Goal: Task Accomplishment & Management: Manage account settings

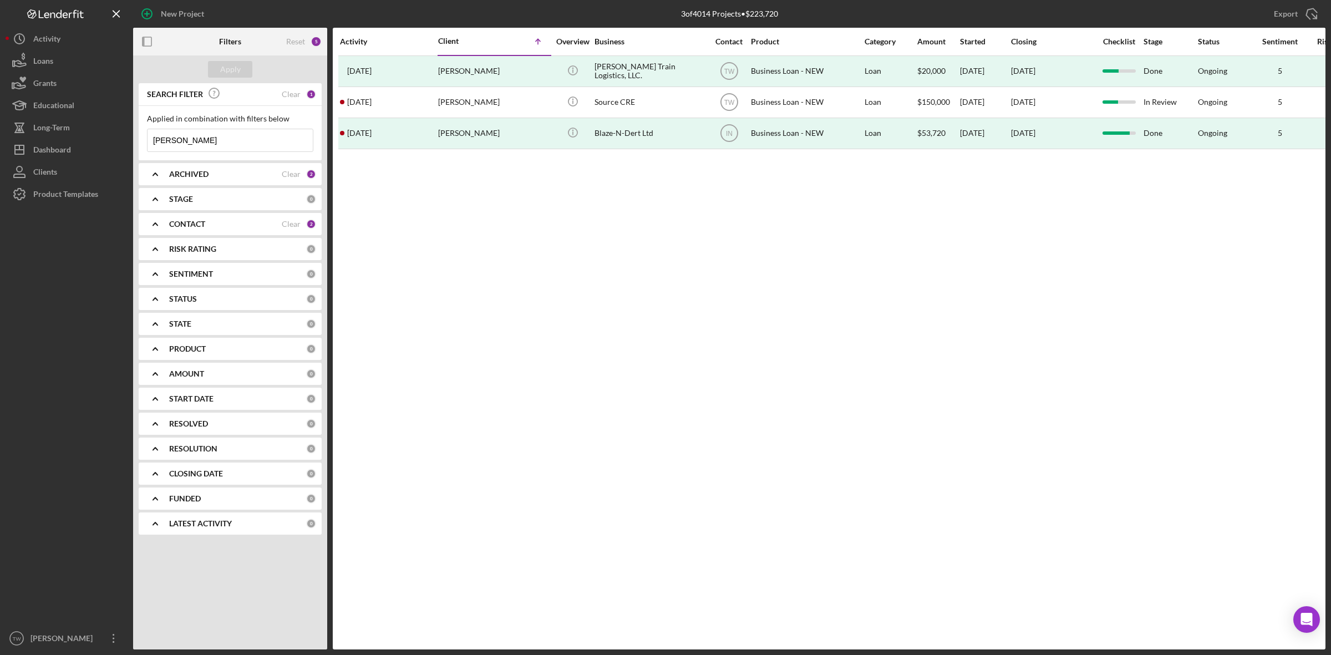
click at [231, 137] on input "COLEMAN" at bounding box center [230, 140] width 165 height 22
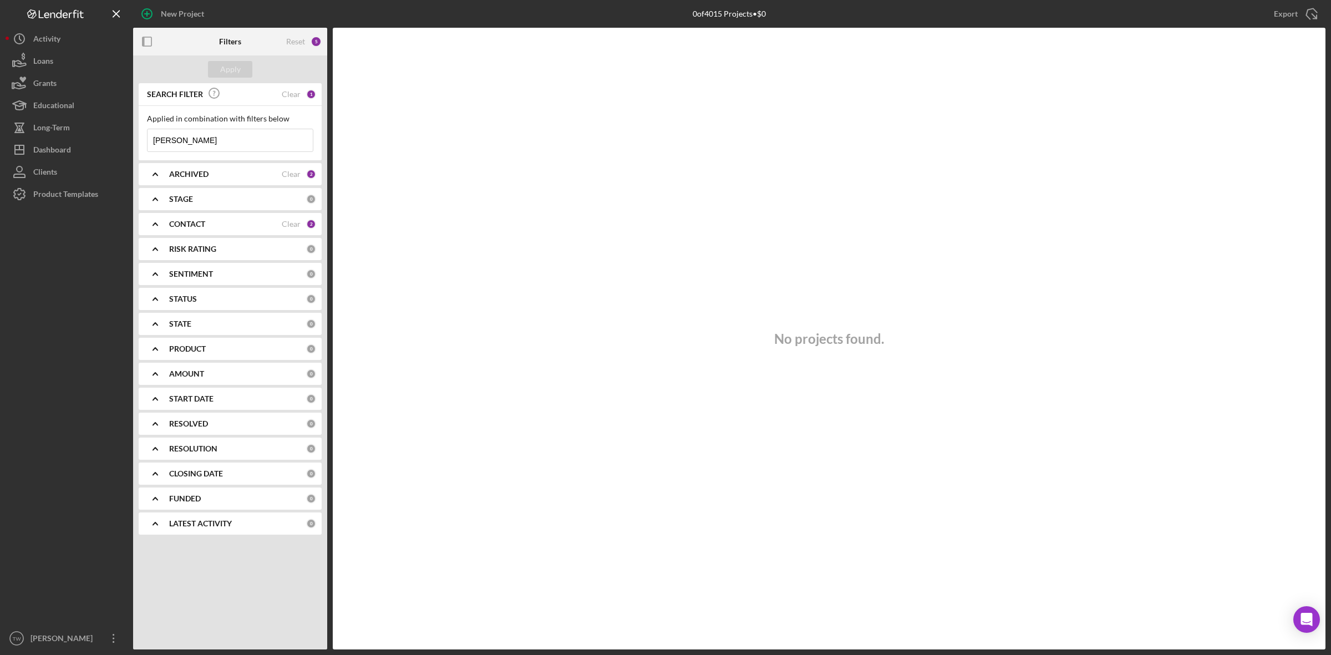
type input "[PERSON_NAME]"
click at [232, 134] on input "[PERSON_NAME]" at bounding box center [230, 140] width 165 height 22
click at [179, 11] on div "New Project" at bounding box center [182, 14] width 43 height 22
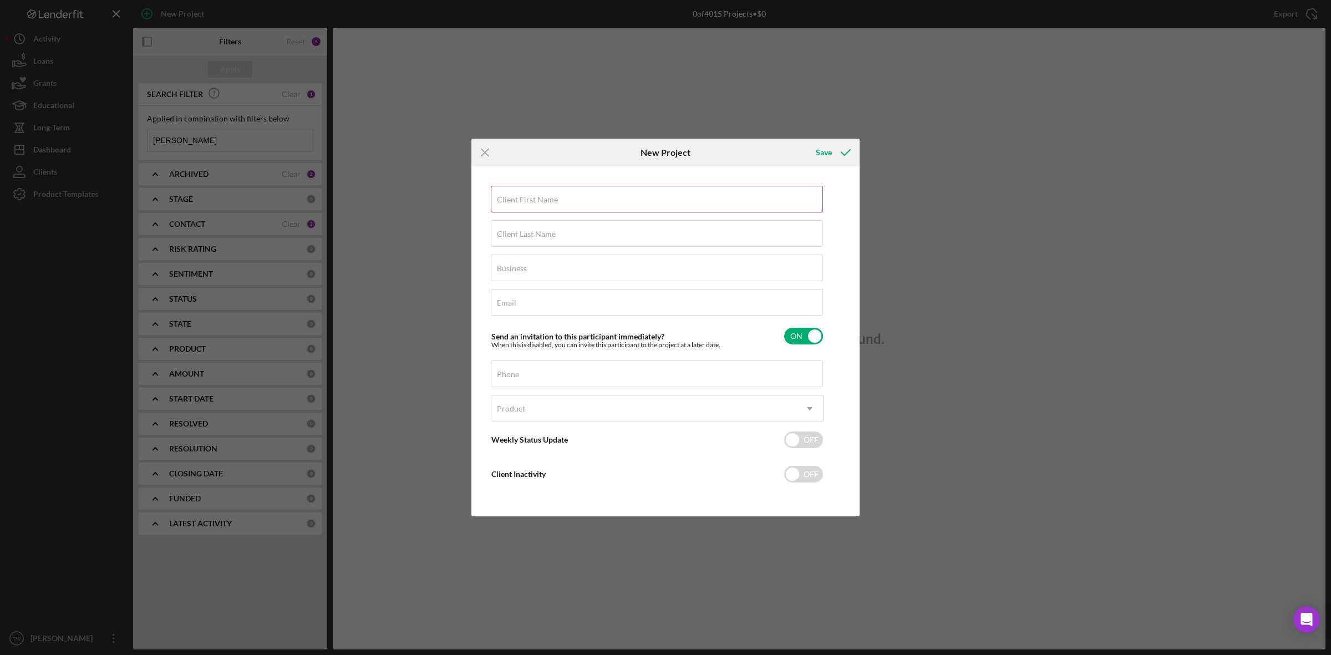
drag, startPoint x: 652, startPoint y: 201, endPoint x: 660, endPoint y: 197, distance: 9.7
click at [652, 201] on input "Client First Name" at bounding box center [657, 199] width 332 height 27
type input "Pamela"
type input "b"
type input "Bunch"
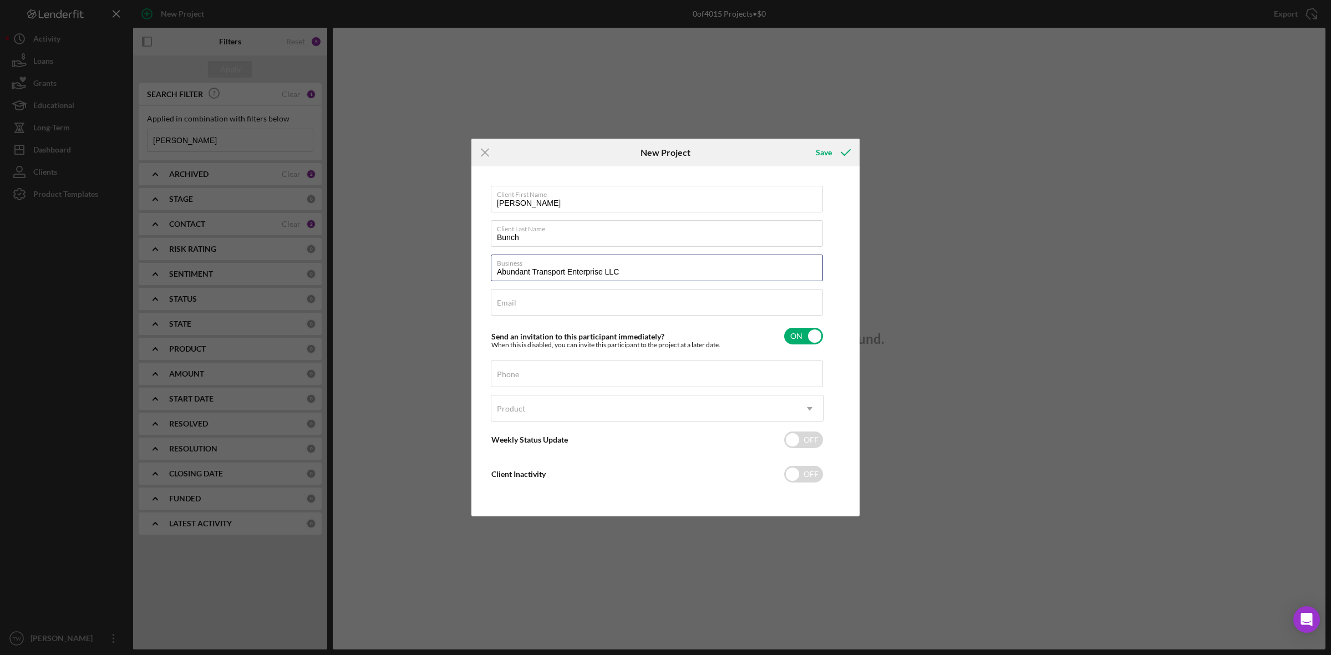
type input "Abundant Transport Enterprise LLC"
click at [603, 300] on div "Email Required" at bounding box center [657, 303] width 333 height 28
paste input "Greeraustell@aol.com"
type input "Greeraustell@aol.com"
click at [580, 372] on div "Phone" at bounding box center [657, 374] width 333 height 28
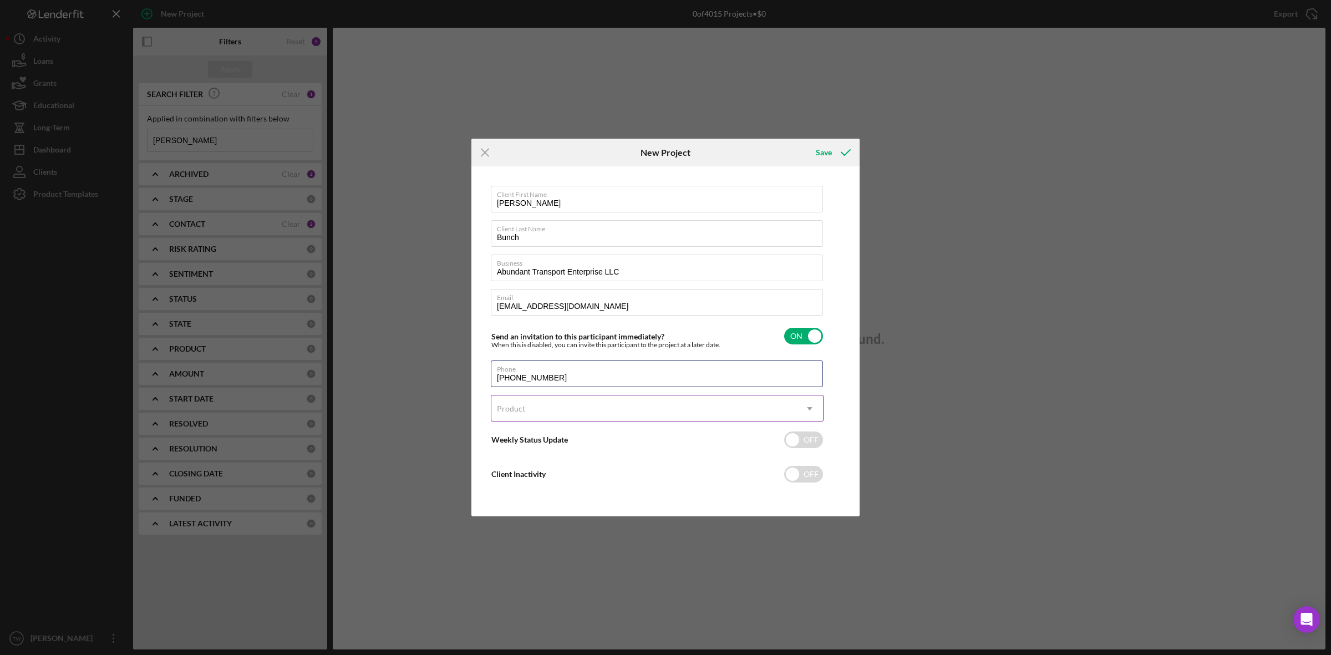
type input "(314) 664-5155"
click at [792, 399] on div "Product" at bounding box center [643, 409] width 305 height 26
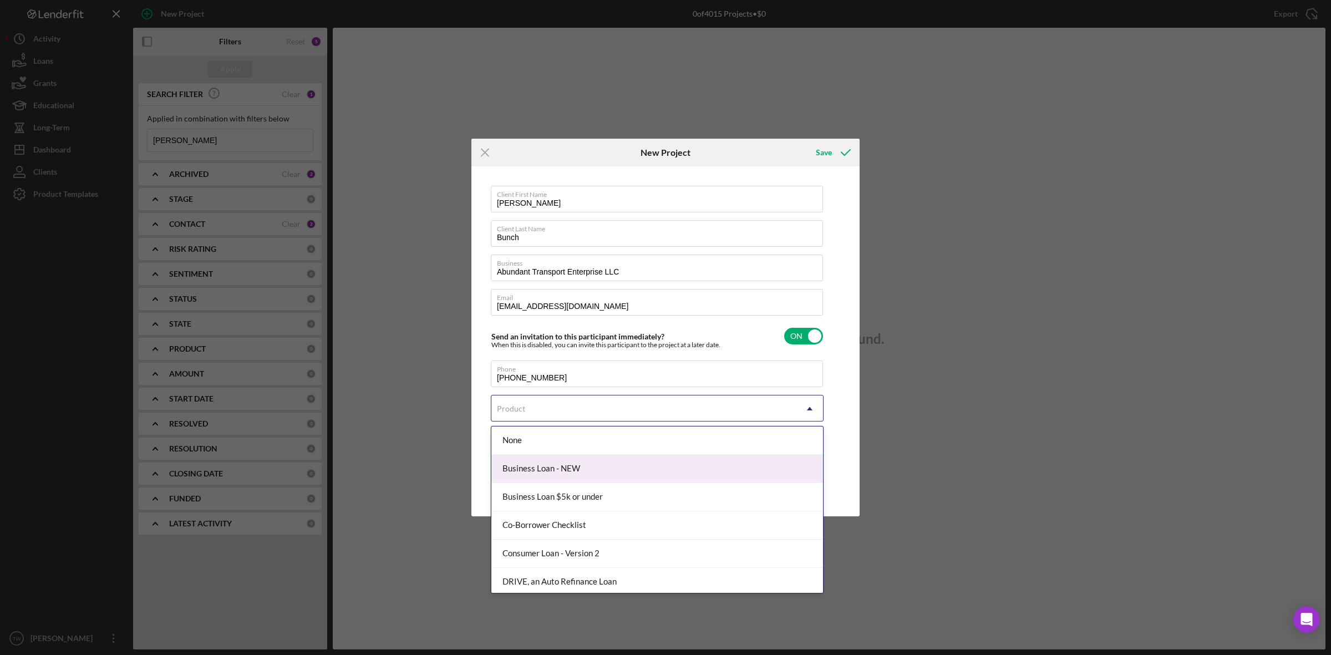
click at [630, 458] on div "Business Loan - NEW" at bounding box center [657, 469] width 332 height 28
checkbox input "true"
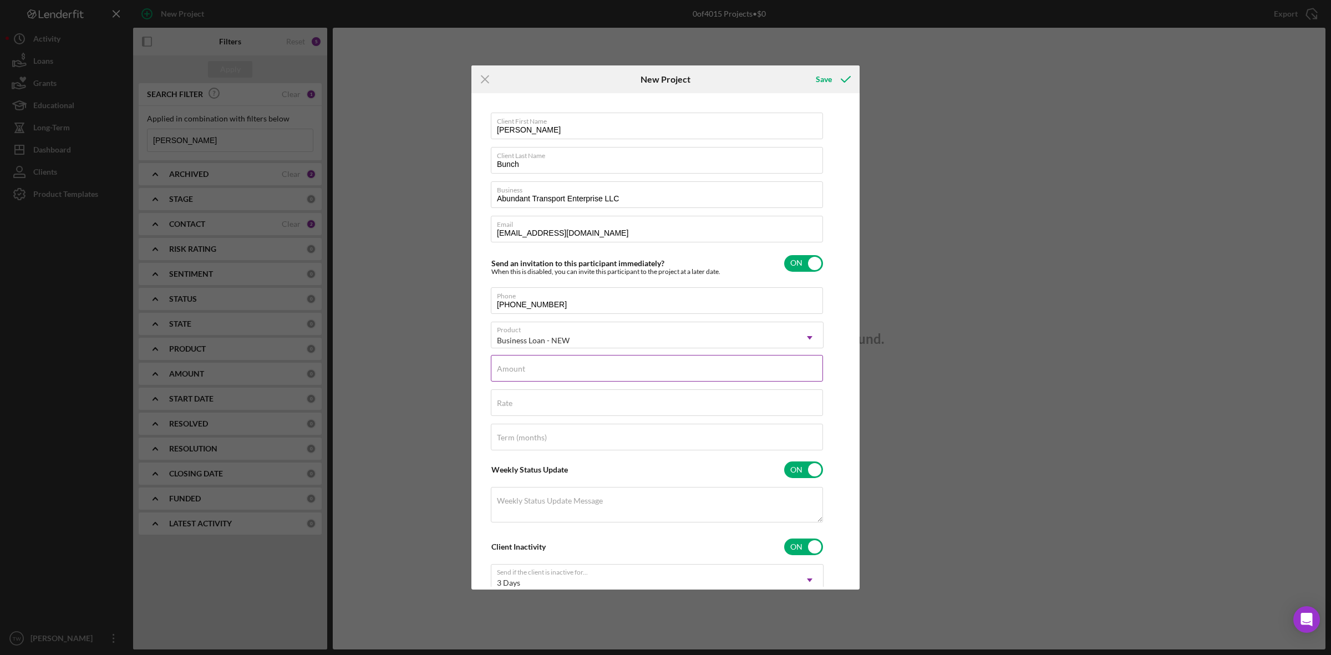
click at [616, 369] on input "Amount" at bounding box center [657, 368] width 332 height 27
type input "$65,000"
click at [574, 398] on div "Rate" at bounding box center [657, 403] width 333 height 28
type input "12.000%"
click at [580, 441] on input "Term (months)" at bounding box center [657, 437] width 332 height 27
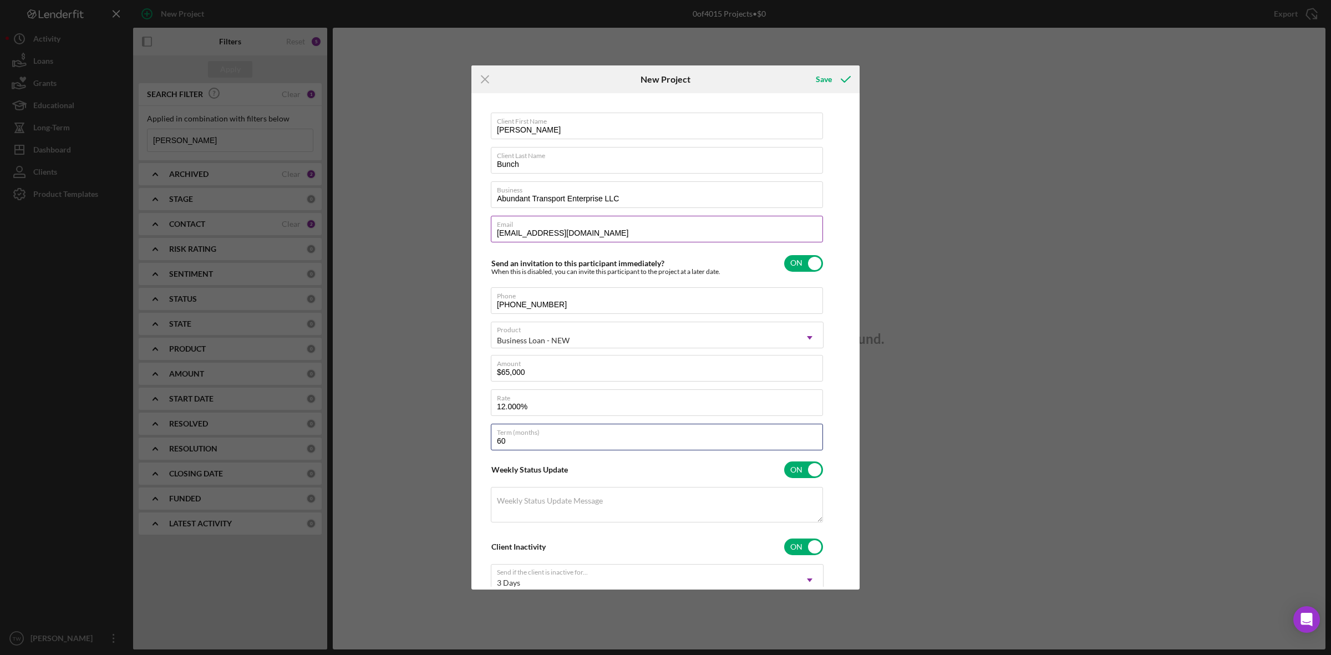
type input "60"
click at [623, 231] on input "Greeraustell@aol.com" at bounding box center [657, 229] width 332 height 27
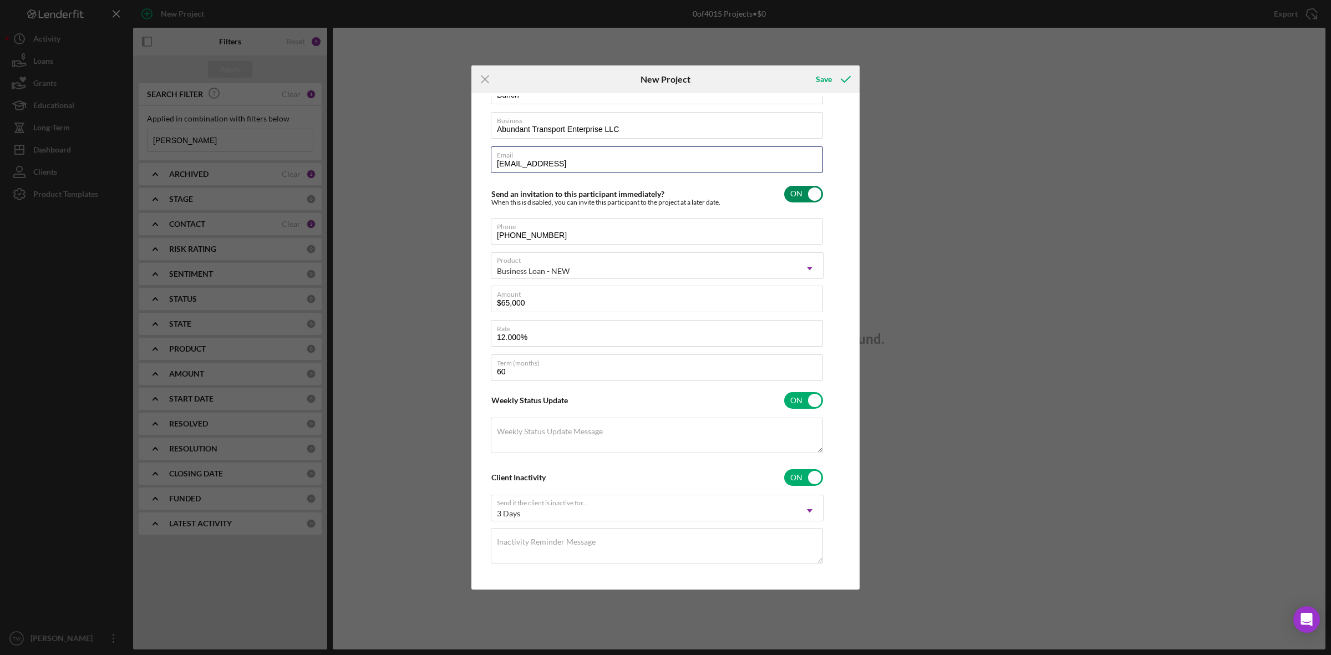
type input "Greeraustell@aol.commm"
click at [805, 190] on input "checkbox" at bounding box center [803, 194] width 39 height 17
checkbox input "false"
click at [796, 400] on input "checkbox" at bounding box center [803, 400] width 39 height 17
checkbox input "false"
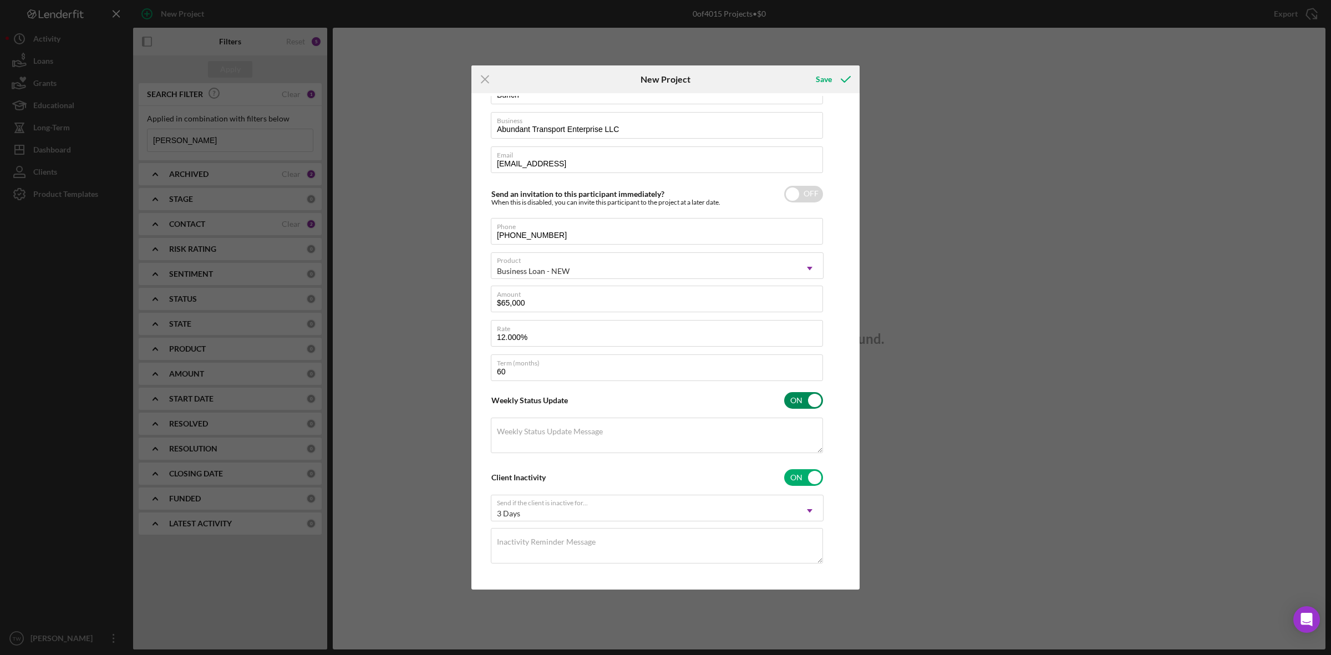
scroll to position [39, 0]
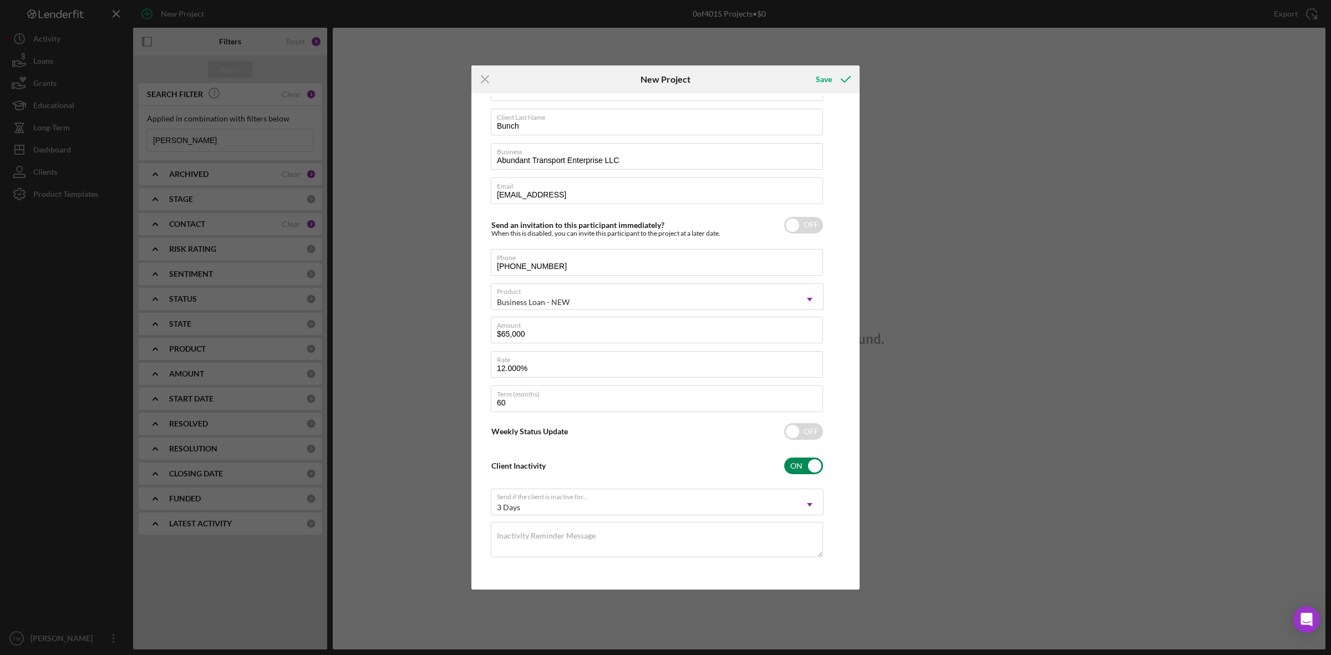
click at [805, 465] on input "checkbox" at bounding box center [803, 466] width 39 height 17
checkbox input "false"
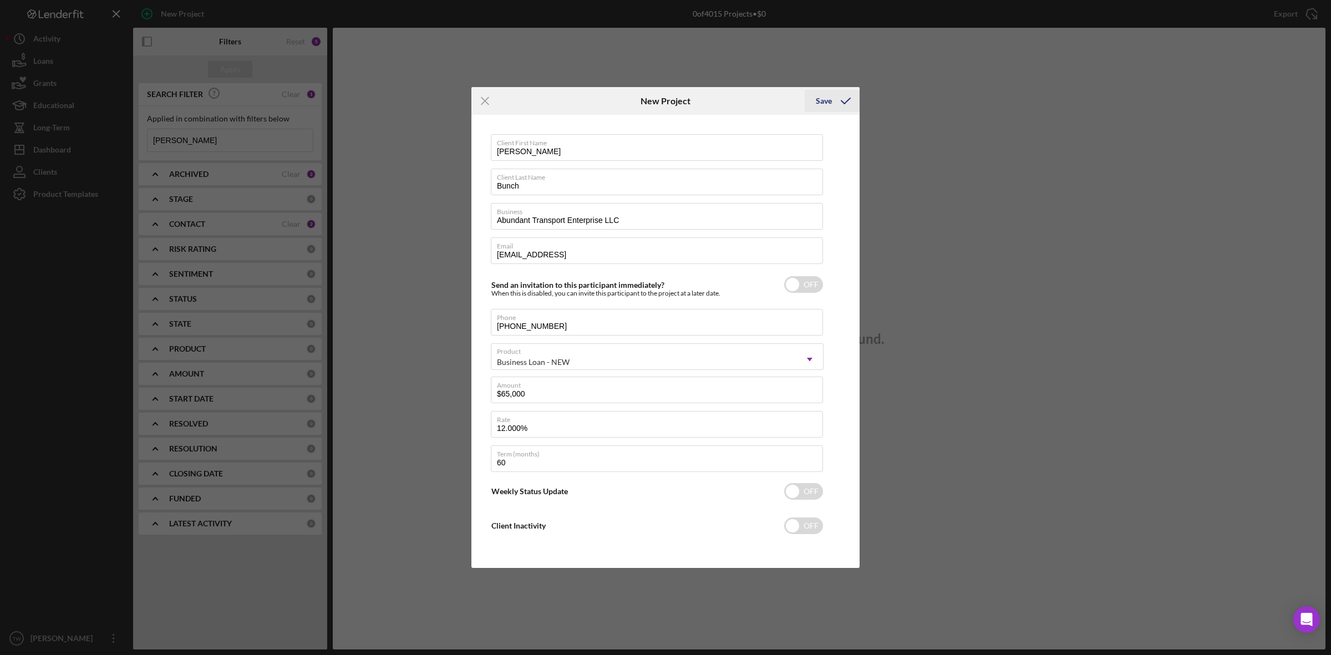
click at [840, 106] on icon "submit" at bounding box center [846, 101] width 28 height 28
checkbox input "true"
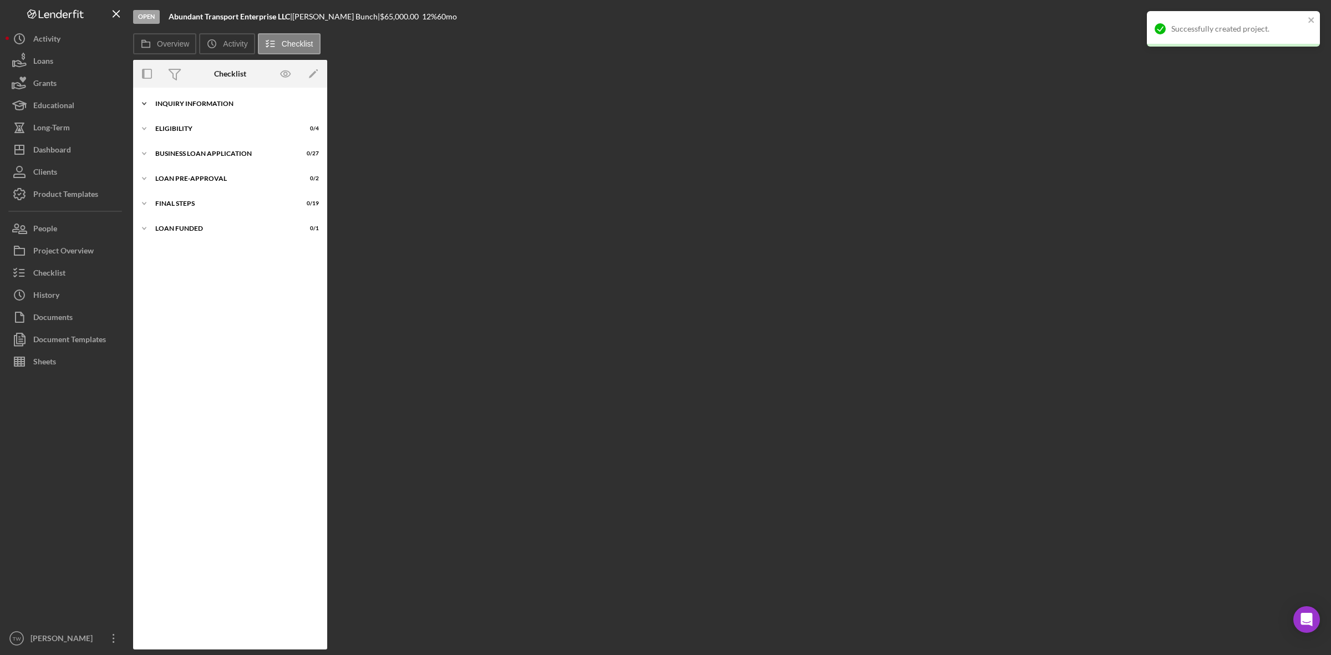
click at [229, 100] on div "INQUIRY INFORMATION" at bounding box center [234, 103] width 158 height 7
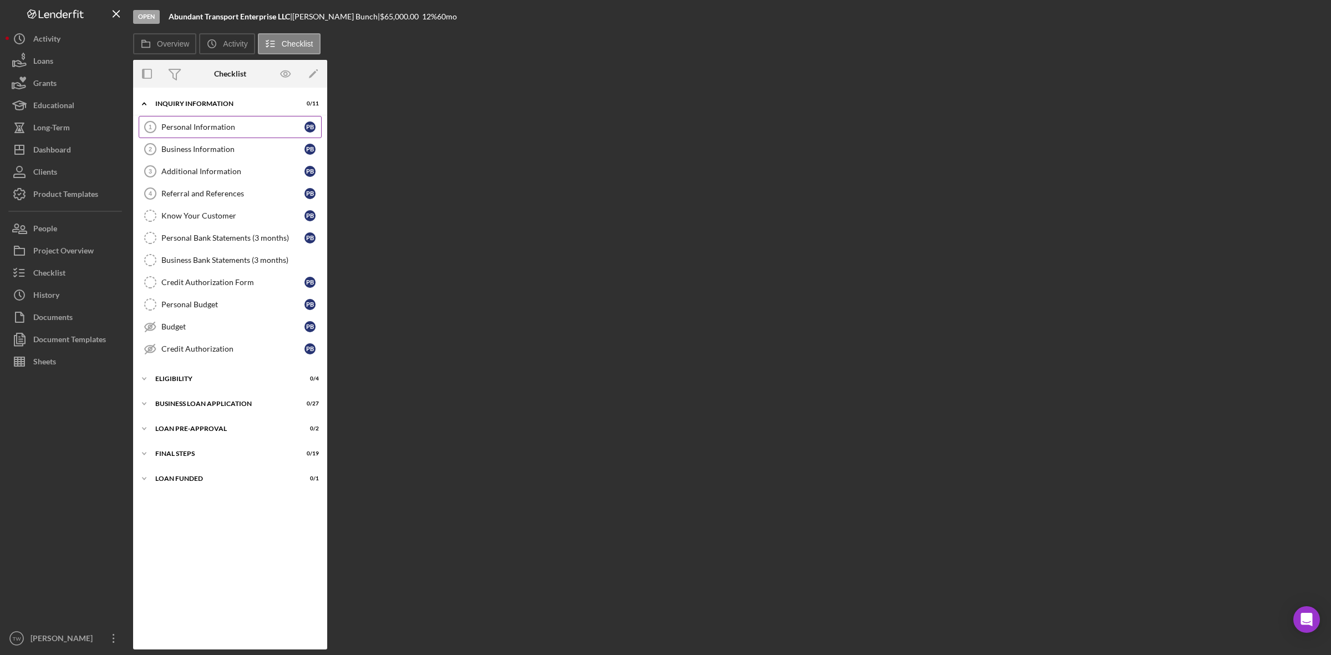
click at [211, 126] on div "Personal Information" at bounding box center [232, 127] width 143 height 9
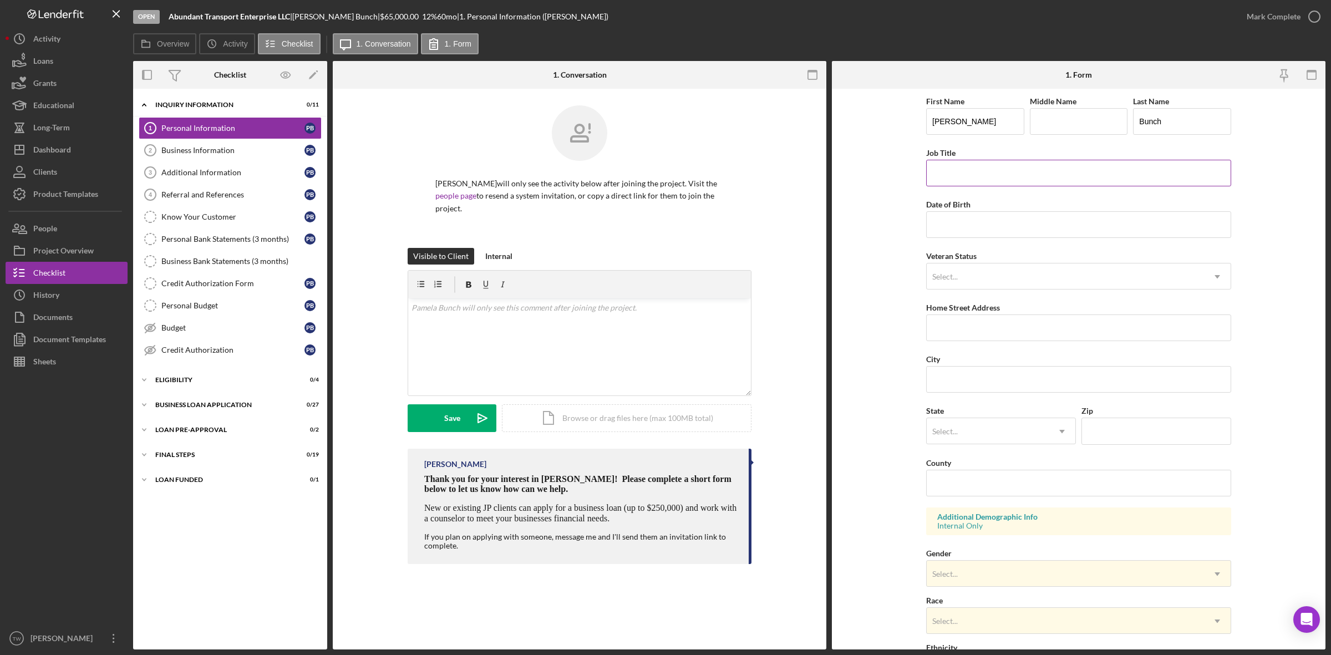
click at [1019, 167] on input "Job Title" at bounding box center [1078, 173] width 305 height 27
type input "owner"
click at [984, 240] on div "First Name Pamela Middle Name Last Name Bunch Job Title owner Date of Birth Vet…" at bounding box center [1078, 446] width 305 height 705
click at [984, 233] on input "Date of Birth" at bounding box center [1078, 224] width 305 height 27
type input "07/09/1964"
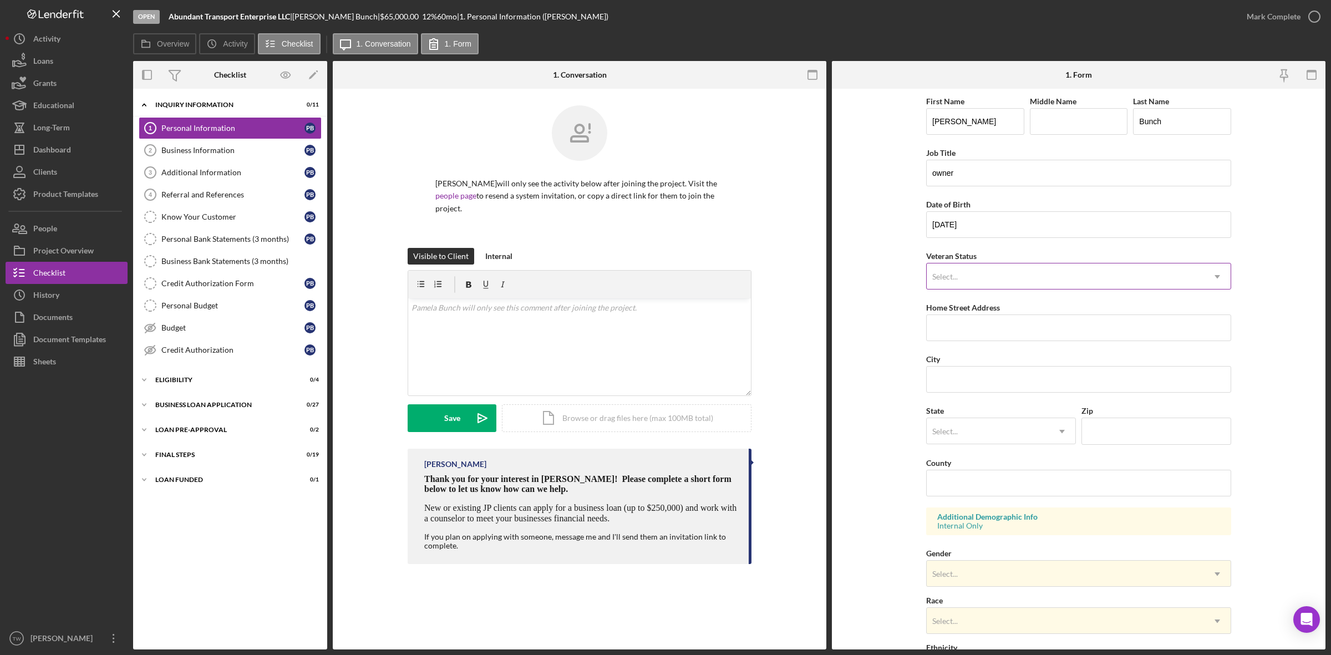
click at [971, 280] on div "Select..." at bounding box center [1065, 277] width 277 height 26
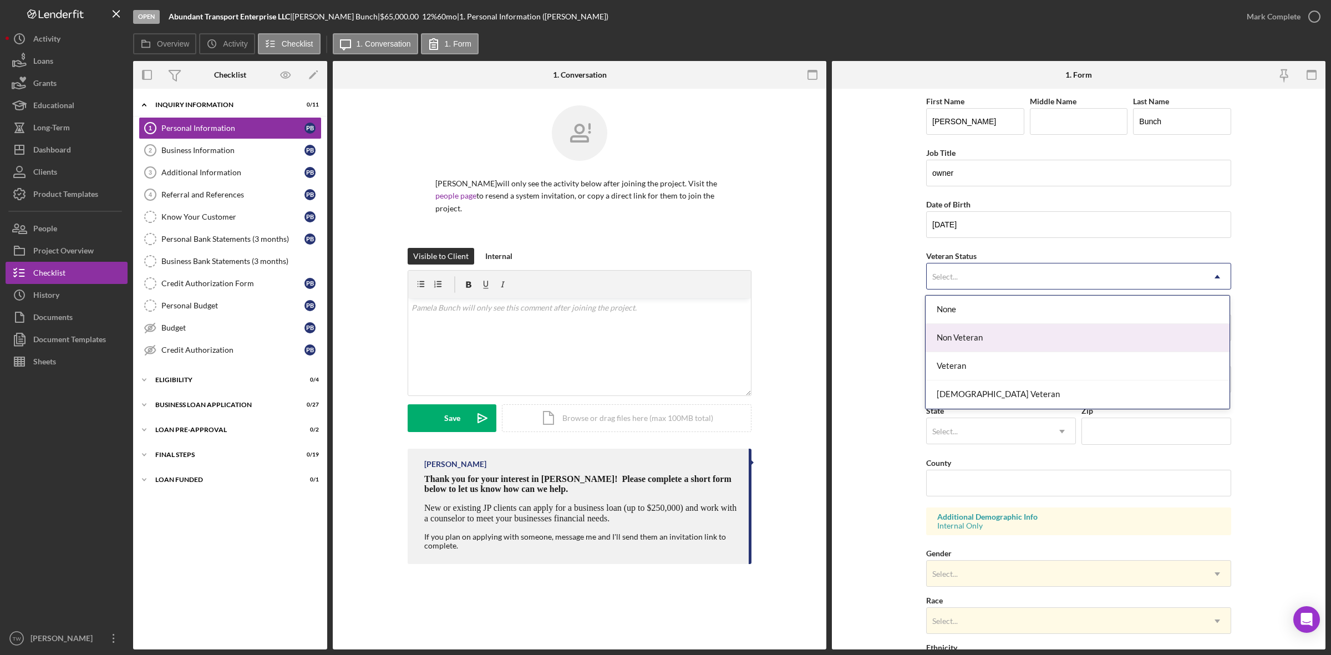
click at [959, 334] on div "Non Veteran" at bounding box center [1078, 338] width 304 height 28
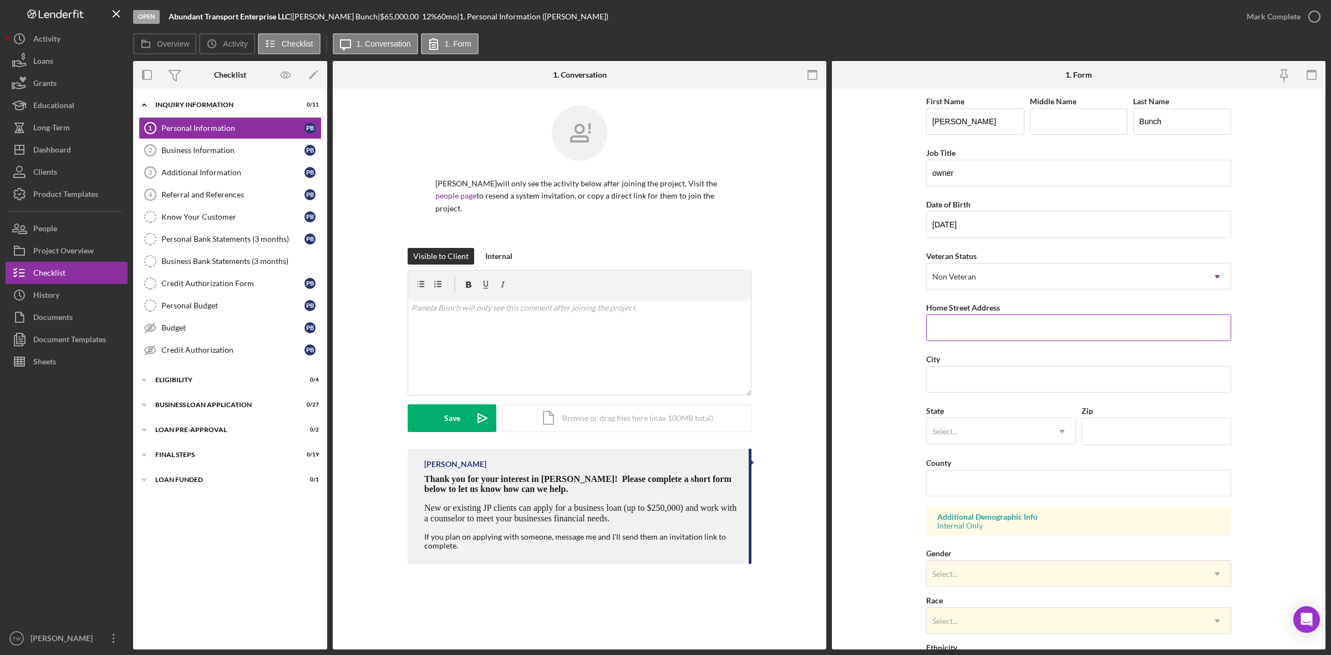
click at [959, 334] on input "Home Street Address" at bounding box center [1078, 327] width 305 height 27
click at [994, 333] on input "17844 Argonne Ave" at bounding box center [1078, 327] width 305 height 27
type input "17844 Argonne Estate Dr"
type input "Florissant"
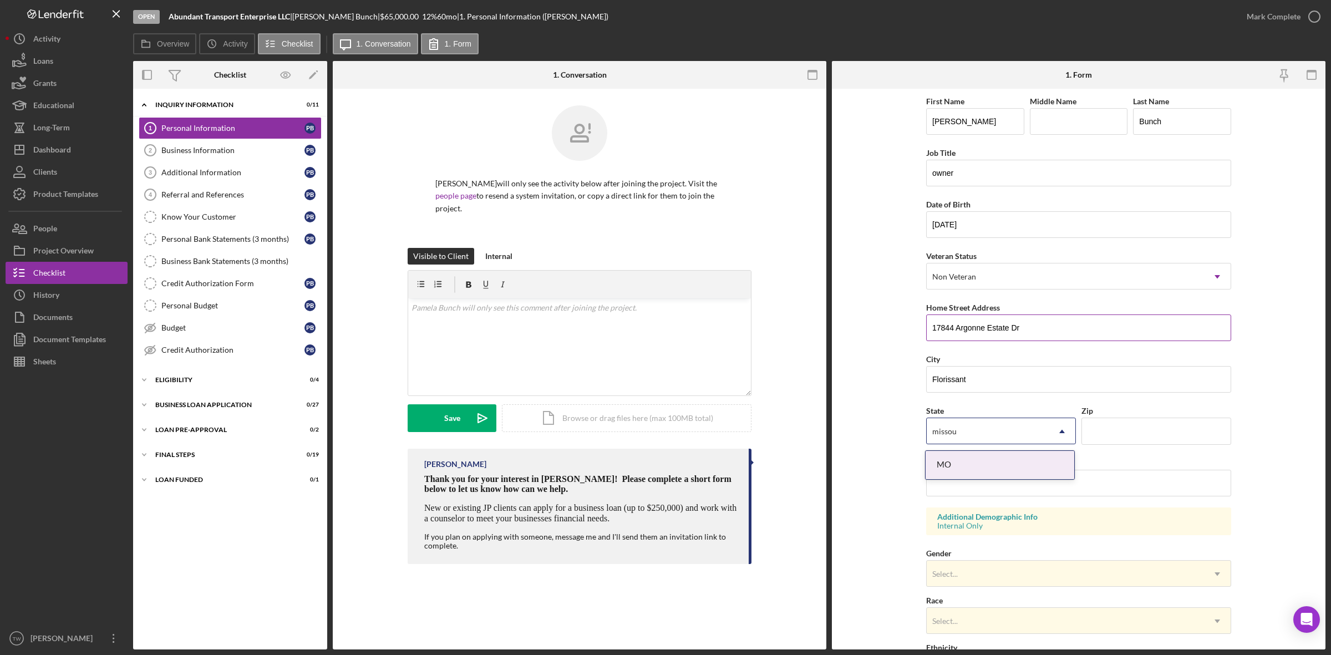
type input "missour"
click at [954, 455] on div "MO" at bounding box center [1000, 465] width 149 height 28
click at [1138, 423] on input "Zip" at bounding box center [1156, 431] width 150 height 27
type input "63034"
click at [1074, 487] on input "County" at bounding box center [1078, 483] width 305 height 27
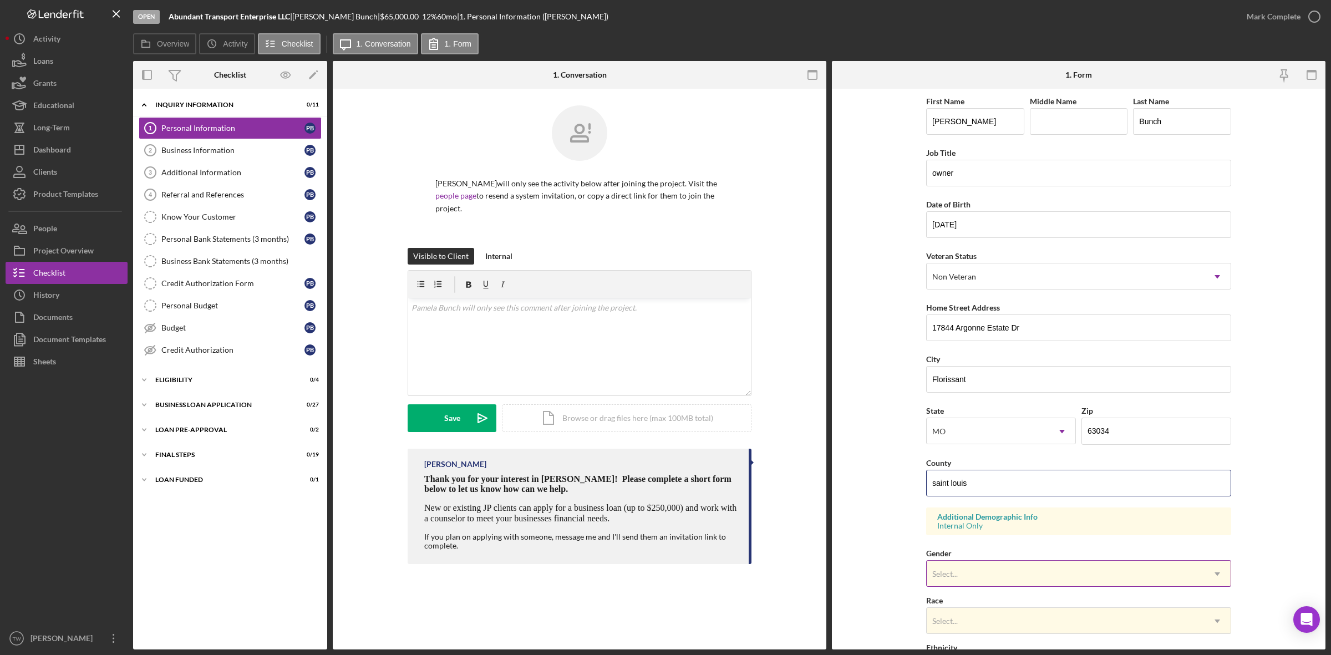
type input "saint louis"
click at [970, 587] on div "Select..." at bounding box center [1065, 574] width 277 height 26
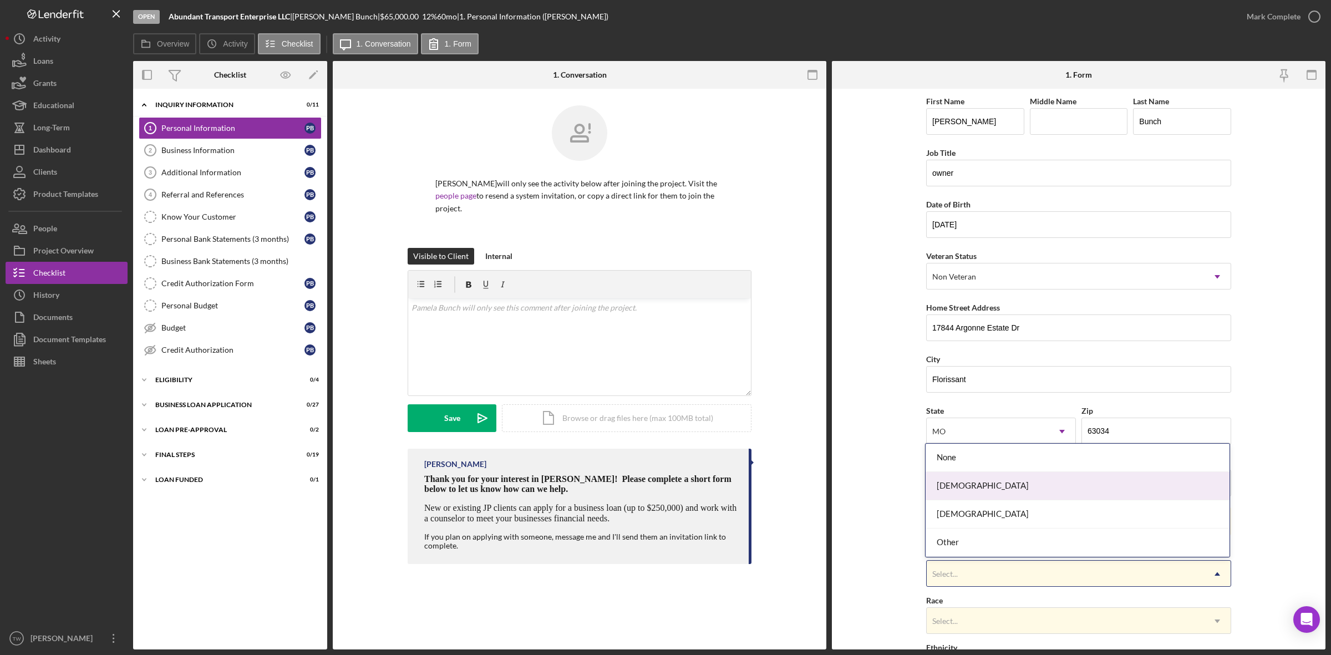
click at [976, 489] on div "Female" at bounding box center [1078, 486] width 304 height 28
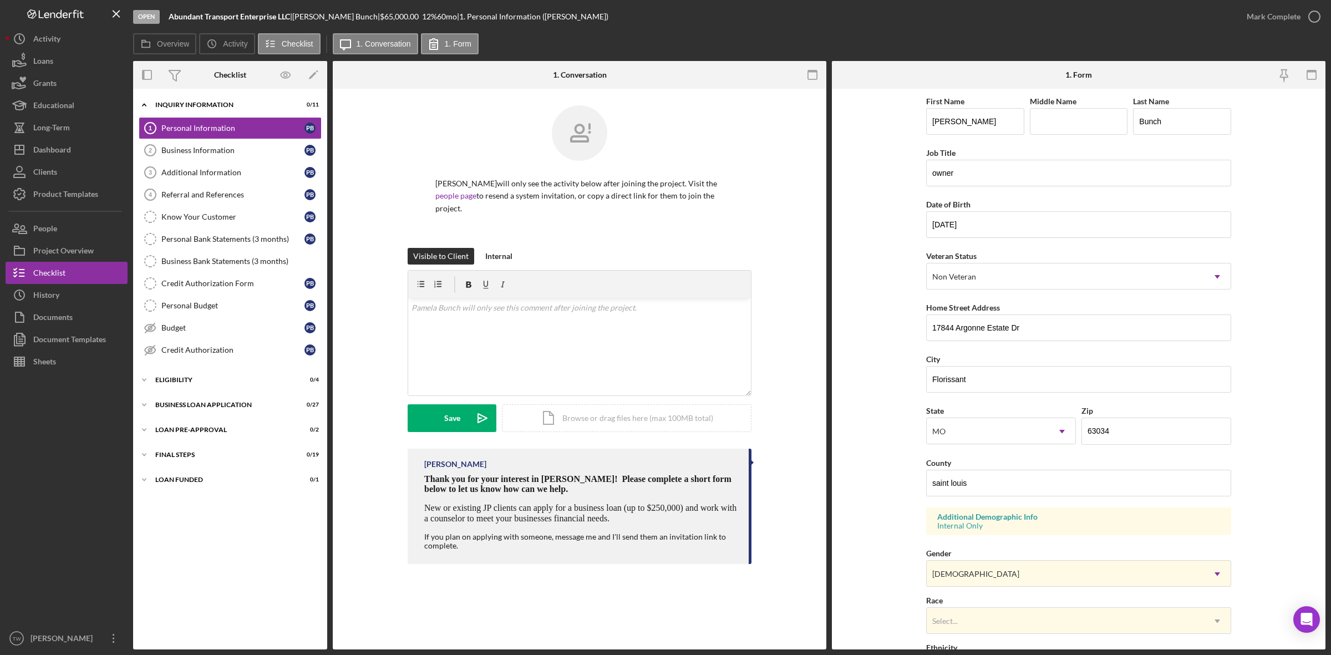
scroll to position [181, 0]
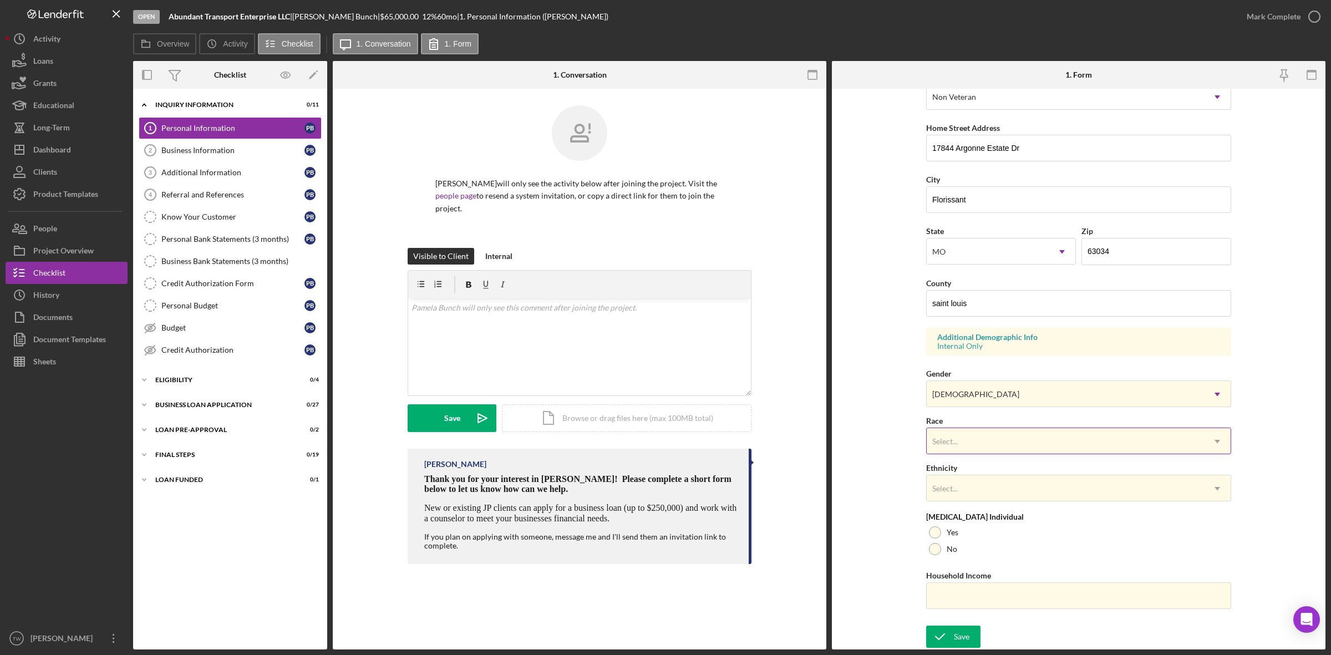
click at [996, 446] on div "Select..." at bounding box center [1065, 442] width 277 height 26
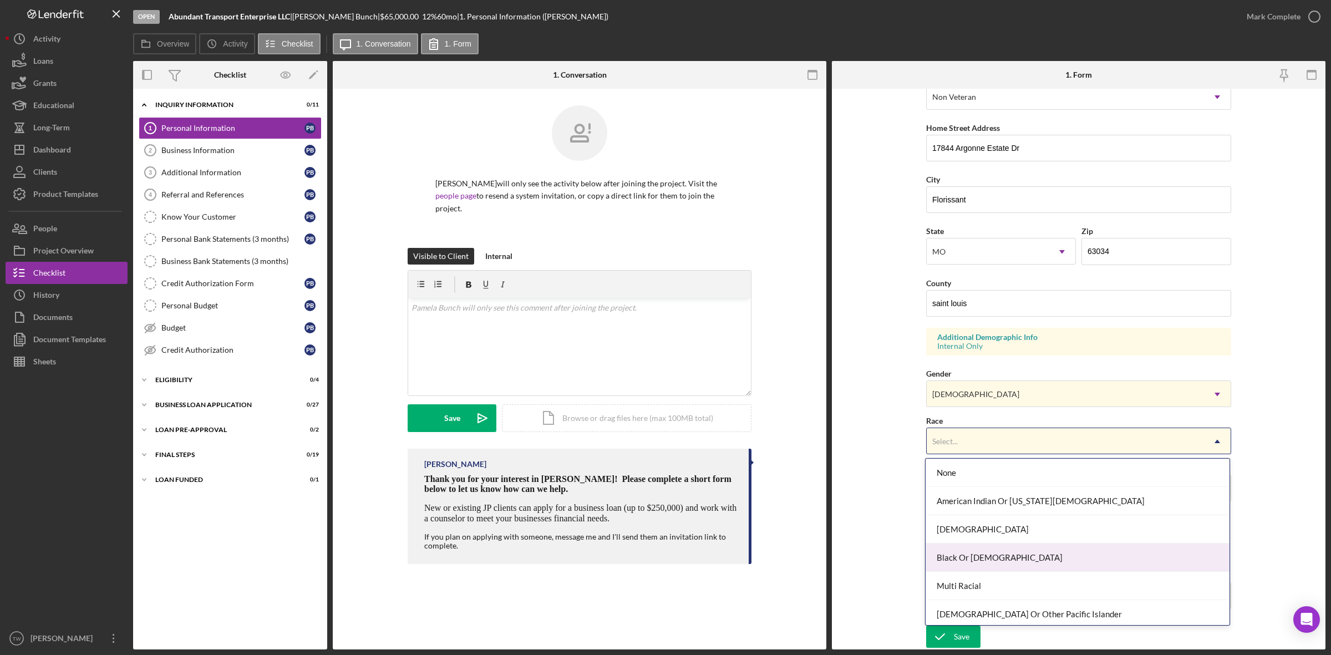
click at [987, 553] on div "Black Or African American" at bounding box center [1078, 557] width 304 height 28
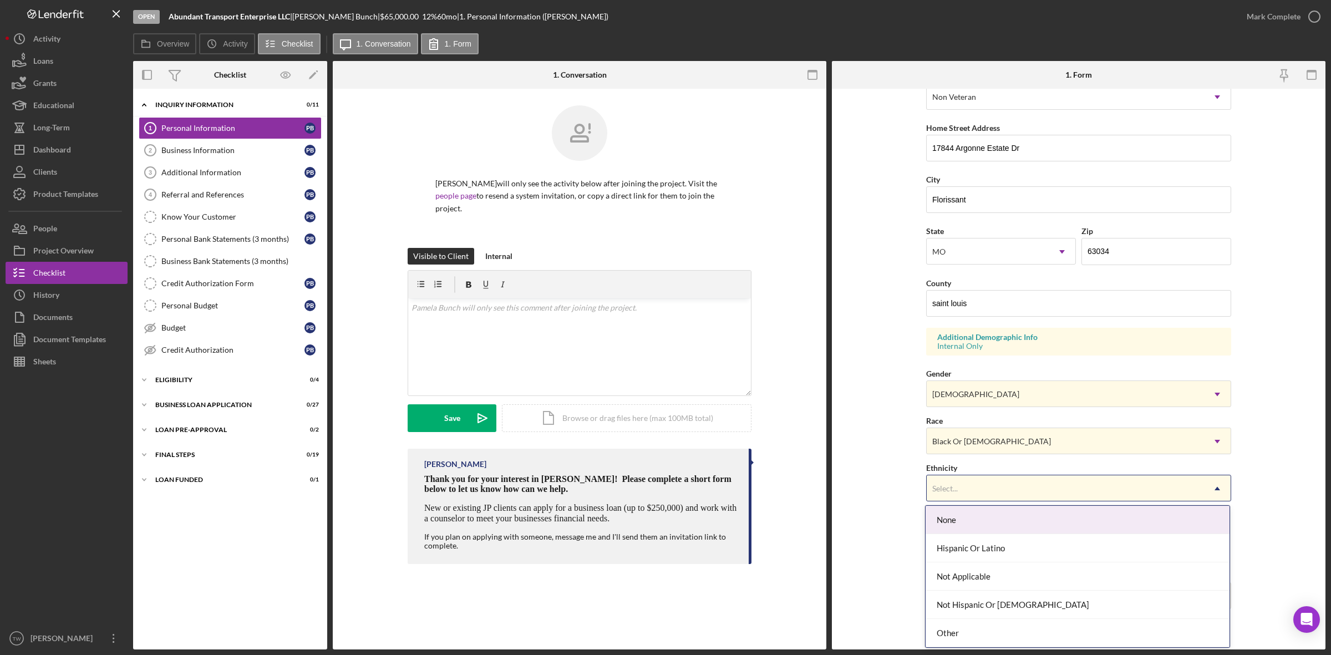
click at [962, 489] on div "Select..." at bounding box center [1065, 489] width 277 height 26
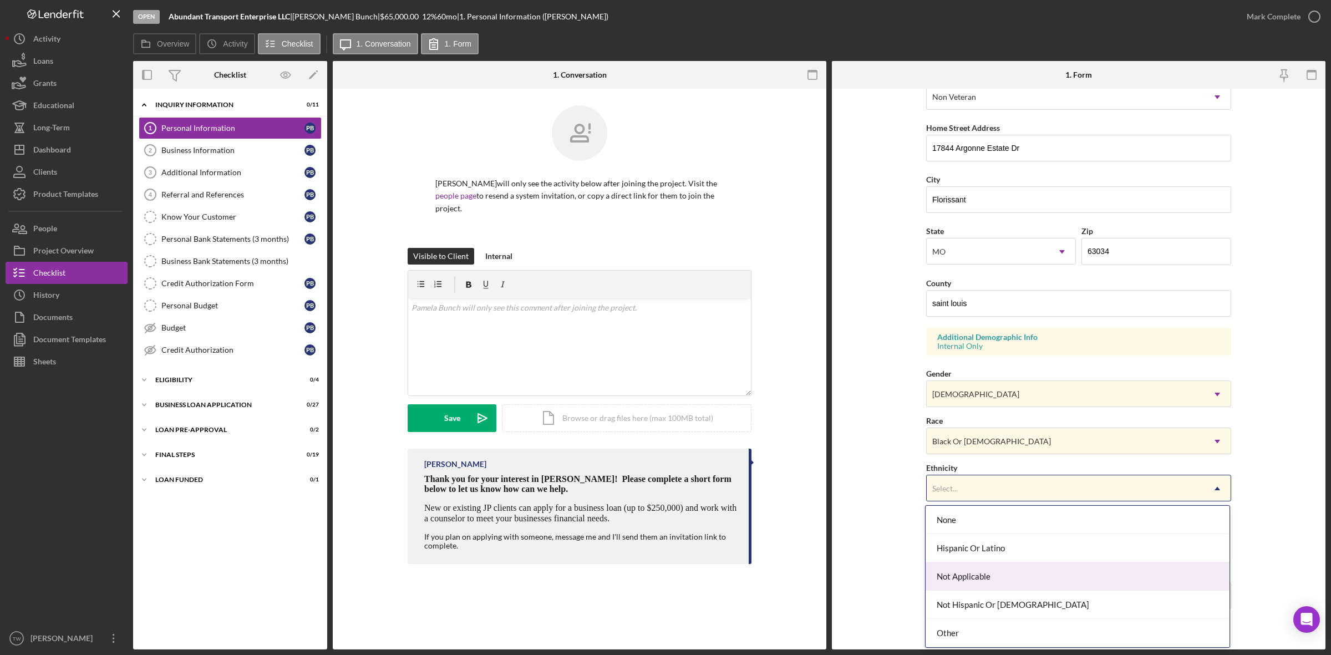
click at [967, 586] on div "Not Applicable" at bounding box center [1078, 576] width 304 height 28
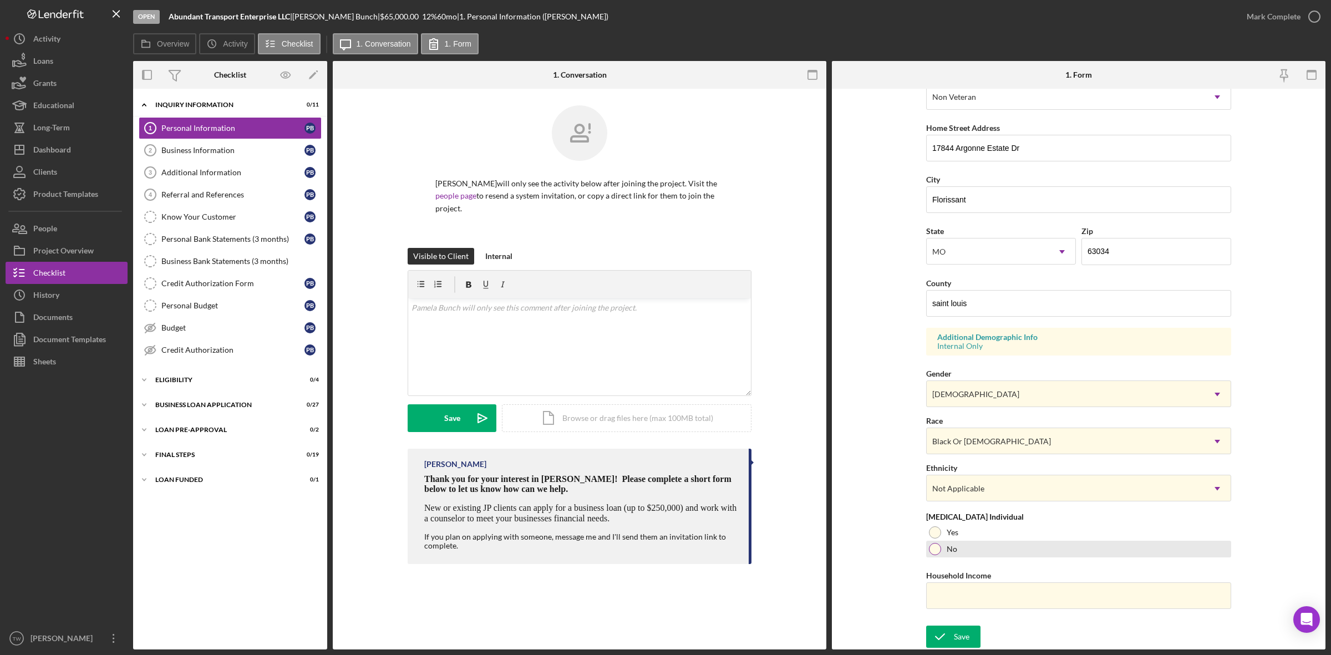
click at [962, 547] on div "No" at bounding box center [1078, 549] width 305 height 17
drag, startPoint x: 958, startPoint y: 602, endPoint x: 968, endPoint y: 595, distance: 11.9
click at [958, 602] on input "Household Income" at bounding box center [1078, 595] width 305 height 27
drag, startPoint x: 971, startPoint y: 591, endPoint x: 448, endPoint y: 494, distance: 531.9
click at [458, 513] on div "Overview Internal Workflow Stage Open Icon/Dropdown Arrow Archive (can unarchiv…" at bounding box center [729, 355] width 1192 height 588
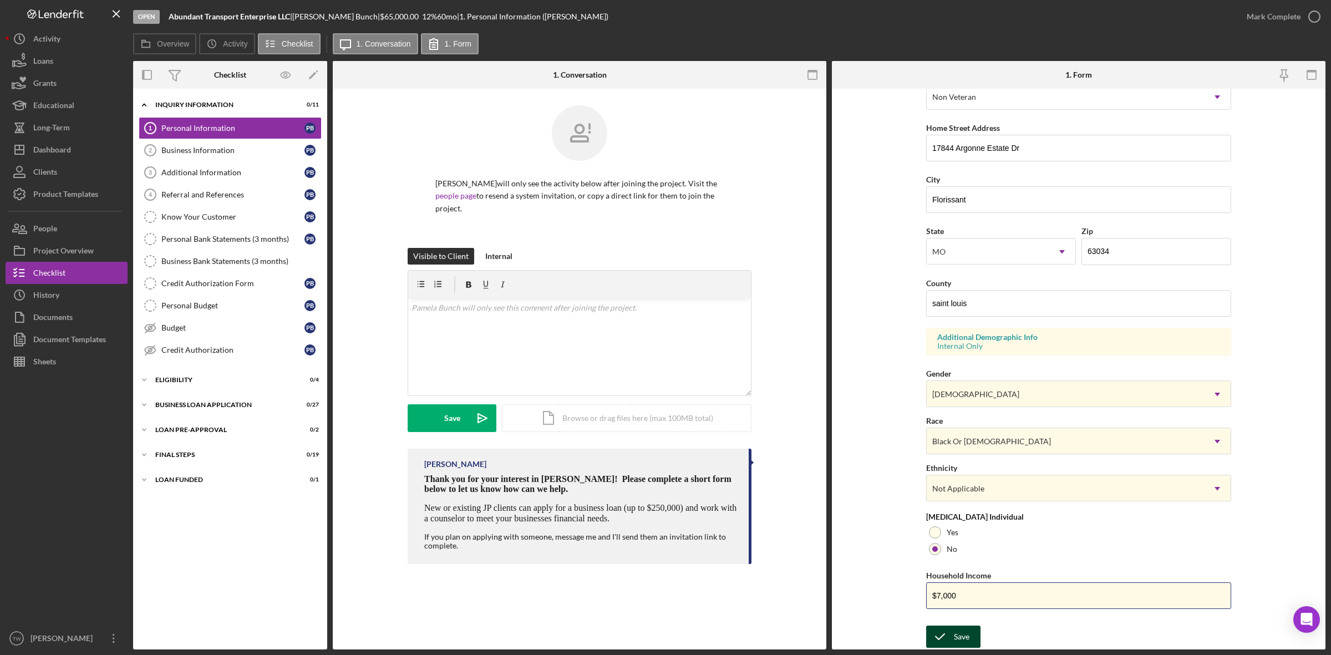
type input "$7,000"
click at [949, 633] on icon "submit" at bounding box center [940, 637] width 28 height 28
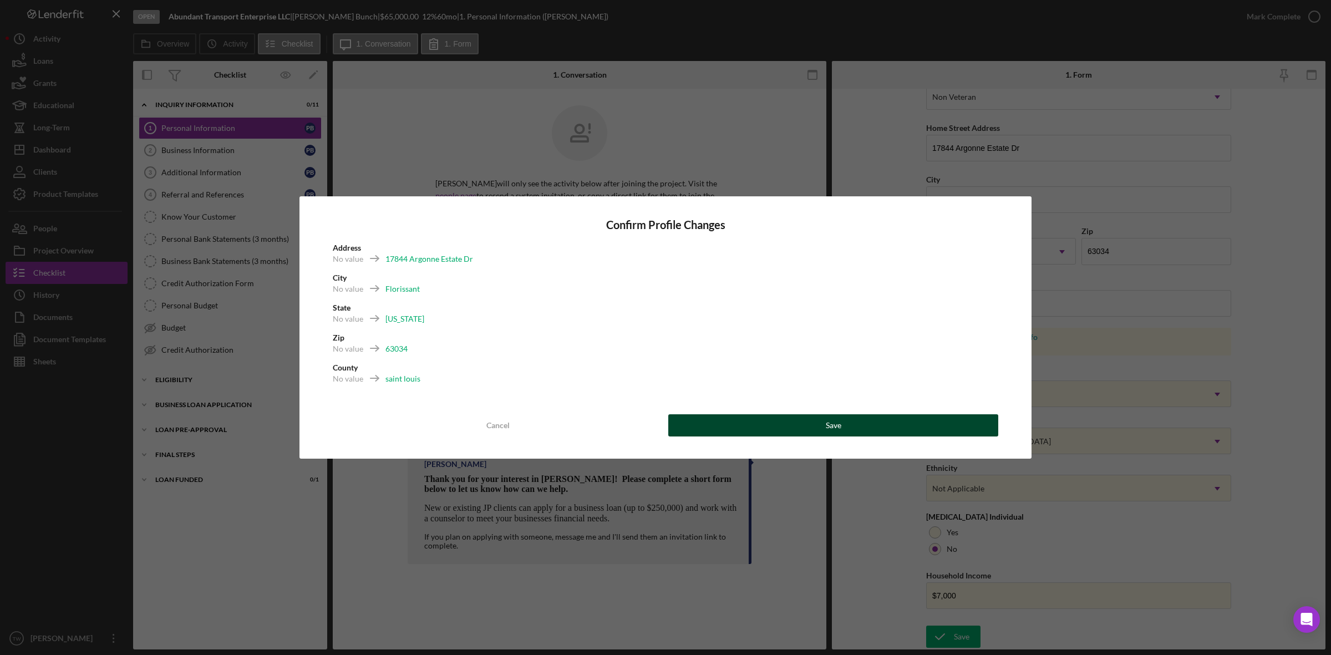
click at [877, 423] on button "Save" at bounding box center [833, 425] width 330 height 22
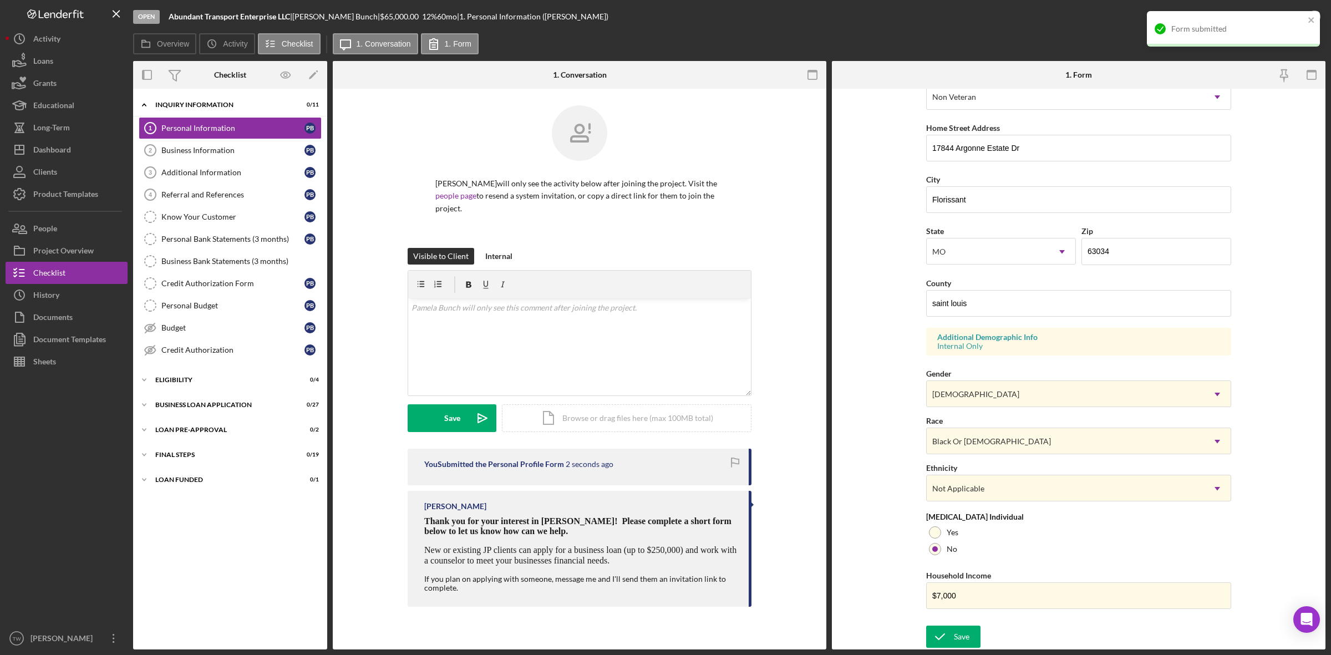
scroll to position [0, 0]
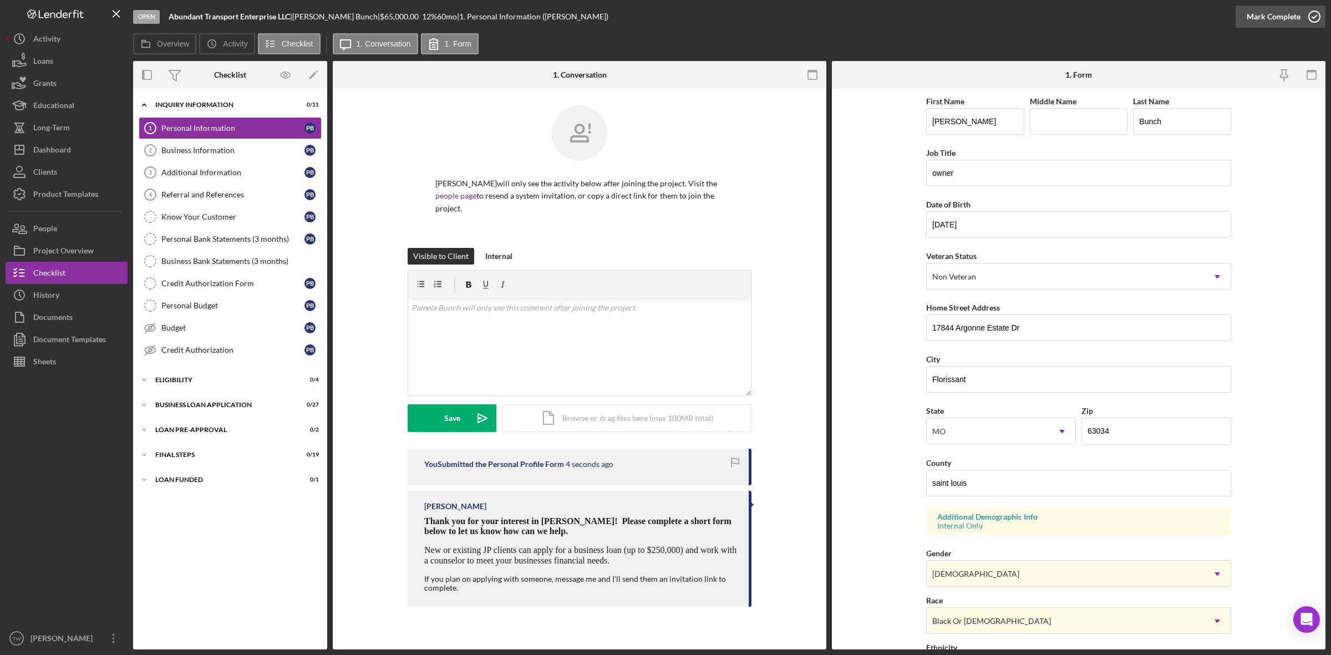
click at [1271, 18] on div "Mark Complete" at bounding box center [1274, 17] width 54 height 22
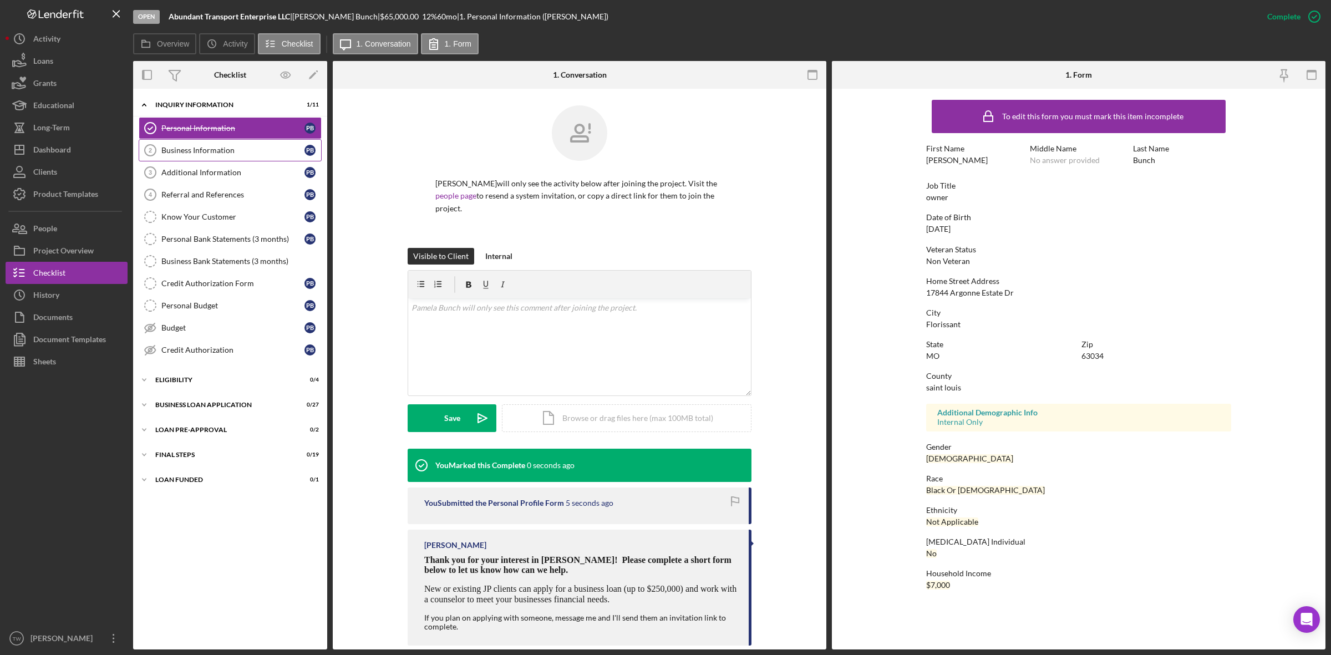
click at [233, 154] on div "Business Information" at bounding box center [232, 150] width 143 height 9
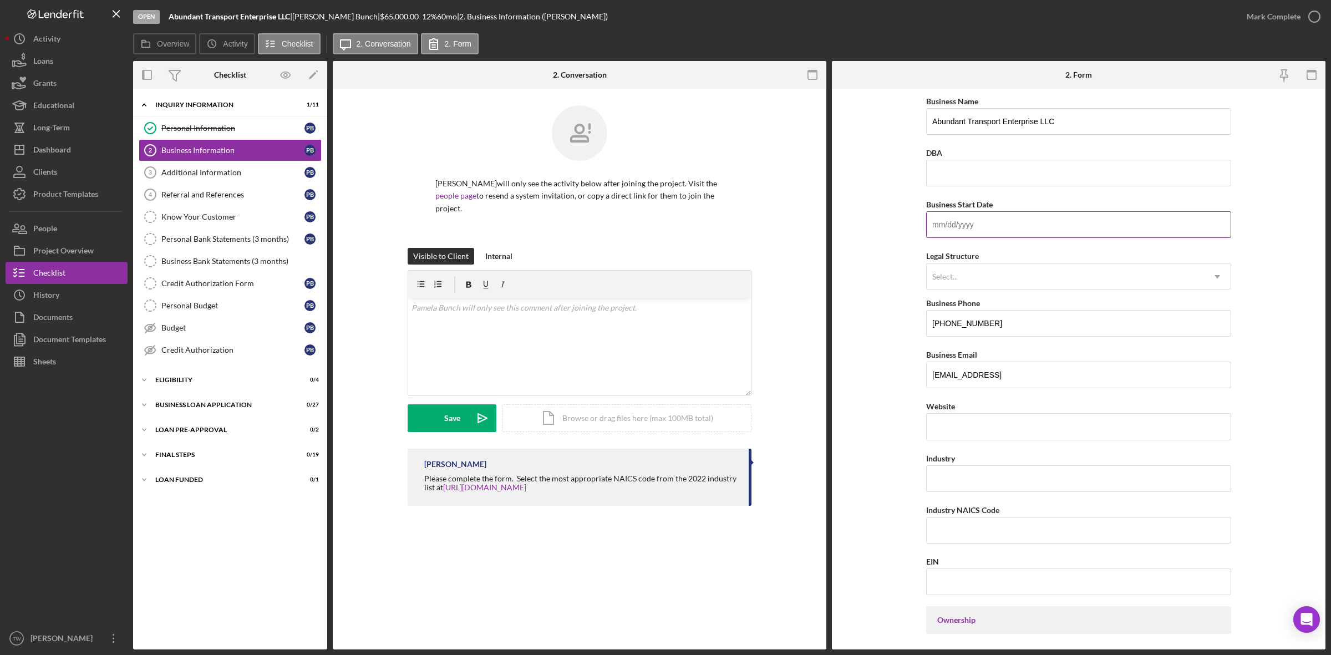
click at [980, 230] on input "Business Start Date" at bounding box center [1078, 224] width 305 height 27
type input "01/01/2015"
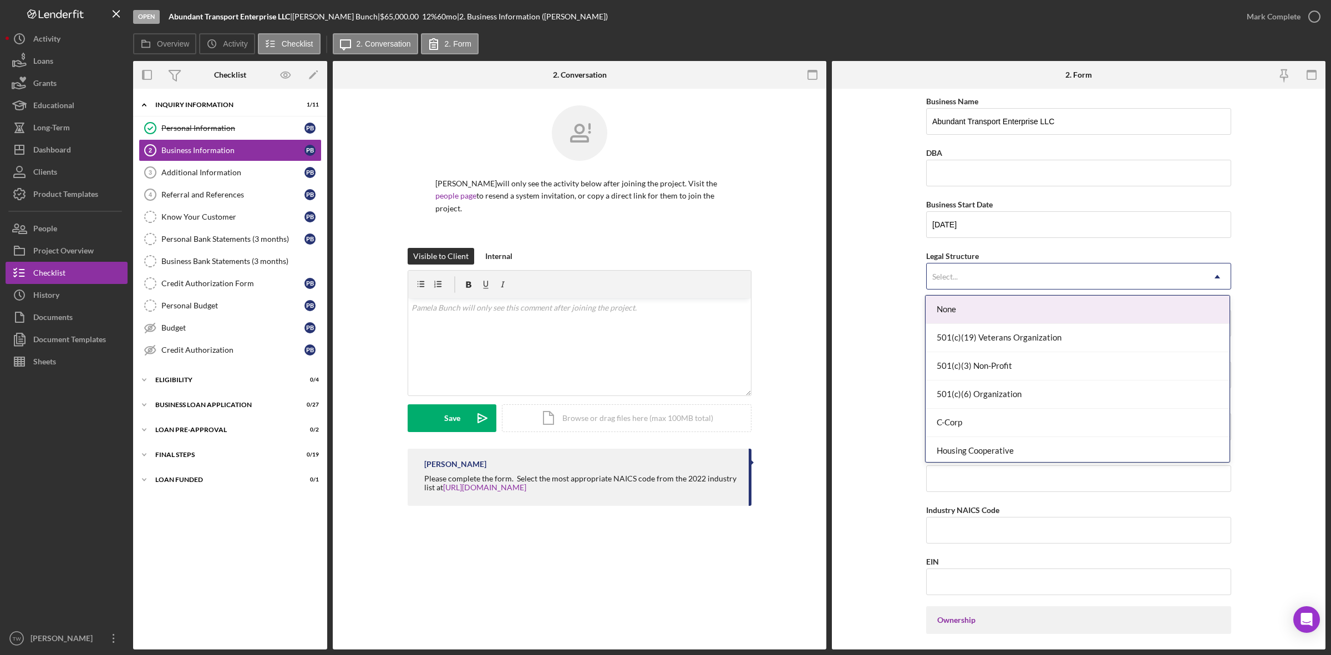
click at [994, 276] on div "Select..." at bounding box center [1065, 277] width 277 height 26
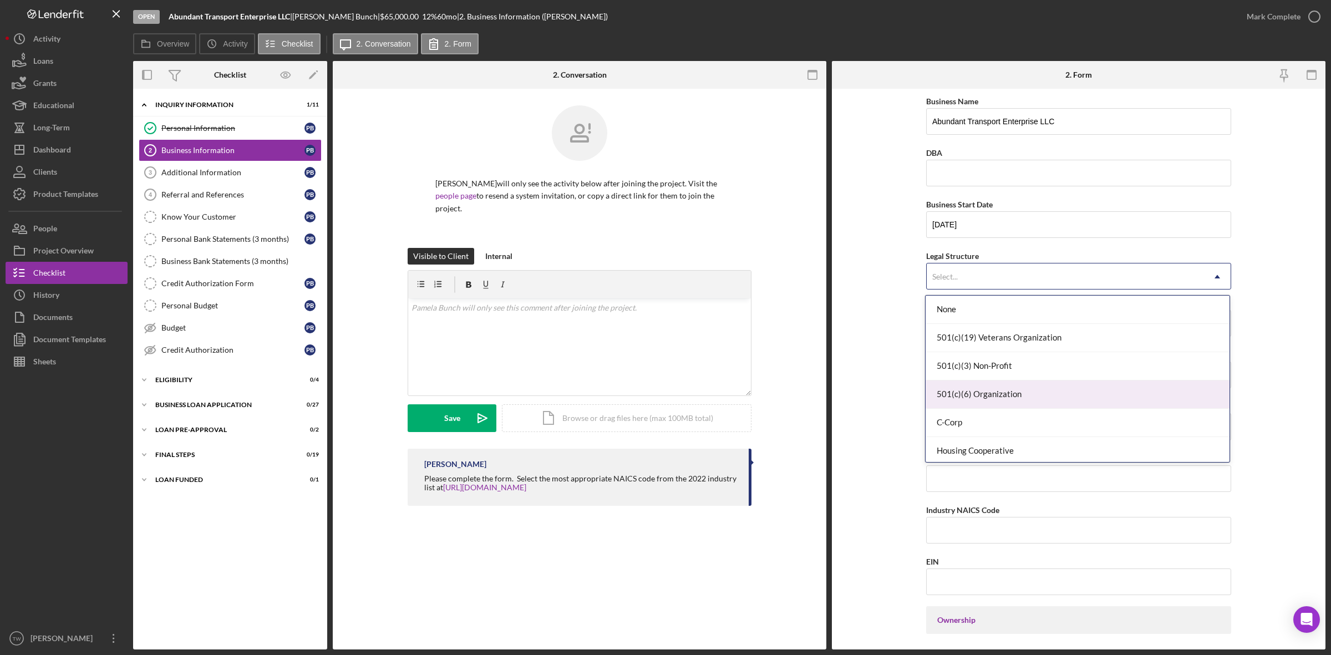
scroll to position [69, 0]
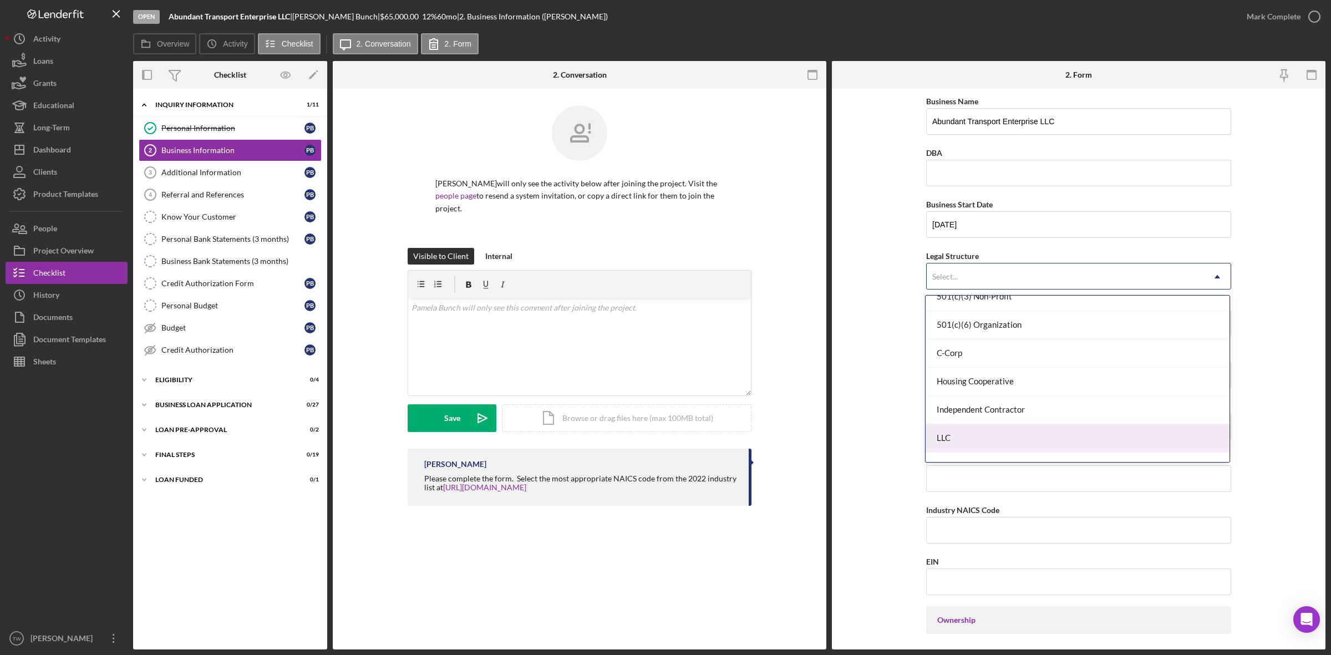
click at [953, 439] on div "LLC" at bounding box center [1078, 438] width 304 height 28
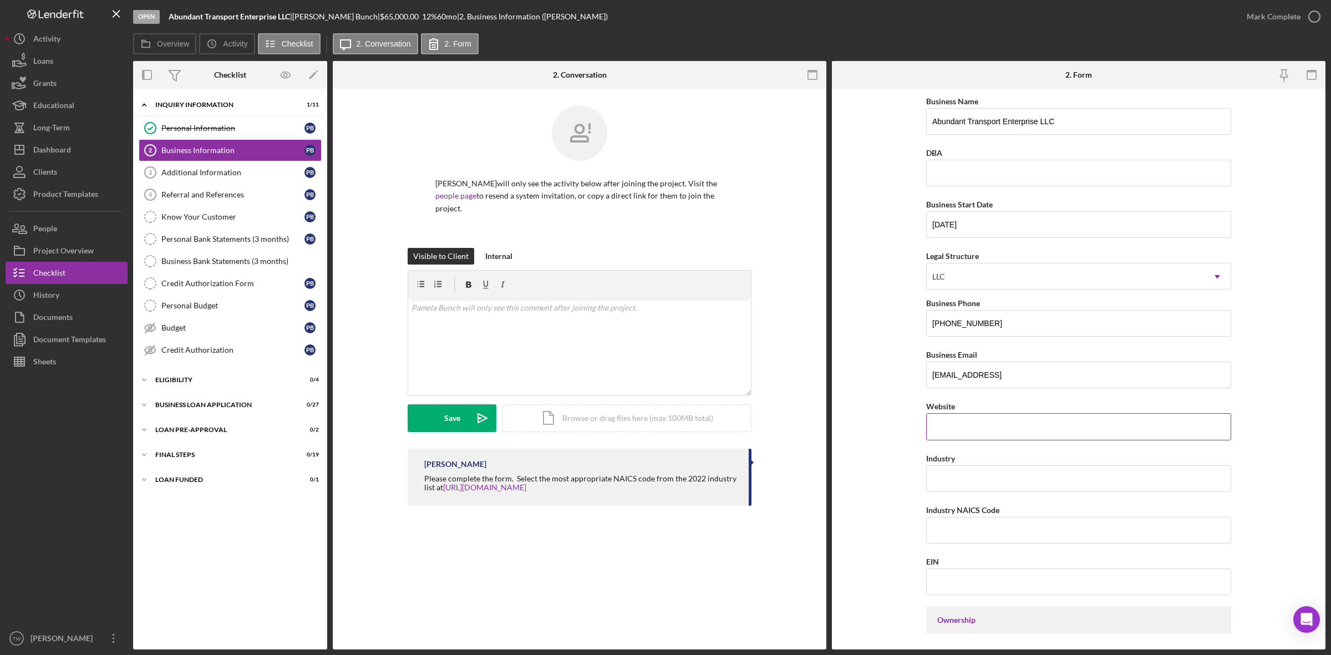
click at [974, 425] on input "Website" at bounding box center [1078, 426] width 305 height 27
click at [967, 465] on div "Industry" at bounding box center [1078, 458] width 305 height 14
click at [970, 488] on input "Industry" at bounding box center [1078, 478] width 305 height 27
type input "Transportation"
click at [1049, 538] on input "Industry NAICS Code" at bounding box center [1078, 530] width 305 height 27
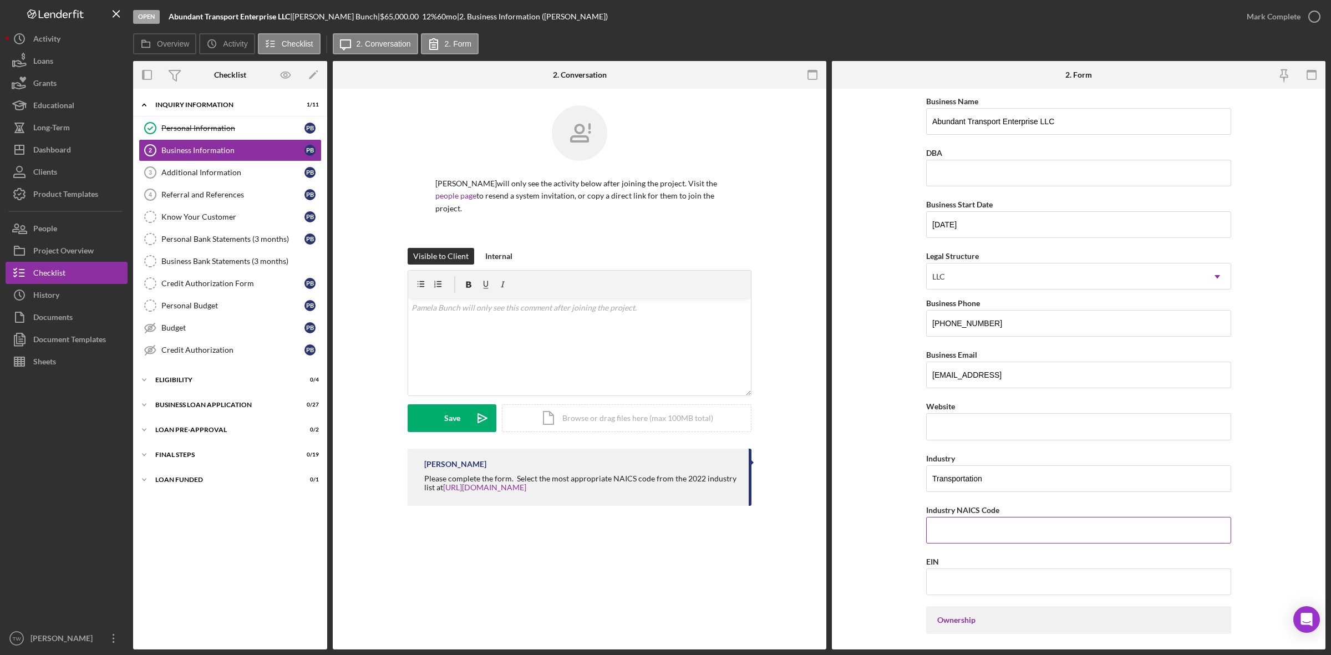
paste input "484220"
type input "484220"
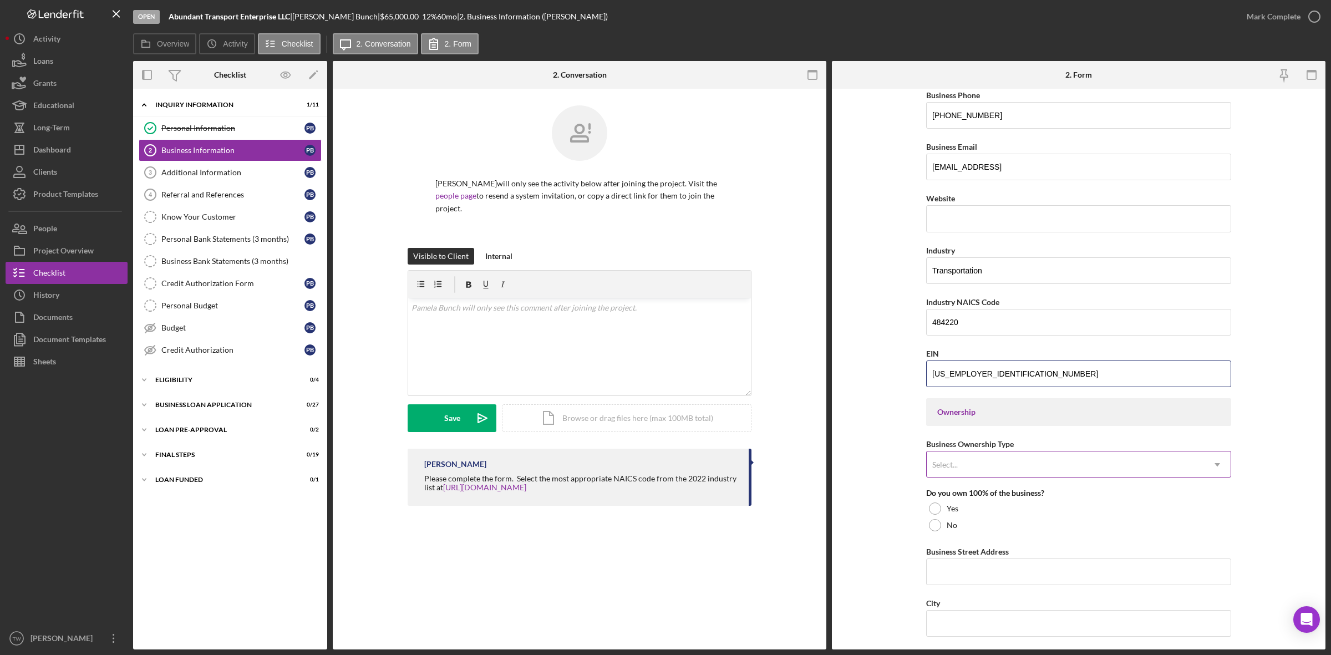
type input "45-4029922"
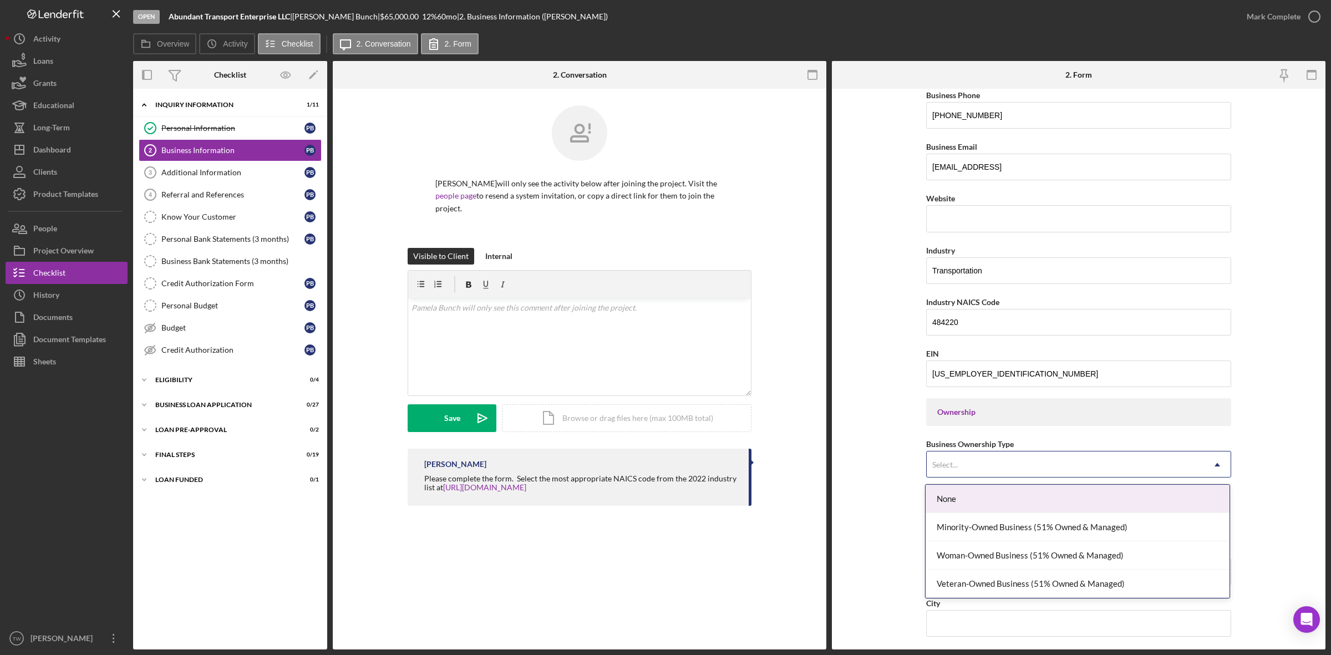
click at [980, 461] on div "Select..." at bounding box center [1065, 465] width 277 height 26
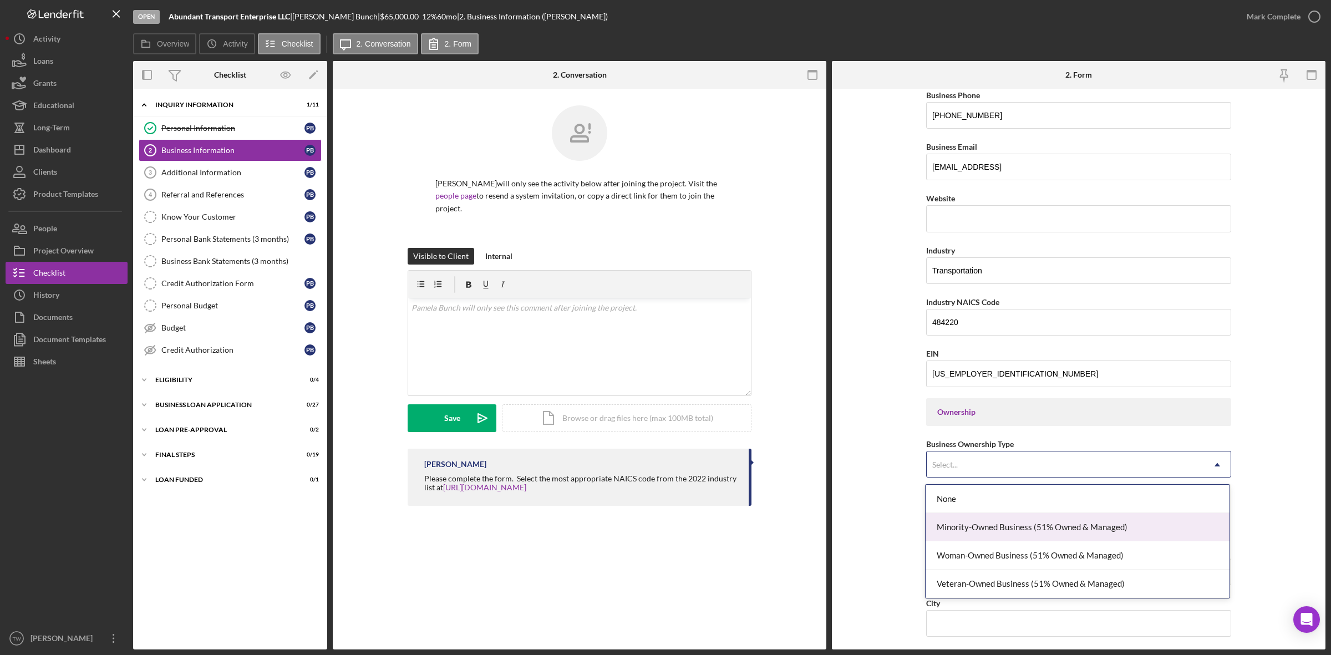
click at [960, 519] on div "Minority-Owned Business (51% Owned & Managed)" at bounding box center [1078, 527] width 304 height 28
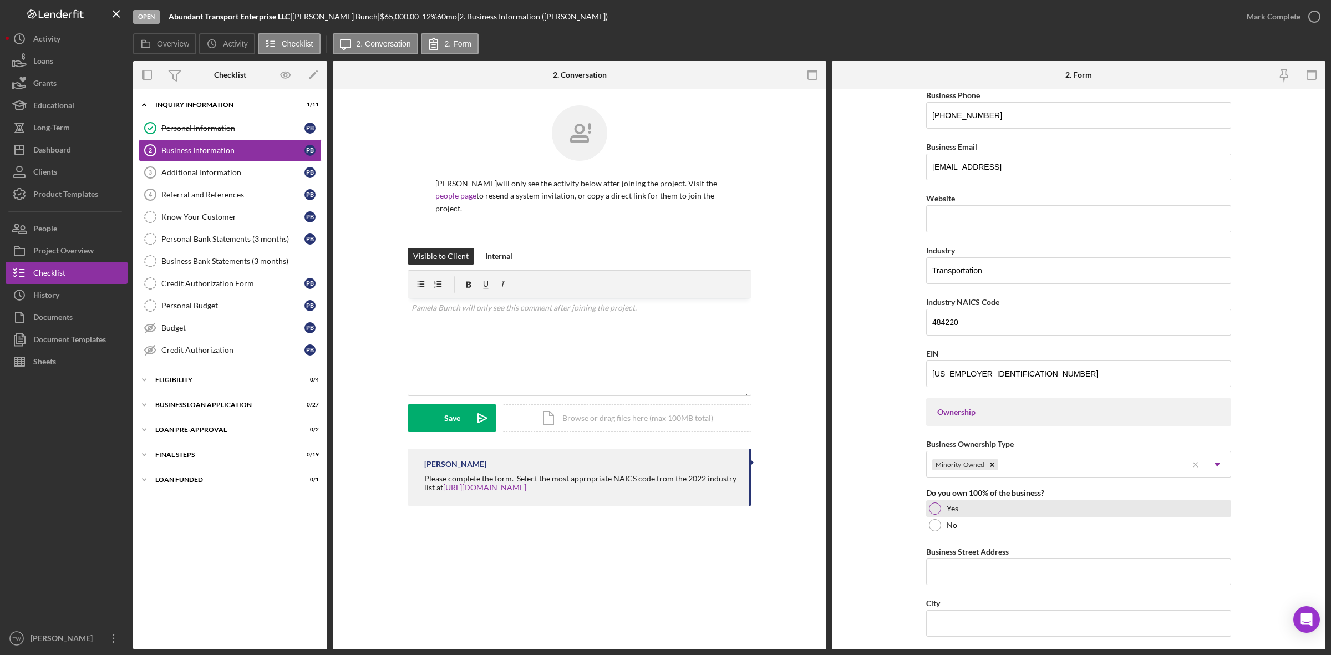
click at [941, 513] on div "Yes" at bounding box center [1078, 508] width 305 height 17
click at [956, 580] on input "Business Street Address" at bounding box center [1078, 571] width 305 height 27
type input "17844 Argonne Estate Dr"
click at [1055, 631] on input "City" at bounding box center [1078, 623] width 305 height 27
type input "Florissant"
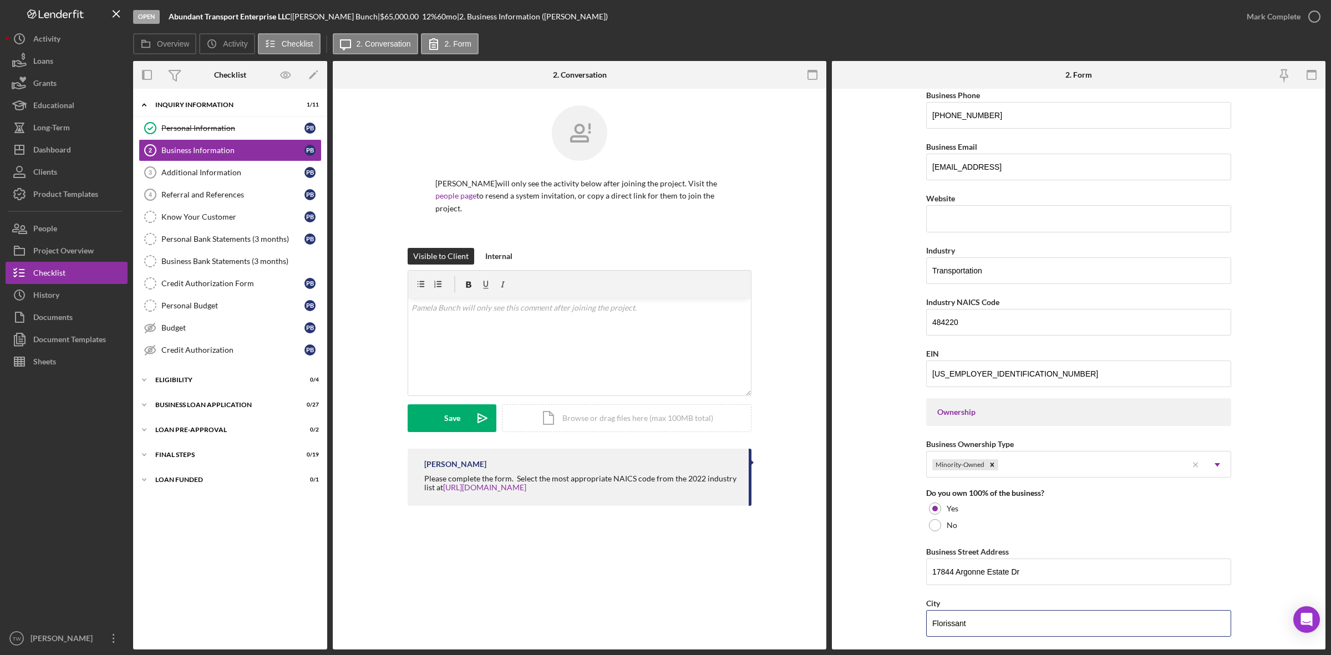
scroll to position [555, 0]
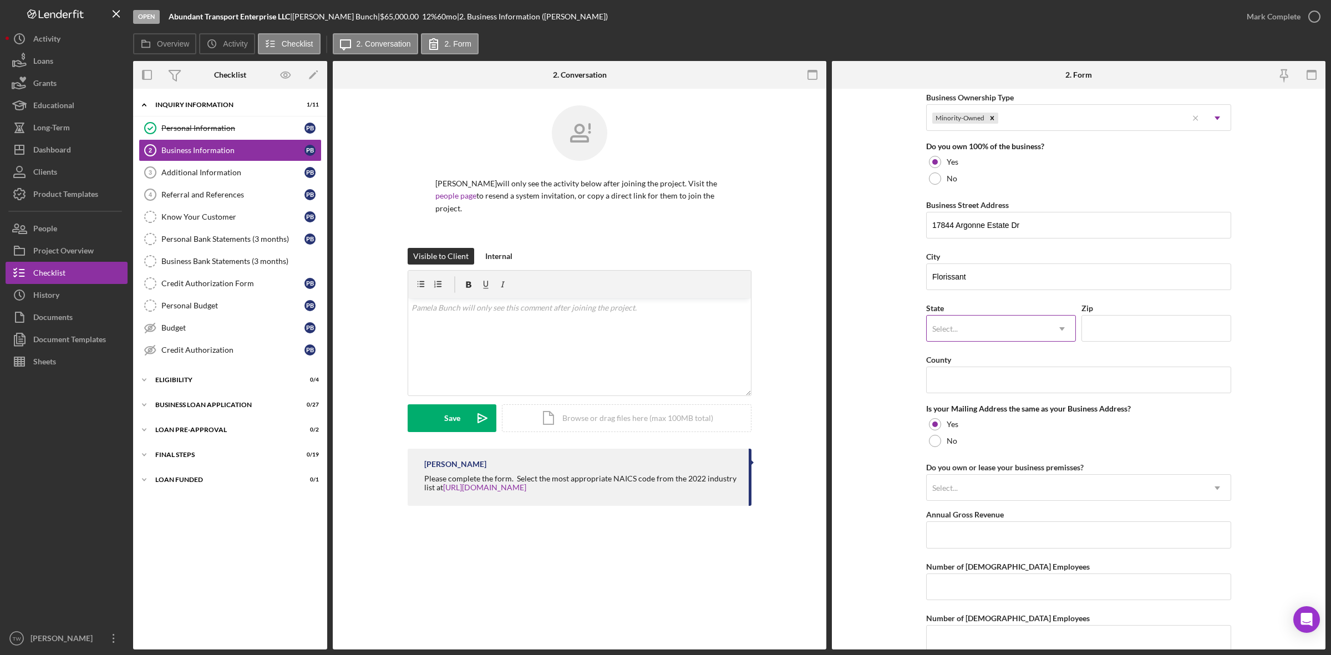
click at [985, 326] on div "Select..." at bounding box center [988, 329] width 122 height 26
click at [969, 387] on div "MO" at bounding box center [1000, 383] width 149 height 28
click at [1133, 342] on input "Zip" at bounding box center [1156, 328] width 150 height 27
type input "63034"
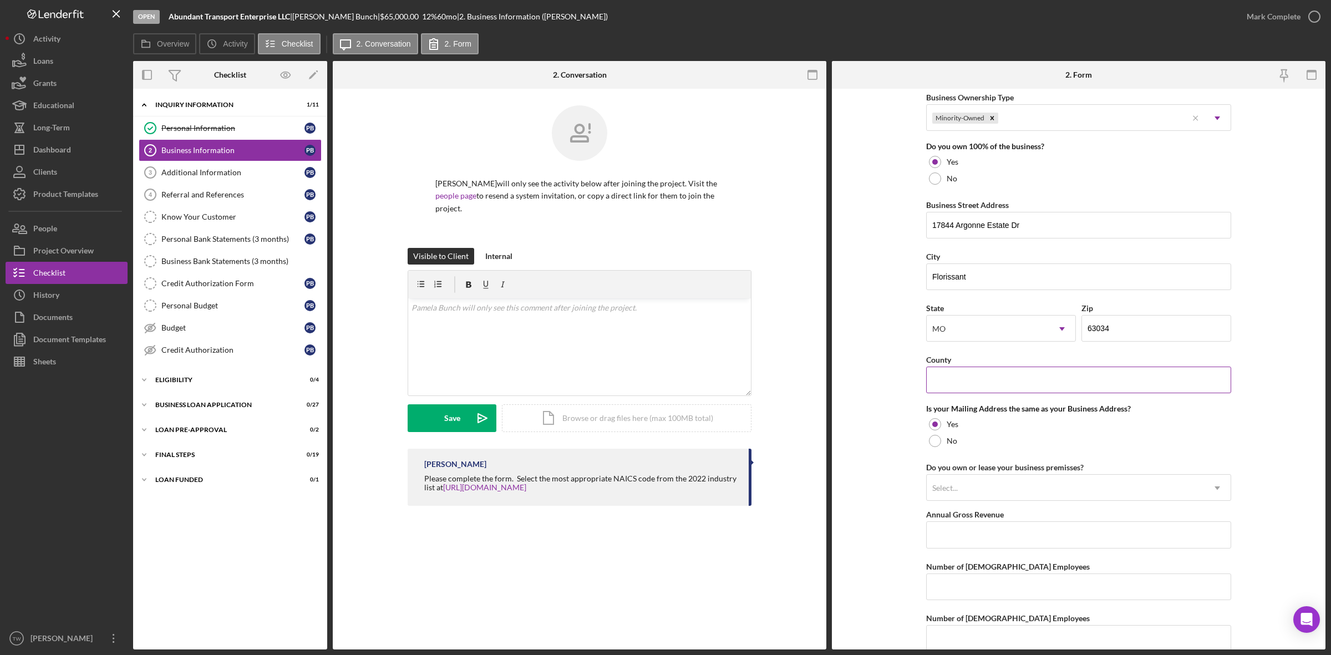
click at [960, 389] on input "County" at bounding box center [1078, 380] width 305 height 27
type input "Saint Louis"
click at [972, 491] on div "Select..." at bounding box center [1065, 488] width 277 height 26
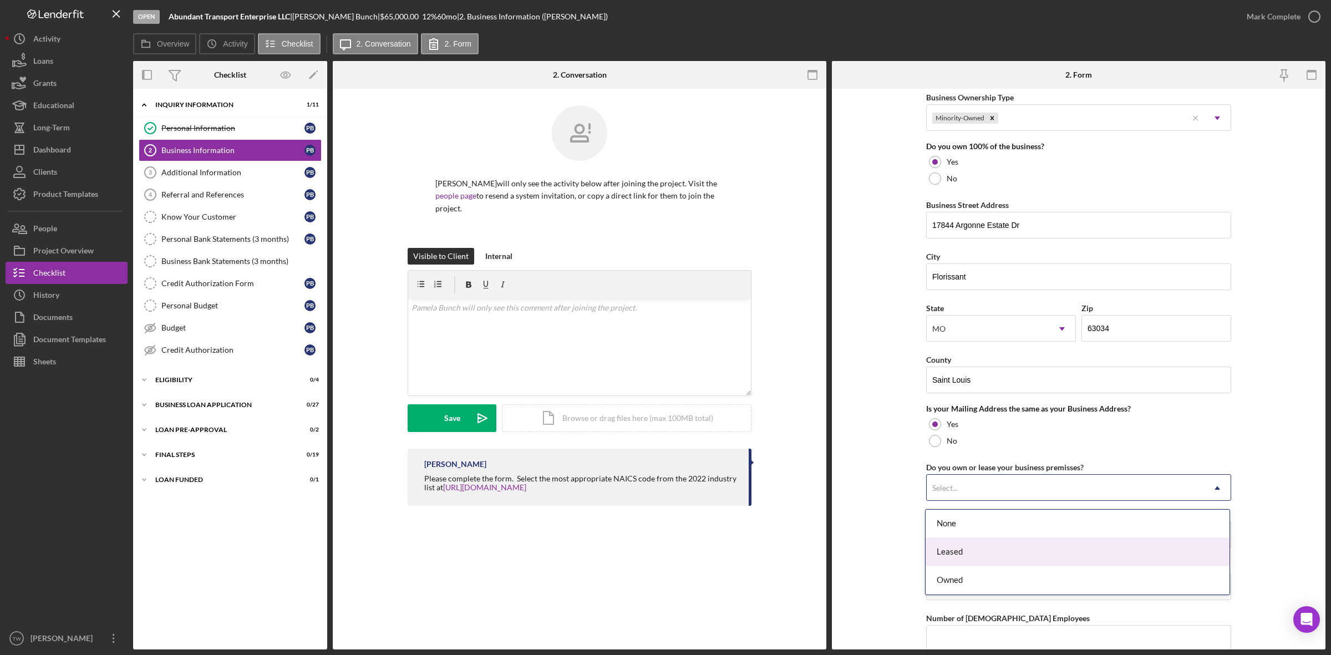
click at [951, 551] on div "Leased" at bounding box center [1078, 552] width 304 height 28
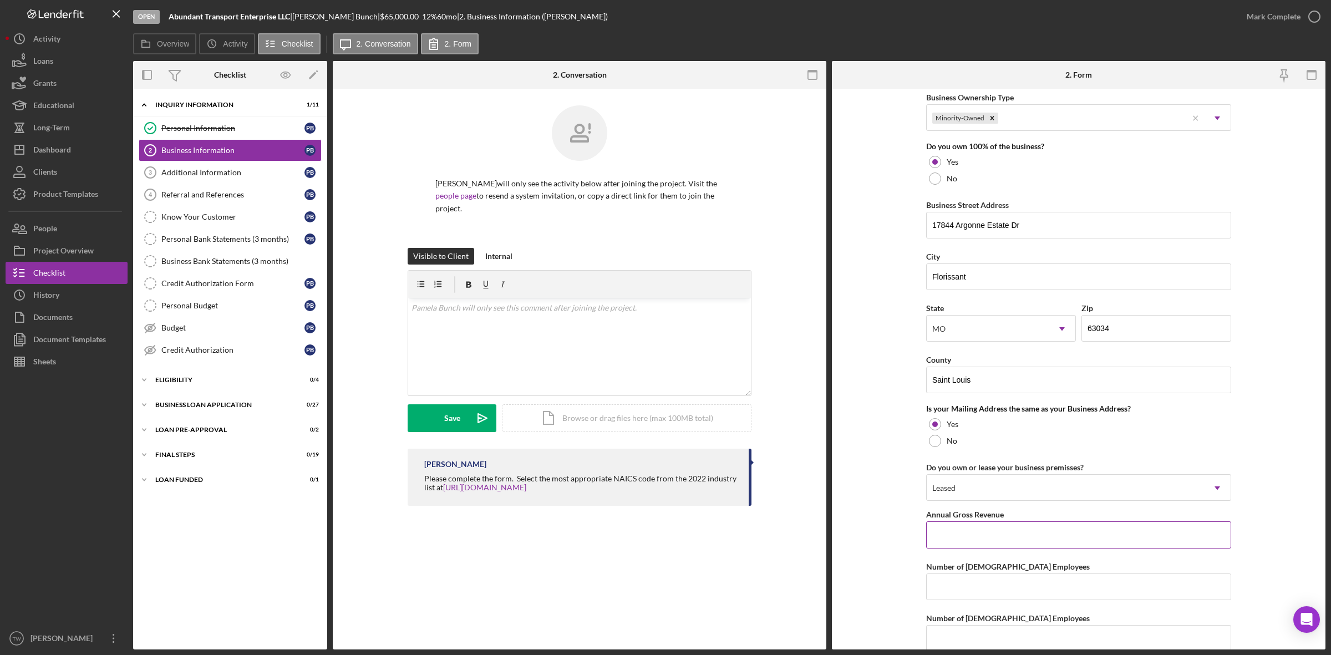
click at [1015, 531] on input "Annual Gross Revenue" at bounding box center [1078, 534] width 305 height 27
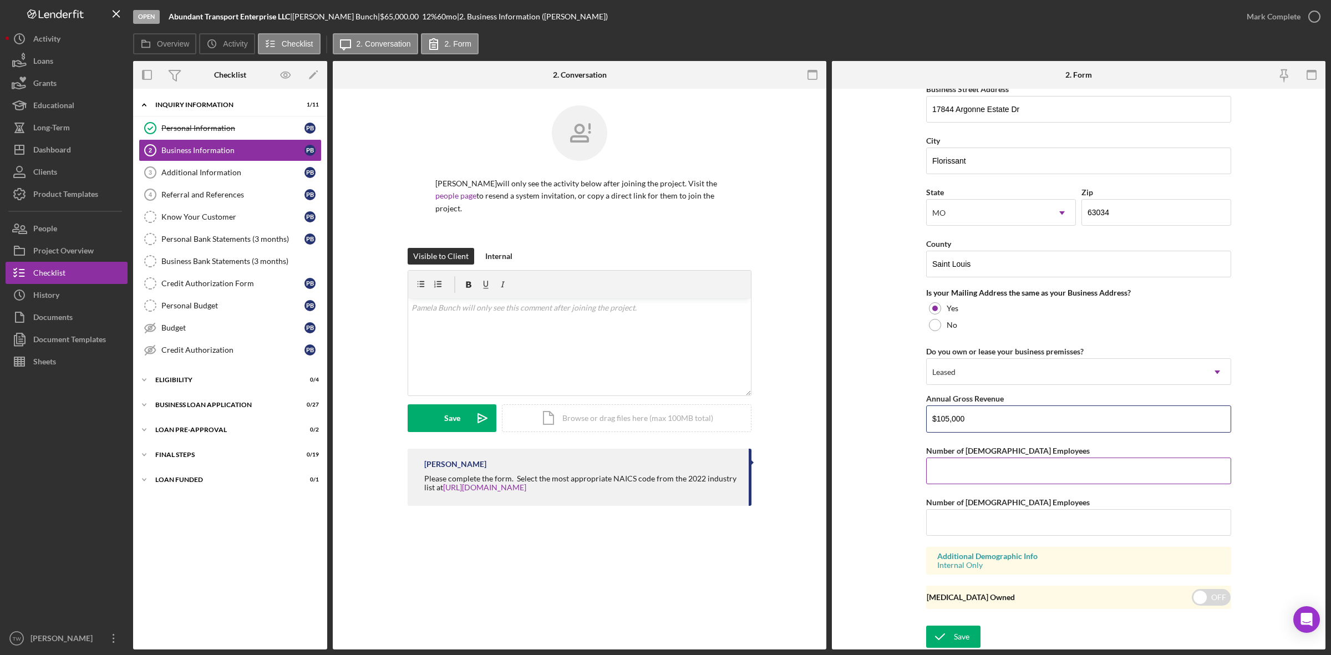
type input "$105,000"
click at [1066, 464] on input "Number of Full-Time Employees" at bounding box center [1078, 471] width 305 height 27
type input "1"
click at [947, 633] on icon "submit" at bounding box center [940, 637] width 28 height 28
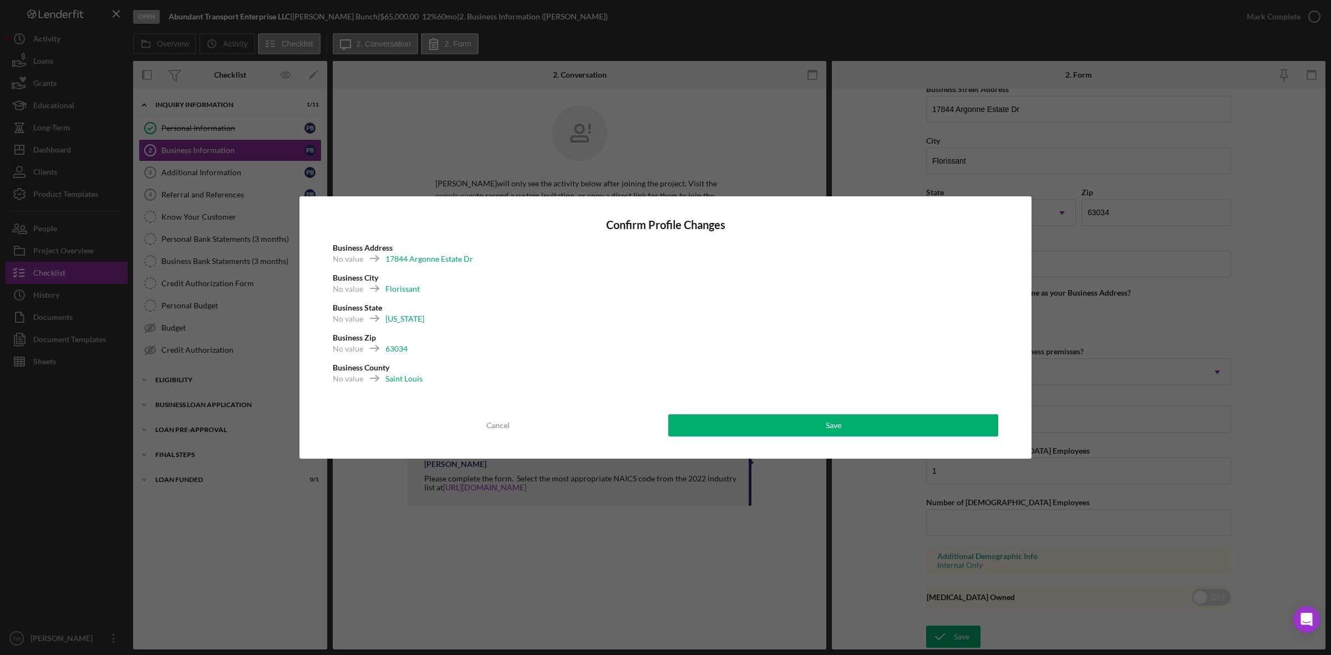
click at [918, 436] on div "Confirm Profile Changes Business Address No value 17844 Argonne Estate Dr Busin…" at bounding box center [665, 327] width 732 height 262
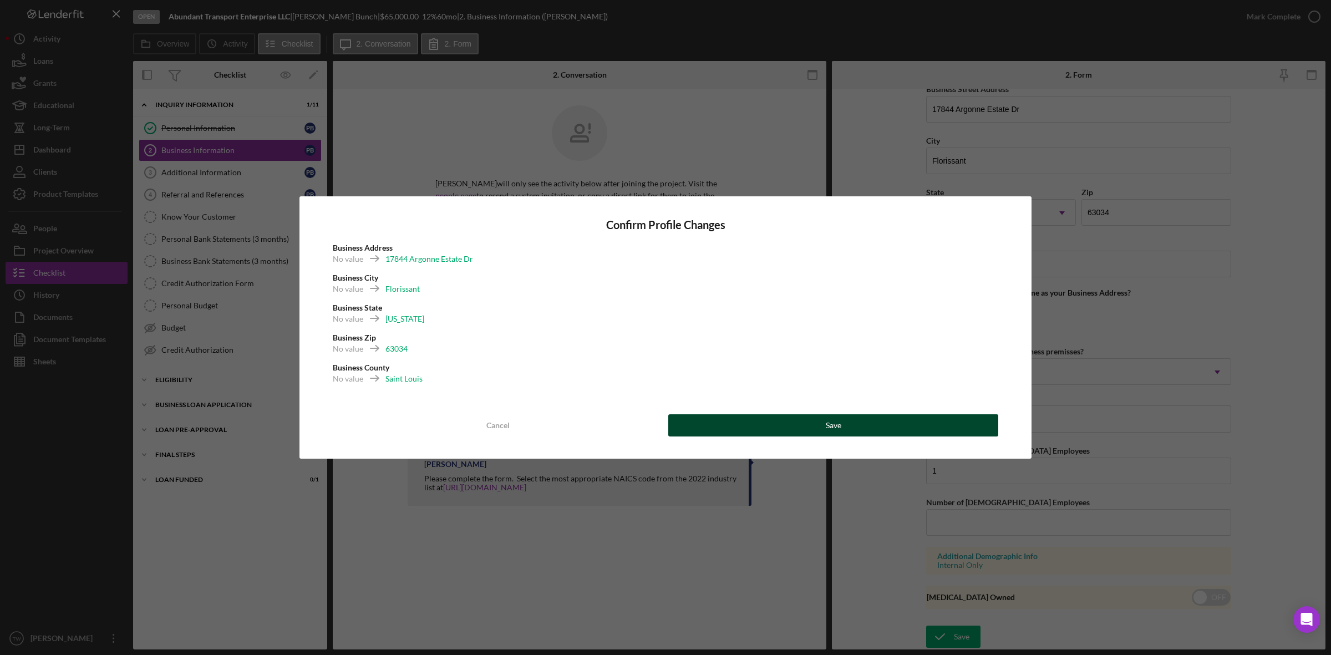
click at [932, 415] on button "Save" at bounding box center [833, 425] width 330 height 22
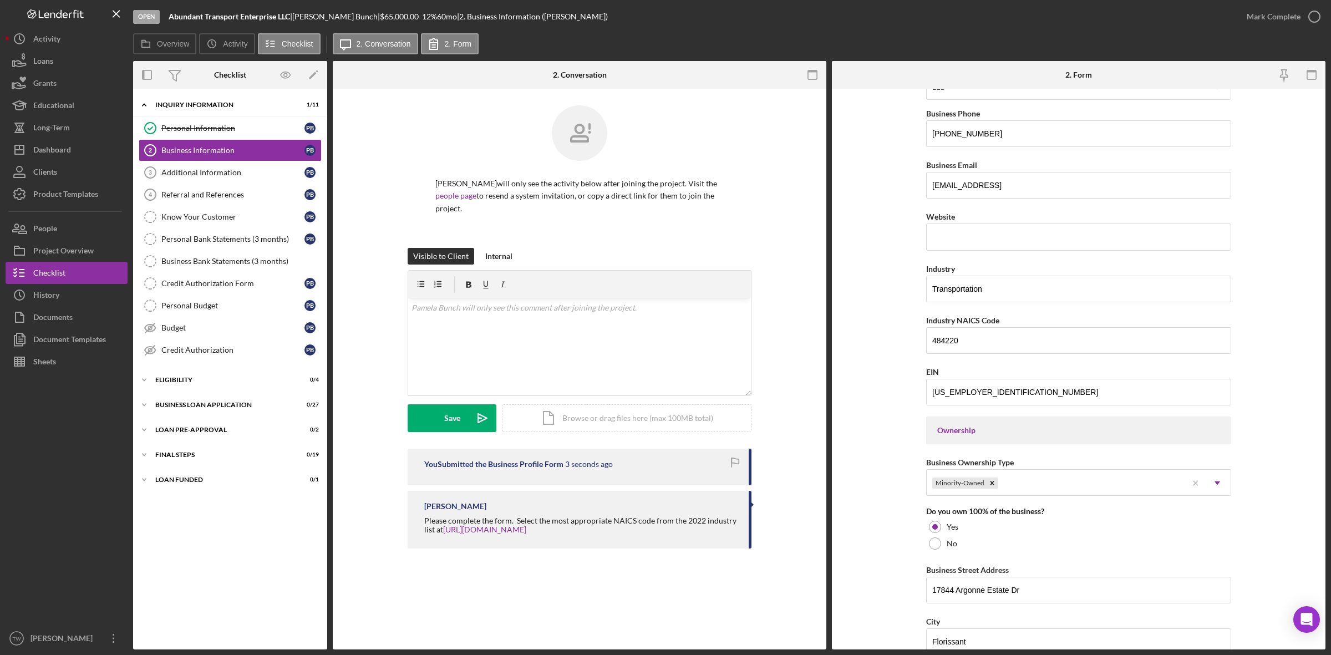
scroll to position [0, 0]
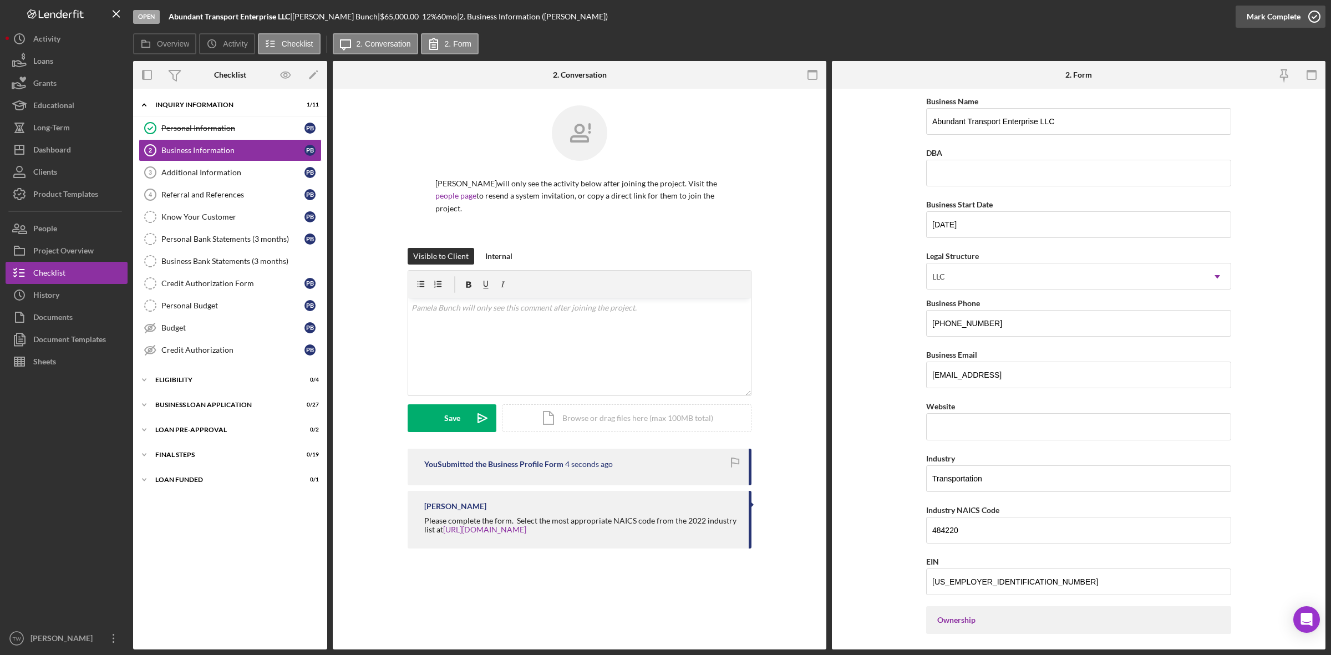
click at [1289, 25] on div "Mark Complete" at bounding box center [1274, 17] width 54 height 22
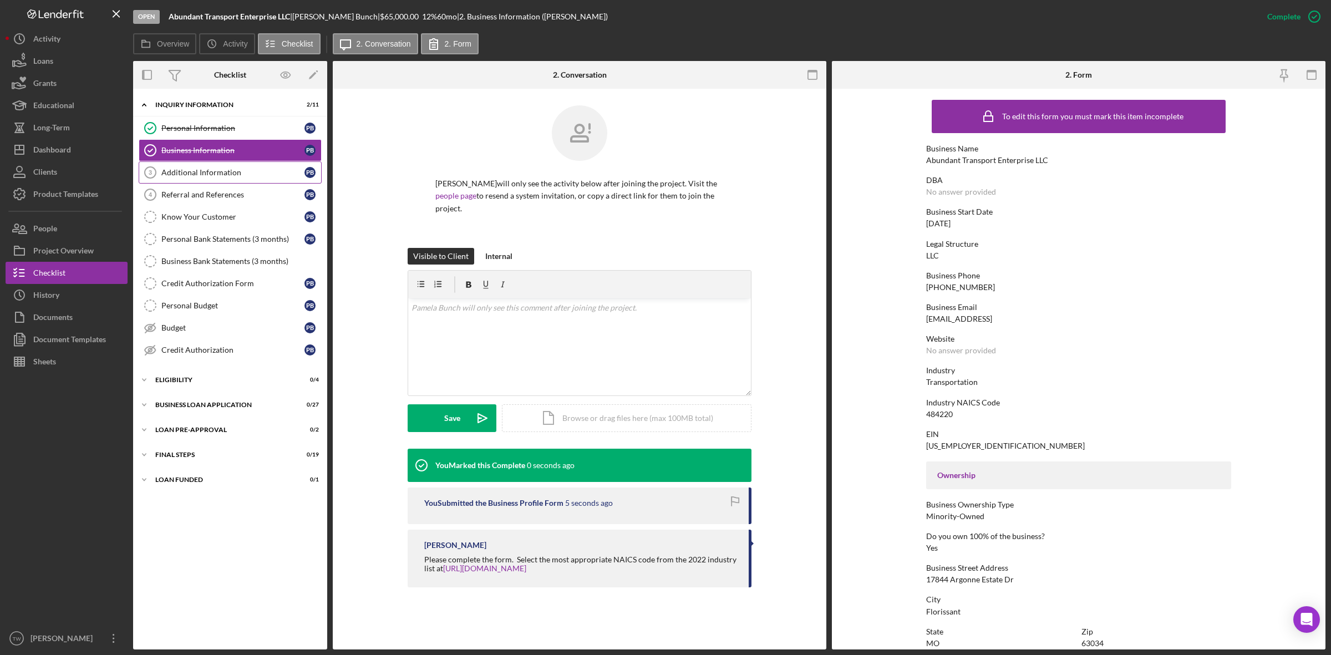
click at [203, 167] on link "Additional Information 3 Additional Information P B" at bounding box center [230, 172] width 183 height 22
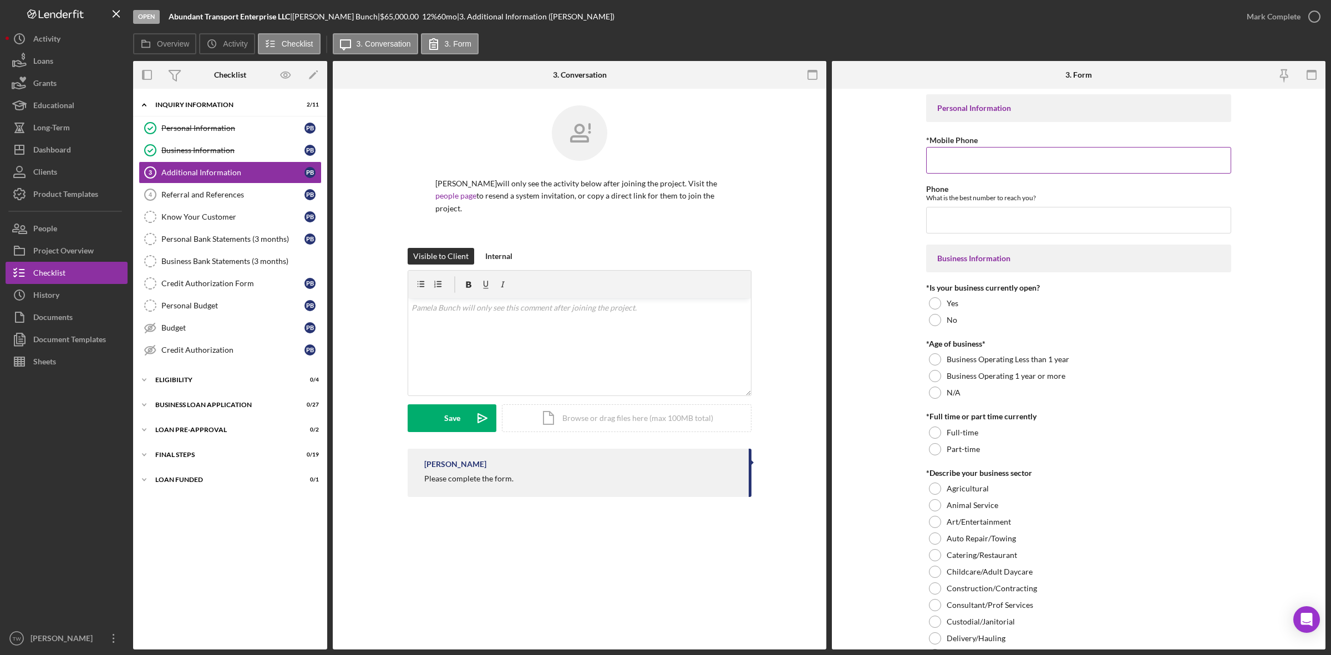
click at [992, 144] on div "*Mobile Phone" at bounding box center [1078, 140] width 305 height 14
click at [995, 155] on input "*Mobile Phone" at bounding box center [1078, 160] width 305 height 27
type input "(314) 665-5155"
click at [948, 306] on label "Yes" at bounding box center [953, 303] width 12 height 9
click at [965, 375] on label "Business Operating 1 year or more" at bounding box center [1006, 376] width 119 height 9
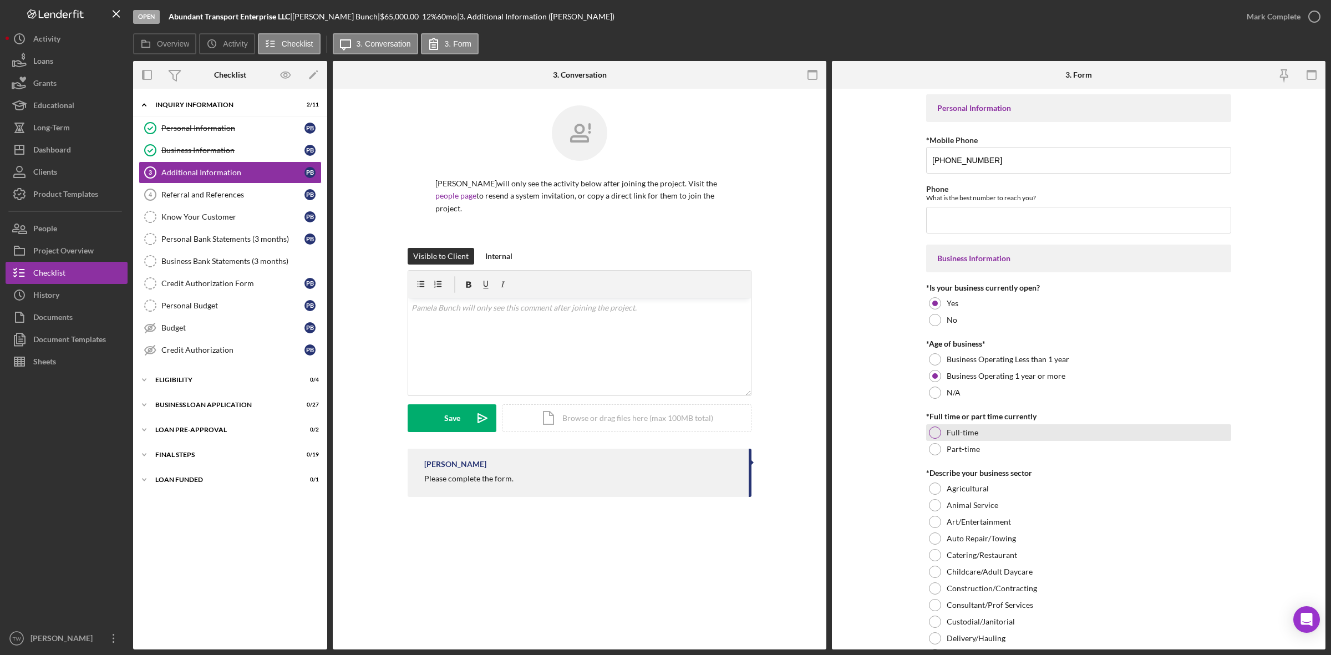
click at [952, 428] on label "Full-time" at bounding box center [963, 432] width 32 height 9
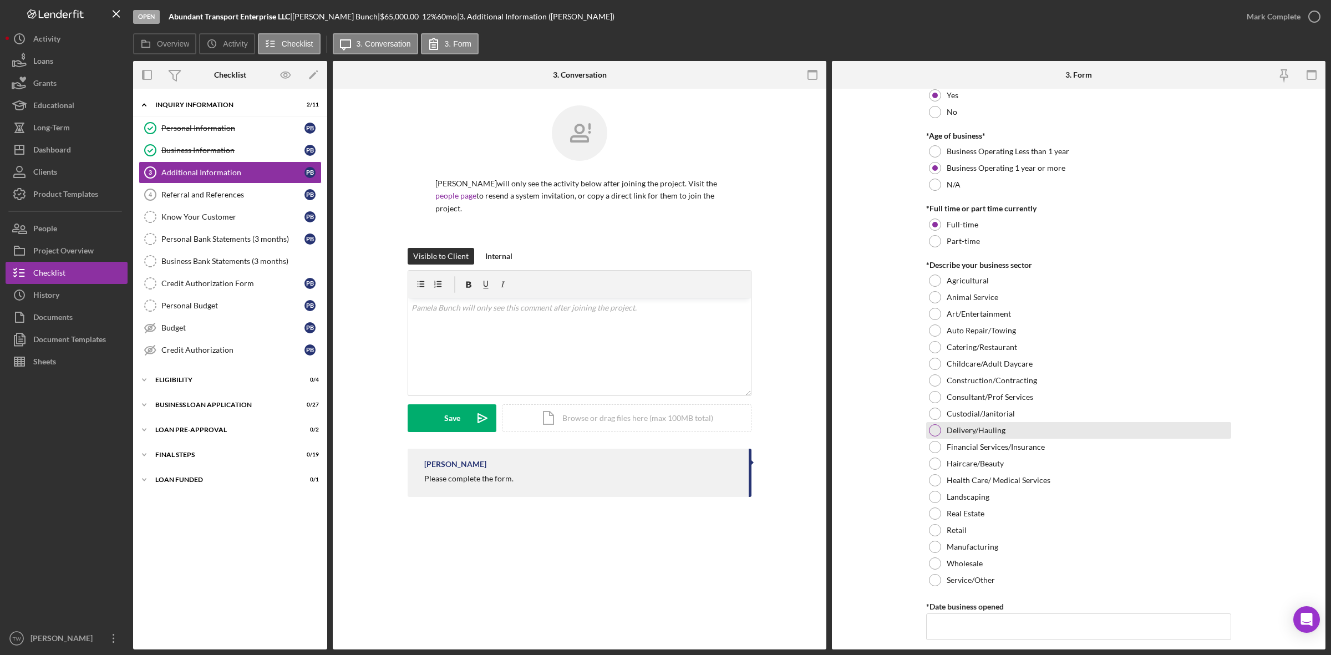
click at [999, 434] on label "Delivery/Hauling" at bounding box center [976, 430] width 59 height 9
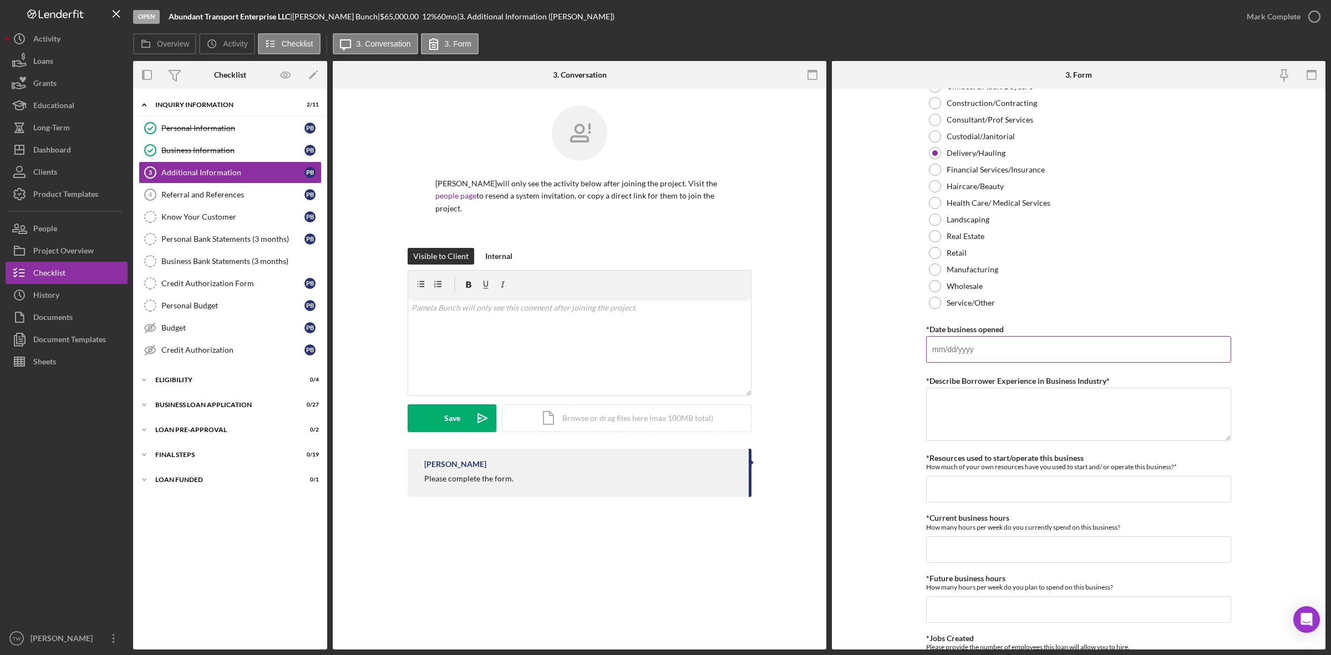
click at [1008, 350] on input "*Date business opened" at bounding box center [1078, 349] width 305 height 27
type input "01/01/2015"
click at [1022, 431] on textarea "*Describe Borrower Experience in Business Industry*" at bounding box center [1078, 414] width 305 height 53
type textarea "ten years"
type input "$1,000"
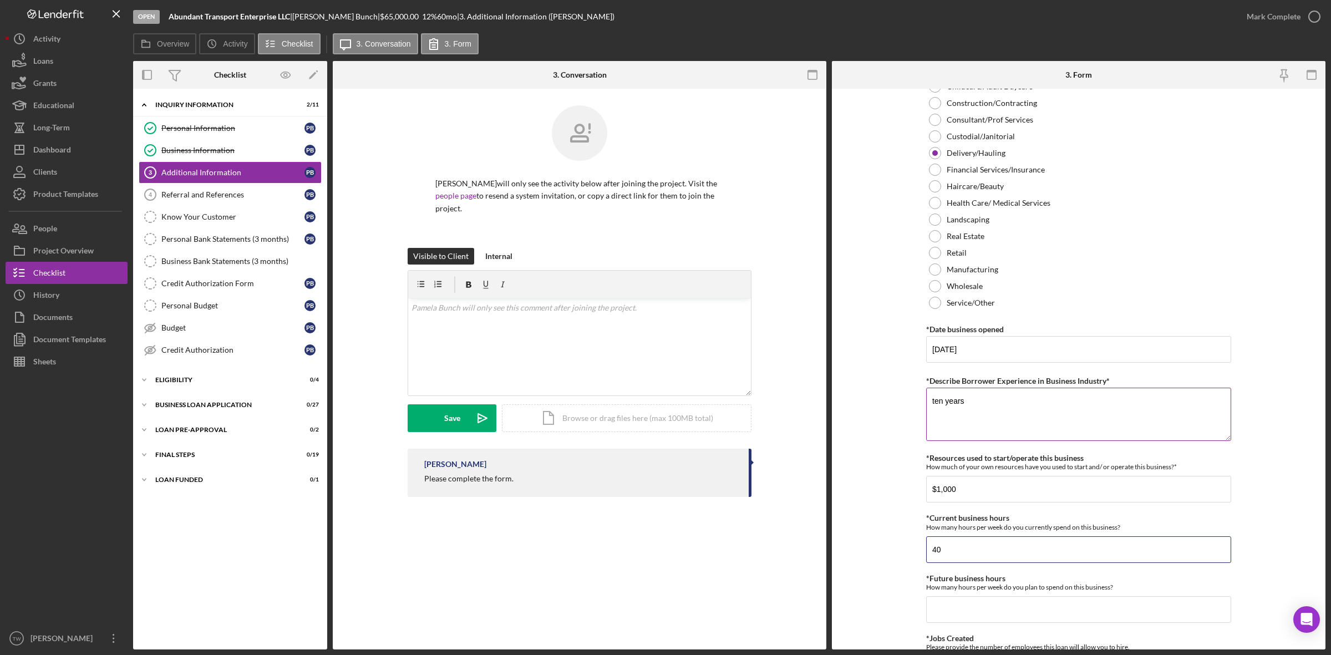
type input "40"
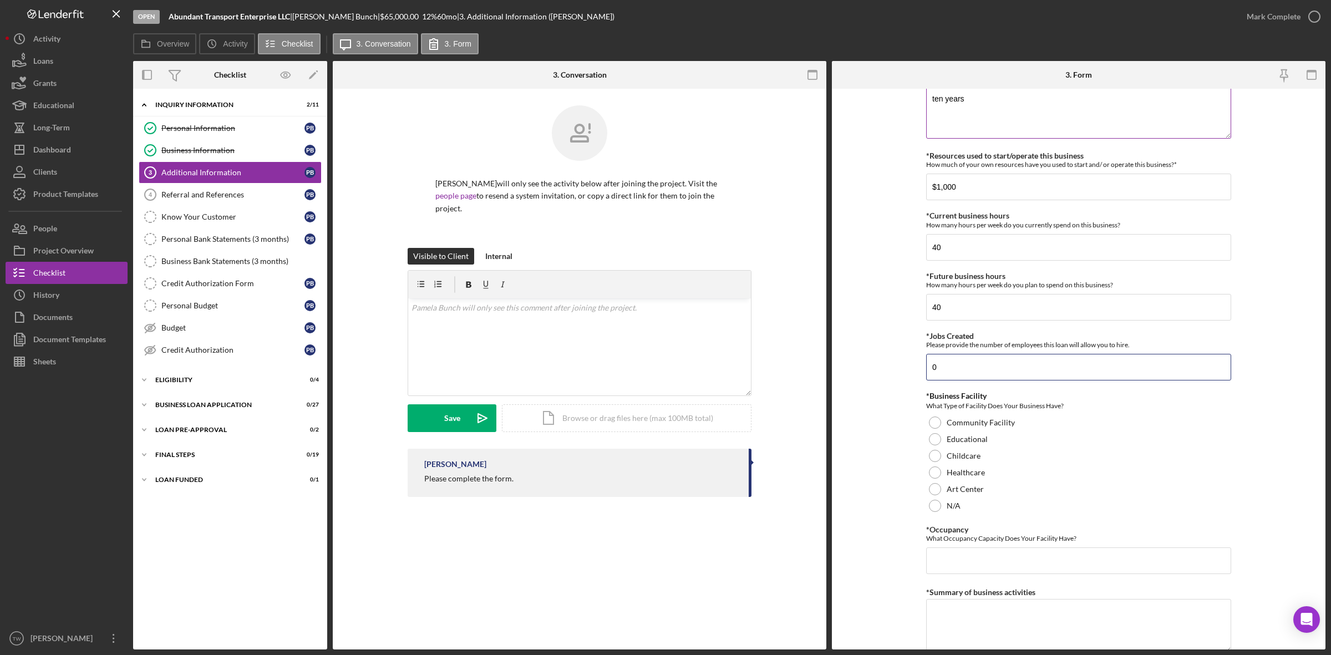
type input "0"
click at [964, 514] on div "N/A" at bounding box center [1078, 505] width 305 height 17
click at [977, 558] on input "*Occupancy" at bounding box center [1078, 560] width 305 height 27
type input "0"
type textarea "transportation/delivery."
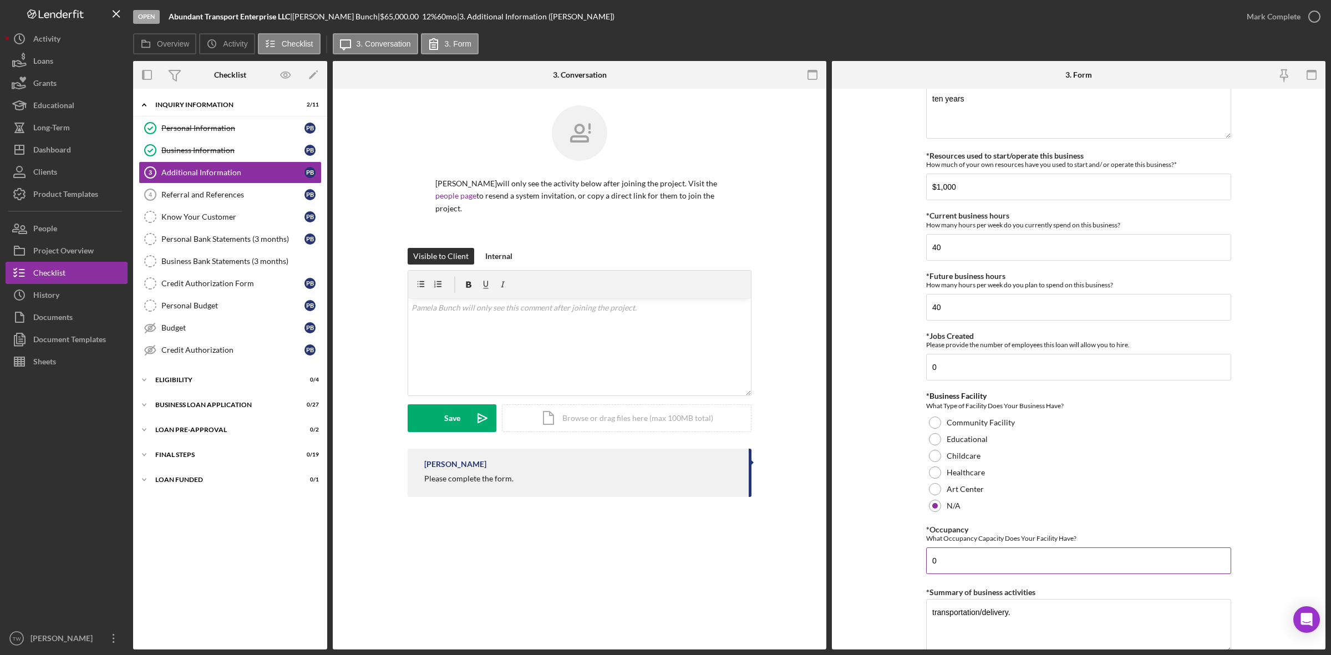
scroll to position [1081, 0]
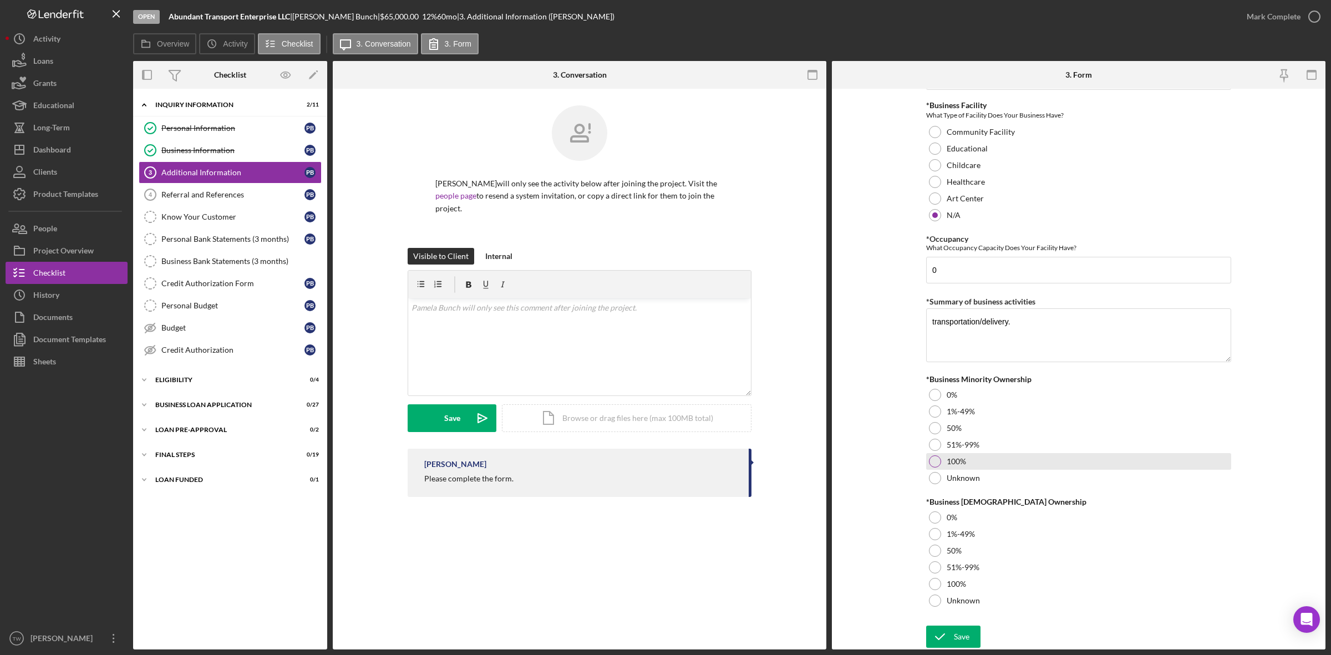
click at [944, 459] on div "100%" at bounding box center [1078, 461] width 305 height 17
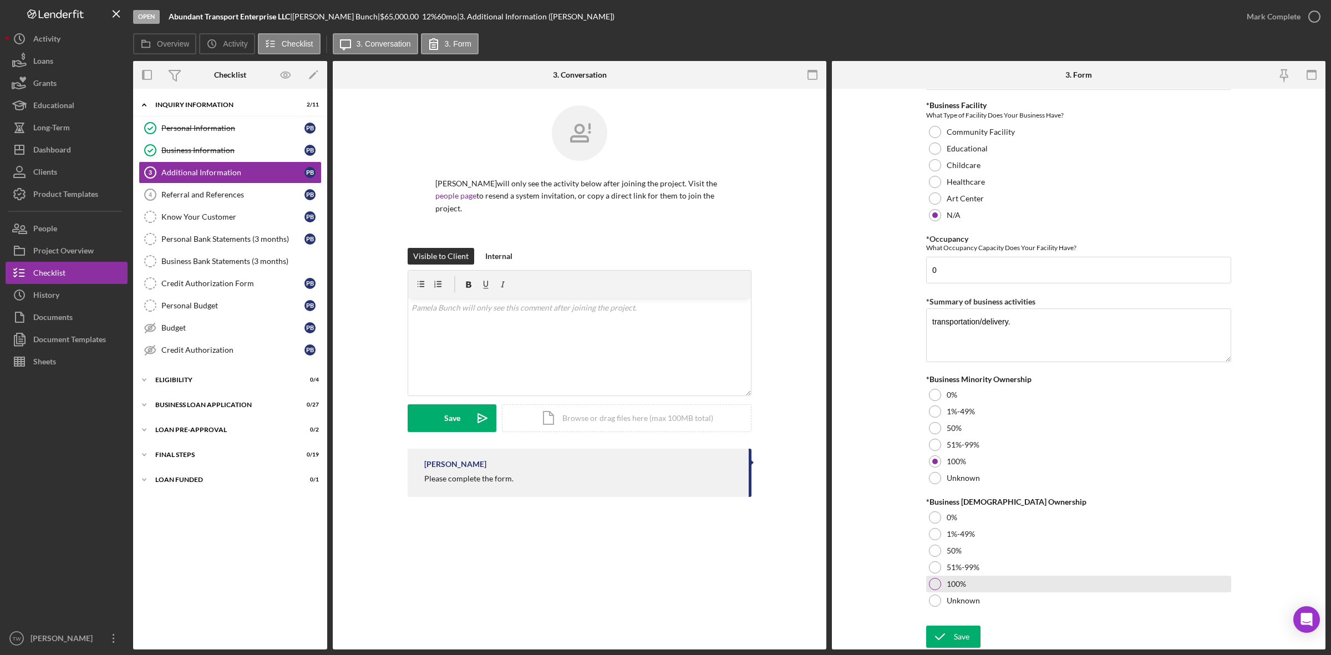
click at [956, 587] on label "100%" at bounding box center [956, 584] width 19 height 9
click at [959, 631] on div "Save" at bounding box center [962, 637] width 16 height 22
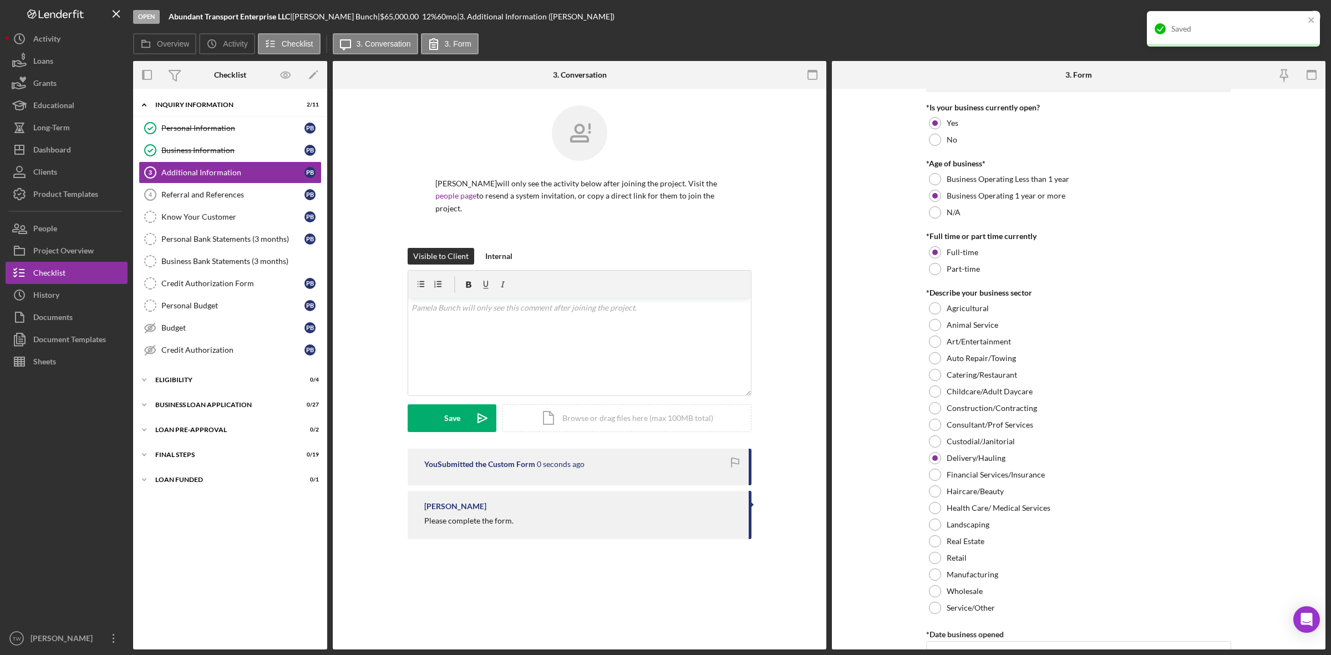
scroll to position [0, 0]
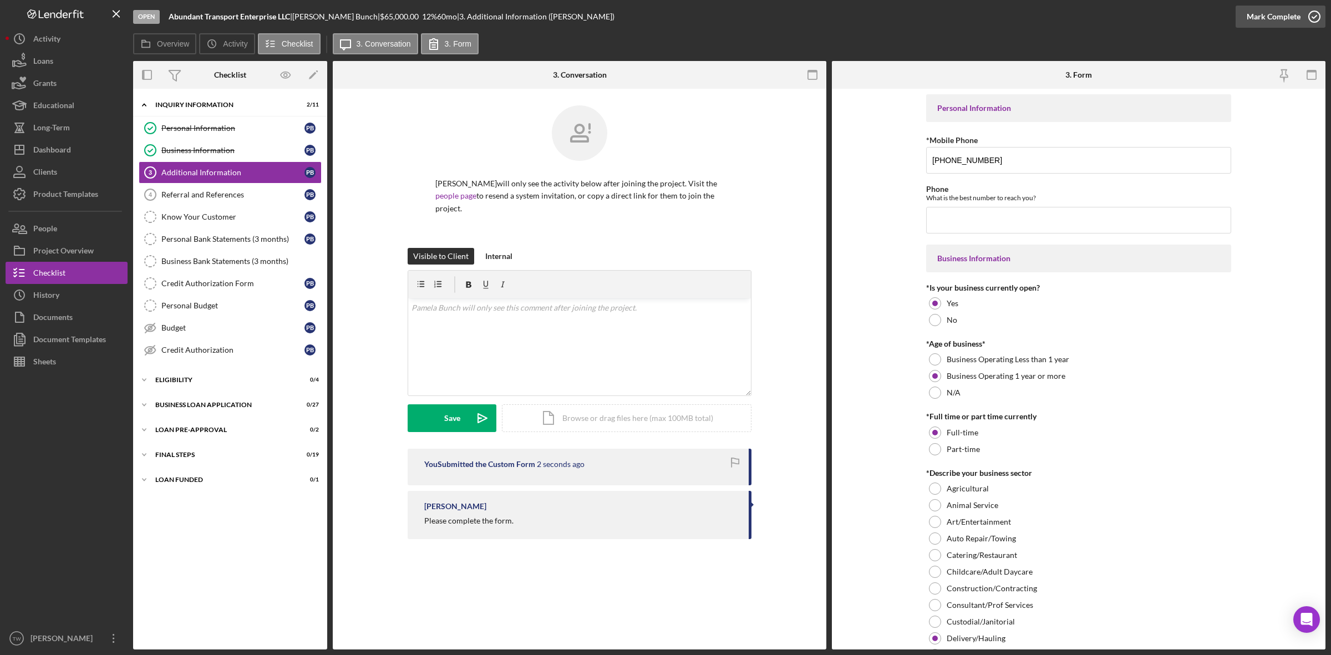
click at [1273, 21] on div "Mark Complete" at bounding box center [1274, 17] width 54 height 22
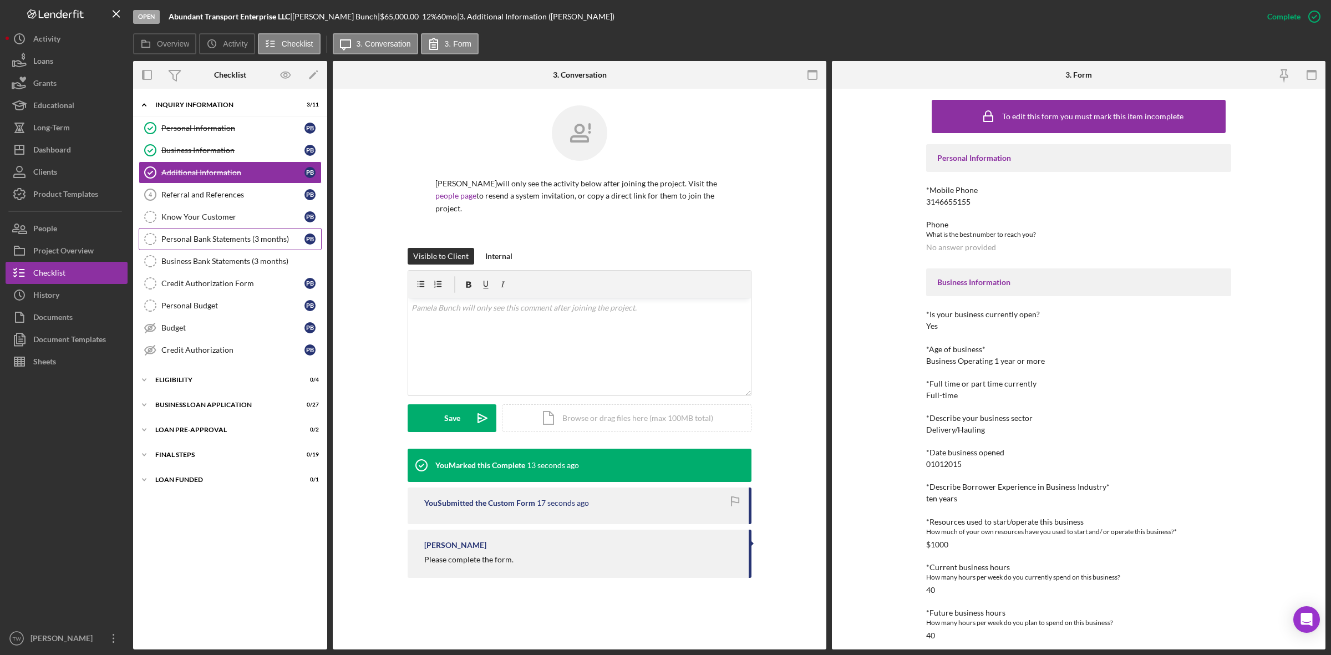
click at [192, 240] on div "Personal Bank Statements (3 months)" at bounding box center [232, 239] width 143 height 9
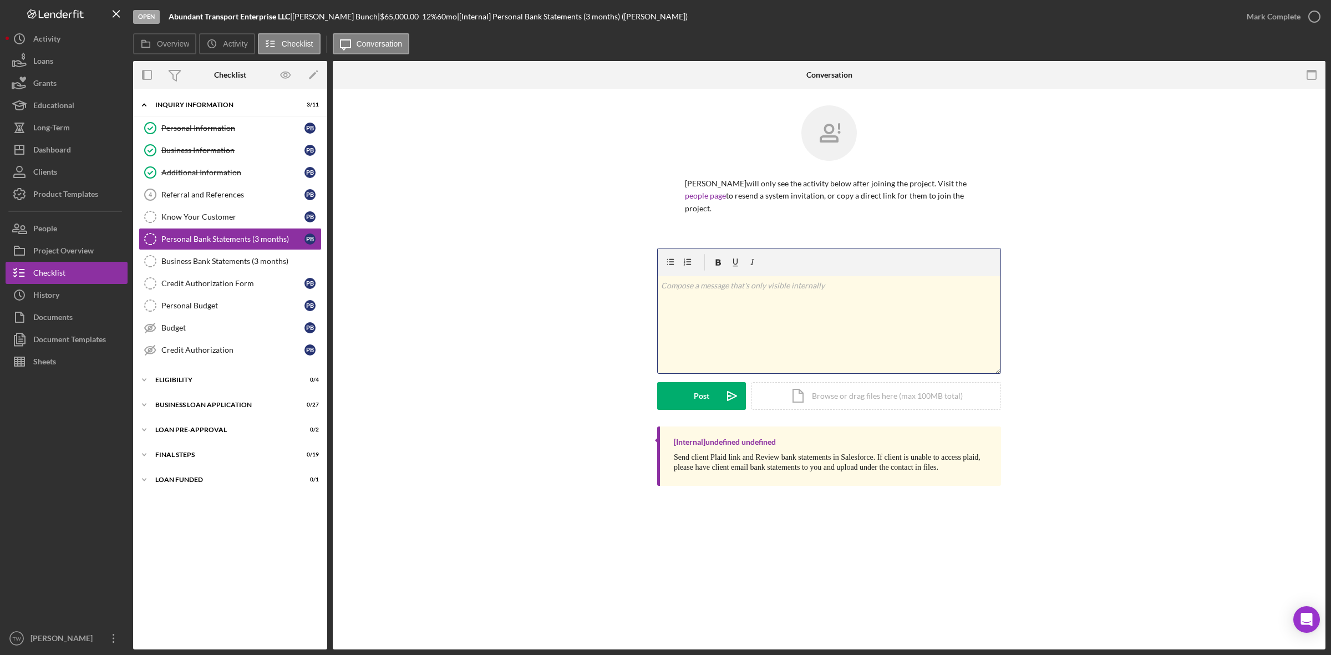
click at [831, 340] on div "v Color teal Color pink Remove color Add row above Add row below Add column bef…" at bounding box center [829, 324] width 343 height 97
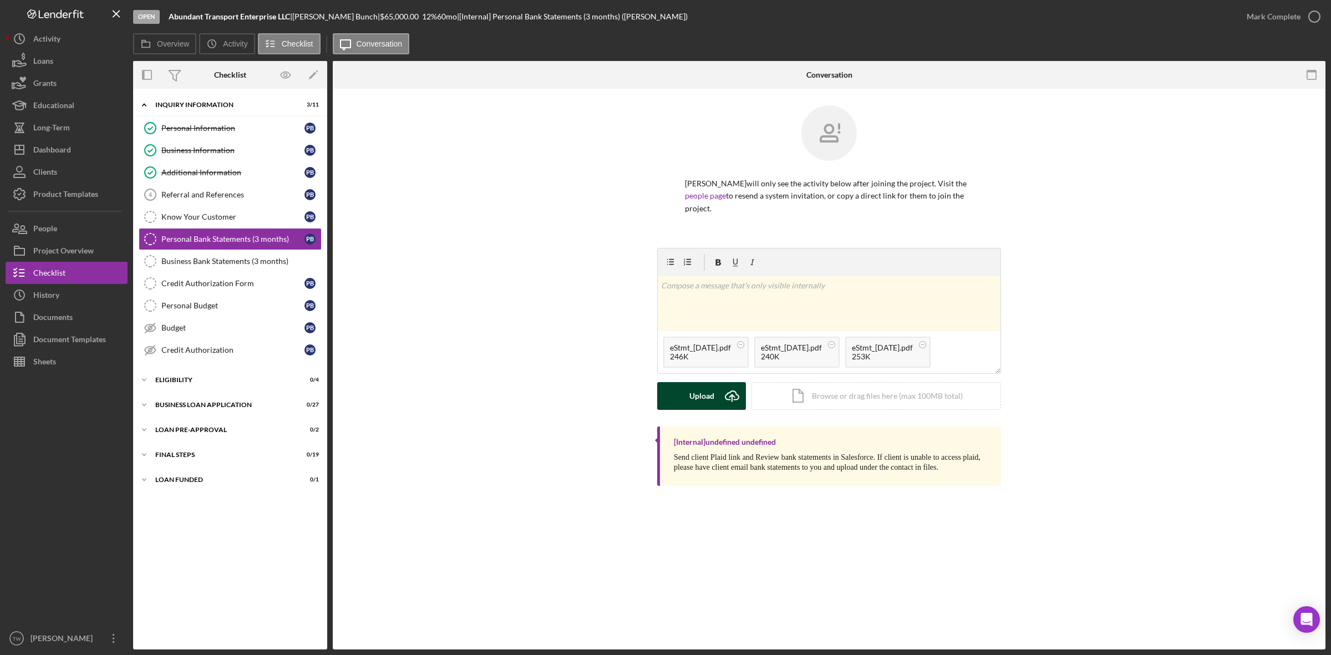
click at [713, 405] on div "Upload" at bounding box center [701, 396] width 25 height 28
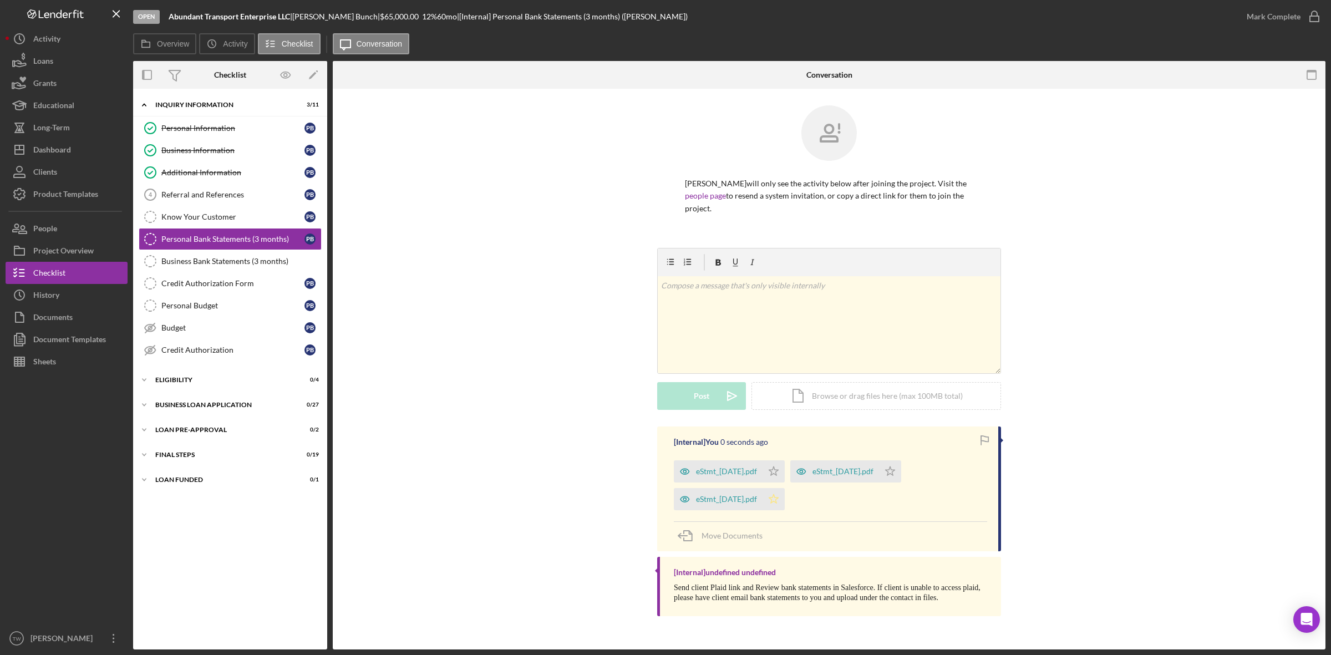
click at [785, 499] on icon "Icon/Star" at bounding box center [774, 499] width 22 height 22
click at [785, 466] on icon "Icon/Star" at bounding box center [774, 471] width 22 height 22
click at [901, 473] on icon "Icon/Star" at bounding box center [890, 471] width 22 height 22
click at [1284, 14] on div "Mark Complete" at bounding box center [1274, 17] width 54 height 22
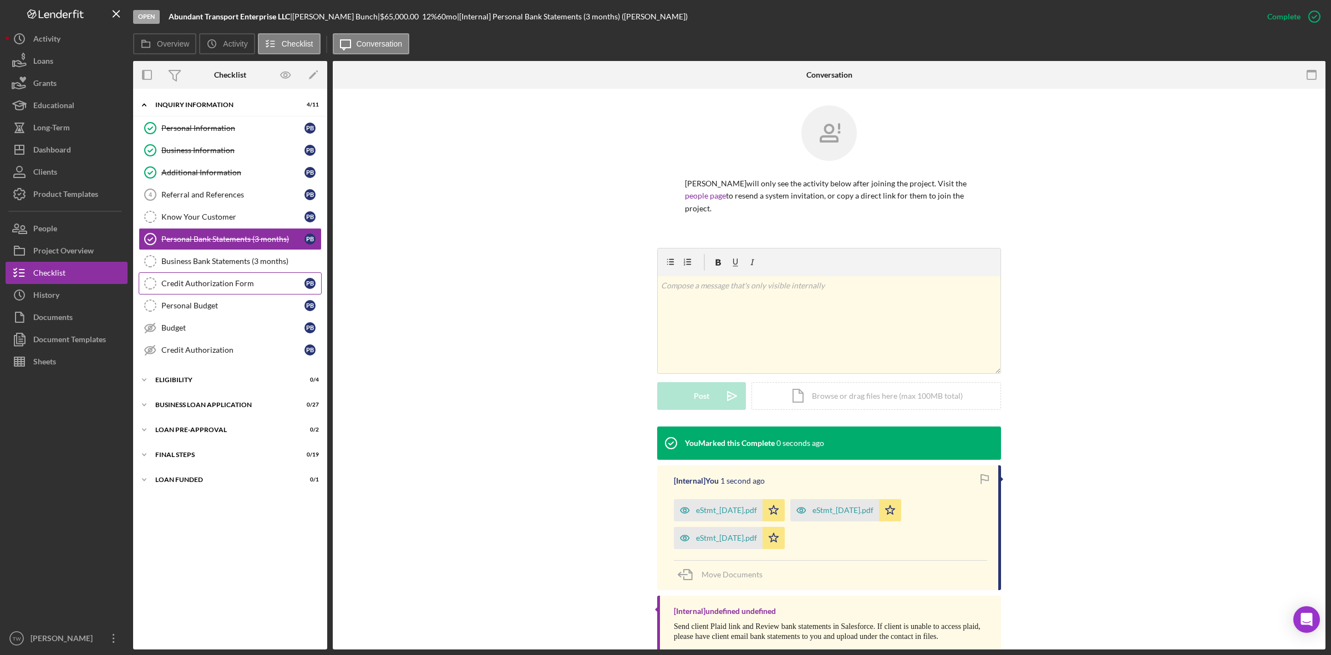
click at [262, 279] on link "Credit Authorization Form Credit Authorization Form P B" at bounding box center [230, 283] width 183 height 22
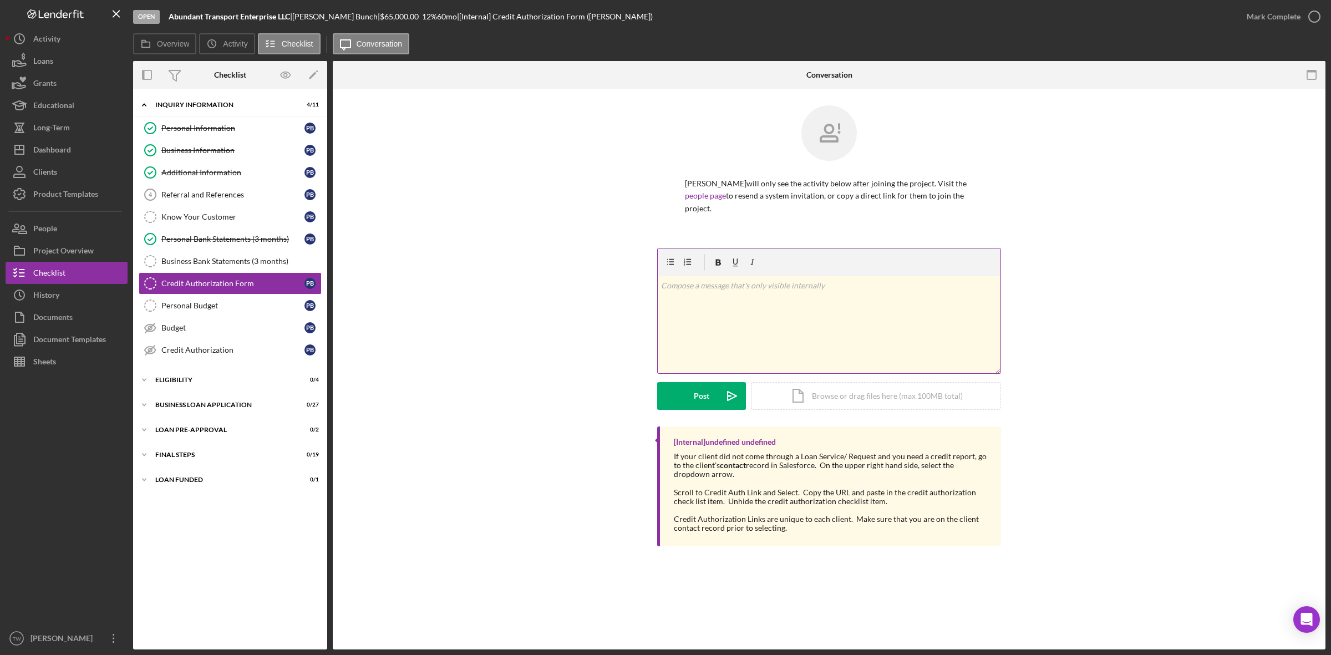
click at [780, 364] on div "v Color teal Color pink Remove color Add row above Add row below Add column bef…" at bounding box center [829, 324] width 343 height 97
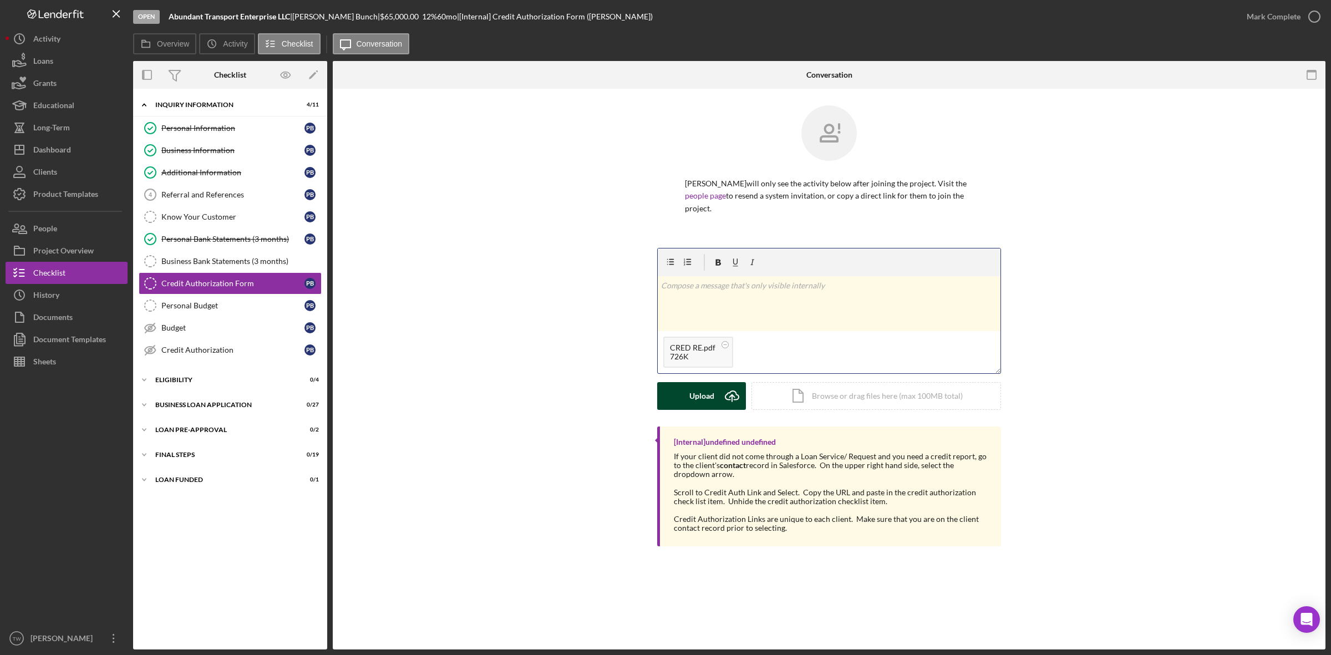
click at [710, 397] on div "Upload" at bounding box center [701, 396] width 25 height 28
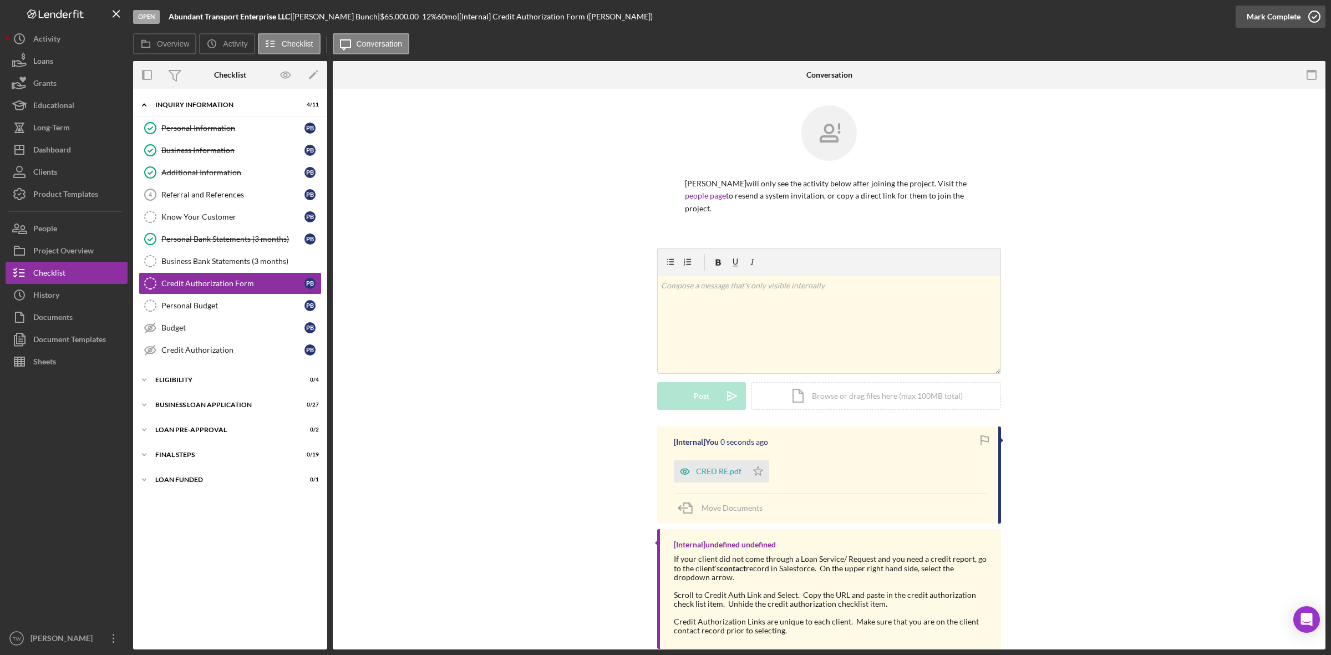
click at [1270, 17] on div "Mark Complete" at bounding box center [1274, 17] width 54 height 22
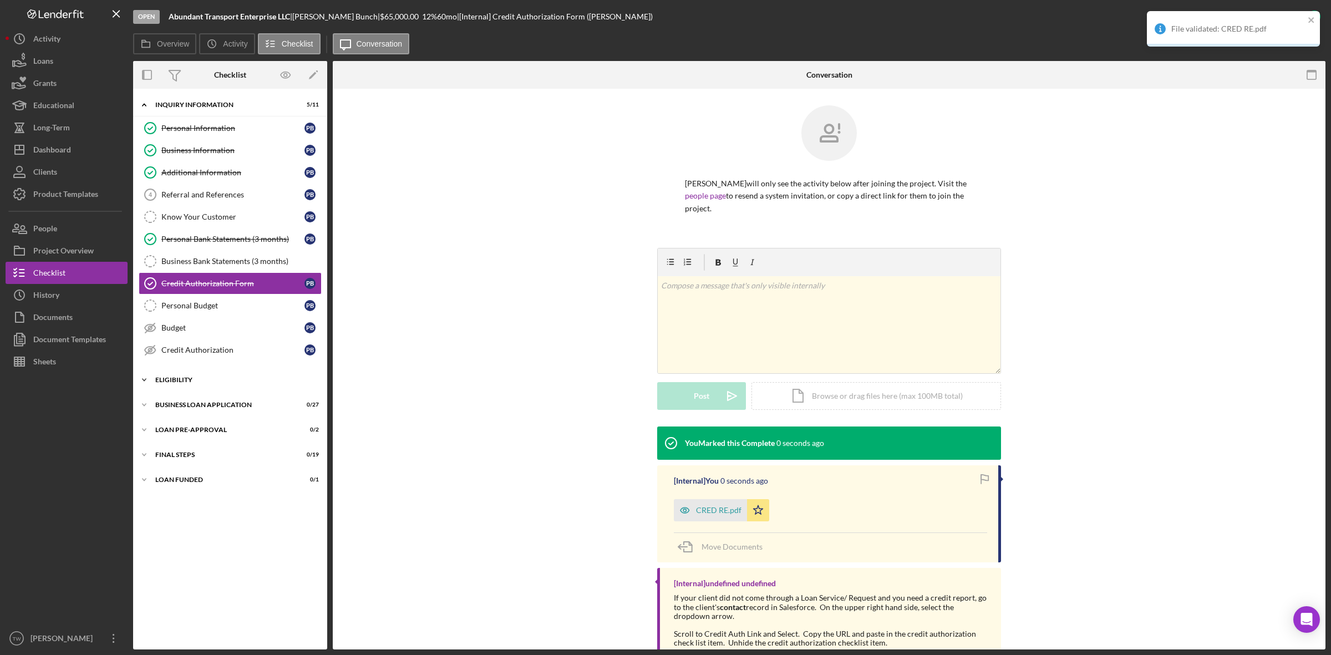
click at [228, 383] on div "ELIGIBILITY" at bounding box center [234, 380] width 158 height 7
click at [237, 403] on div "Credit Report" at bounding box center [232, 403] width 143 height 9
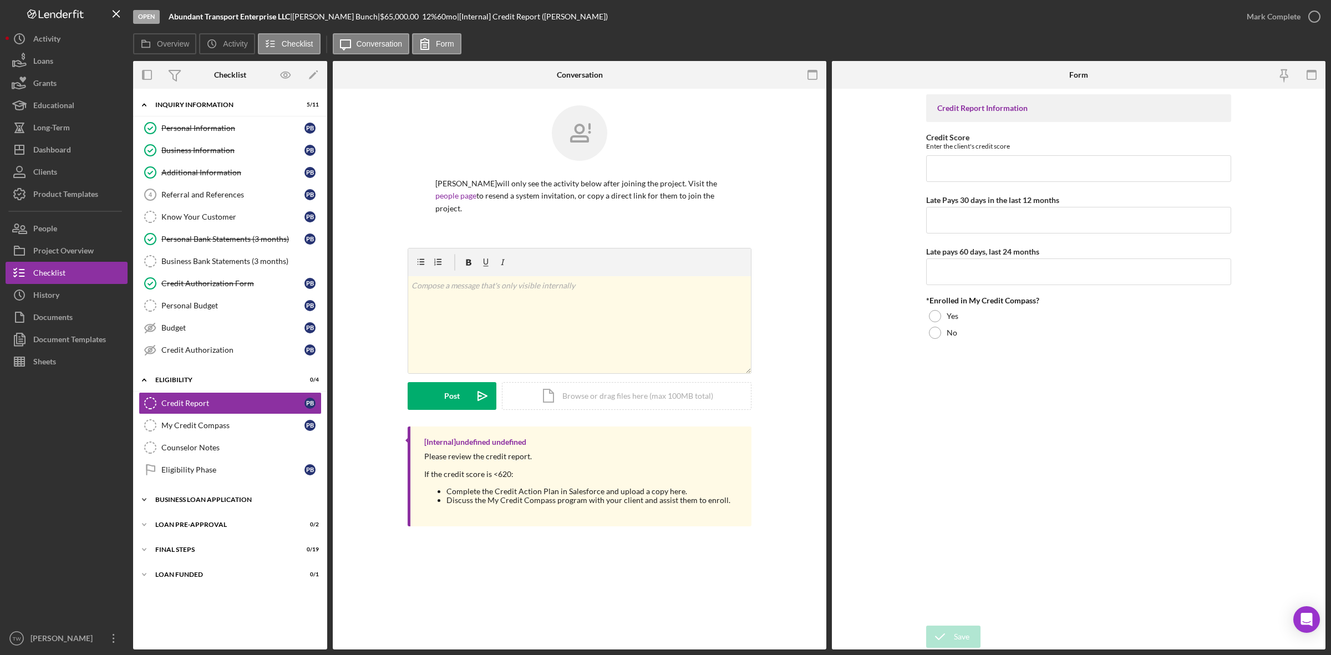
click at [195, 497] on div "Icon/Expander BUSINESS LOAN APPLICATION 0 / 27" at bounding box center [230, 500] width 194 height 22
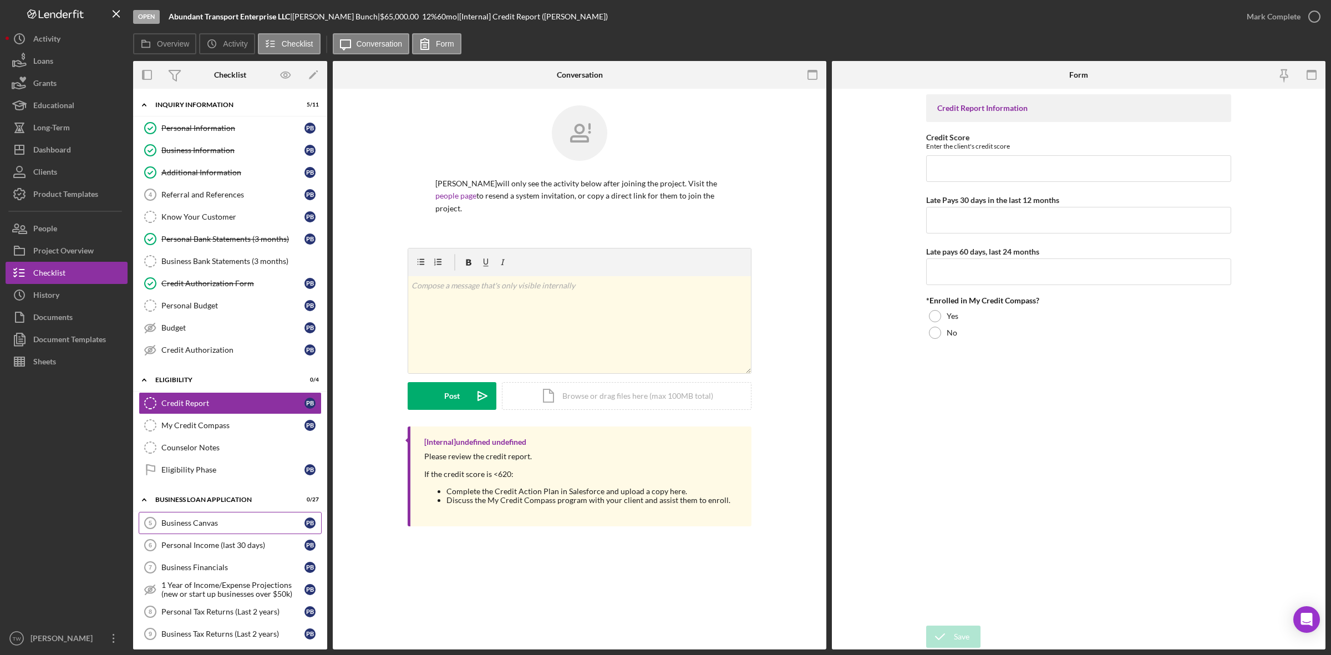
click at [201, 527] on div "Business Canvas" at bounding box center [232, 523] width 143 height 9
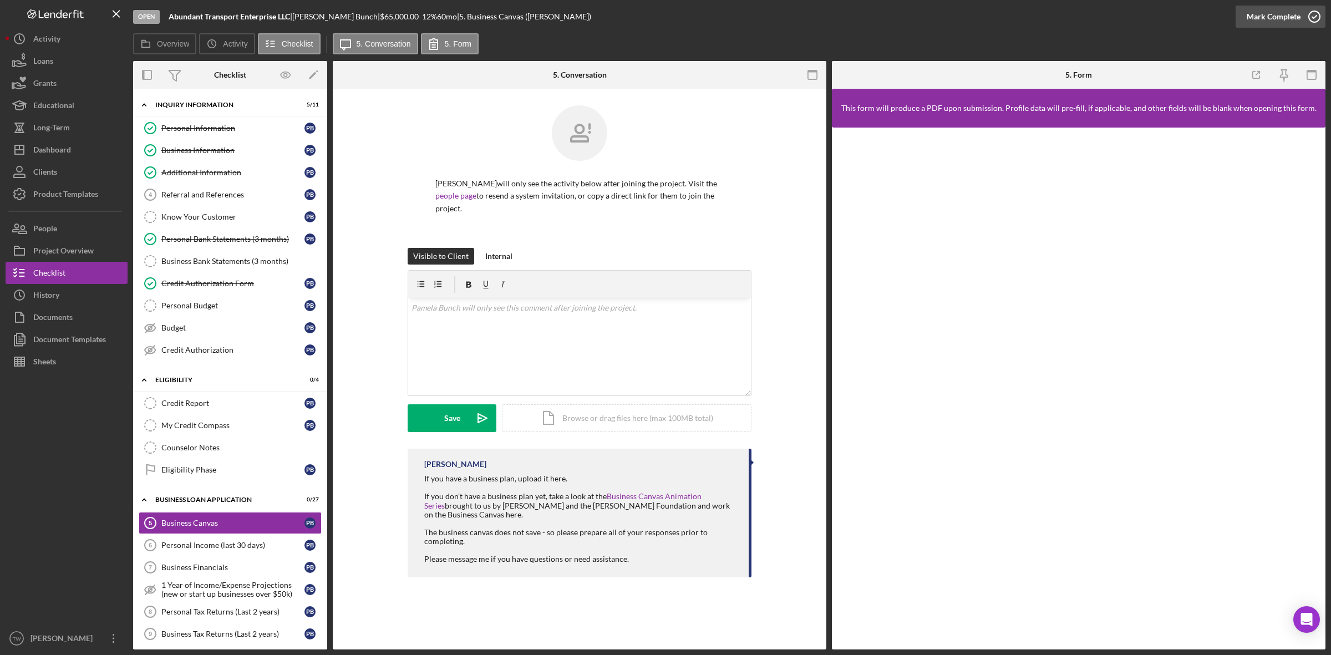
click at [1274, 21] on div "Mark Complete" at bounding box center [1274, 17] width 54 height 22
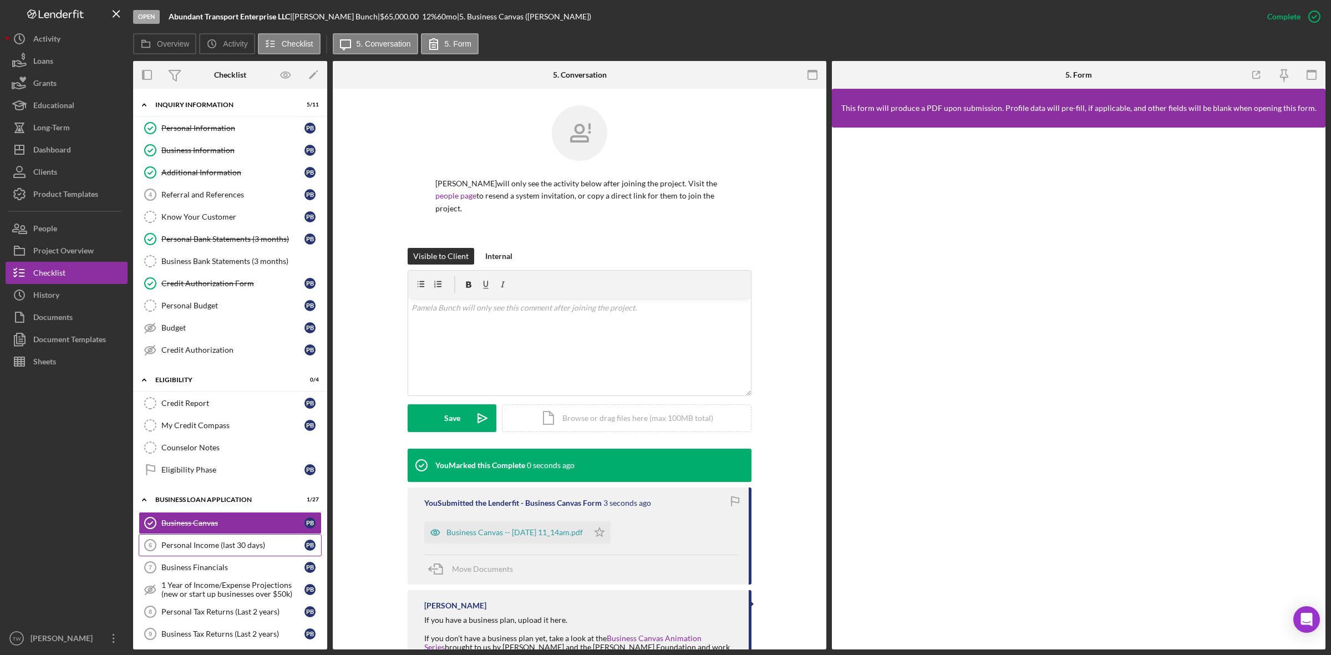
click at [179, 550] on div "Personal Income (last 30 days)" at bounding box center [232, 545] width 143 height 9
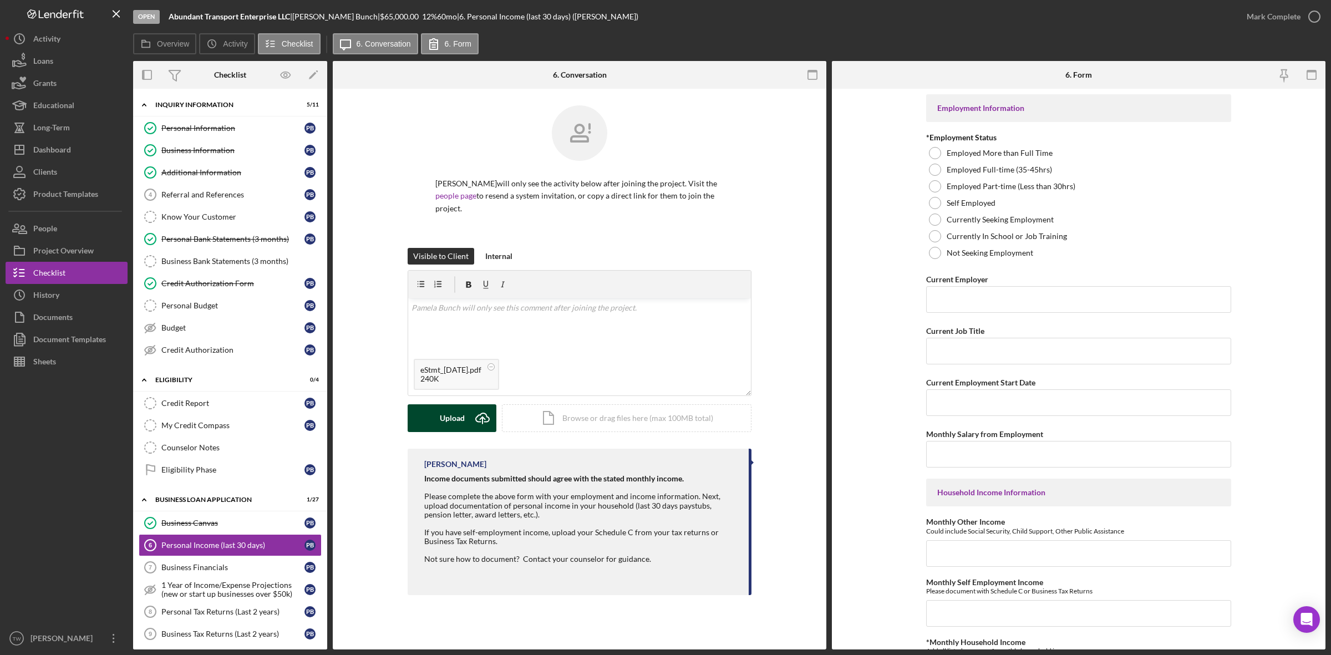
click at [469, 420] on icon "Icon/Upload" at bounding box center [483, 418] width 28 height 28
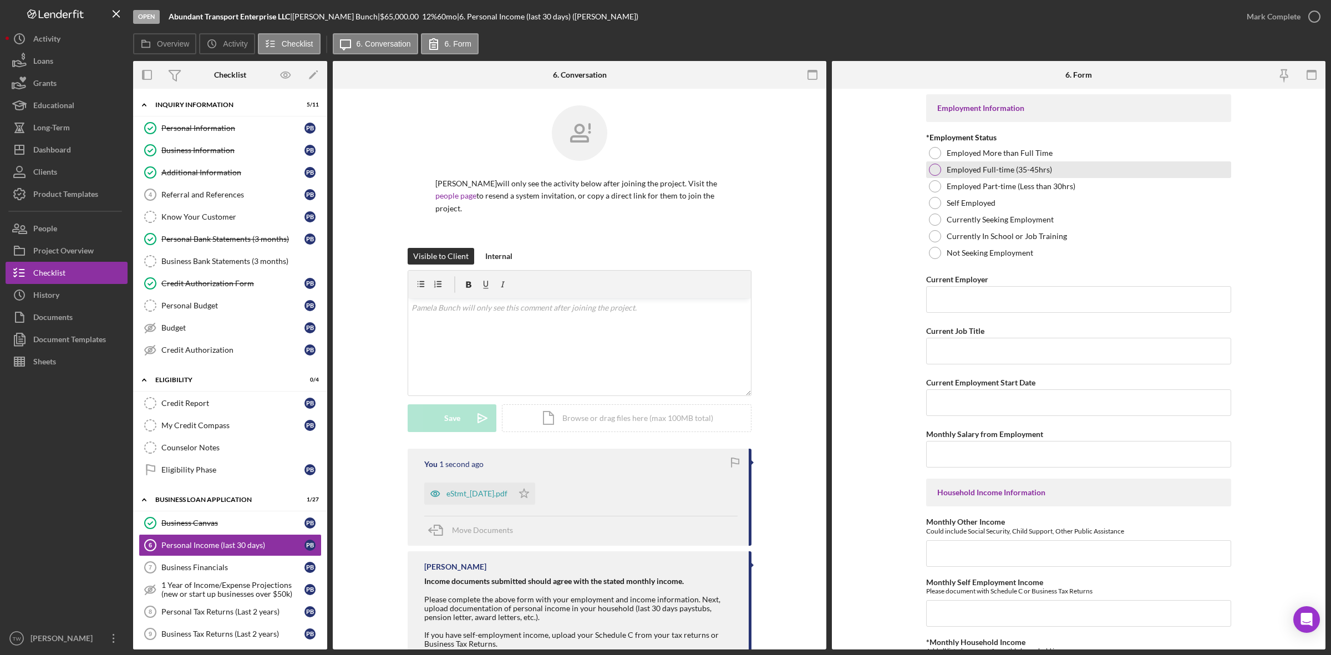
click at [1015, 167] on label "Employed Full-time (35-45hrs)" at bounding box center [999, 169] width 105 height 9
drag, startPoint x: 170, startPoint y: 15, endPoint x: 292, endPoint y: 16, distance: 121.4
click at [292, 16] on div "Abundant Transport Enterprise LLC |" at bounding box center [231, 16] width 124 height 9
copy b "Abundant Transport Enterprise LLC"
click at [1029, 300] on input "Current Employer" at bounding box center [1078, 299] width 305 height 27
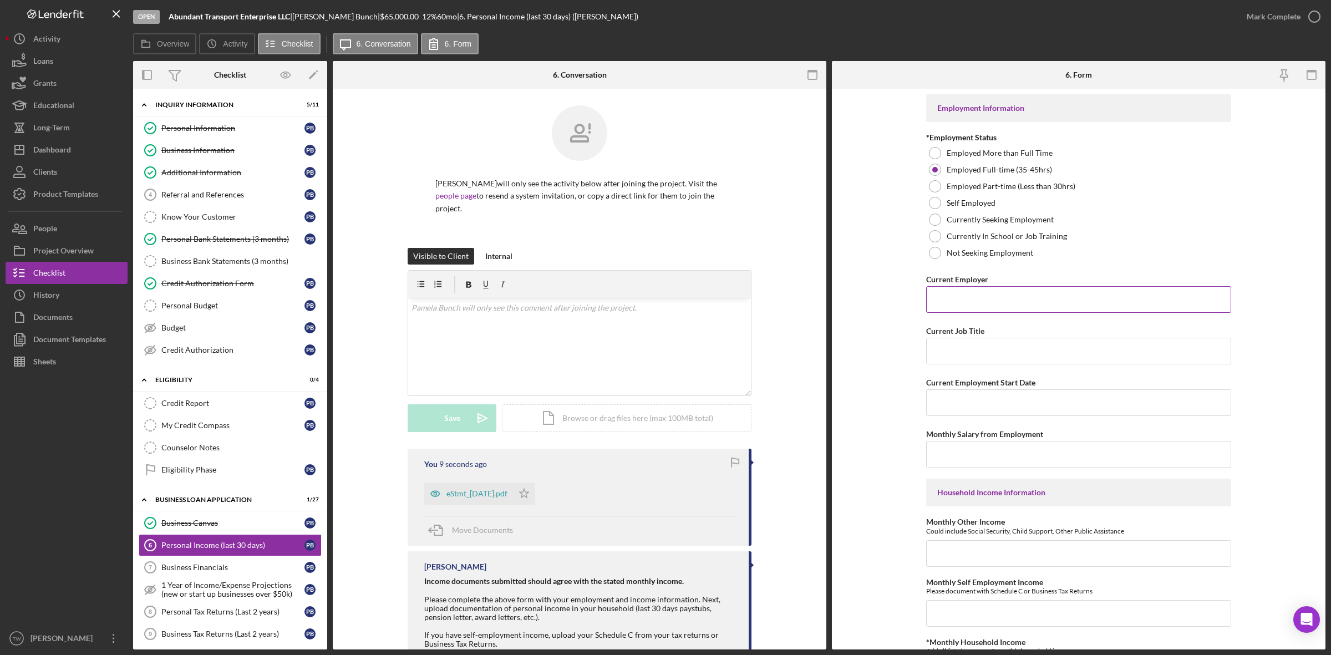
paste input "Abundant Transport Enterprise LLC"
type input "Abundant Transport Enterprise LLC"
type input "owner"
type input "01/01/2015"
type input "$7,000"
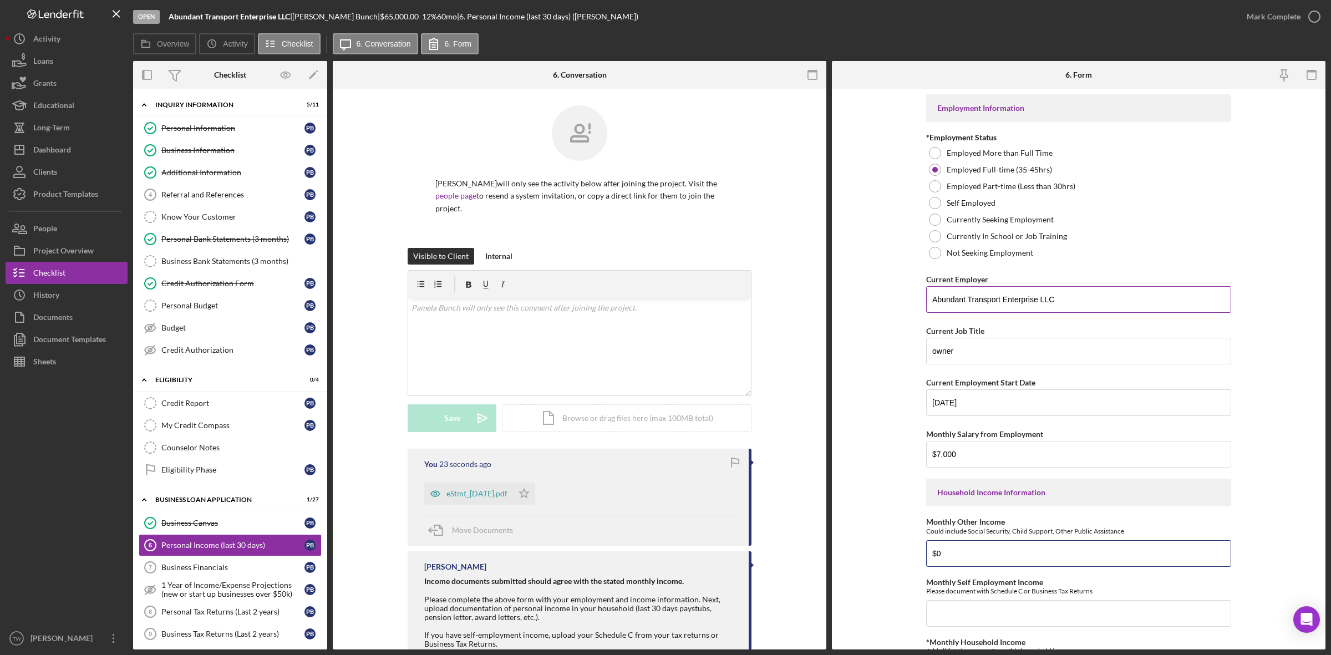
type input "$0"
type input "$7,000"
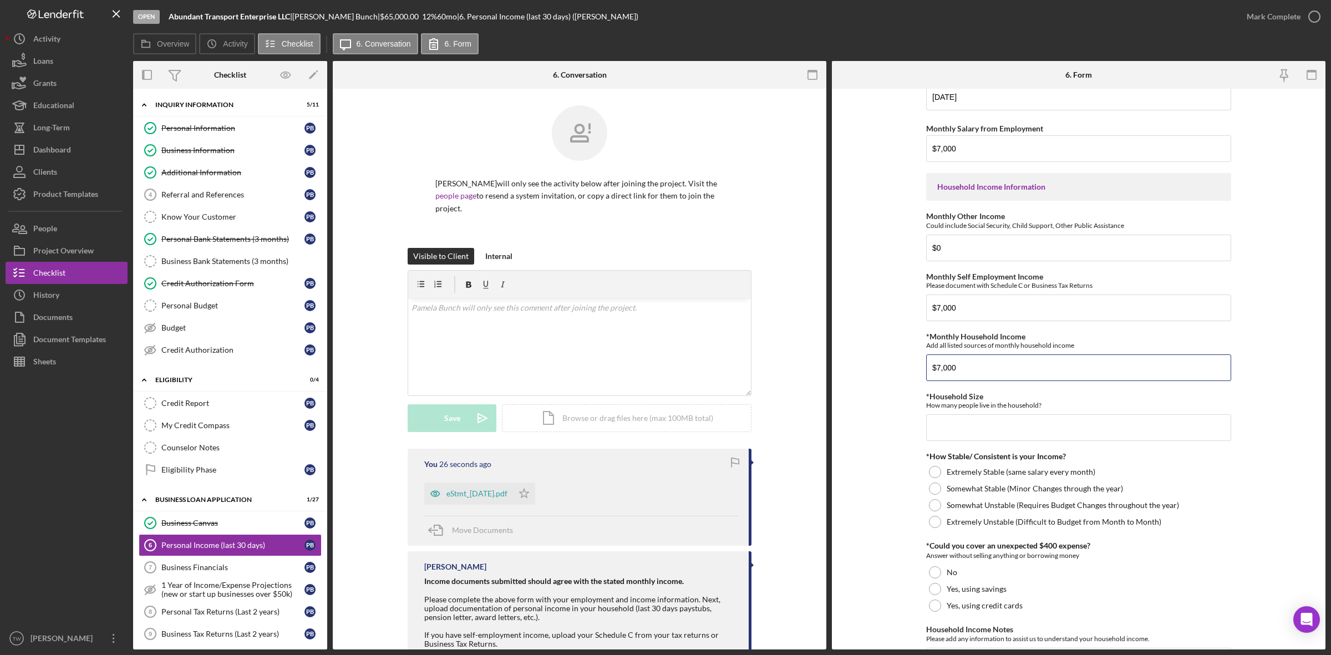
type input "$7,000"
type input "1"
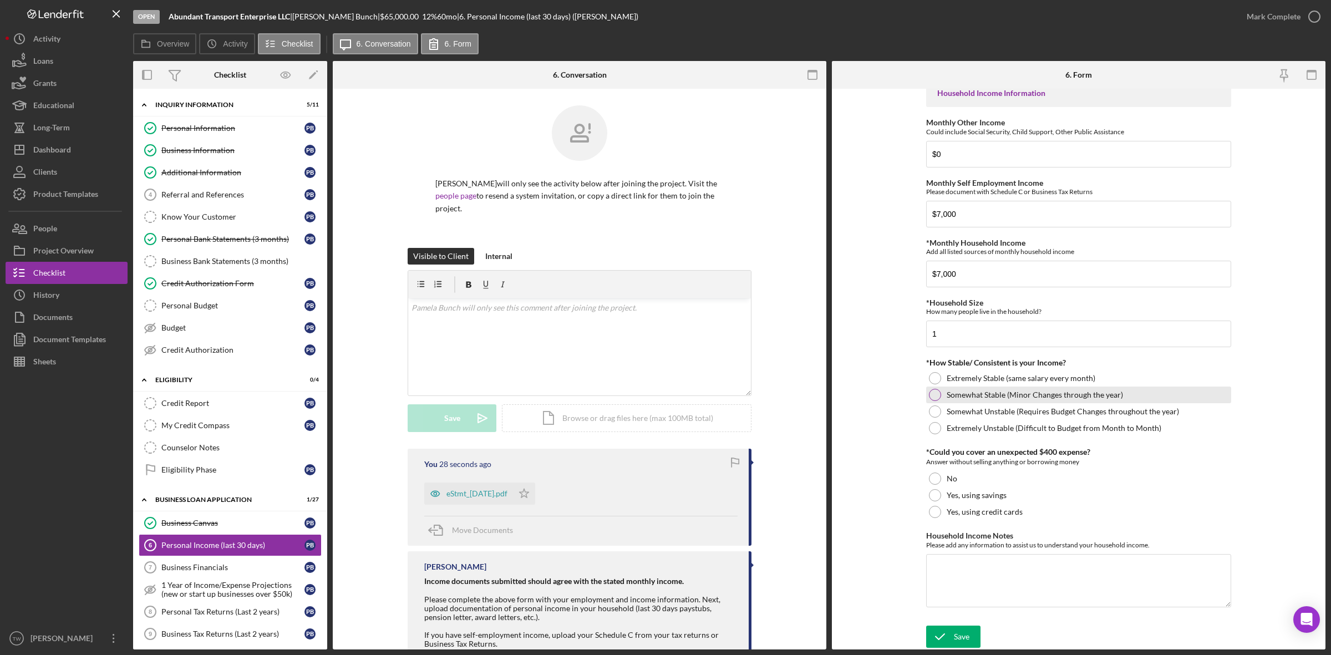
click at [1069, 393] on label "Somewhat Stable (Minor Changes through the year)" at bounding box center [1035, 394] width 176 height 9
click at [1077, 409] on label "Somewhat Unstable (Requires Budget Changes throughout the year)" at bounding box center [1063, 411] width 232 height 9
click at [978, 496] on label "Yes, using savings" at bounding box center [977, 495] width 60 height 9
click at [962, 638] on div "Save" at bounding box center [962, 637] width 16 height 22
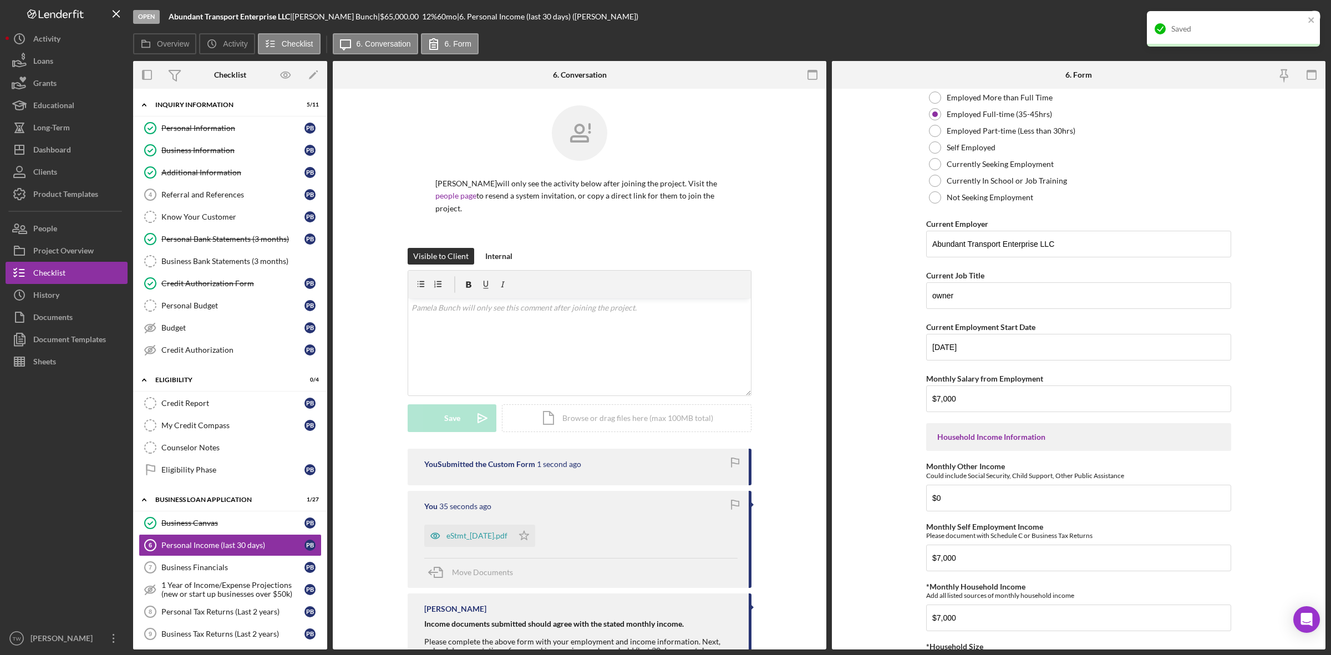
scroll to position [0, 0]
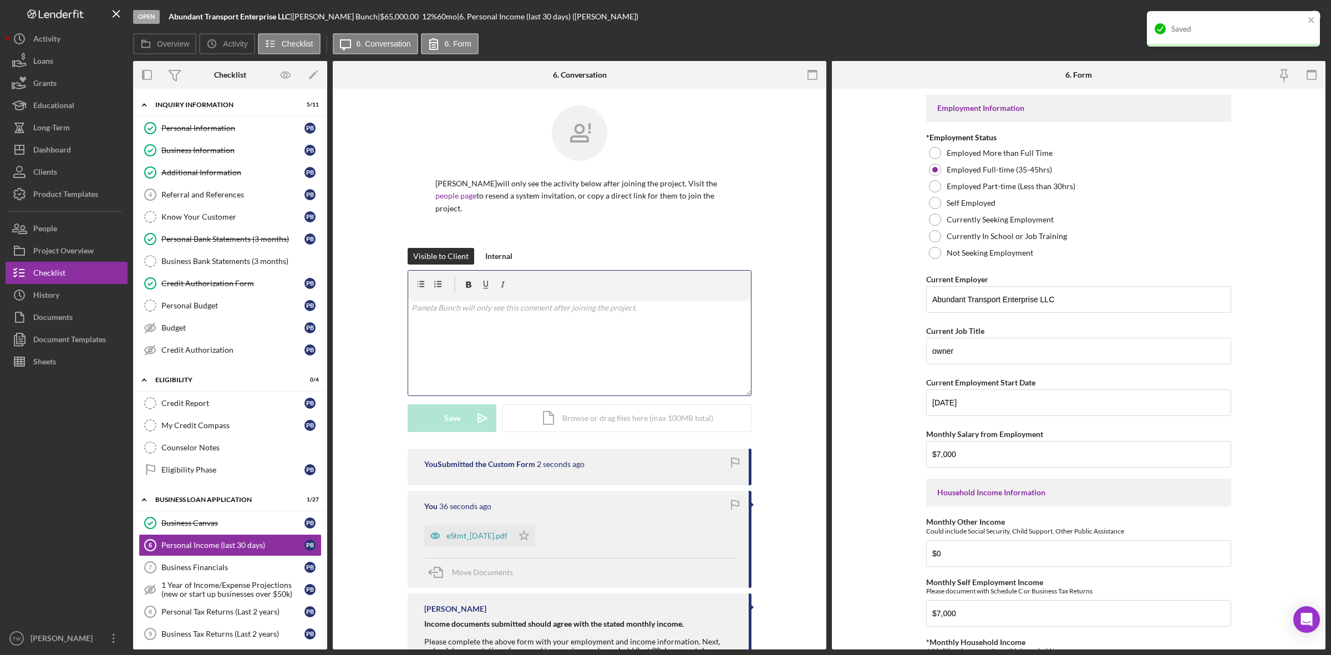
click at [495, 323] on div "v Color teal Color pink Remove color Add row above Add row below Add column bef…" at bounding box center [579, 346] width 343 height 97
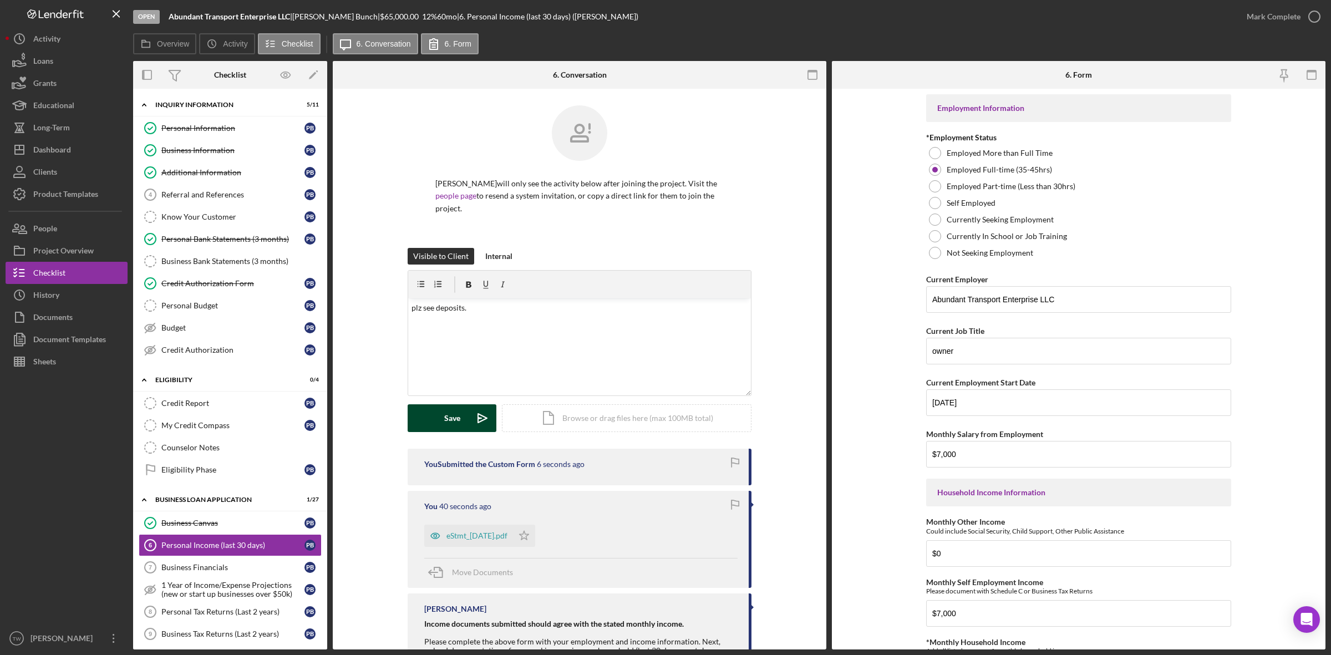
click at [452, 425] on div "Save" at bounding box center [452, 418] width 16 height 28
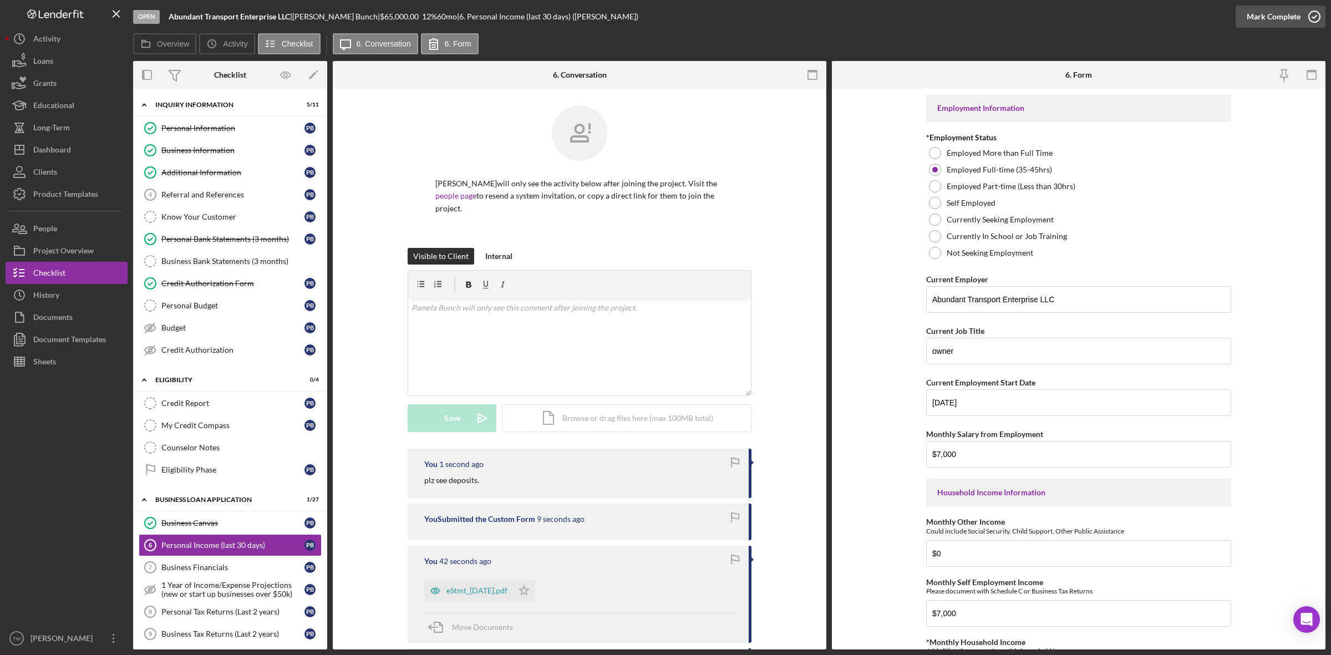
click at [1273, 15] on div "Mark Complete" at bounding box center [1274, 17] width 54 height 22
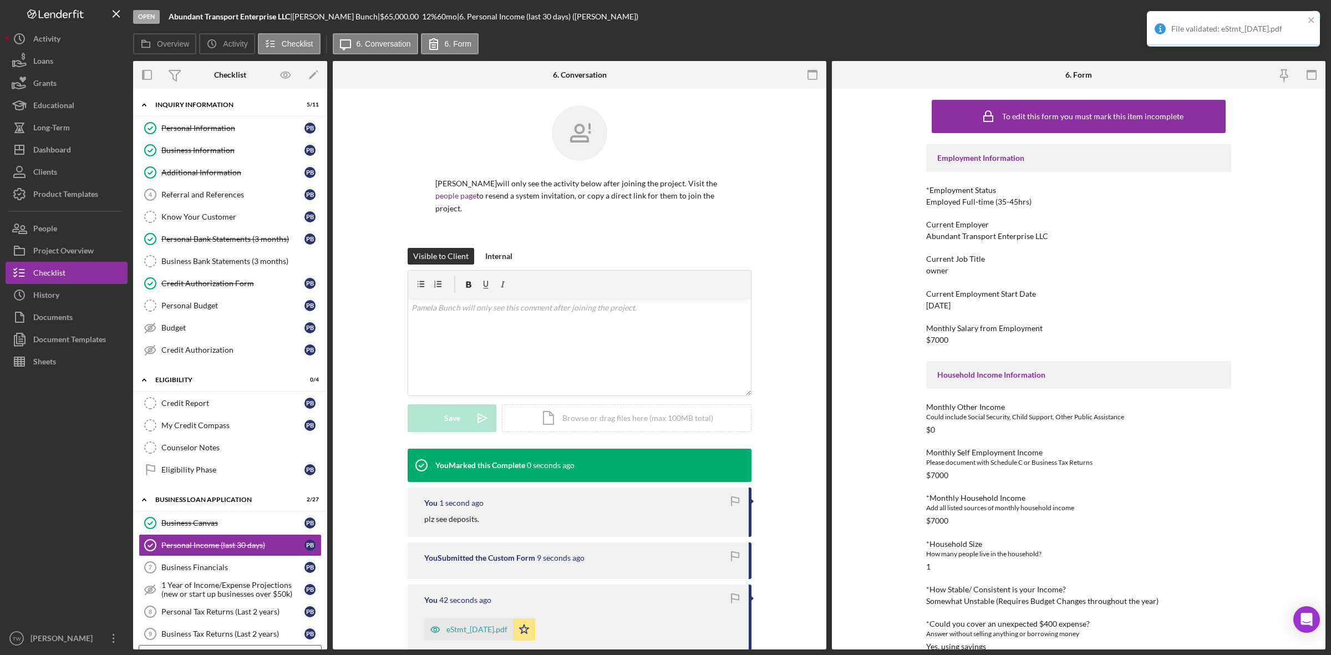
scroll to position [139, 0]
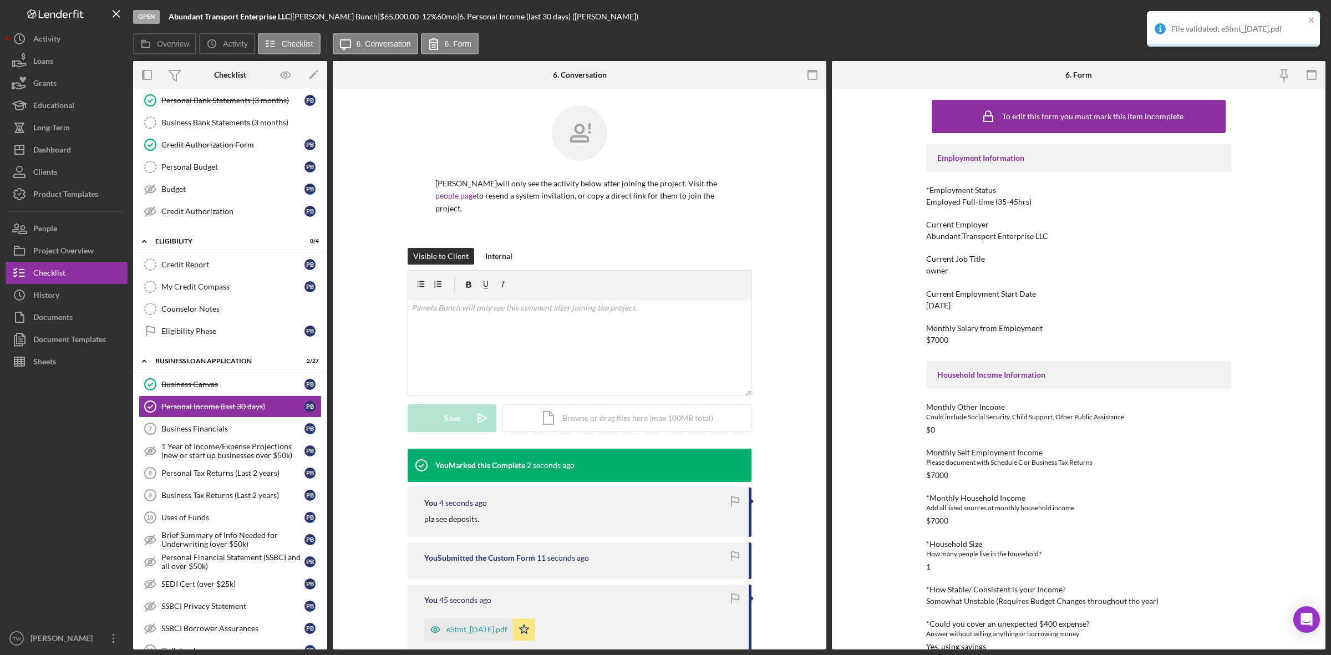
click at [204, 475] on div "Personal Tax Returns (Last 2 years)" at bounding box center [232, 473] width 143 height 9
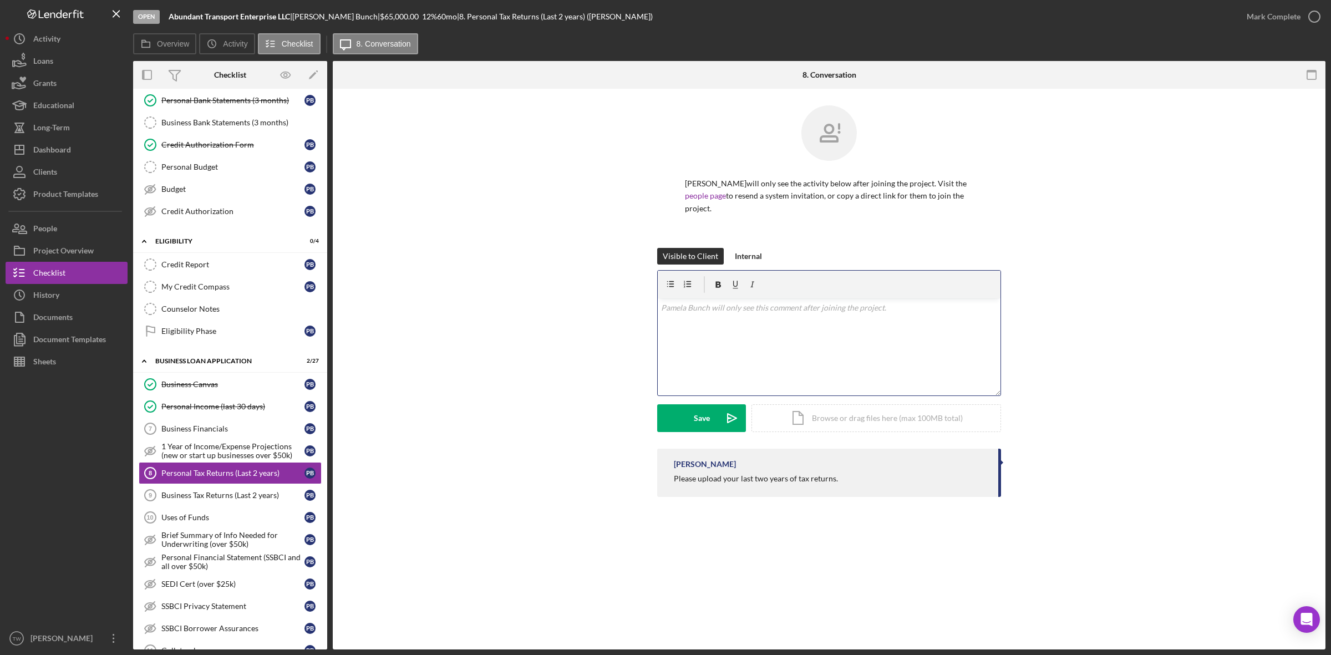
click at [857, 342] on div "v Color teal Color pink Remove color Add row above Add row below Add column bef…" at bounding box center [829, 346] width 343 height 97
click at [713, 423] on div "Upload" at bounding box center [701, 418] width 25 height 28
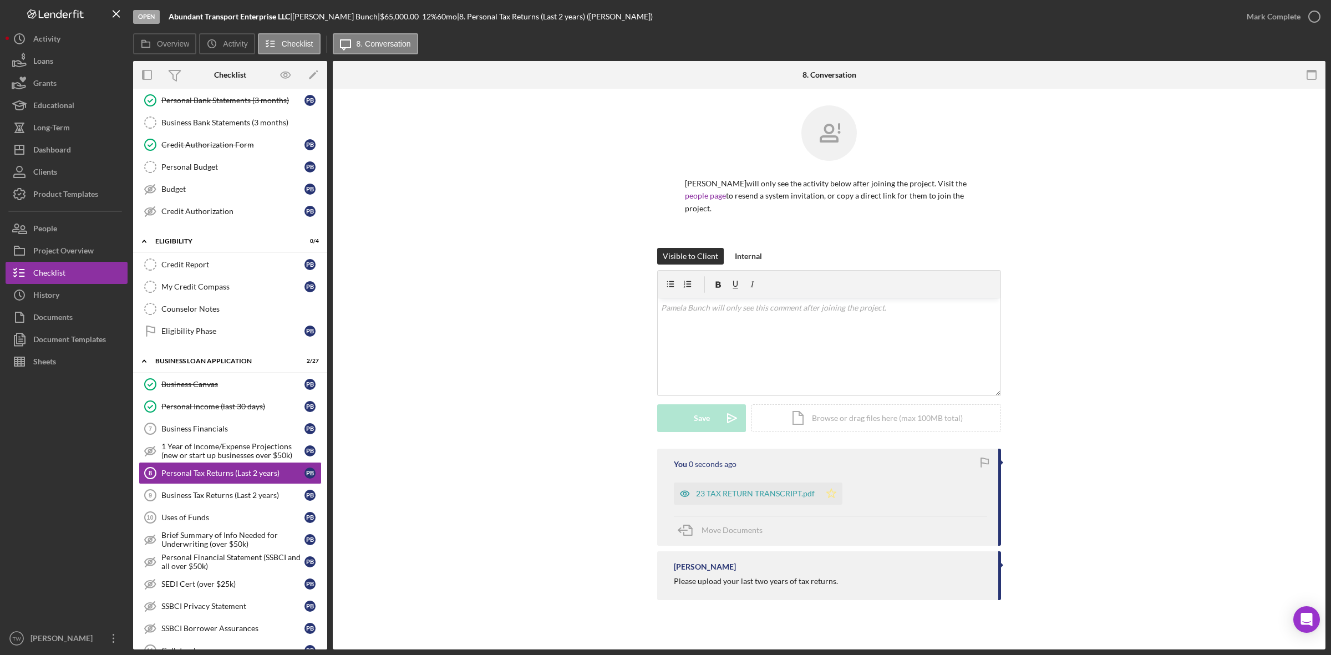
click at [839, 499] on icon "Icon/Star" at bounding box center [831, 493] width 22 height 22
click at [1298, 24] on div "Mark Complete" at bounding box center [1274, 17] width 54 height 22
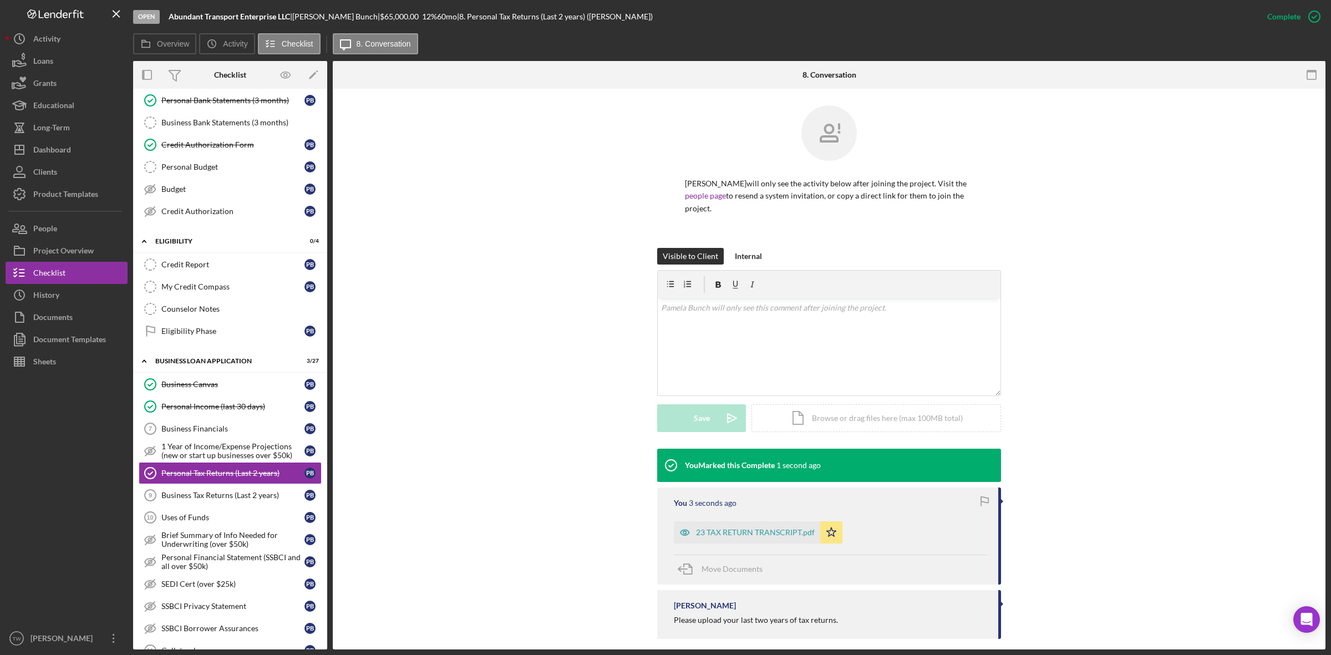
drag, startPoint x: 222, startPoint y: 528, endPoint x: 400, endPoint y: 448, distance: 195.8
click at [222, 528] on link "Uses of Funds 10 Uses of Funds P B" at bounding box center [230, 517] width 183 height 22
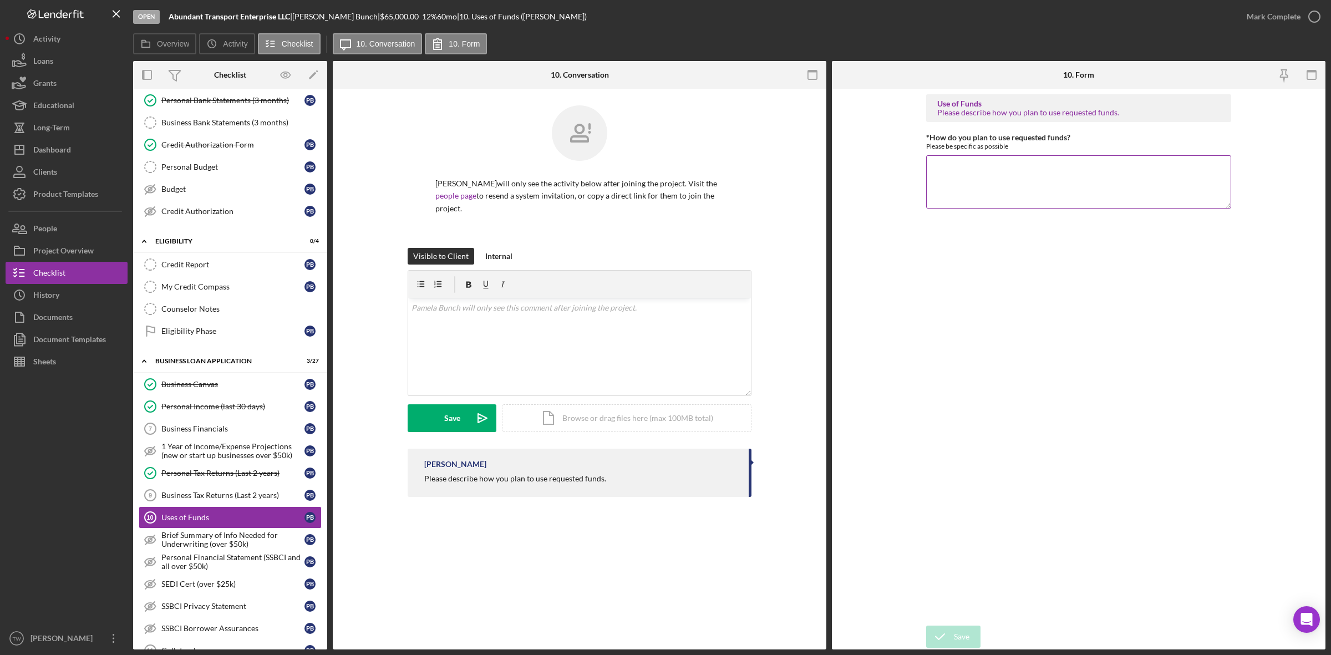
click at [1002, 199] on textarea "*How do you plan to use requested funds?" at bounding box center [1078, 181] width 305 height 53
type textarea "purchase a dump truck."
click at [934, 632] on icon "submit" at bounding box center [940, 637] width 28 height 28
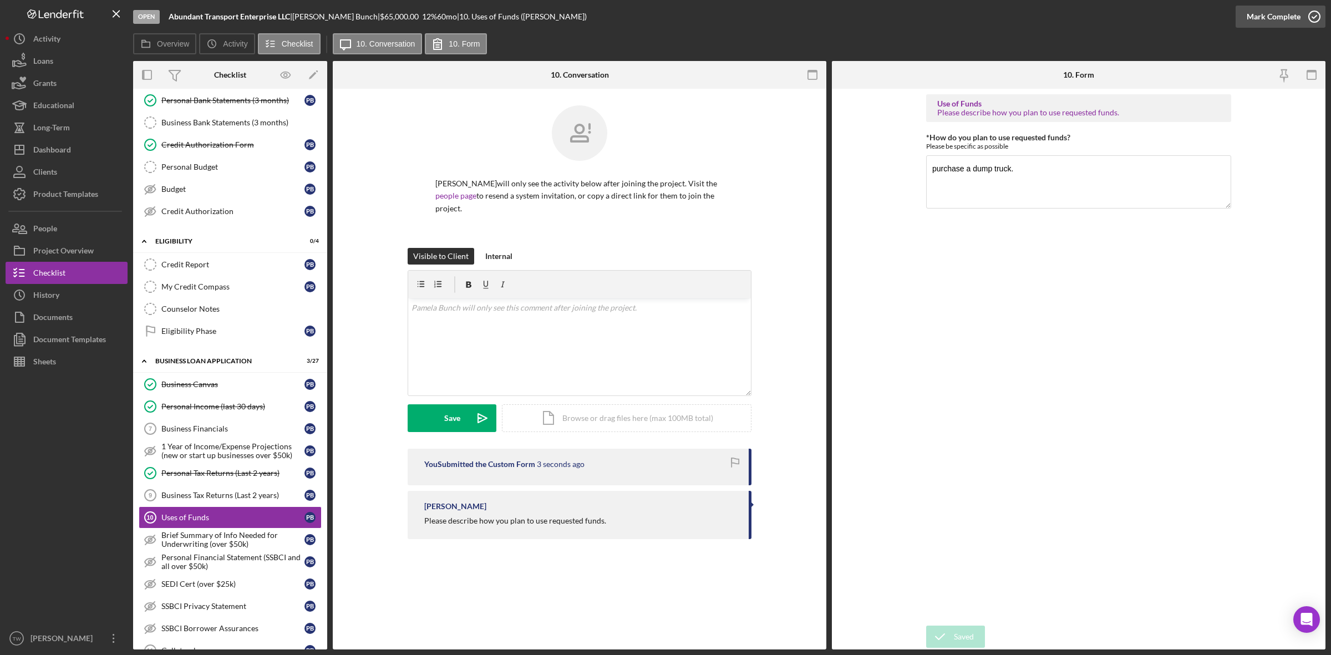
click at [1264, 20] on div "Mark Complete" at bounding box center [1274, 17] width 54 height 22
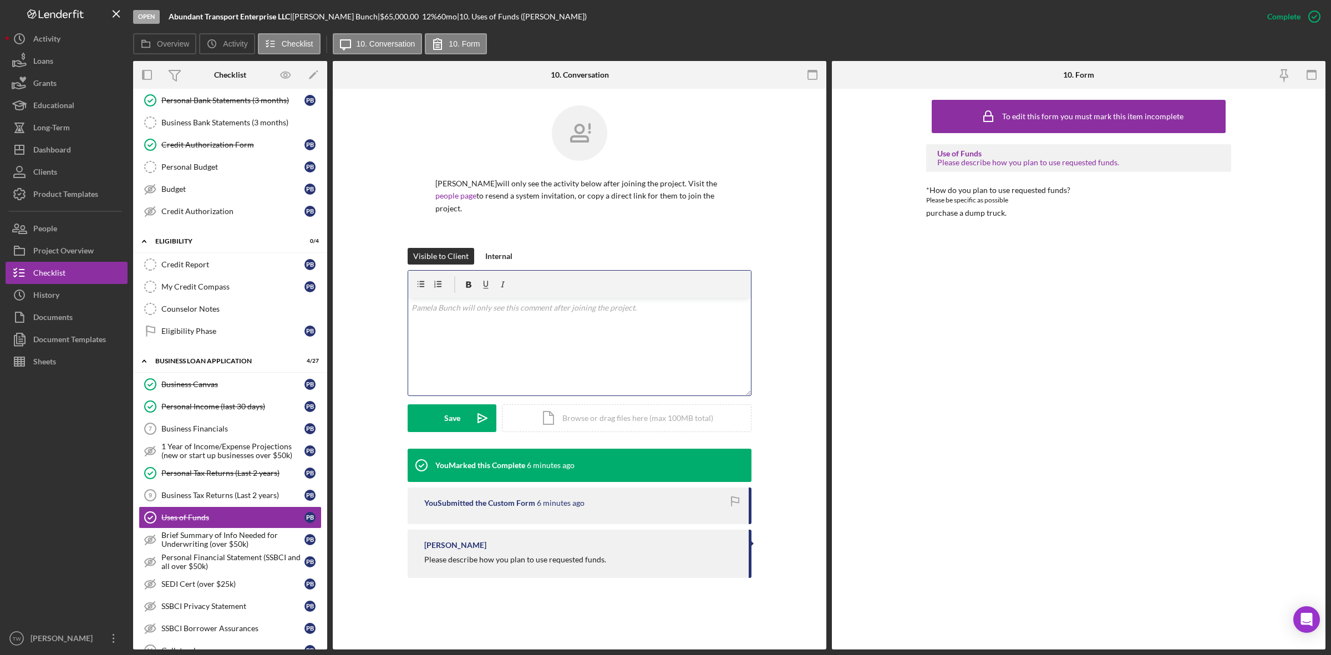
click at [619, 319] on div "v Color teal Color pink Remove color Add row above Add row below Add column bef…" at bounding box center [579, 346] width 343 height 97
click at [254, 595] on link "SEDI Cert (over $25k) SEDI Cert (over $25k) P B" at bounding box center [230, 584] width 183 height 22
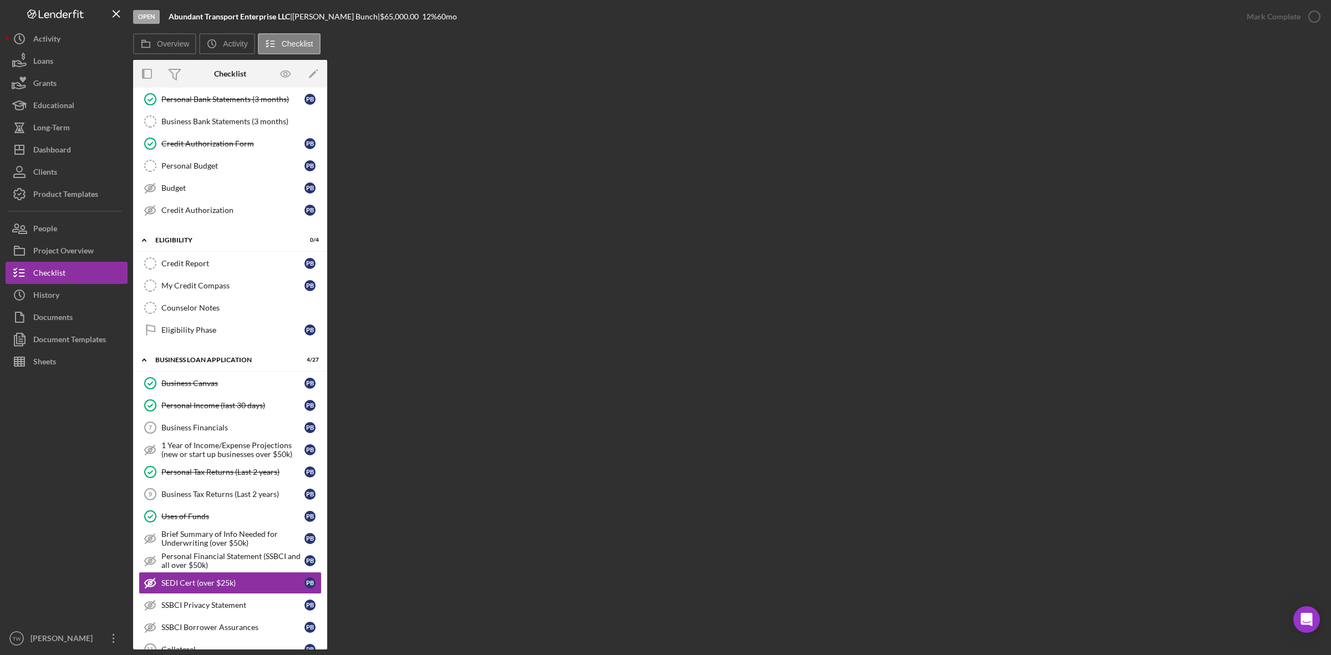
scroll to position [347, 0]
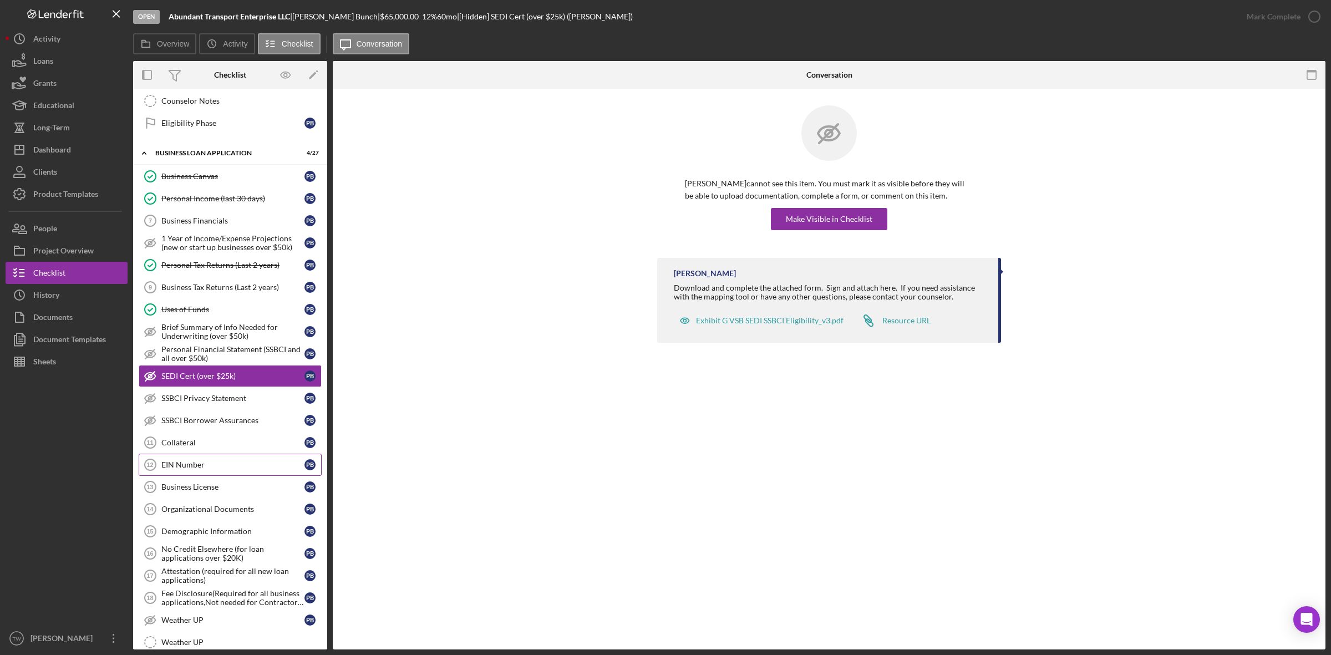
click at [211, 469] on div "EIN Number" at bounding box center [232, 464] width 143 height 9
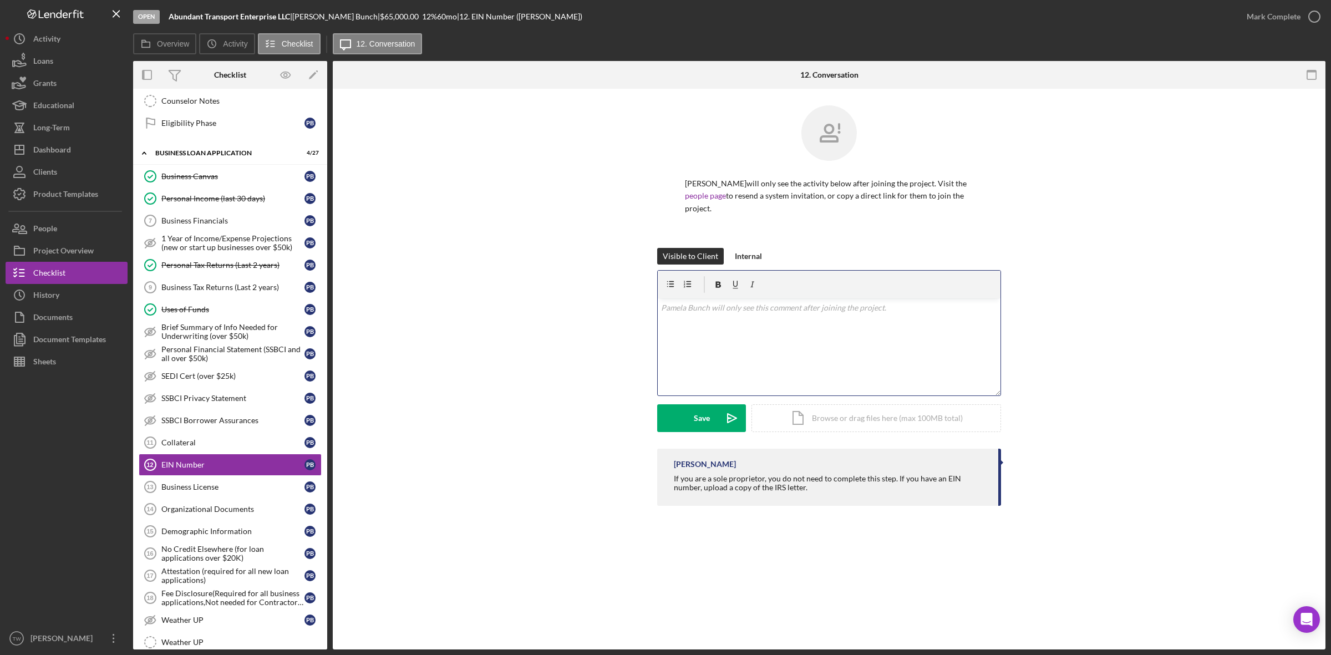
click at [855, 374] on div "v Color teal Color pink Remove color Add row above Add row below Add column bef…" at bounding box center [829, 346] width 343 height 97
click at [691, 411] on div "Upload" at bounding box center [701, 418] width 25 height 28
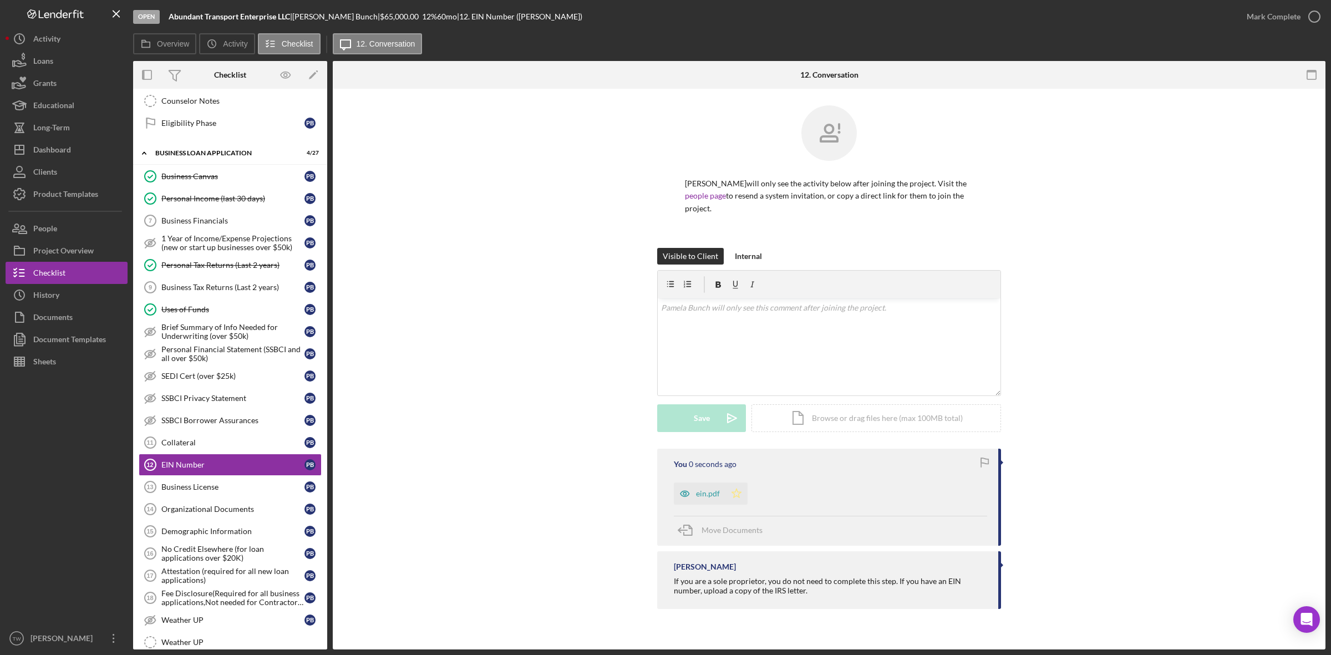
click at [736, 498] on icon "Icon/Star" at bounding box center [736, 493] width 22 height 22
drag, startPoint x: 165, startPoint y: 13, endPoint x: 292, endPoint y: 18, distance: 127.7
click at [292, 18] on div "Open Abundant Transport Enterprise LLC | Pamela Bunch | $65,000.00 12 % 60 mo |…" at bounding box center [684, 16] width 1102 height 33
copy div "Abundant Transport Enterprise LLC"
click at [693, 496] on icon "button" at bounding box center [685, 493] width 22 height 22
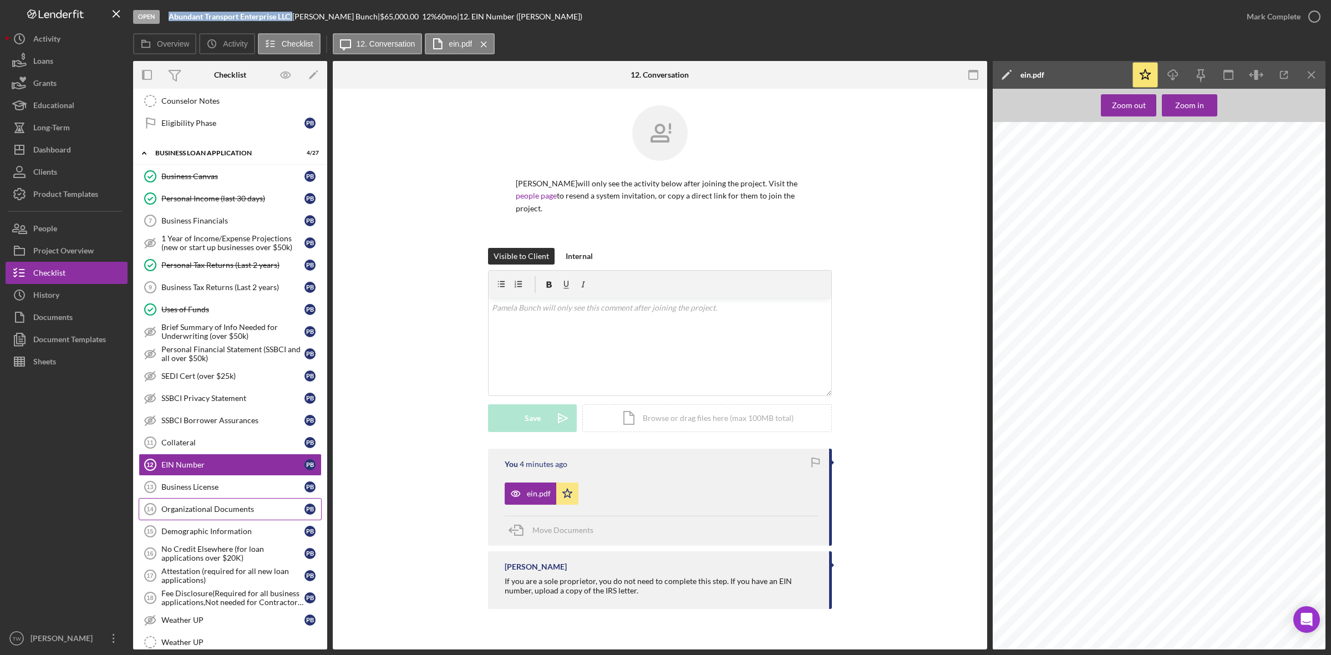
click at [206, 514] on div "Organizational Documents" at bounding box center [232, 509] width 143 height 9
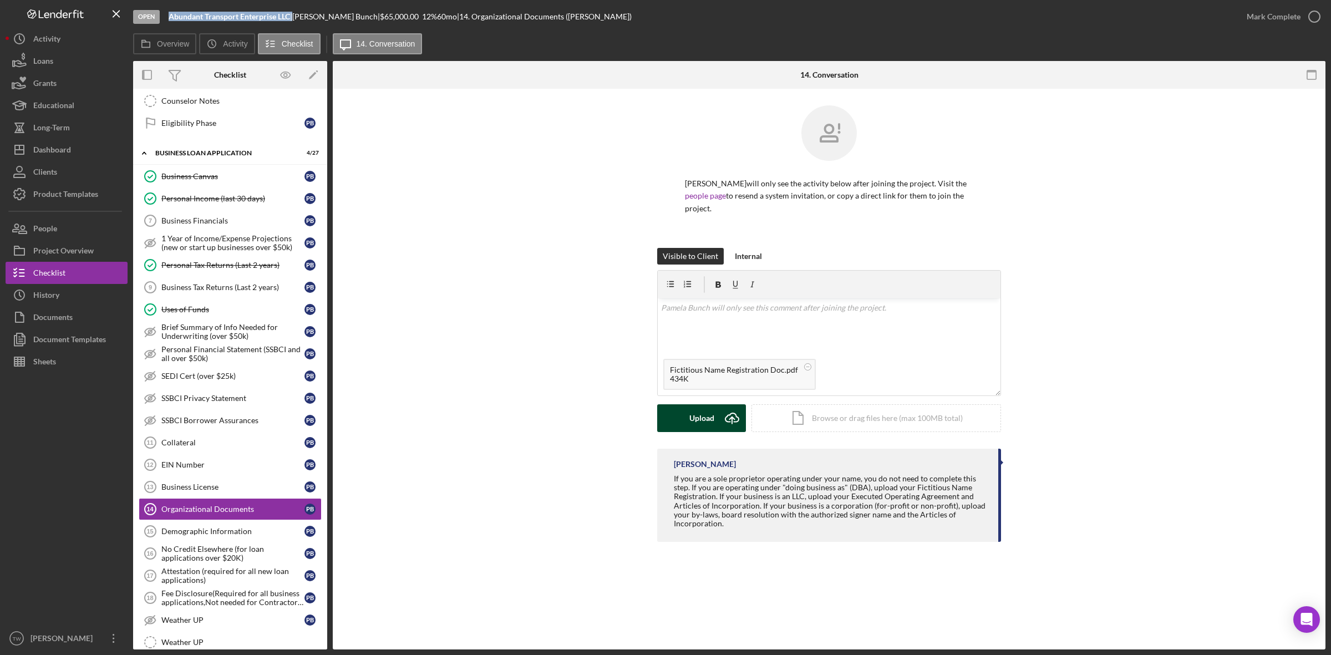
click at [685, 419] on button "Upload Icon/Upload" at bounding box center [701, 418] width 89 height 28
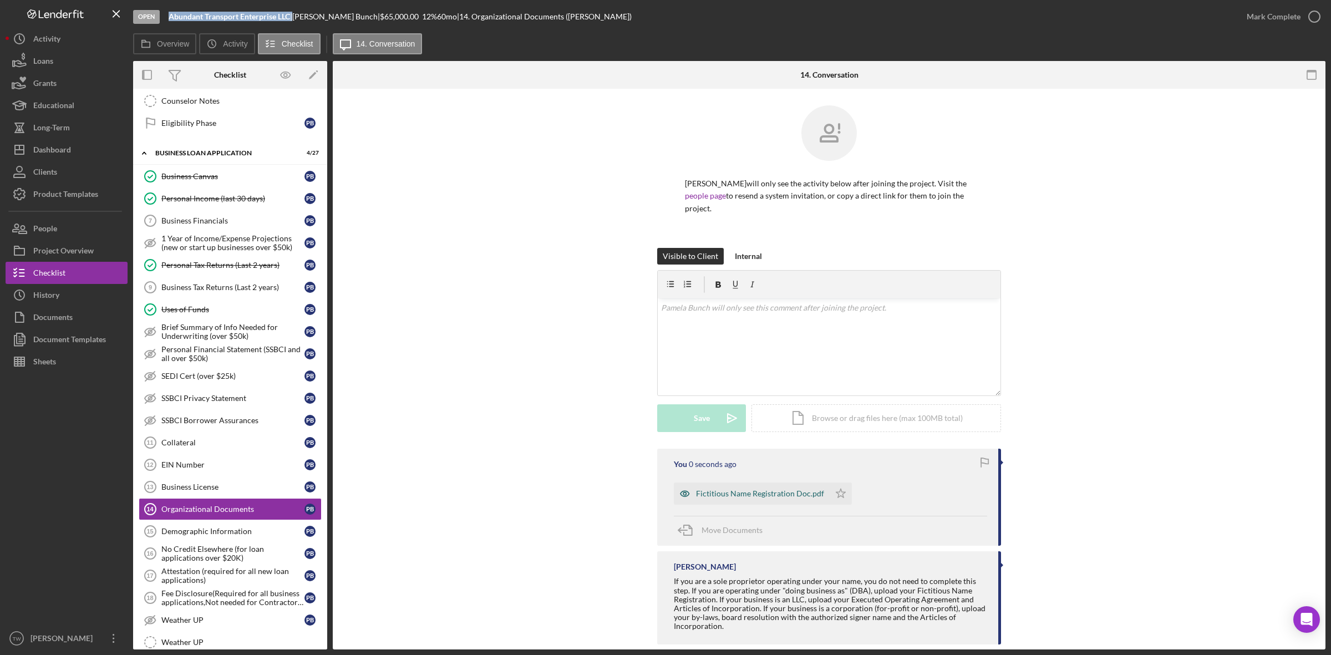
click at [748, 495] on div "Fictitious Name Registration Doc.pdf" at bounding box center [760, 493] width 128 height 9
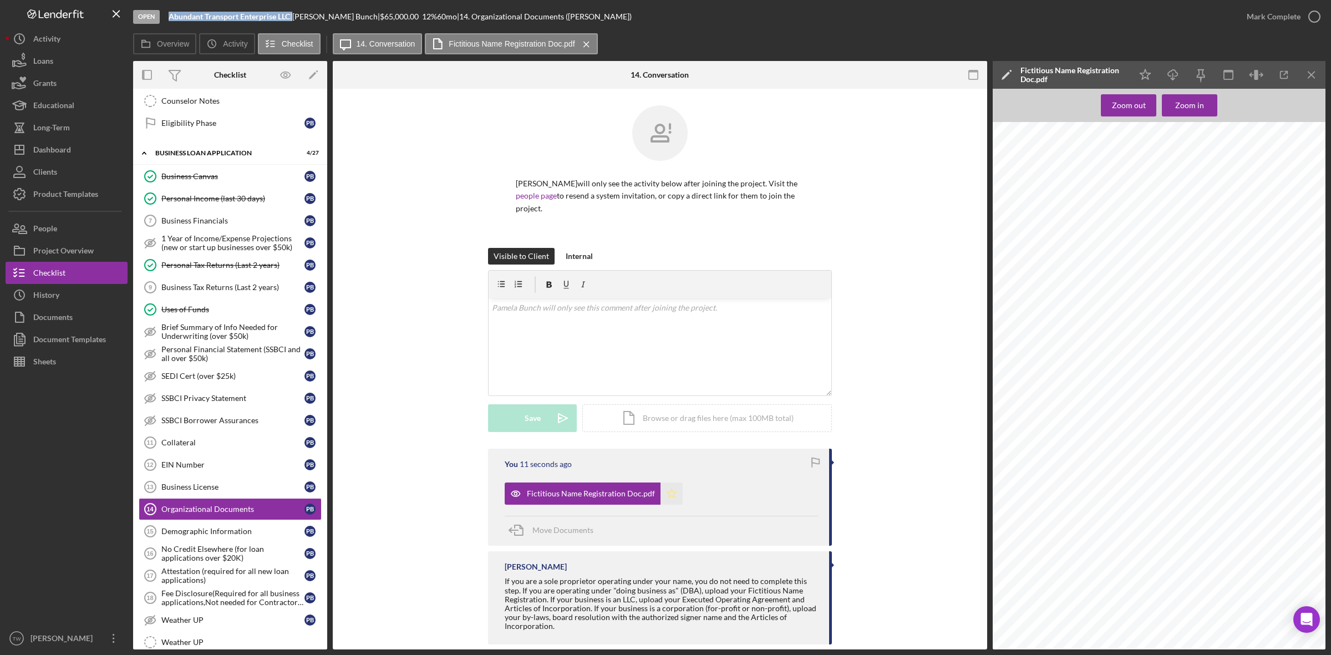
click at [669, 491] on icon "Icon/Star" at bounding box center [671, 493] width 22 height 22
click at [1288, 17] on div "Mark Complete" at bounding box center [1274, 17] width 54 height 22
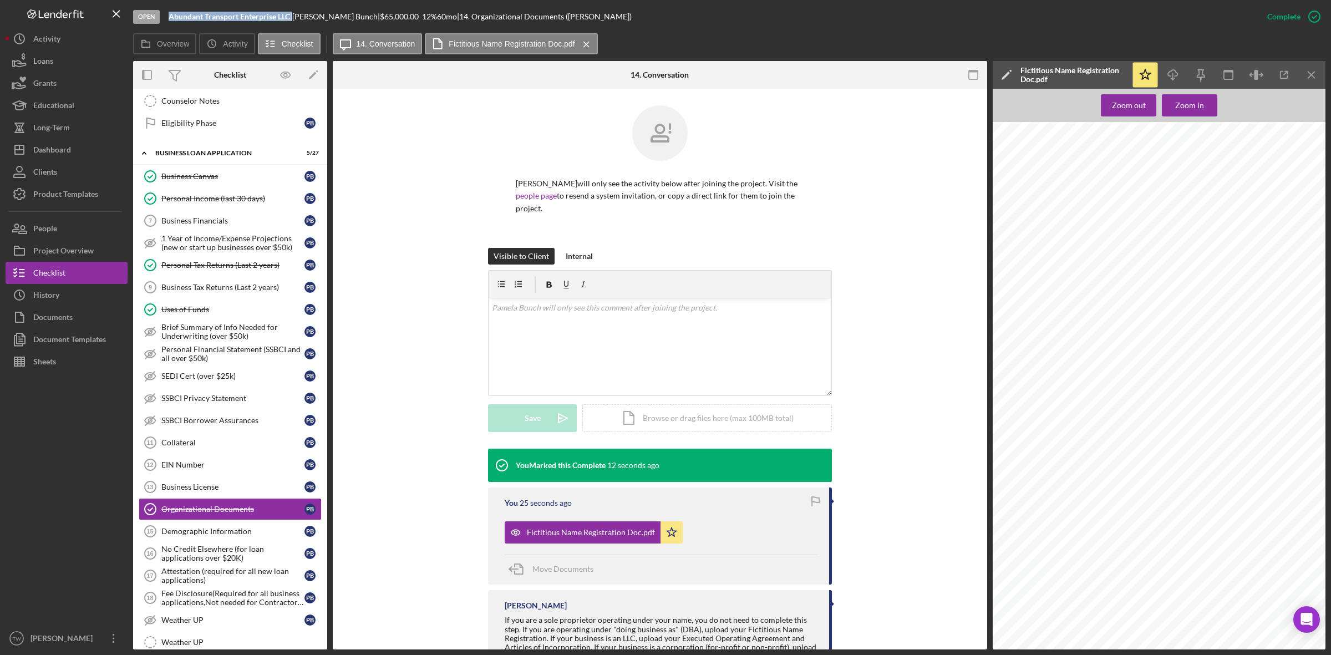
scroll to position [14, 0]
click at [557, 421] on icon "Icon/Upload" at bounding box center [563, 418] width 28 height 28
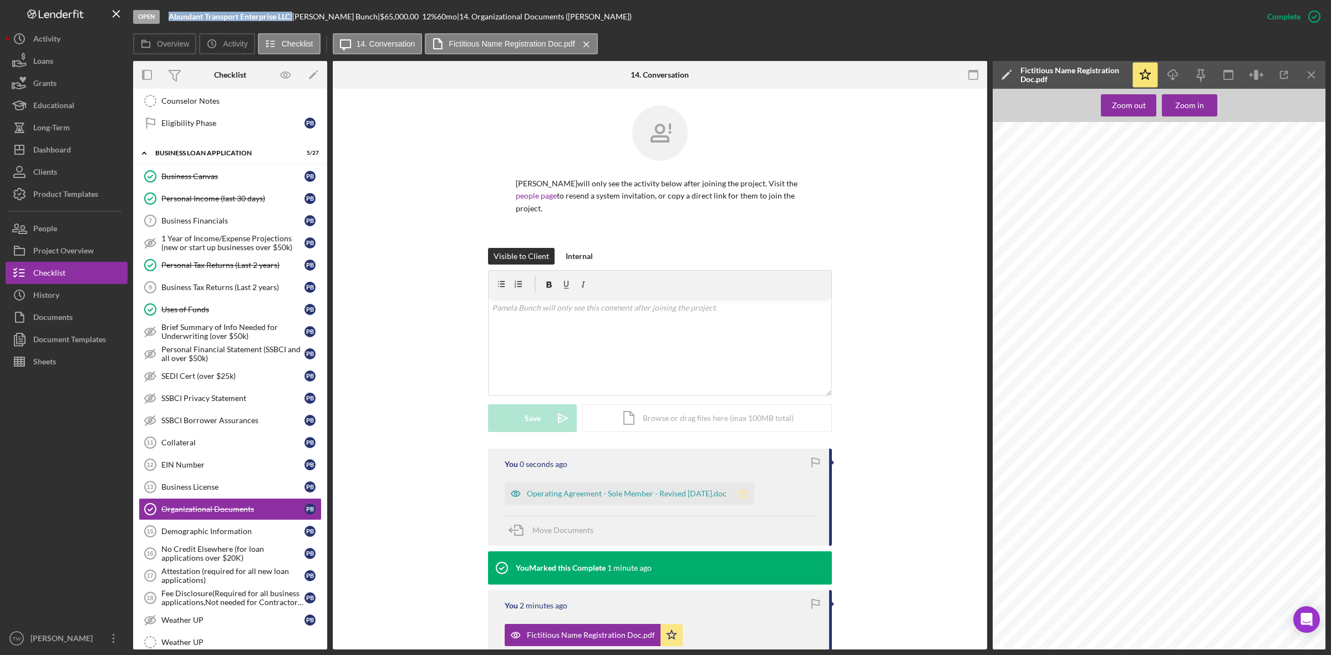
click at [754, 495] on icon "Icon/Star" at bounding box center [743, 493] width 22 height 22
click at [222, 536] on div "Demographic Information" at bounding box center [232, 531] width 143 height 9
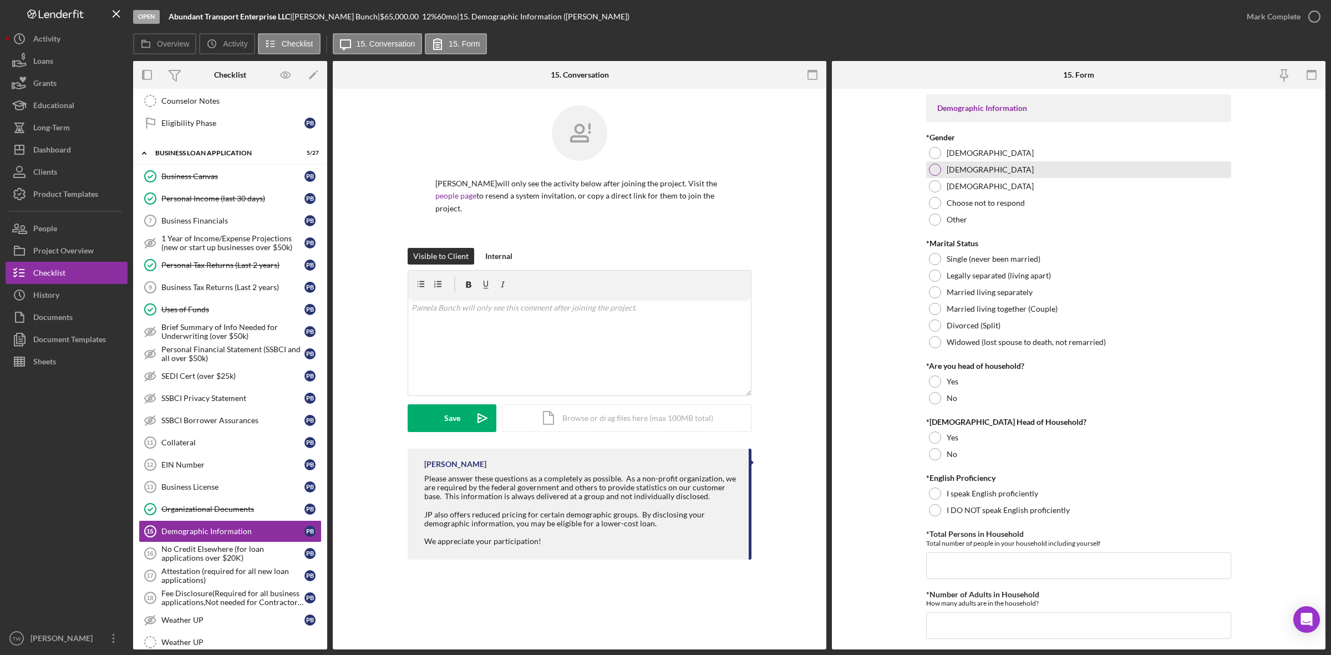
click at [949, 165] on label "[DEMOGRAPHIC_DATA]" at bounding box center [990, 169] width 87 height 9
click at [956, 149] on label "Female" at bounding box center [990, 153] width 87 height 9
click at [972, 257] on label "Single (never been married)" at bounding box center [994, 259] width 94 height 9
click at [952, 403] on div "No" at bounding box center [1078, 398] width 305 height 17
click at [947, 453] on label "No" at bounding box center [952, 454] width 11 height 9
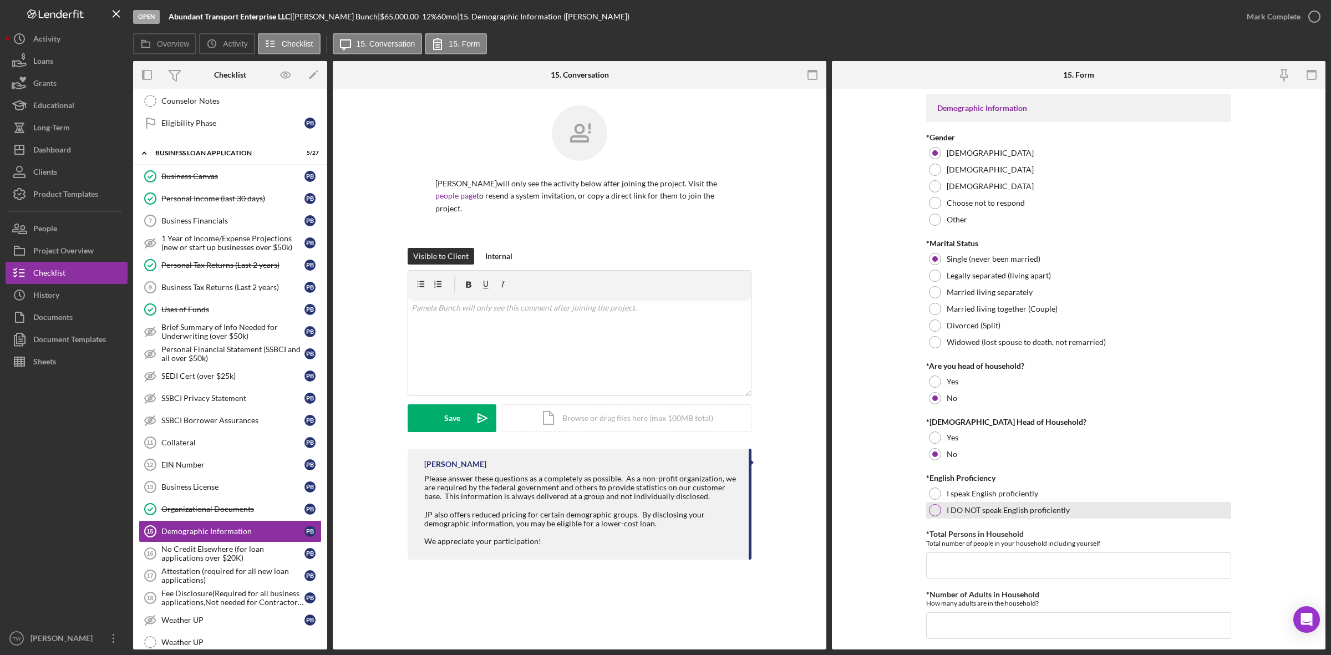
click at [938, 506] on div at bounding box center [935, 510] width 12 height 12
click at [941, 492] on div "I speak English proficiently" at bounding box center [1078, 493] width 305 height 17
click at [997, 567] on input "*Total Persons in Household" at bounding box center [1078, 565] width 305 height 27
type input "0"
type input "1"
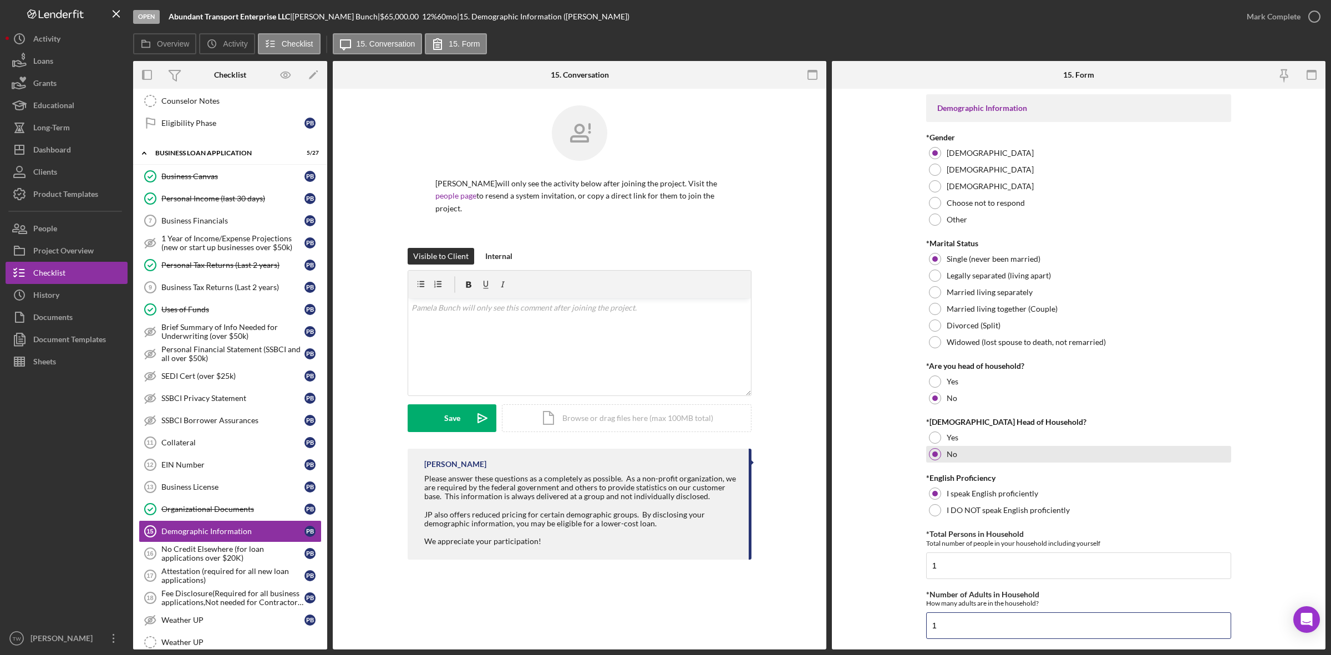
type input "1"
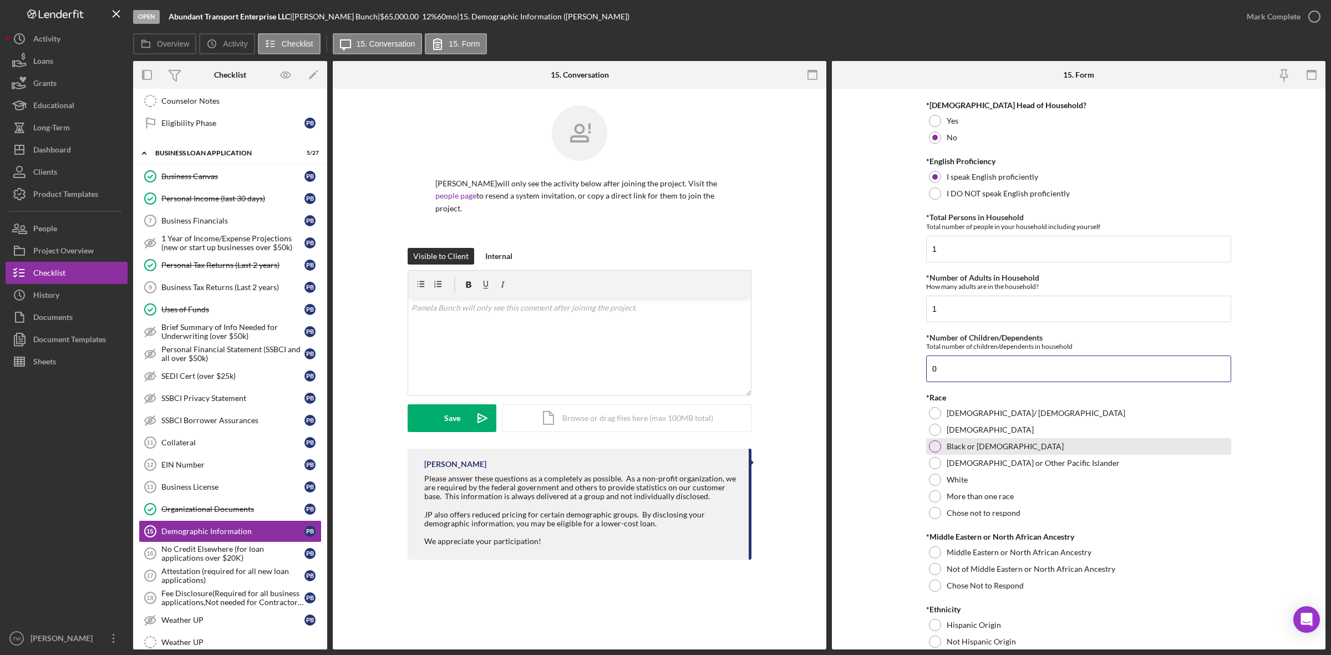
type input "0"
click at [1050, 446] on div "Black or [DEMOGRAPHIC_DATA]" at bounding box center [1078, 446] width 305 height 17
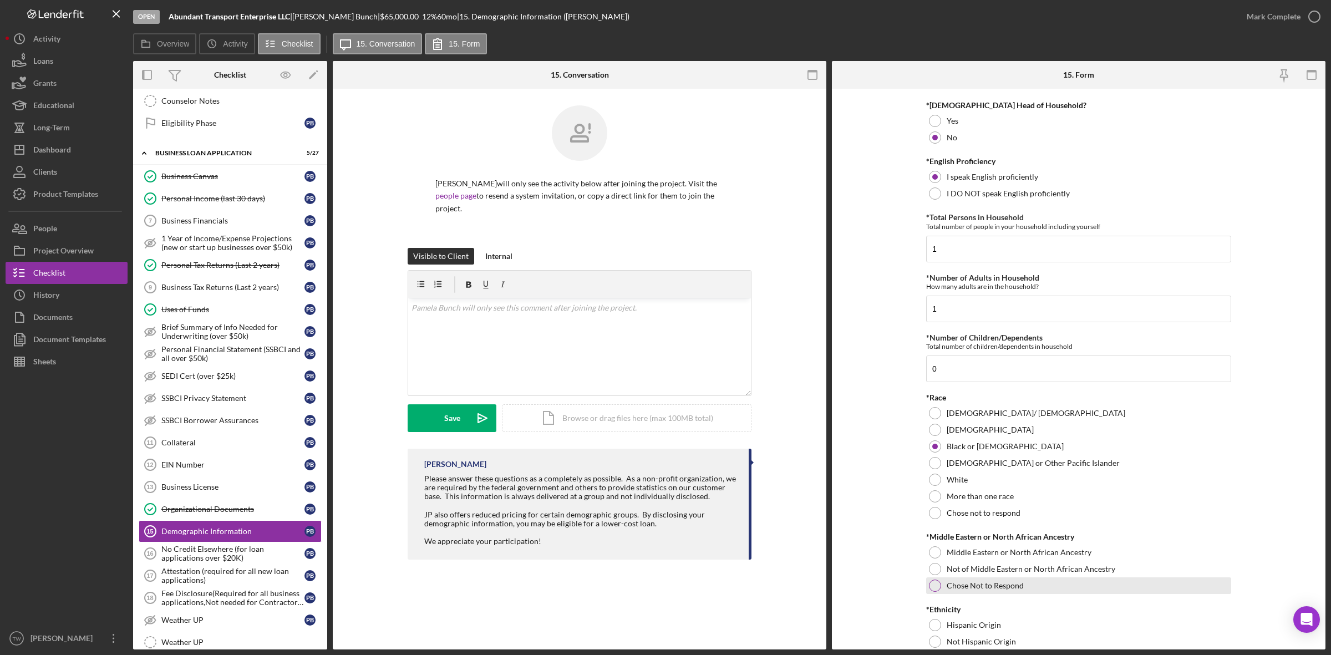
click at [989, 578] on div "Chose Not to Respond" at bounding box center [1078, 585] width 305 height 17
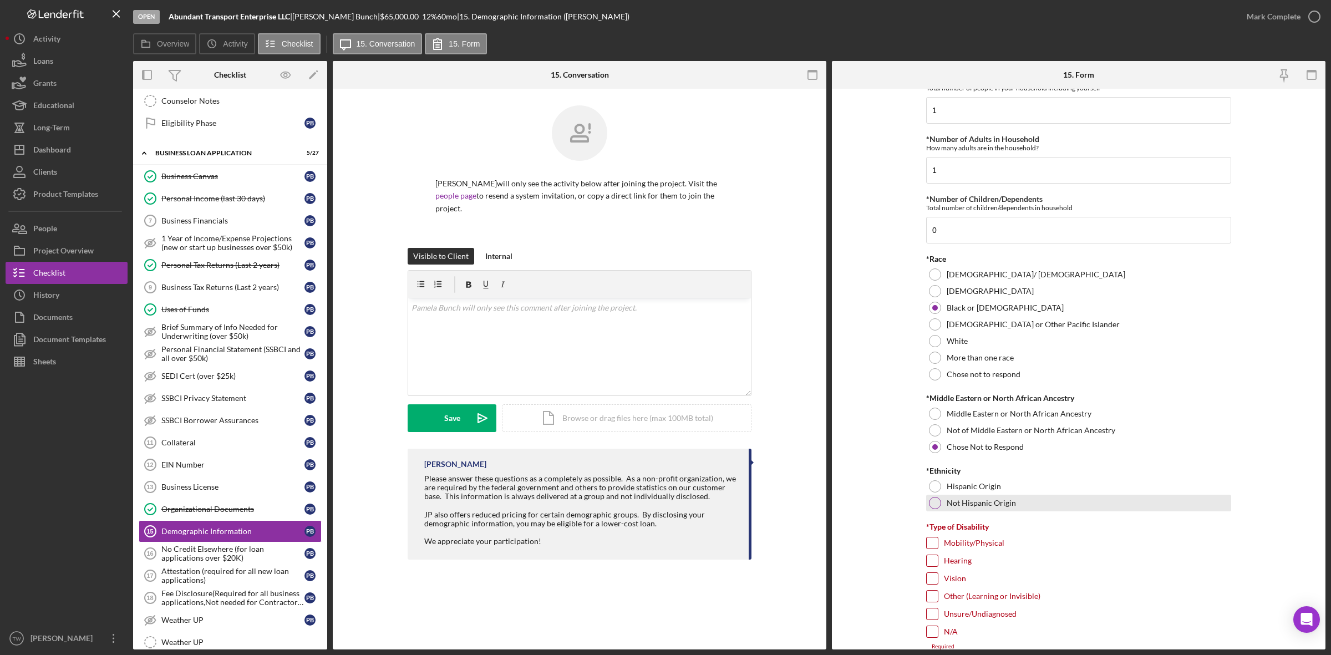
drag, startPoint x: 992, startPoint y: 515, endPoint x: 993, endPoint y: 509, distance: 6.3
click at [993, 509] on div "Not Hispanic Origin" at bounding box center [1078, 503] width 305 height 17
click at [947, 631] on label "N/A" at bounding box center [951, 631] width 14 height 11
click at [938, 631] on input "N/A" at bounding box center [932, 631] width 11 height 11
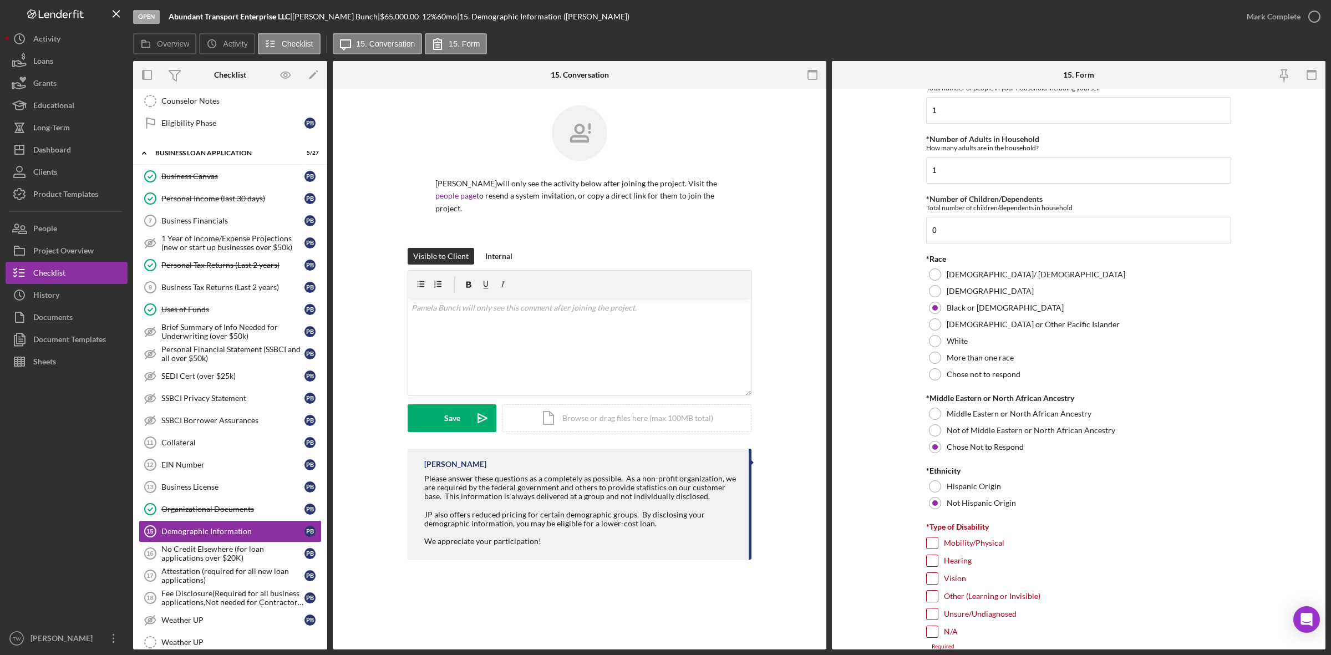
checkbox input "true"
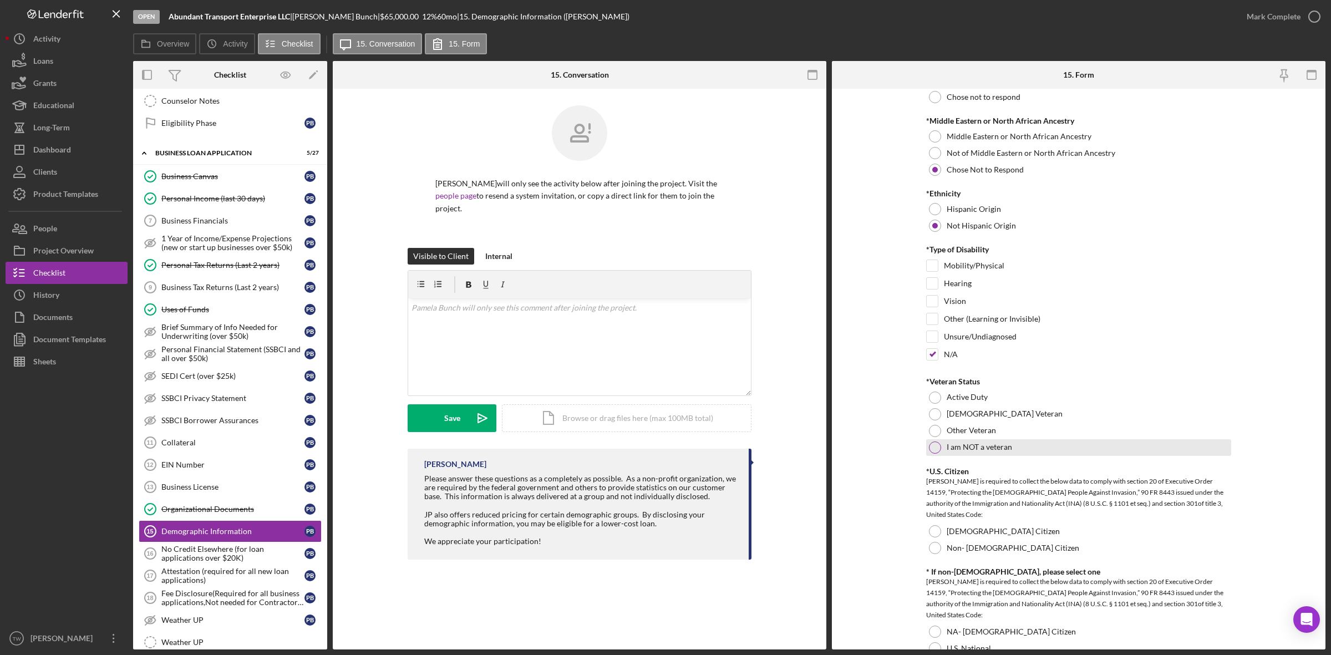
click at [977, 455] on div "I am NOT a veteran" at bounding box center [1078, 447] width 305 height 17
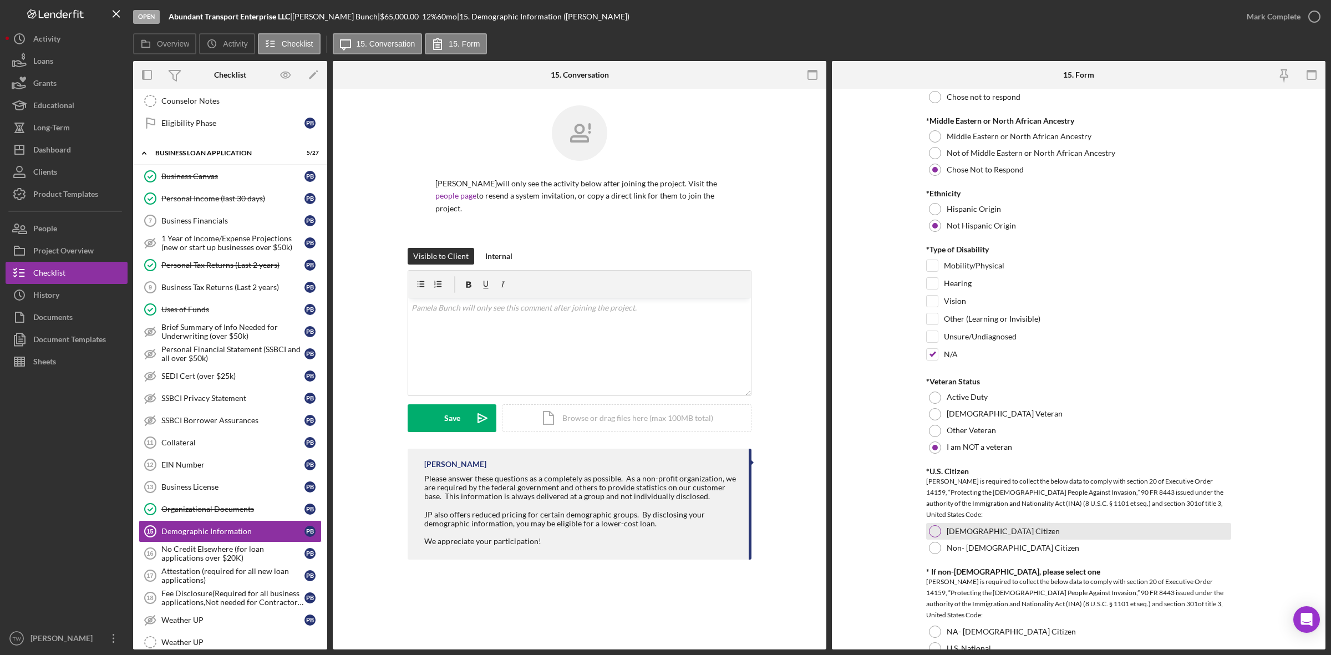
click at [949, 532] on label "[DEMOGRAPHIC_DATA] Citizen" at bounding box center [1003, 531] width 113 height 9
click at [936, 638] on div at bounding box center [935, 632] width 12 height 12
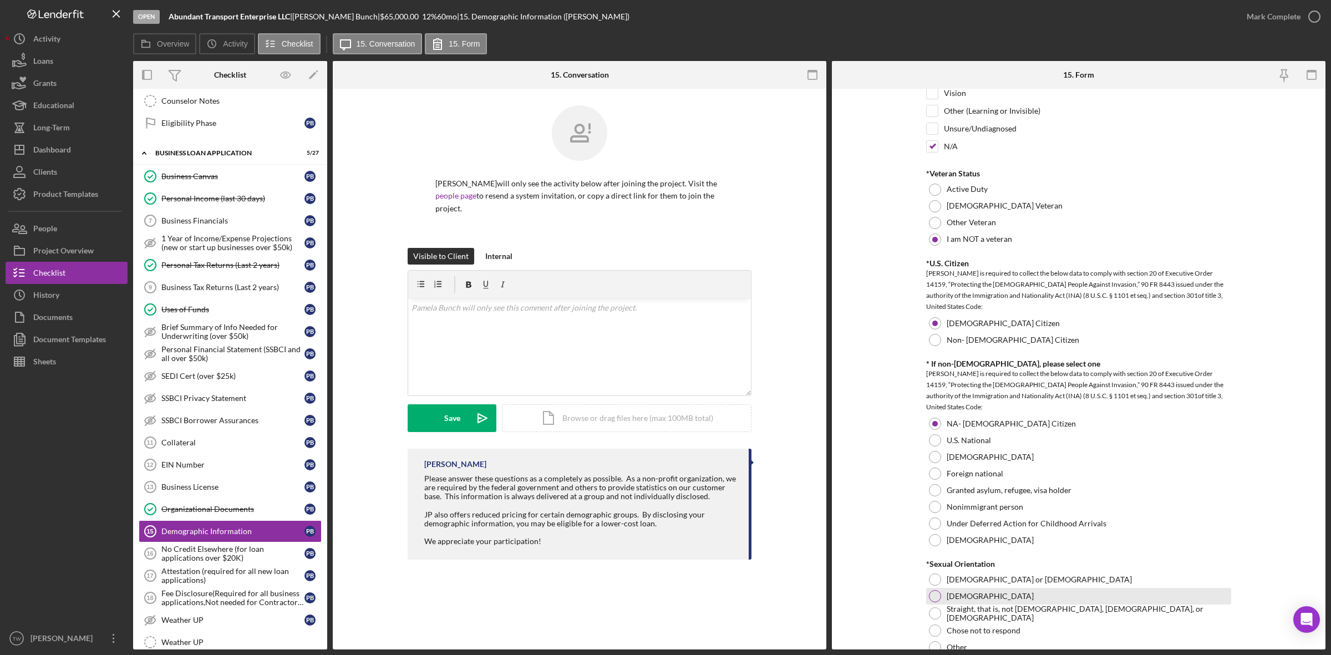
scroll to position [1079, 0]
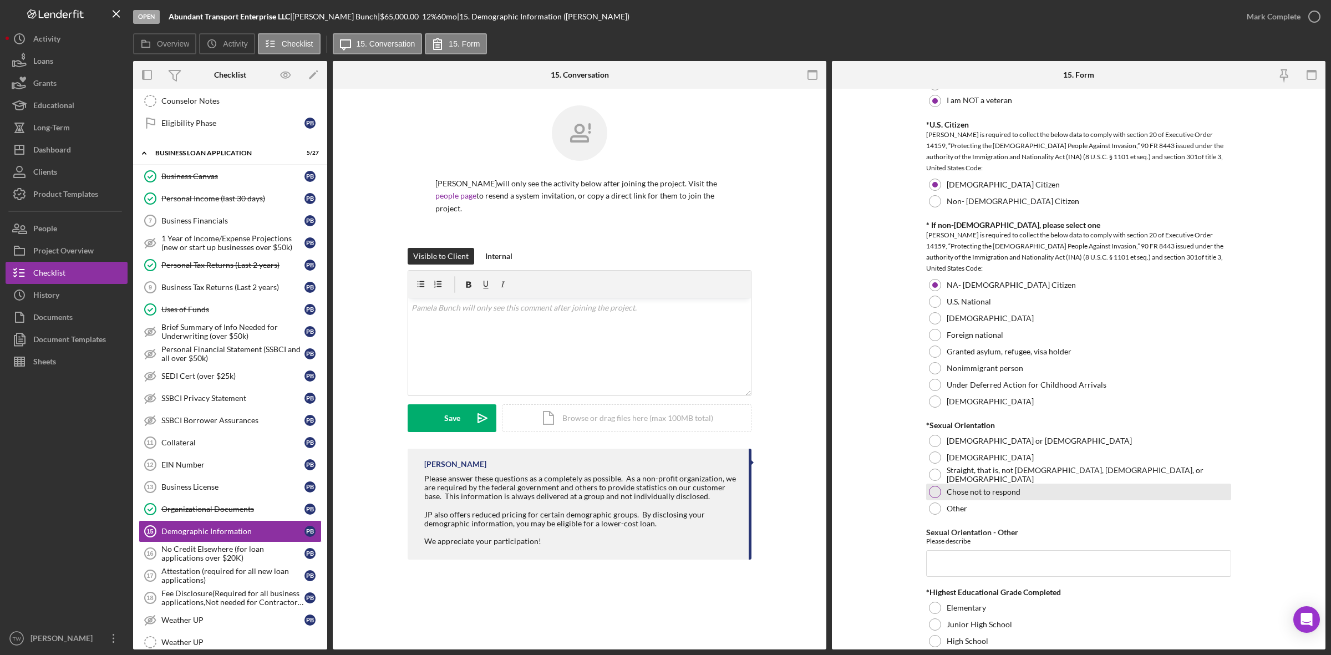
click at [999, 491] on label "Chose not to respond" at bounding box center [984, 491] width 74 height 9
click at [954, 573] on input "Sexual Orientation - Other" at bounding box center [1078, 563] width 305 height 27
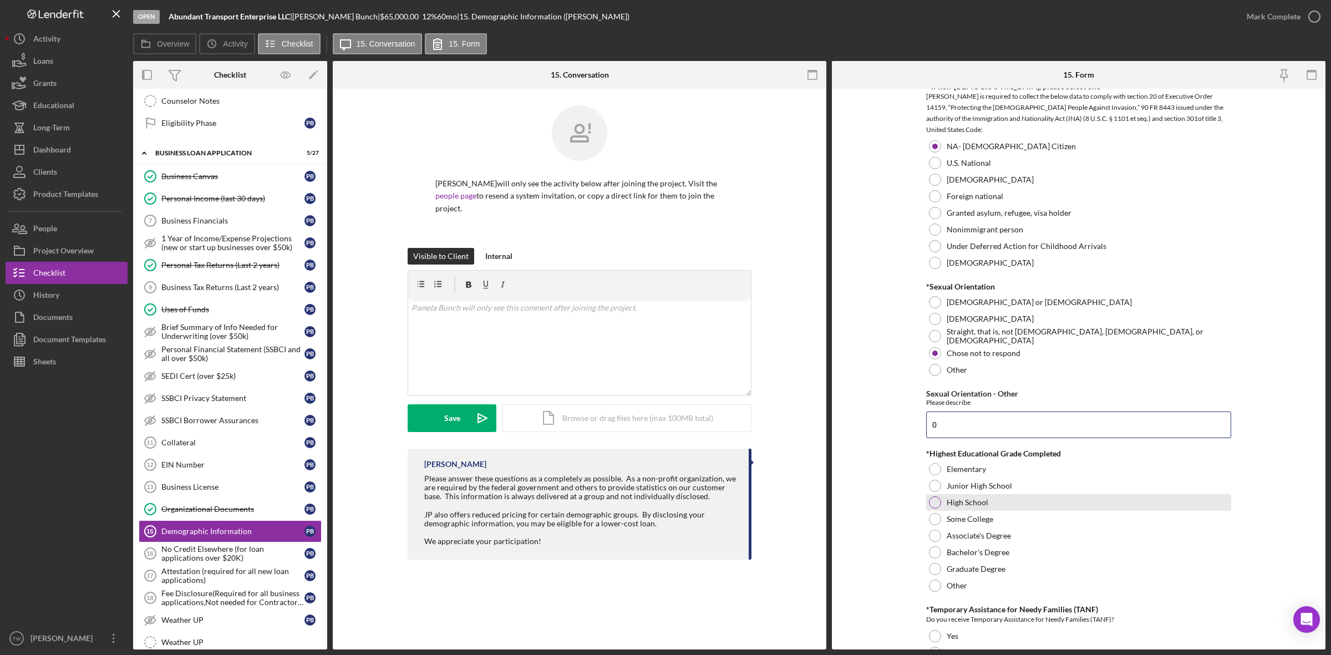
type input "0"
click at [978, 504] on label "High School" at bounding box center [968, 502] width 42 height 9
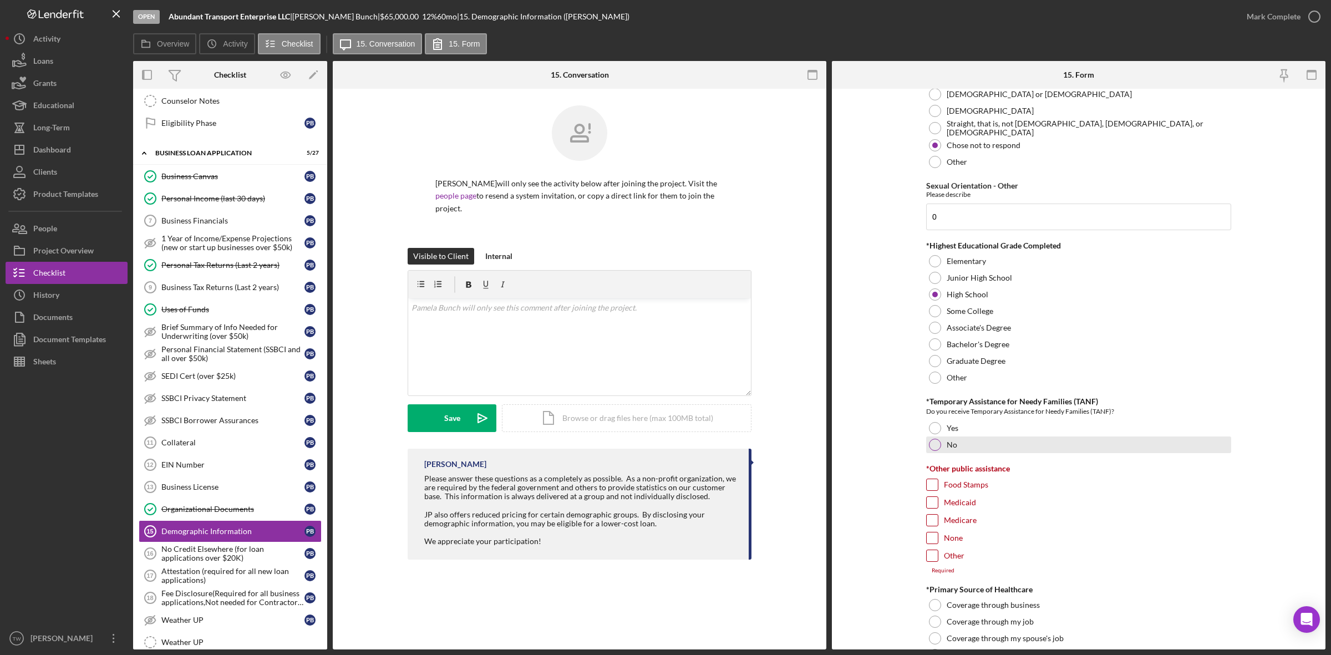
click at [965, 442] on div "No" at bounding box center [1078, 444] width 305 height 17
click at [933, 543] on input "None" at bounding box center [932, 537] width 11 height 11
checkbox input "true"
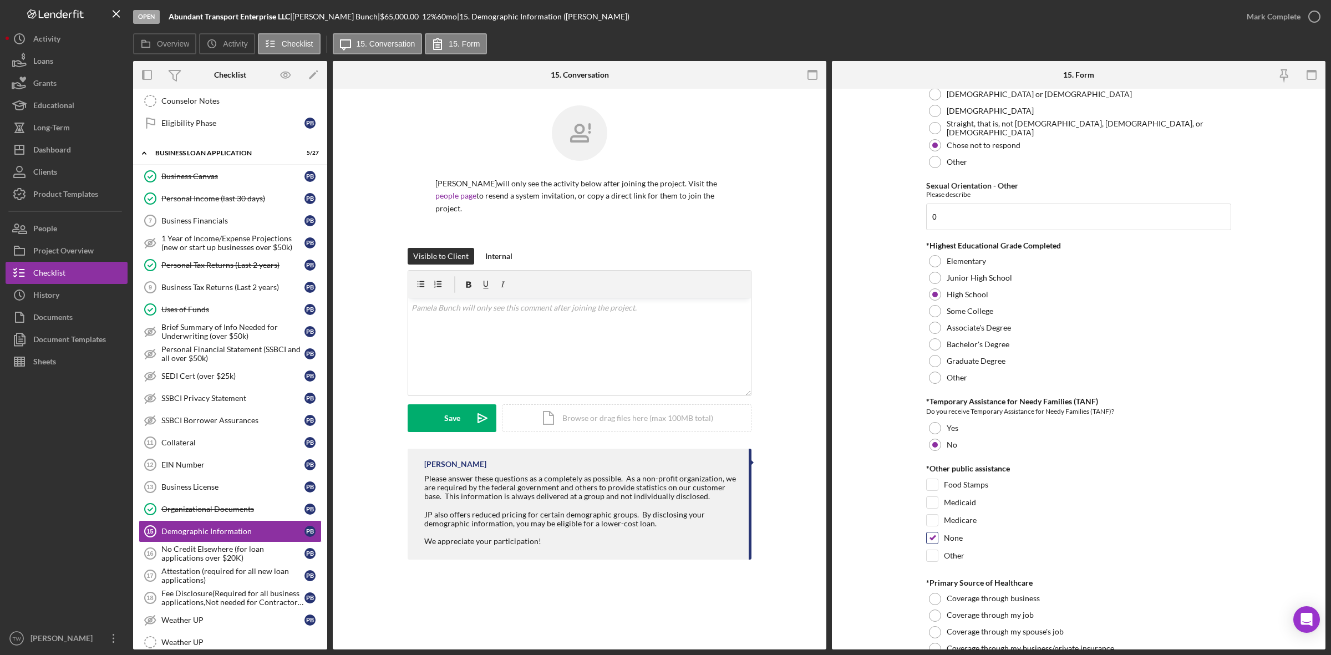
scroll to position [1634, 0]
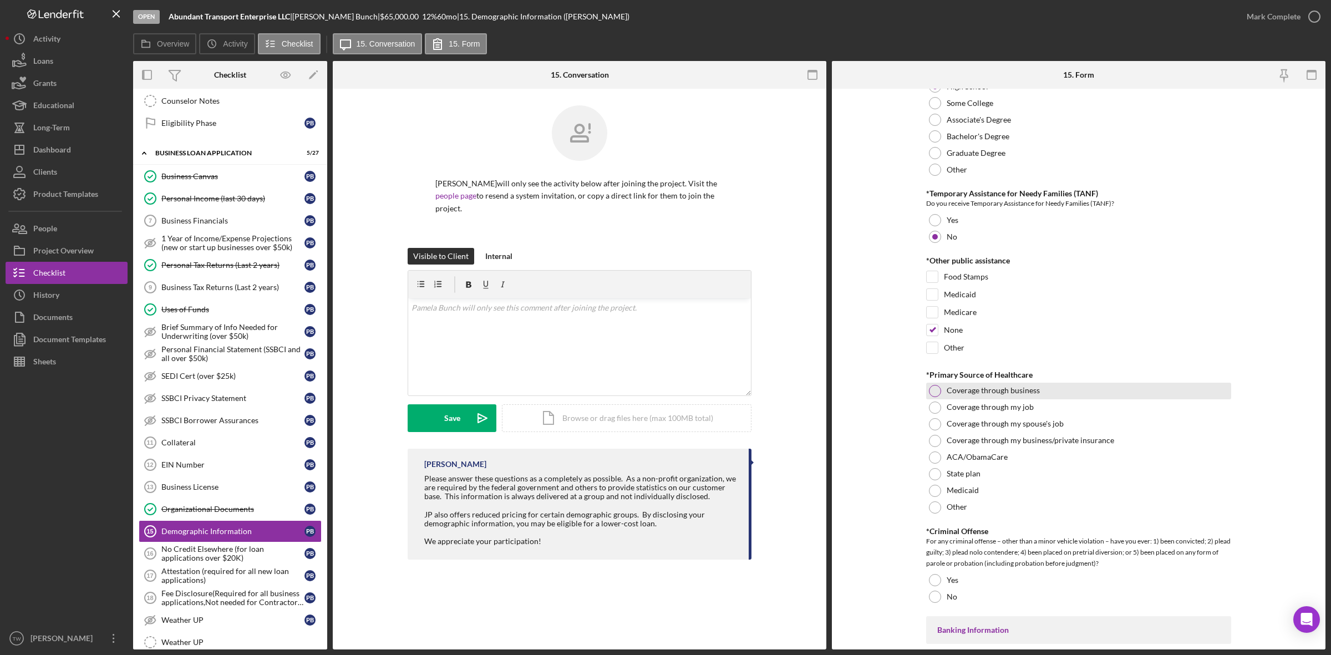
click at [944, 392] on div "Coverage through business" at bounding box center [1078, 391] width 305 height 17
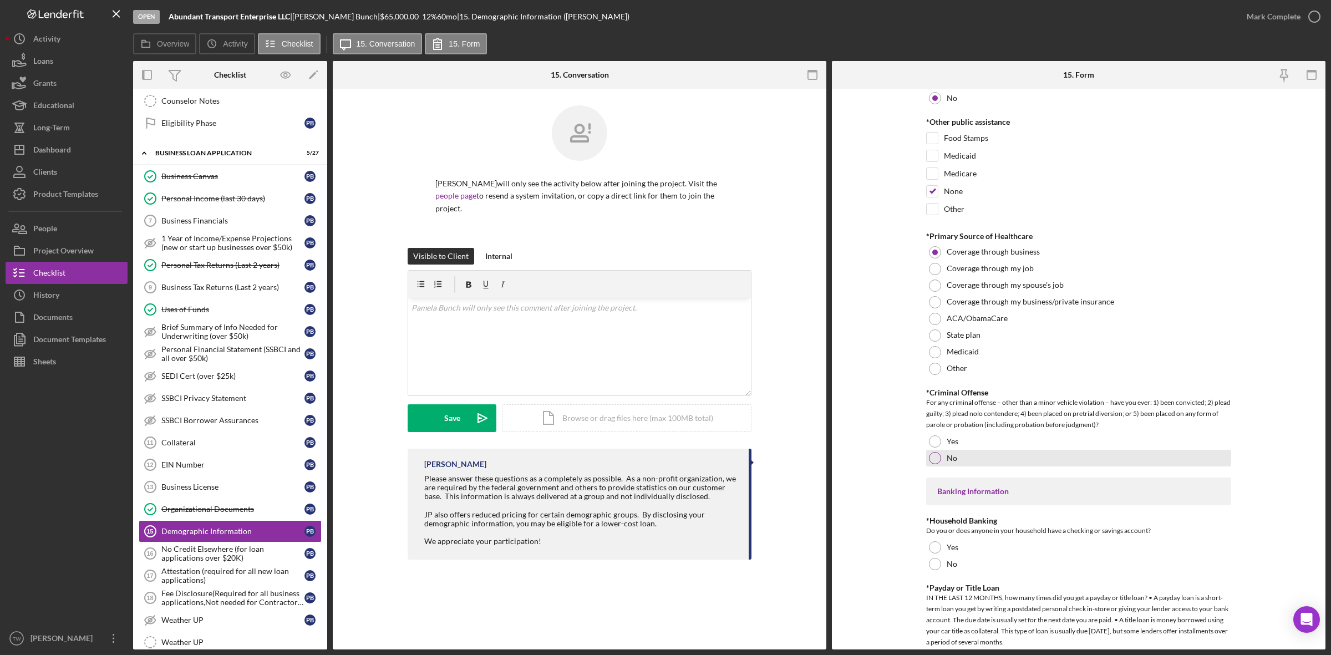
click at [937, 458] on div at bounding box center [935, 458] width 12 height 12
click at [941, 547] on div "Yes" at bounding box center [1078, 547] width 305 height 17
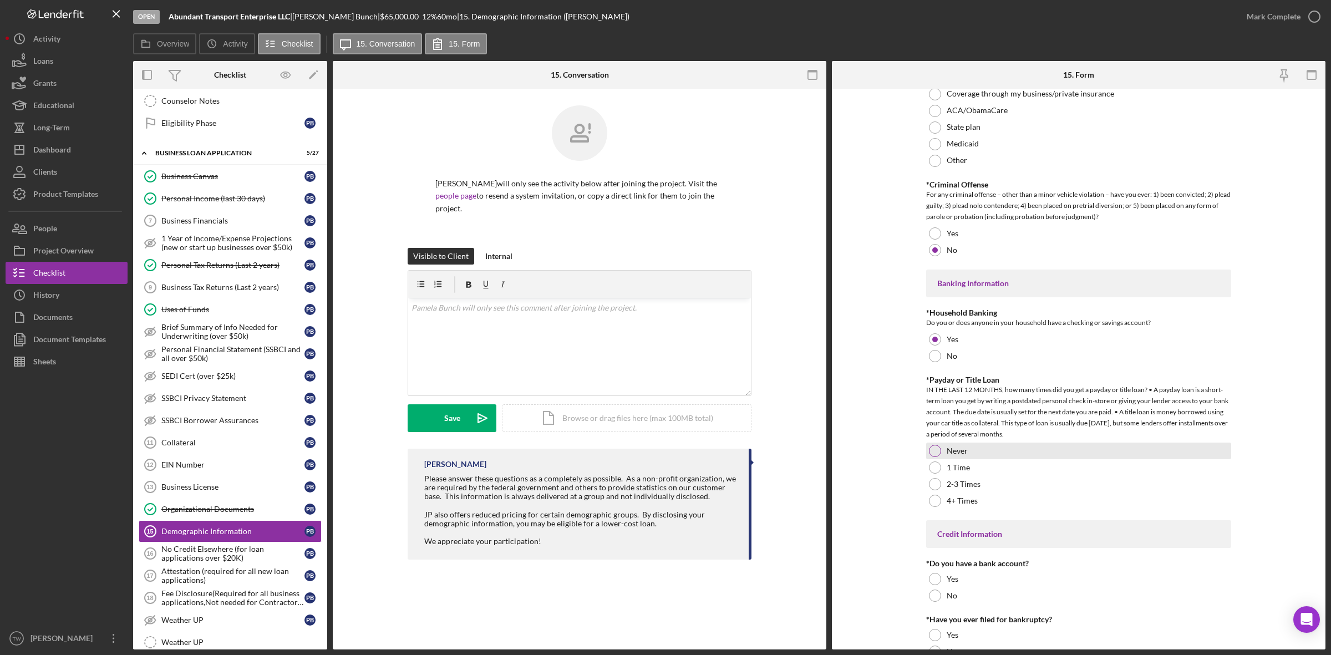
click at [952, 455] on label "Never" at bounding box center [957, 450] width 21 height 9
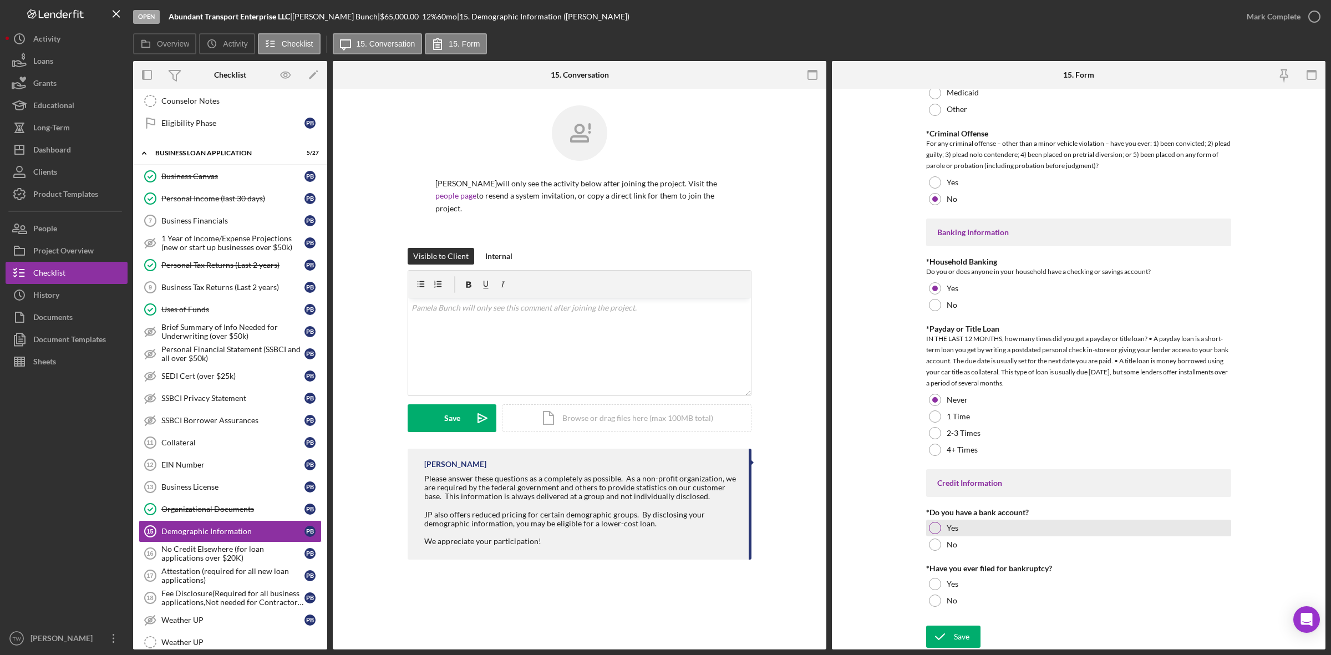
click at [950, 528] on label "Yes" at bounding box center [953, 528] width 12 height 9
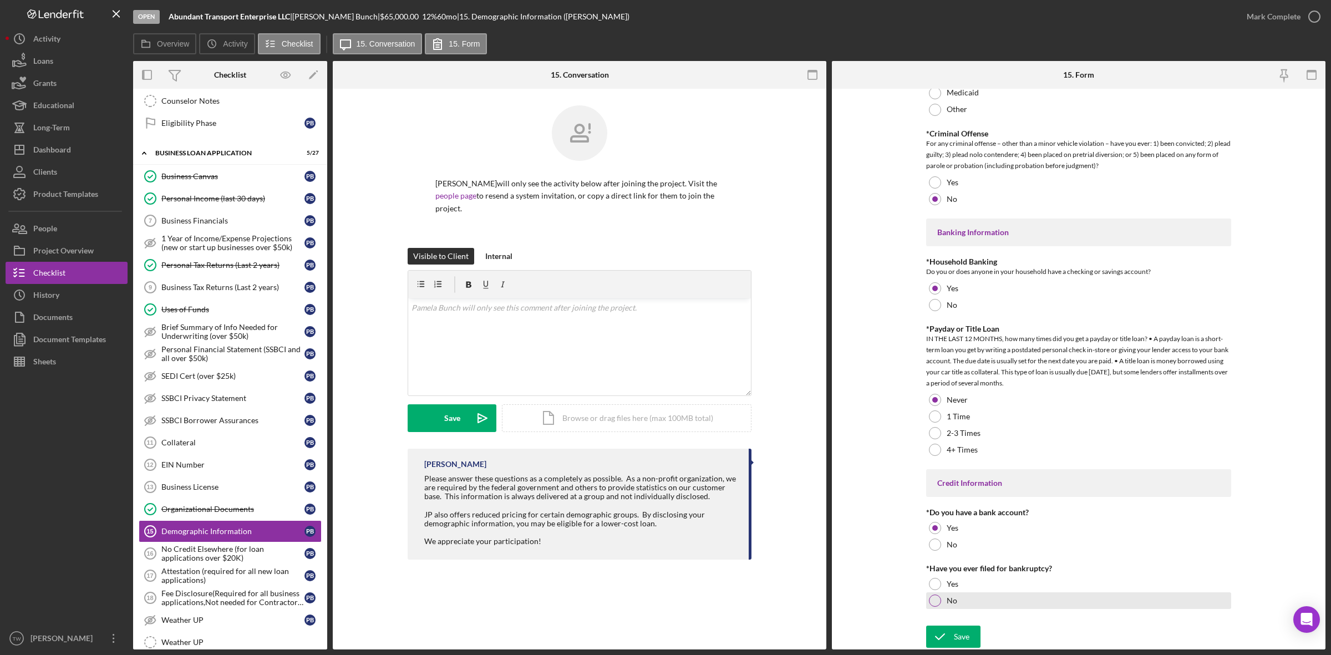
click at [941, 599] on div "No" at bounding box center [1078, 600] width 305 height 17
click at [959, 626] on div "Save" at bounding box center [962, 637] width 16 height 22
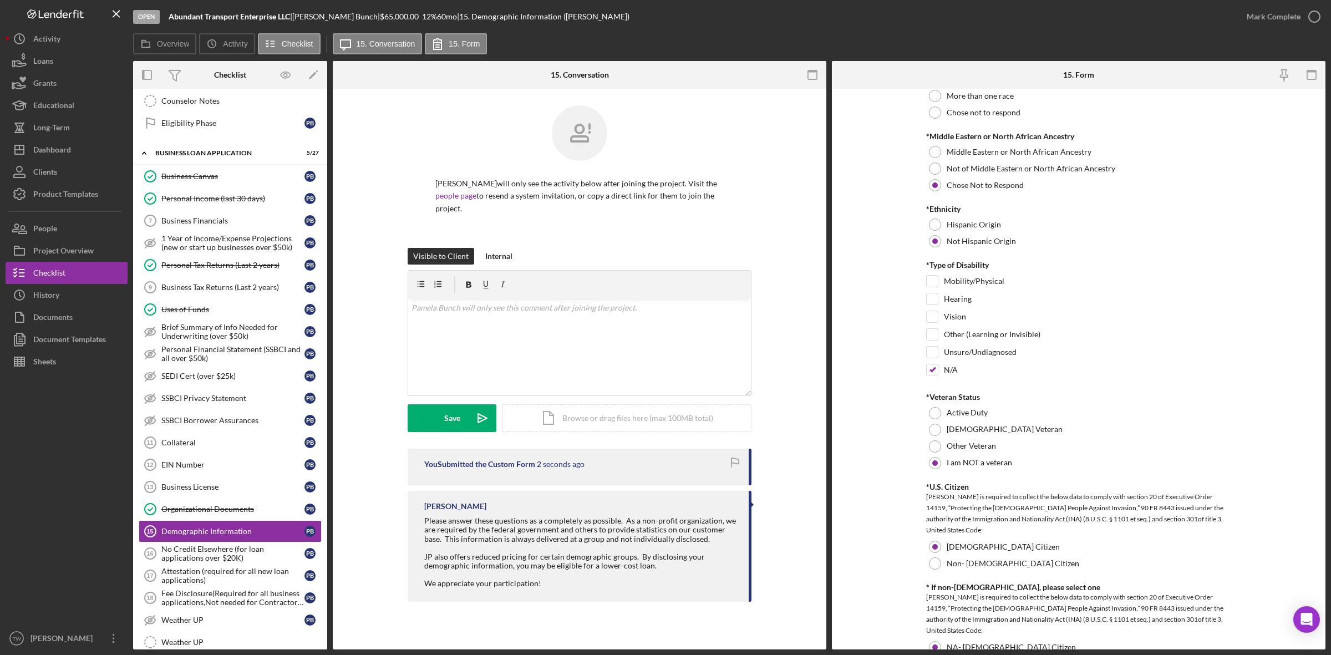
scroll to position [301, 0]
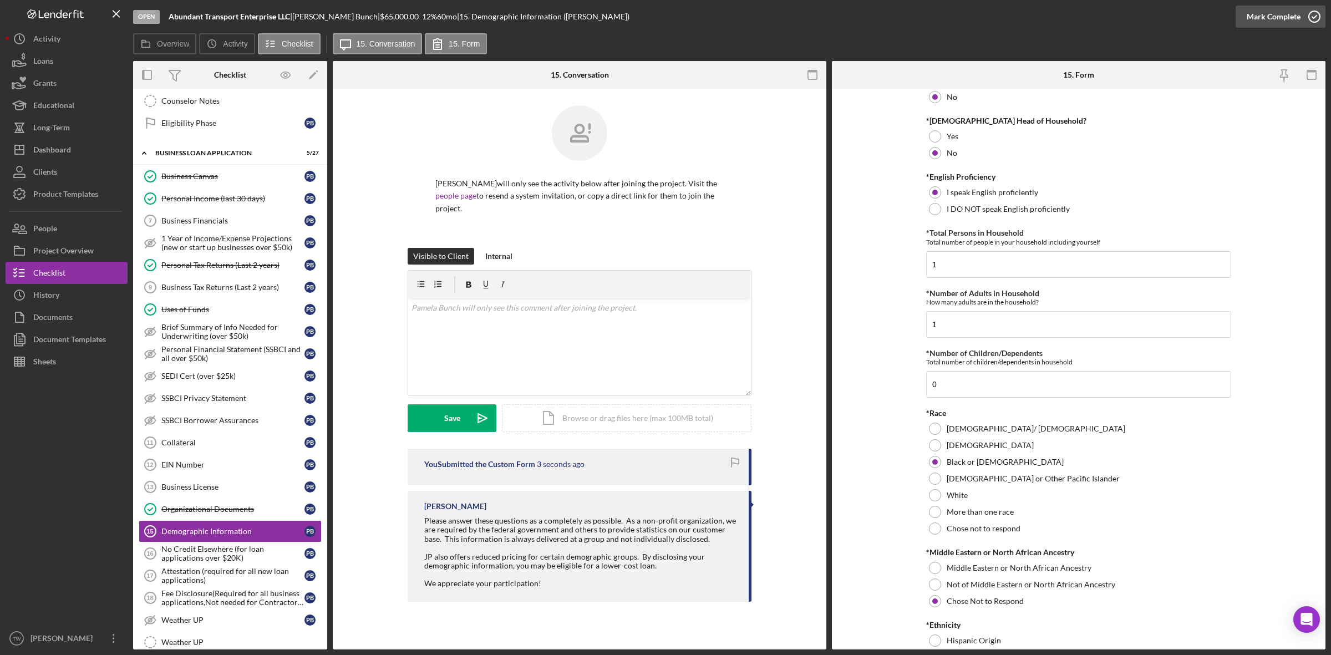
click at [1270, 13] on div "Mark Complete" at bounding box center [1274, 17] width 54 height 22
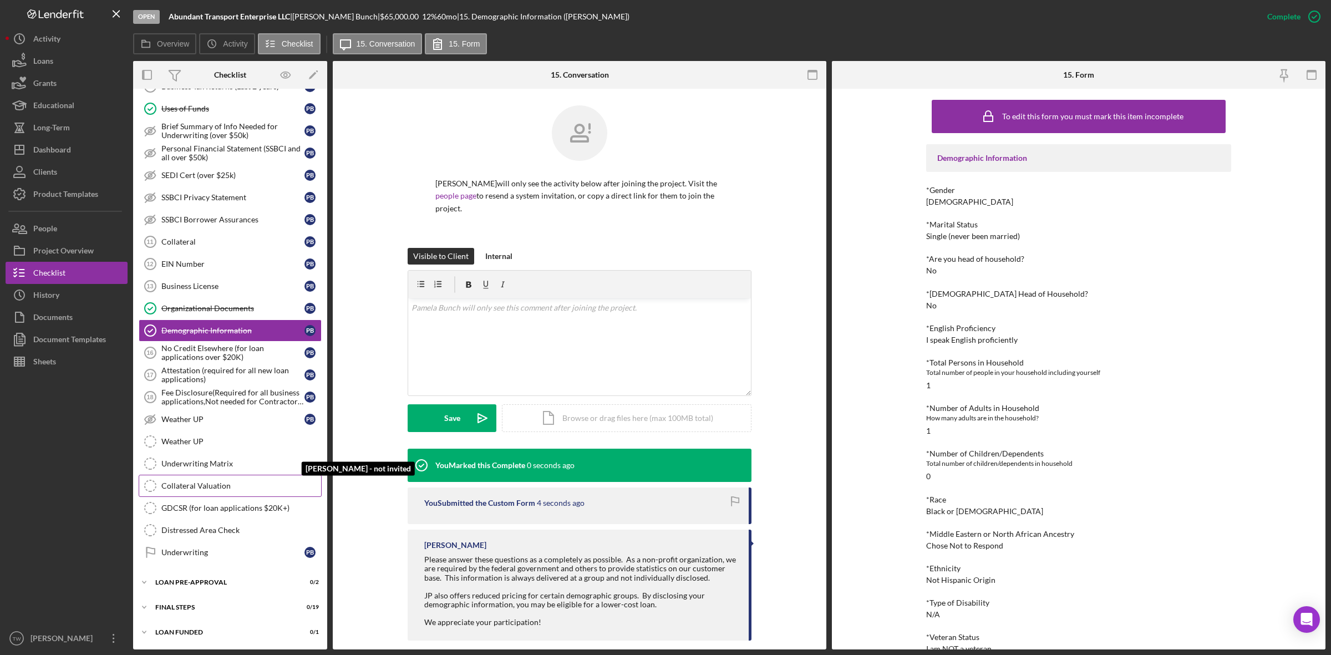
scroll to position [558, 0]
click at [195, 581] on div "LOAN PRE-APPROVAL" at bounding box center [234, 582] width 158 height 7
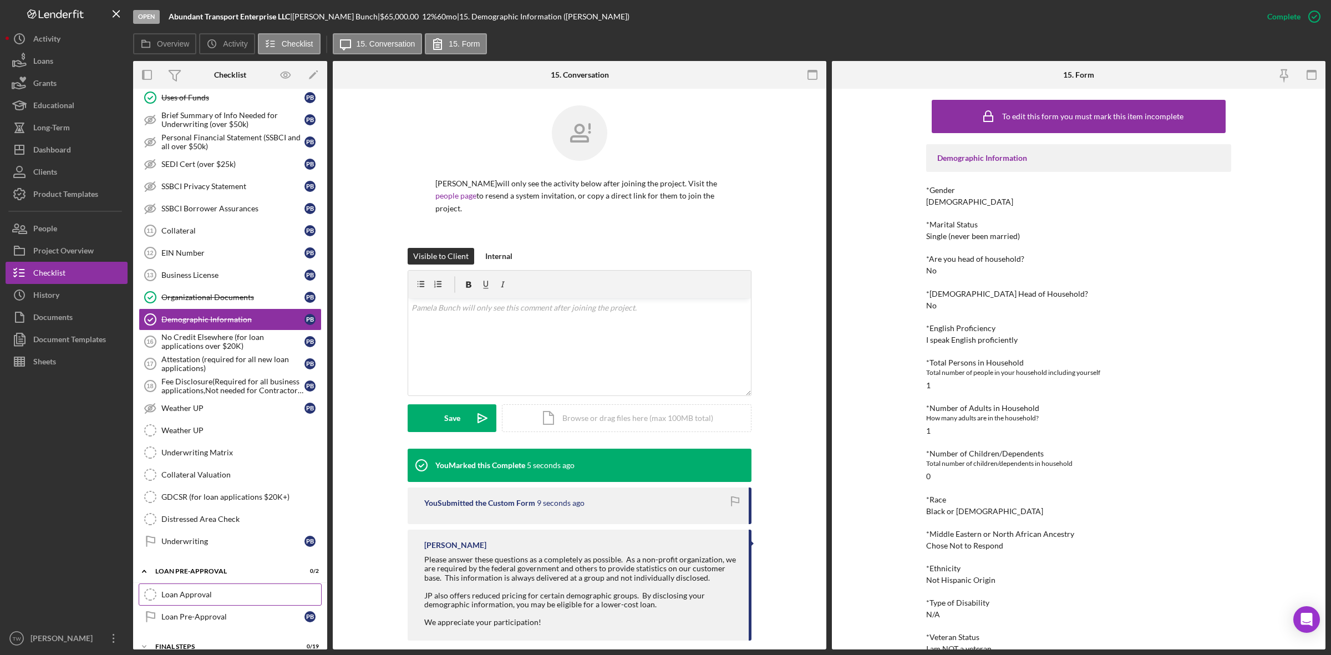
click at [189, 601] on link "Loan Approval Loan Approval" at bounding box center [230, 594] width 183 height 22
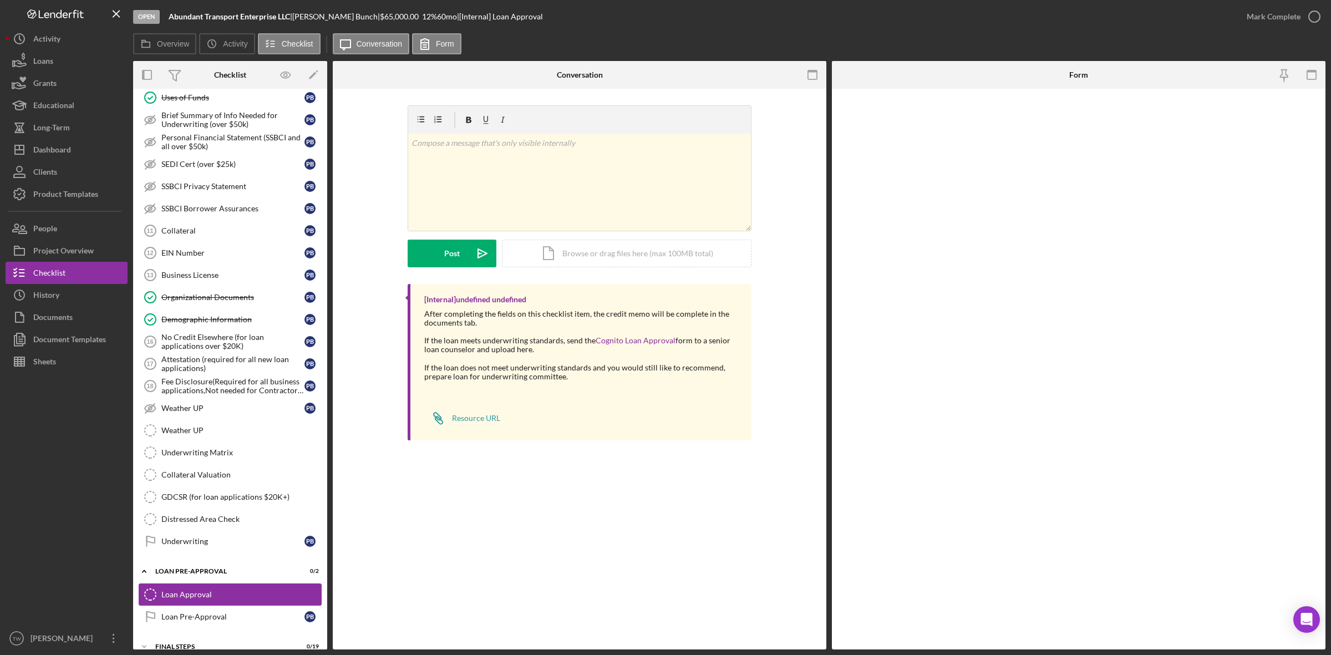
scroll to position [610, 0]
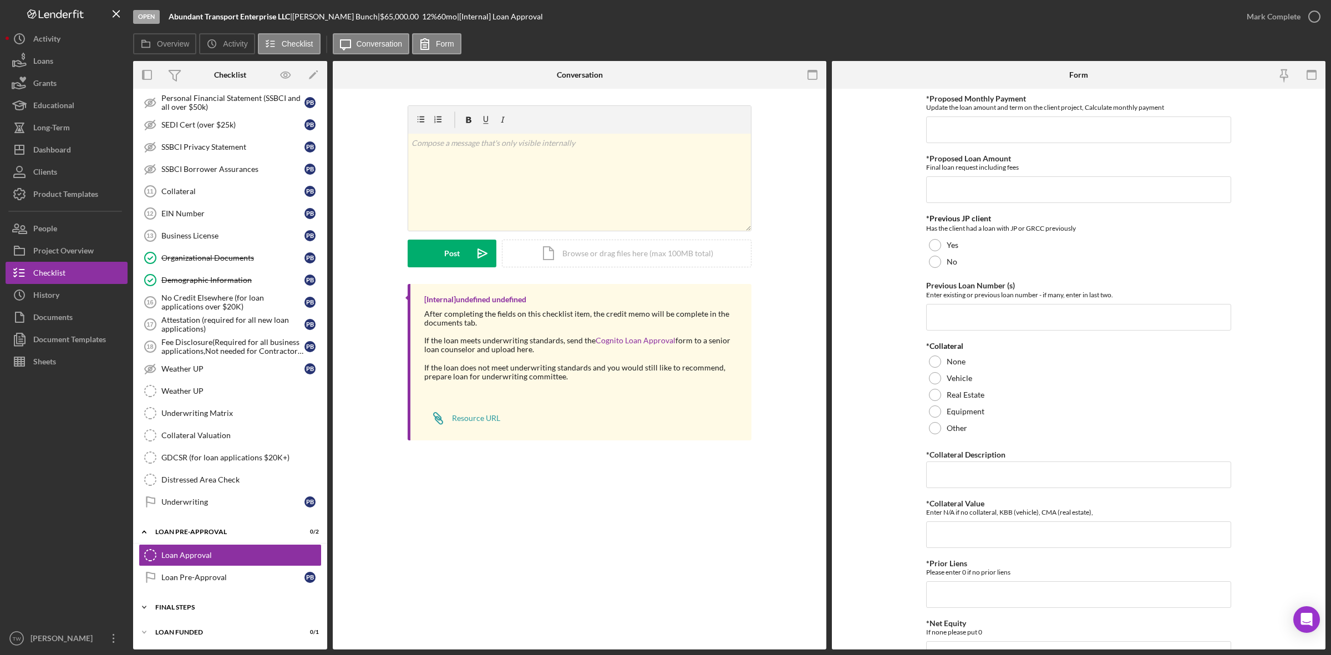
click at [177, 609] on div "FINAL STEPS" at bounding box center [234, 607] width 158 height 7
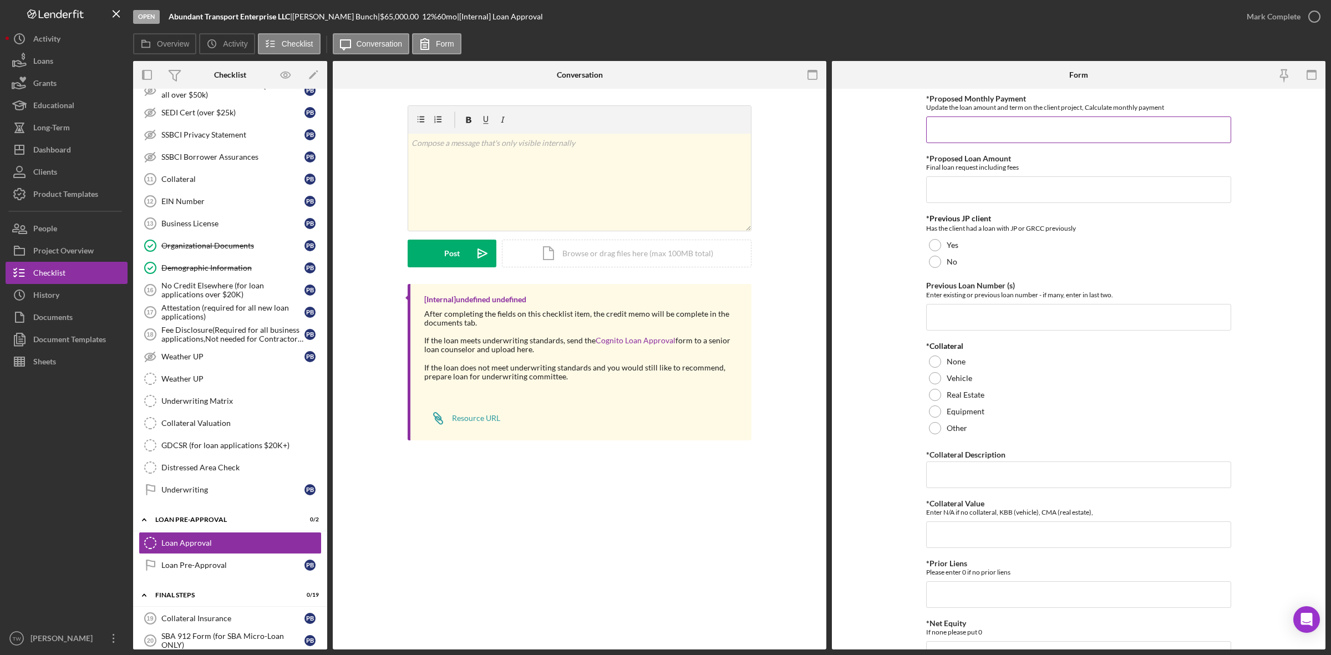
click at [1124, 126] on input "*Proposed Monthly Payment" at bounding box center [1078, 129] width 305 height 27
type input "$1,500"
type input "$65,000"
click at [965, 268] on div "No" at bounding box center [1078, 261] width 305 height 17
click at [958, 380] on label "Vehicle" at bounding box center [960, 378] width 26 height 9
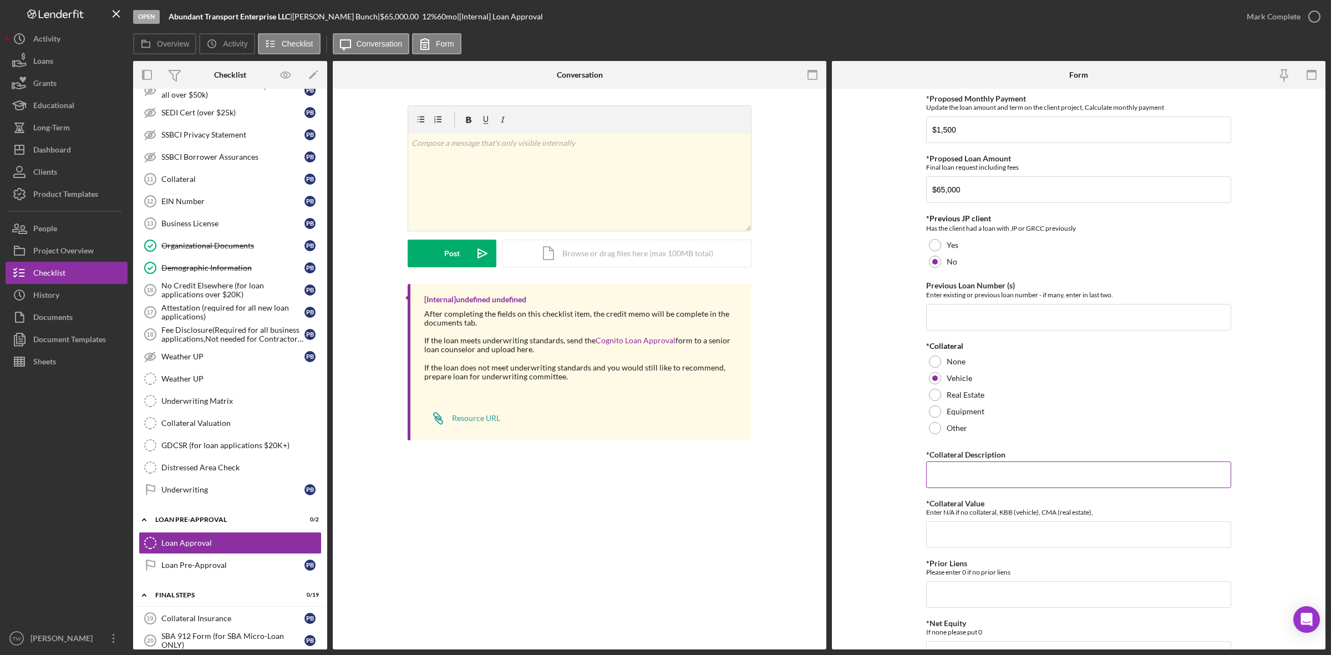
click at [956, 464] on input "*Collateral Description" at bounding box center [1078, 474] width 305 height 27
type input "dump truck"
type input "65000"
type input "0"
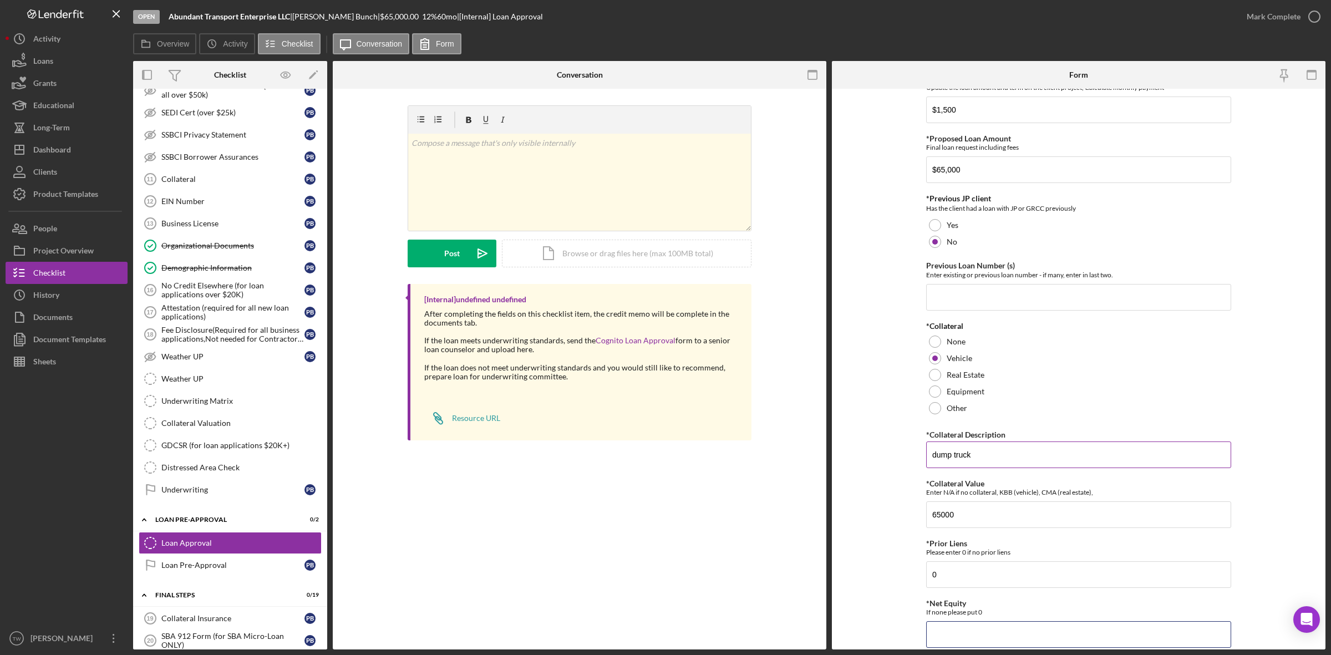
type input "5"
type input "65,000"
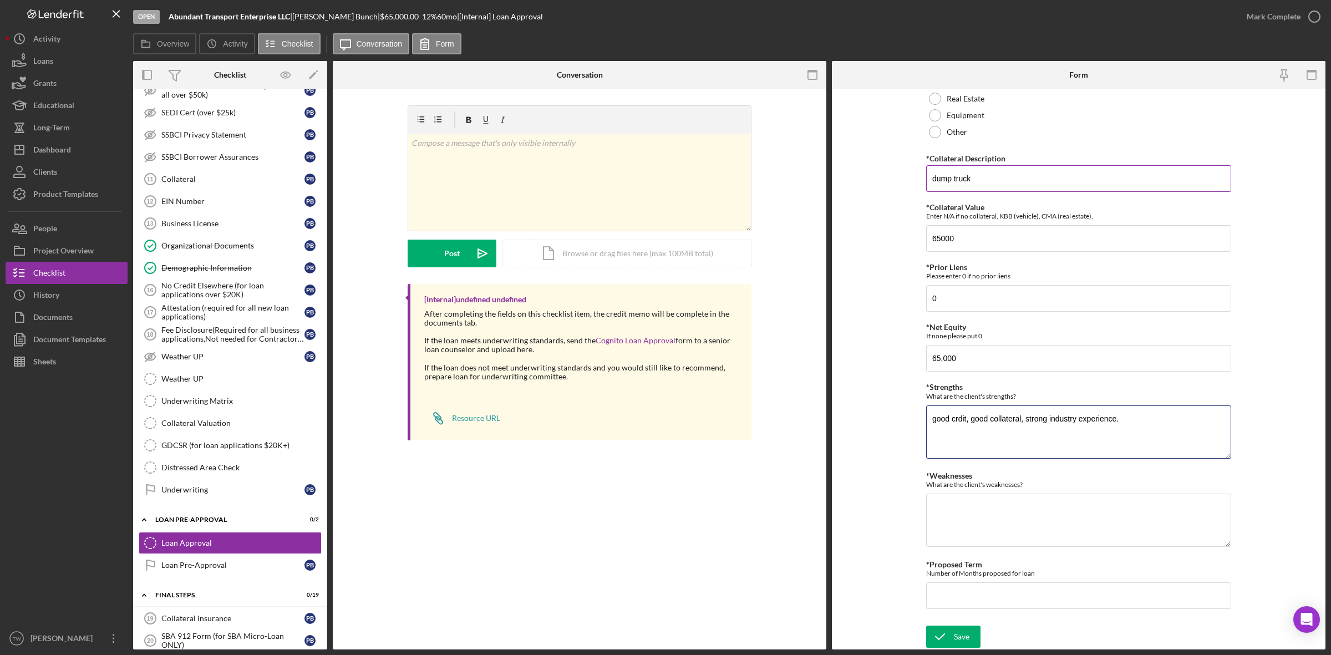
type textarea "good crdit, good collateral, strong industry experience."
type textarea "na"
type input "60"
click at [963, 633] on div "Save" at bounding box center [962, 637] width 16 height 22
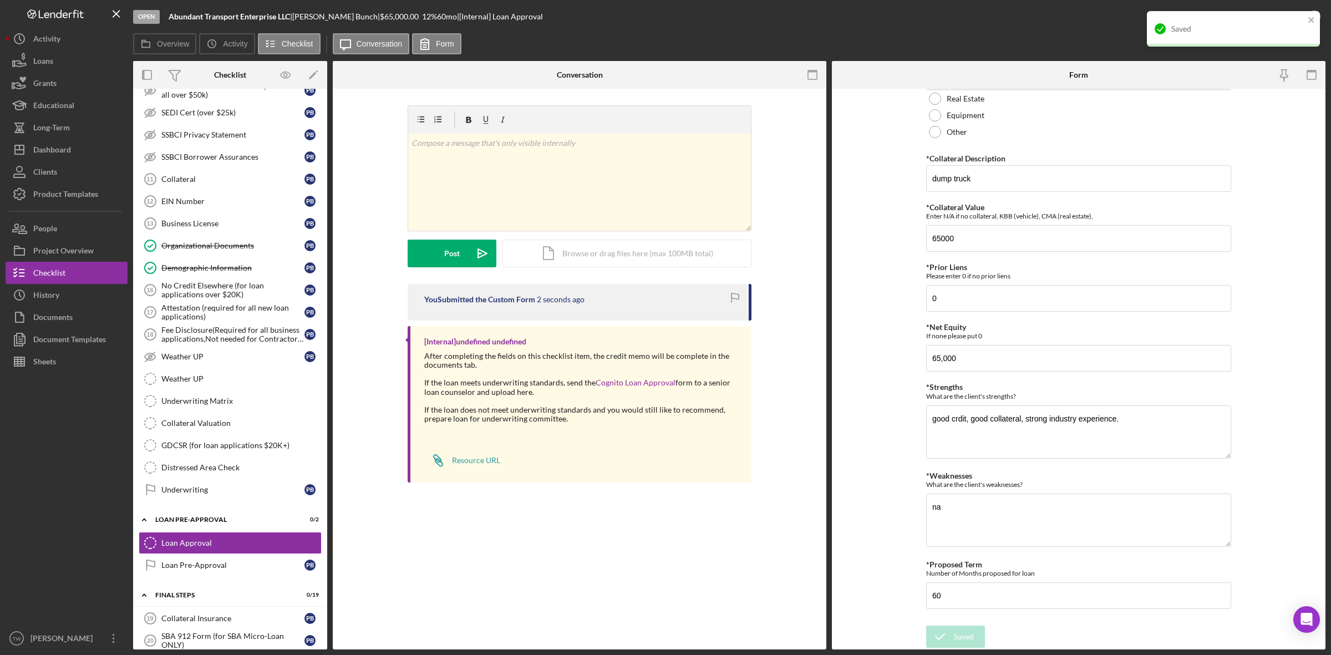
scroll to position [0, 0]
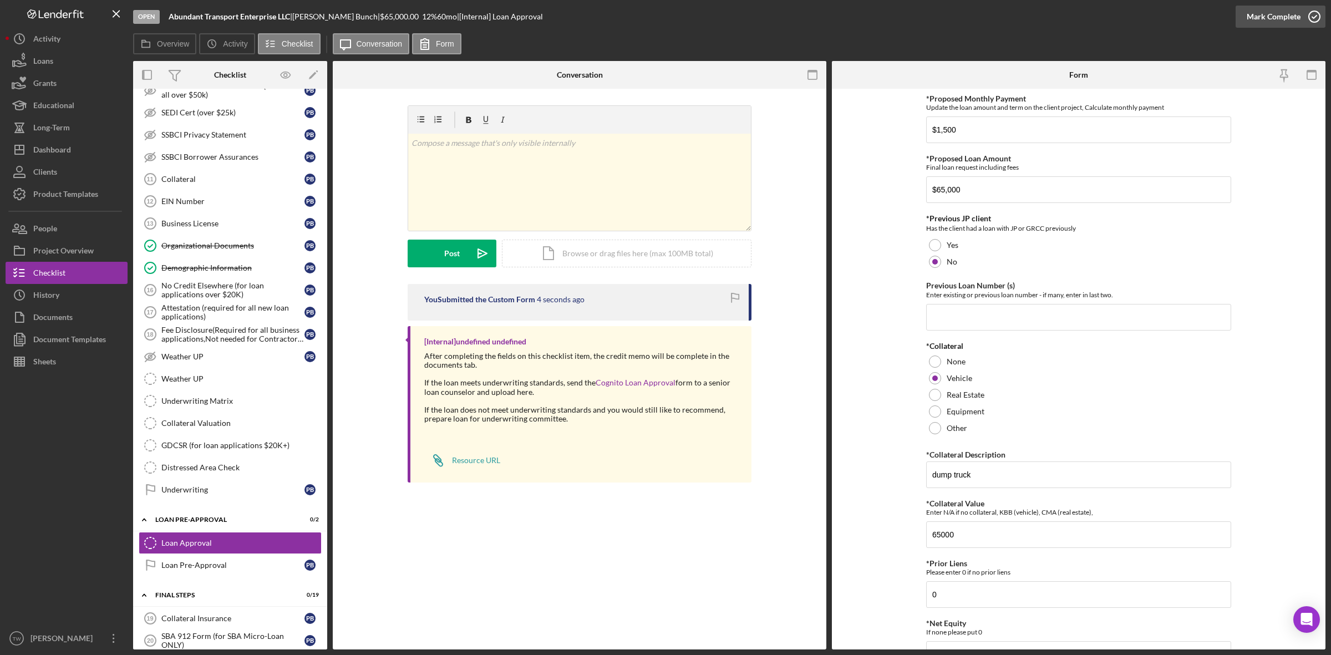
click at [1277, 14] on div "Mark Complete" at bounding box center [1274, 17] width 54 height 22
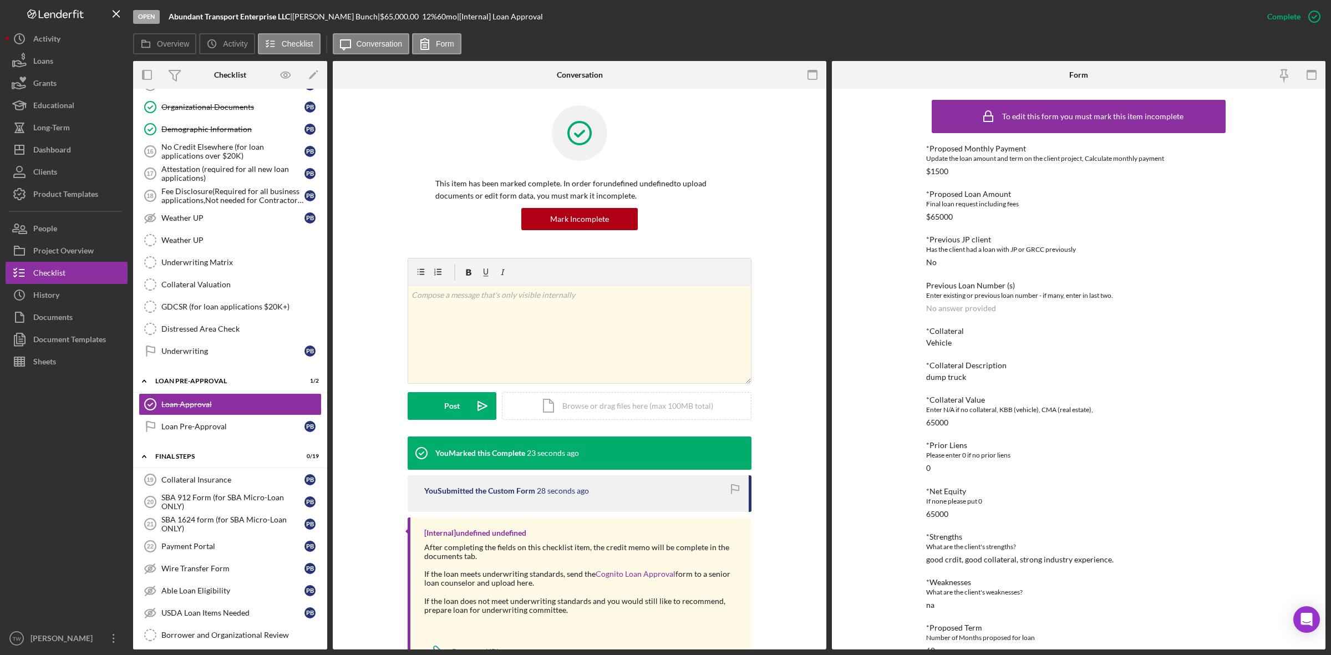
scroll to position [818, 0]
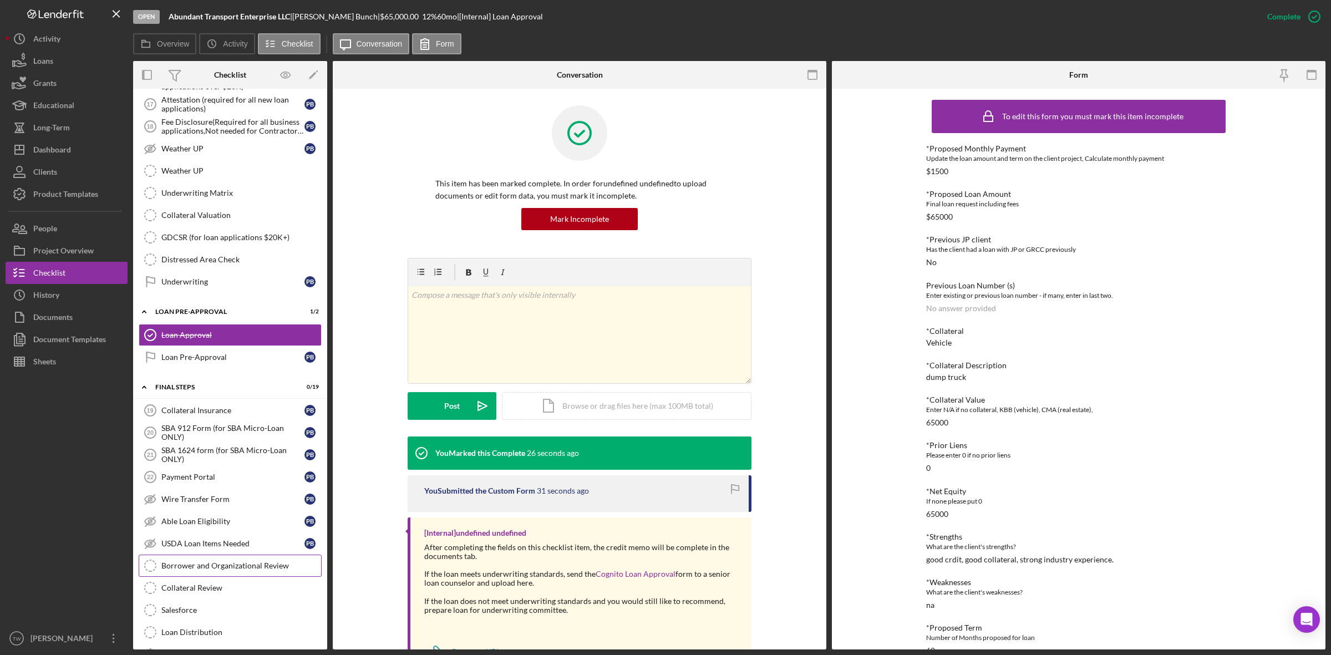
click at [182, 570] on div "Borrower and Organizational Review" at bounding box center [241, 565] width 160 height 9
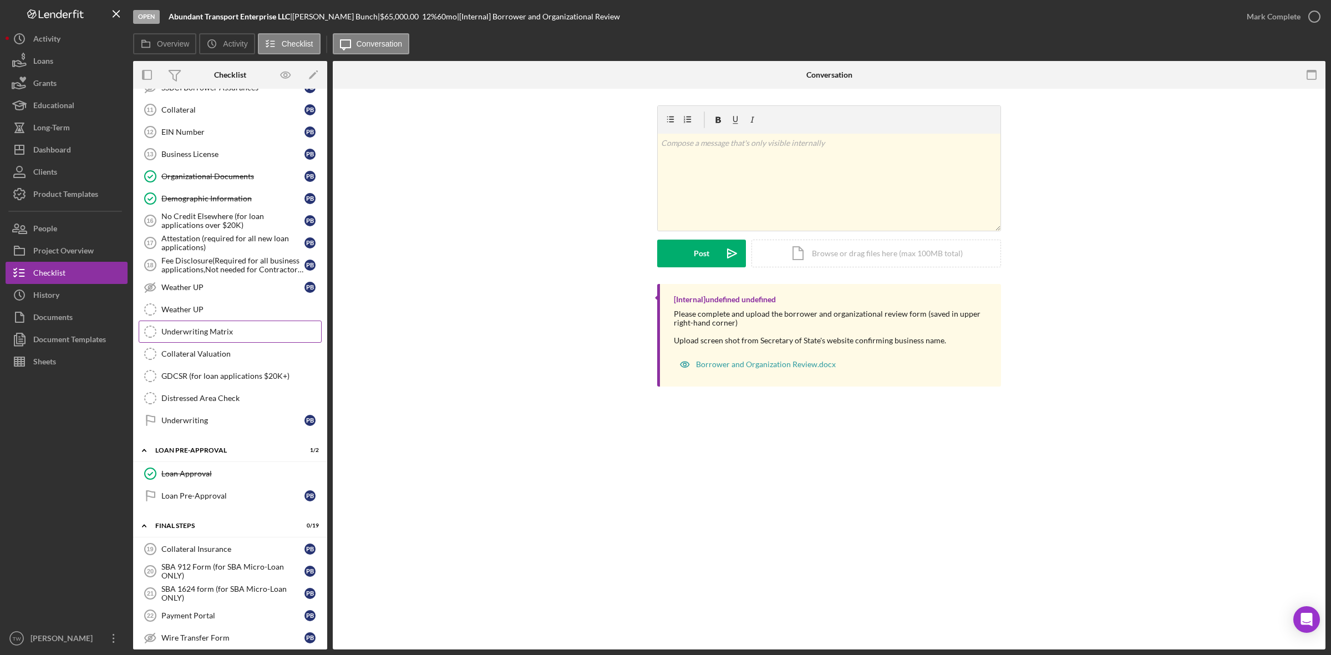
scroll to position [541, 0]
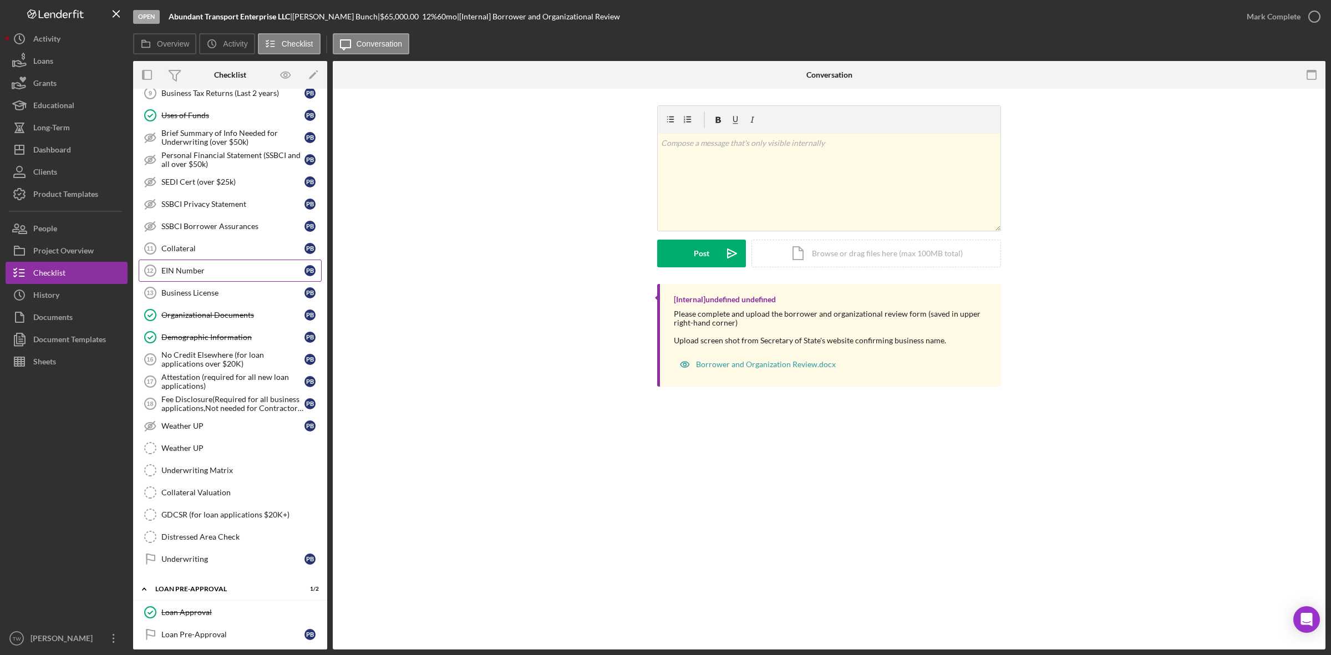
click at [169, 275] on div "EIN Number" at bounding box center [232, 270] width 143 height 9
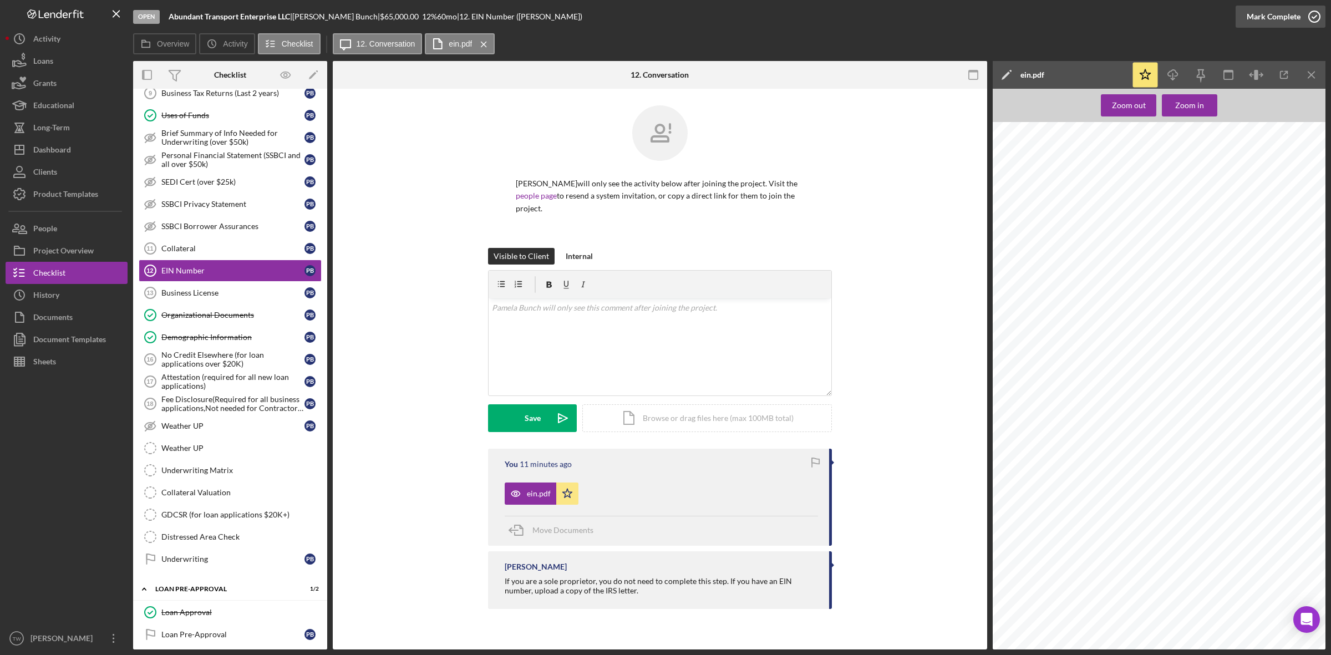
click at [1276, 19] on div "Mark Complete" at bounding box center [1274, 17] width 54 height 22
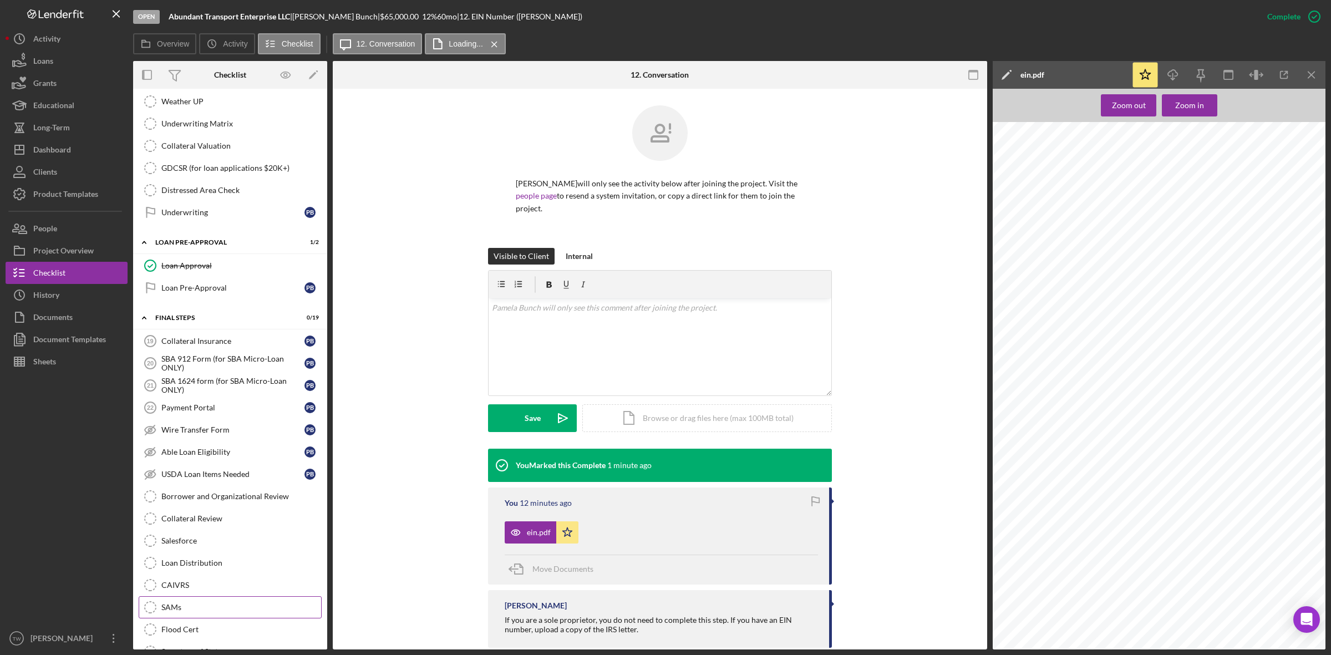
scroll to position [1043, 0]
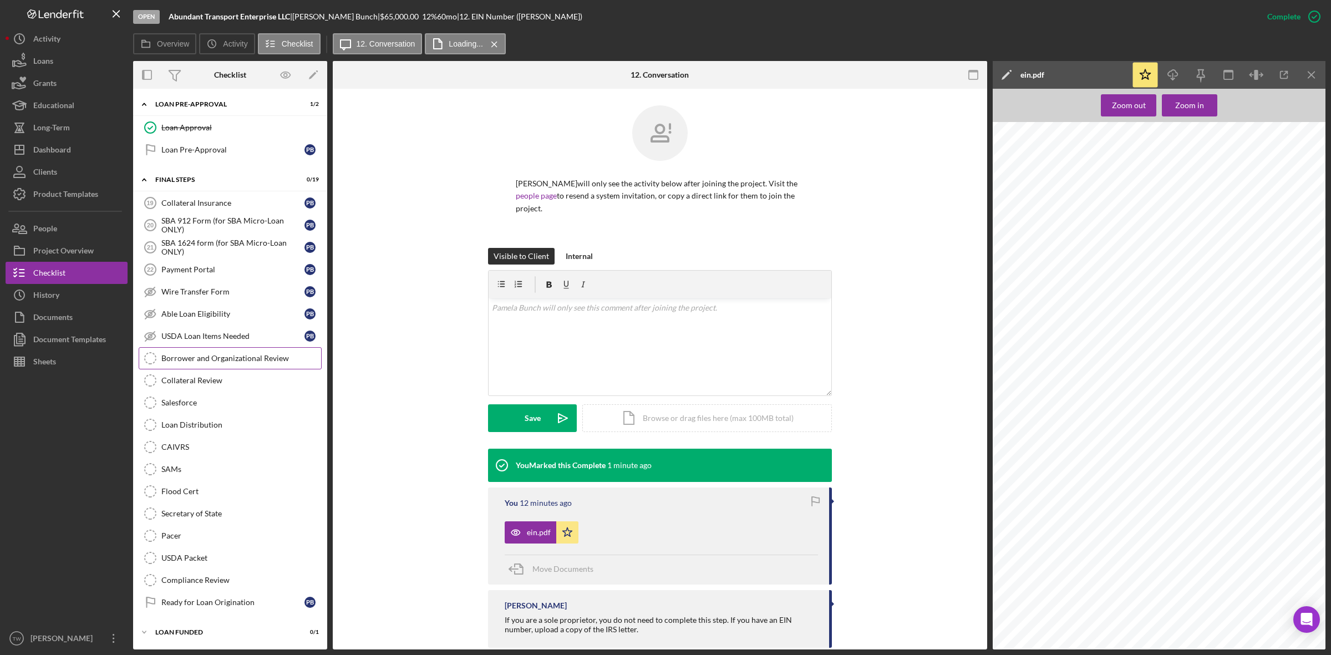
click at [236, 354] on div "Borrower and Organizational Review" at bounding box center [241, 358] width 160 height 9
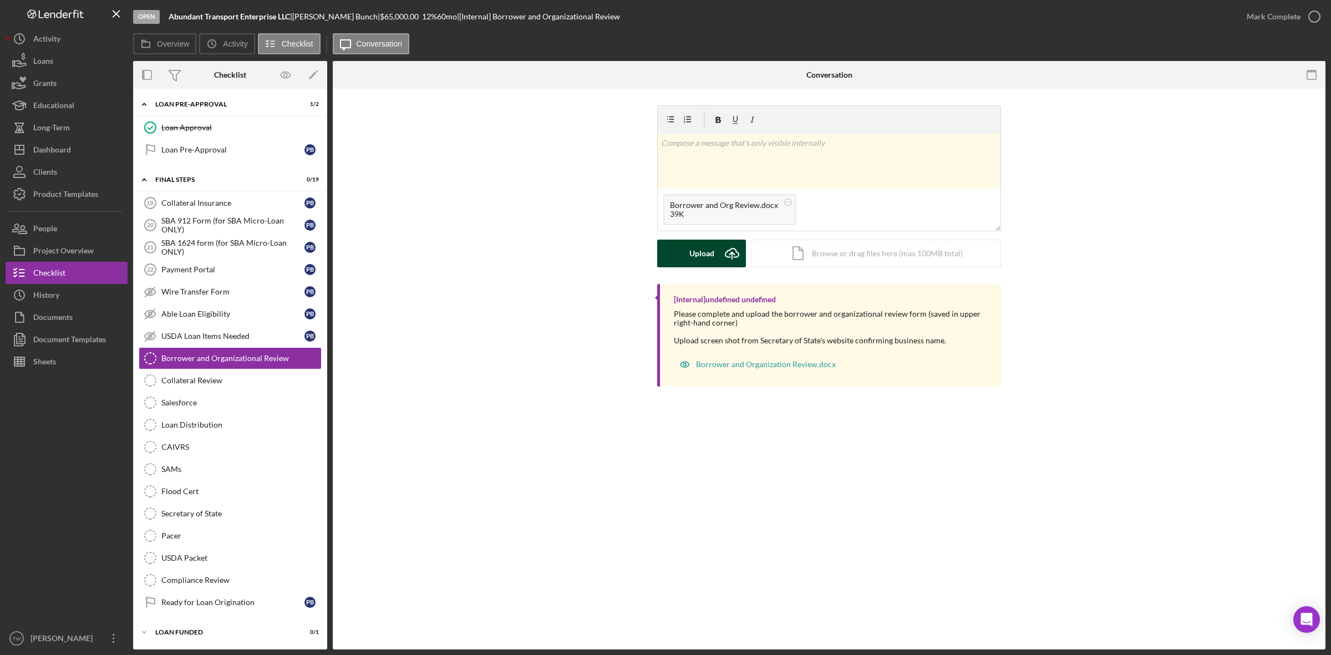
click at [685, 241] on button "Upload Icon/Upload" at bounding box center [701, 254] width 89 height 28
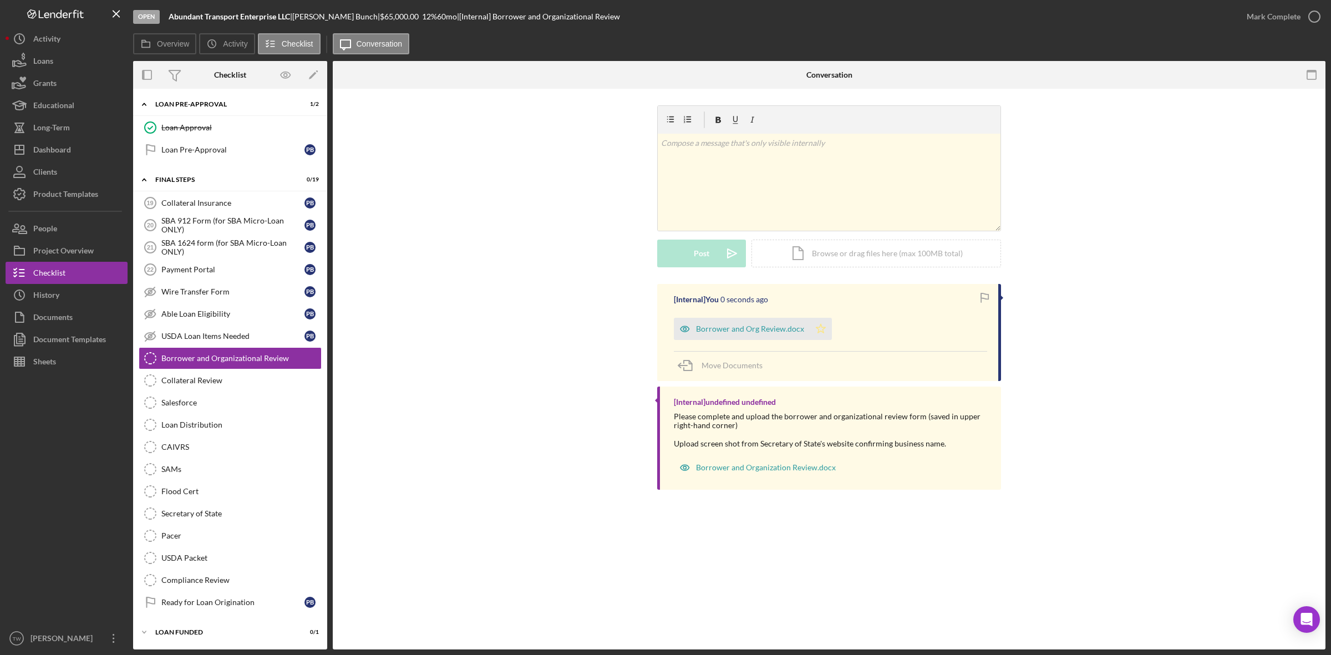
click at [810, 322] on icon "Icon/Star" at bounding box center [821, 329] width 22 height 22
click at [1282, 21] on div "Mark Complete" at bounding box center [1274, 17] width 54 height 22
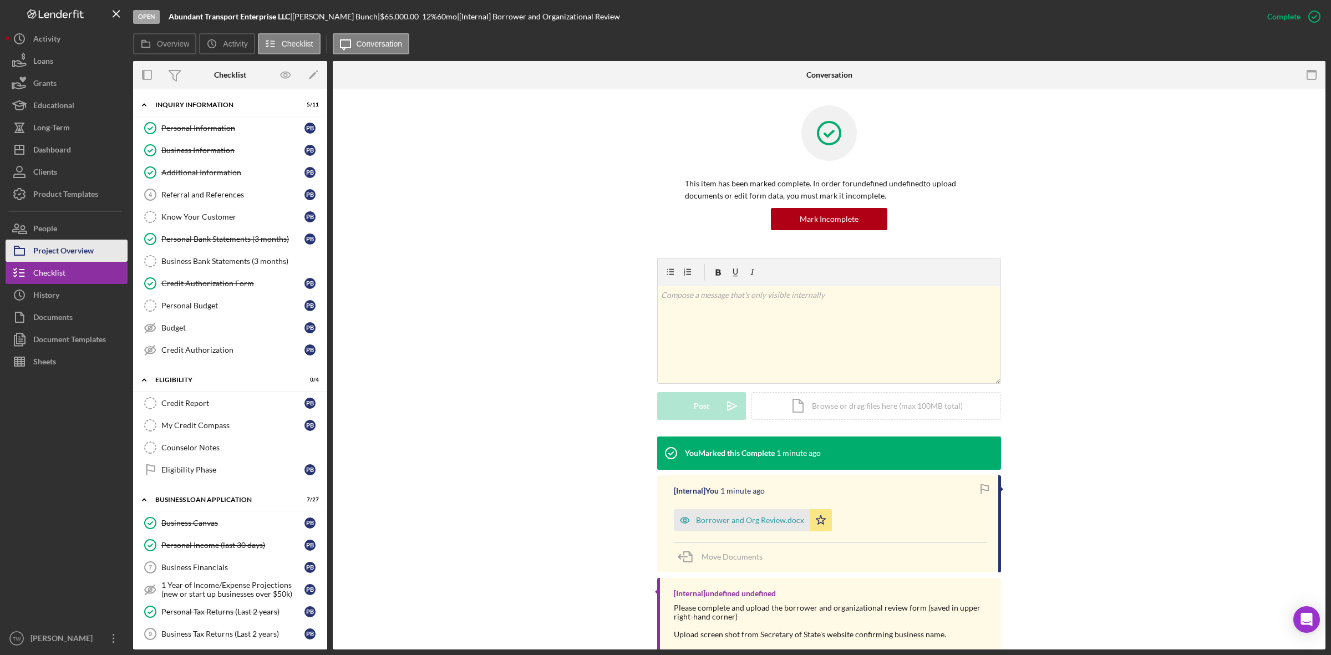
click at [58, 248] on div "Project Overview" at bounding box center [63, 252] width 60 height 25
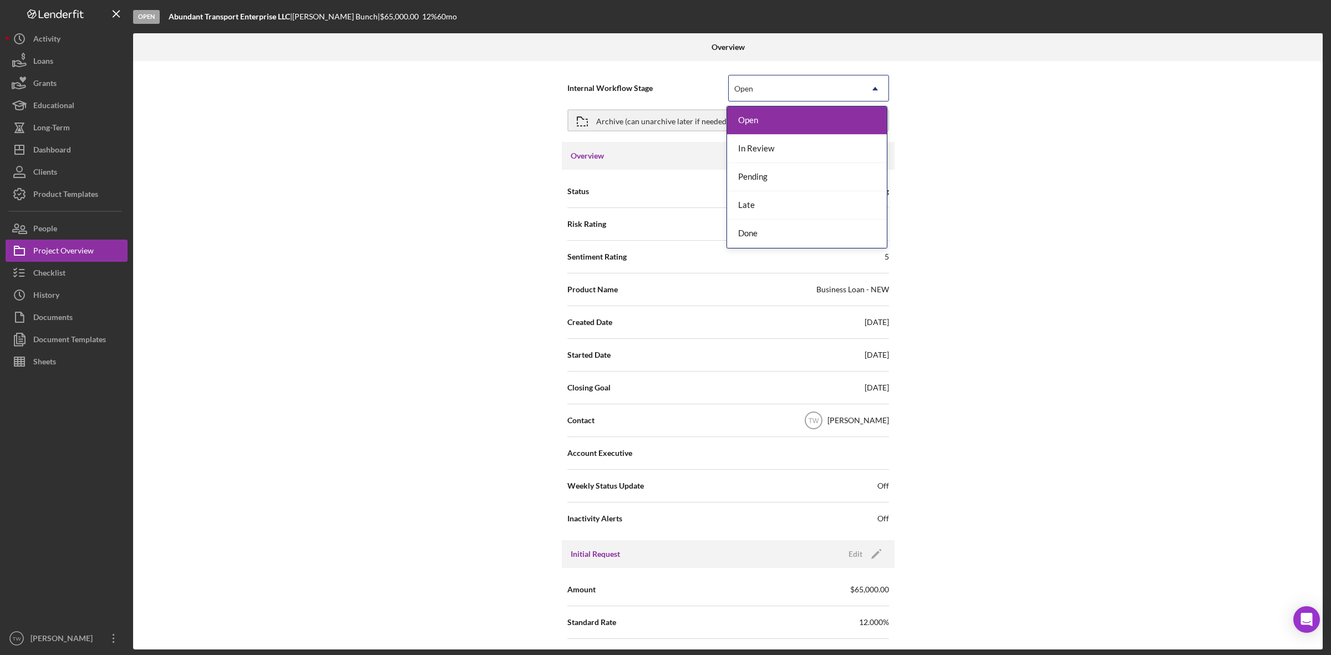
click at [862, 94] on icon "Icon/Dropdown Arrow" at bounding box center [875, 88] width 27 height 27
click at [797, 150] on div "In Review" at bounding box center [807, 149] width 160 height 28
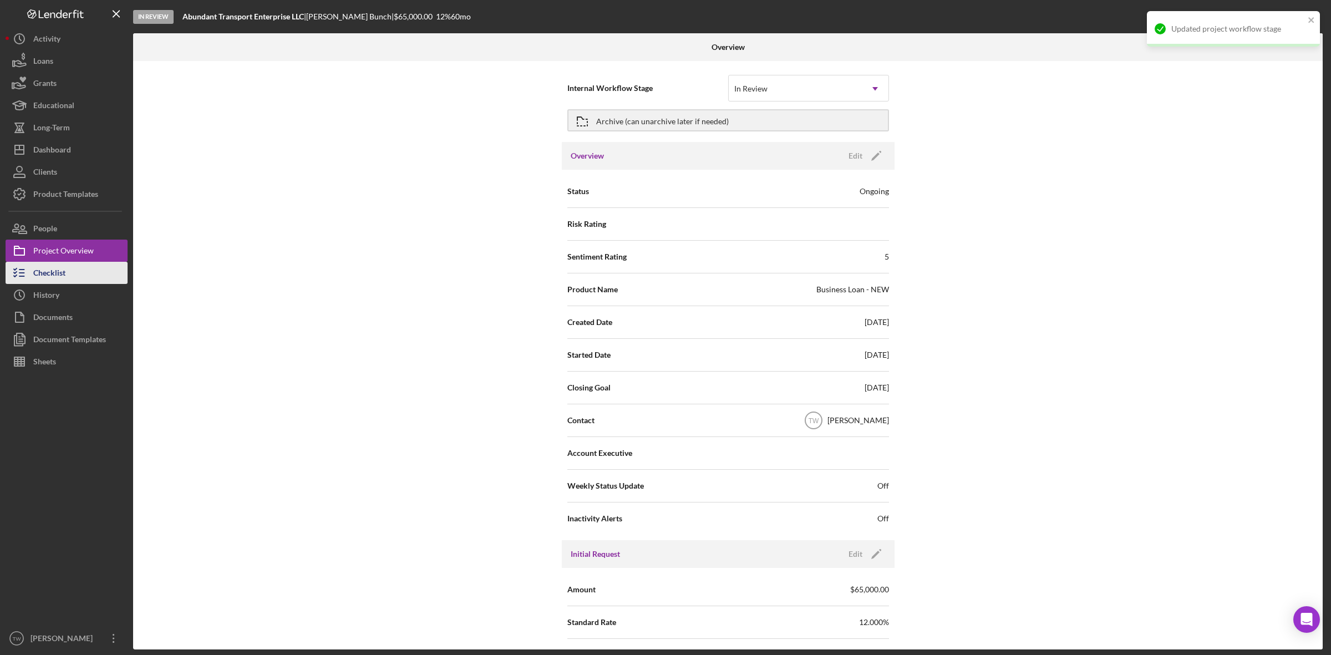
click at [72, 278] on button "Checklist" at bounding box center [67, 273] width 122 height 22
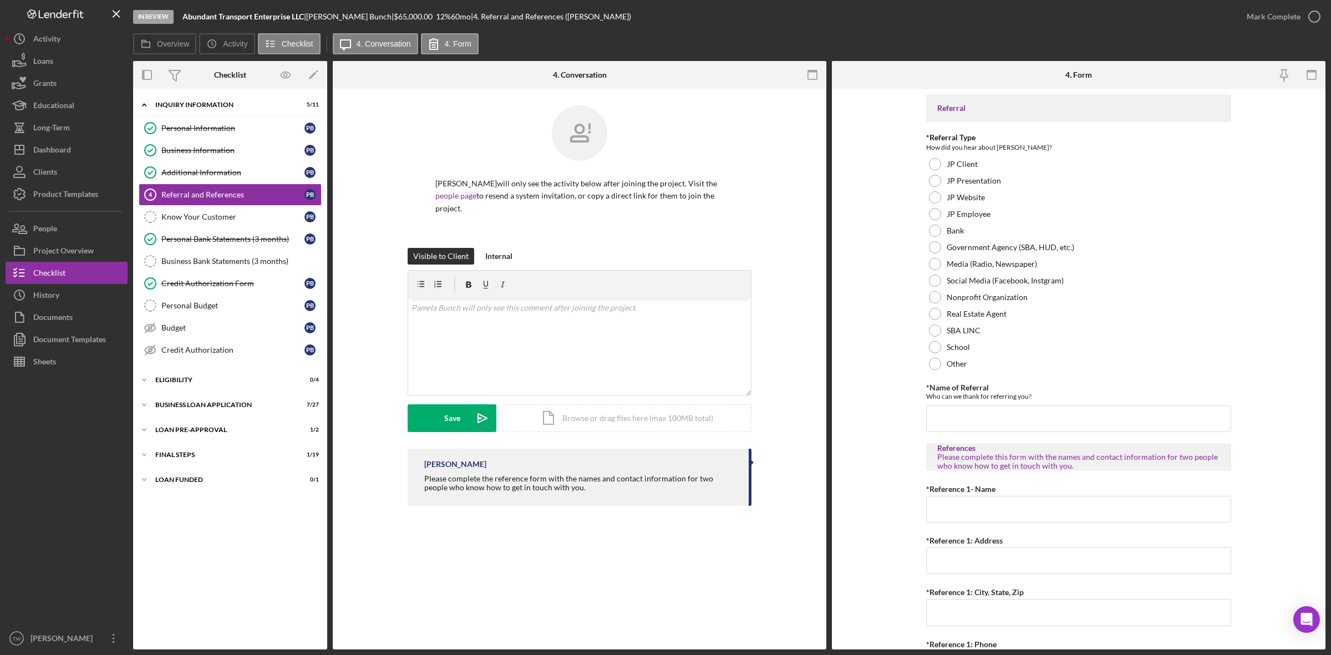
click at [964, 154] on div "*Referral Type How did you hear about Justine PETERSEN? JP Client JP Presentati…" at bounding box center [1078, 252] width 305 height 239
click at [960, 156] on div "JP Client" at bounding box center [1078, 164] width 305 height 17
click at [1018, 417] on input "*Name of Referral" at bounding box center [1078, 418] width 305 height 27
type input "DARREN CUNNINGHAM"
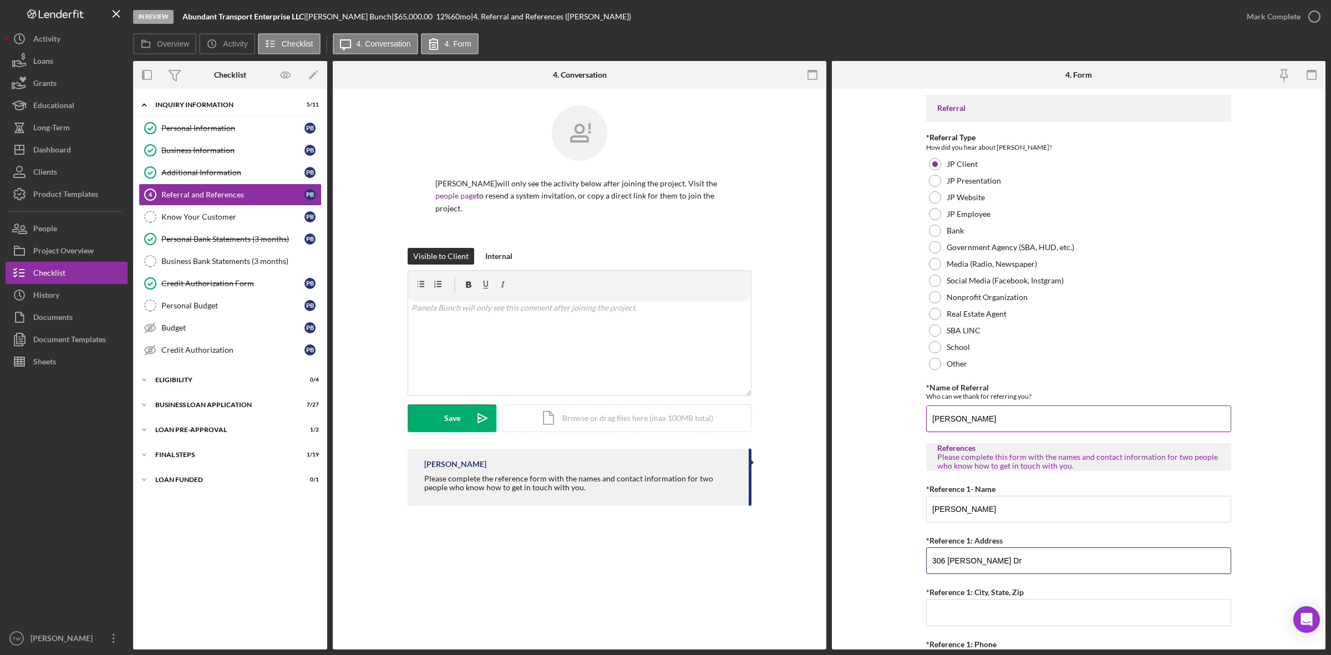
type input "306 Shea Dr"
type input "St. Louis, MO 63105"
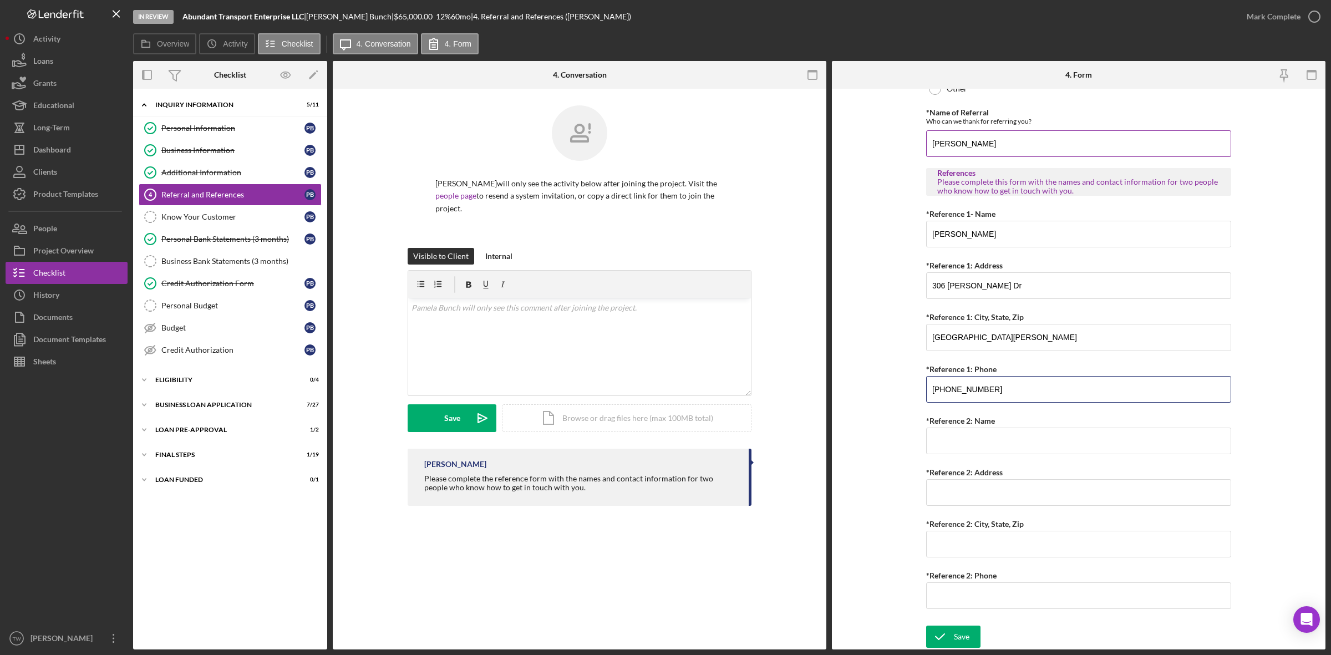
type input "(314) 698-3691"
type input "Jamie Moyer"
type input "1414 Boulder Ave"
type input "Florissant, MO 63033"
type input "(636) 780-1452"
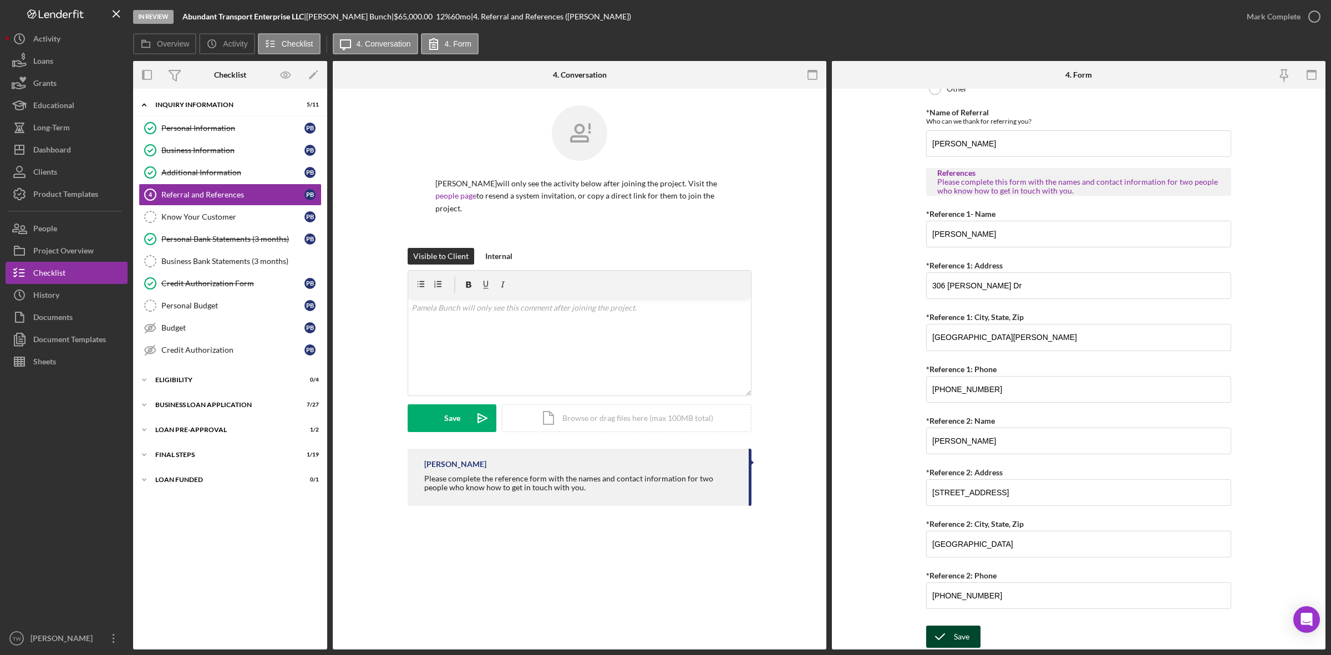
click at [962, 635] on div "Save" at bounding box center [962, 637] width 16 height 22
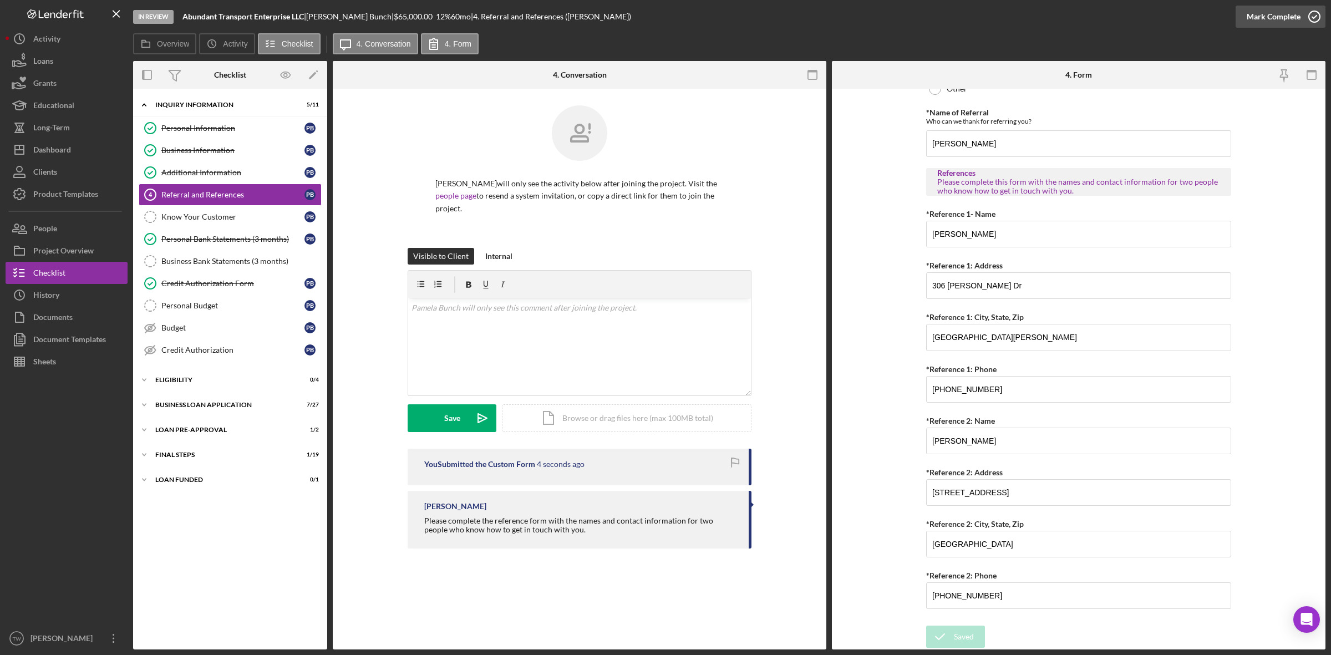
click at [1281, 13] on div "Mark Complete" at bounding box center [1274, 17] width 54 height 22
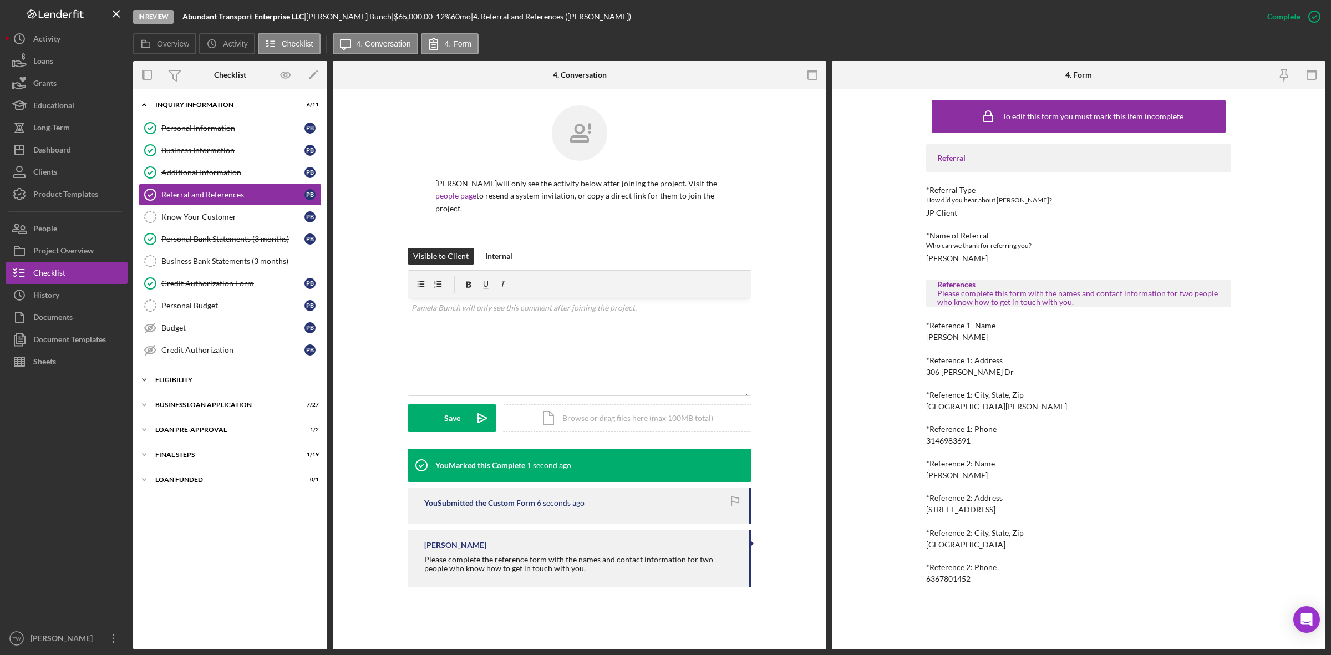
click at [192, 383] on div "ELIGIBILITY" at bounding box center [234, 380] width 158 height 7
drag, startPoint x: 203, startPoint y: 398, endPoint x: 381, endPoint y: 552, distance: 235.9
click at [203, 398] on link "Credit Report Credit Report P B" at bounding box center [230, 403] width 183 height 22
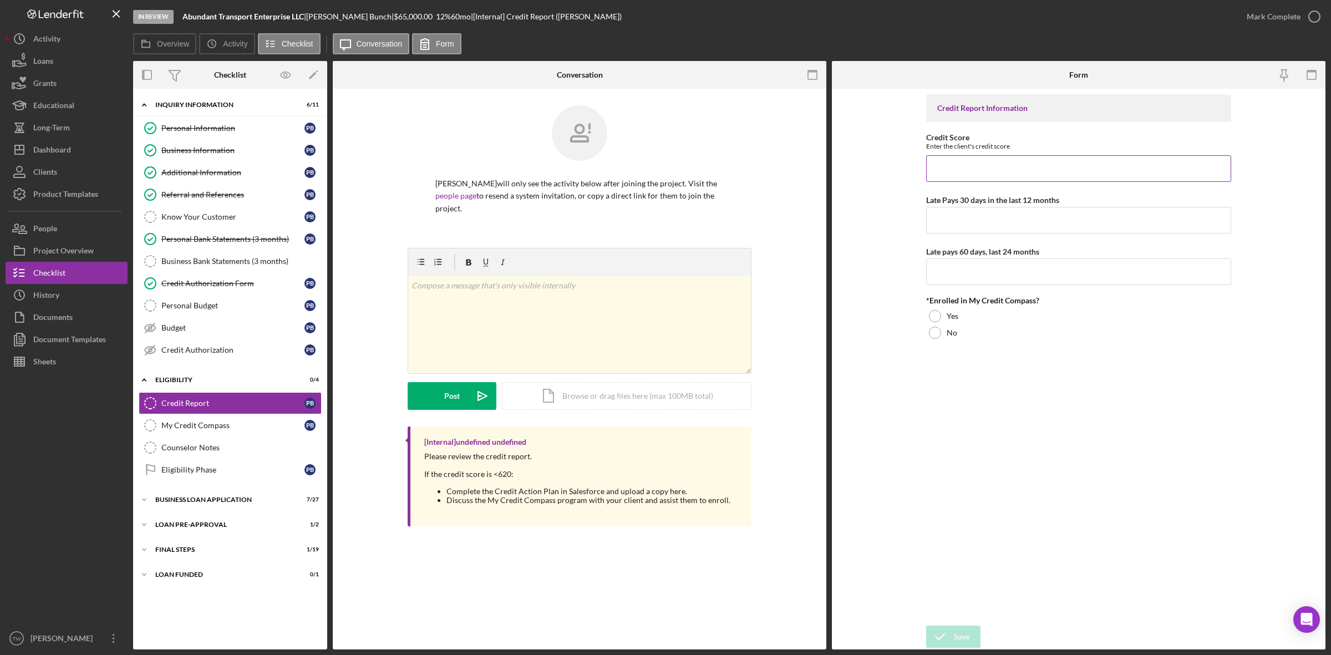
click at [958, 167] on input "Credit Score" at bounding box center [1078, 168] width 305 height 27
type input "765"
click at [963, 219] on input "Late Pays 30 days in the last 12 months" at bounding box center [1078, 220] width 305 height 27
type input "0"
click at [970, 263] on input "Late pays 60 days, last 24 months" at bounding box center [1078, 271] width 305 height 27
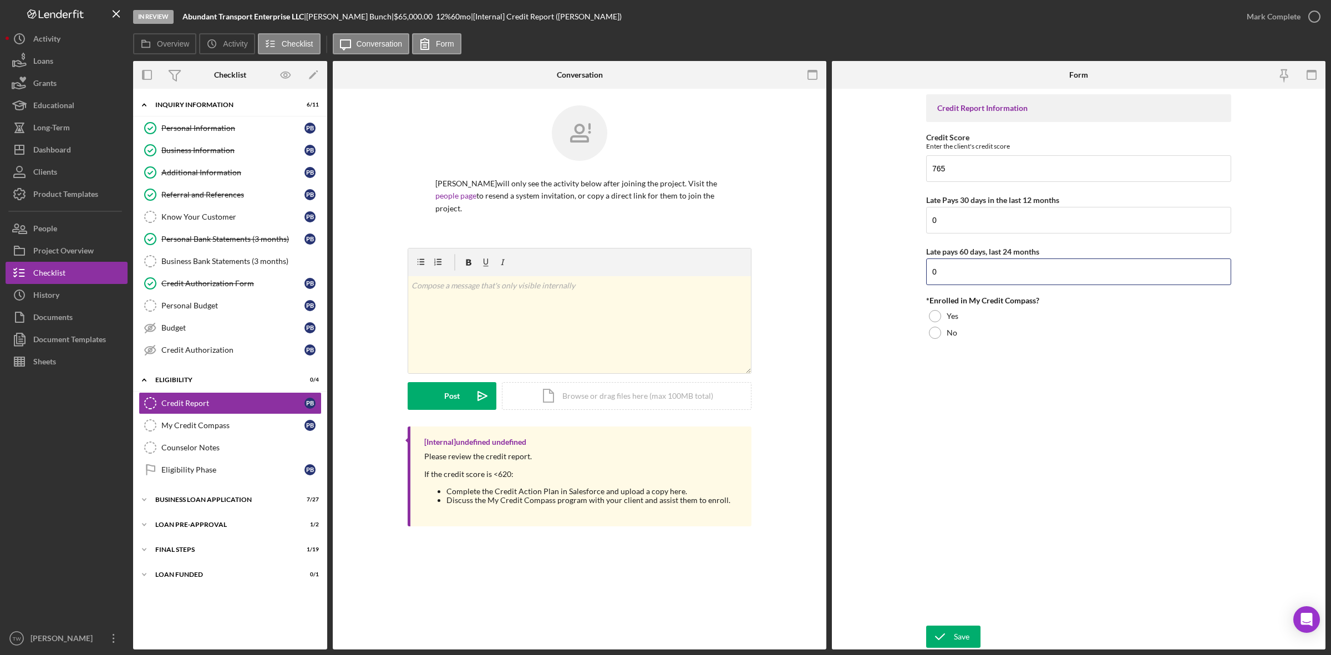
type input "0"
click at [948, 347] on div "Credit Report Information Credit Score Enter the client's credit score 765 Late…" at bounding box center [1078, 357] width 305 height 526
click at [948, 338] on div "No" at bounding box center [1078, 332] width 305 height 17
click at [956, 637] on div "Save" at bounding box center [962, 637] width 16 height 22
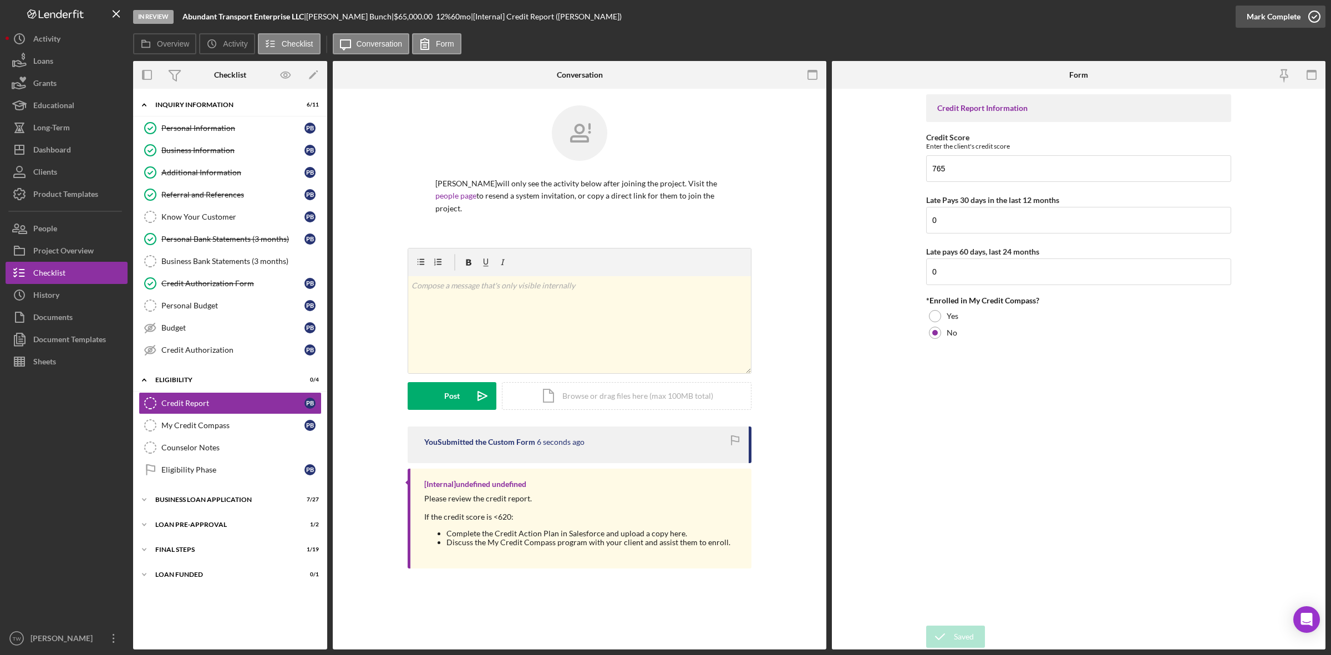
click at [1273, 21] on div "Mark Complete" at bounding box center [1274, 17] width 54 height 22
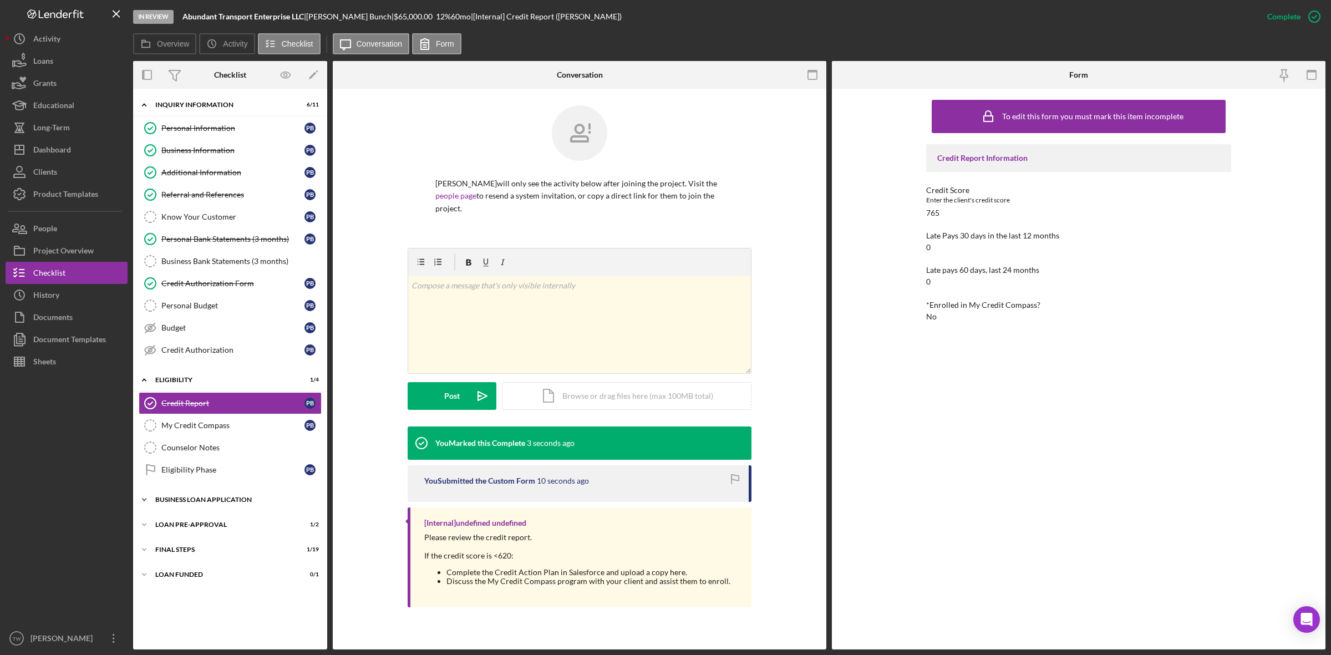
click at [169, 495] on div "Icon/Expander BUSINESS LOAN APPLICATION 7 / 27" at bounding box center [230, 500] width 194 height 22
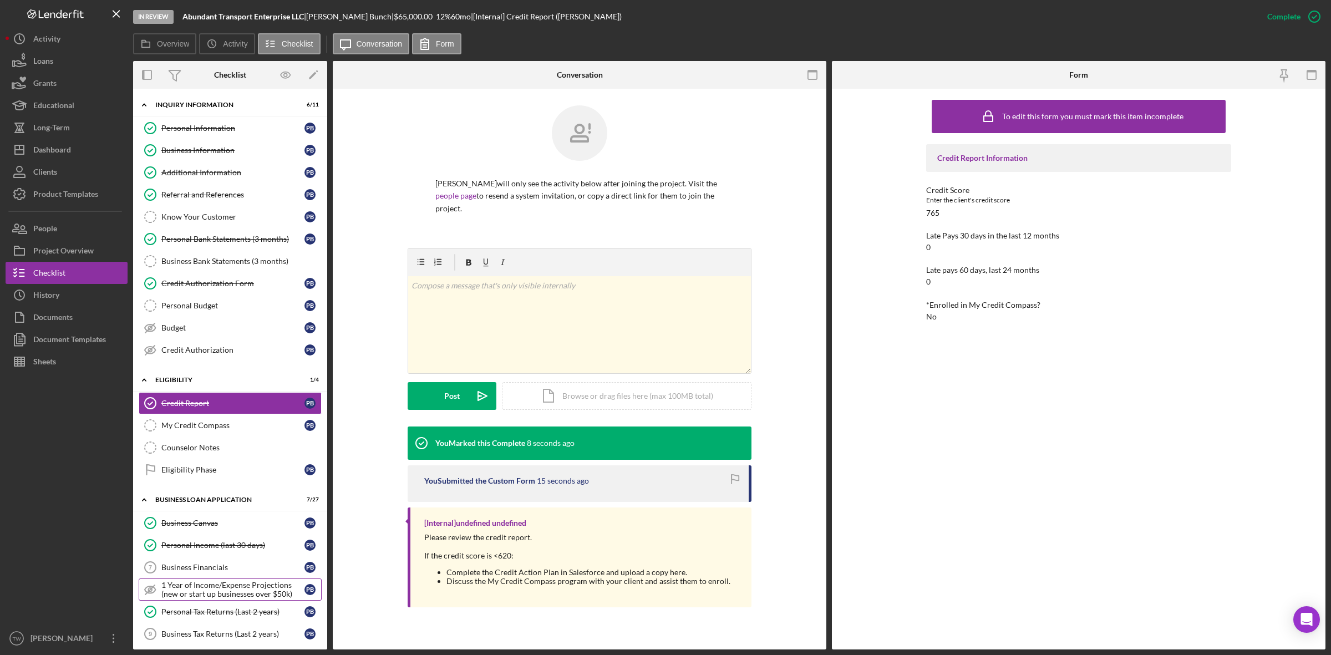
click at [227, 616] on div "Personal Tax Returns (Last 2 years)" at bounding box center [232, 611] width 143 height 9
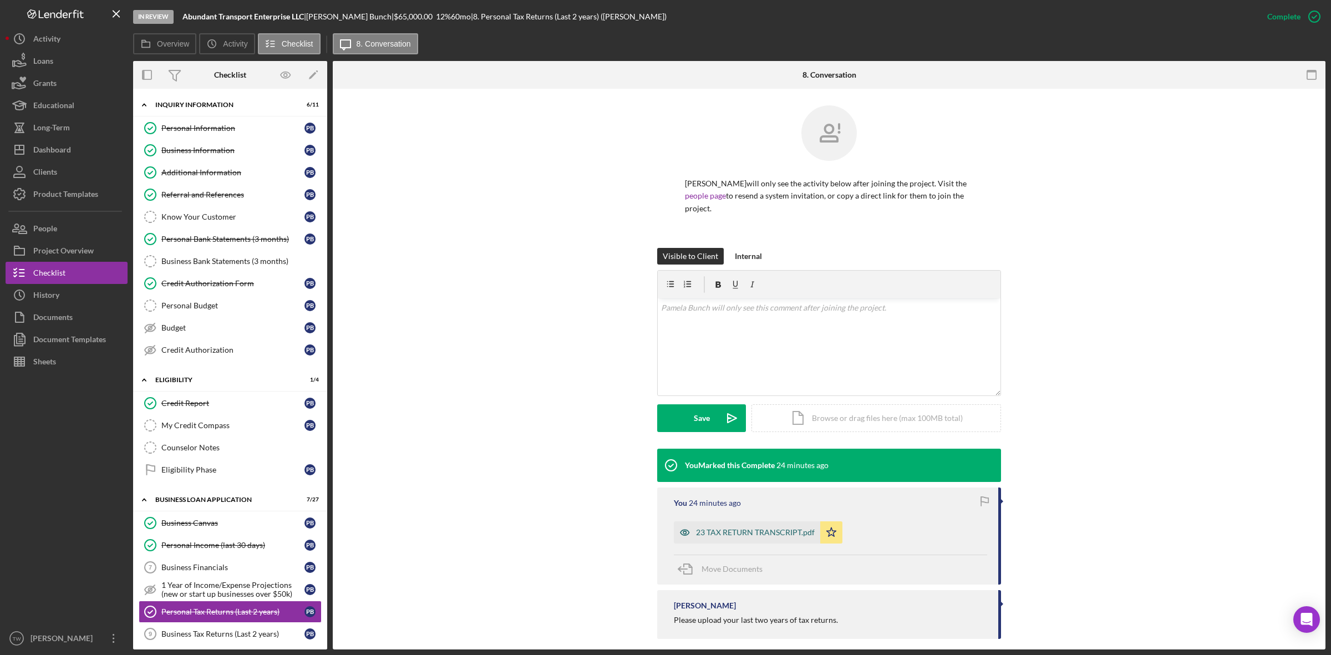
click at [772, 525] on div "23 TAX RETURN TRANSCRIPT.pdf" at bounding box center [747, 532] width 146 height 22
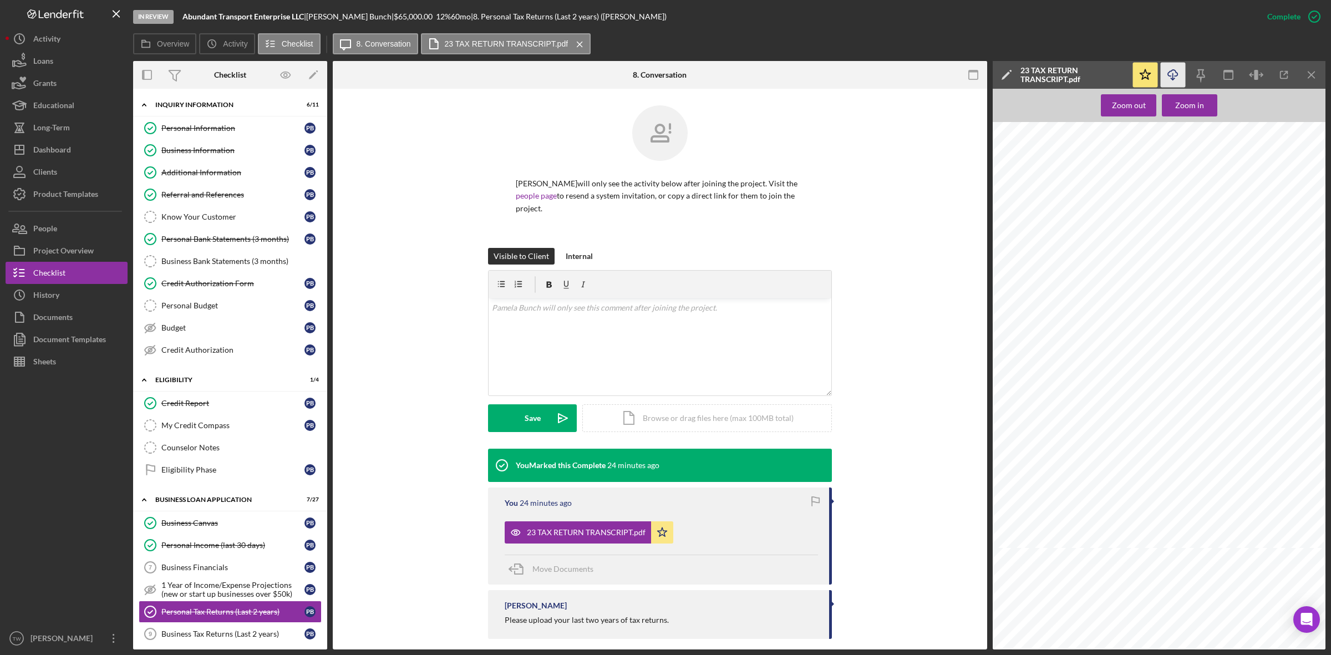
click at [1173, 75] on icon "Icon/Download" at bounding box center [1173, 75] width 25 height 25
drag, startPoint x: 184, startPoint y: 18, endPoint x: 350, endPoint y: 31, distance: 166.8
click at [304, 14] on b "Abundant Transport Enterprise LLC" at bounding box center [242, 16] width 121 height 9
click at [195, 136] on link "Personal Information Personal Information P B" at bounding box center [230, 128] width 183 height 22
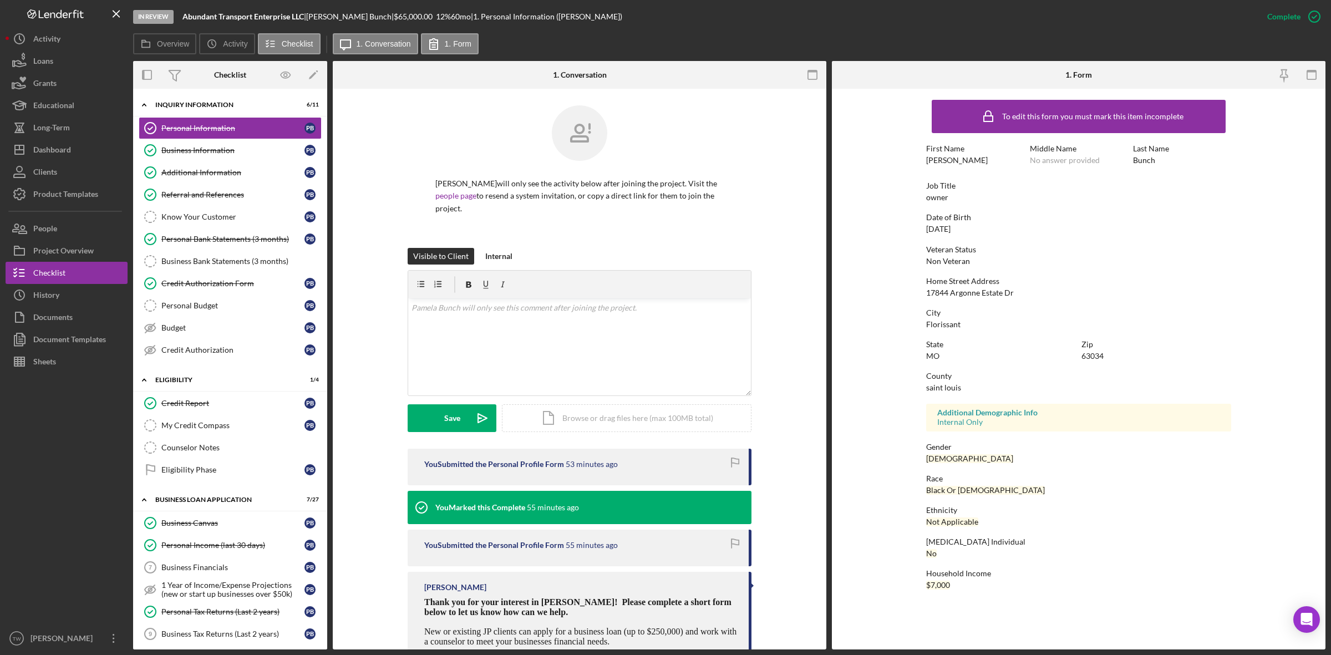
click at [994, 294] on div "17844 Argonne Estate Dr" at bounding box center [970, 292] width 88 height 9
copy div "17844 Argonne Estate Dr"
click at [204, 151] on div "Business Information" at bounding box center [232, 150] width 143 height 9
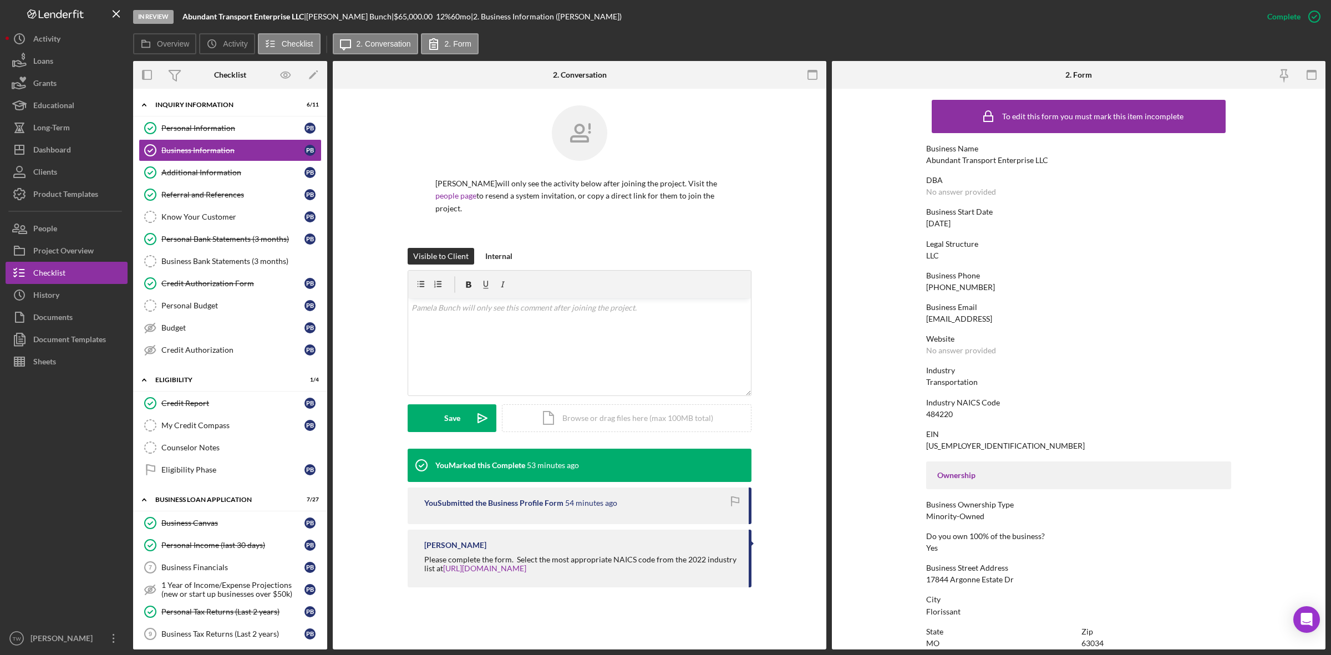
click at [946, 411] on div "484220" at bounding box center [939, 414] width 27 height 9
copy div "484220"
drag, startPoint x: 201, startPoint y: 281, endPoint x: 194, endPoint y: 318, distance: 37.3
click at [201, 281] on div "Credit Authorization Form" at bounding box center [232, 283] width 143 height 9
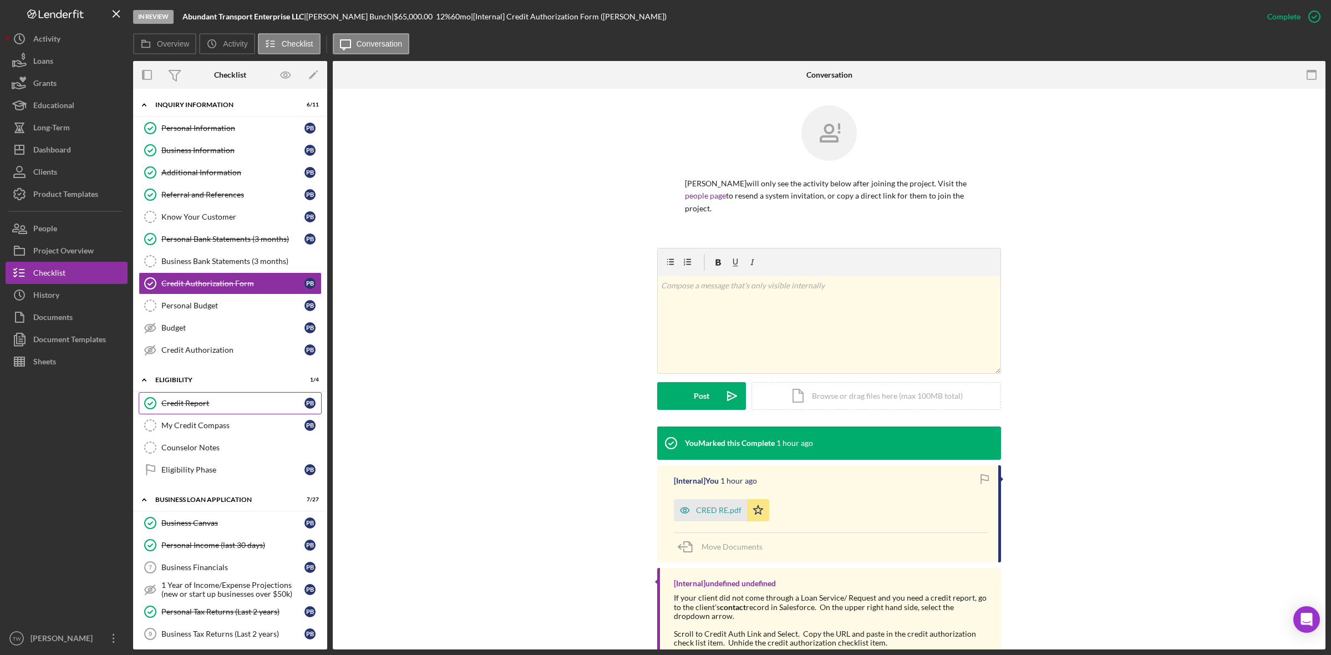
click at [191, 399] on link "Credit Report Credit Report P B" at bounding box center [230, 403] width 183 height 22
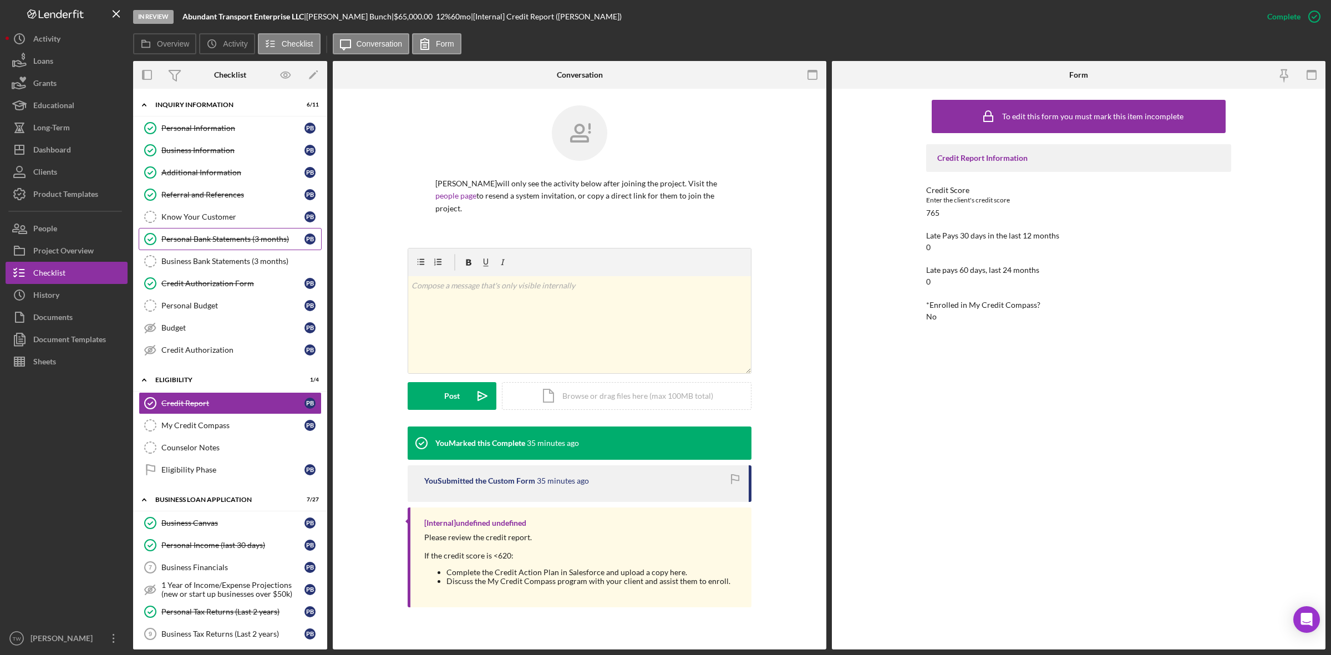
click at [211, 243] on div "Personal Bank Statements (3 months)" at bounding box center [232, 239] width 143 height 9
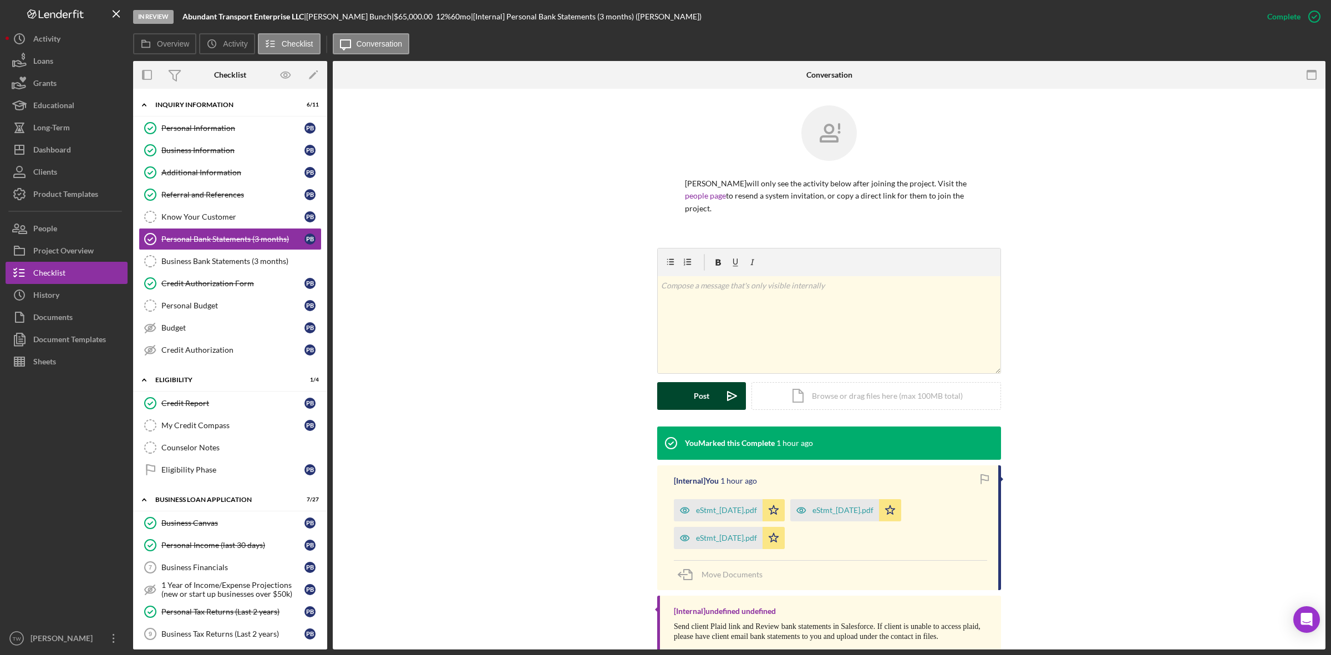
scroll to position [27, 0]
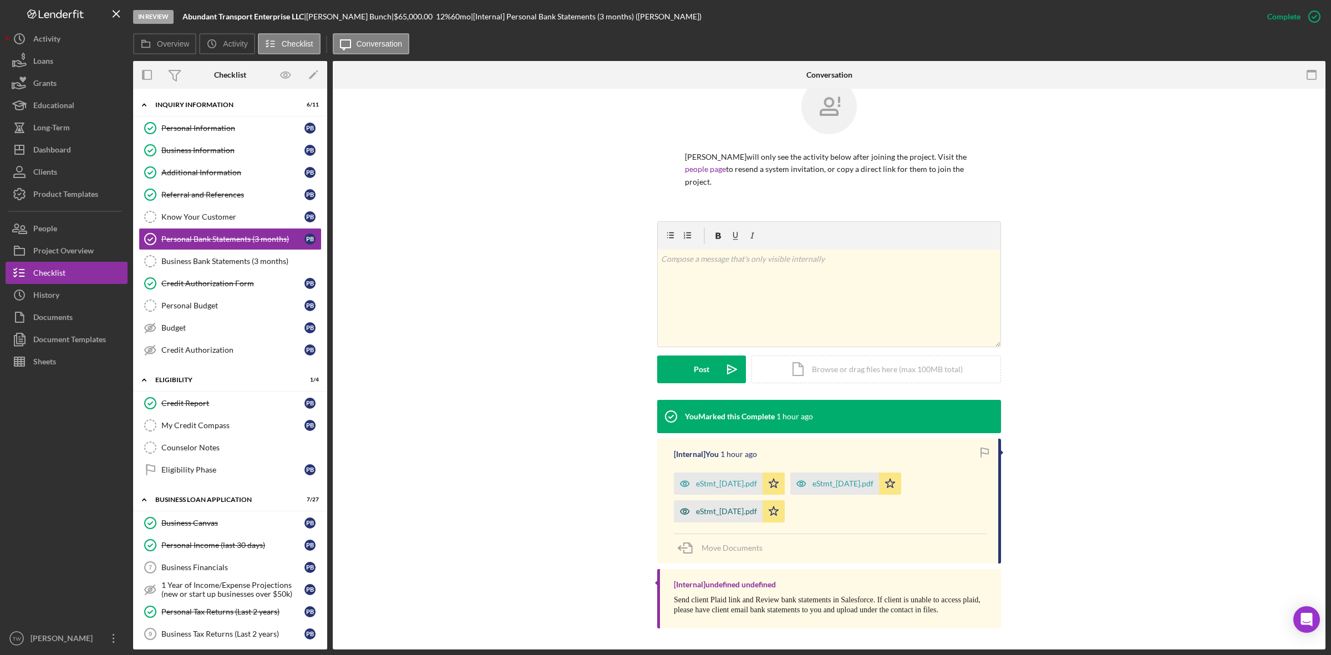
click at [747, 515] on div "eStmt_2025-05-30.pdf" at bounding box center [726, 511] width 61 height 9
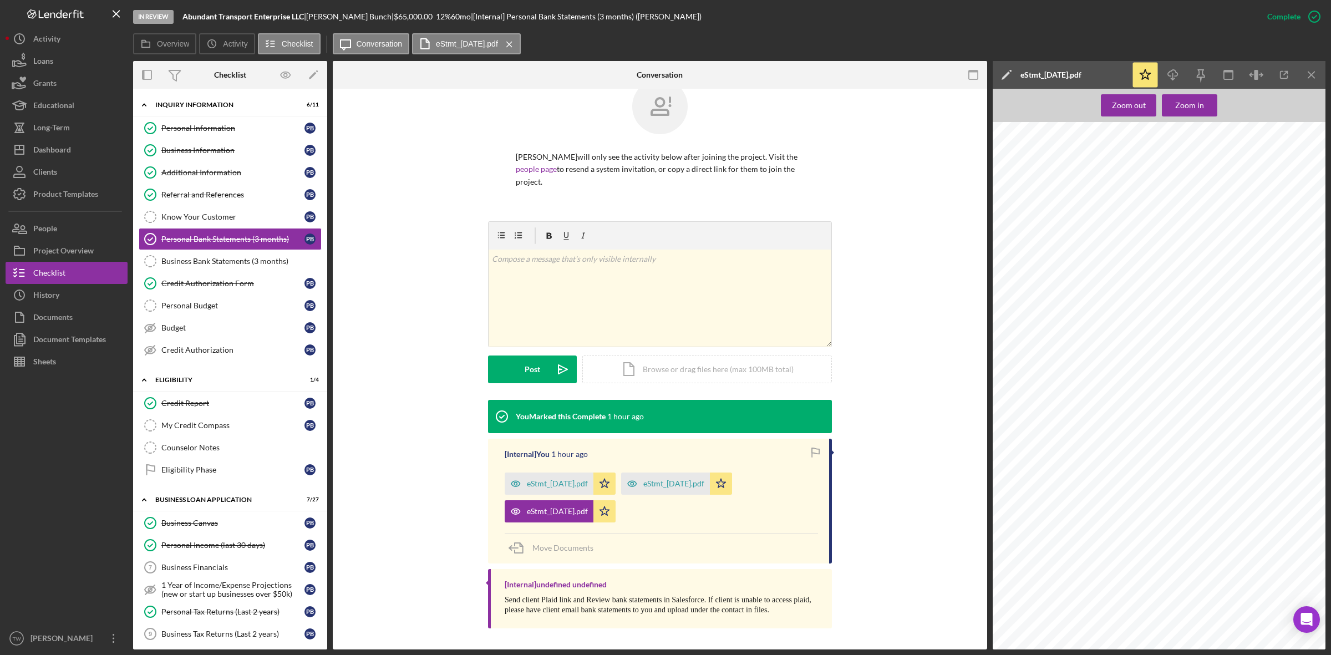
drag, startPoint x: 557, startPoint y: 478, endPoint x: 608, endPoint y: 463, distance: 53.2
click at [558, 478] on div "eStmt_2025-06-30.pdf" at bounding box center [549, 483] width 89 height 22
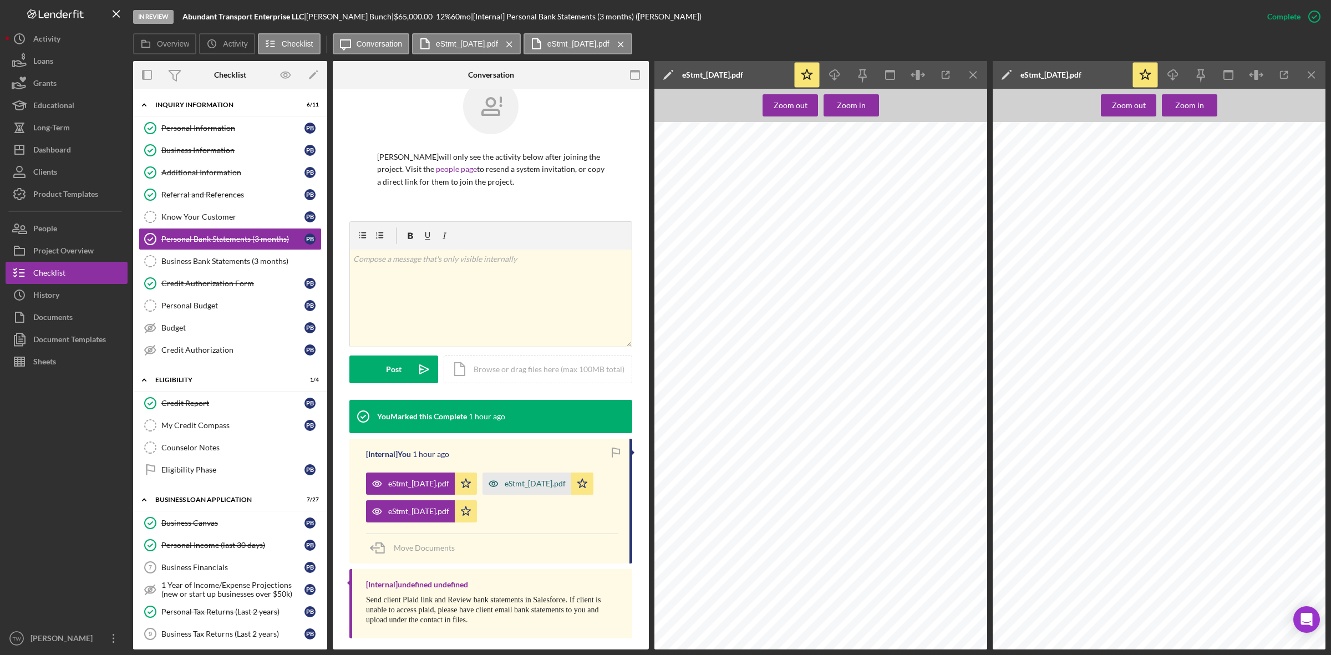
click at [505, 488] on div "eStmt_2025-07-31.pdf" at bounding box center [535, 483] width 61 height 9
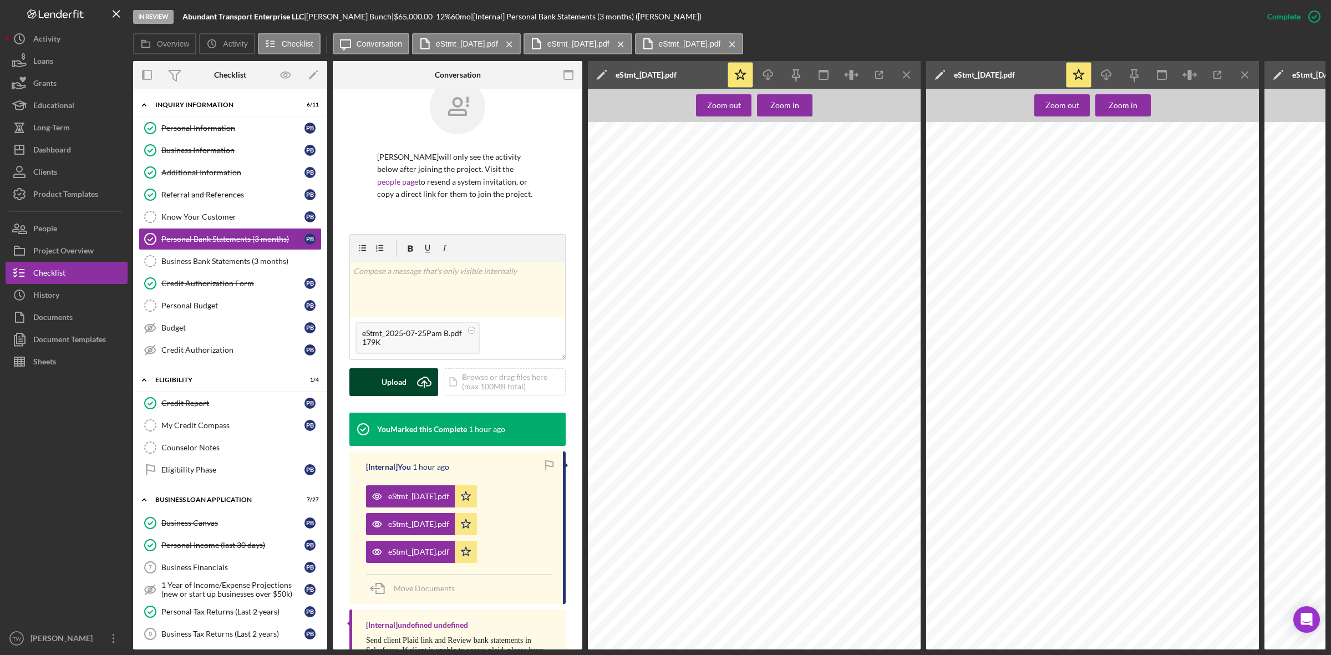
click at [375, 384] on button "Upload Icon/Upload" at bounding box center [393, 382] width 89 height 28
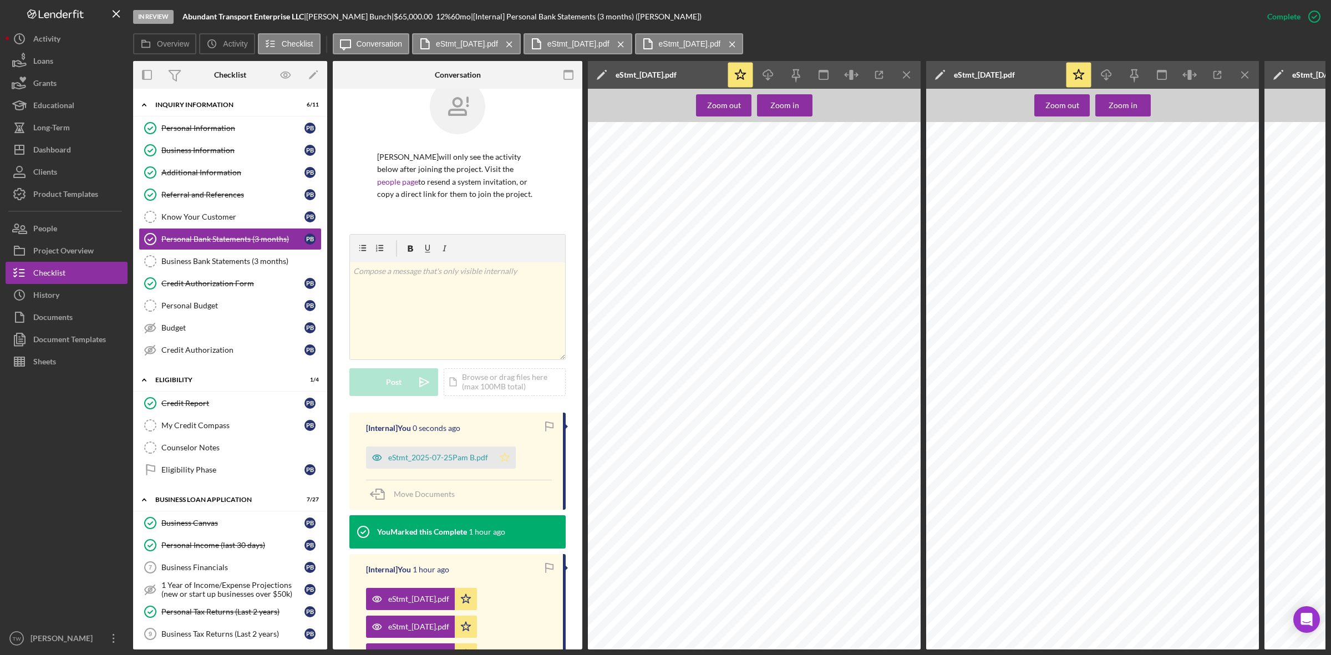
click at [509, 459] on icon "Icon/Star" at bounding box center [505, 457] width 22 height 22
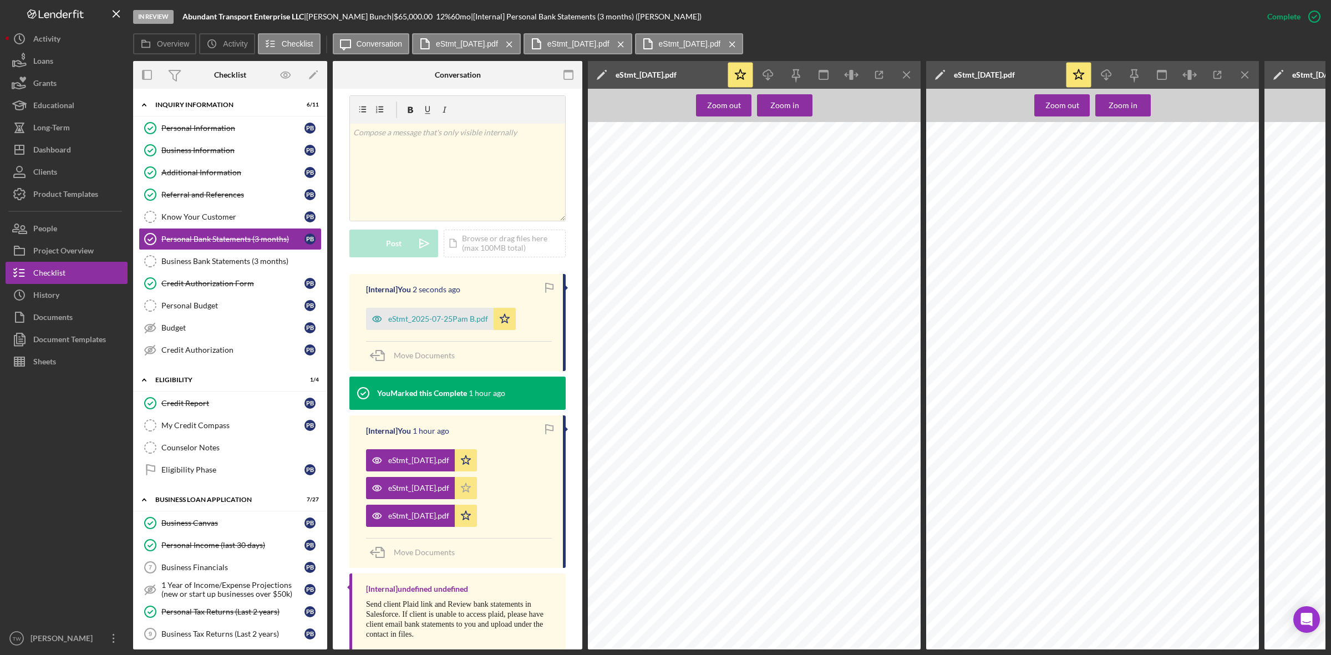
scroll to position [190, 0]
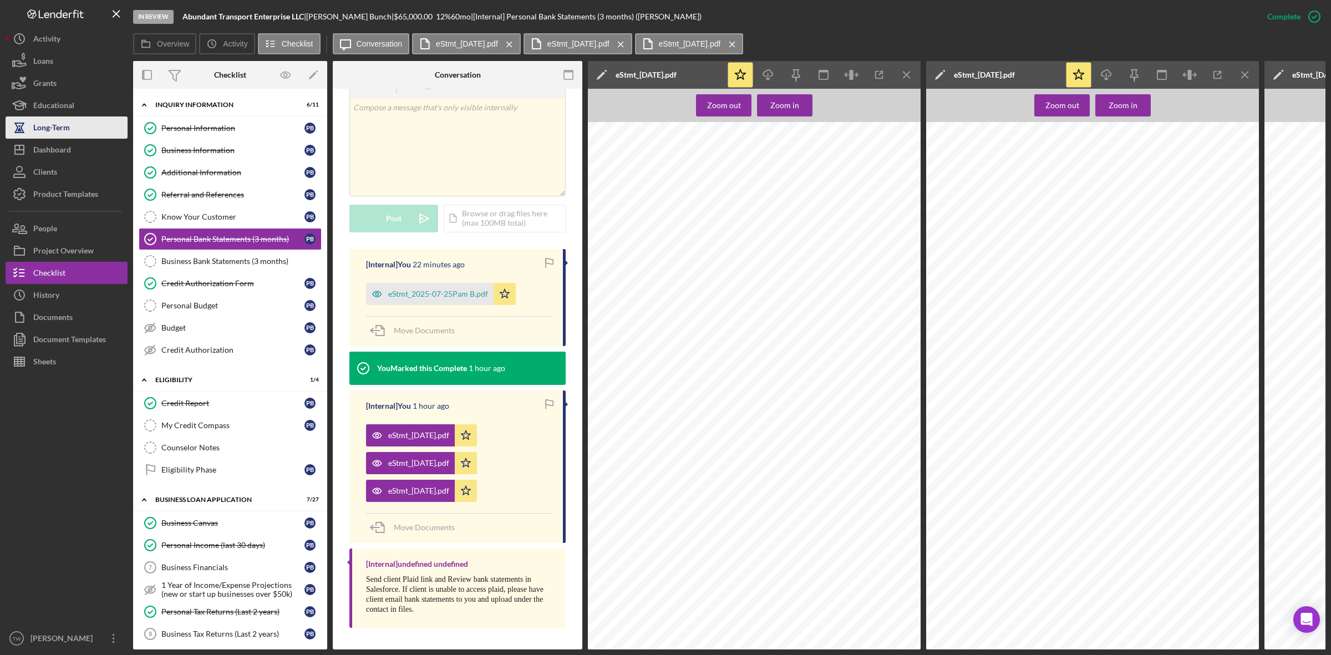
click at [57, 136] on div "Long-Term" at bounding box center [51, 128] width 37 height 25
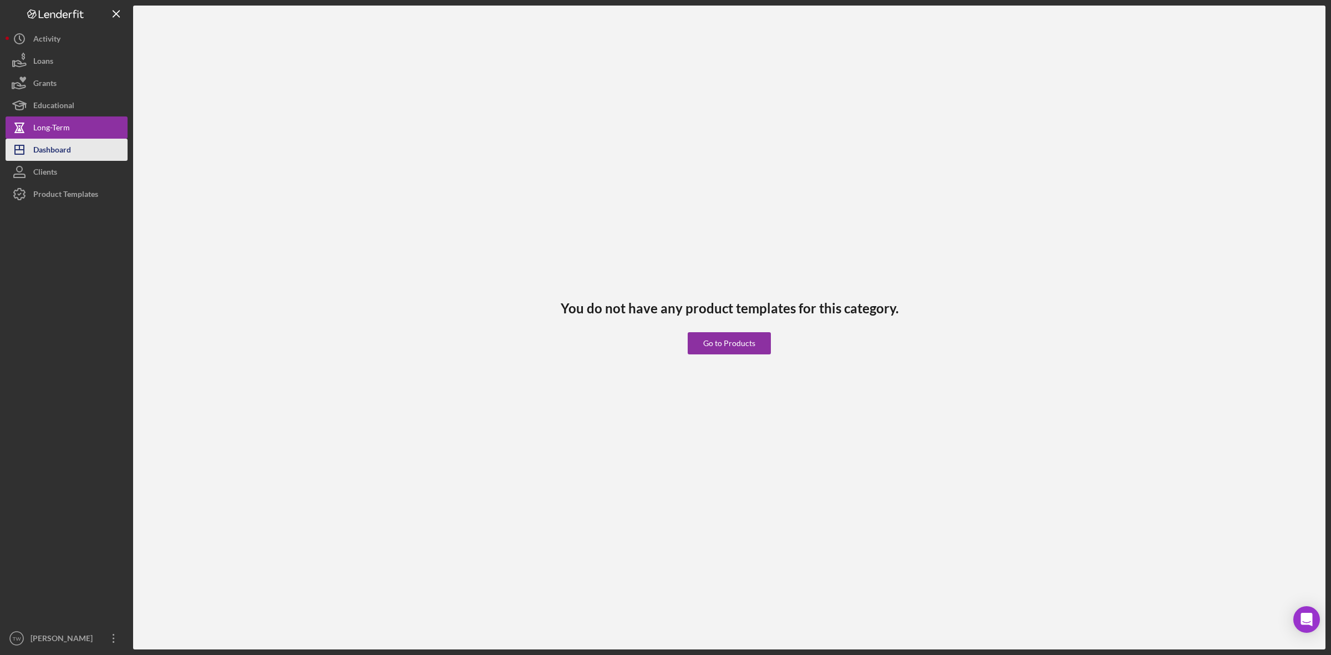
click at [57, 148] on div "Dashboard" at bounding box center [52, 151] width 38 height 25
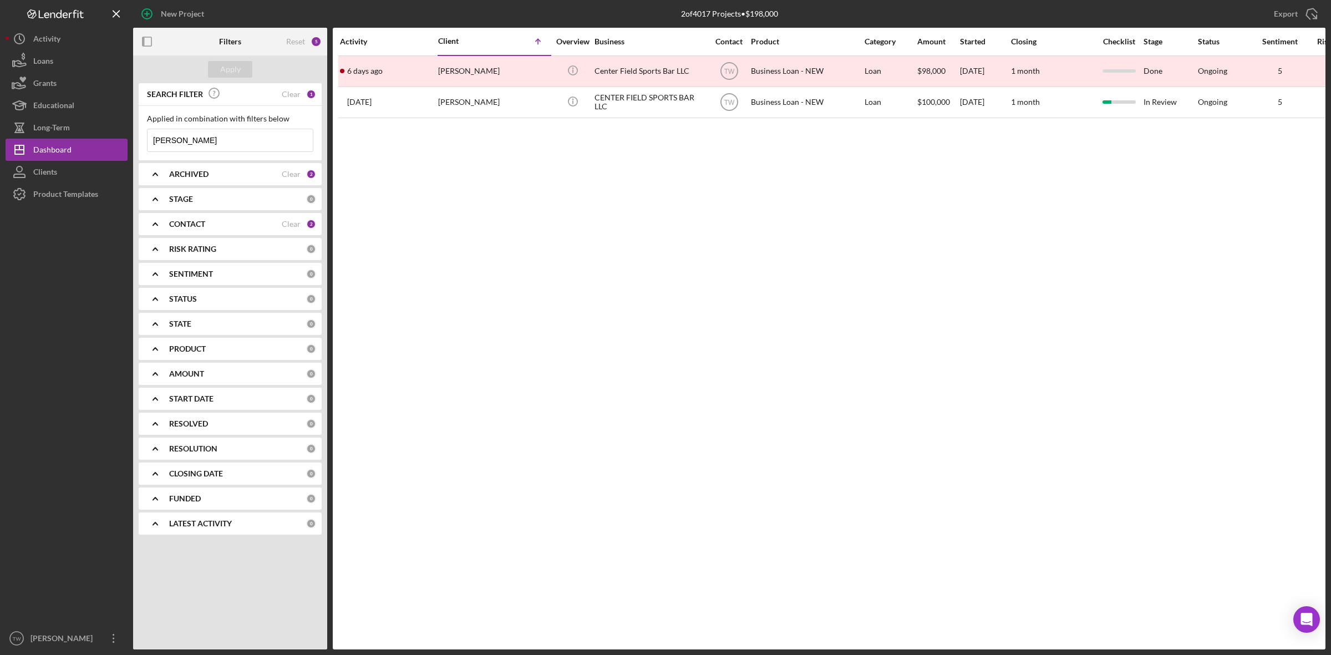
click at [221, 148] on input "blake" at bounding box center [230, 140] width 165 height 22
type input "[PERSON_NAME]"
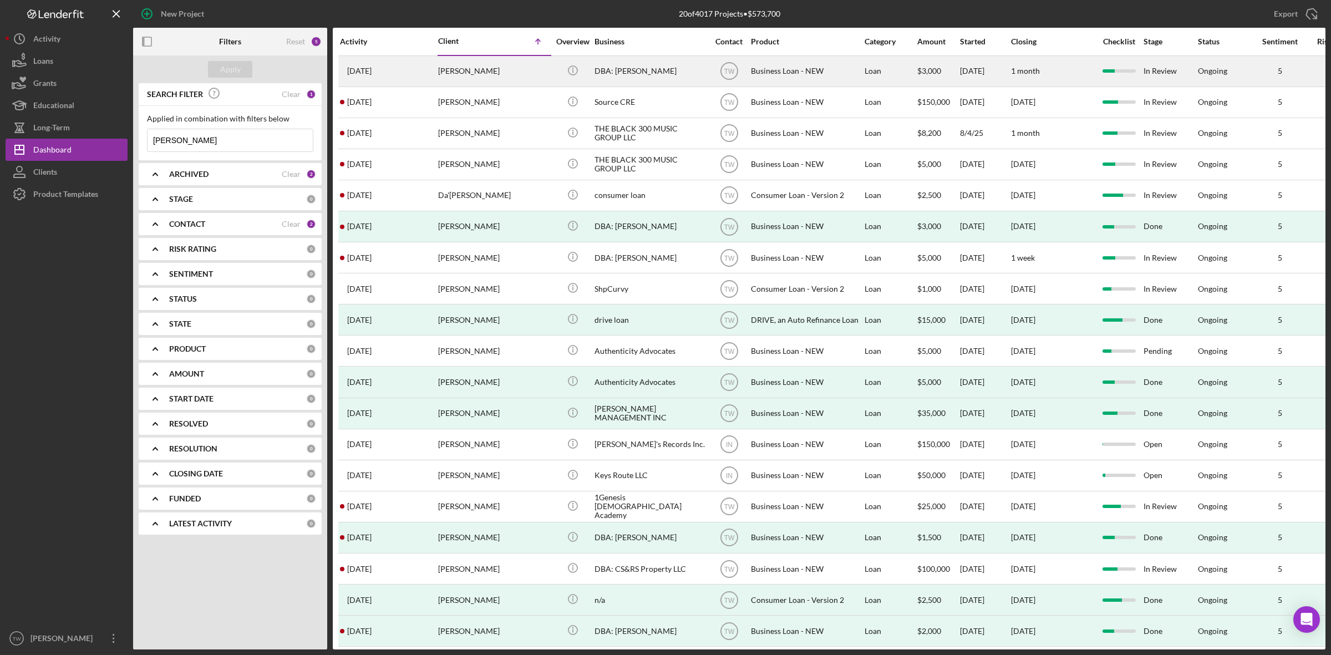
click at [497, 73] on div "[PERSON_NAME]" at bounding box center [493, 71] width 111 height 29
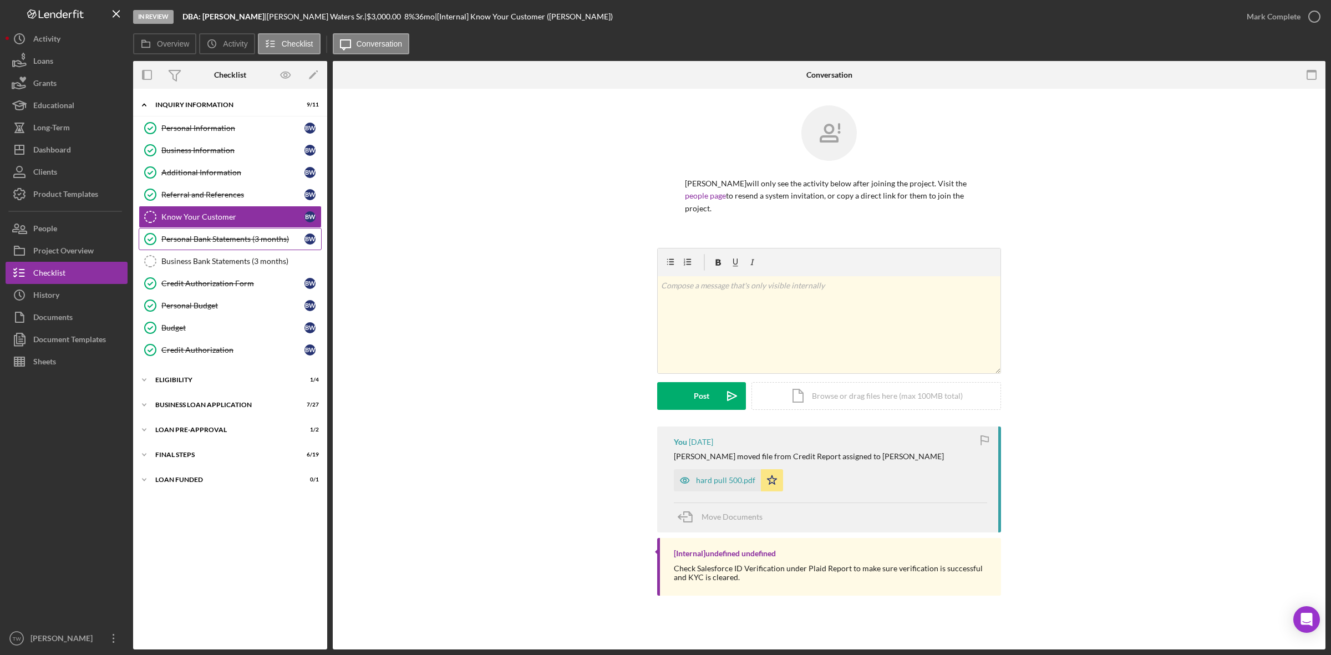
click at [261, 239] on div "Personal Bank Statements (3 months)" at bounding box center [232, 239] width 143 height 9
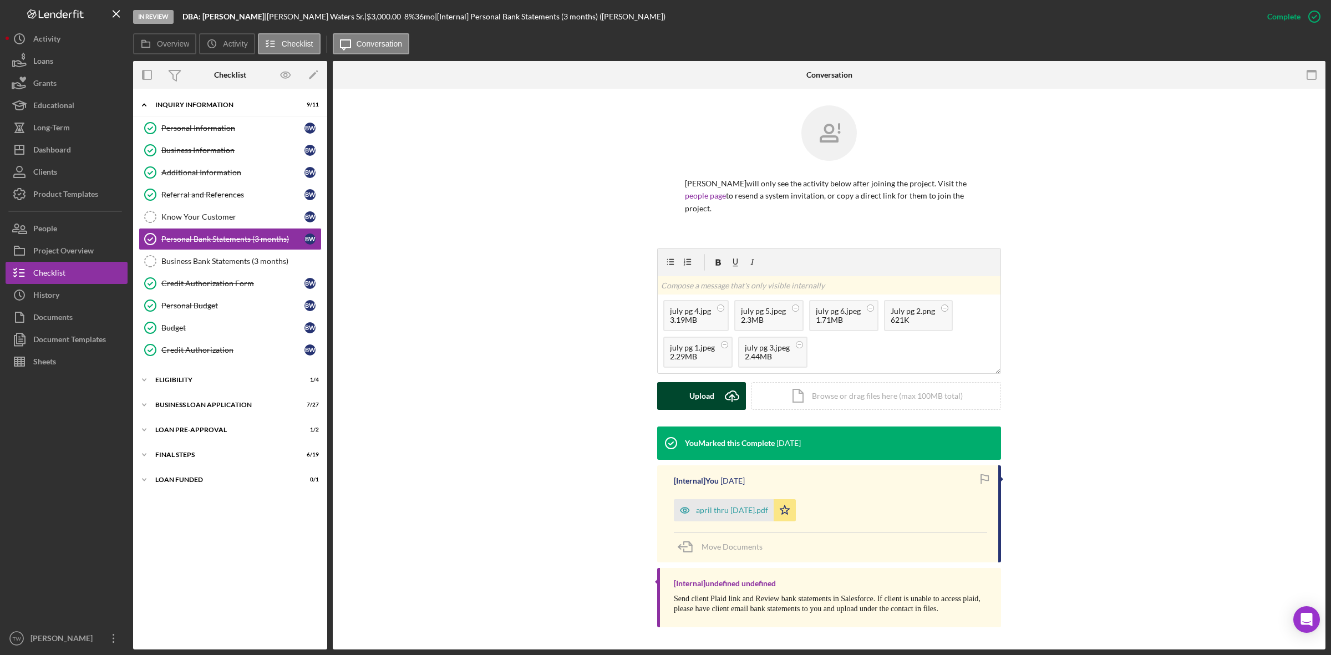
click at [714, 399] on button "Upload Icon/Upload" at bounding box center [701, 396] width 89 height 28
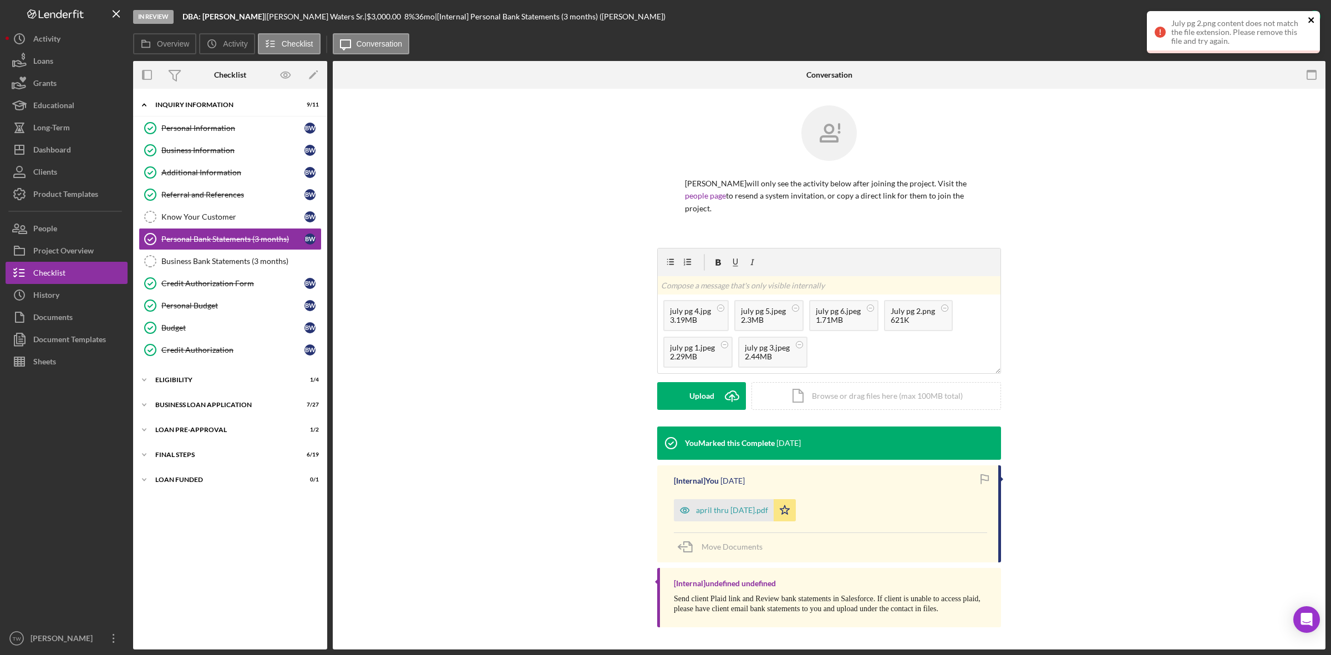
click at [1313, 19] on icon "close" at bounding box center [1312, 20] width 8 height 9
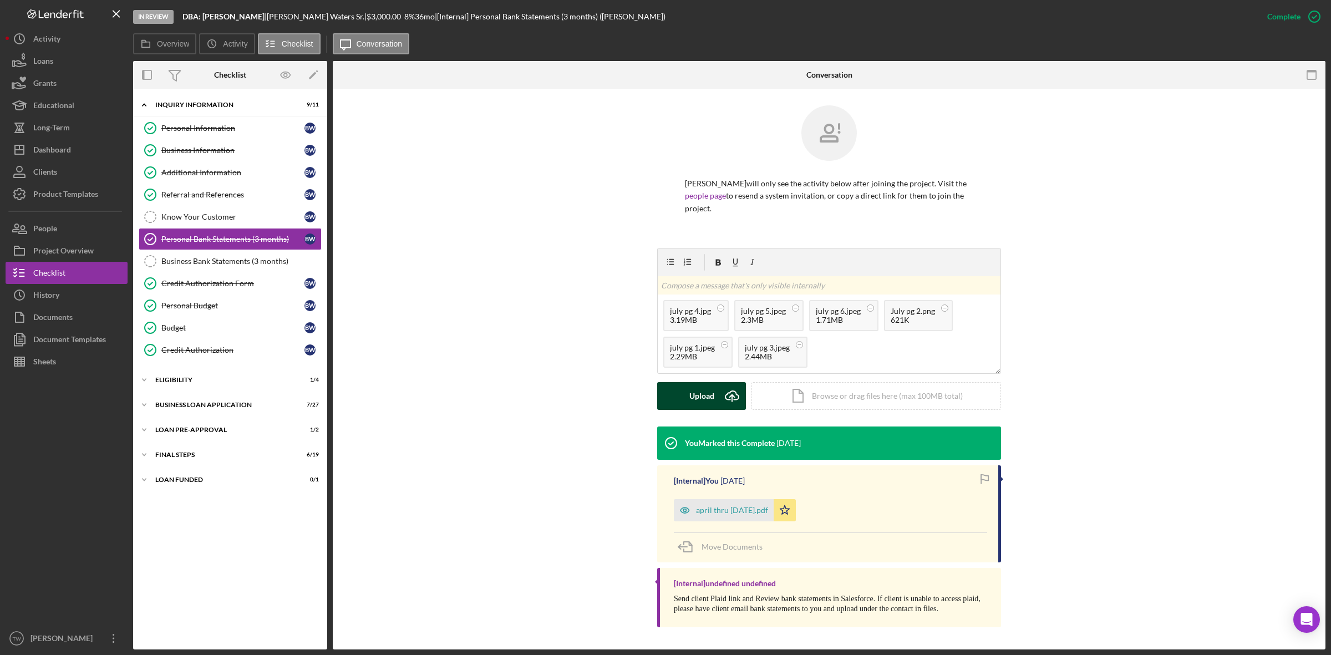
click at [706, 400] on div "Upload" at bounding box center [701, 396] width 25 height 28
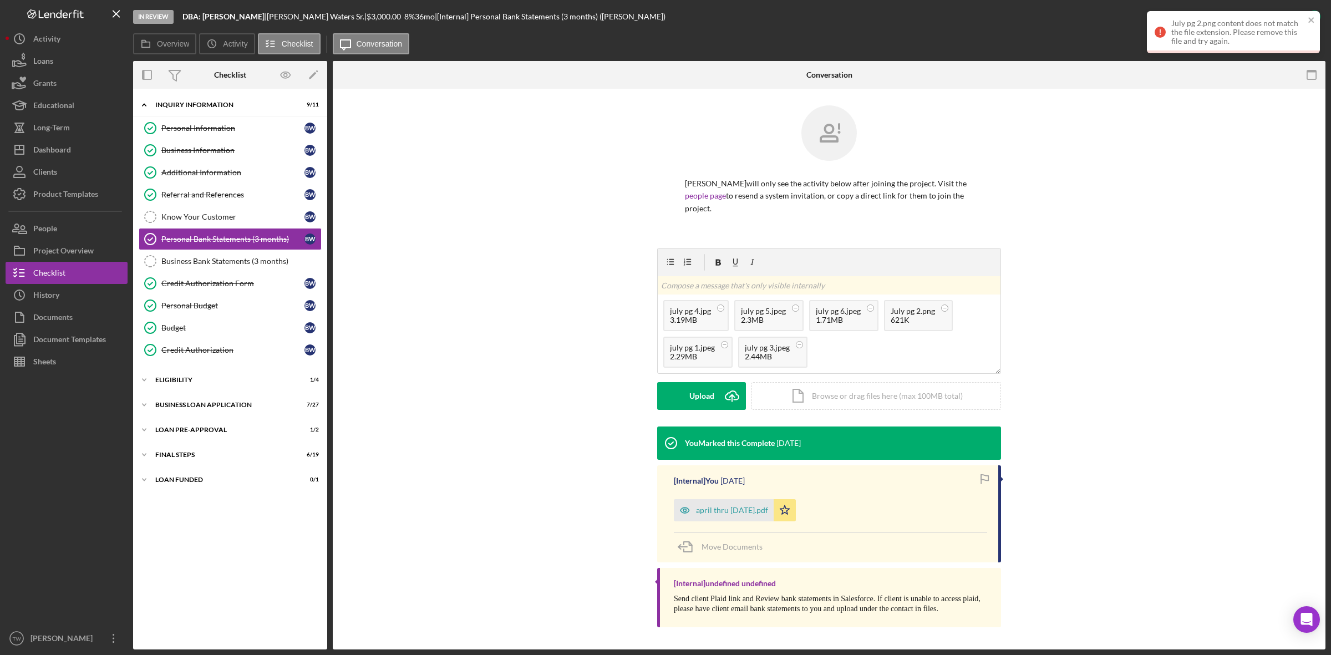
click at [1161, 409] on div "v Color teal Color pink Remove color Add row above Add row below Add column bef…" at bounding box center [828, 337] width 959 height 179
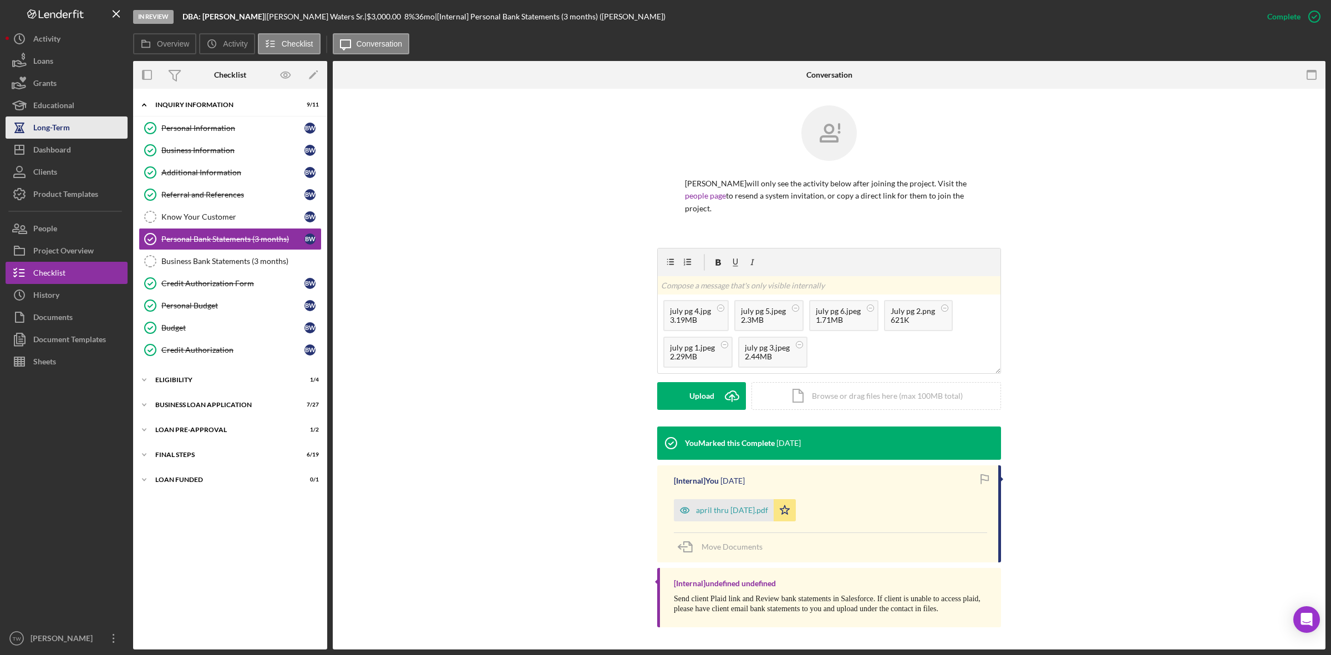
click at [64, 136] on div "Long-Term" at bounding box center [51, 128] width 37 height 25
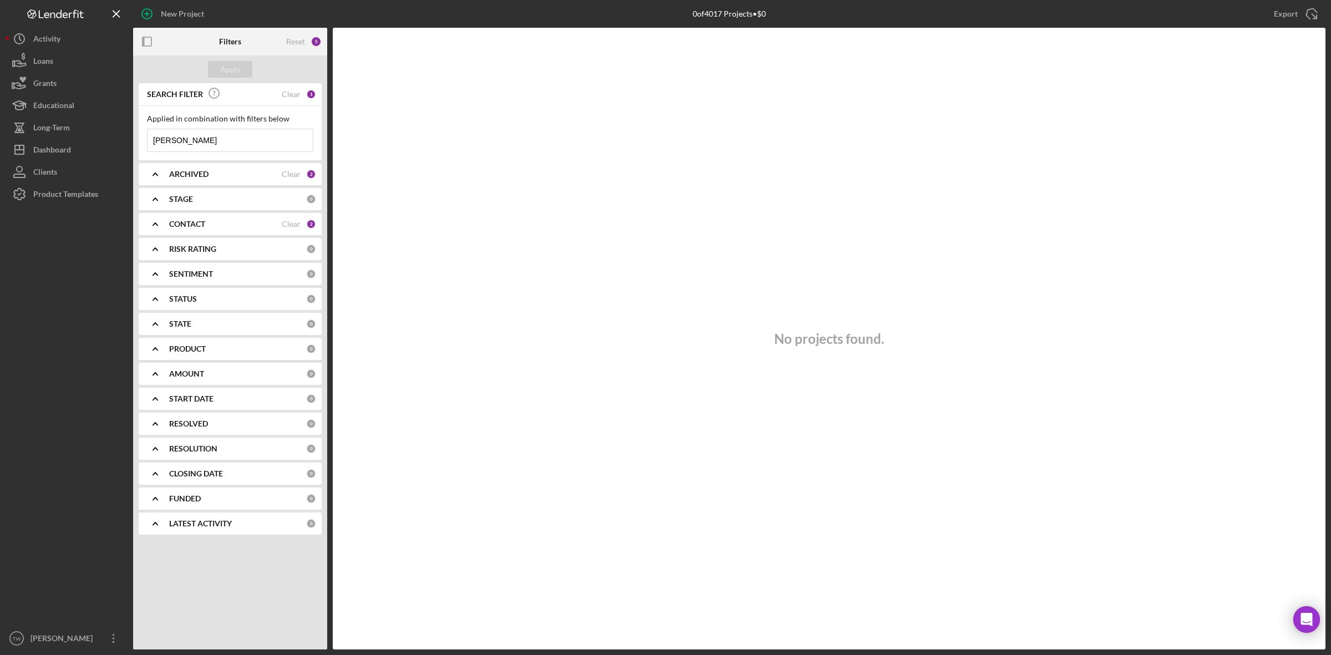
click at [206, 148] on input "beasley" at bounding box center [230, 140] width 165 height 22
click at [233, 144] on input "beasley" at bounding box center [230, 140] width 165 height 22
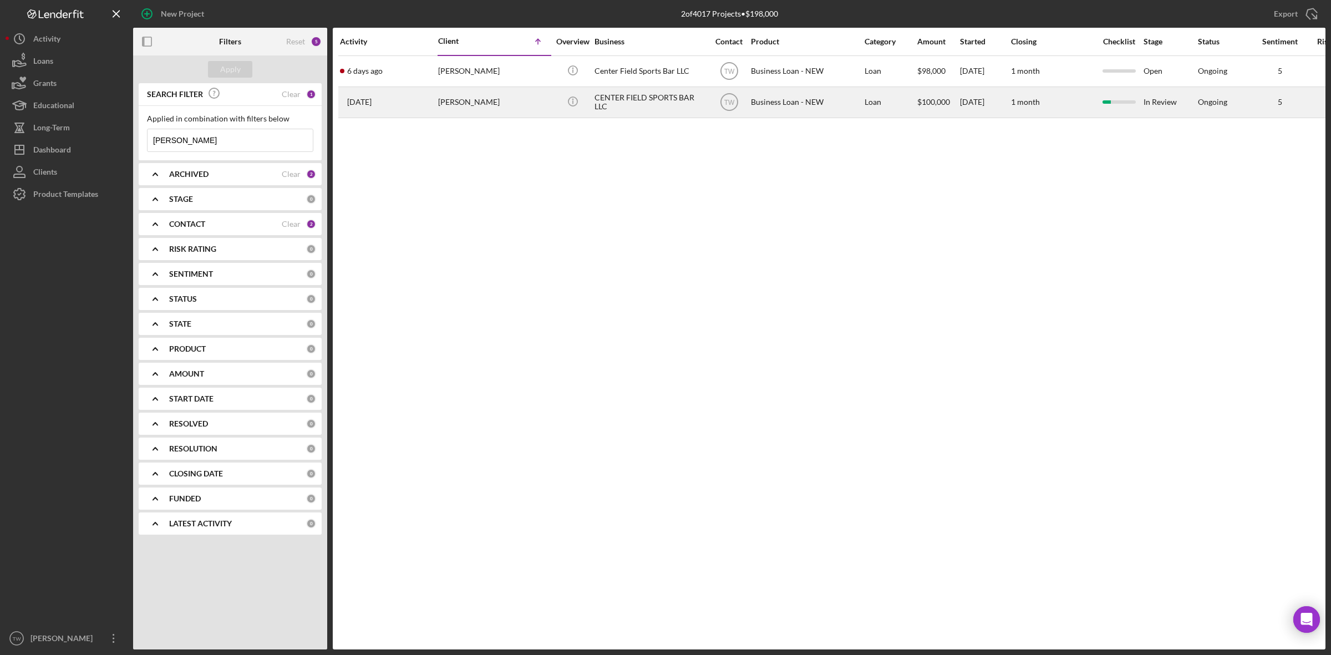
type input "blake"
click at [466, 113] on div "blake fields" at bounding box center [493, 102] width 111 height 29
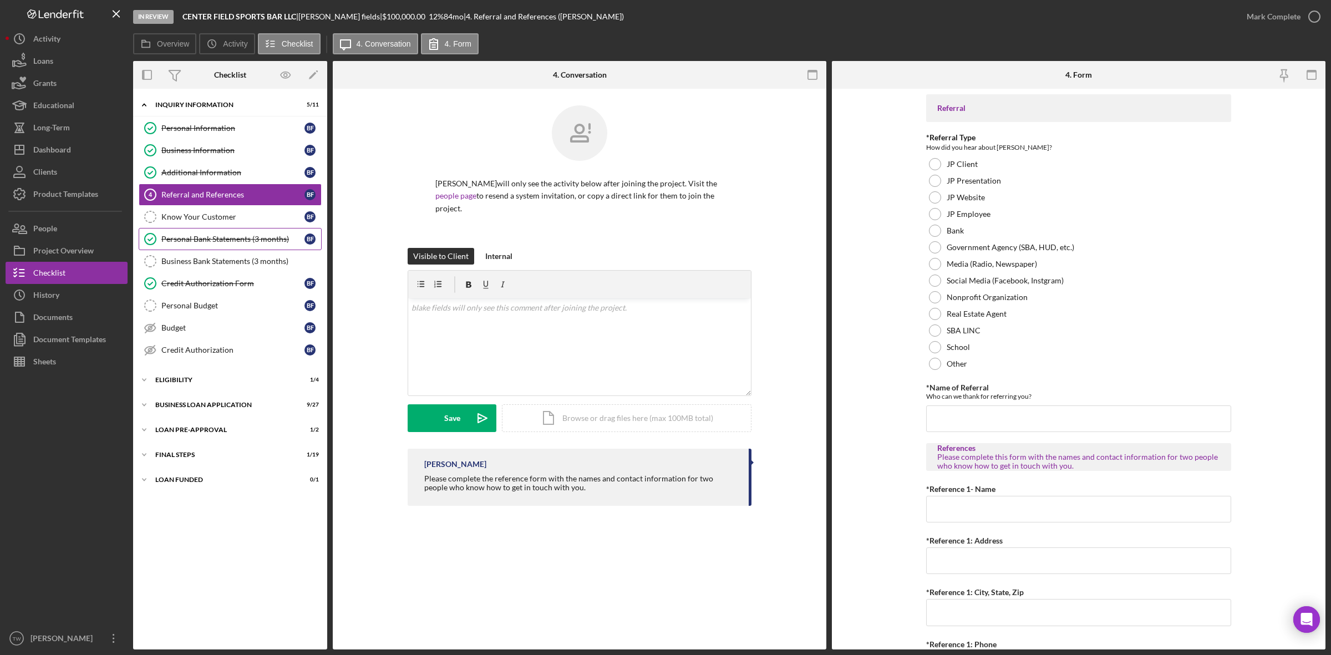
click at [222, 240] on div "Personal Bank Statements (3 months)" at bounding box center [232, 239] width 143 height 9
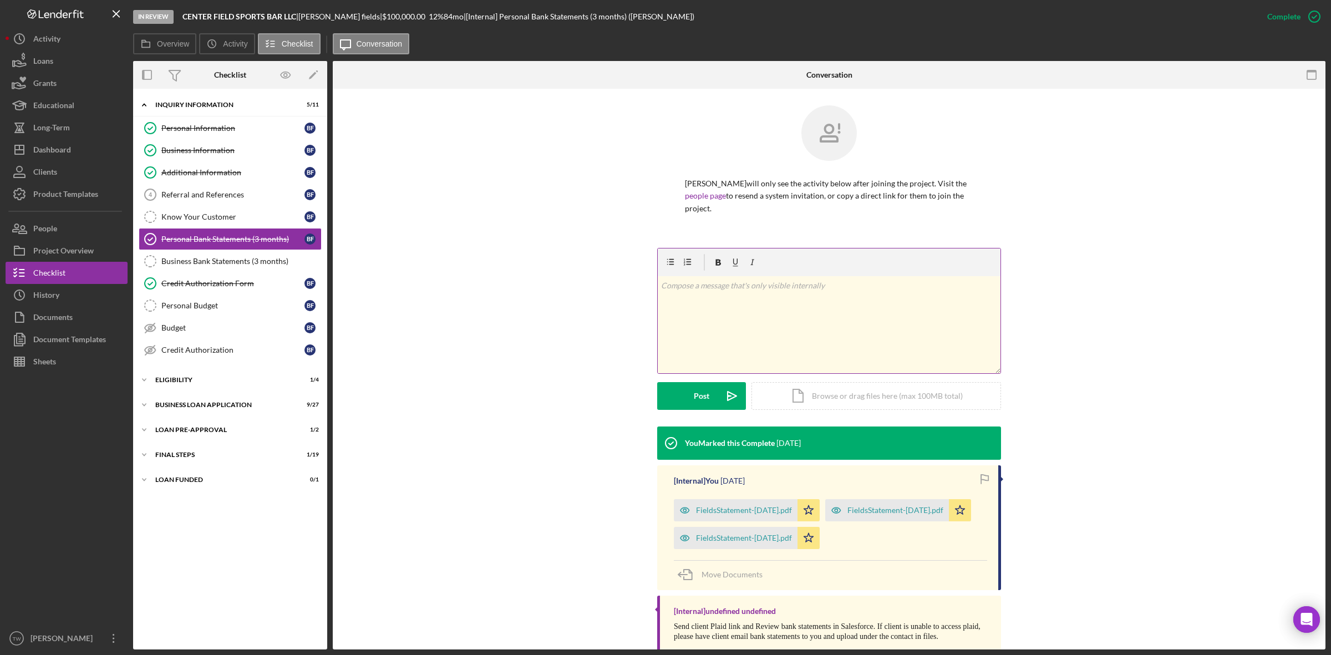
scroll to position [14, 0]
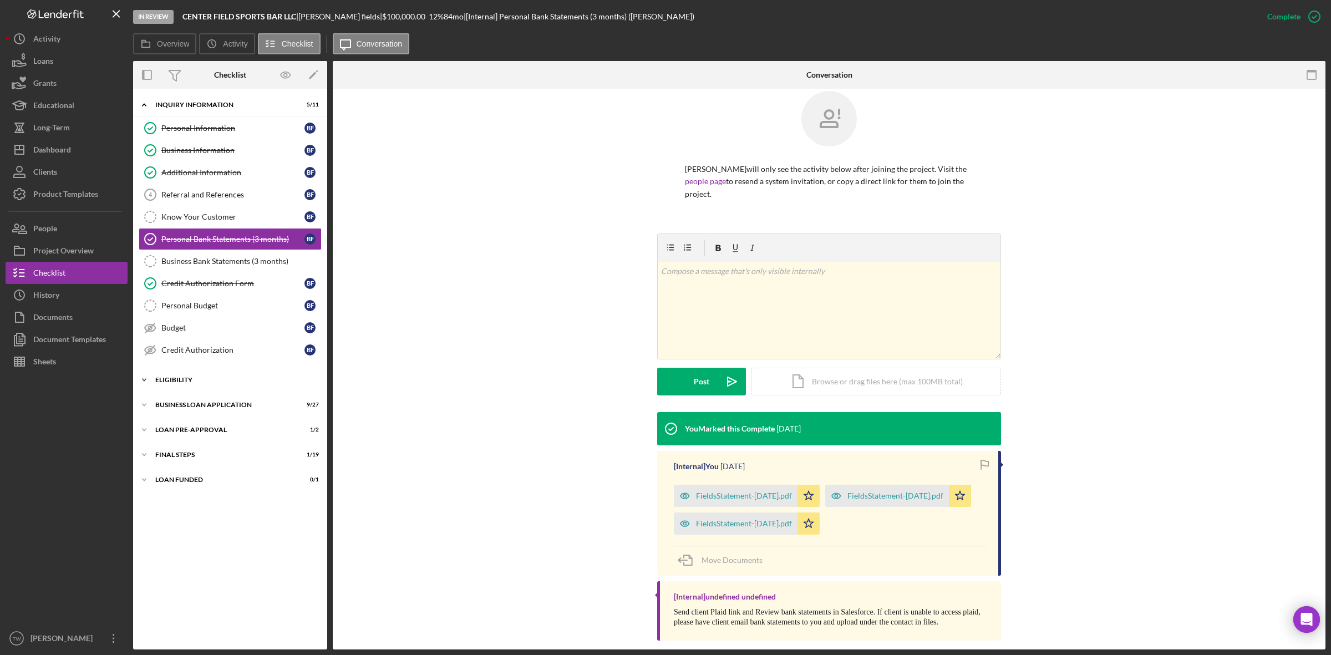
click at [206, 382] on div "ELIGIBILITY" at bounding box center [234, 380] width 158 height 7
click at [204, 408] on div "Credit Report" at bounding box center [232, 403] width 143 height 9
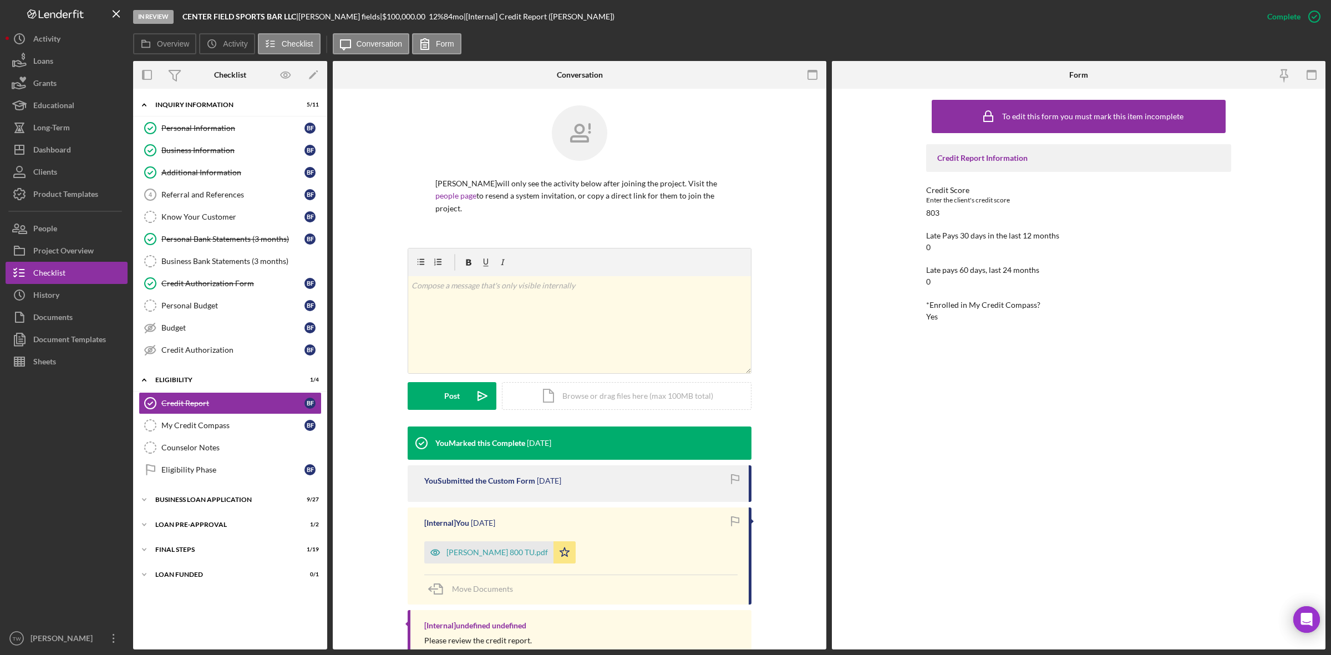
click at [186, 516] on div "Icon/Expander INQUIRY INFORMATION 5 / 11 Personal Information Personal Informat…" at bounding box center [230, 369] width 194 height 550
click at [187, 510] on div "Icon/Expander BUSINESS LOAN APPLICATION 9 / 27" at bounding box center [230, 500] width 194 height 22
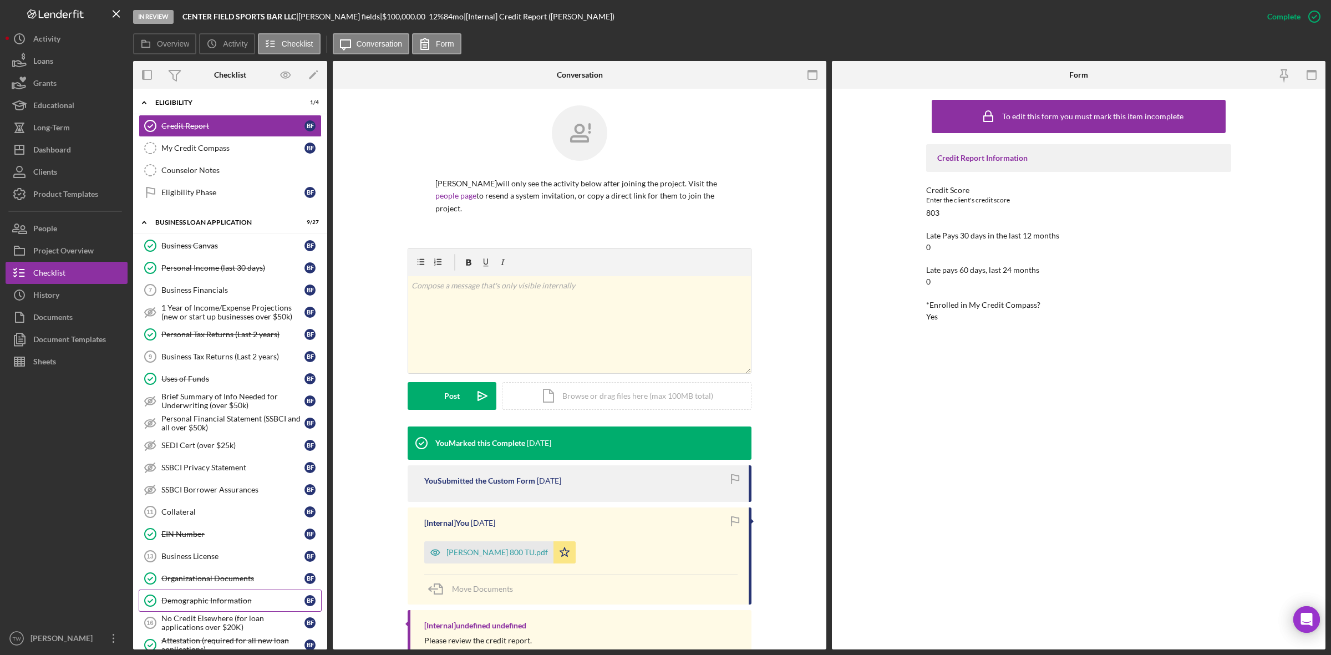
scroll to position [555, 0]
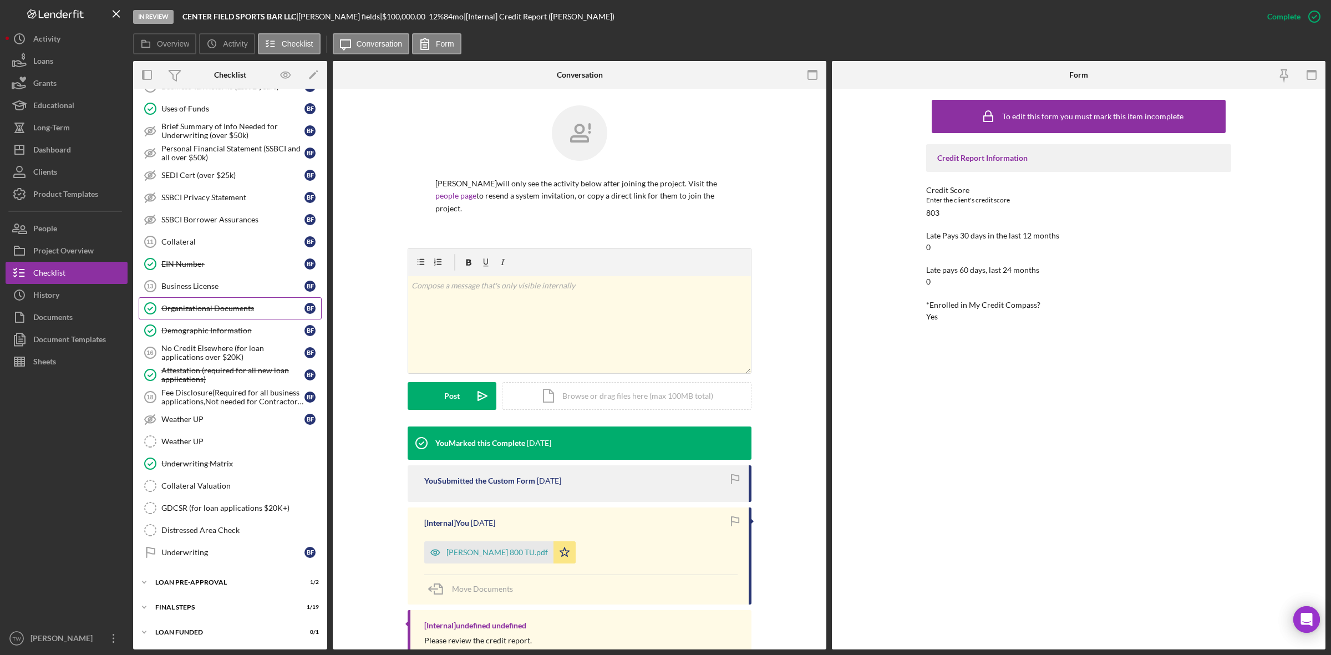
click at [240, 312] on div "Organizational Documents" at bounding box center [232, 308] width 143 height 9
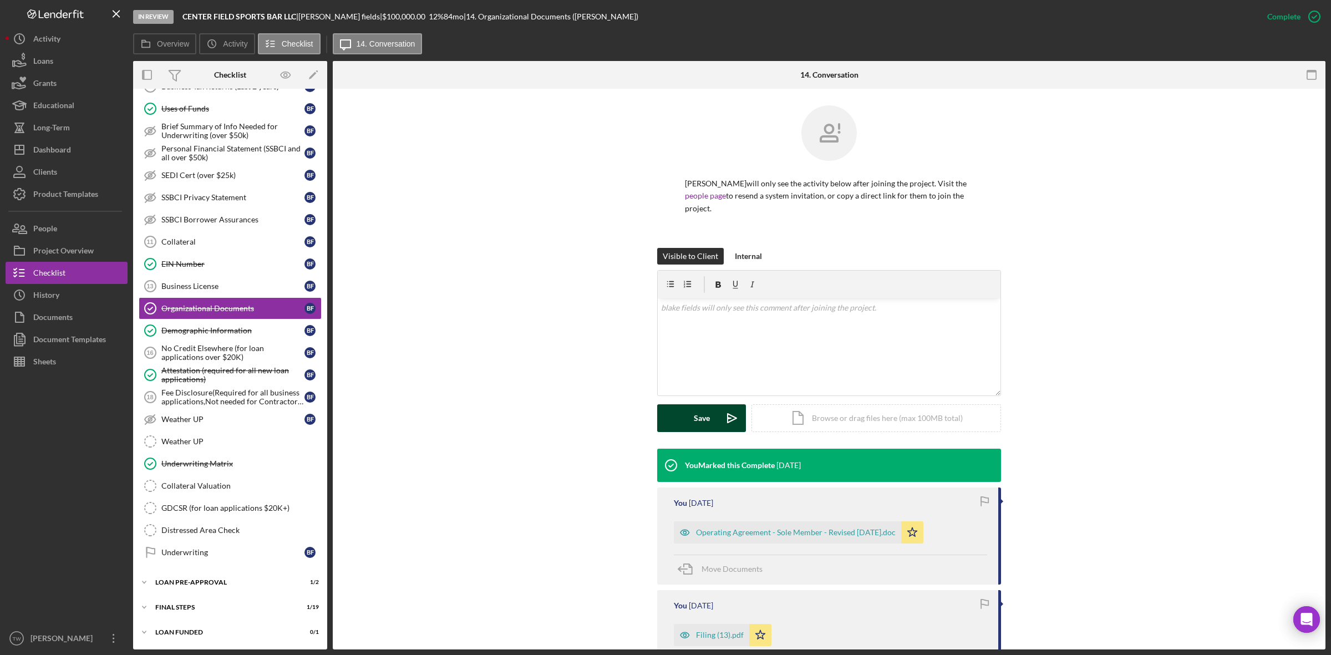
scroll to position [139, 0]
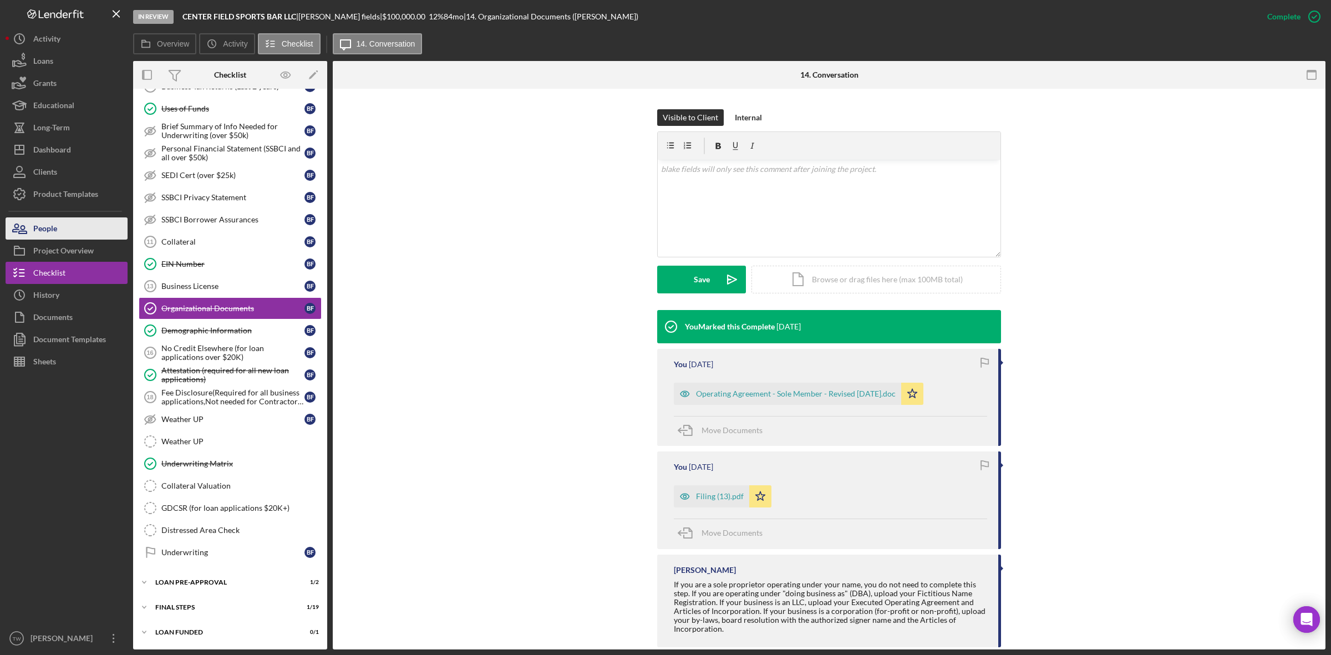
click at [69, 236] on button "People" at bounding box center [67, 228] width 122 height 22
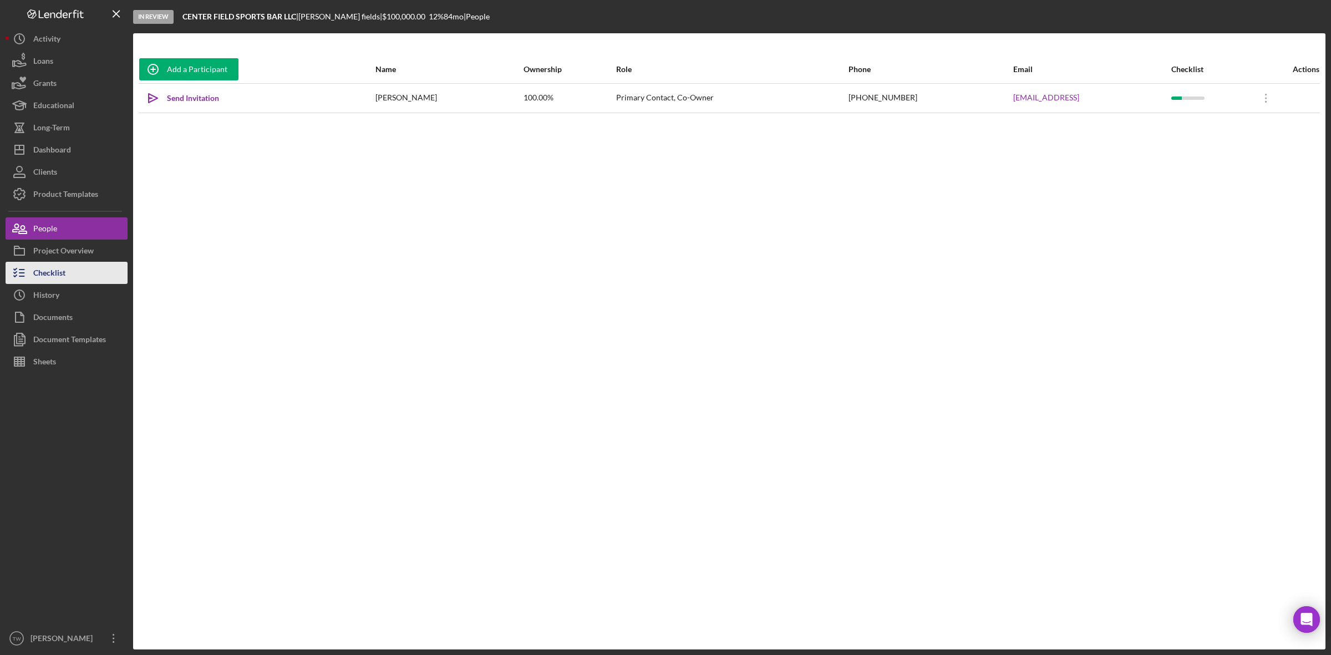
click at [34, 272] on div "Checklist" at bounding box center [49, 274] width 32 height 25
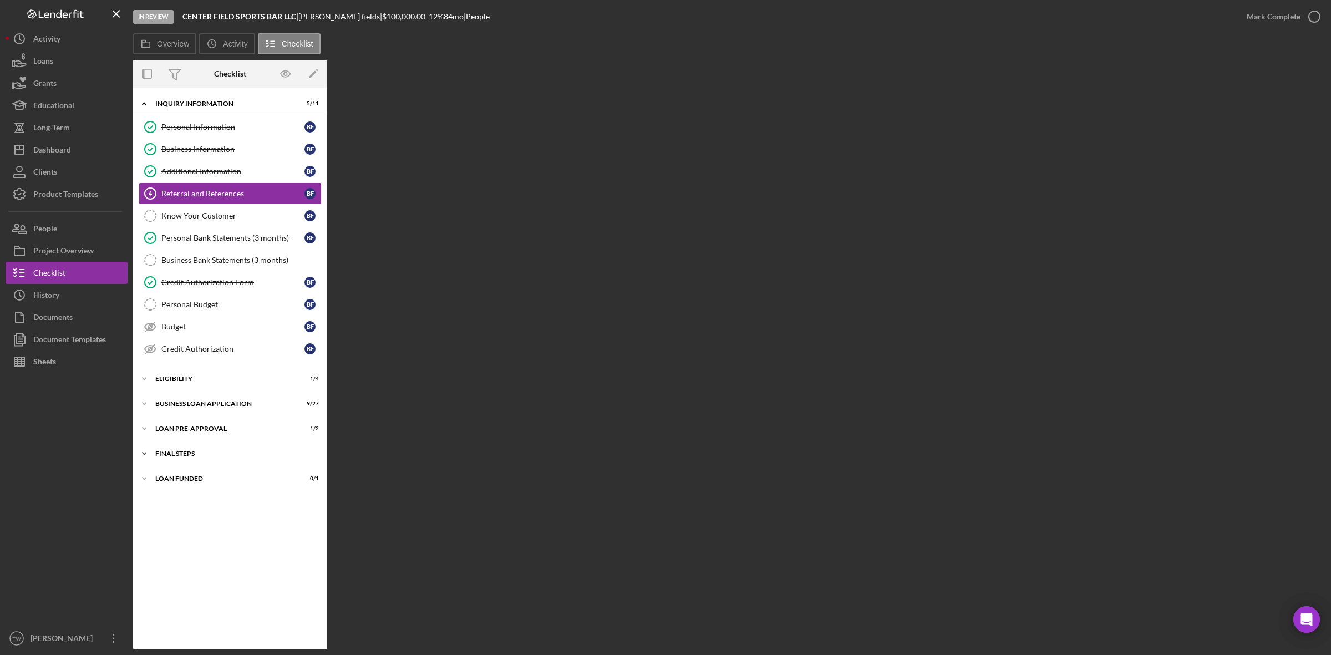
click at [210, 457] on div "FINAL STEPS" at bounding box center [234, 453] width 158 height 7
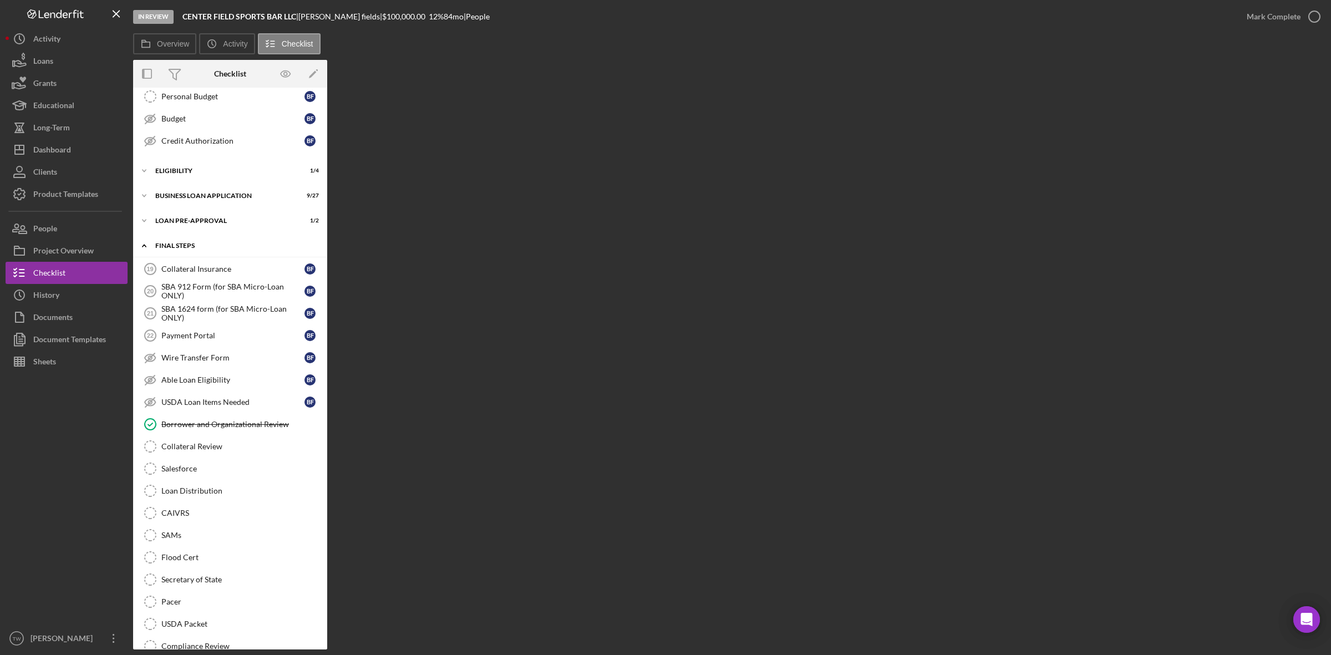
scroll to position [139, 0]
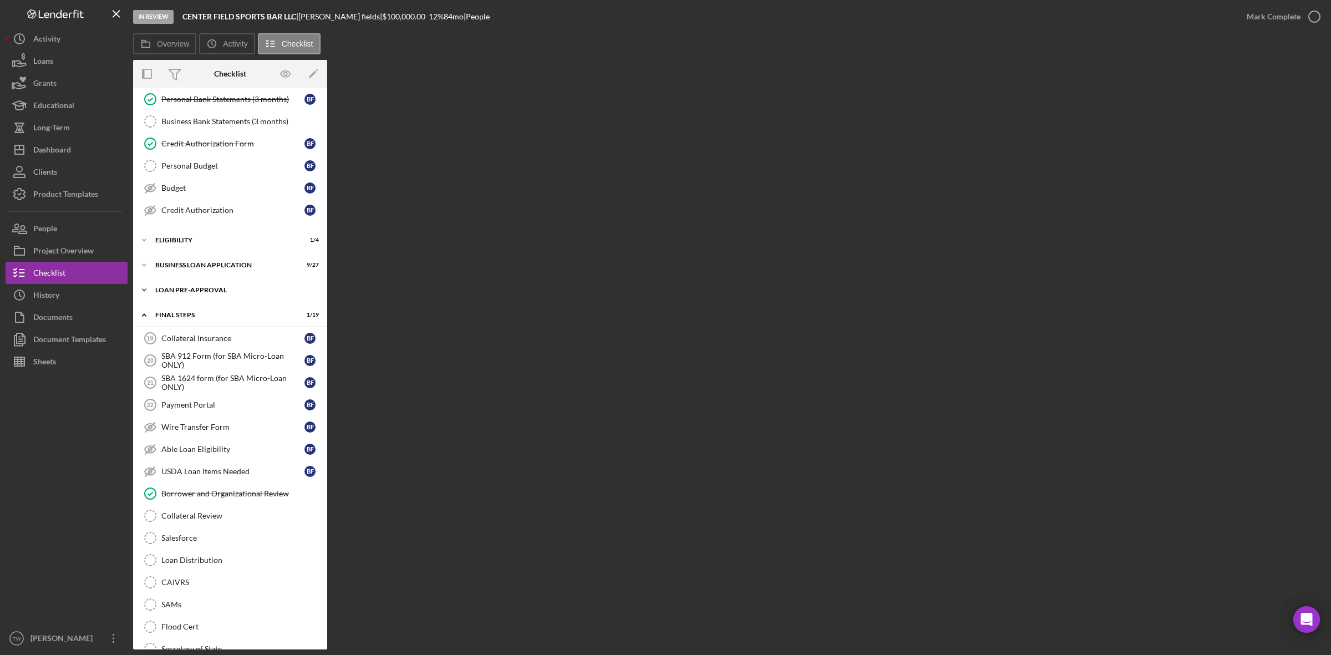
click at [175, 293] on div "LOAN PRE-APPROVAL" at bounding box center [234, 290] width 158 height 7
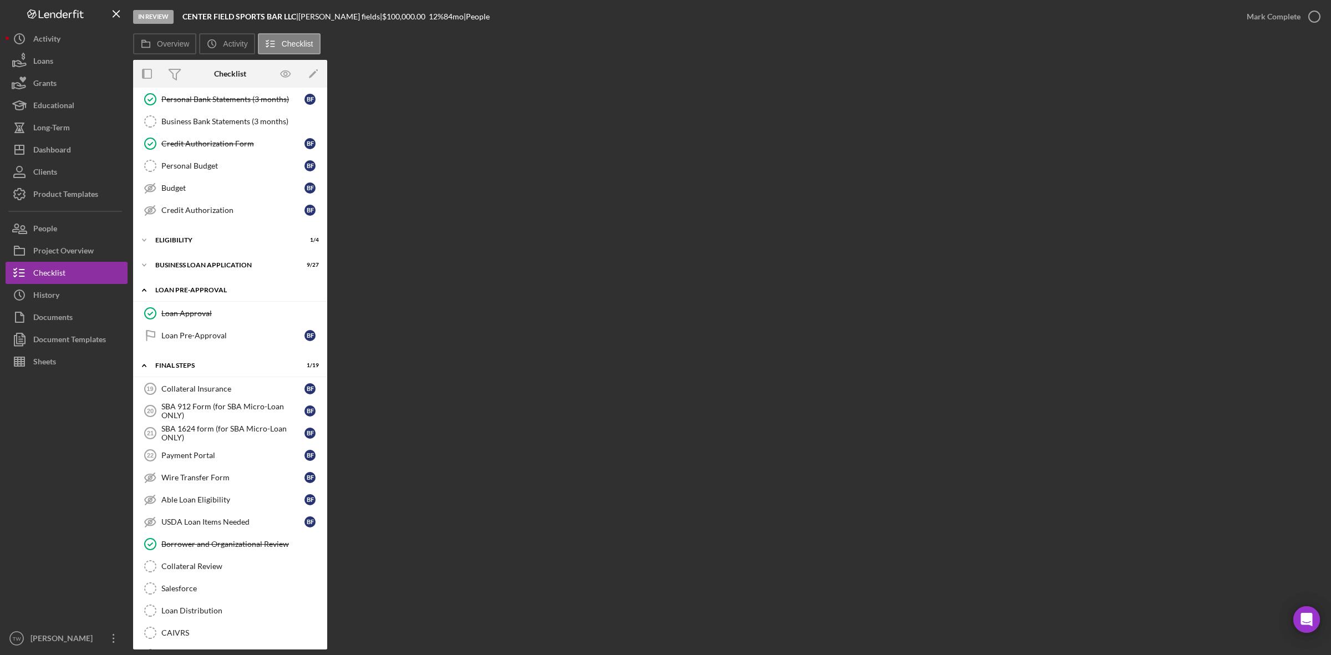
click at [191, 289] on div "LOAN PRE-APPROVAL" at bounding box center [234, 290] width 158 height 7
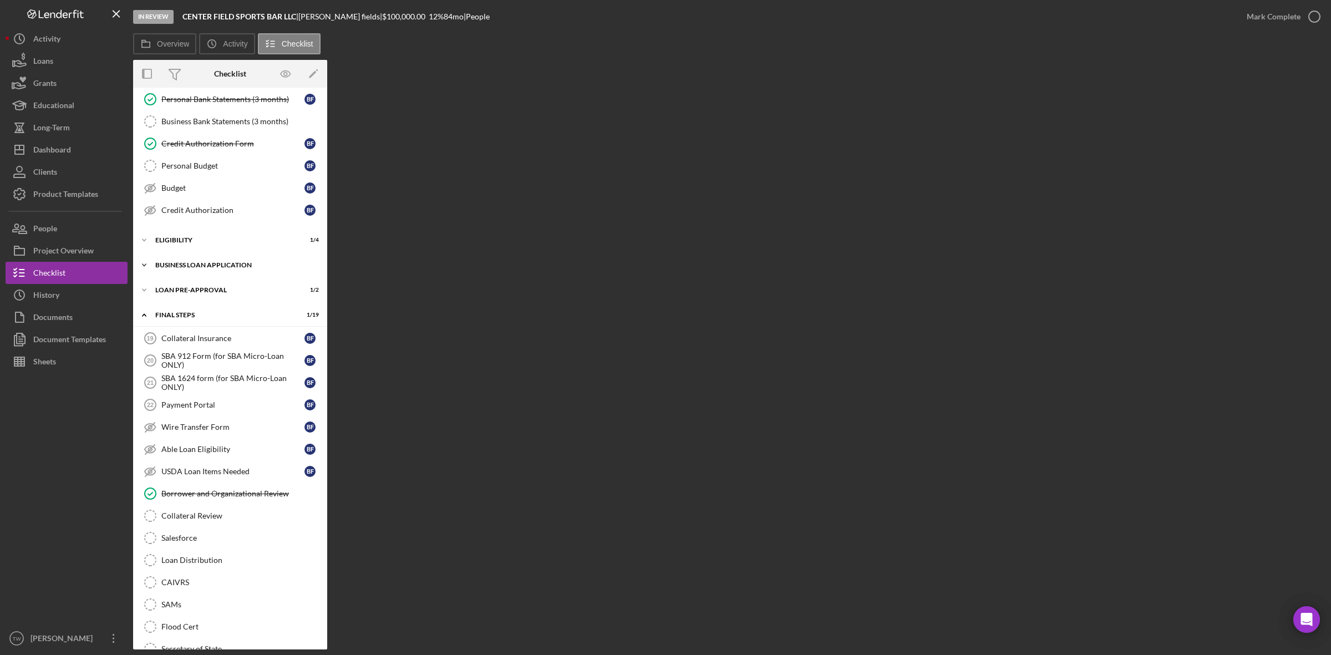
click at [197, 268] on div "BUSINESS LOAN APPLICATION" at bounding box center [234, 265] width 158 height 7
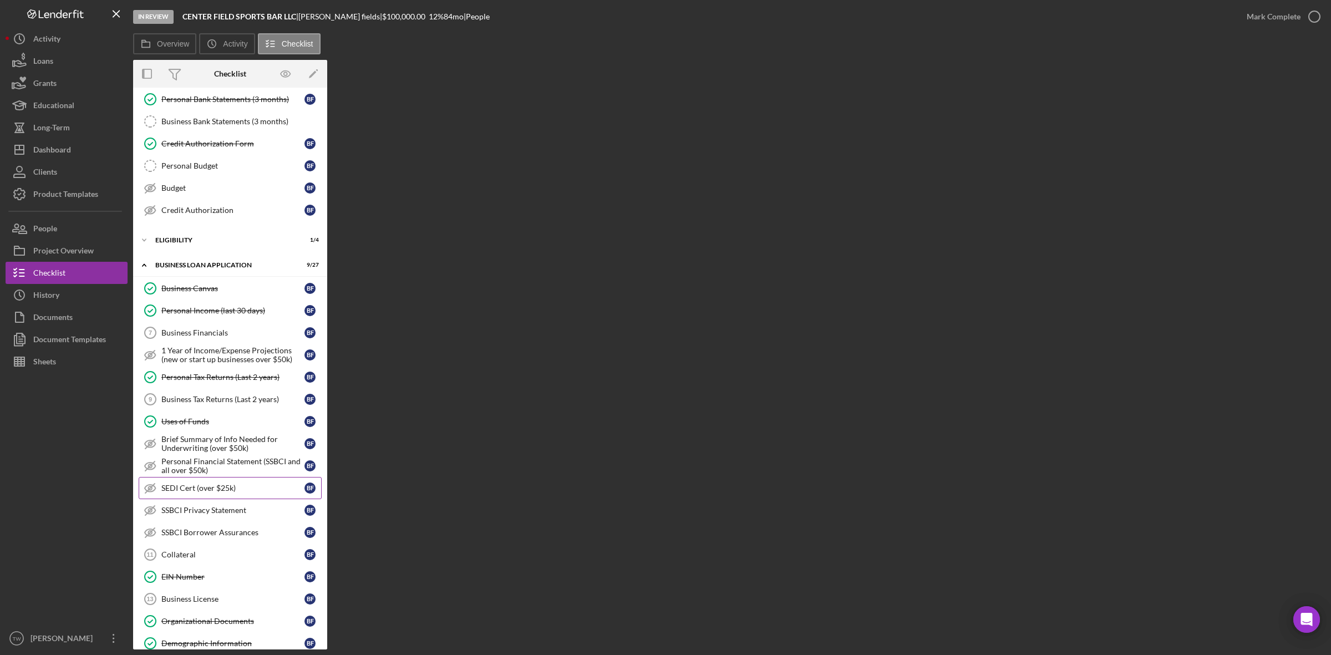
scroll to position [277, 0]
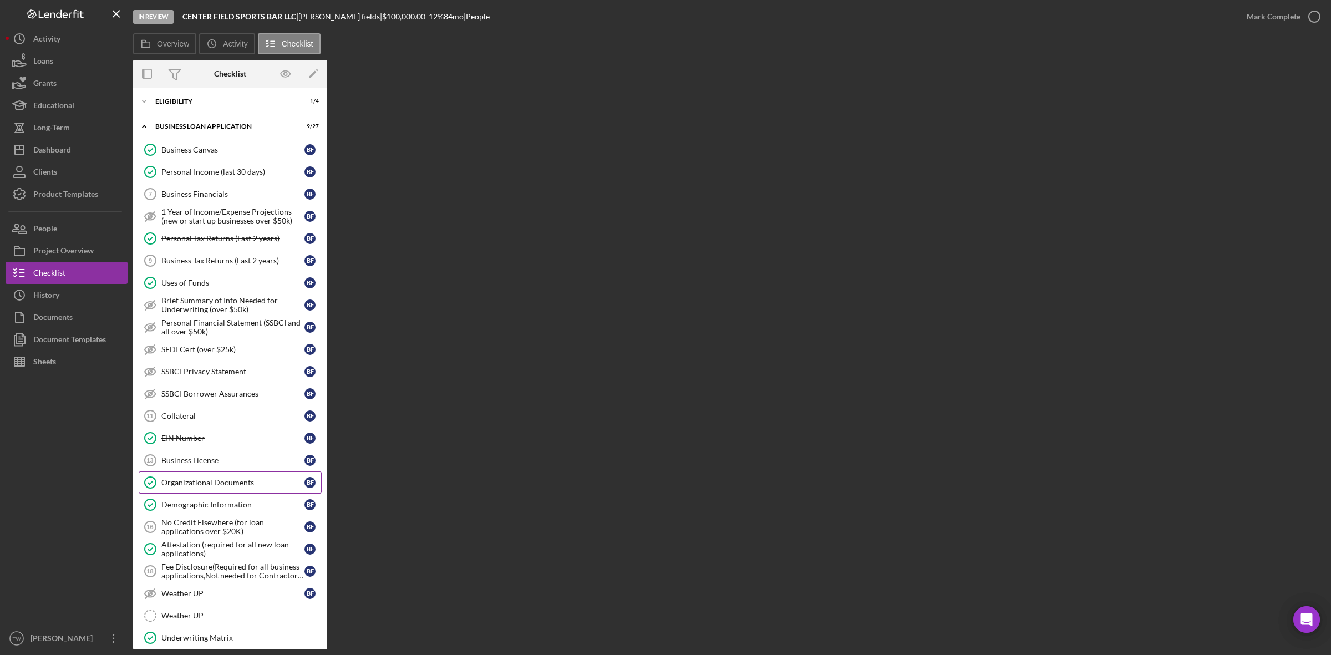
click at [217, 485] on div "Organizational Documents" at bounding box center [232, 482] width 143 height 9
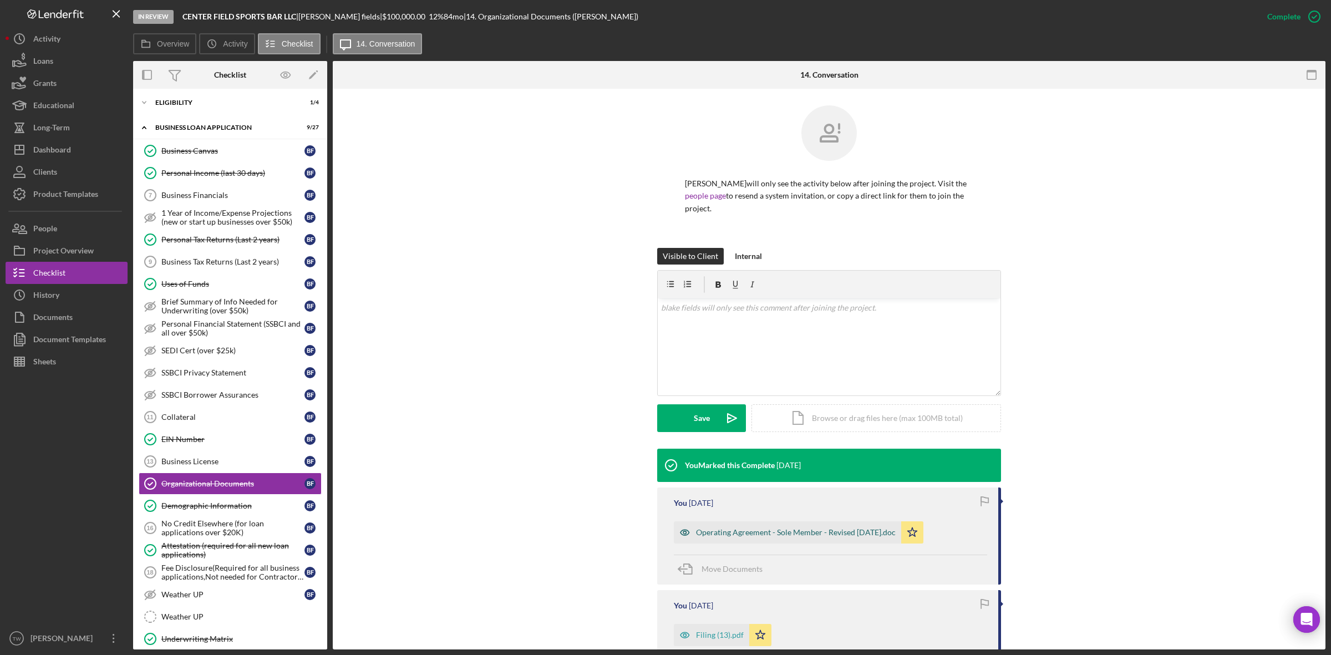
scroll to position [148, 0]
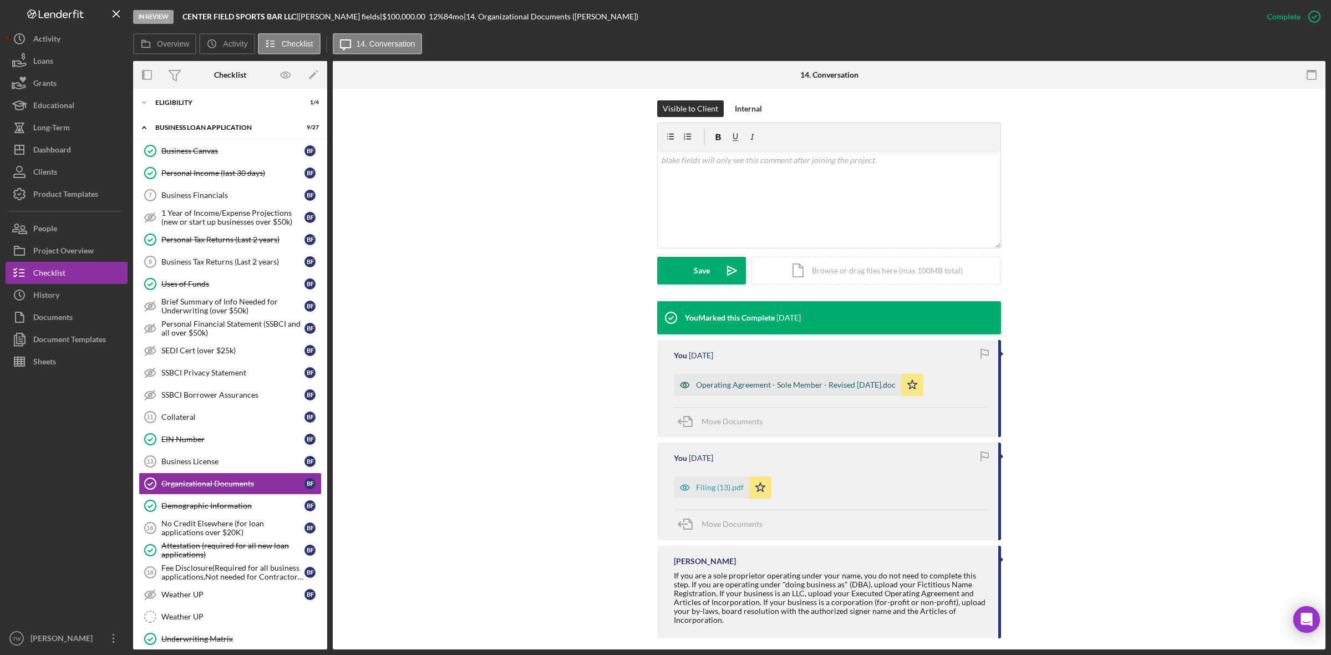
click at [870, 380] on div "Operating Agreement - Sole Member - Revised April 2019.doc" at bounding box center [787, 385] width 227 height 22
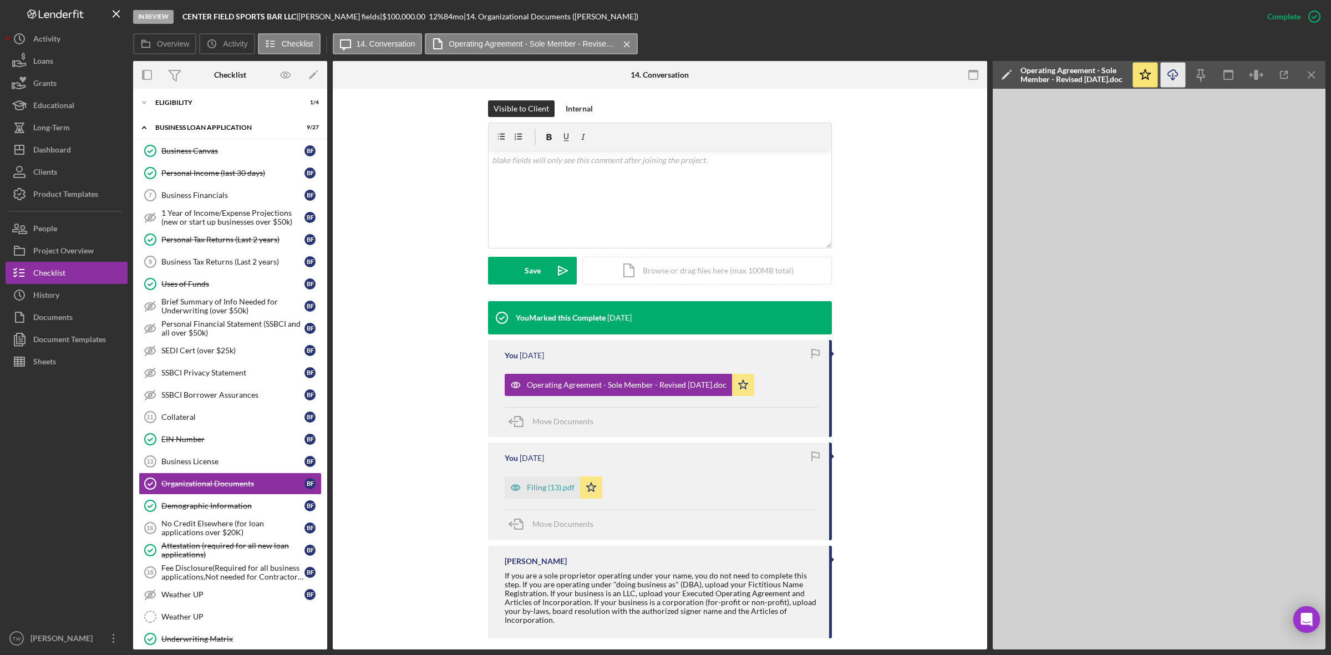
click at [1177, 77] on icon "Icon/Download" at bounding box center [1173, 75] width 25 height 25
click at [536, 266] on div "Upload" at bounding box center [532, 271] width 25 height 28
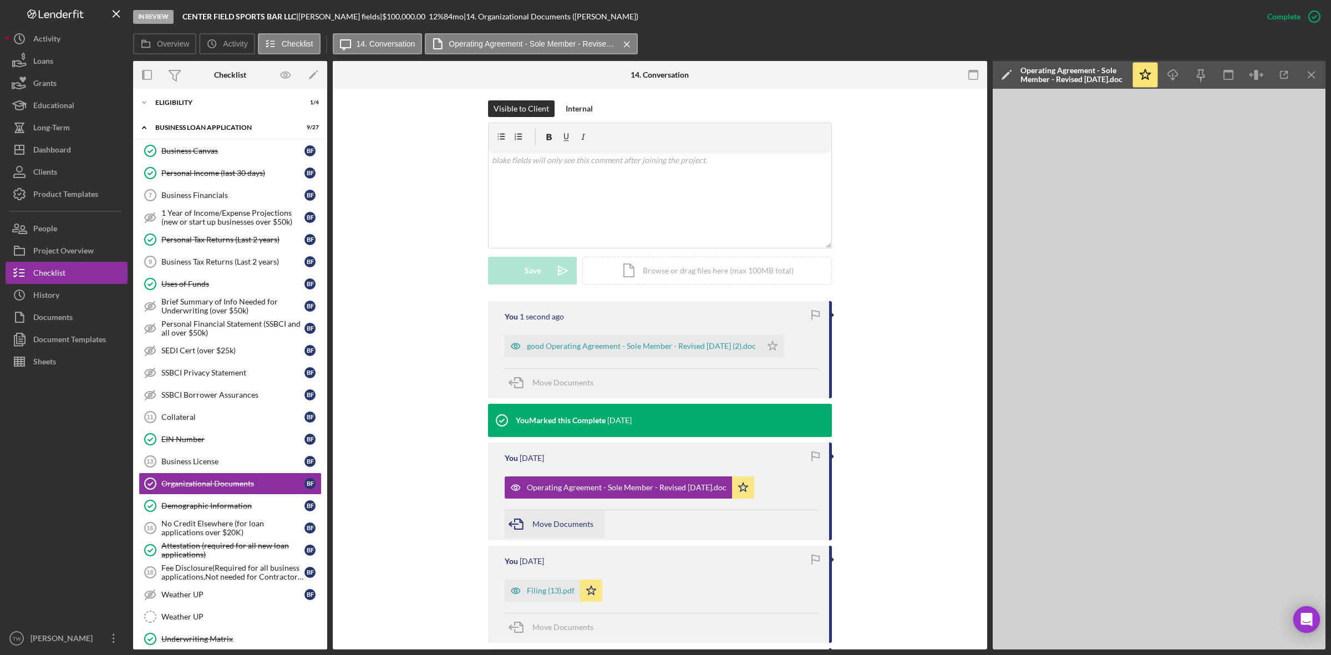
click at [550, 519] on span "Move Documents" at bounding box center [562, 523] width 61 height 9
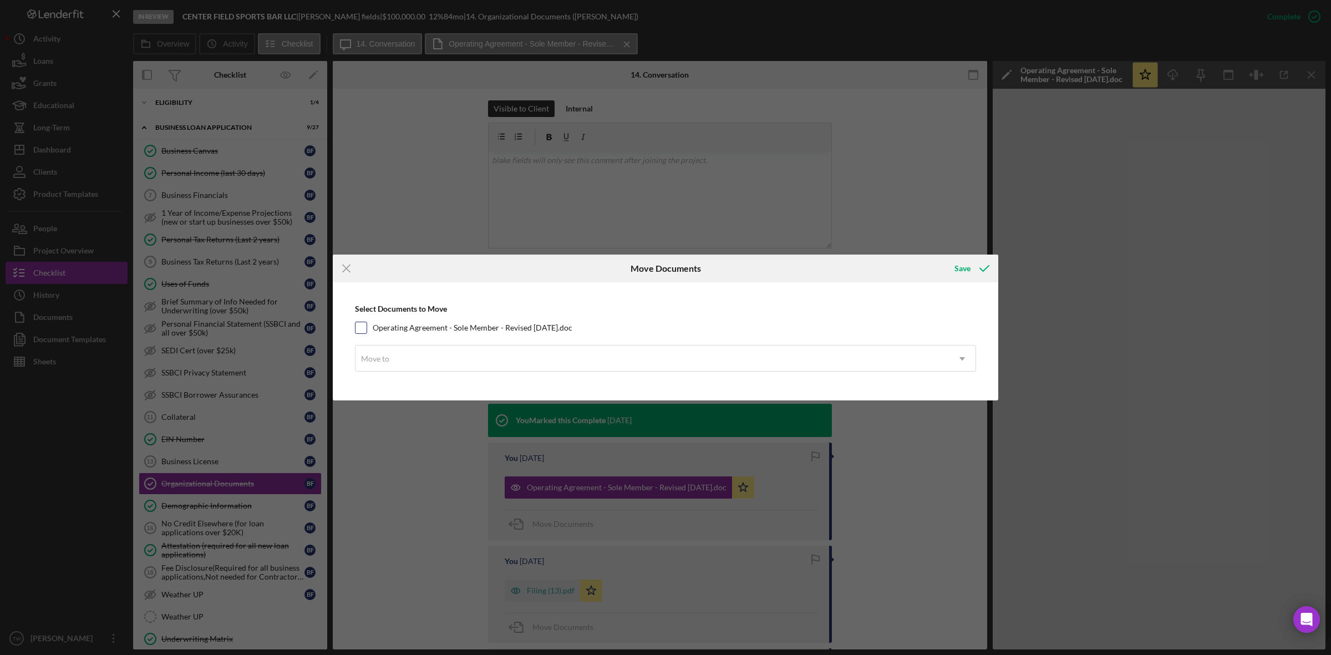
click at [520, 332] on label "Operating Agreement - Sole Member - Revised April 2019.doc" at bounding box center [473, 327] width 200 height 11
click at [367, 332] on input "Operating Agreement - Sole Member - Revised April 2019.doc" at bounding box center [360, 327] width 11 height 11
checkbox input "true"
click at [516, 354] on div "Move to" at bounding box center [651, 359] width 593 height 26
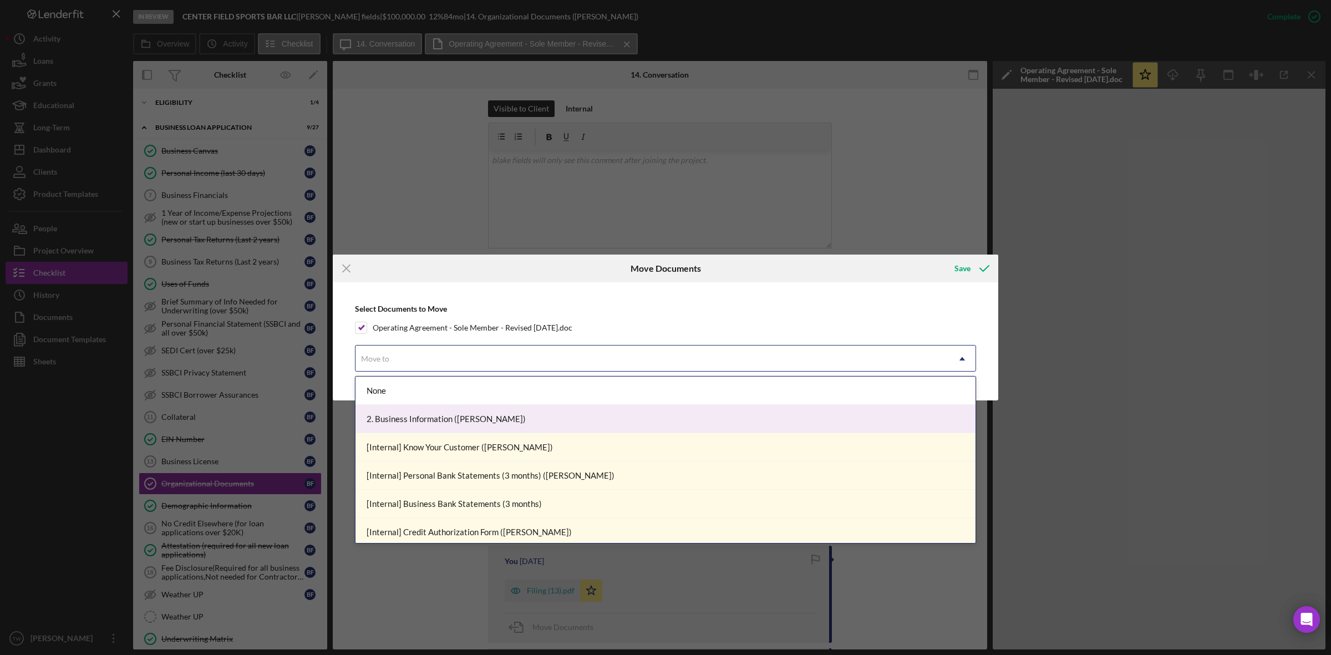
click at [502, 408] on div "2. Business Information (blake f.)" at bounding box center [665, 419] width 620 height 28
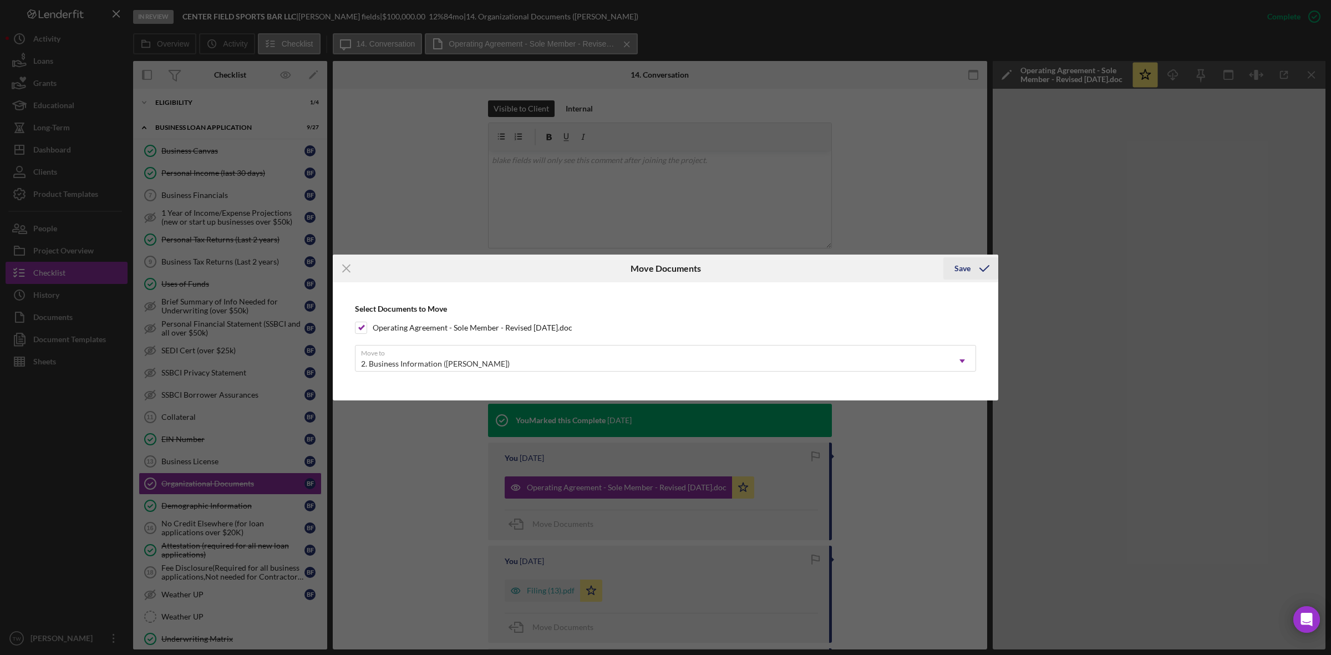
click at [971, 269] on icon "submit" at bounding box center [984, 269] width 28 height 28
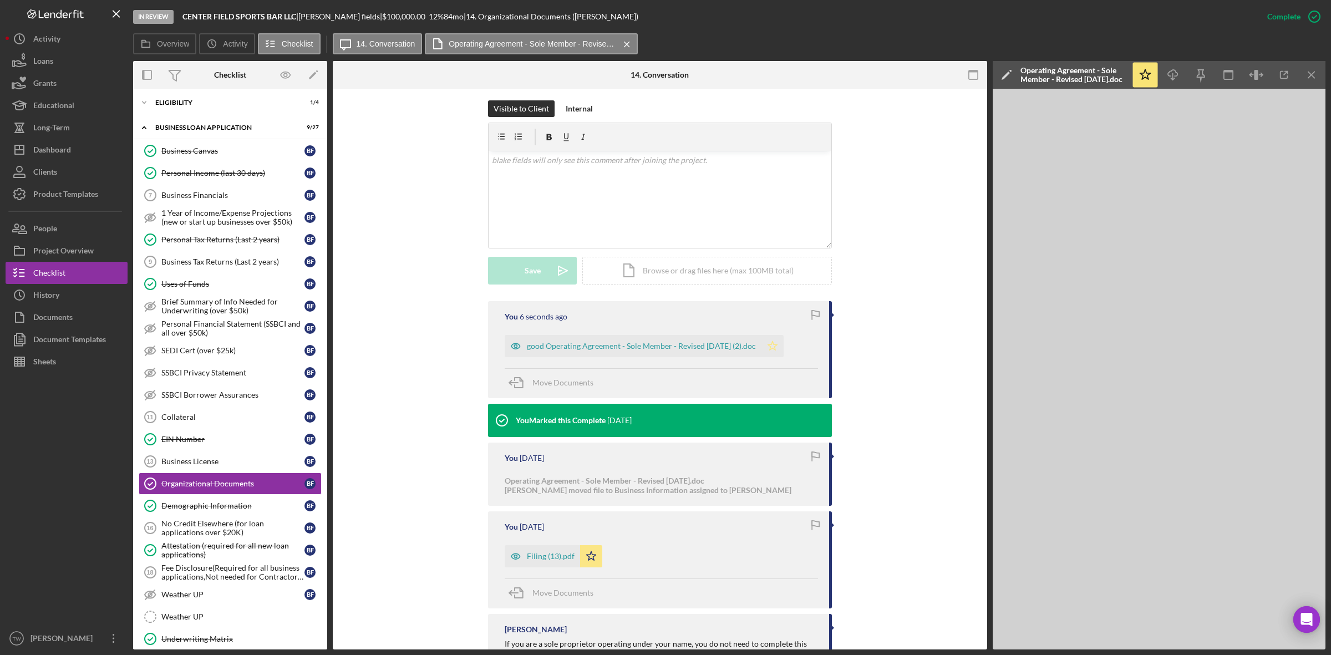
click at [784, 335] on icon "Icon/Star" at bounding box center [772, 346] width 22 height 22
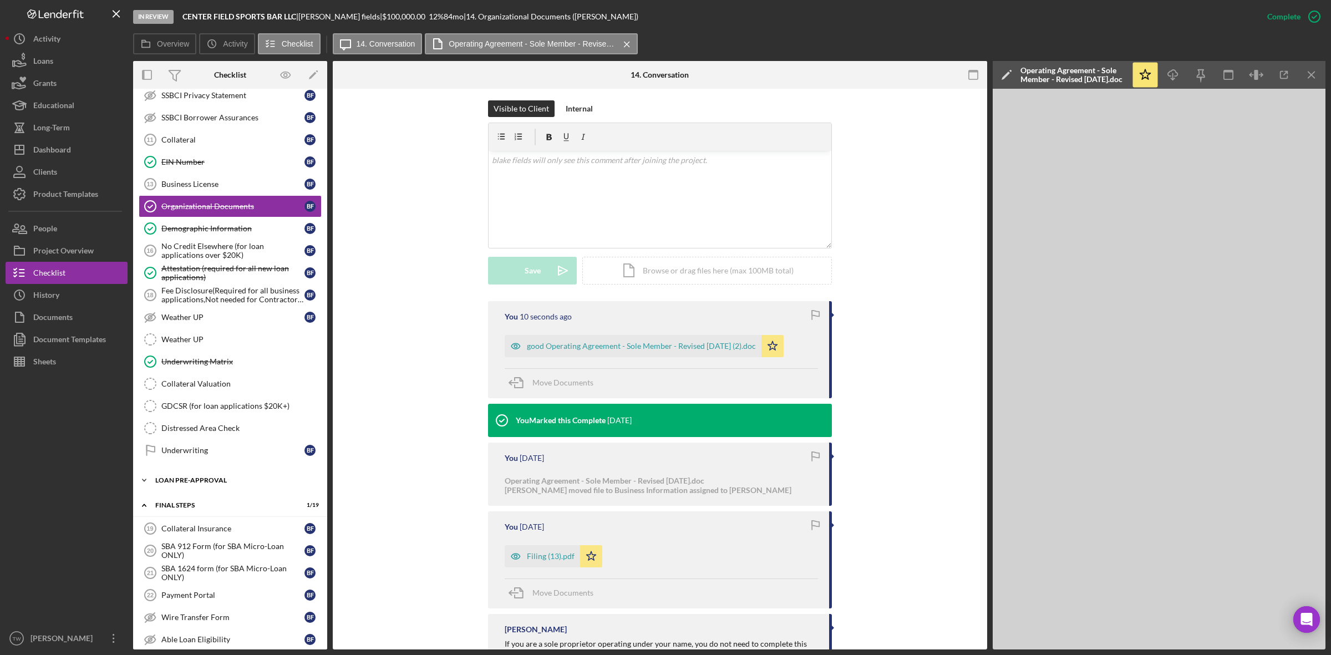
click at [181, 491] on div "Icon/Expander LOAN PRE-APPROVAL 1 / 2" at bounding box center [230, 480] width 194 height 22
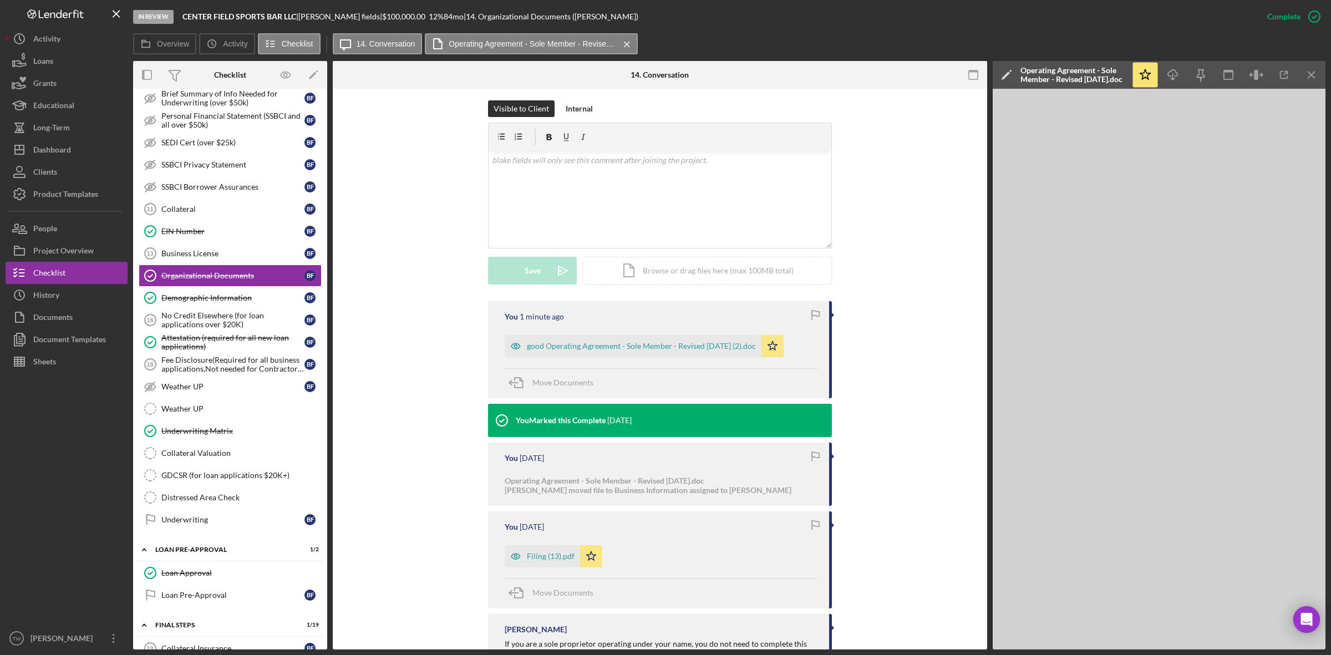
scroll to position [277, 0]
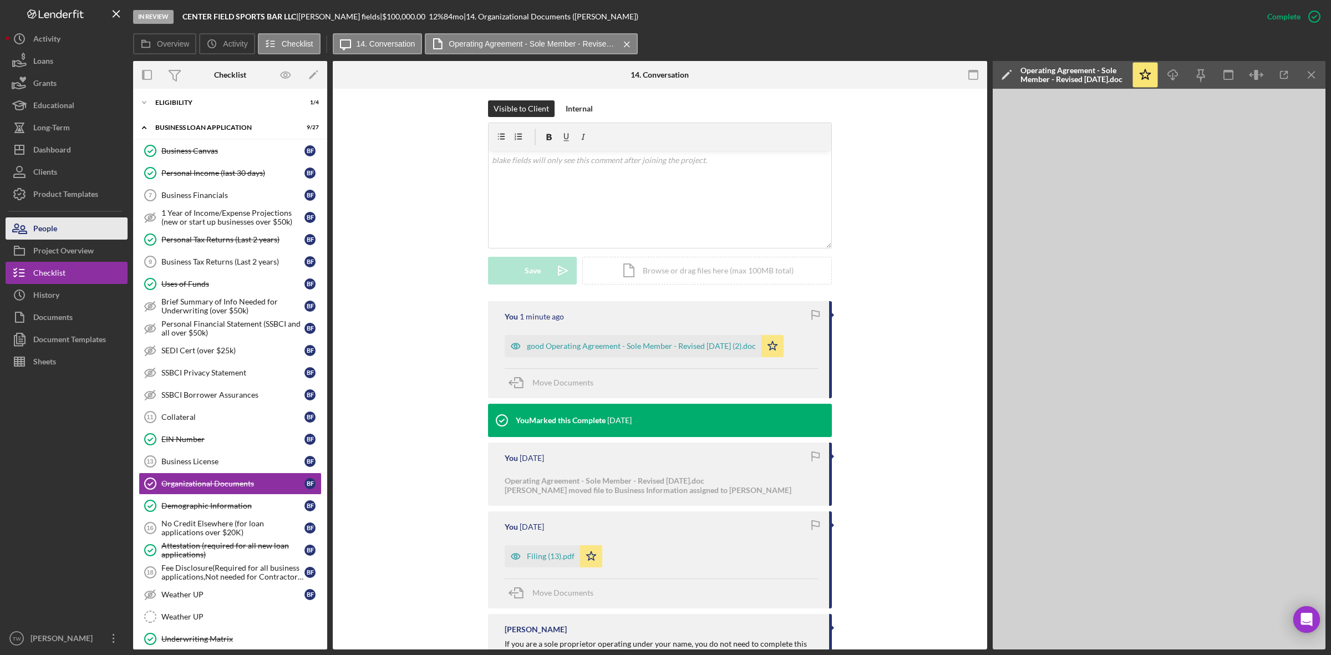
click at [58, 231] on button "People" at bounding box center [67, 228] width 122 height 22
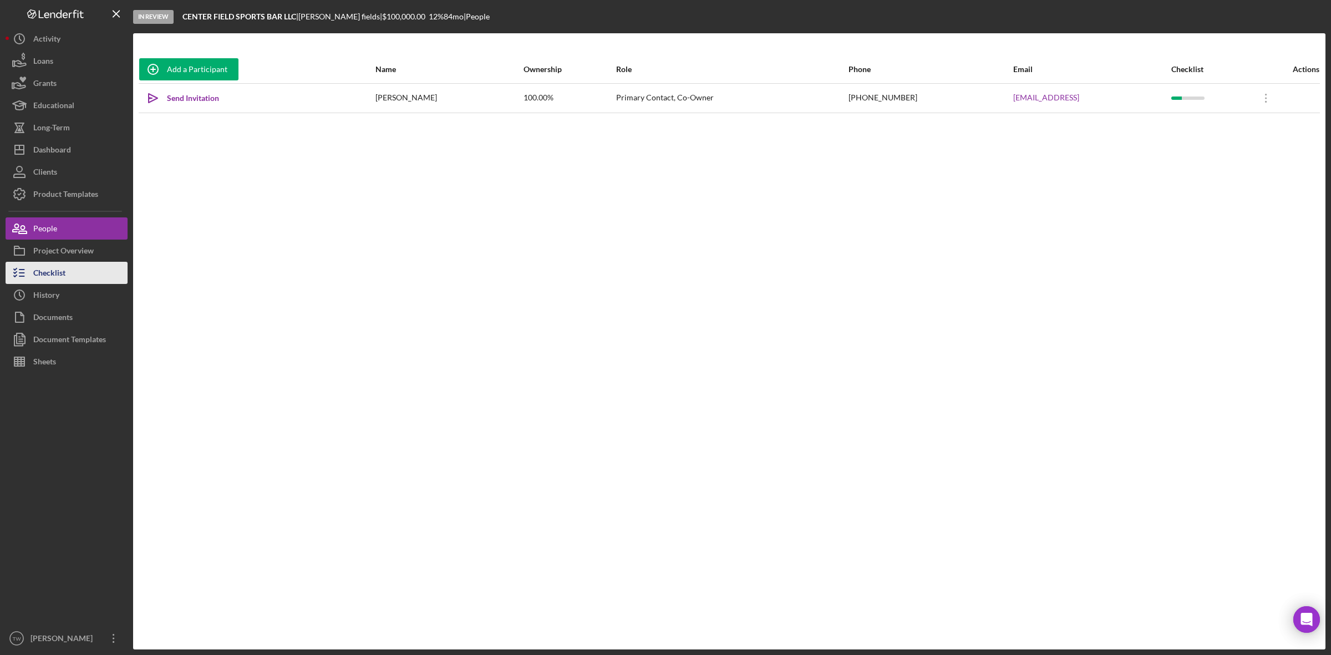
click at [77, 278] on button "Checklist" at bounding box center [67, 273] width 122 height 22
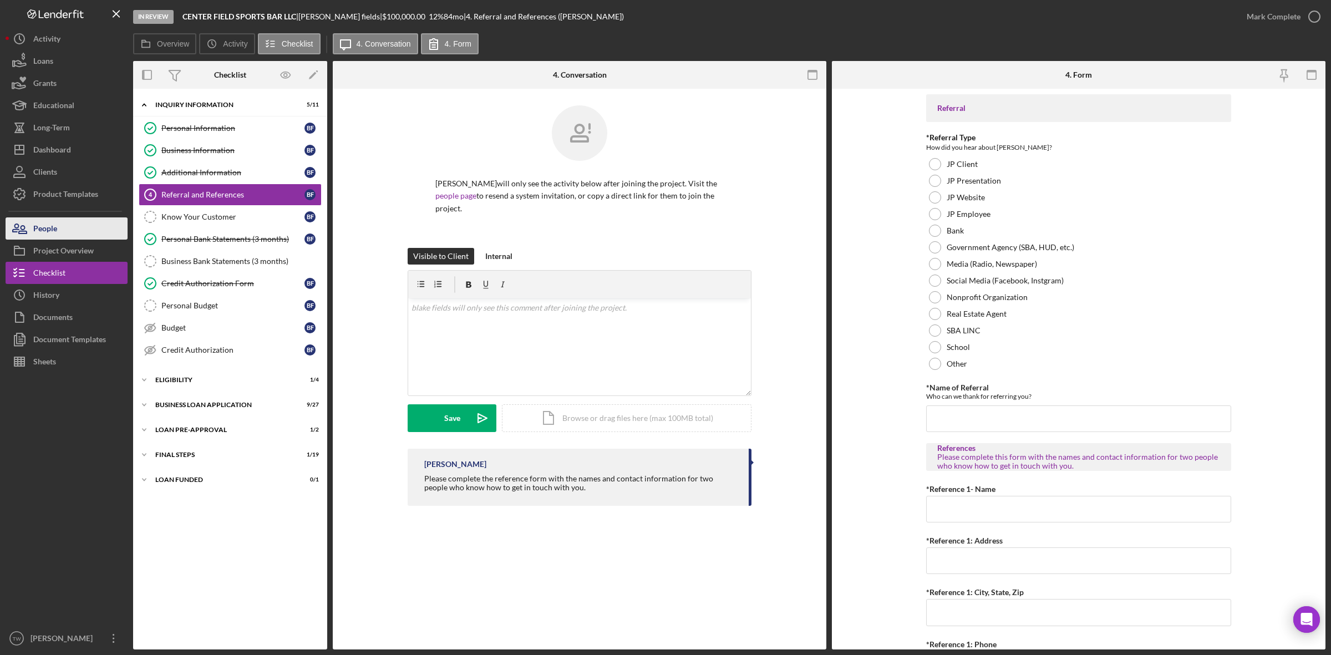
click at [60, 236] on button "People" at bounding box center [67, 228] width 122 height 22
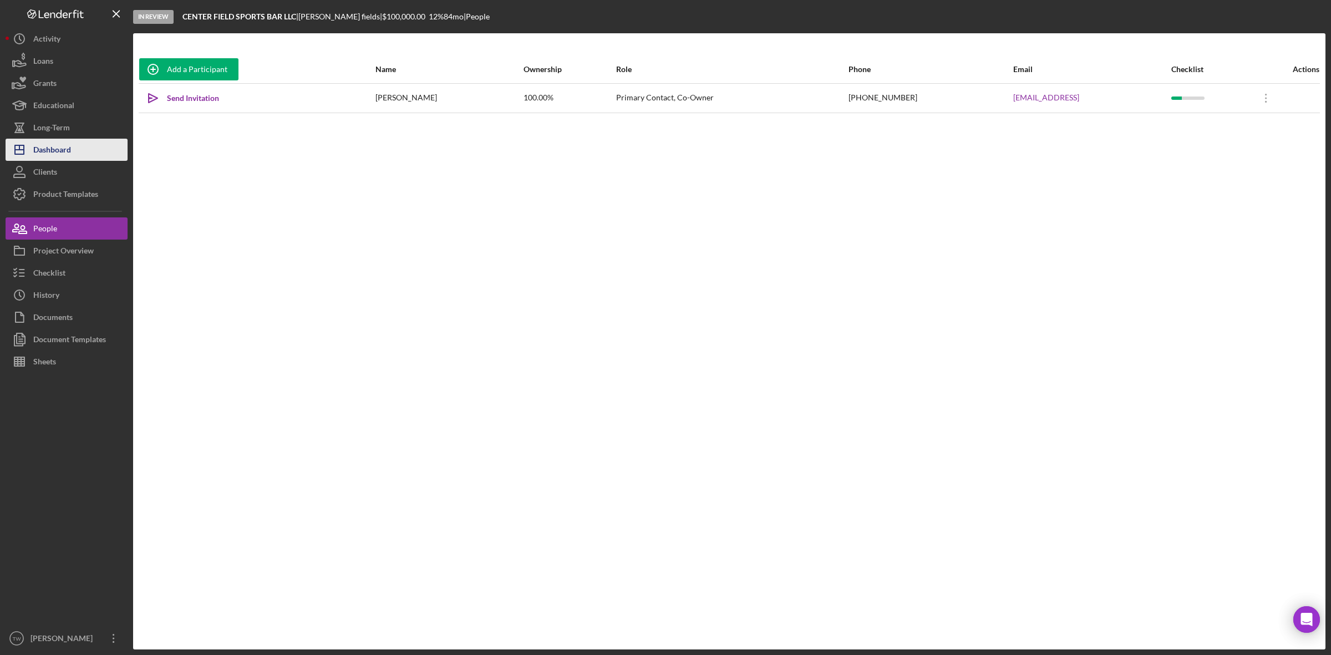
click at [62, 145] on div "Dashboard" at bounding box center [52, 151] width 38 height 25
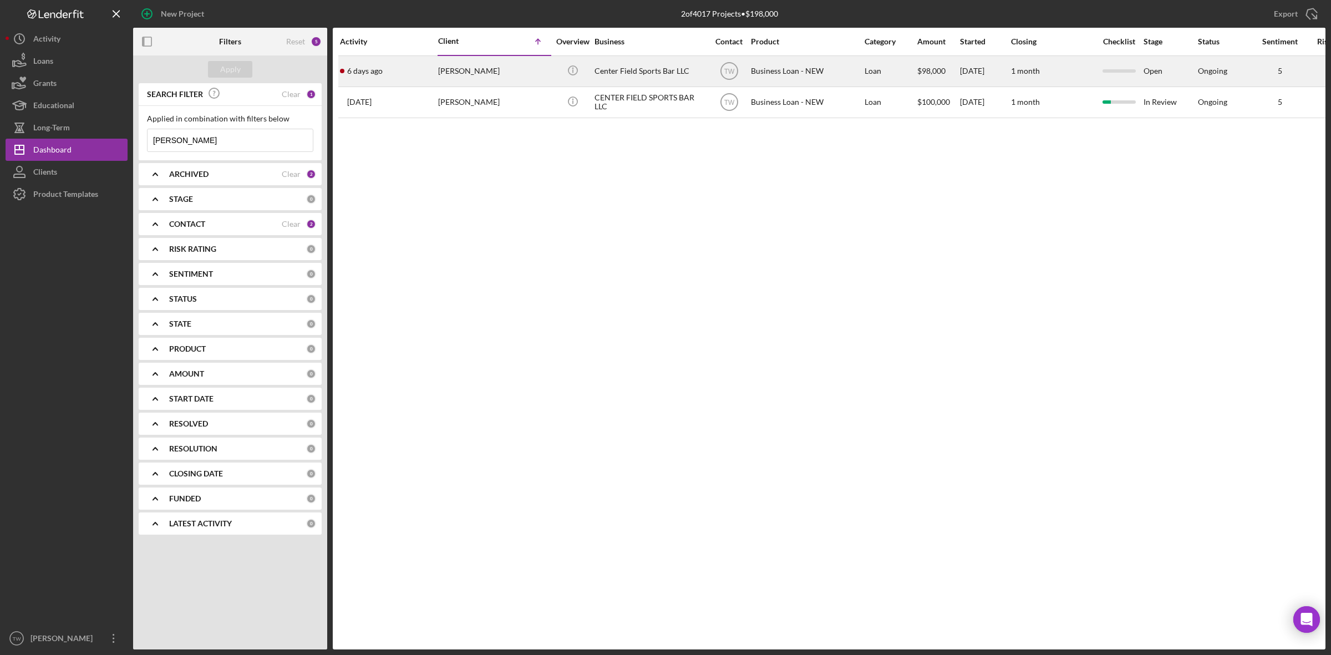
click at [453, 71] on div "Blake Fields" at bounding box center [493, 71] width 111 height 29
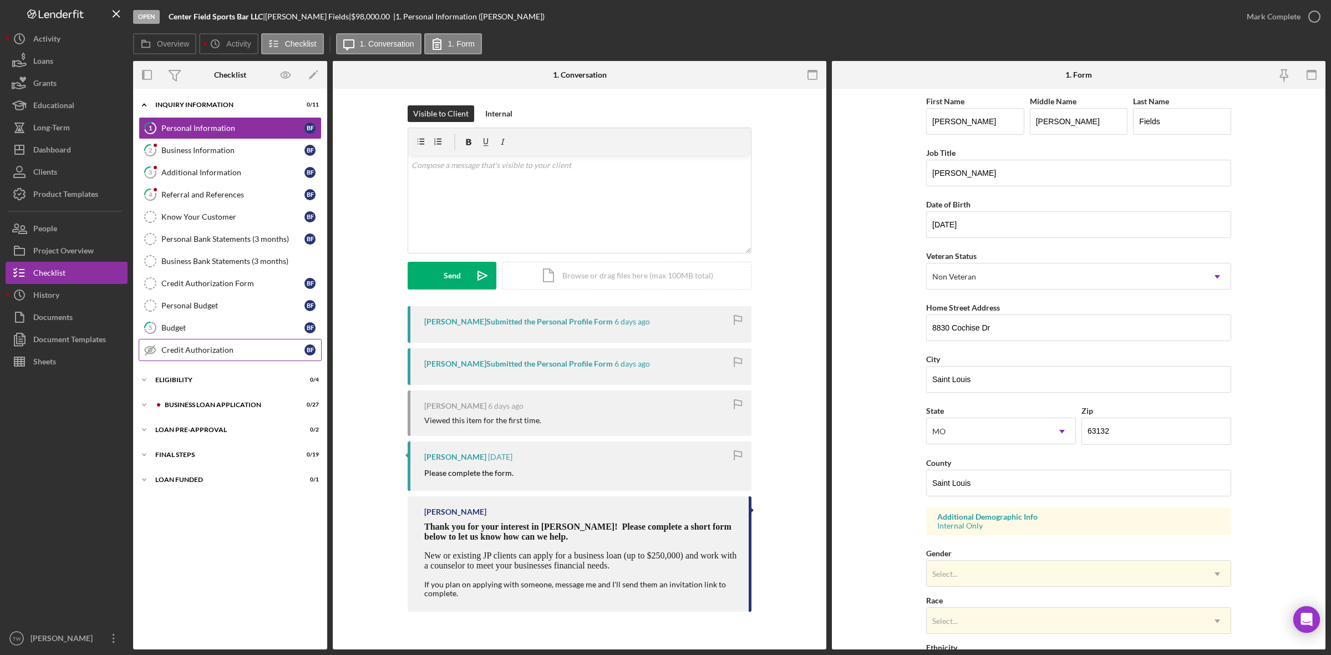
click at [195, 350] on div "Credit Authorization" at bounding box center [232, 349] width 143 height 9
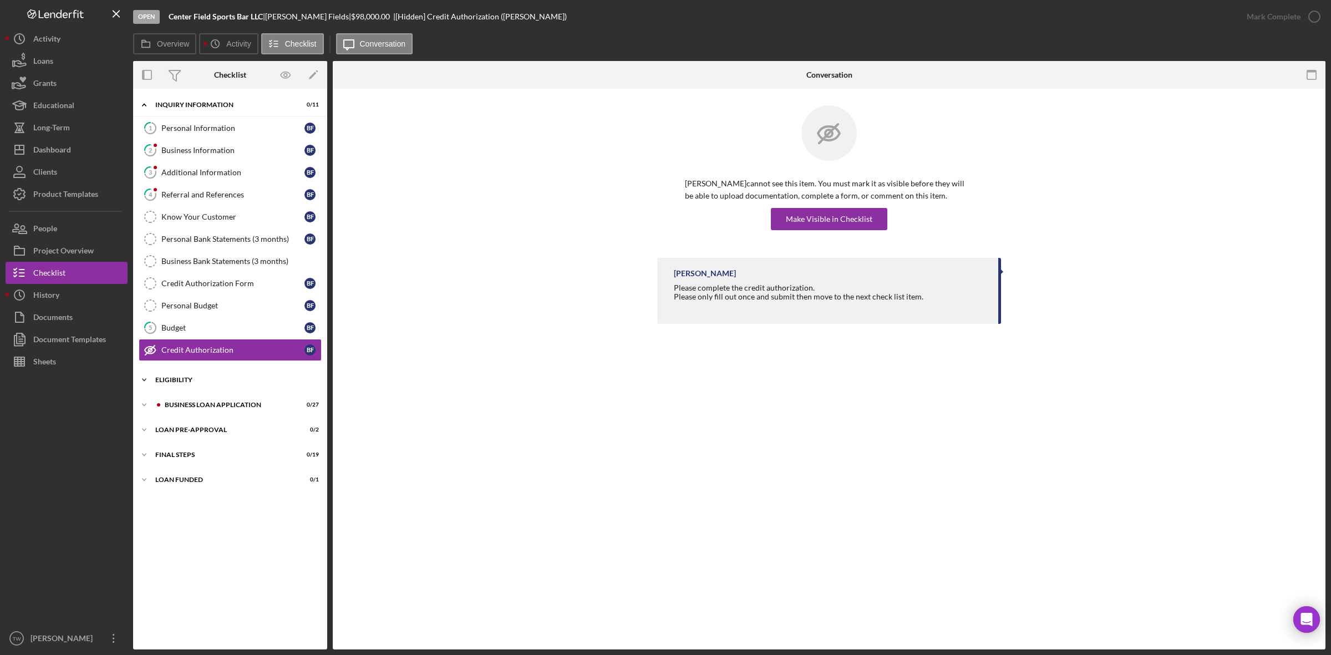
click at [195, 389] on div "Icon/Expander ELIGIBILITY 0 / 4" at bounding box center [230, 380] width 194 height 22
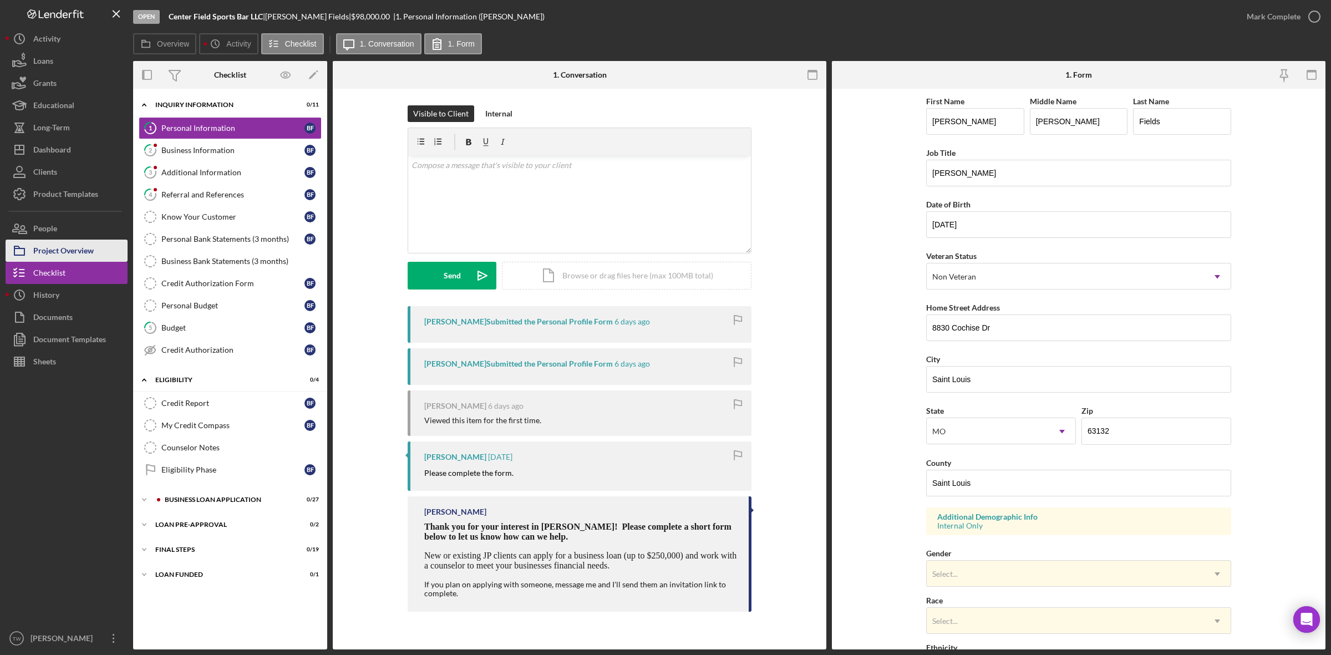
click at [59, 253] on div "Project Overview" at bounding box center [63, 252] width 60 height 25
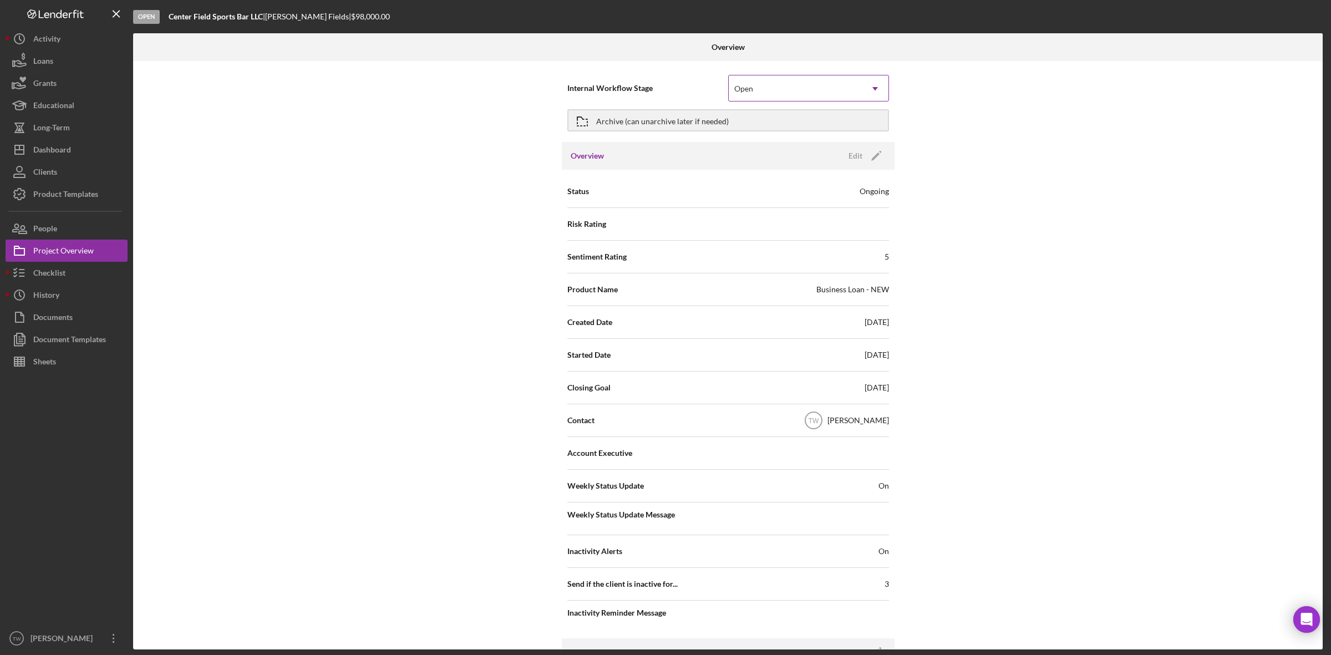
click at [793, 87] on div "Open" at bounding box center [795, 89] width 133 height 26
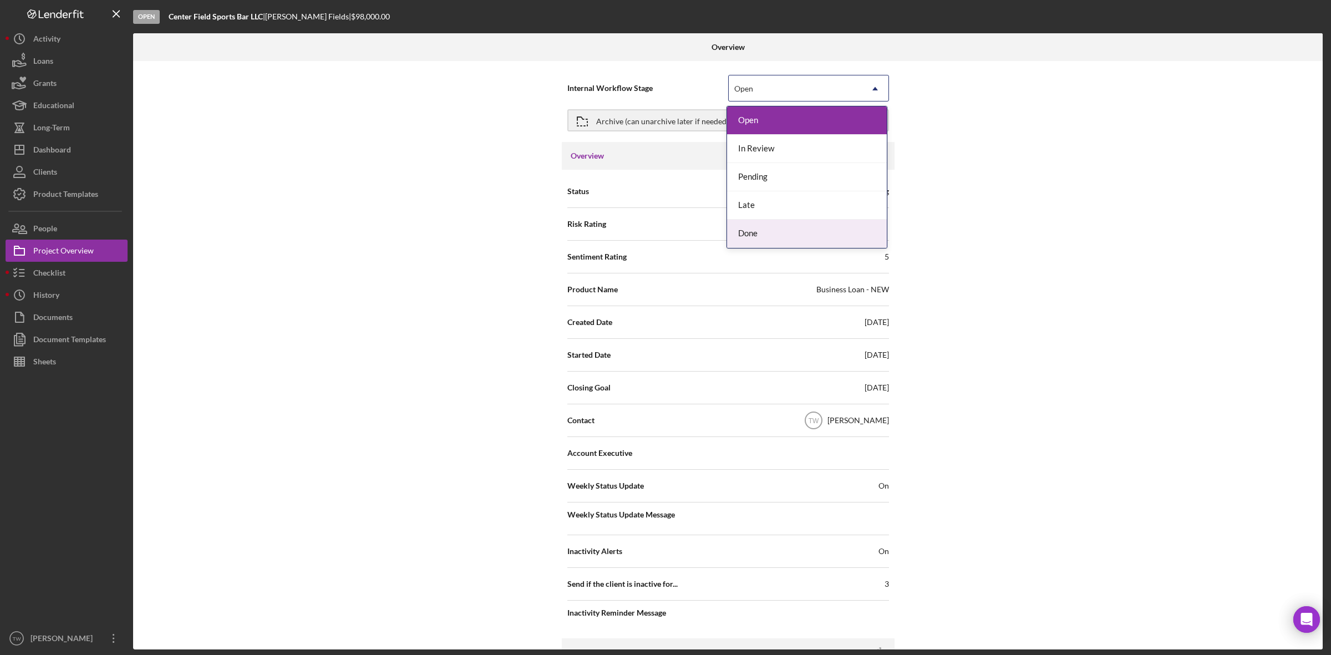
click at [758, 231] on div "Done" at bounding box center [807, 234] width 160 height 28
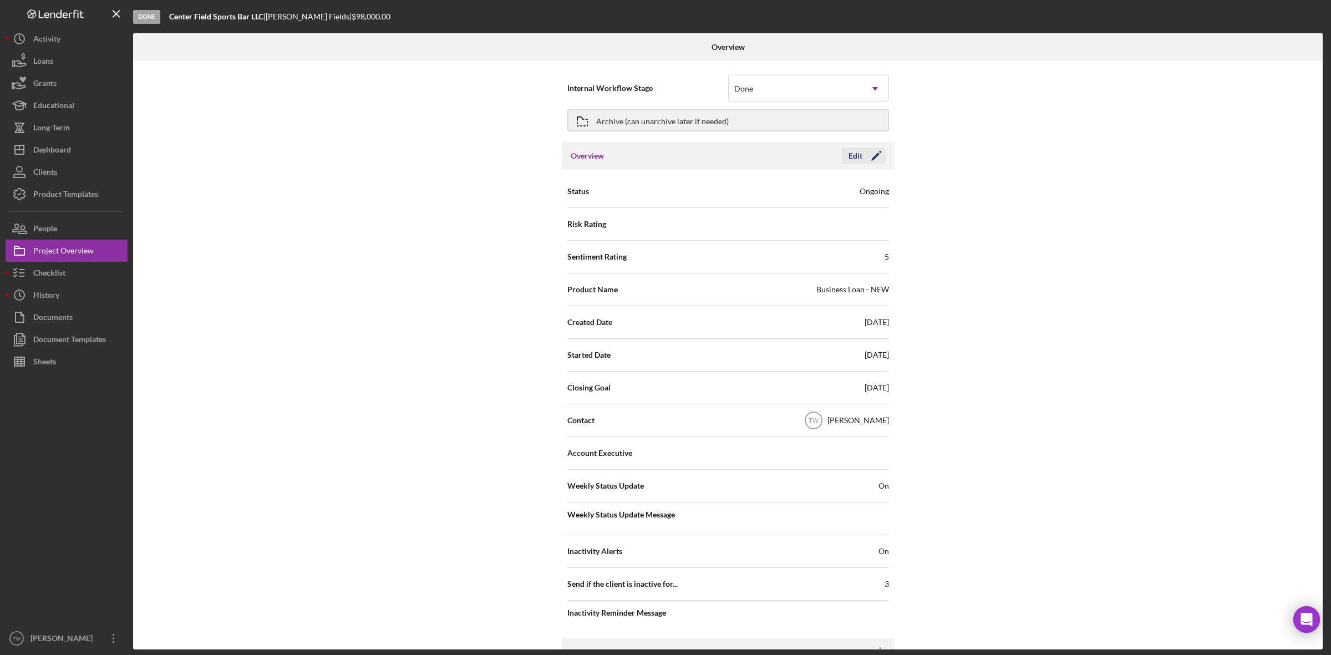
click at [873, 156] on polygon "button" at bounding box center [875, 157] width 8 height 8
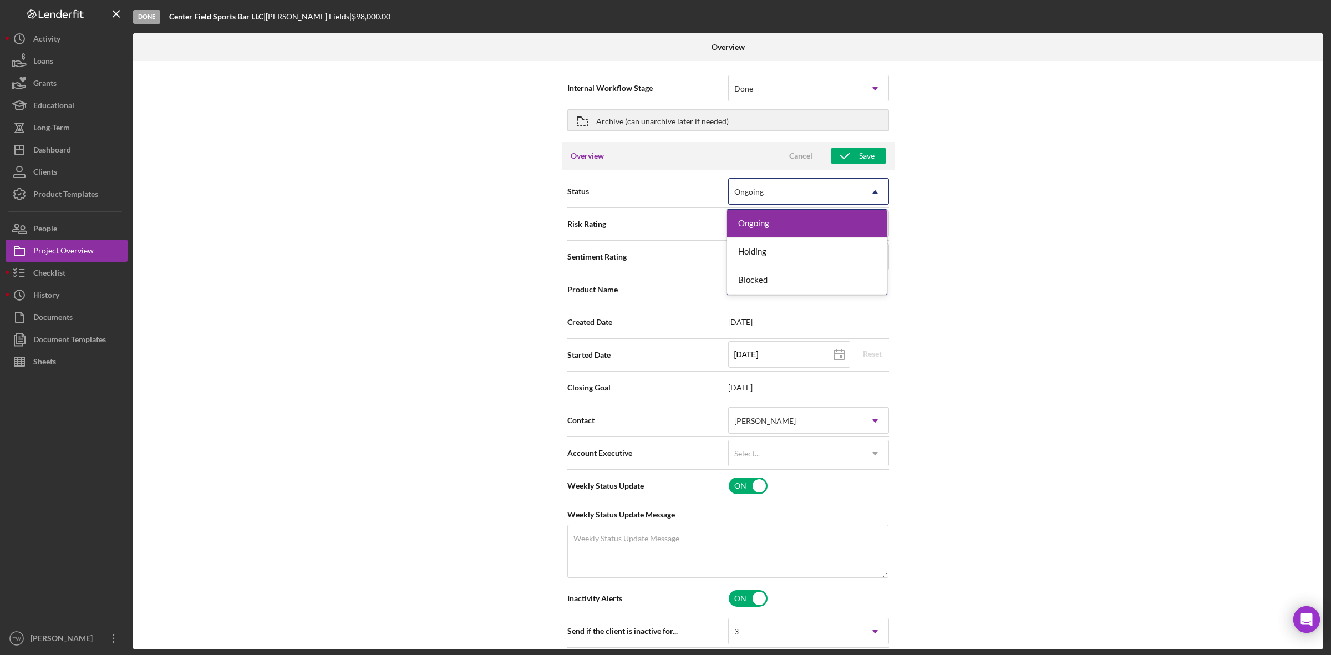
click at [870, 180] on icon "Icon/Dropdown Arrow" at bounding box center [875, 192] width 27 height 27
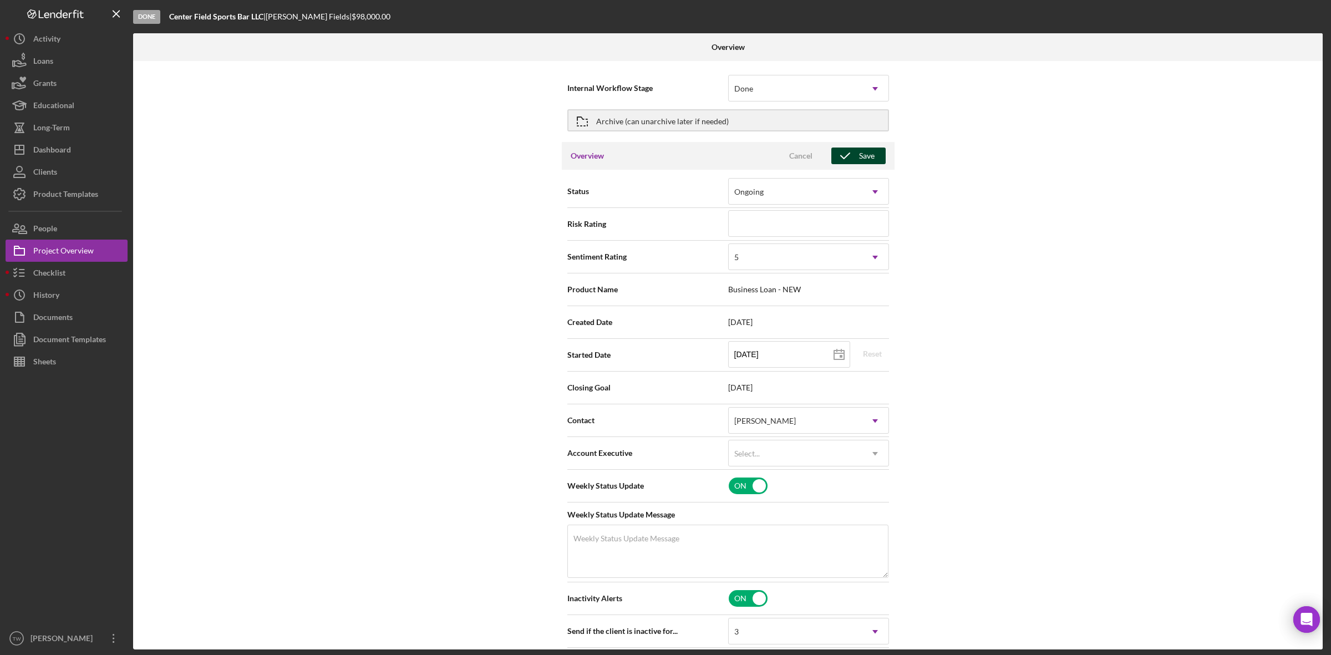
click at [839, 160] on icon "button" at bounding box center [845, 156] width 28 height 28
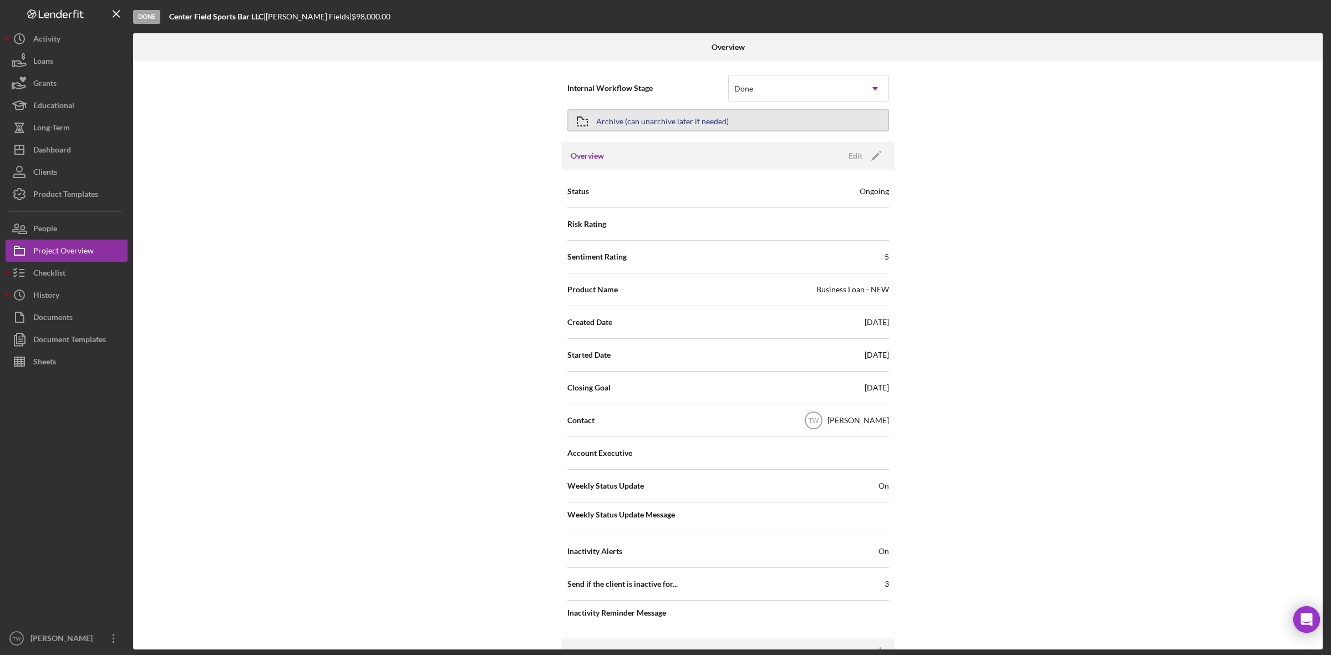
click at [611, 118] on div "Archive (can unarchive later if needed)" at bounding box center [662, 120] width 133 height 20
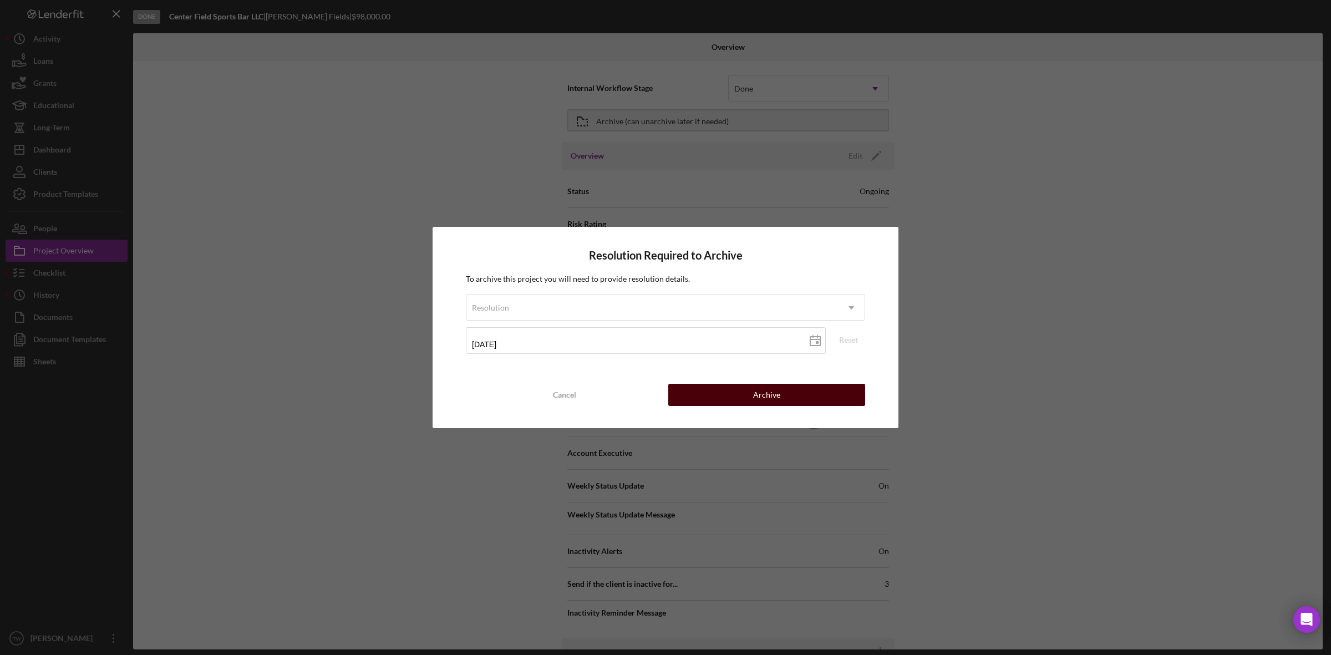
click at [774, 394] on div "Archive" at bounding box center [766, 395] width 27 height 22
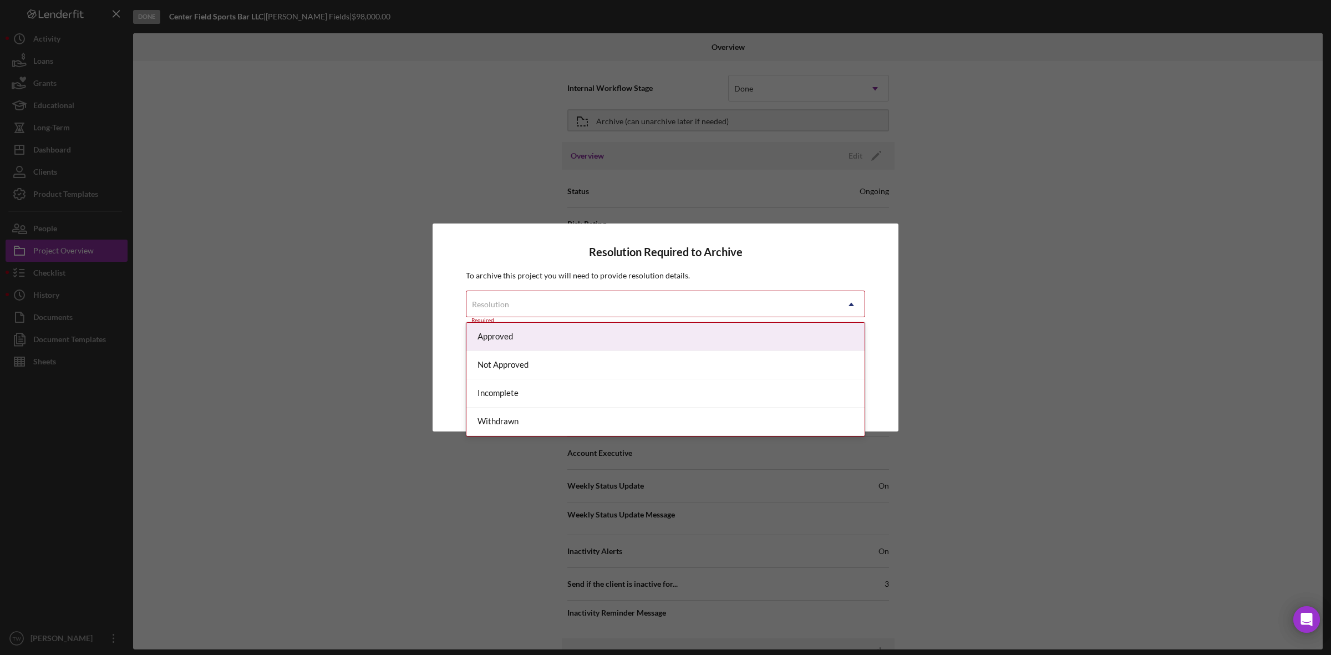
click at [744, 317] on div "Resolution" at bounding box center [652, 305] width 372 height 26
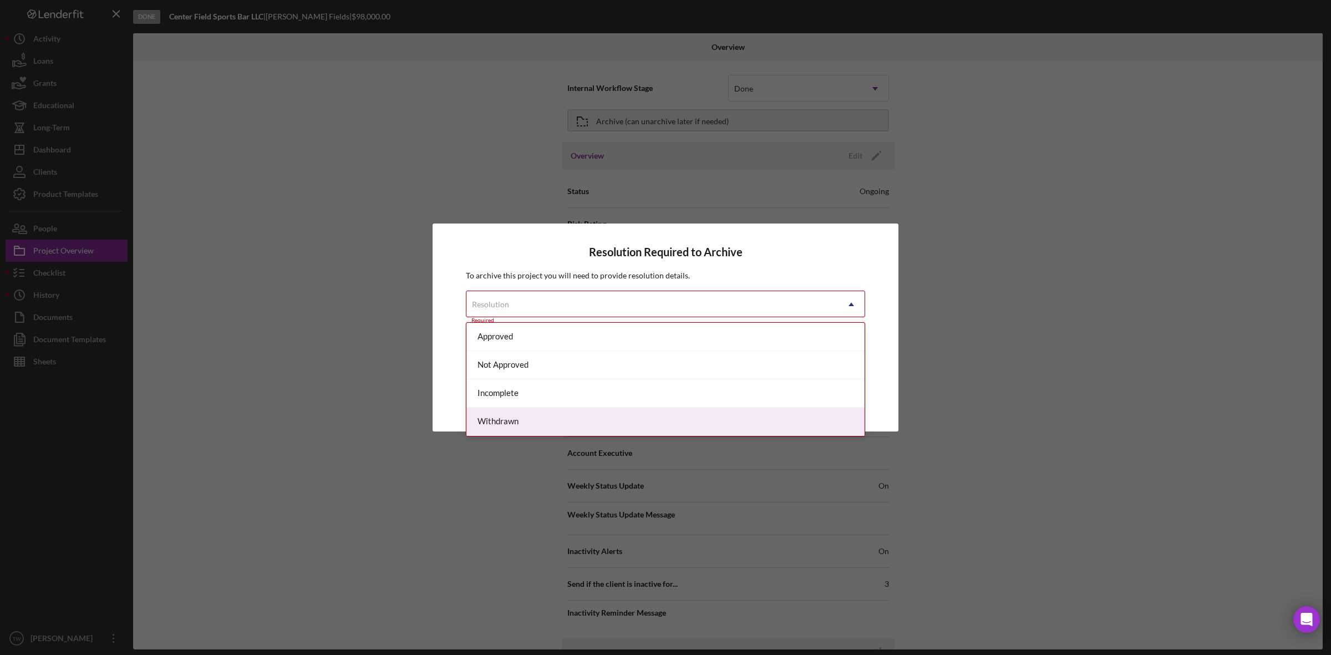
click at [692, 422] on div "Withdrawn" at bounding box center [665, 422] width 398 height 28
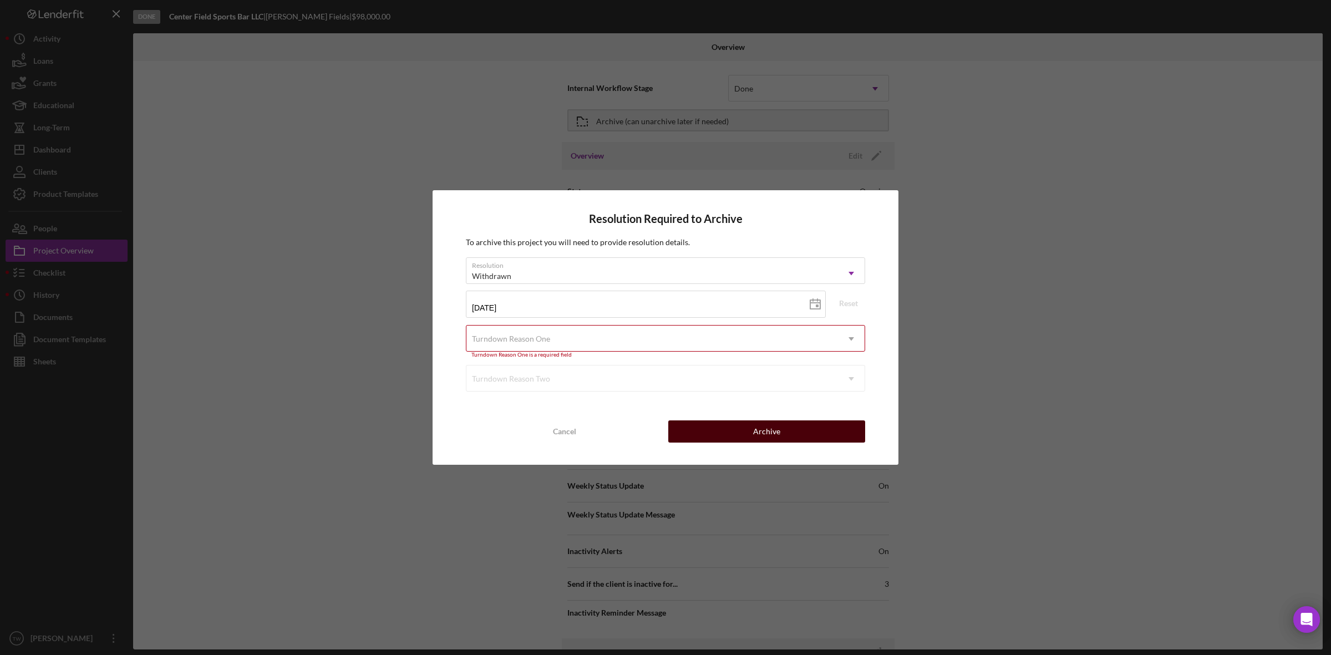
click at [733, 431] on button "Archive" at bounding box center [766, 431] width 197 height 22
click at [700, 341] on div "Turndown Reason One" at bounding box center [652, 339] width 372 height 26
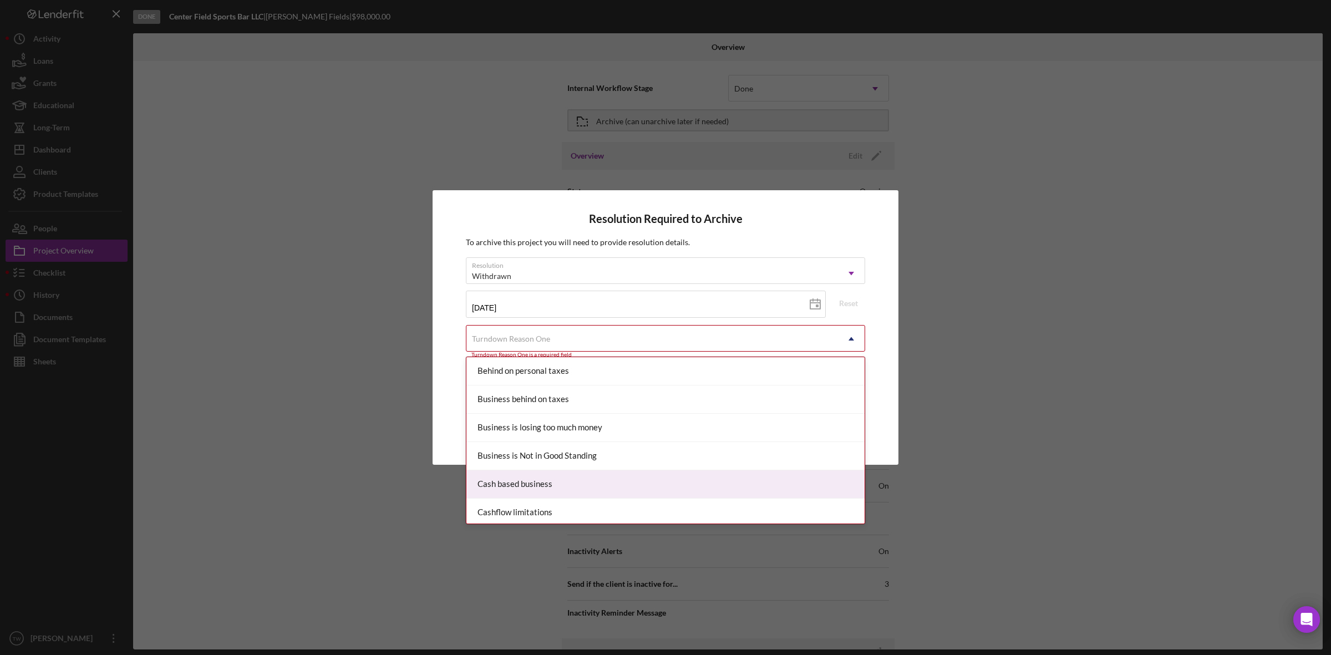
click at [588, 476] on div "Cash based business" at bounding box center [665, 484] width 398 height 28
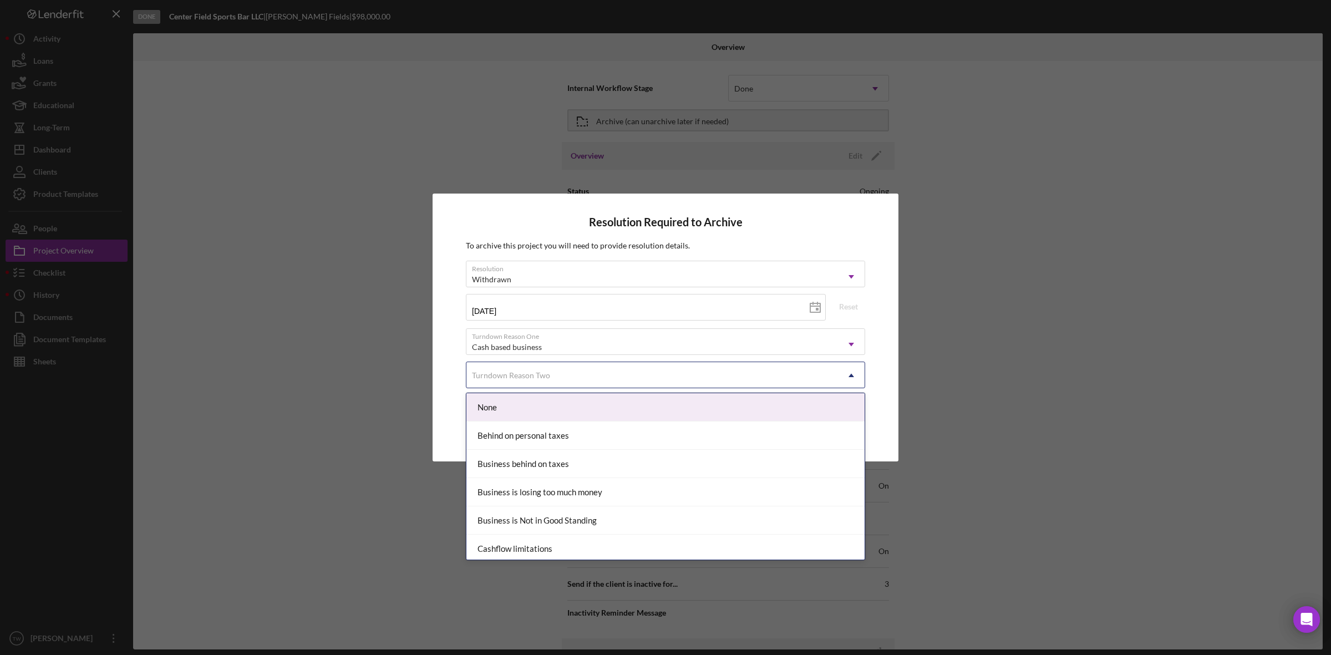
click at [649, 382] on div "Turndown Reason Two" at bounding box center [652, 376] width 372 height 26
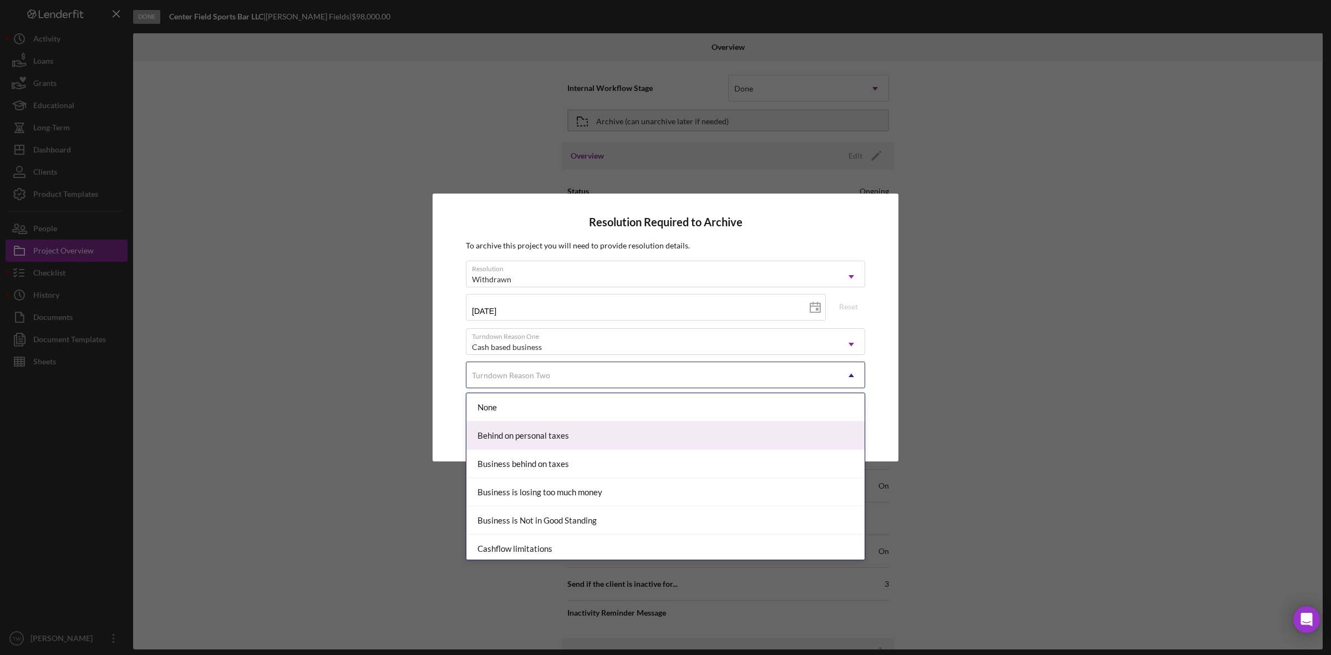
click at [616, 437] on div "Behind on personal taxes" at bounding box center [665, 435] width 398 height 28
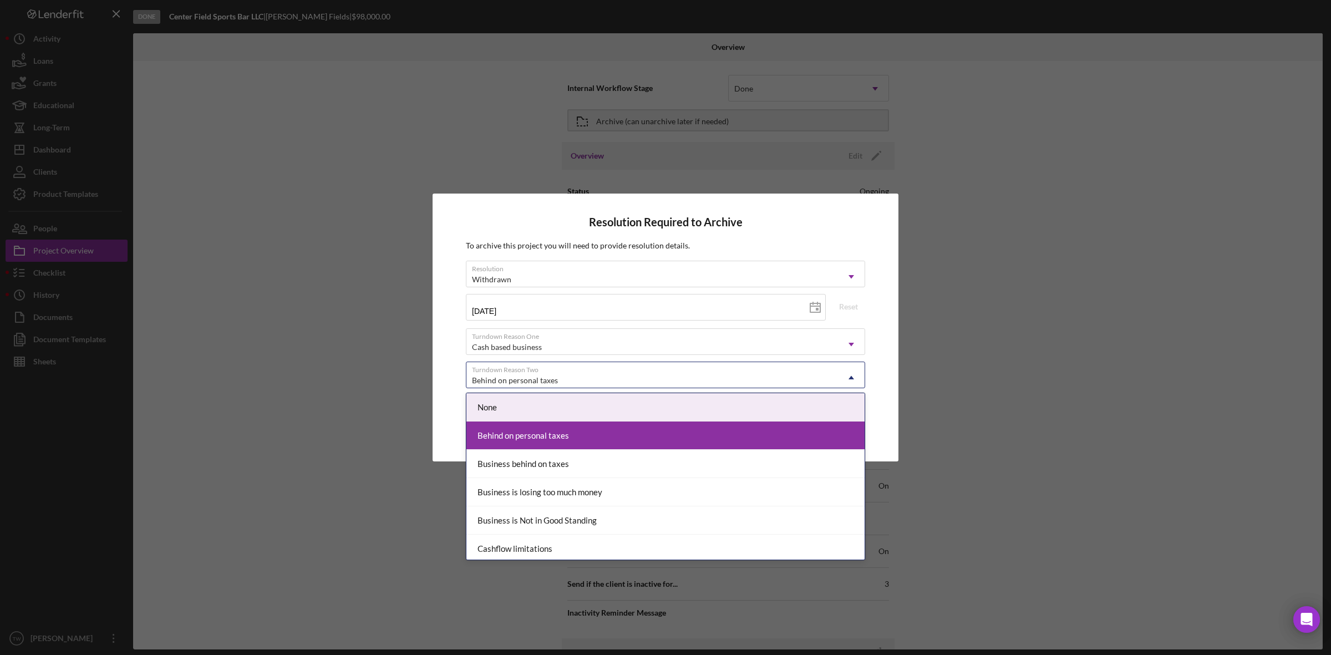
click at [672, 380] on div "Behind on personal taxes" at bounding box center [652, 381] width 372 height 26
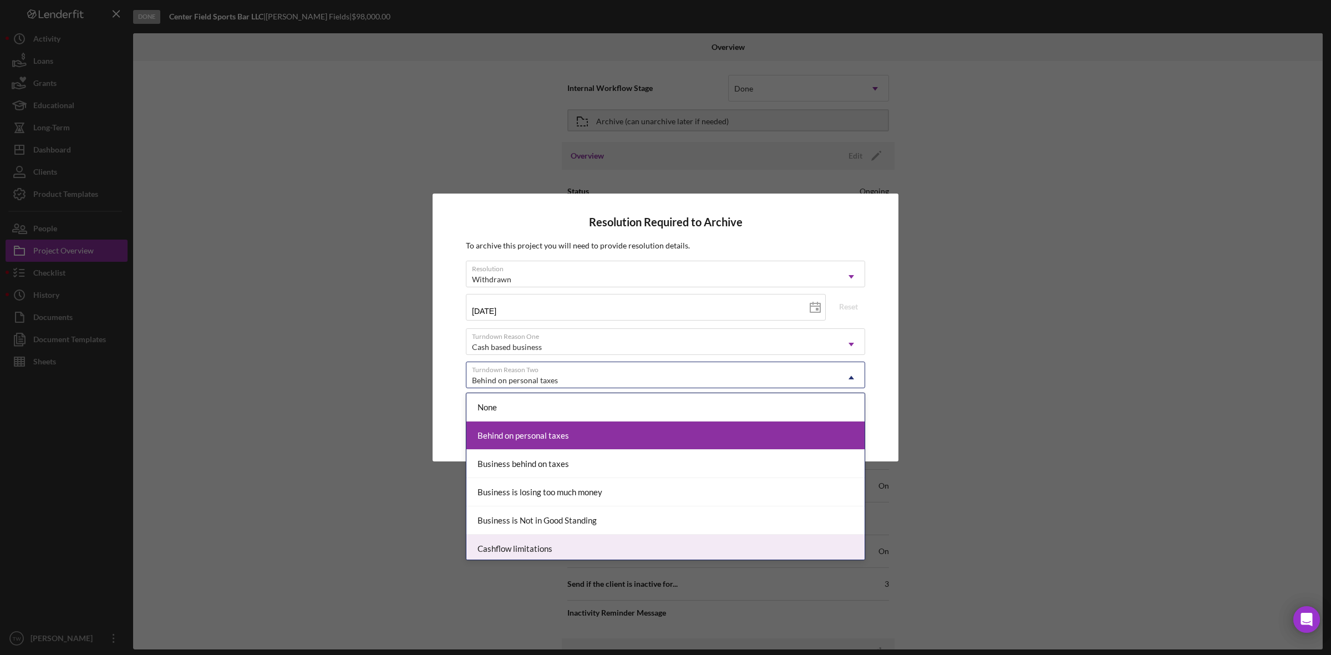
click at [583, 545] on div "Cashflow limitations" at bounding box center [665, 549] width 398 height 28
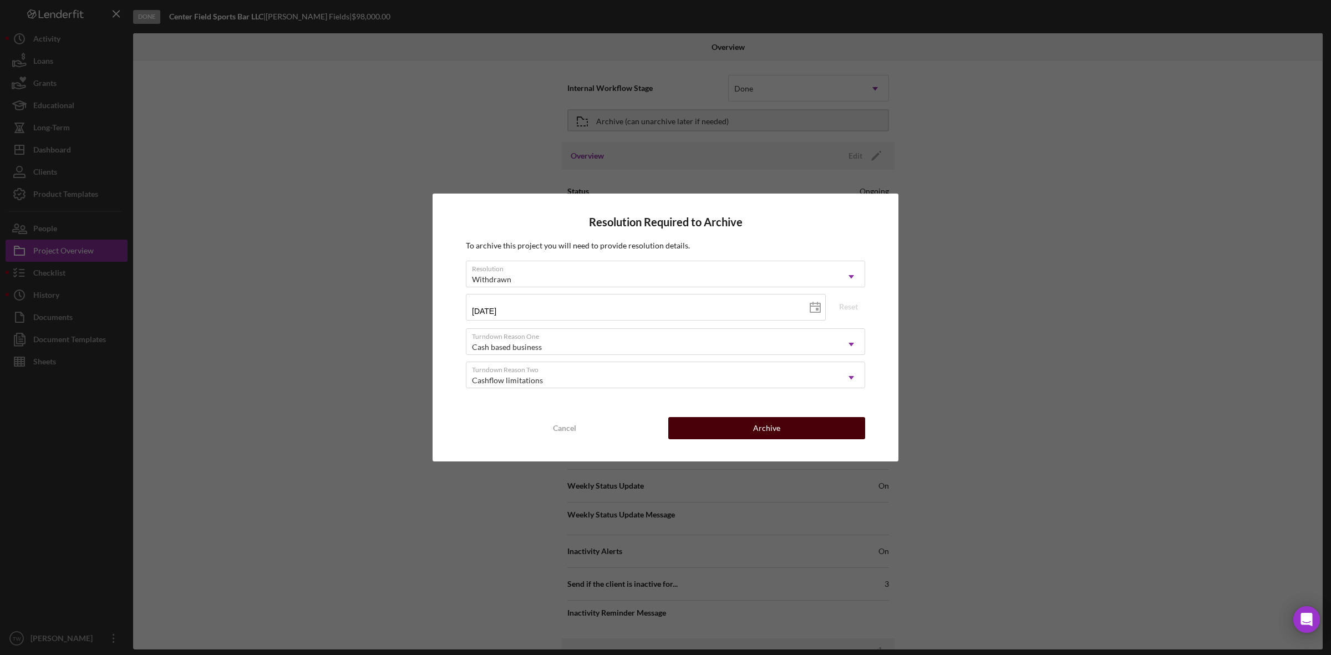
click at [800, 420] on button "Archive" at bounding box center [766, 428] width 197 height 22
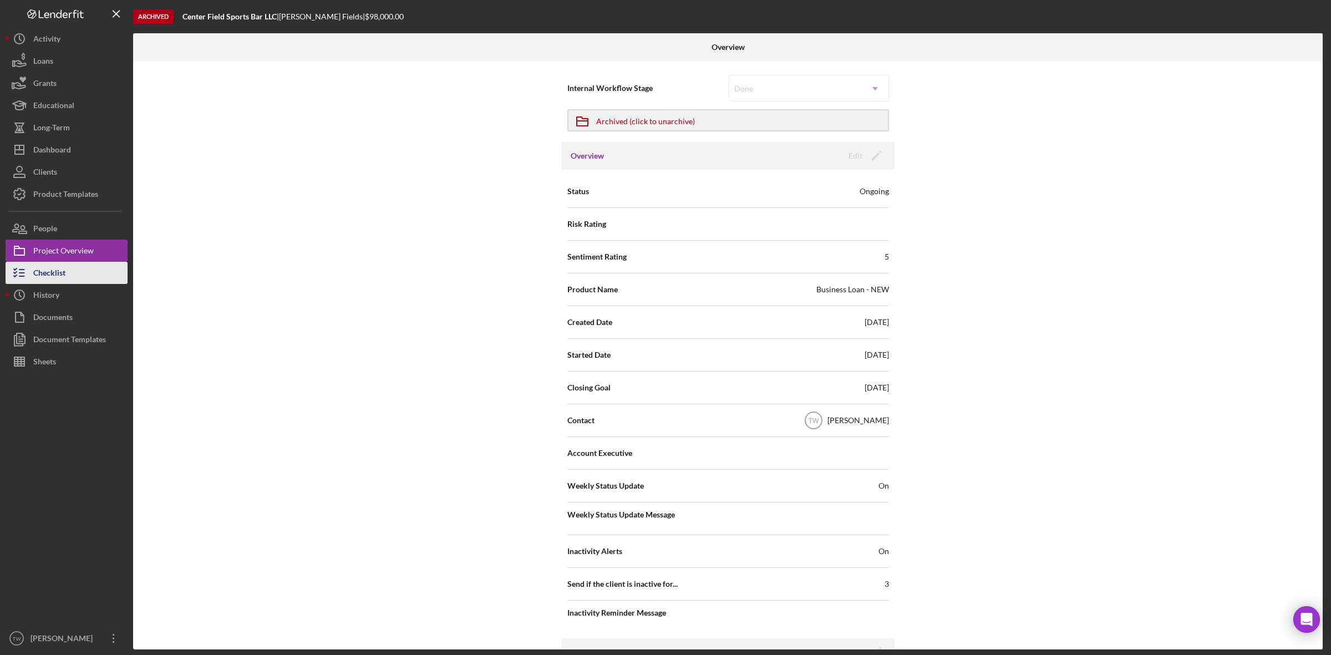
click at [65, 281] on button "Checklist" at bounding box center [67, 273] width 122 height 22
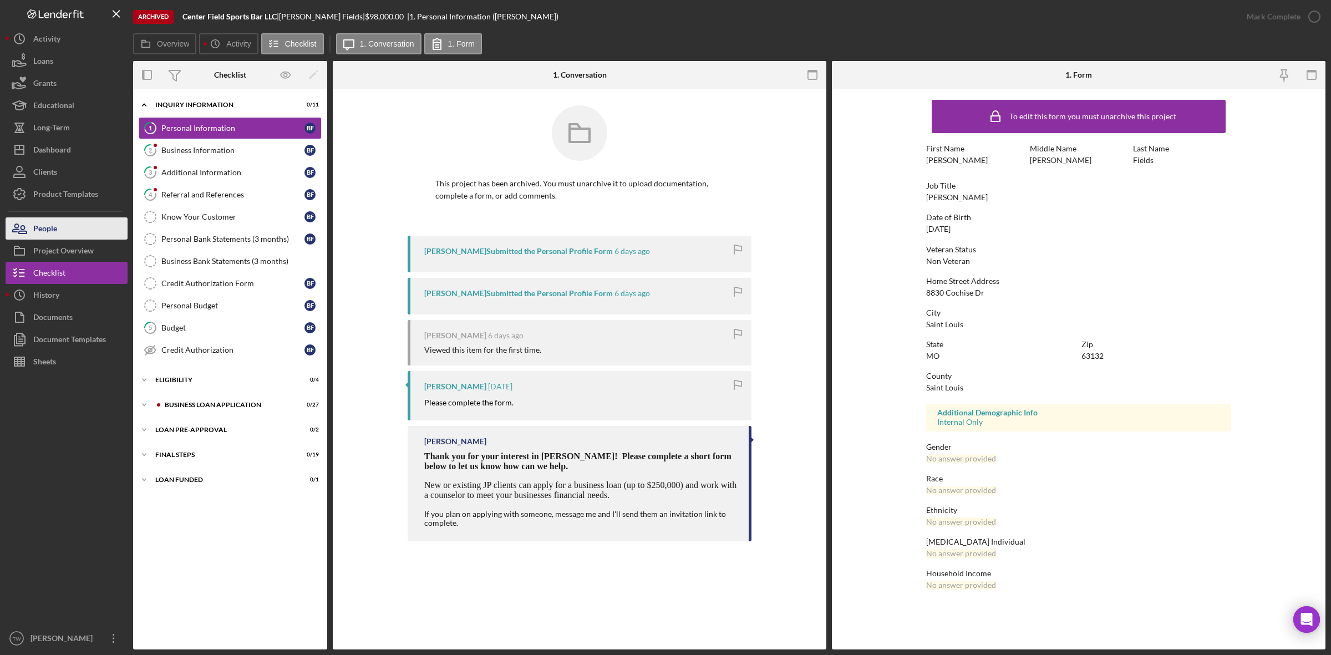
click at [43, 226] on div "People" at bounding box center [45, 229] width 24 height 25
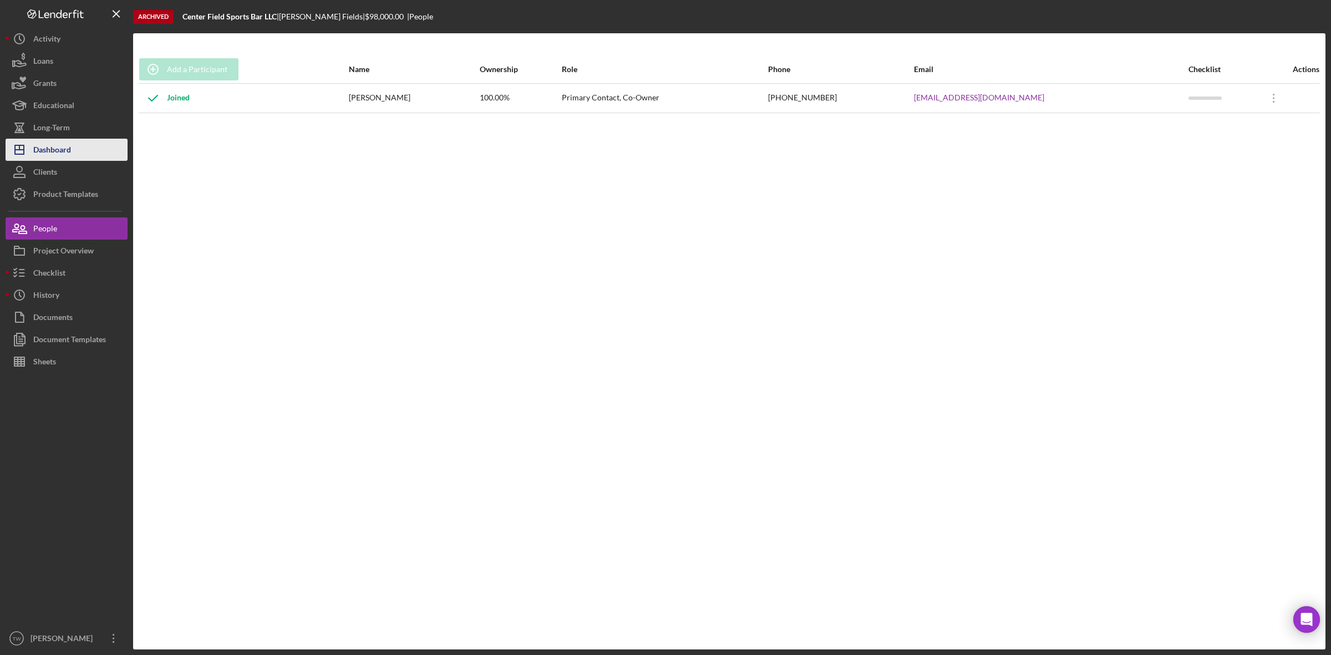
click at [46, 145] on div "Dashboard" at bounding box center [52, 151] width 38 height 25
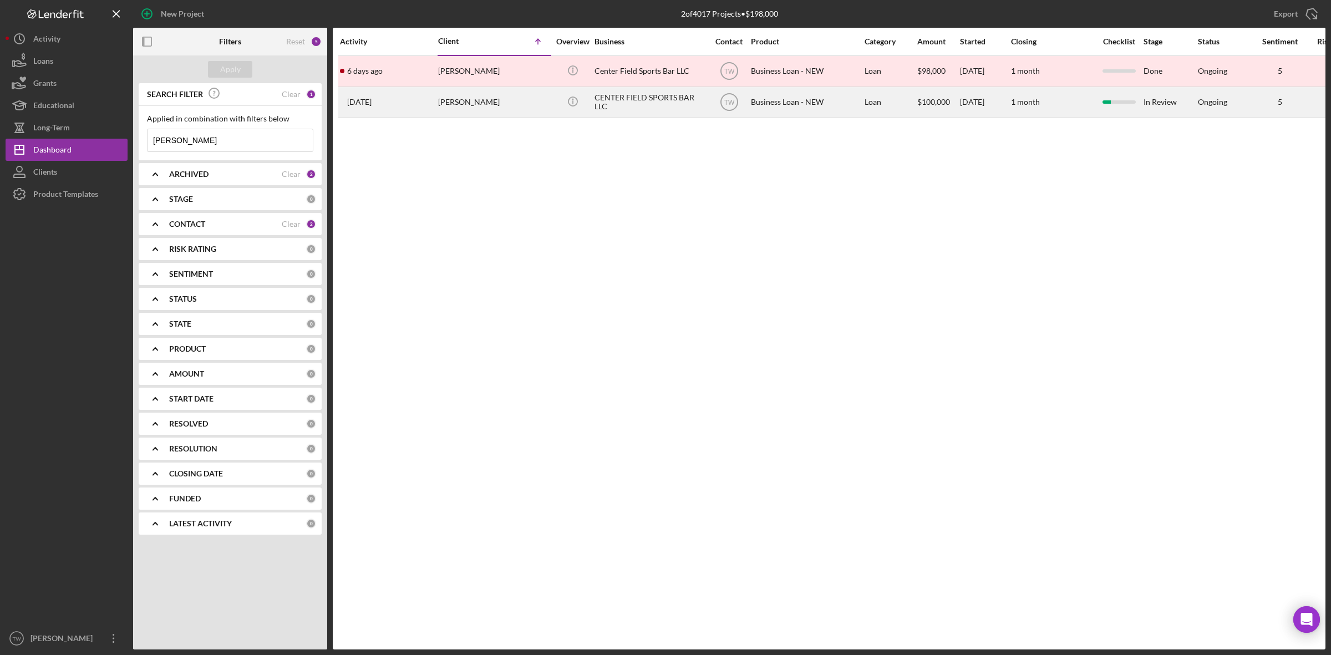
click at [531, 109] on div "blake fields" at bounding box center [493, 102] width 111 height 29
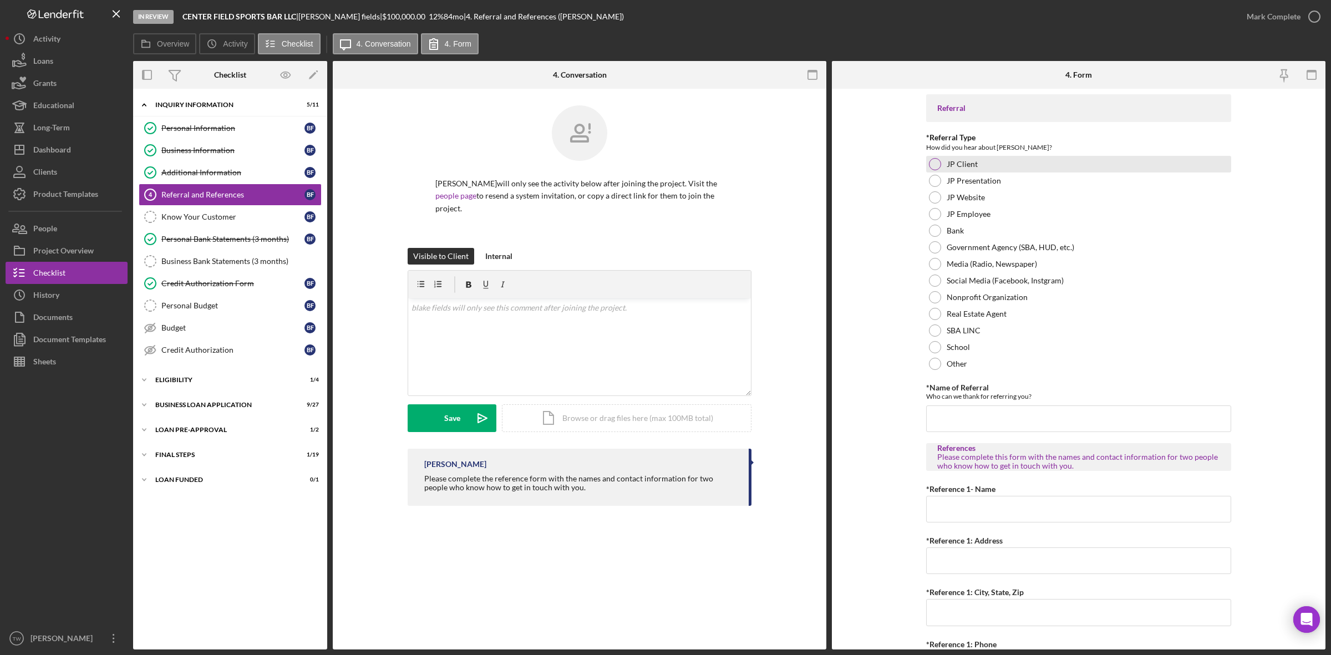
click at [982, 162] on div "JP Client" at bounding box center [1078, 164] width 305 height 17
click at [982, 413] on input "*Name of Referral" at bounding box center [1078, 418] width 305 height 27
type input "Franchot Cunningham"
type input "J"
type input "Anthony Brown"
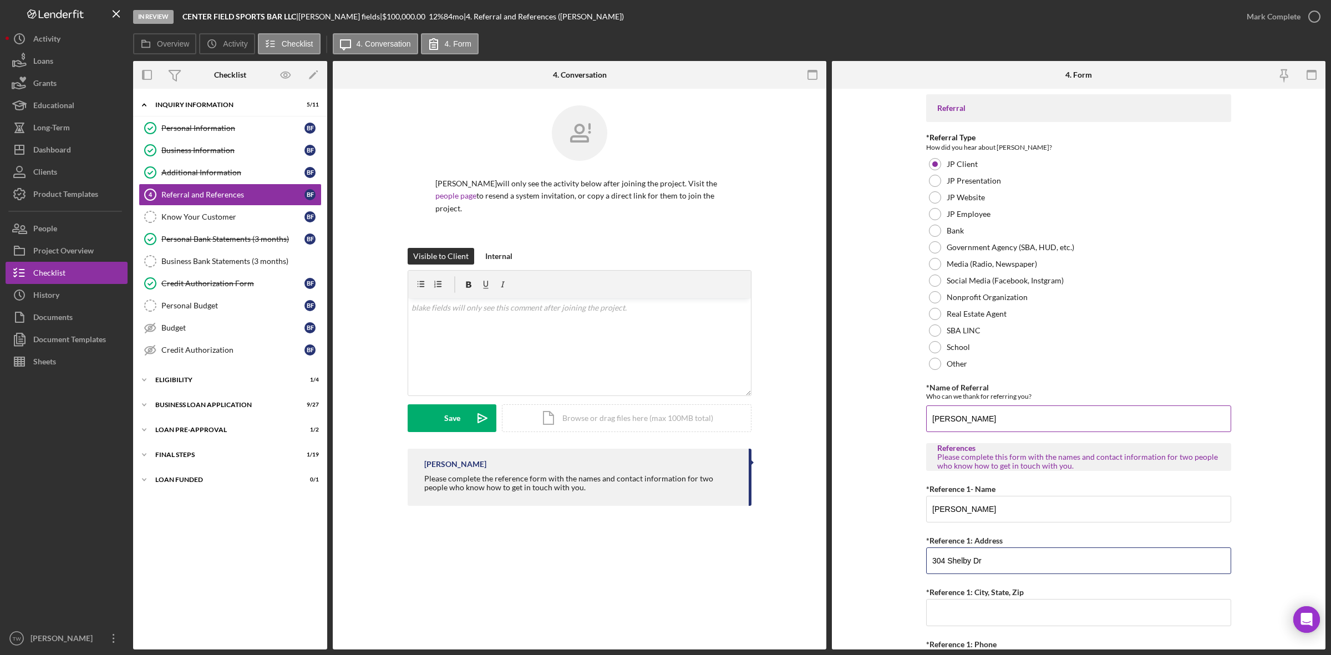
type input "304 Shelby Dr"
type input "St. Louis, MO 63105"
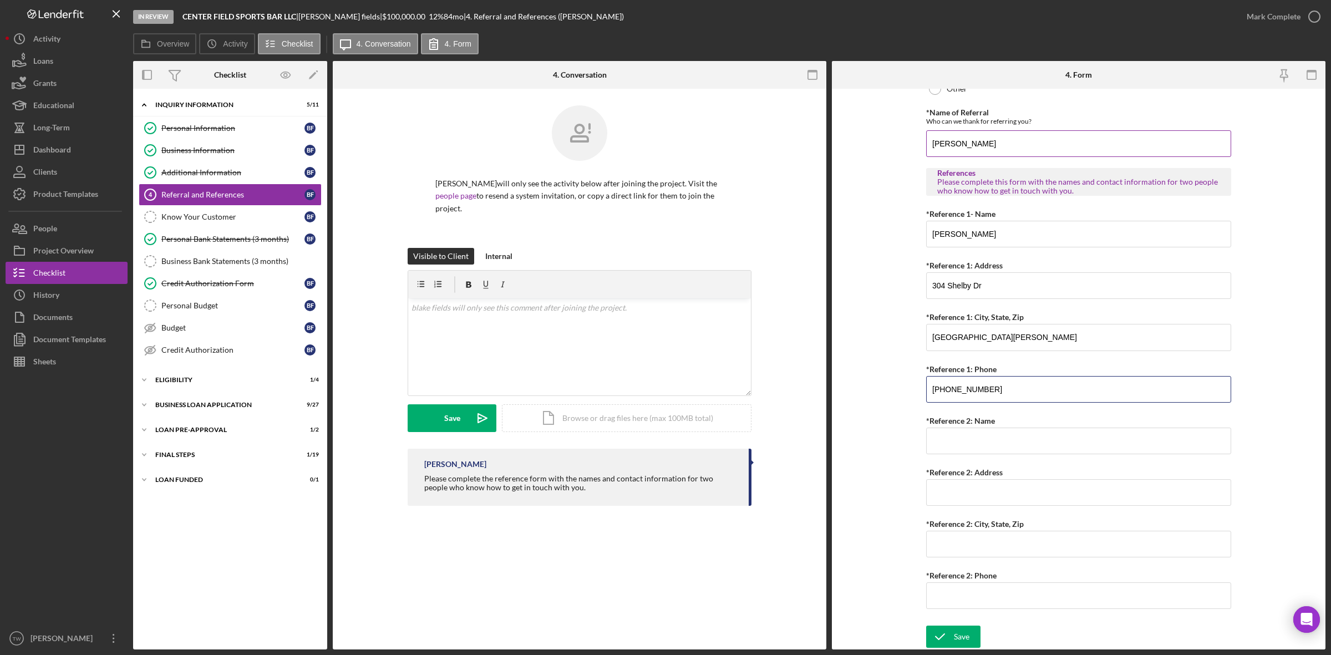
type input "(314) 686-9784"
type input "Caleb Butler"
type input "204 Sunflower"
type input "St. Louis, MO 63106"
type input "(636) 789-0662"
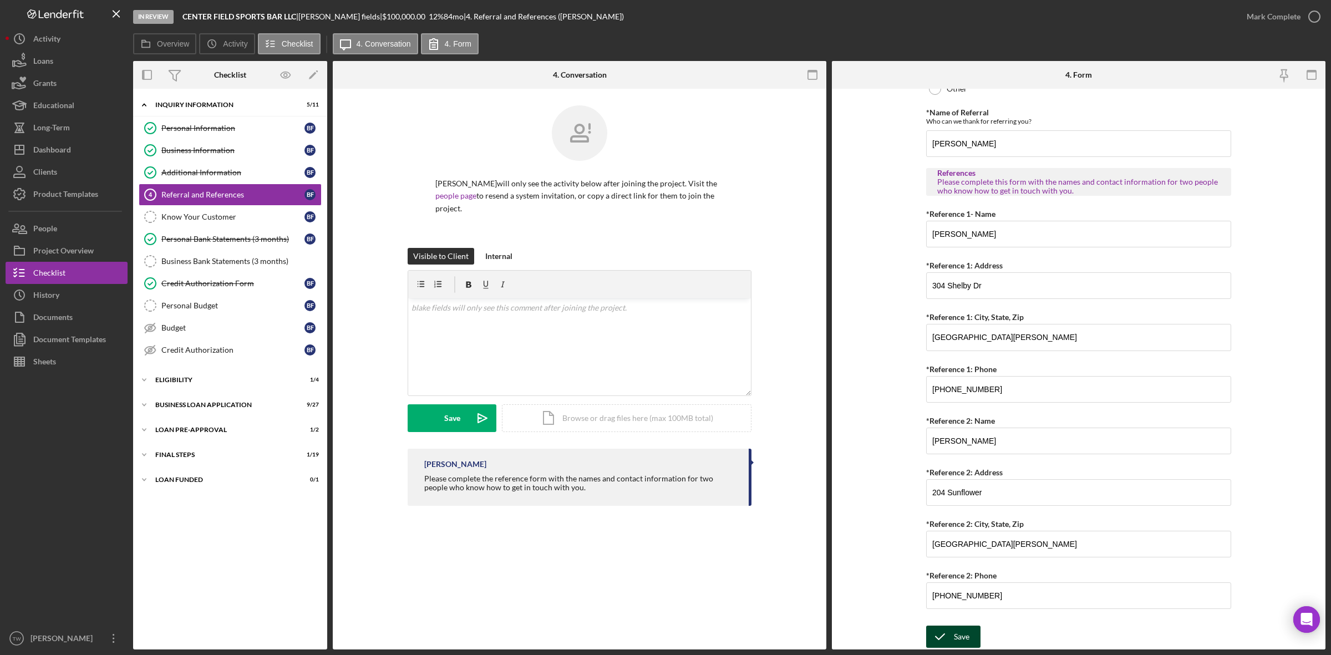
click at [940, 641] on icon "submit" at bounding box center [940, 637] width 28 height 28
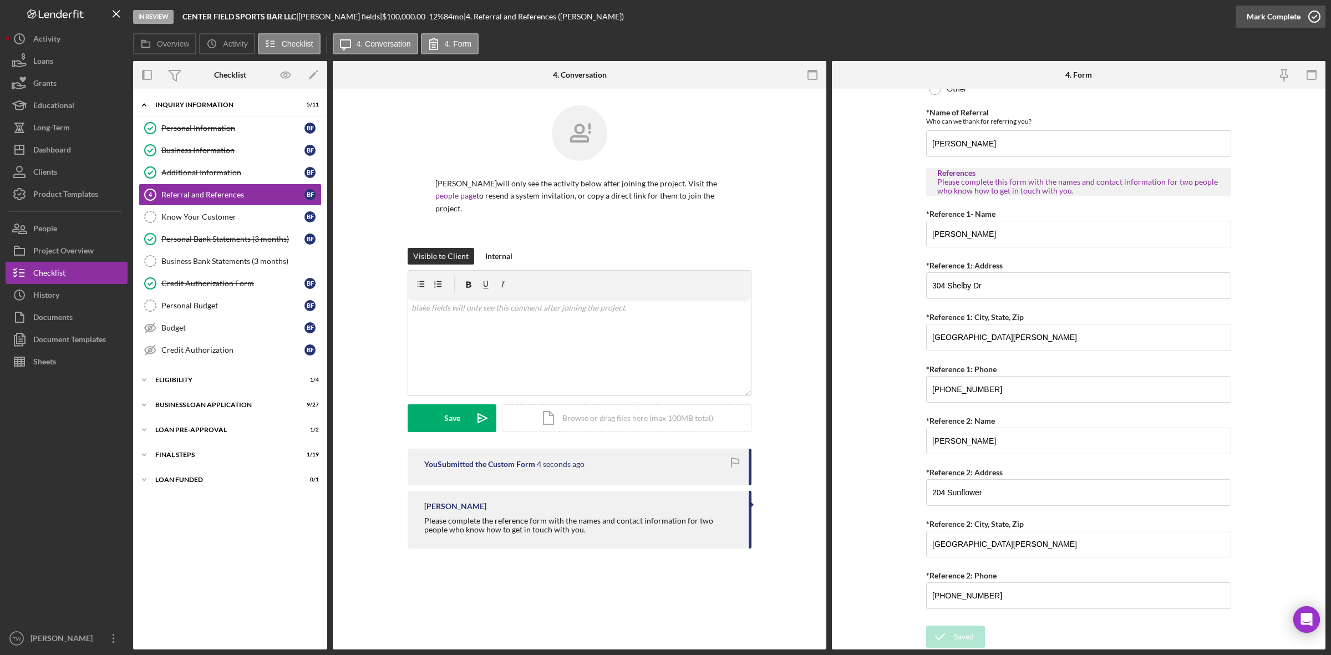
click at [1265, 20] on div "Mark Complete" at bounding box center [1274, 17] width 54 height 22
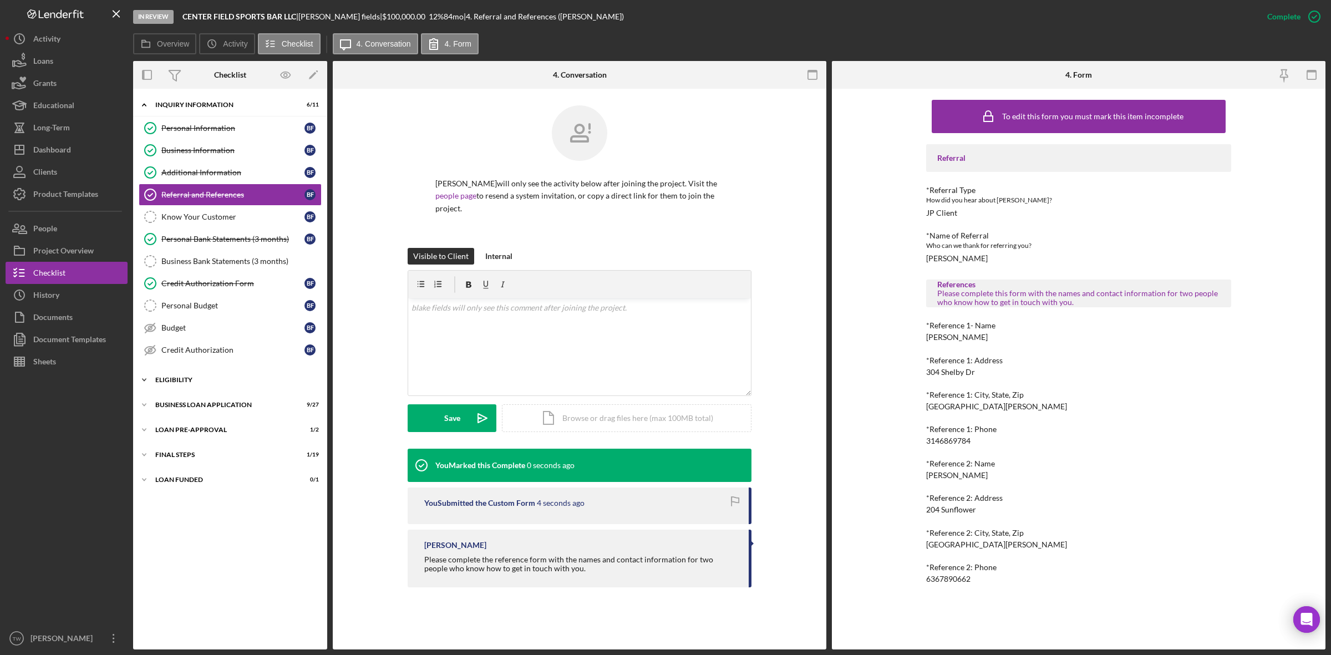
click at [205, 382] on div "ELIGIBILITY" at bounding box center [234, 380] width 158 height 7
click at [214, 498] on div "Icon/Expander BUSINESS LOAN APPLICATION 9 / 27" at bounding box center [230, 500] width 194 height 22
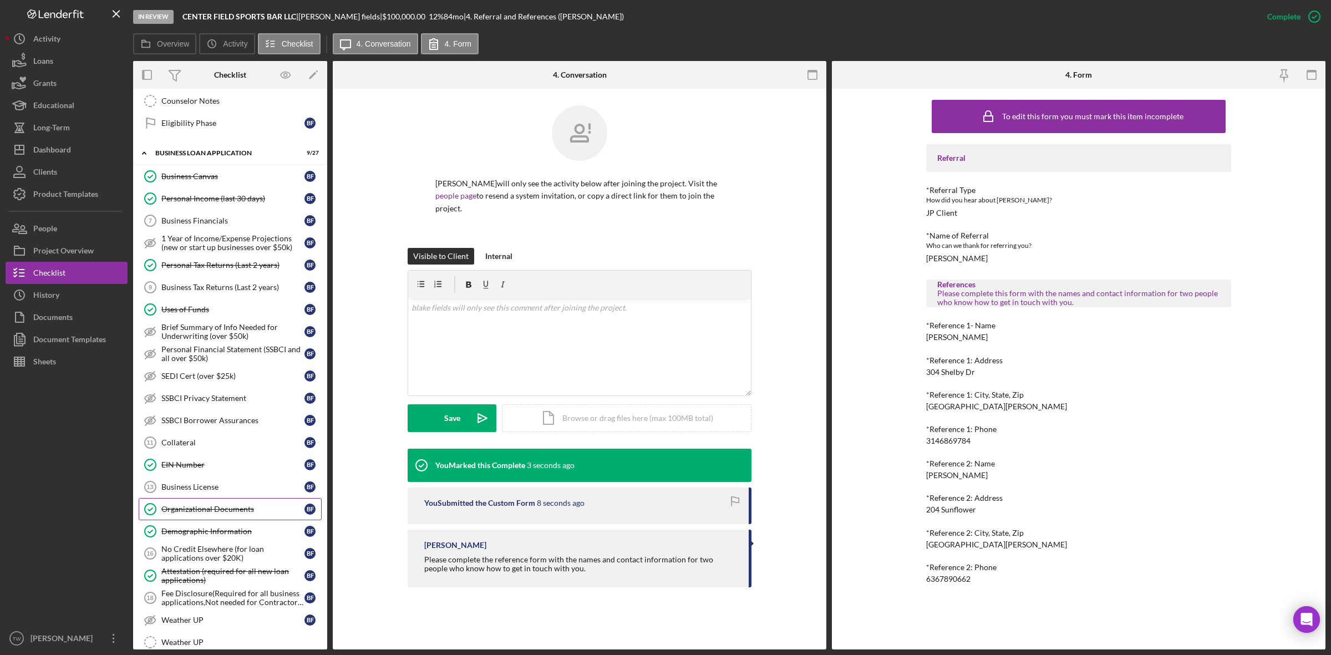
scroll to position [558, 0]
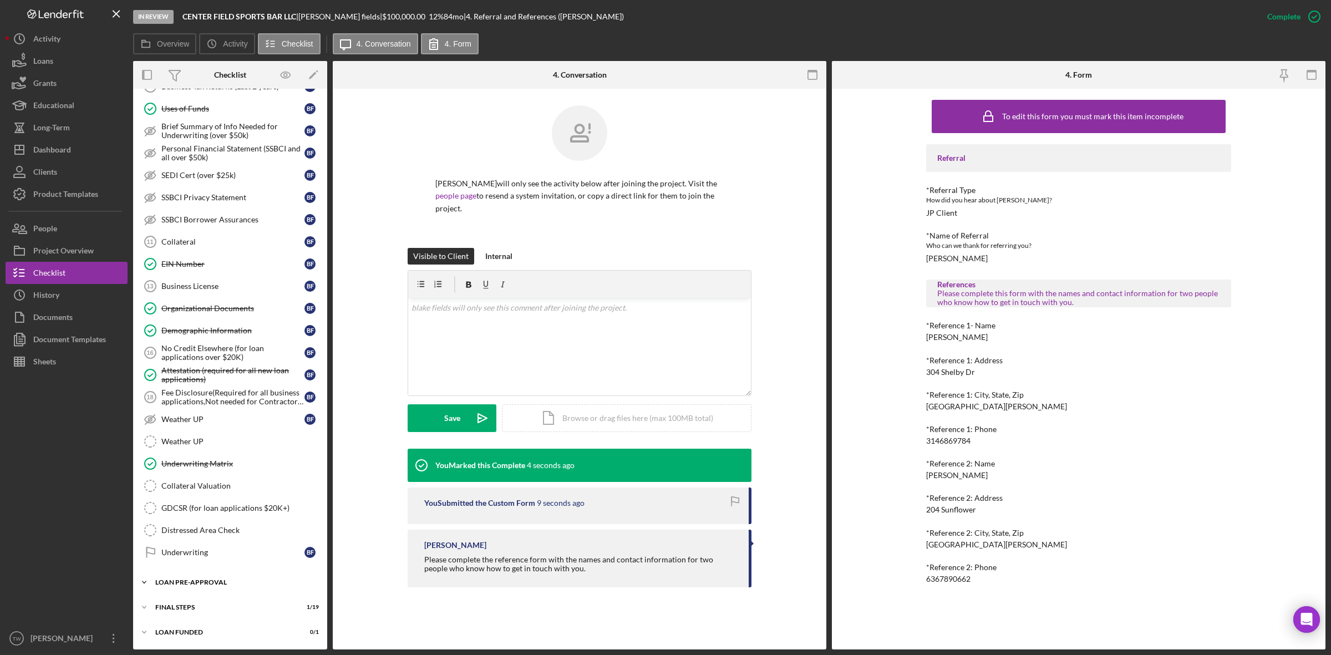
click at [174, 584] on div "LOAN PRE-APPROVAL" at bounding box center [234, 582] width 158 height 7
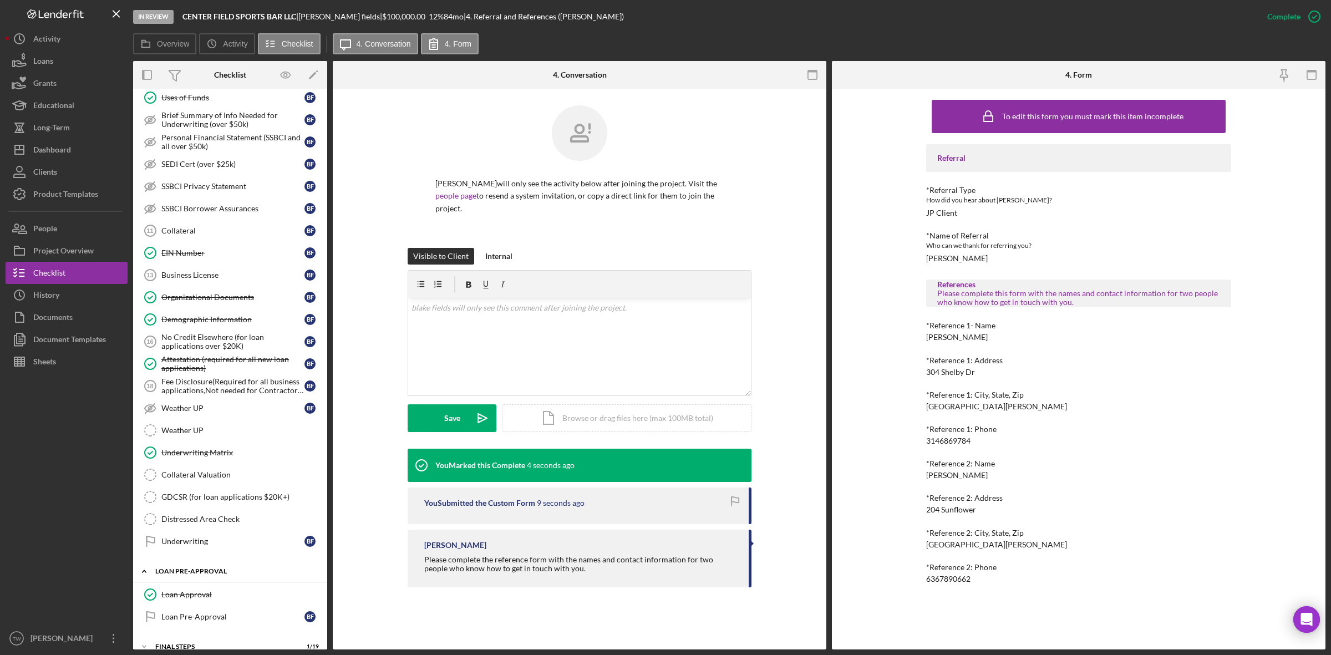
scroll to position [610, 0]
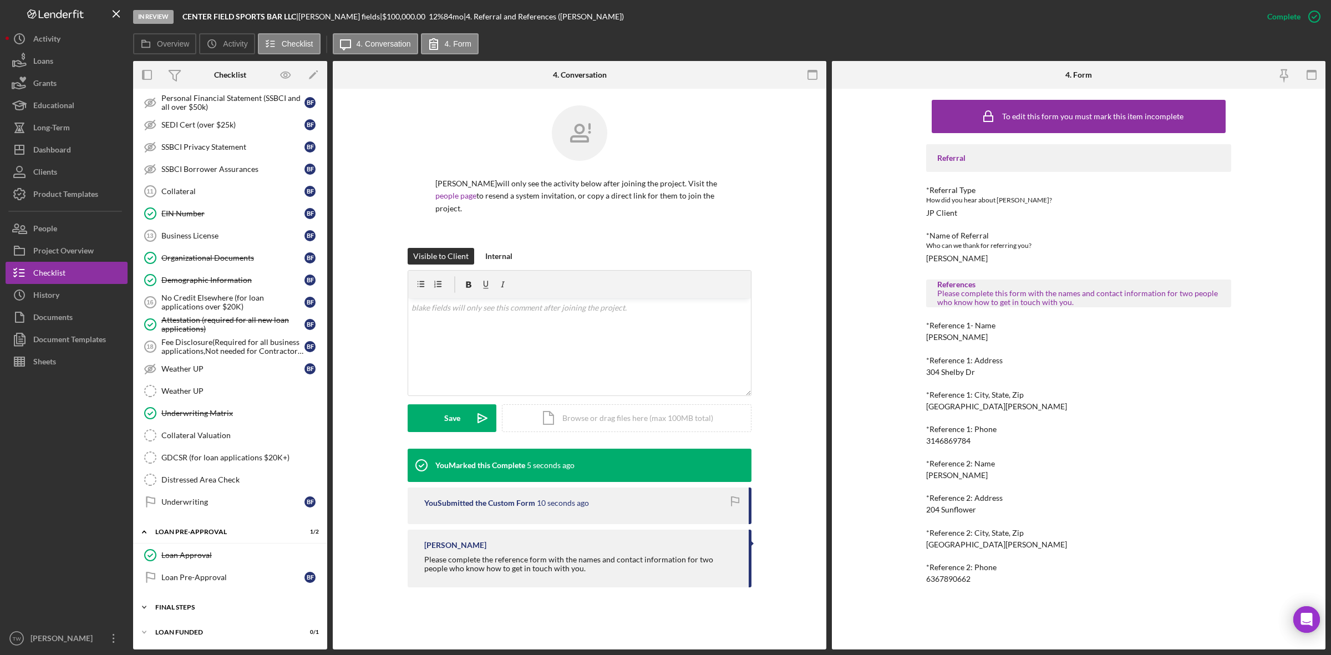
click at [159, 602] on div "Icon/Expander FINAL STEPS 1 / 19" at bounding box center [230, 607] width 194 height 22
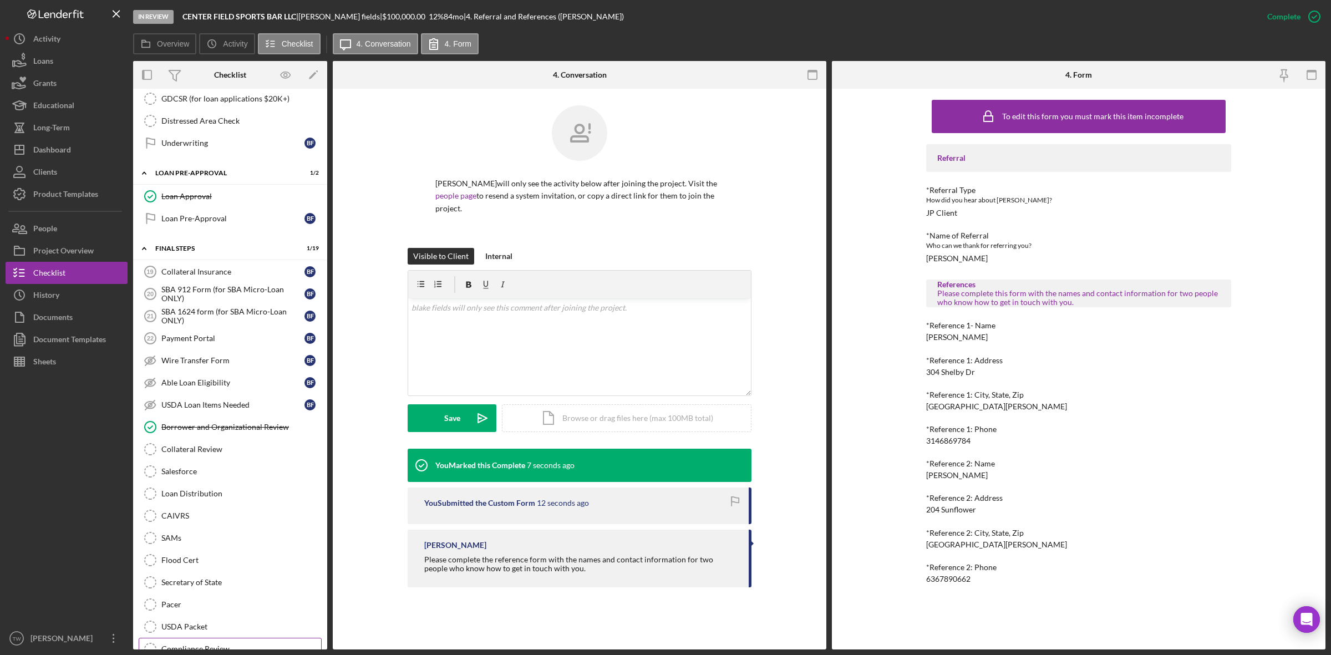
scroll to position [1043, 0]
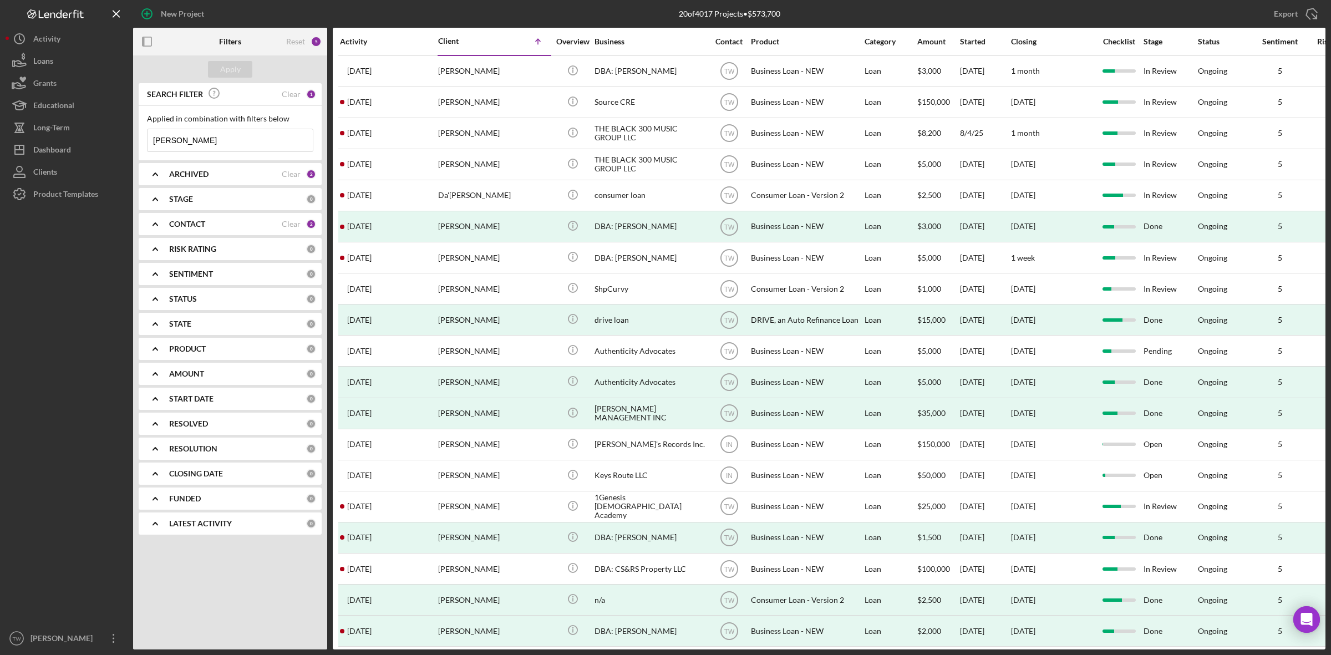
click at [230, 145] on input "[PERSON_NAME]" at bounding box center [230, 140] width 165 height 22
type input "[PERSON_NAME]"
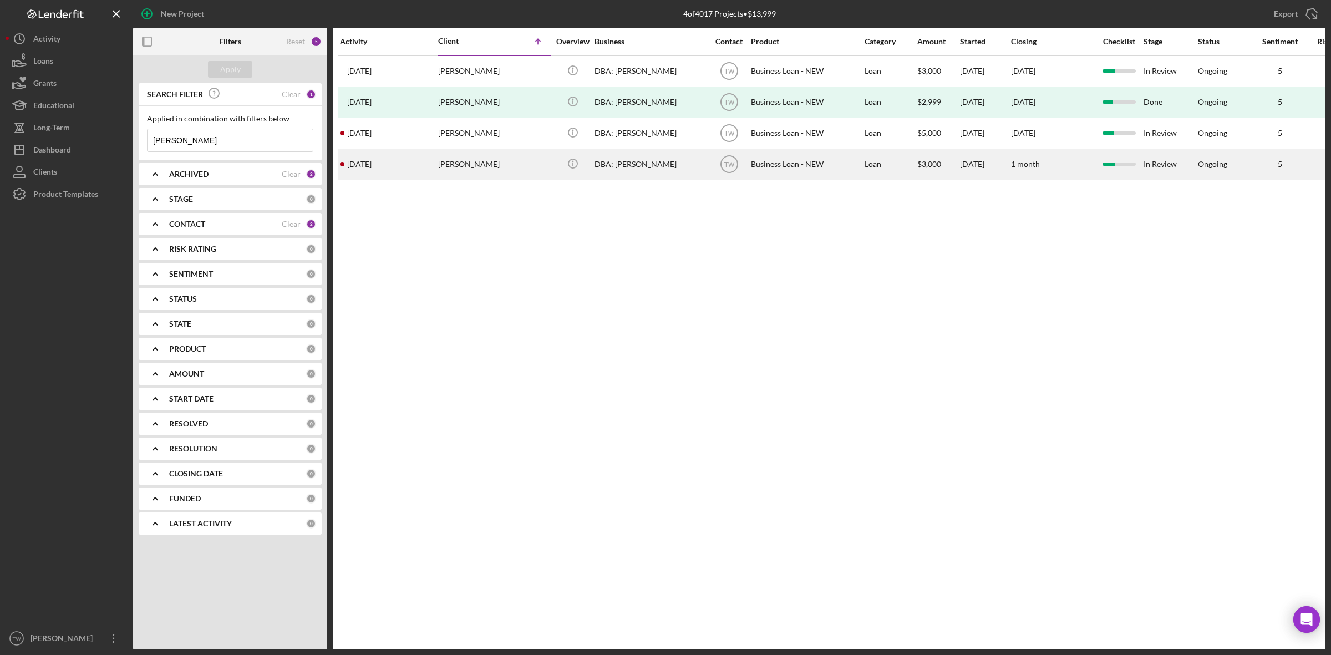
click at [460, 161] on div "[PERSON_NAME]" at bounding box center [493, 164] width 111 height 29
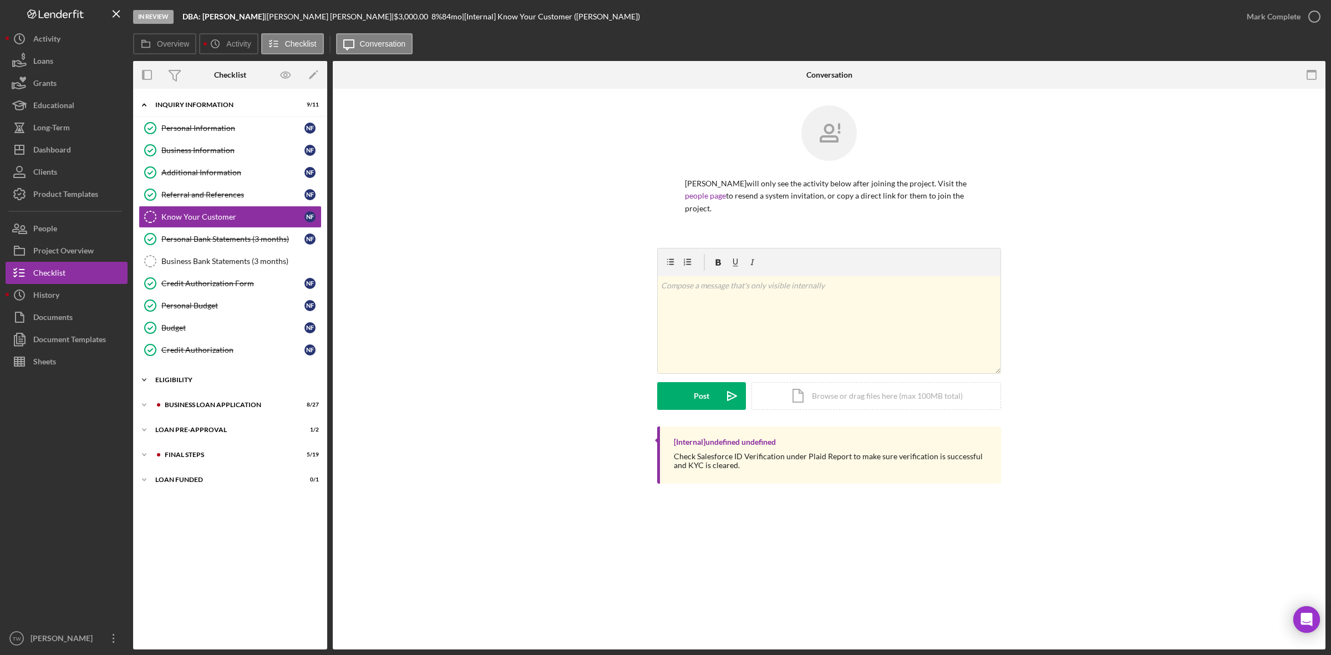
click at [205, 383] on div "ELIGIBILITY" at bounding box center [234, 380] width 158 height 7
click at [201, 412] on link "Credit Report Credit Report N F" at bounding box center [230, 403] width 183 height 22
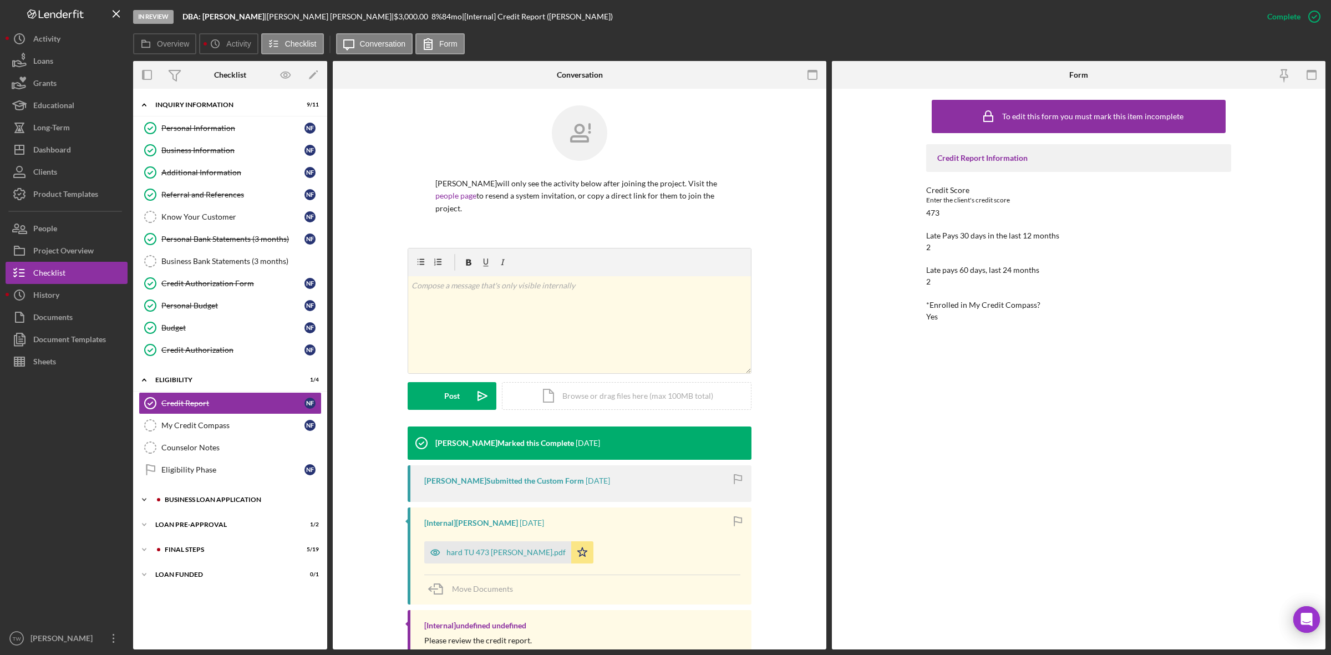
click at [199, 503] on div "BUSINESS LOAN APPLICATION" at bounding box center [239, 499] width 149 height 7
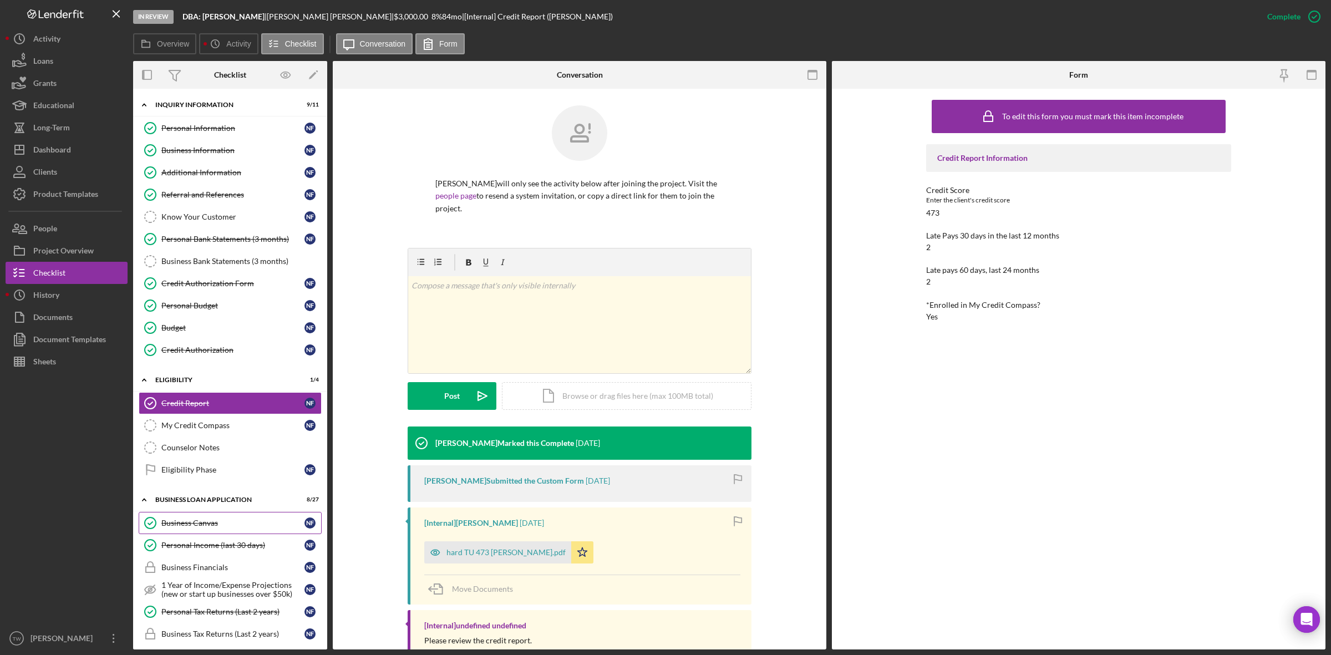
click at [211, 524] on div "Business Canvas" at bounding box center [232, 523] width 143 height 9
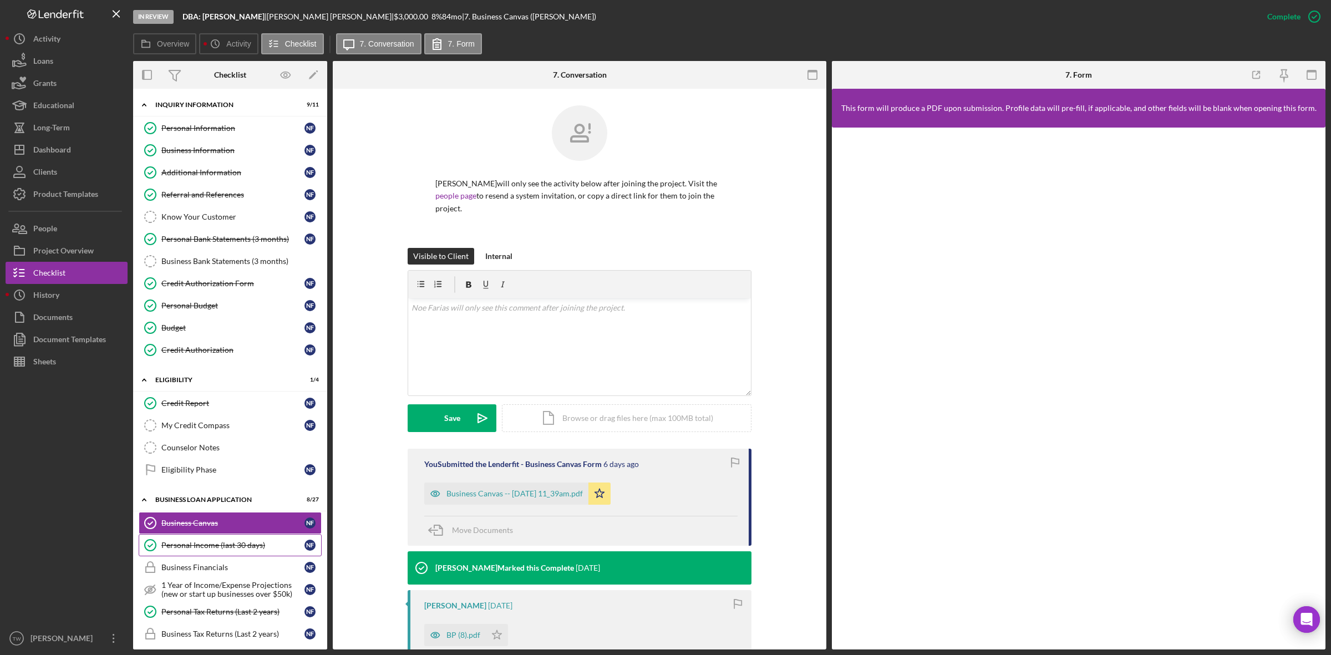
click at [212, 541] on link "Personal Income (last 30 days) Personal Income (last 30 days) N F" at bounding box center [230, 545] width 183 height 22
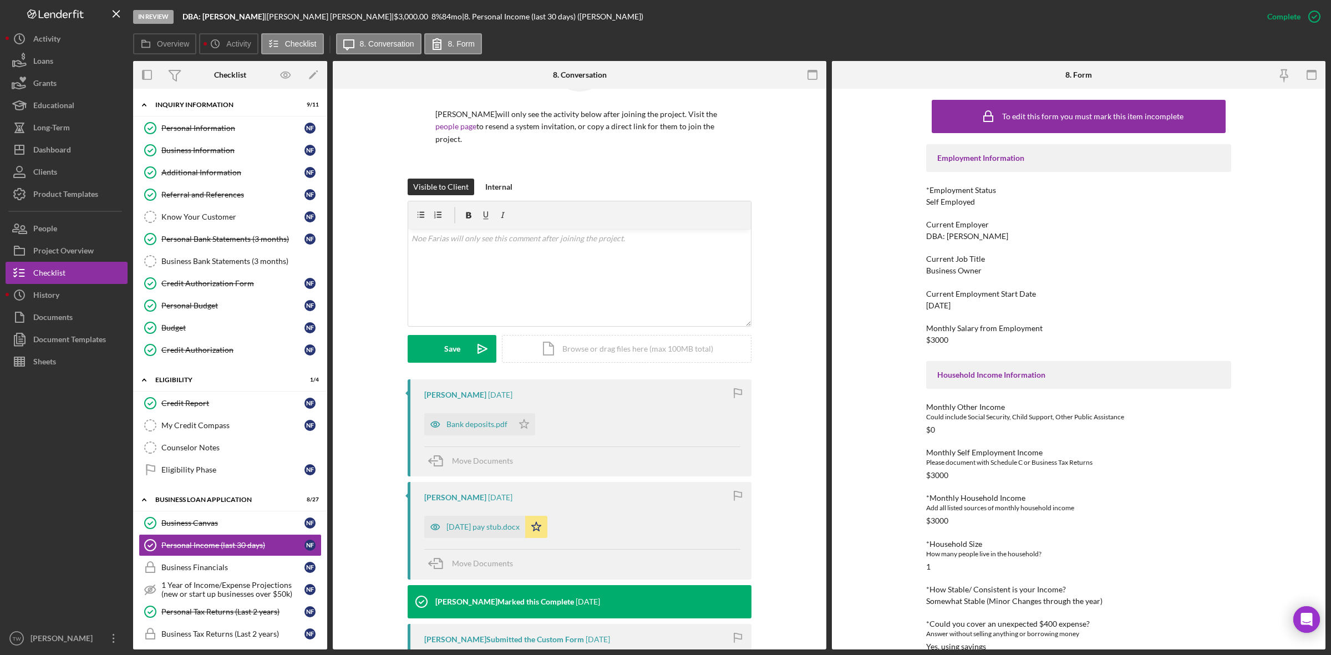
scroll to position [139, 0]
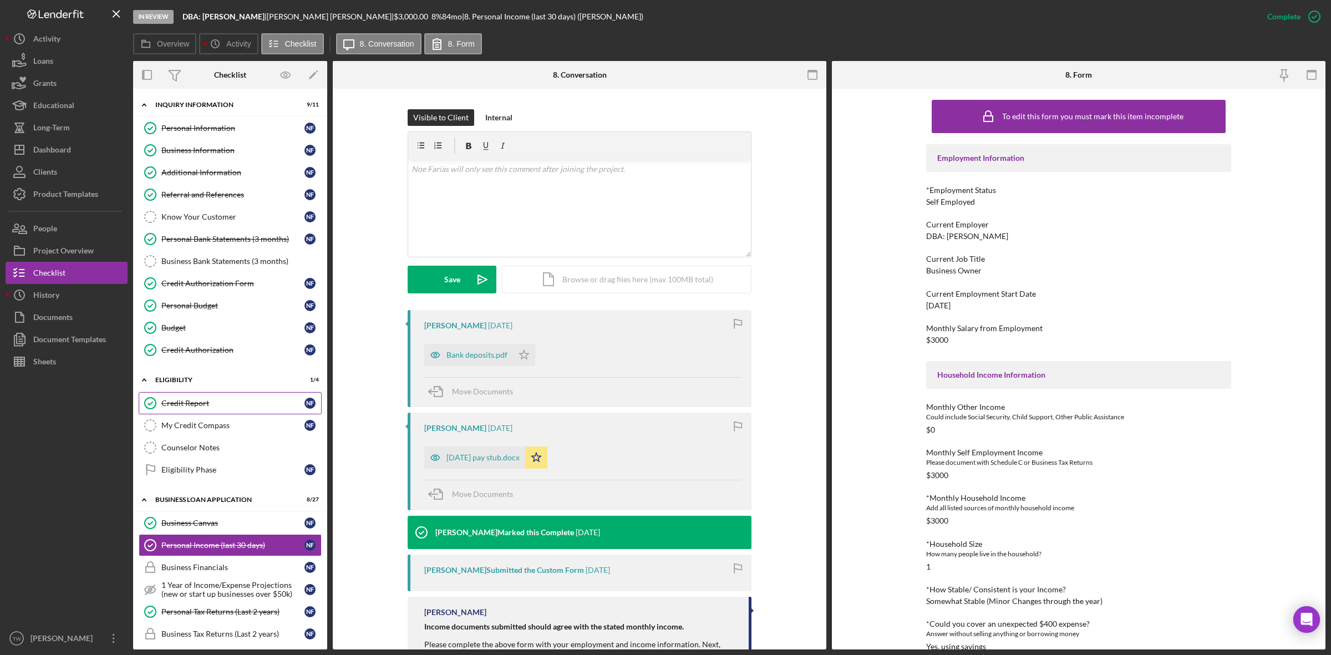
click at [200, 402] on div "Credit Report" at bounding box center [232, 403] width 143 height 9
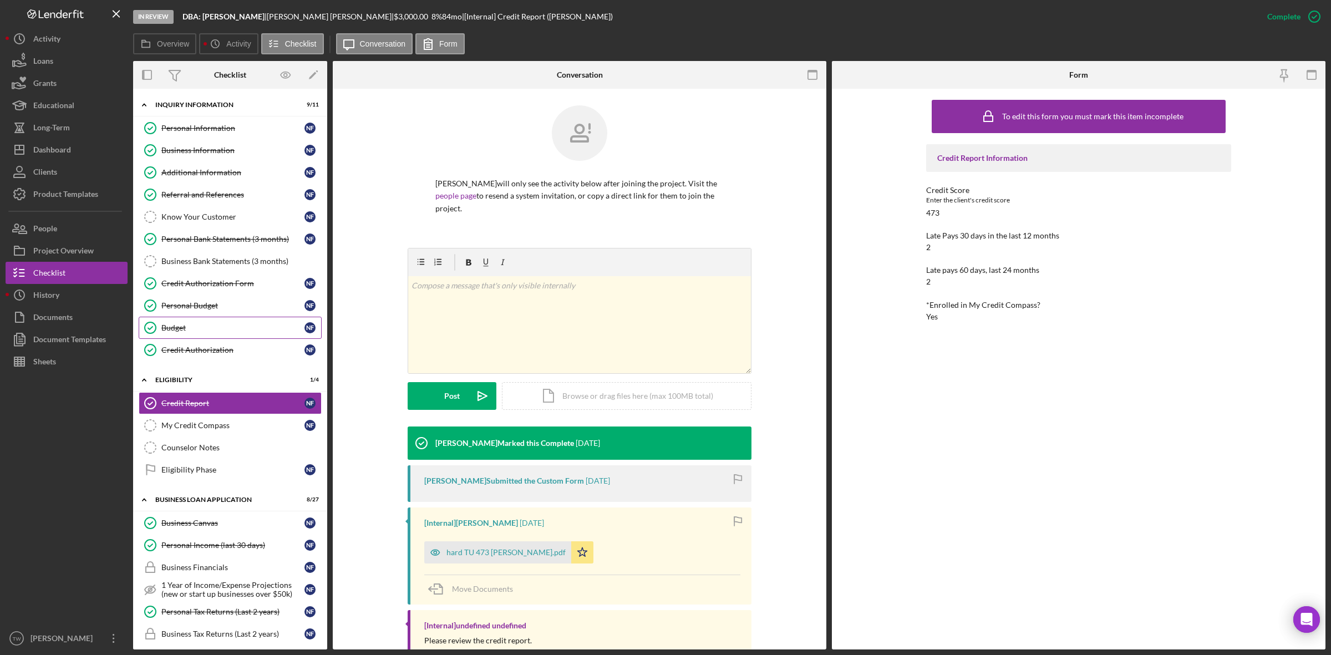
scroll to position [208, 0]
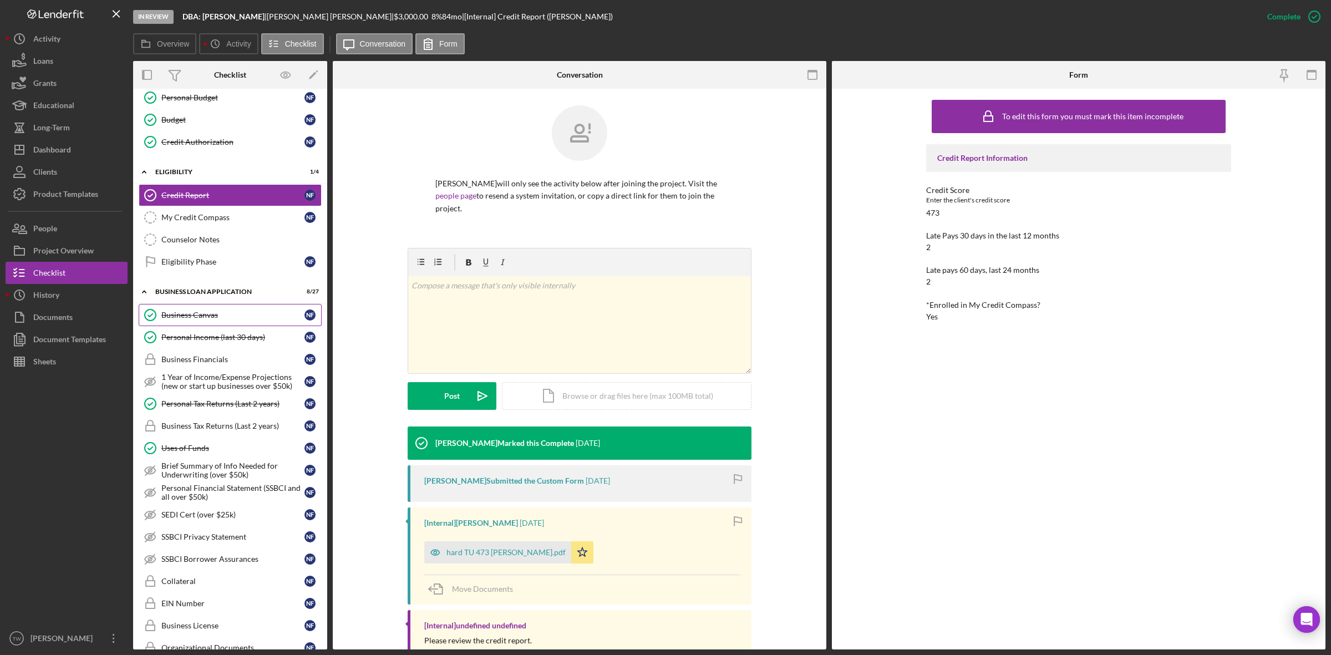
click at [227, 313] on link "Business Canvas Business Canvas N F" at bounding box center [230, 315] width 183 height 22
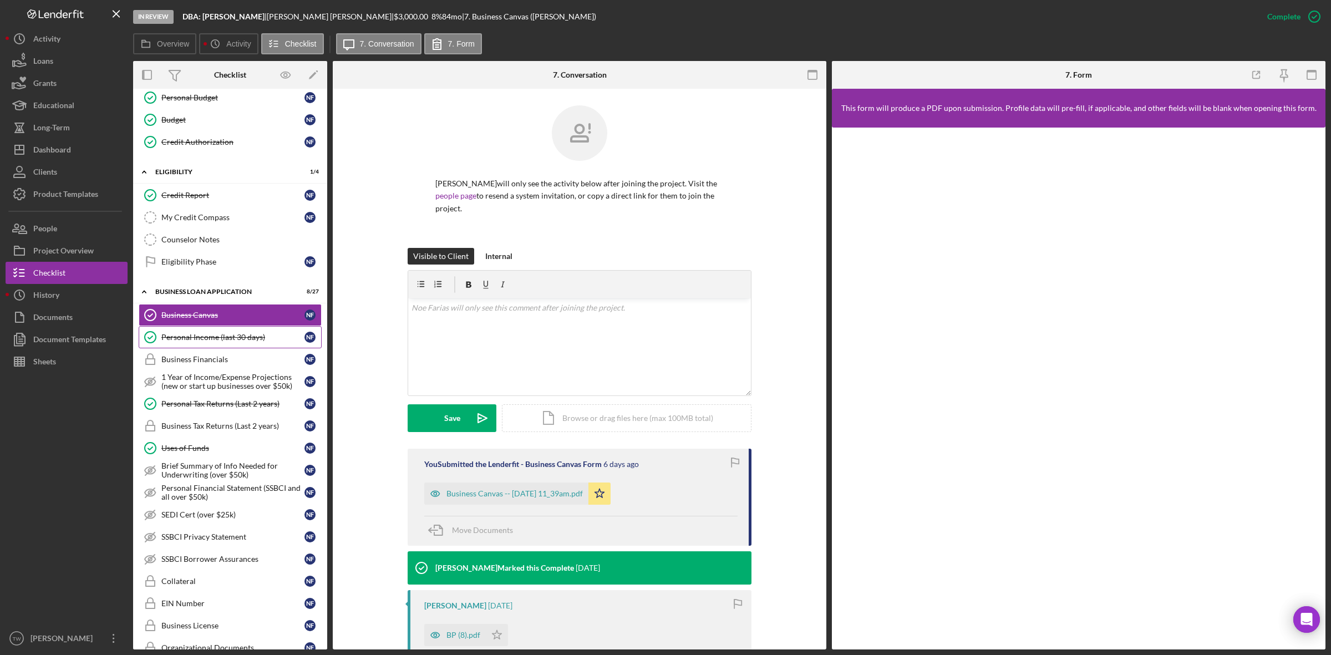
click at [219, 340] on div "Personal Income (last 30 days)" at bounding box center [232, 337] width 143 height 9
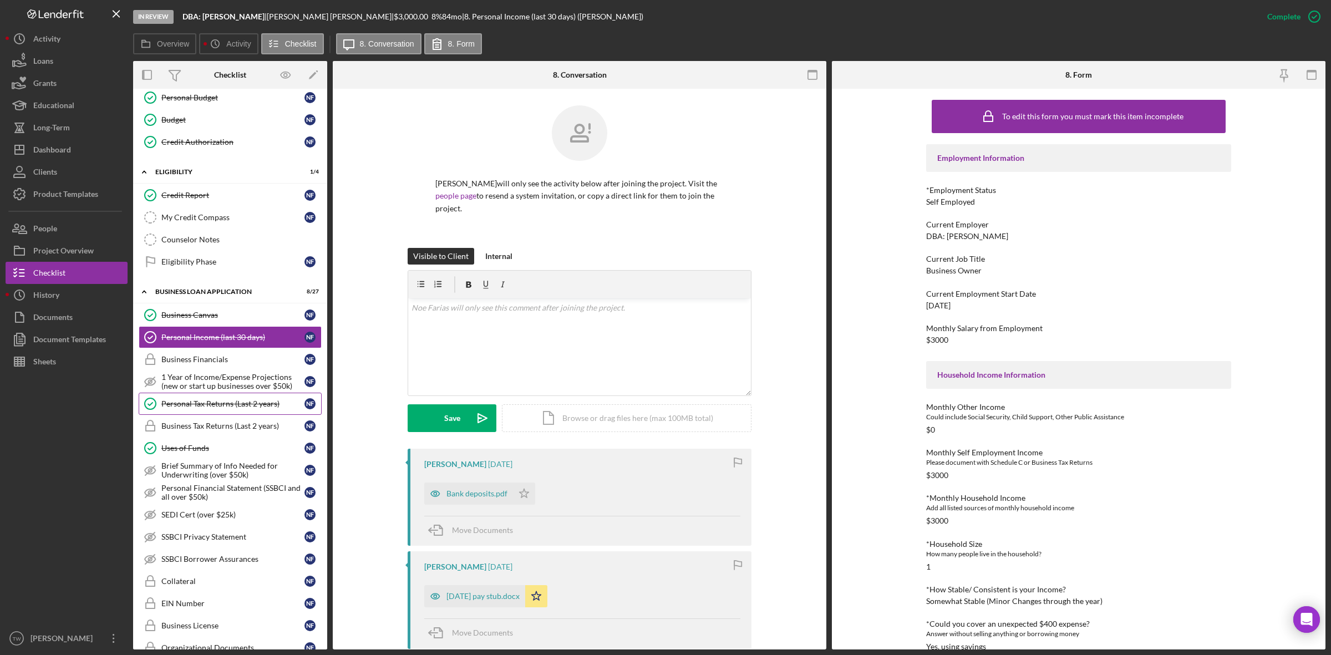
click at [196, 406] on div "Personal Tax Returns (Last 2 years)" at bounding box center [232, 403] width 143 height 9
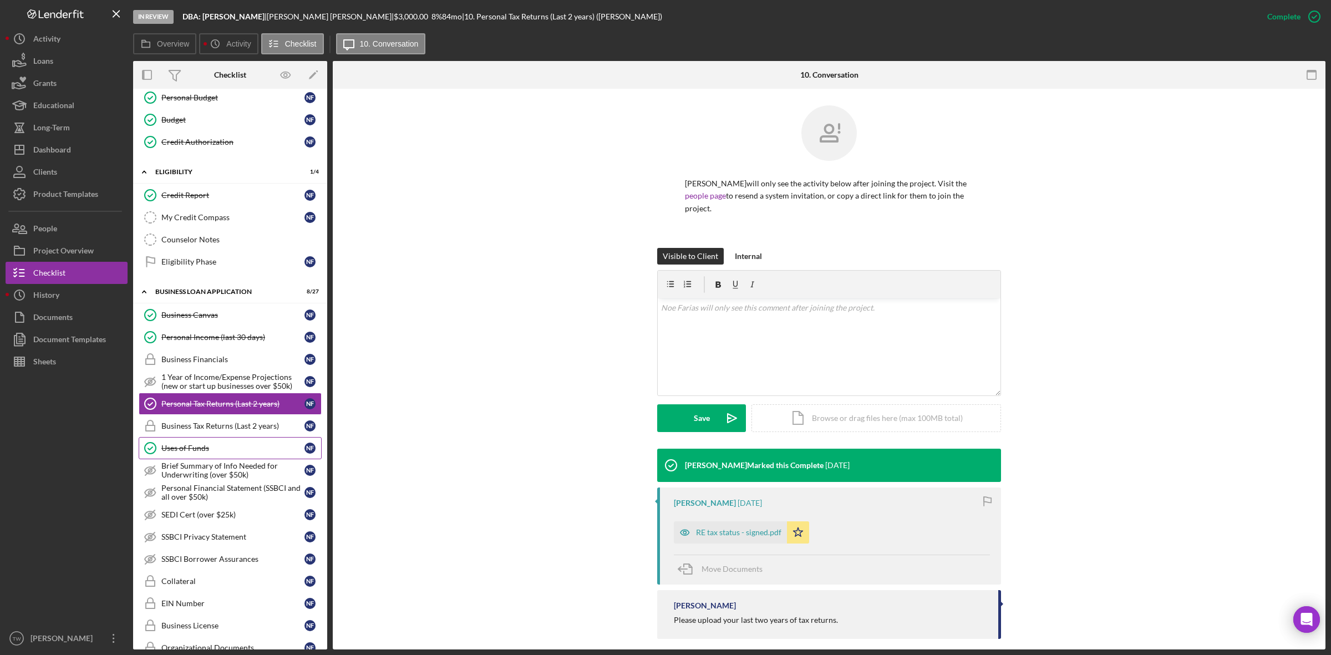
click at [209, 453] on div "Uses of Funds" at bounding box center [232, 448] width 143 height 9
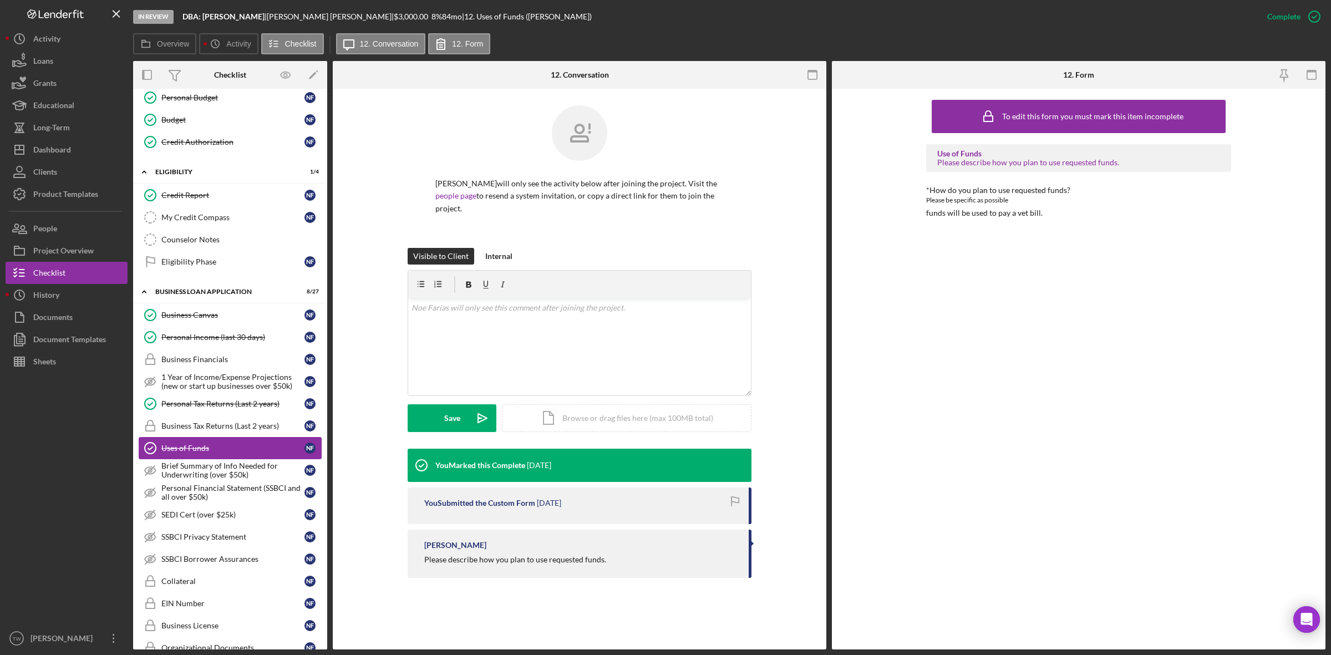
scroll to position [347, 0]
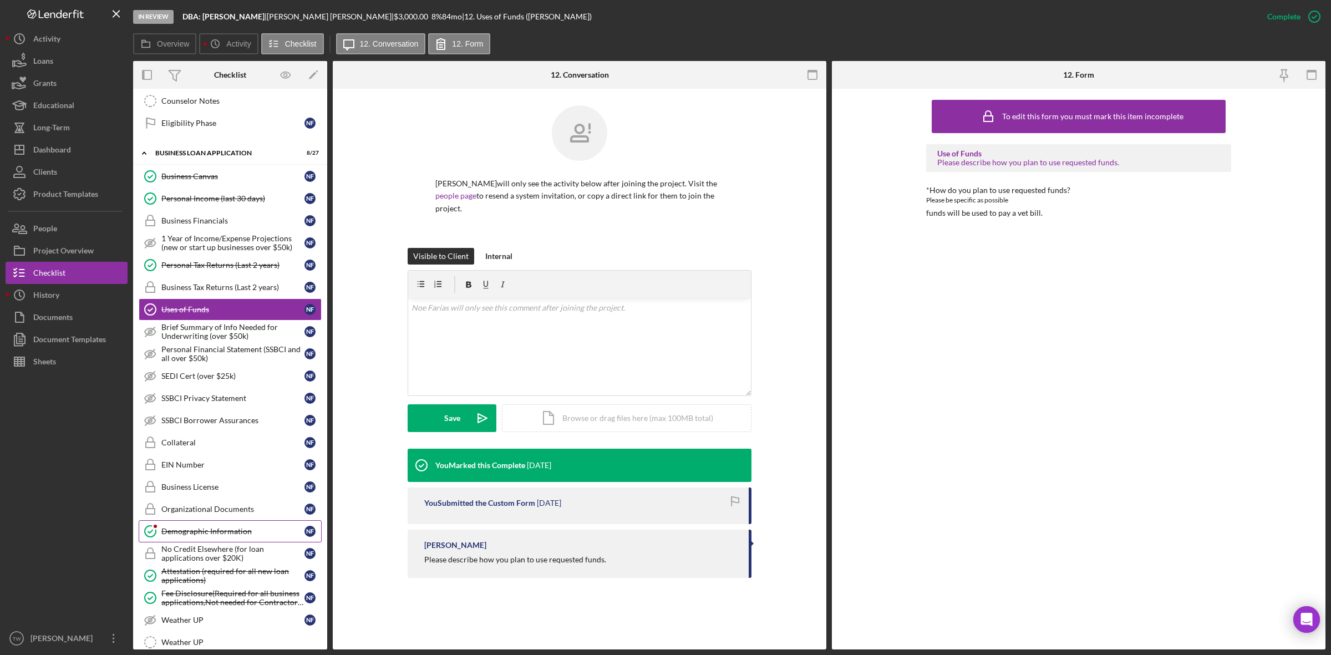
click at [195, 533] on link "Demographic Information Demographic Information N F" at bounding box center [230, 531] width 183 height 22
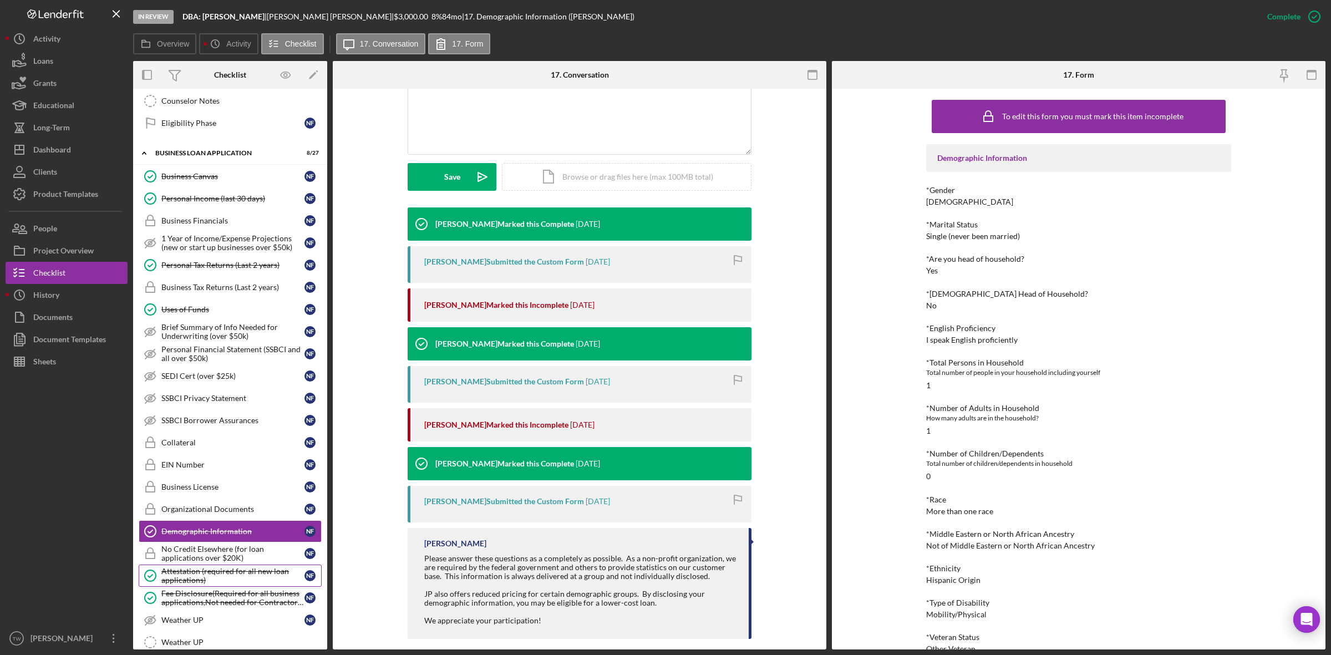
scroll to position [555, 0]
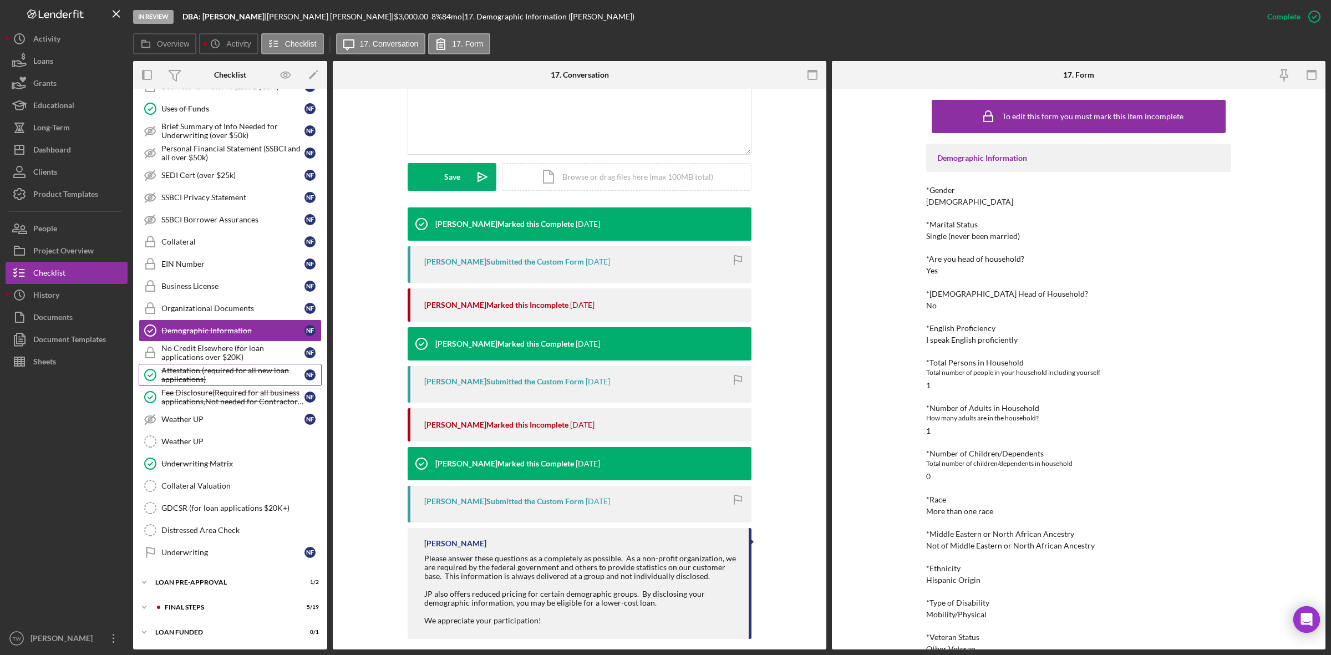
click at [253, 378] on div "Attestation (required for all new loan applications)" at bounding box center [232, 375] width 143 height 18
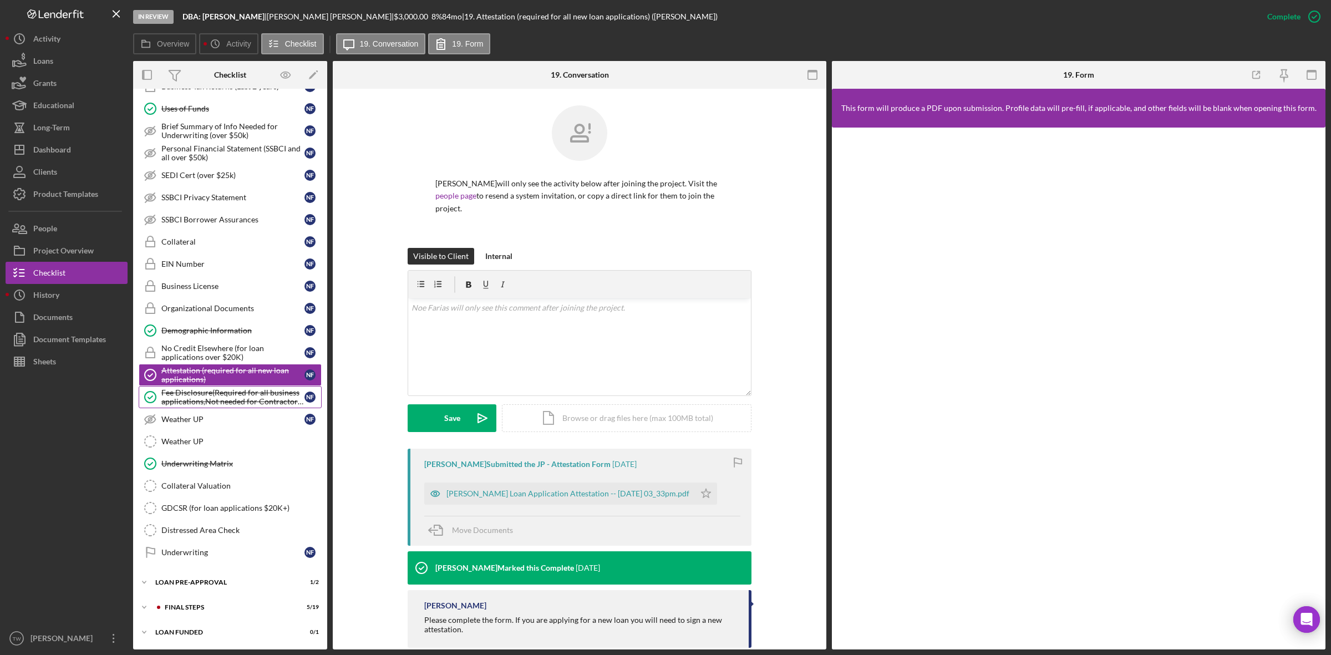
click at [241, 390] on div "Fee Disclosure(Required for all business applications,Not needed for Contractor…" at bounding box center [232, 397] width 143 height 18
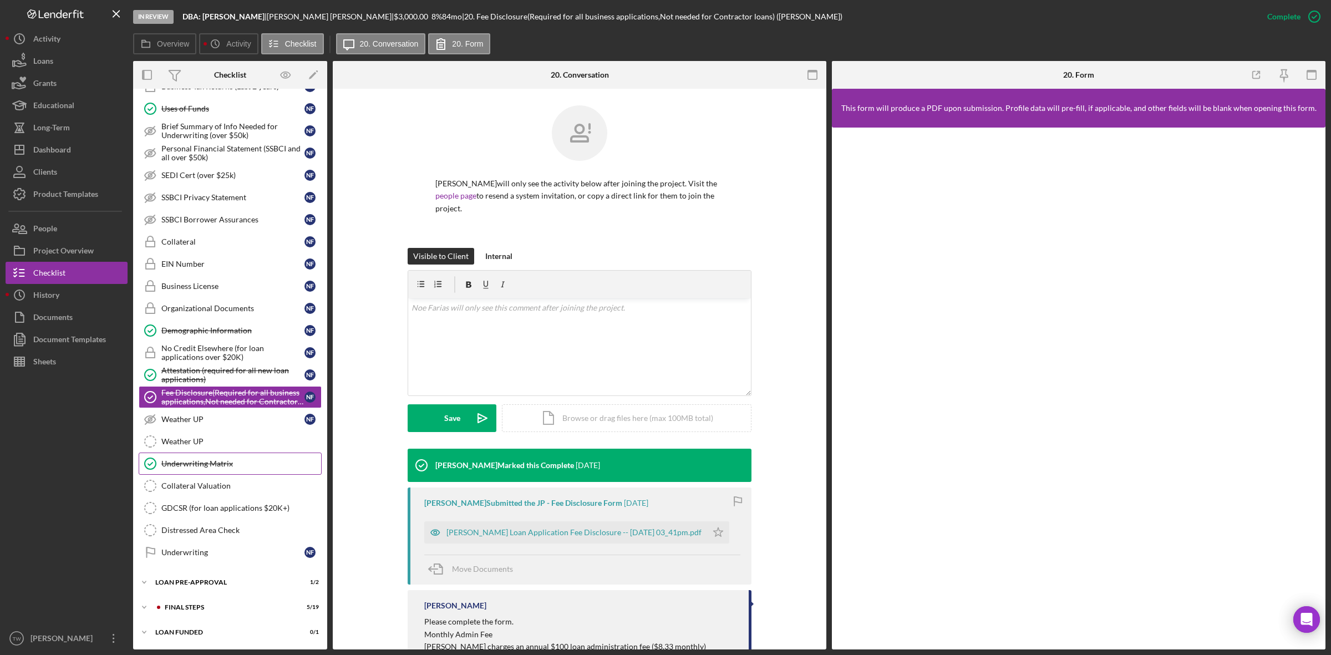
click at [194, 465] on div "Underwriting Matrix" at bounding box center [241, 463] width 160 height 9
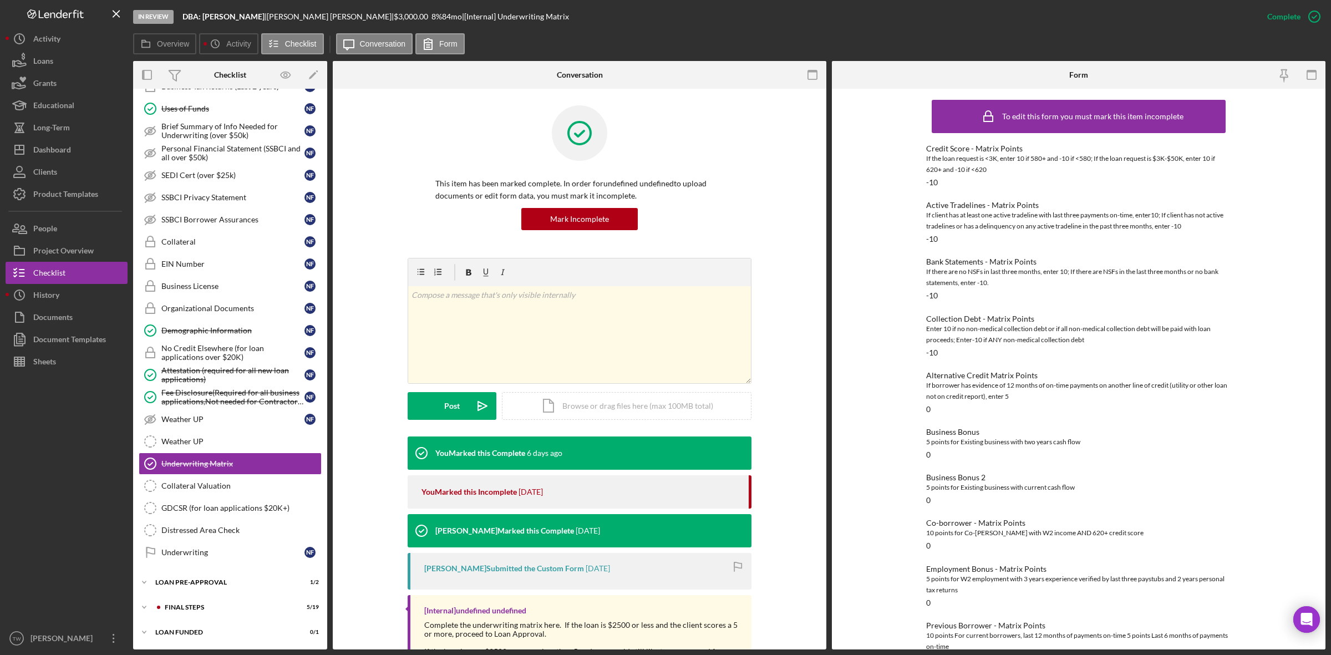
scroll to position [61, 0]
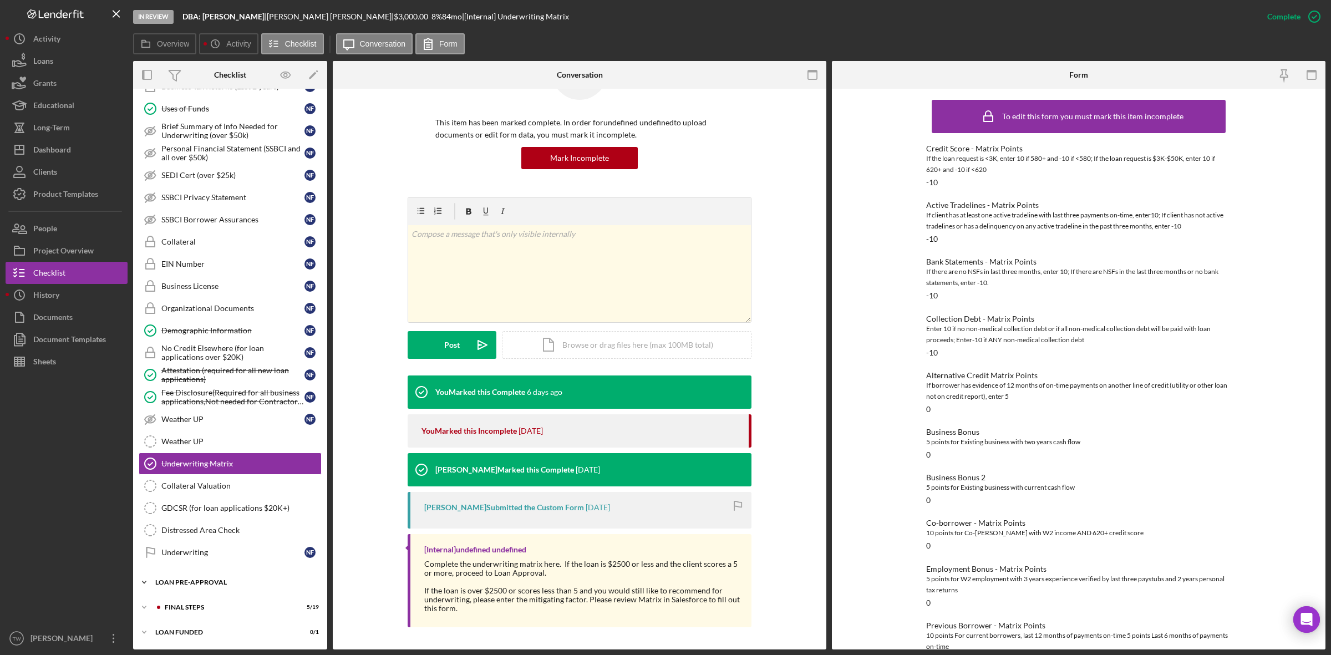
click at [185, 577] on div "Icon/Expander LOAN PRE-APPROVAL 1 / 2" at bounding box center [230, 582] width 194 height 22
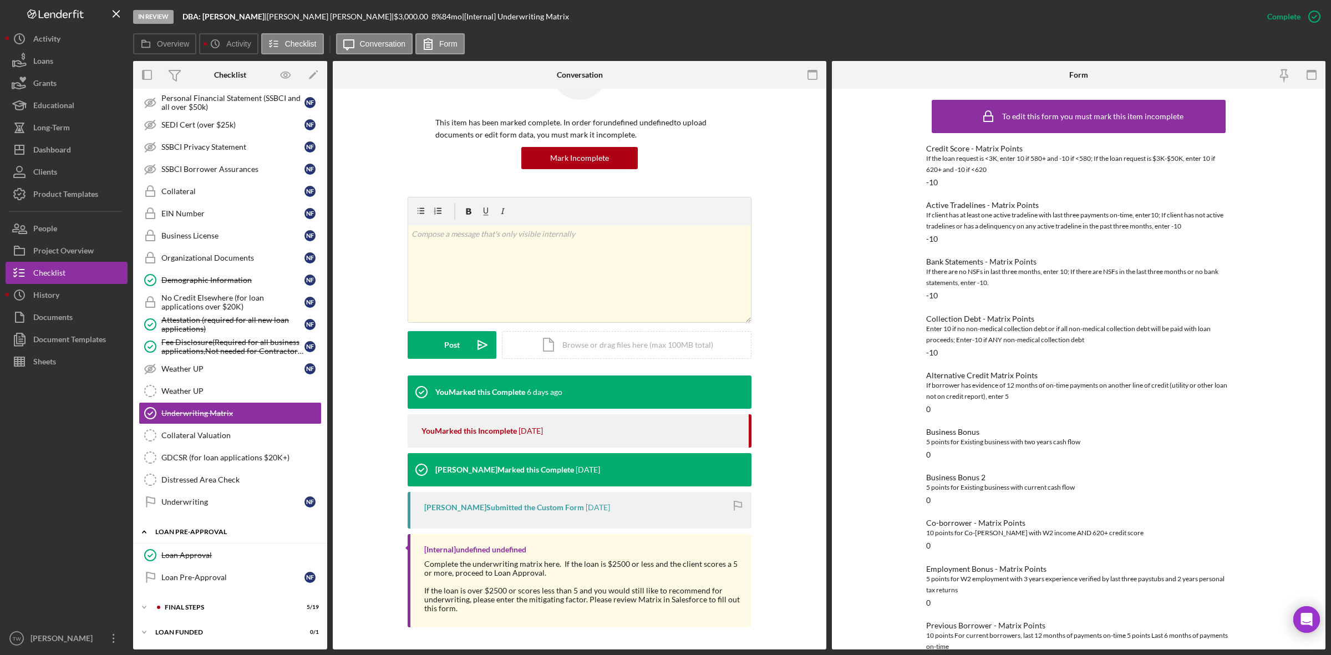
click at [189, 537] on div "Icon/Expander LOAN PRE-APPROVAL 1 / 2" at bounding box center [230, 532] width 194 height 23
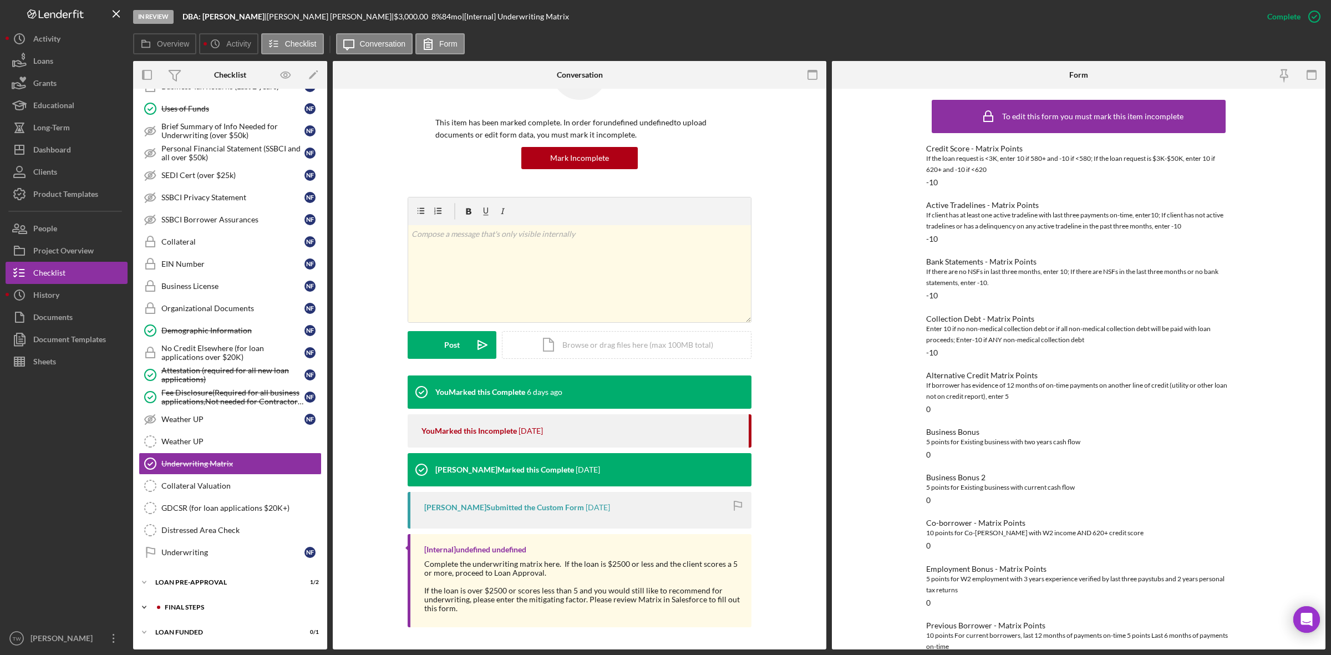
click at [175, 602] on div "Icon/Expander FINAL STEPS 5 / 19" at bounding box center [230, 607] width 194 height 22
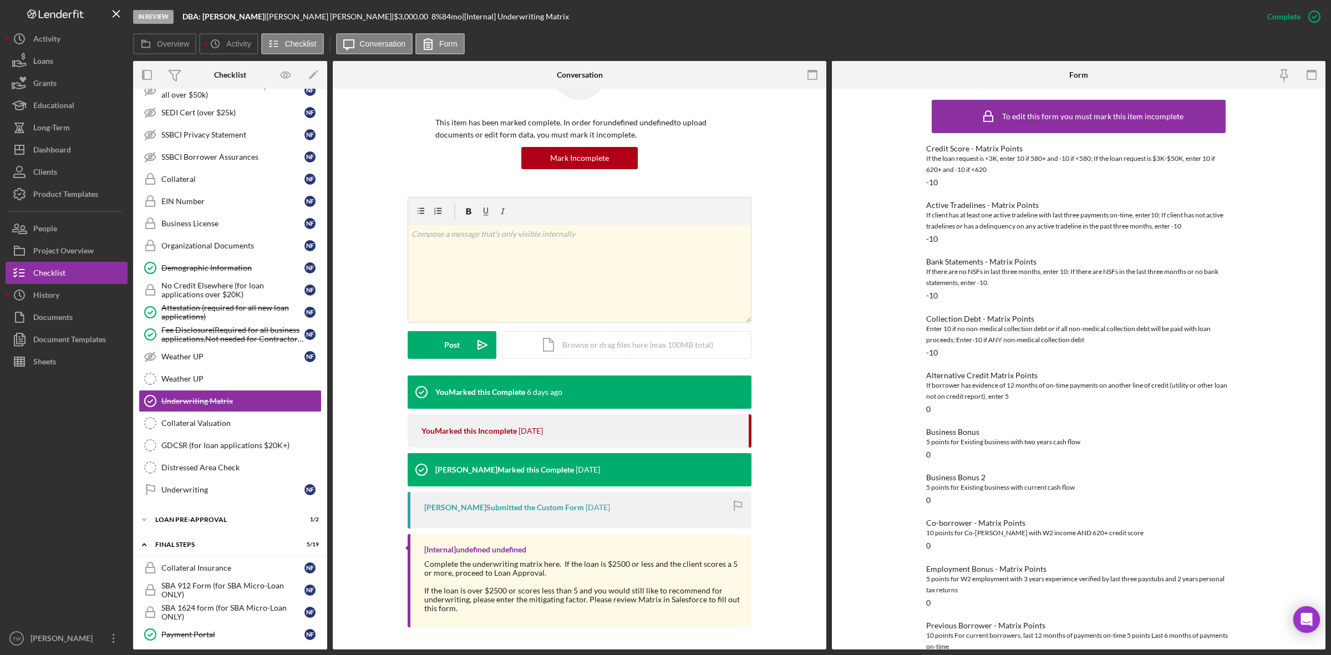
scroll to position [887, 0]
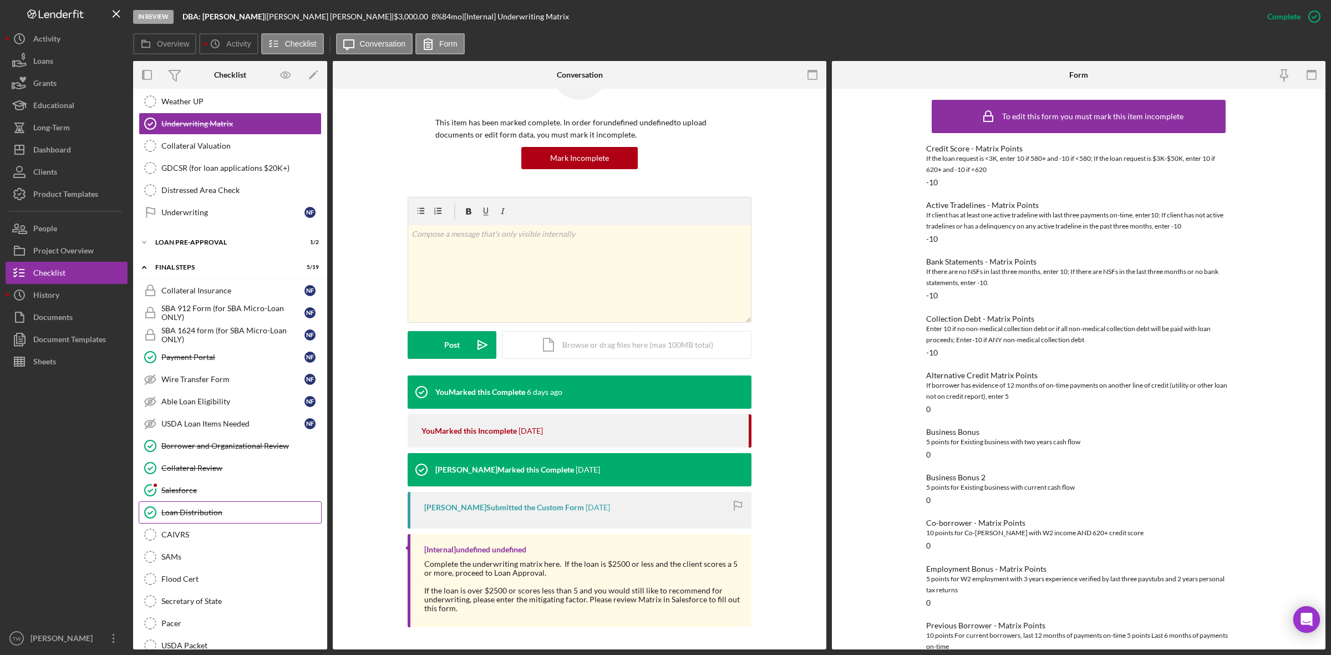
click at [198, 520] on link "Loan Distribution Loan Distribution" at bounding box center [230, 512] width 183 height 22
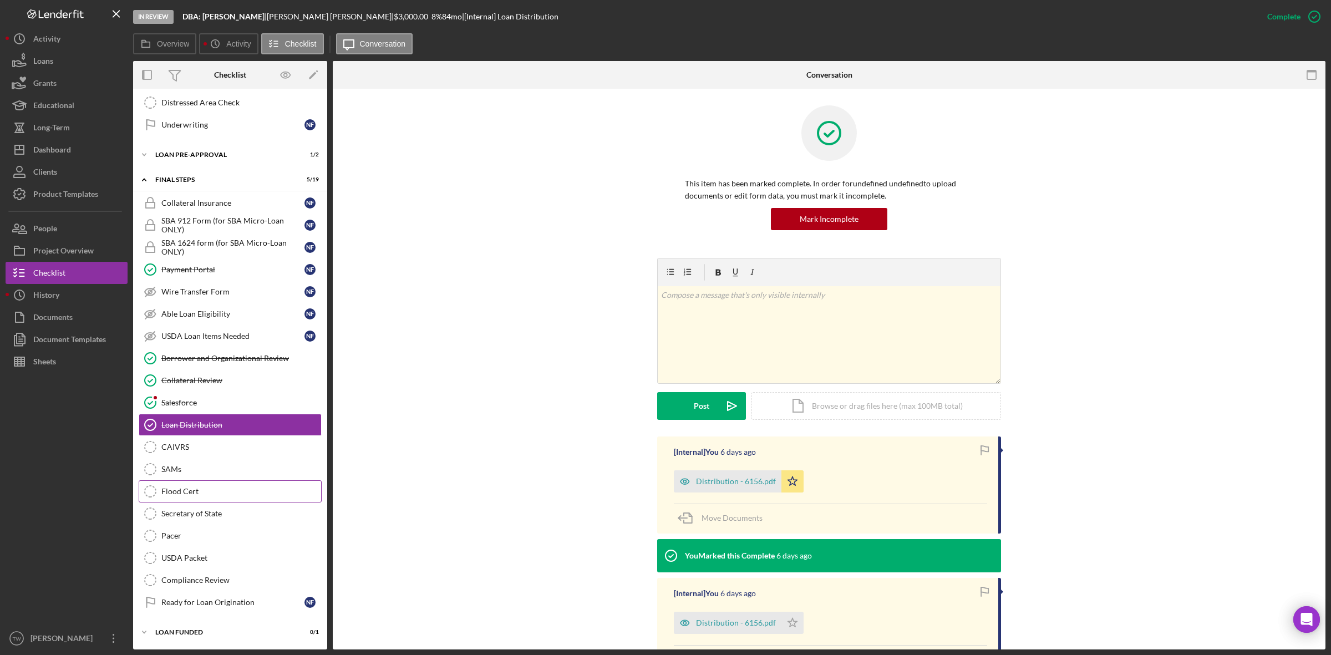
scroll to position [784, 0]
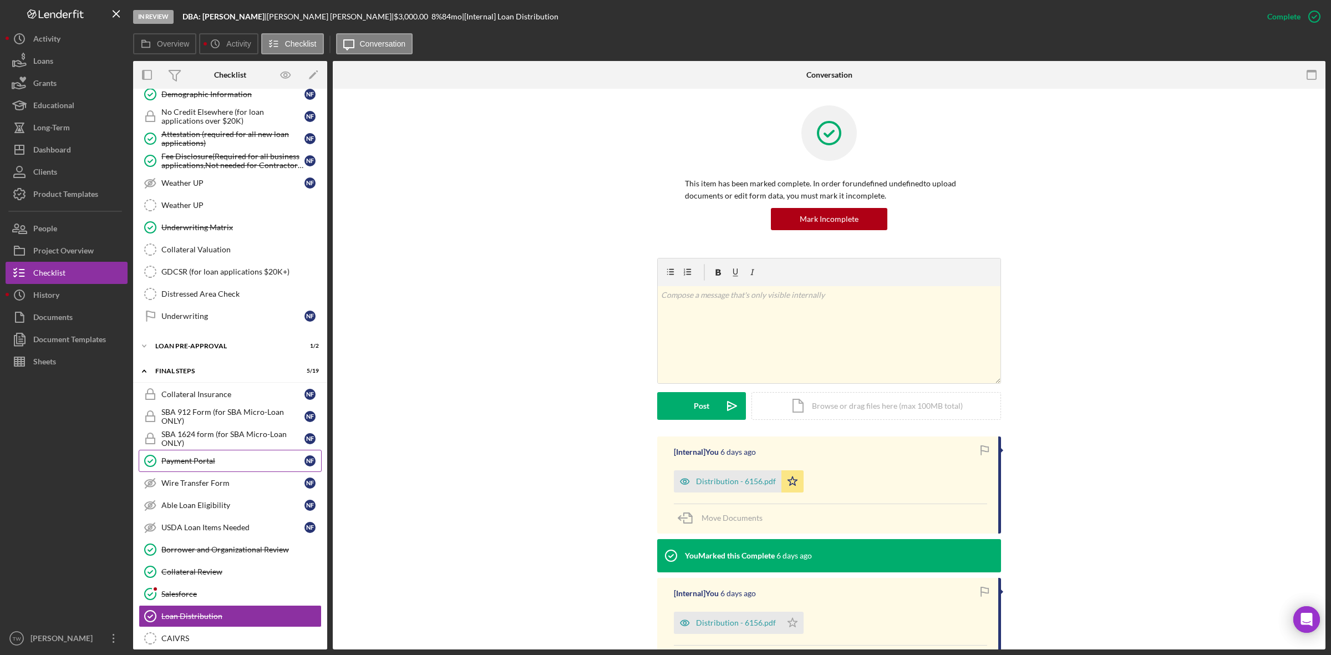
click at [211, 472] on link "Payment Portal Payment Portal N F" at bounding box center [230, 461] width 183 height 22
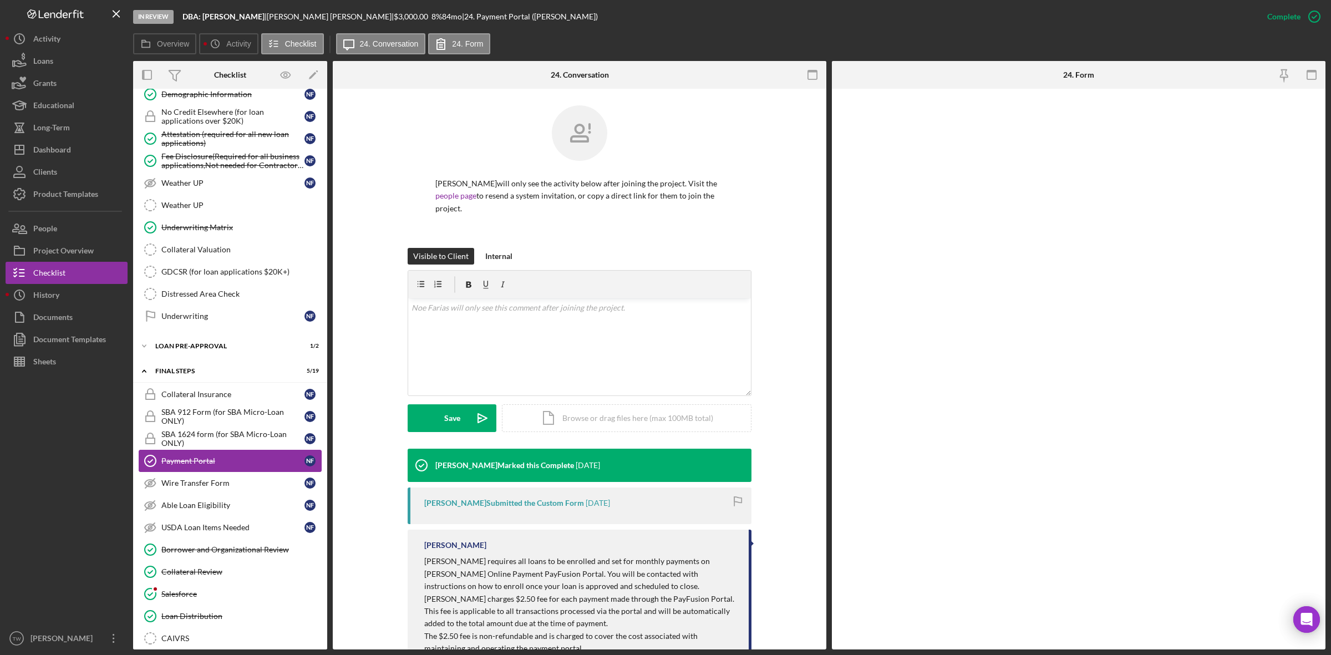
scroll to position [645, 0]
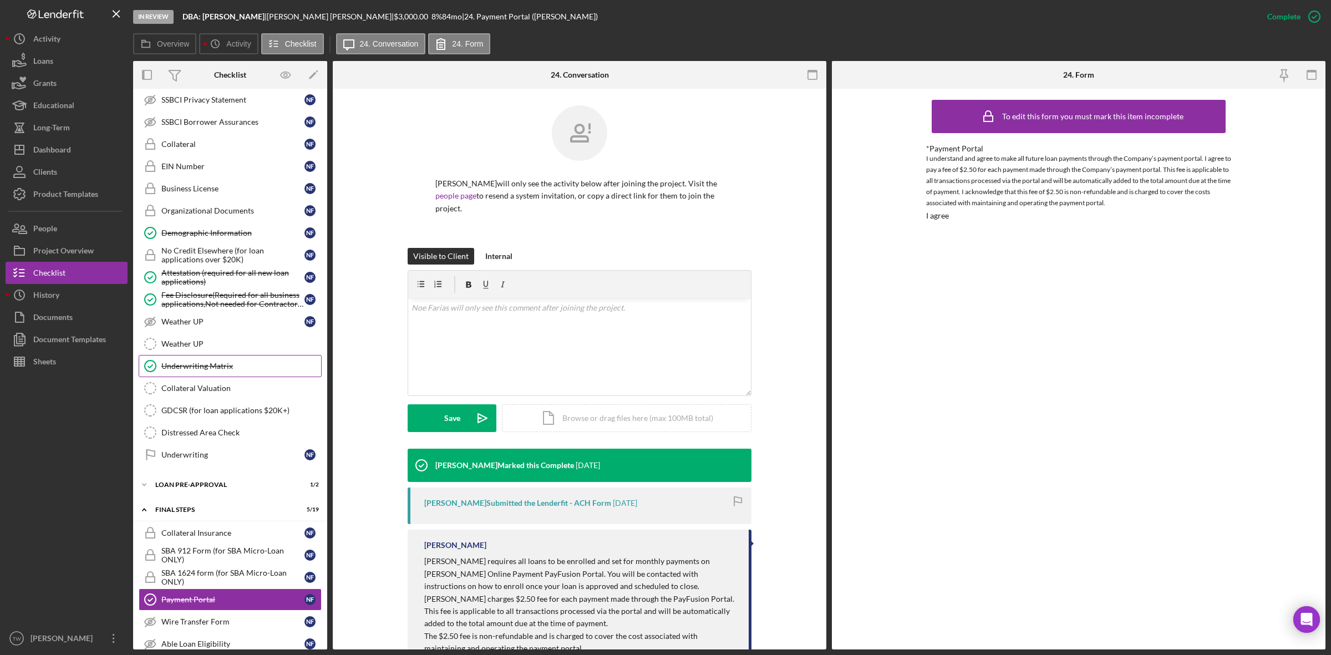
click at [195, 370] on div "Underwriting Matrix" at bounding box center [241, 366] width 160 height 9
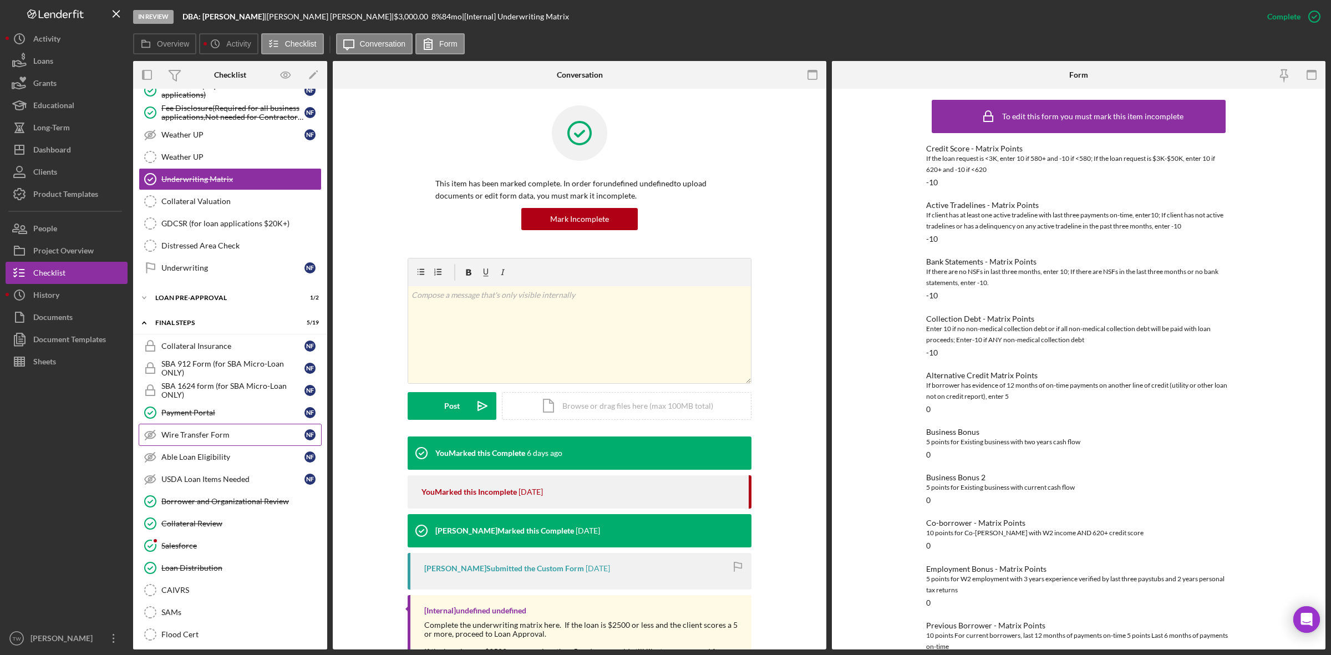
scroll to position [901, 0]
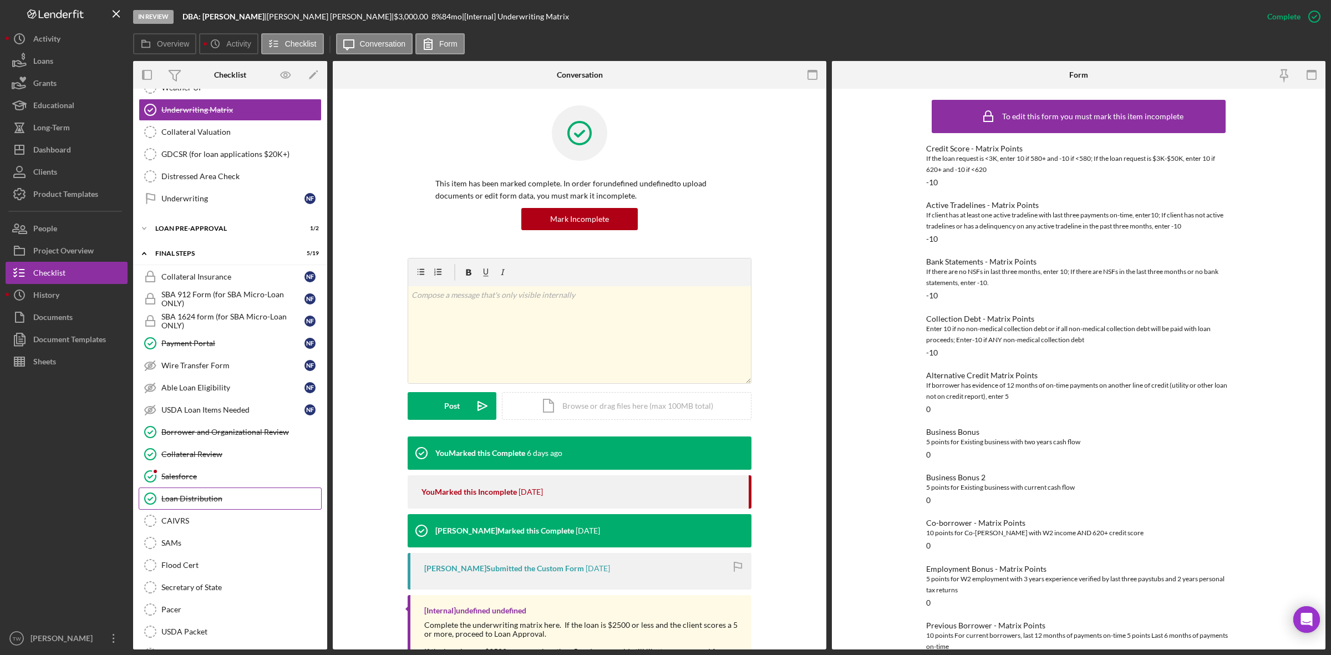
click at [201, 503] on div "Loan Distribution" at bounding box center [241, 498] width 160 height 9
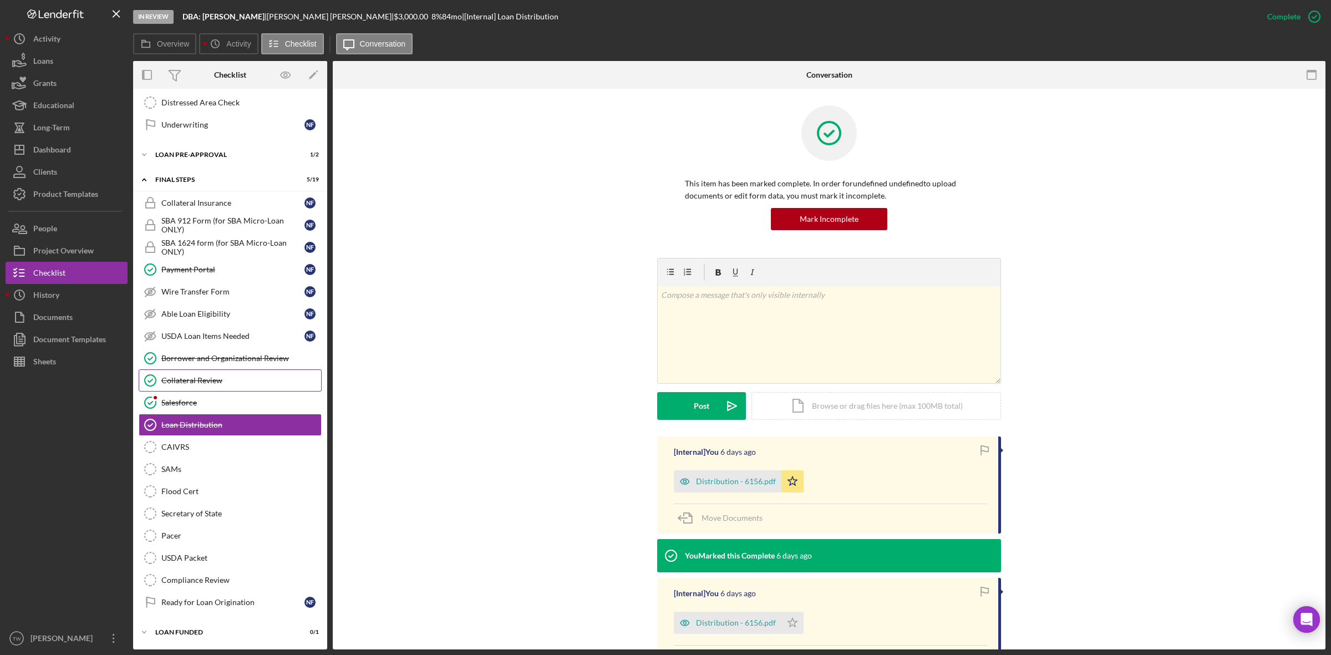
scroll to position [784, 0]
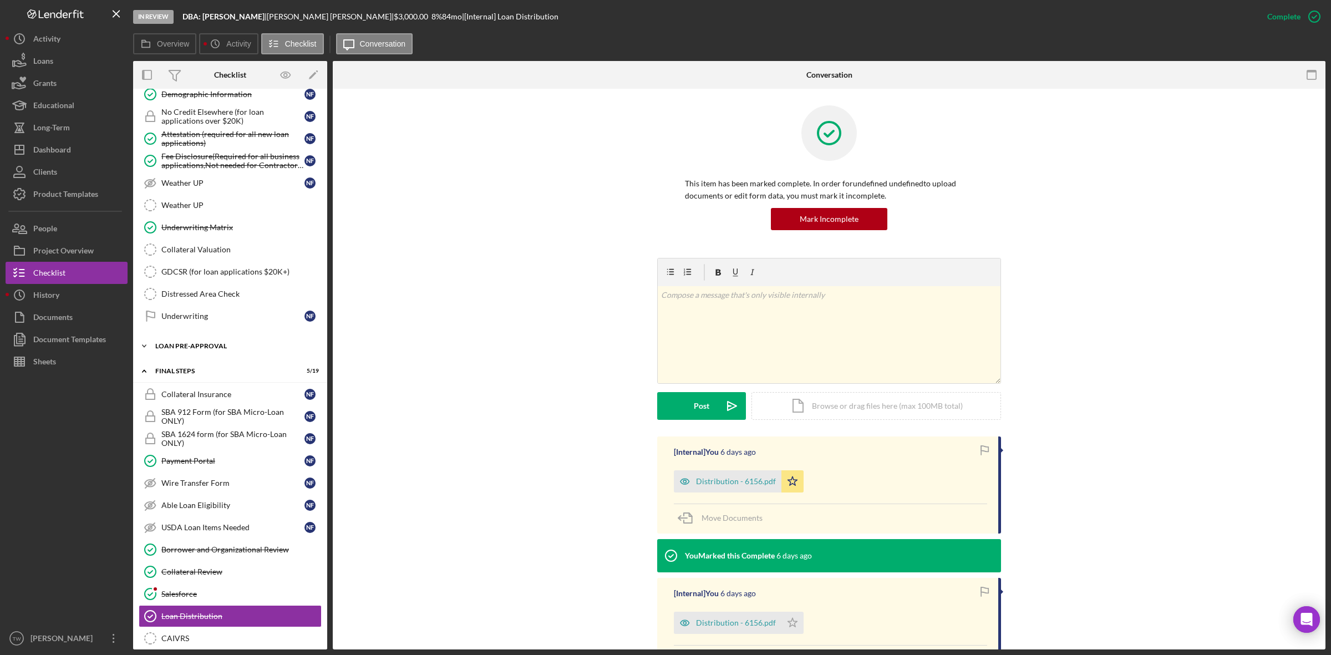
click at [205, 349] on div "LOAN PRE-APPROVAL" at bounding box center [234, 346] width 158 height 7
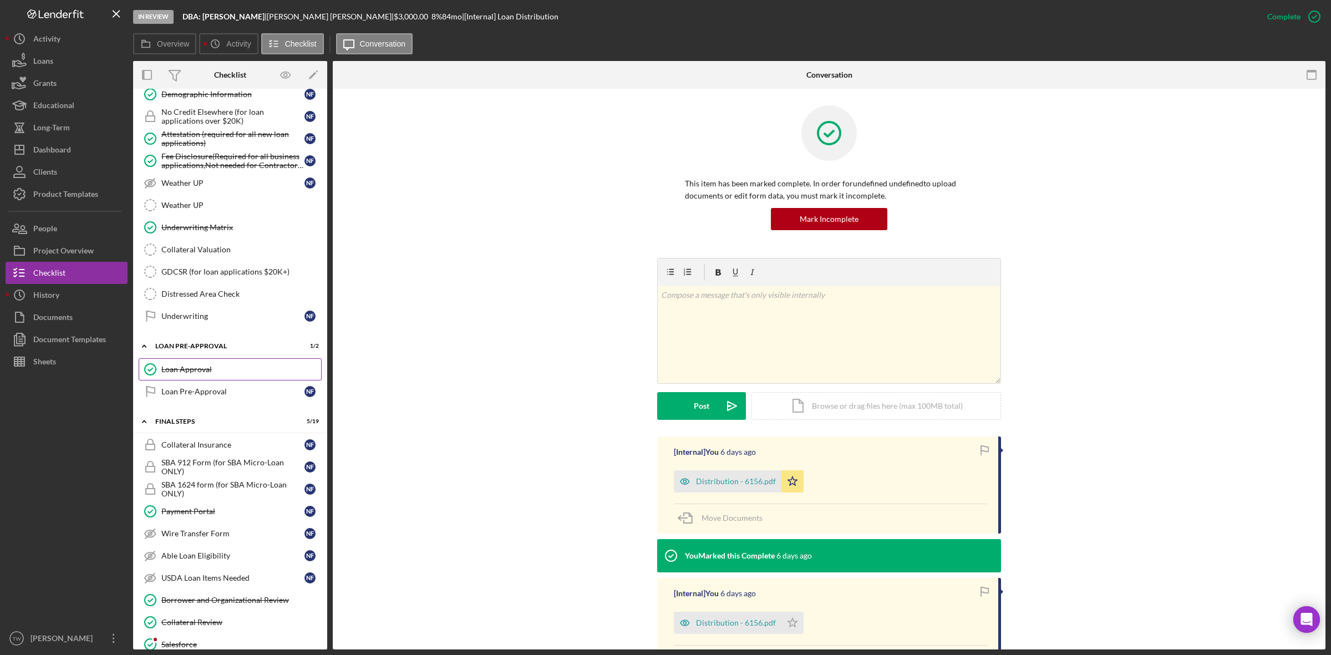
click at [198, 374] on div "Loan Approval" at bounding box center [241, 369] width 160 height 9
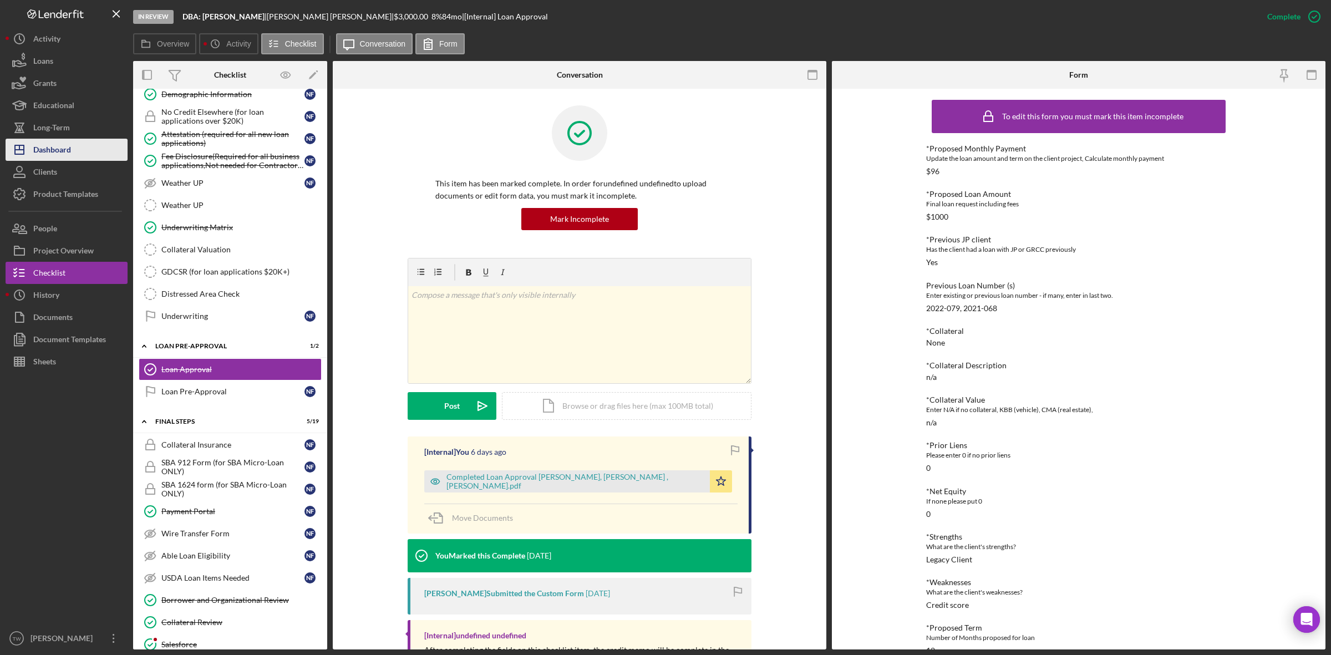
click at [24, 150] on polygon "button" at bounding box center [19, 149] width 9 height 9
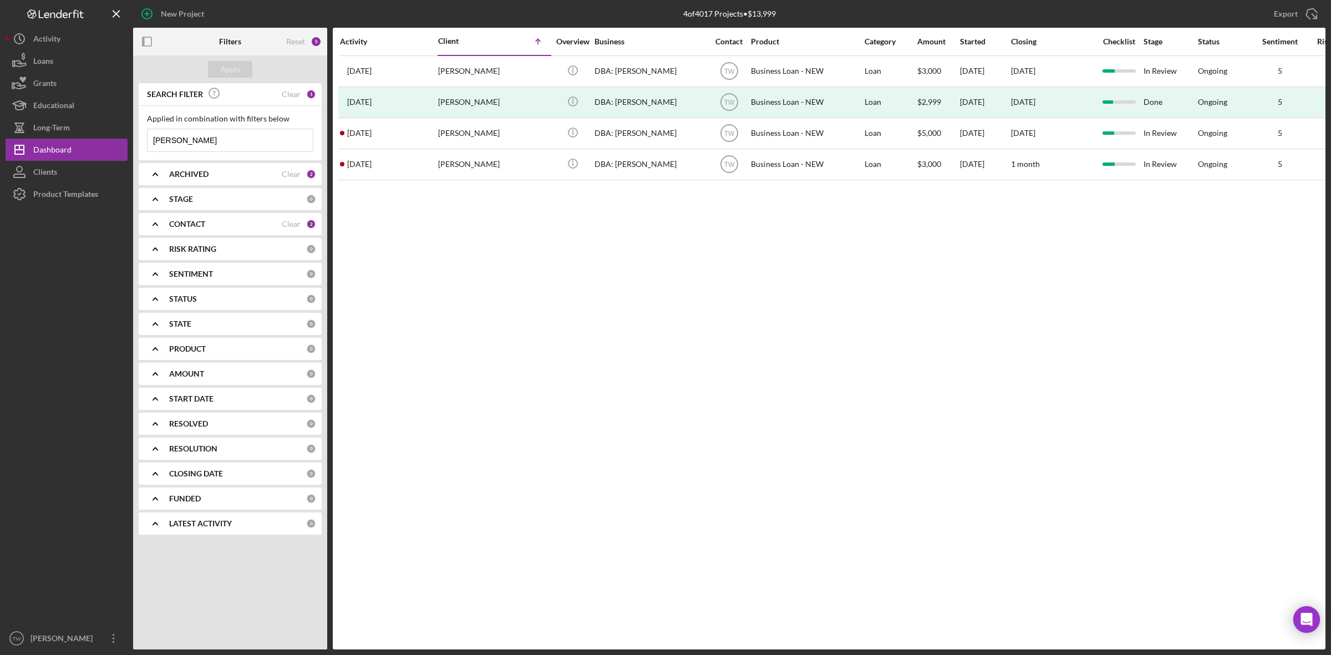
click at [198, 142] on input "[PERSON_NAME]" at bounding box center [230, 140] width 165 height 22
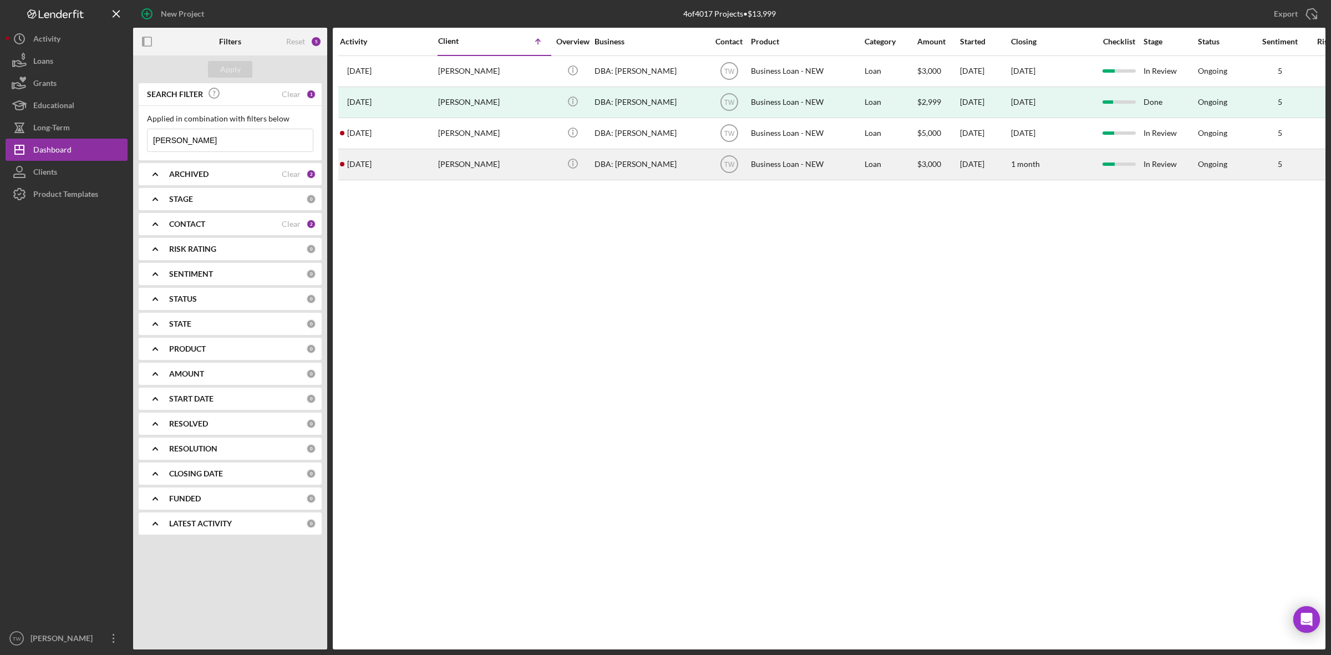
click at [463, 172] on div "[PERSON_NAME]" at bounding box center [493, 164] width 111 height 29
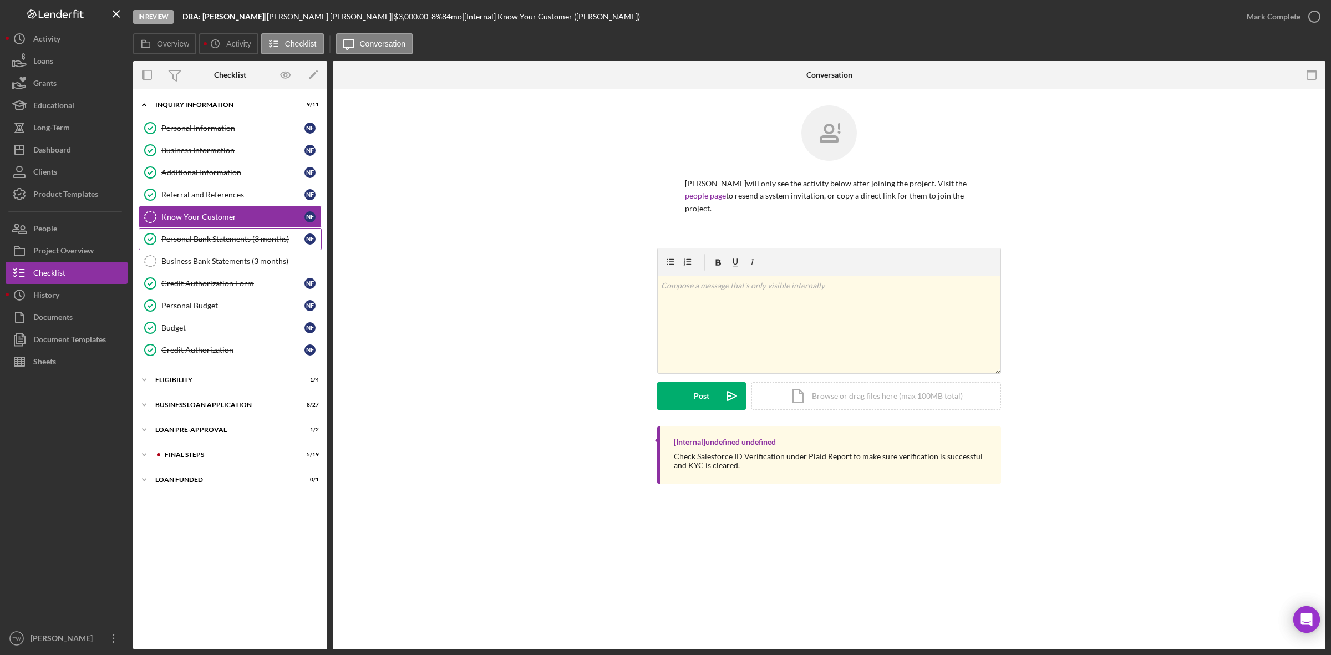
click at [226, 241] on div "Personal Bank Statements (3 months)" at bounding box center [232, 239] width 143 height 9
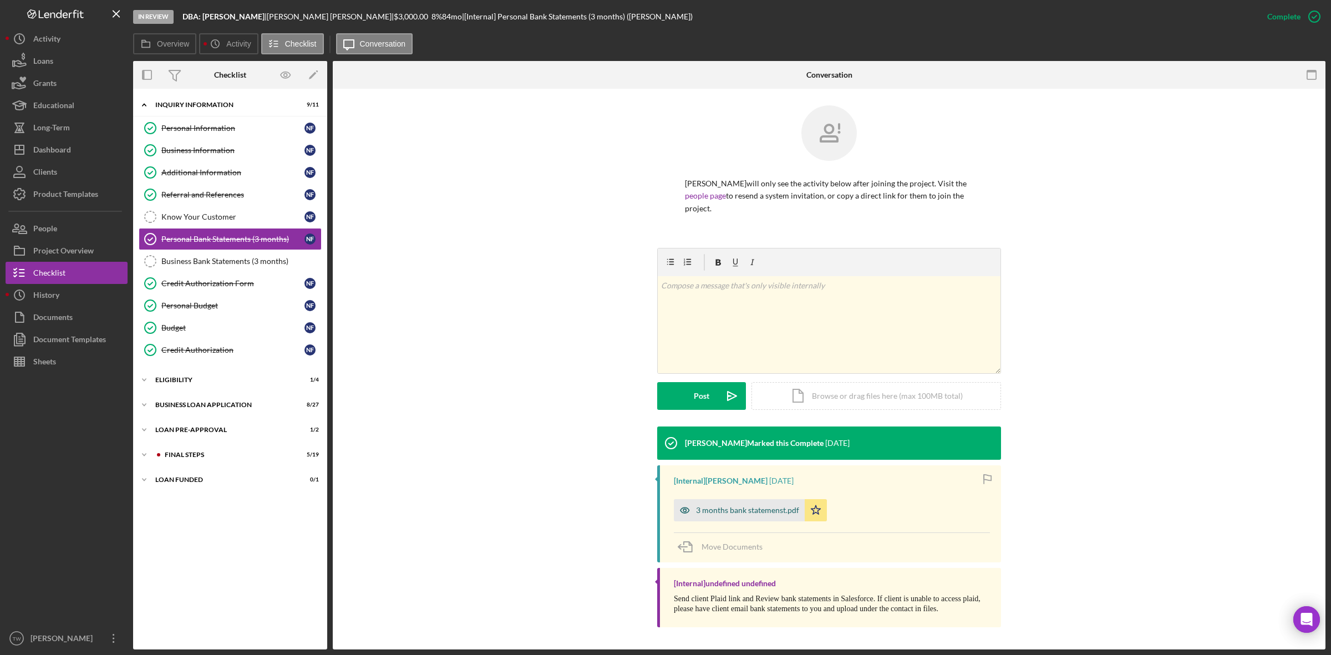
click at [758, 506] on div "3 months bank statemenst.pdf" at bounding box center [747, 510] width 103 height 9
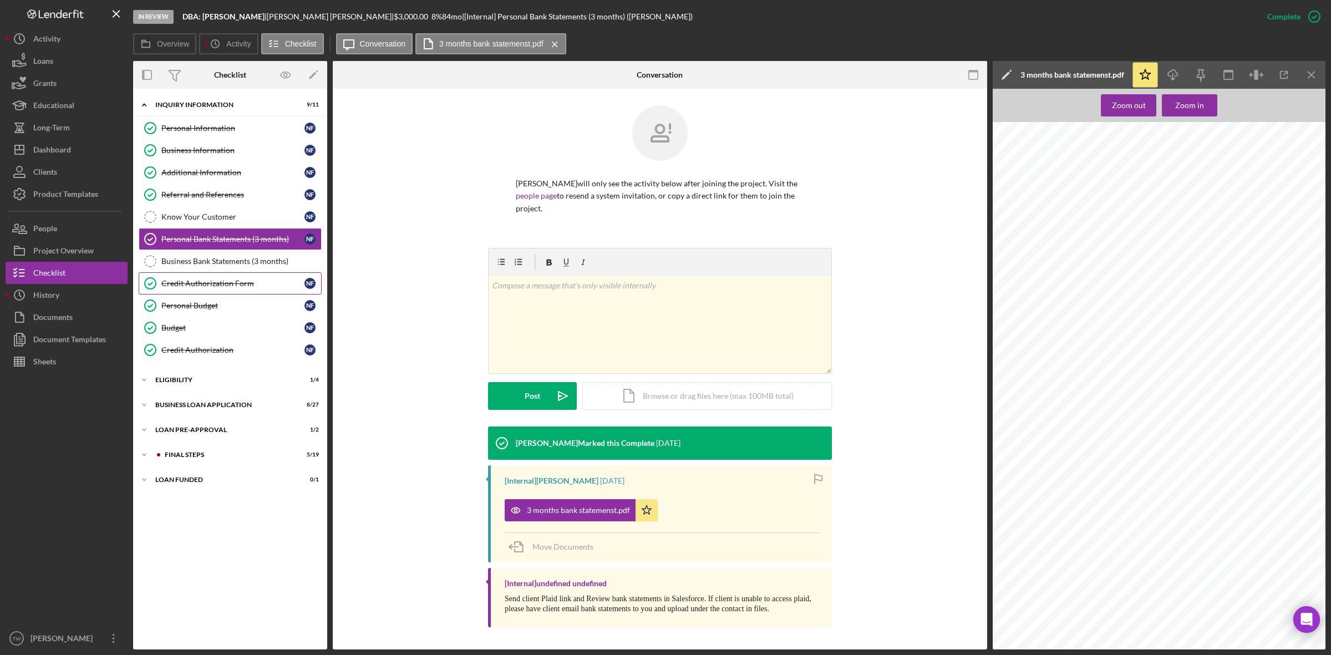
click at [247, 284] on div "Credit Authorization Form" at bounding box center [232, 283] width 143 height 9
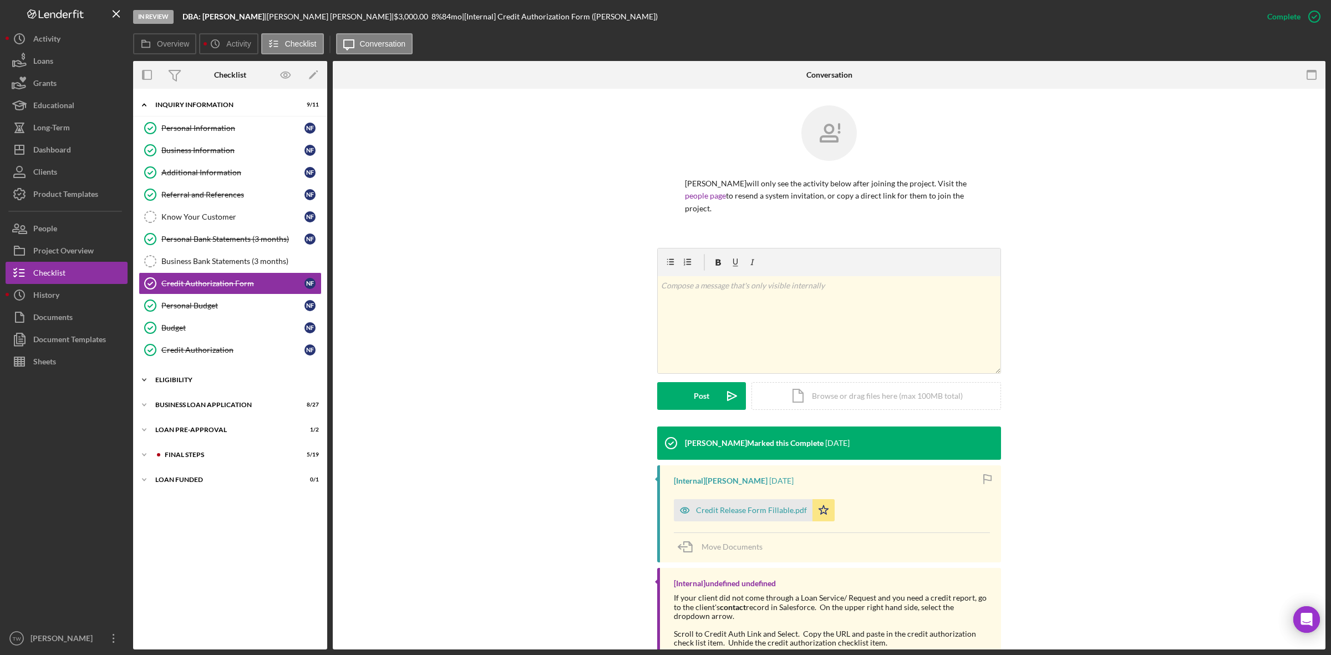
click at [182, 388] on div "Icon/Expander ELIGIBILITY 1 / 4" at bounding box center [230, 380] width 194 height 22
click at [181, 500] on div "BUSINESS LOAN APPLICATION" at bounding box center [234, 499] width 158 height 7
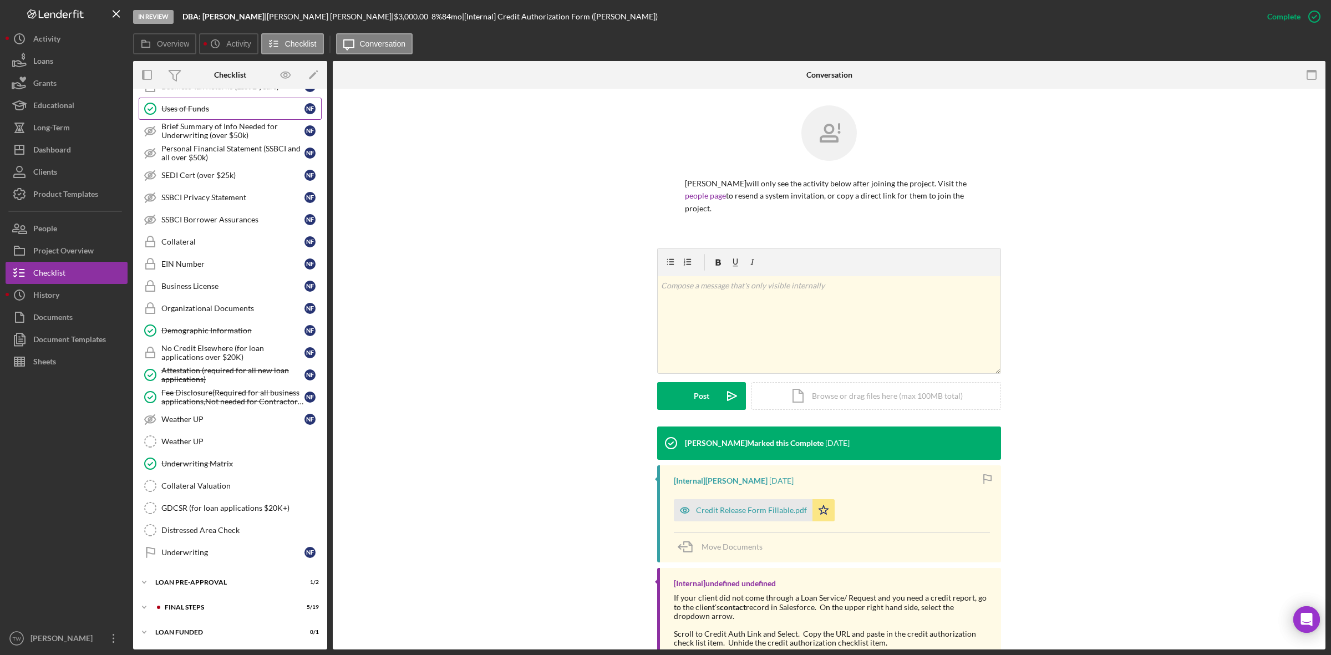
scroll to position [558, 0]
click at [53, 151] on div "Dashboard" at bounding box center [52, 151] width 38 height 25
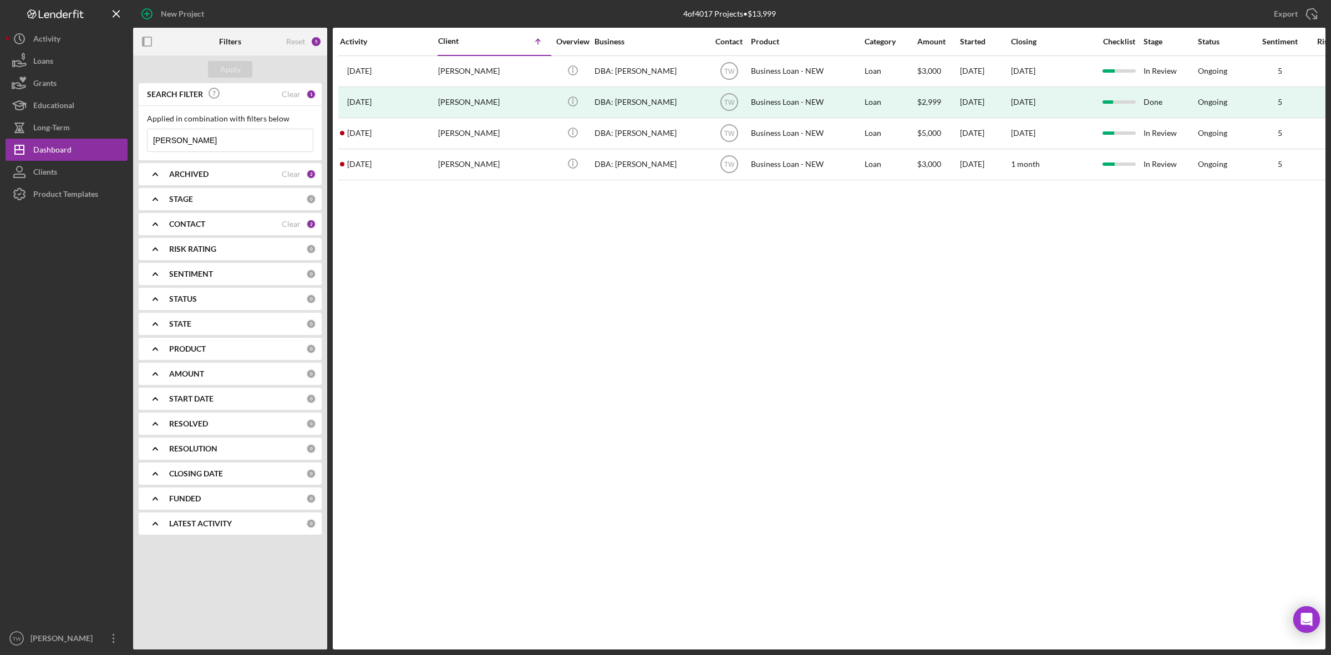
click at [192, 141] on input "[PERSON_NAME]" at bounding box center [230, 140] width 165 height 22
type input "N"
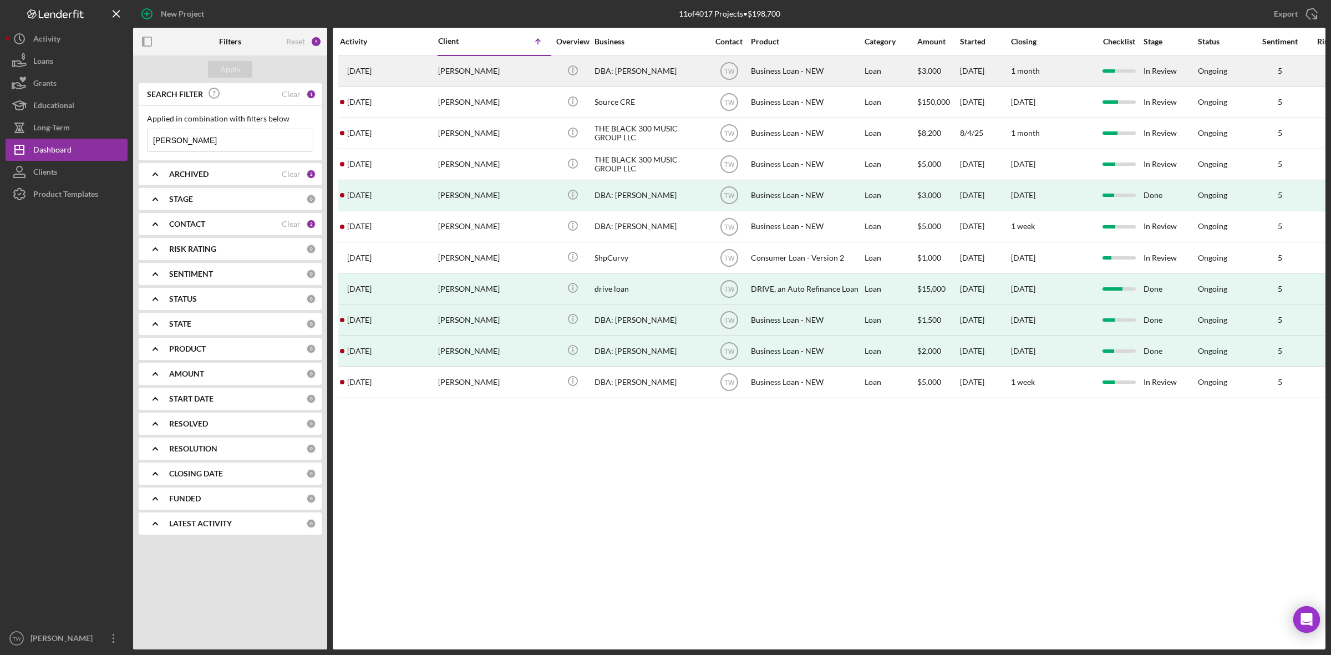
type input "[PERSON_NAME]"
click at [425, 64] on div "[DATE] [PERSON_NAME]" at bounding box center [388, 71] width 97 height 29
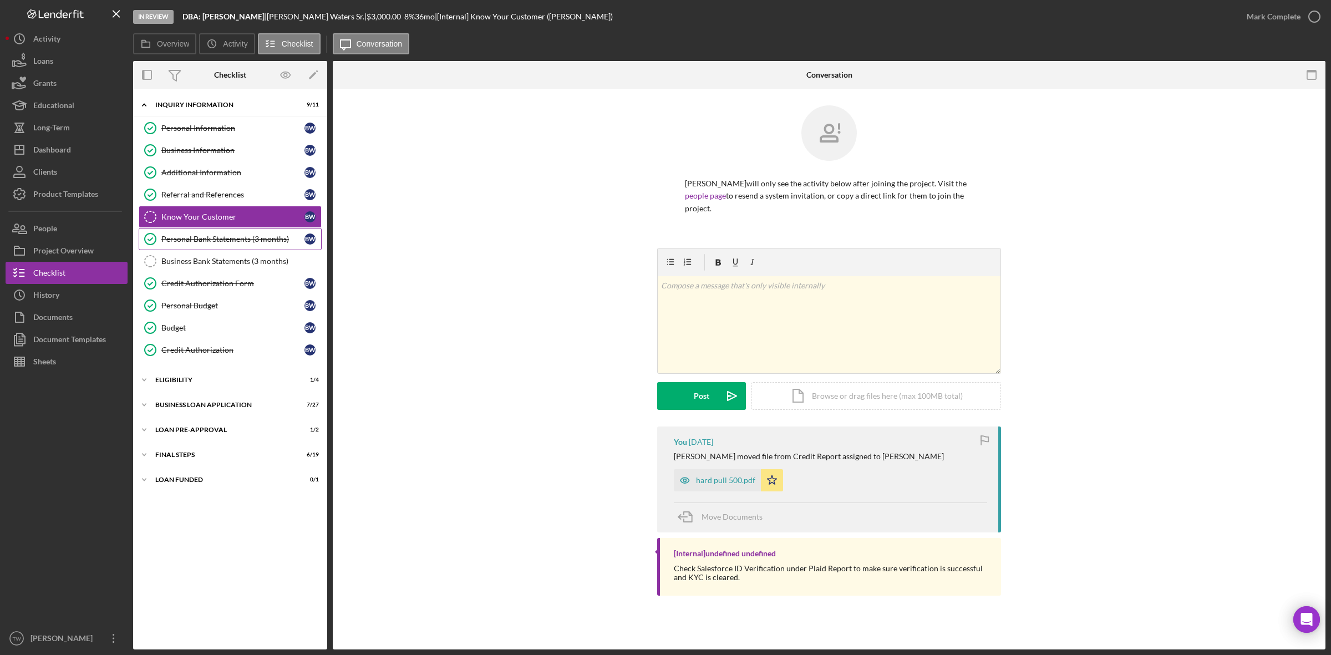
click at [256, 242] on div "Personal Bank Statements (3 months)" at bounding box center [232, 239] width 143 height 9
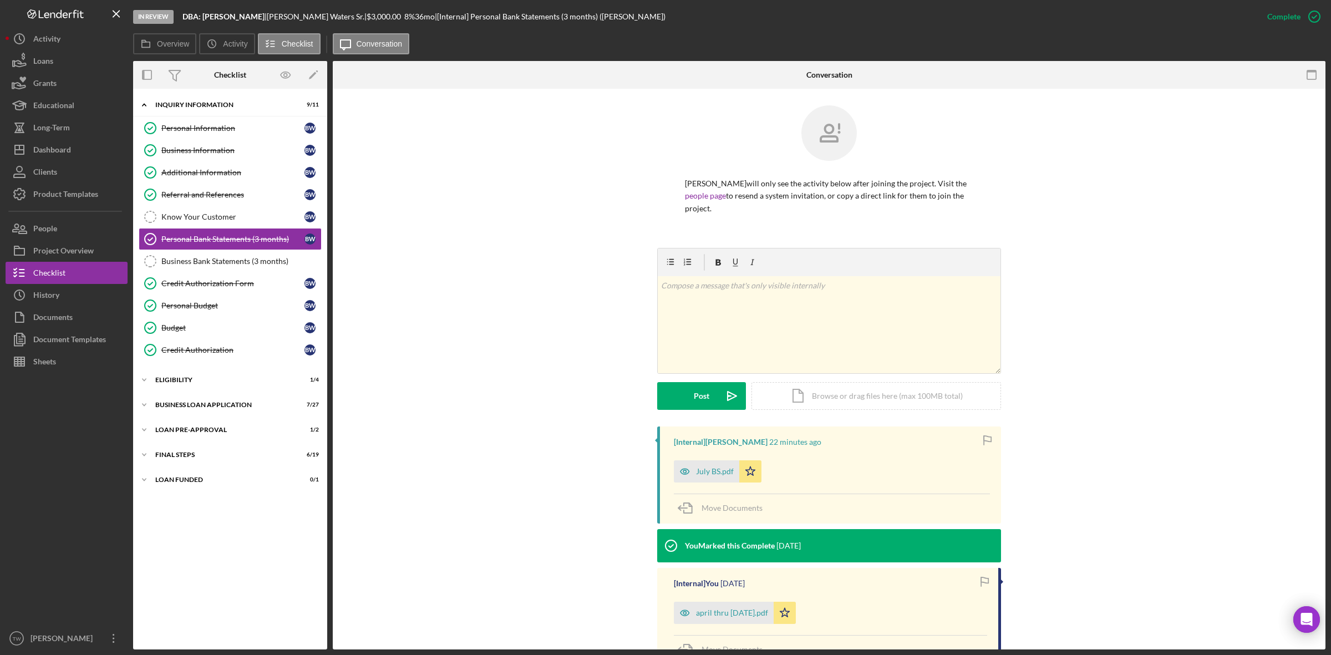
scroll to position [103, 0]
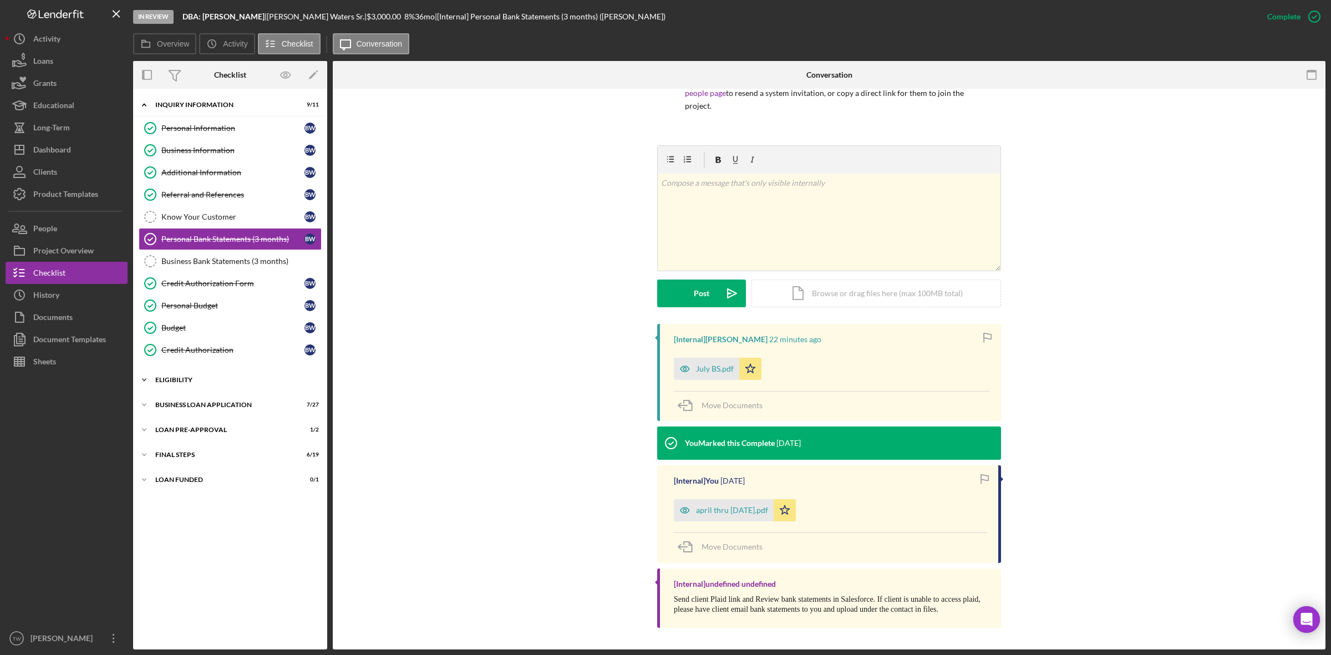
click at [207, 378] on div "Icon/Expander ELIGIBILITY 1 / 4" at bounding box center [230, 380] width 194 height 22
click at [189, 507] on div "Icon/Expander BUSINESS LOAN APPLICATION 7 / 27" at bounding box center [230, 500] width 194 height 22
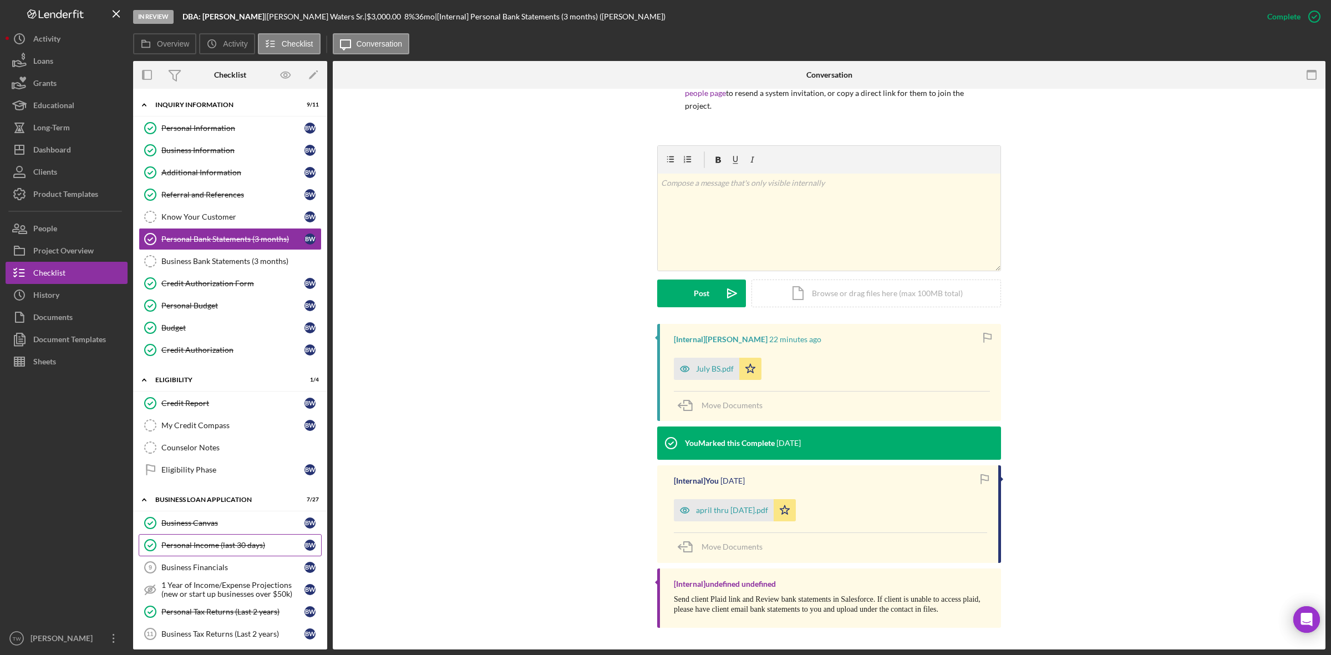
click at [195, 541] on link "Personal Income (last 30 days) Personal Income (last 30 days) B W" at bounding box center [230, 545] width 183 height 22
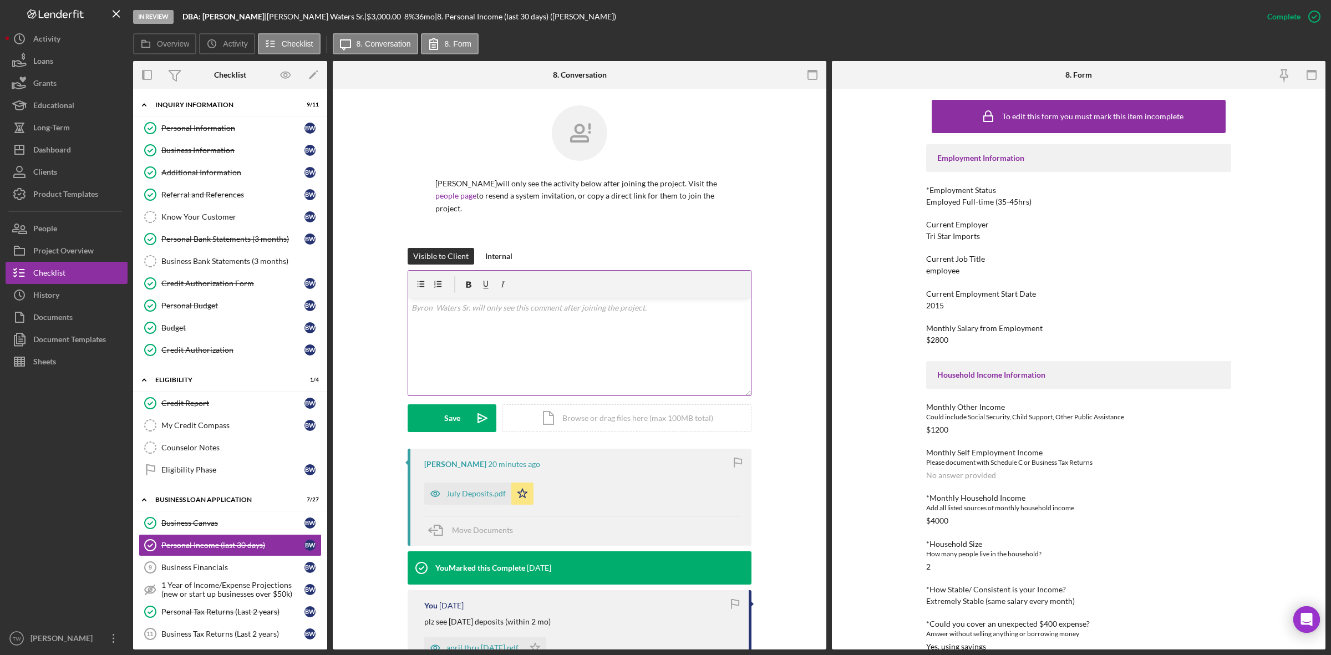
scroll to position [268, 0]
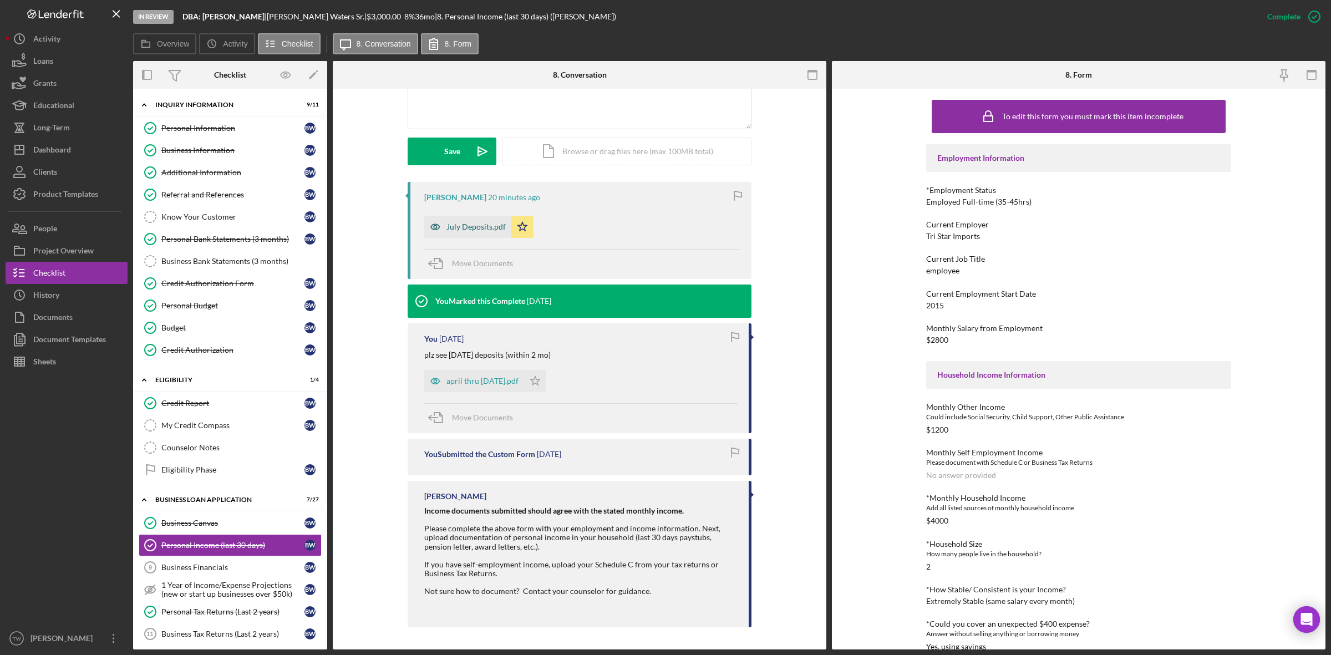
click at [459, 225] on div "July Deposits.pdf" at bounding box center [475, 226] width 59 height 9
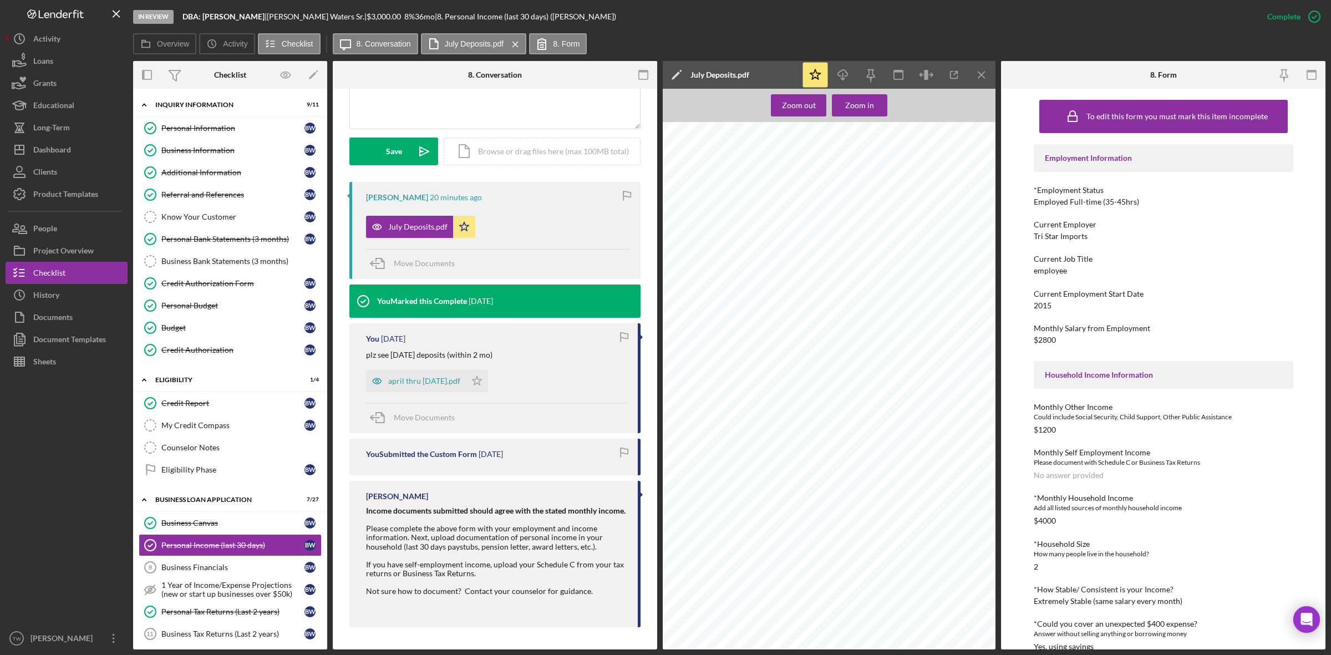
scroll to position [0, 281]
click at [841, 74] on icon "Icon/Download" at bounding box center [843, 75] width 25 height 25
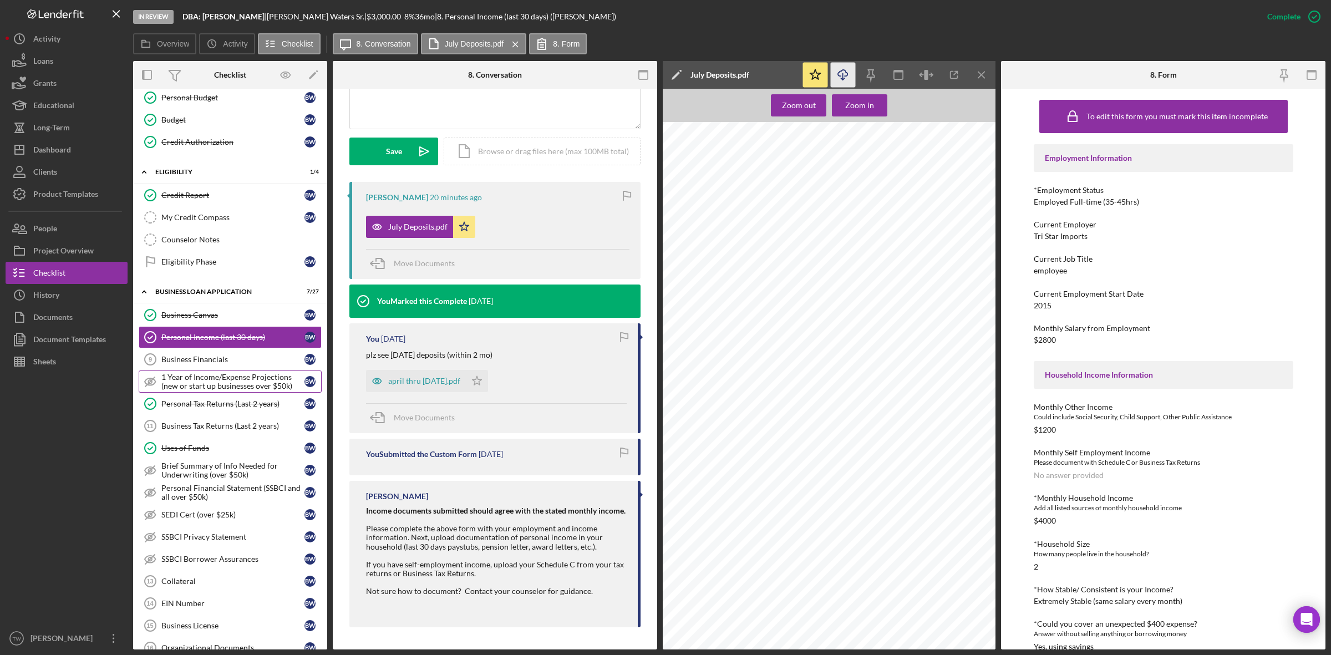
click at [235, 390] on div "1 Year of Income/Expense Projections (new or start up businesses over $50k)" at bounding box center [232, 382] width 143 height 18
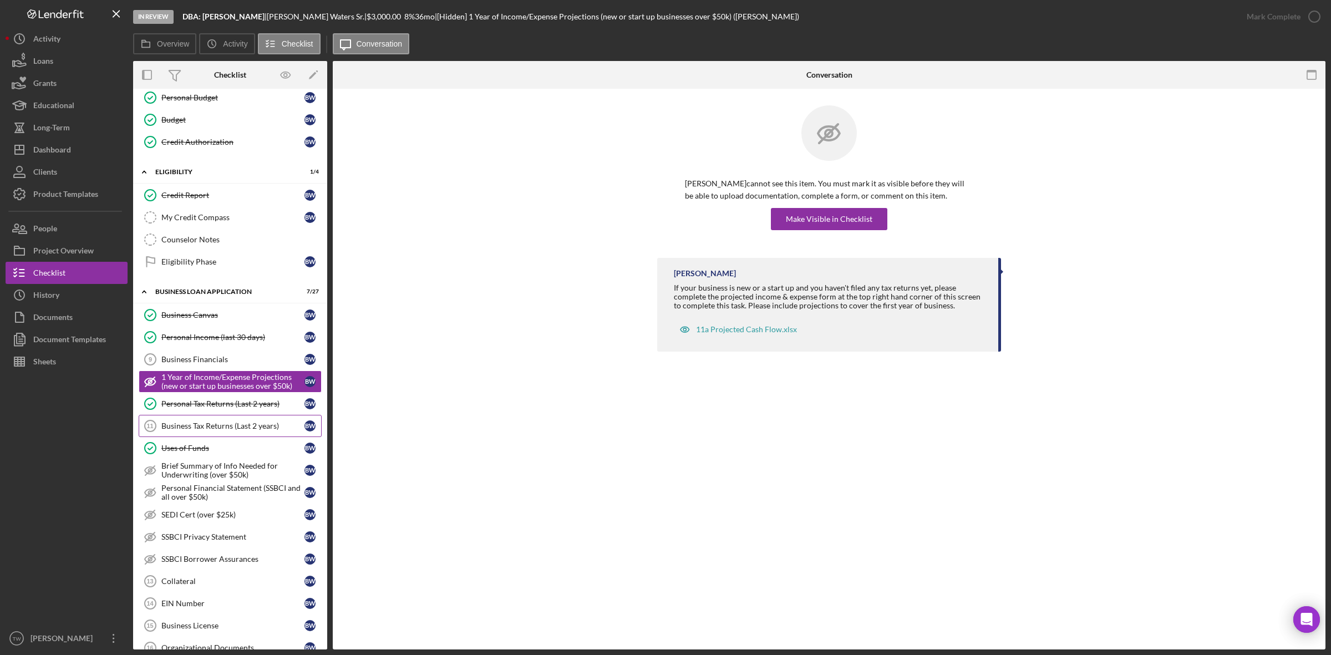
click at [227, 420] on link "Business Tax Returns (Last 2 years) 11 Business Tax Returns (Last 2 years) B W" at bounding box center [230, 426] width 183 height 22
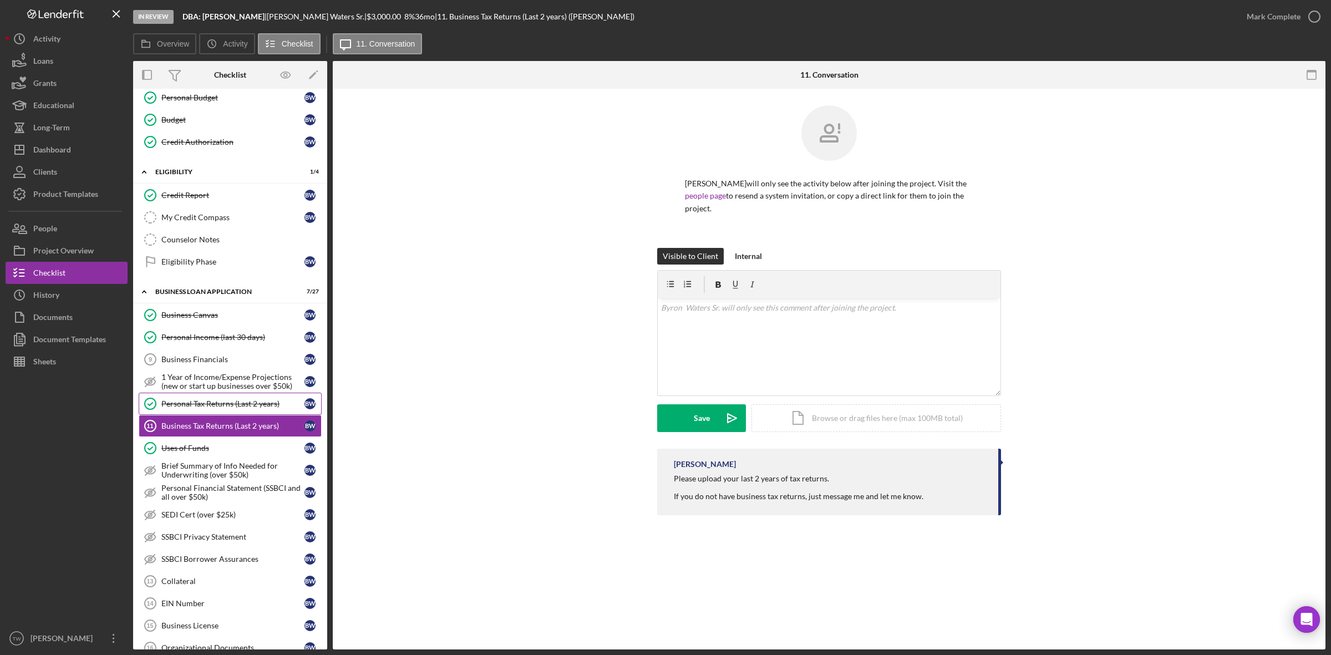
click at [225, 408] on div "Personal Tax Returns (Last 2 years)" at bounding box center [232, 403] width 143 height 9
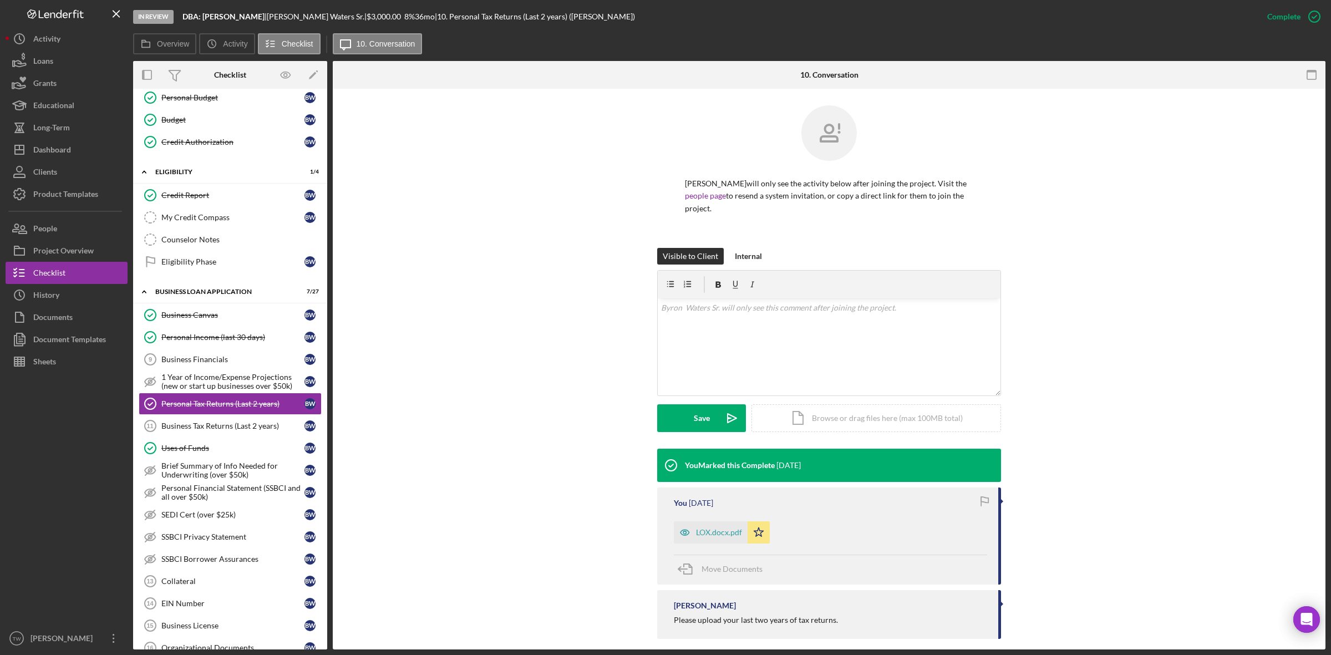
scroll to position [12, 0]
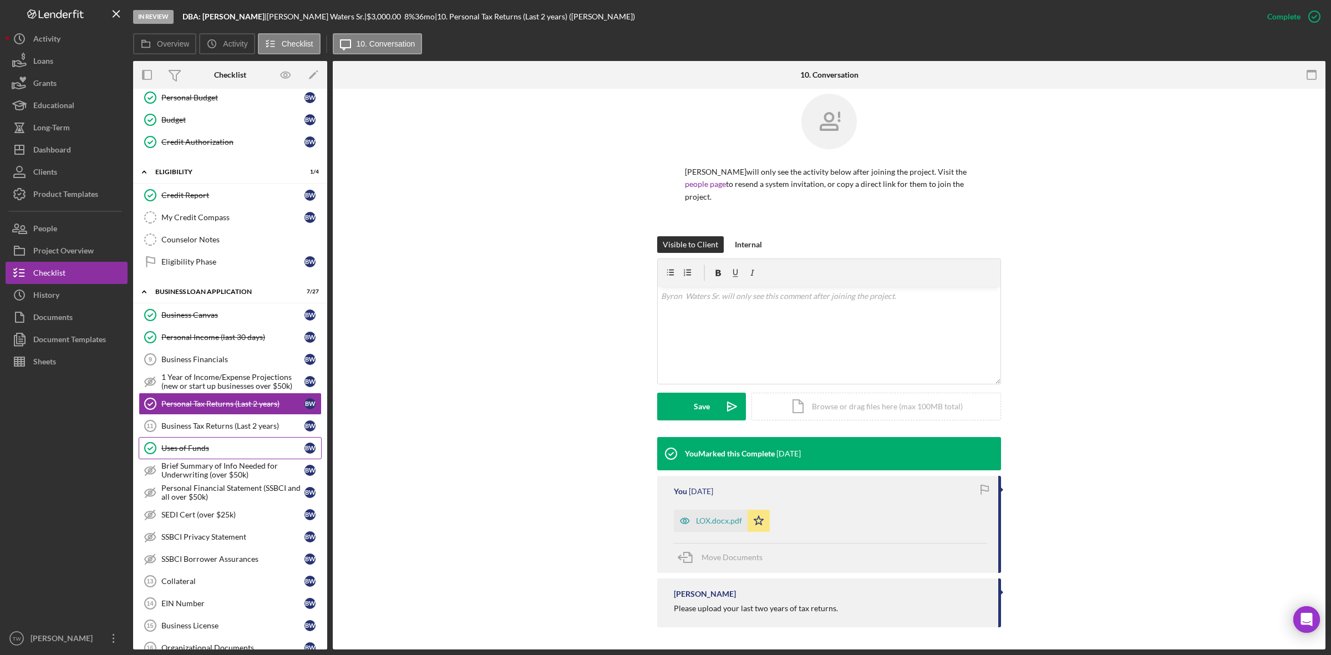
click at [225, 453] on div "Uses of Funds" at bounding box center [232, 448] width 143 height 9
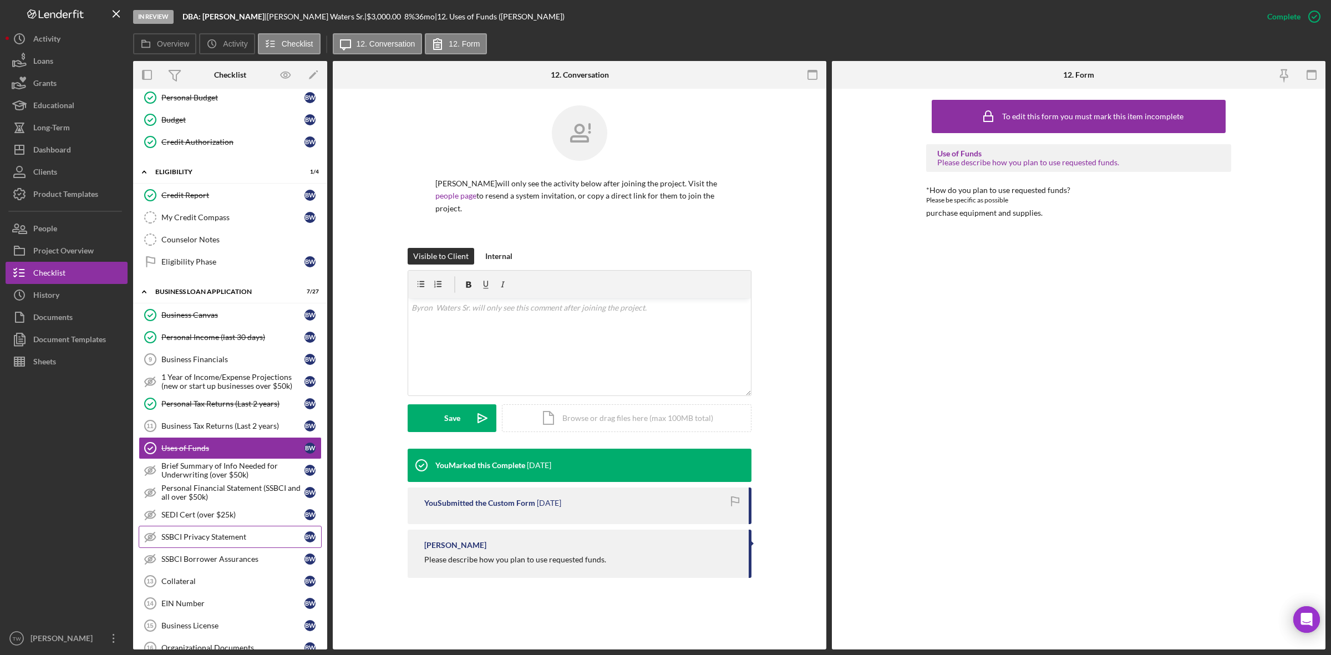
scroll to position [347, 0]
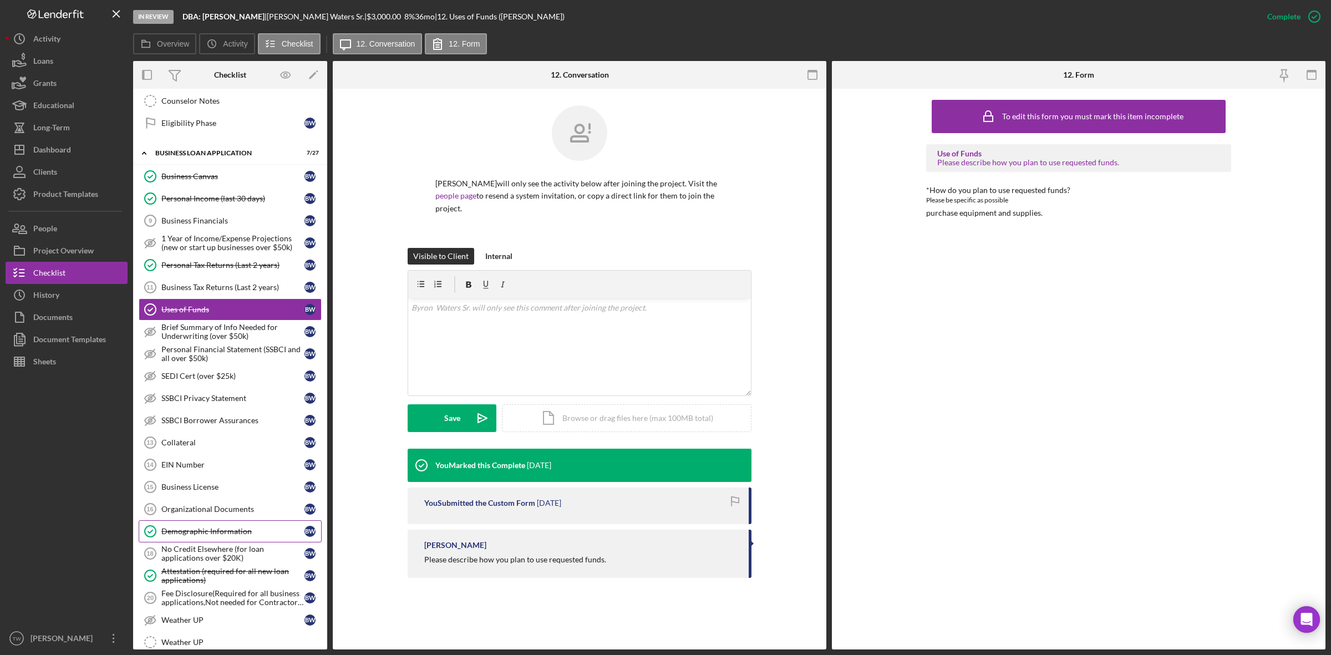
click at [214, 535] on div "Demographic Information" at bounding box center [232, 531] width 143 height 9
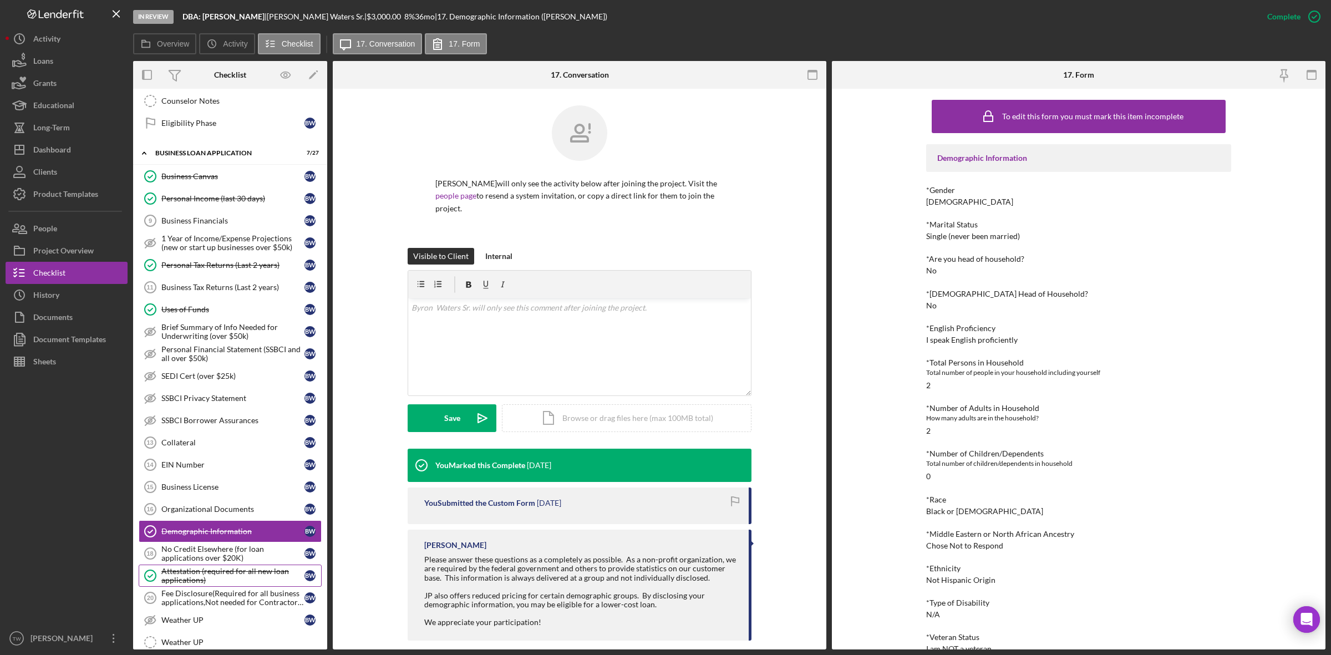
click at [214, 578] on div "Attestation (required for all new loan applications)" at bounding box center [232, 576] width 143 height 18
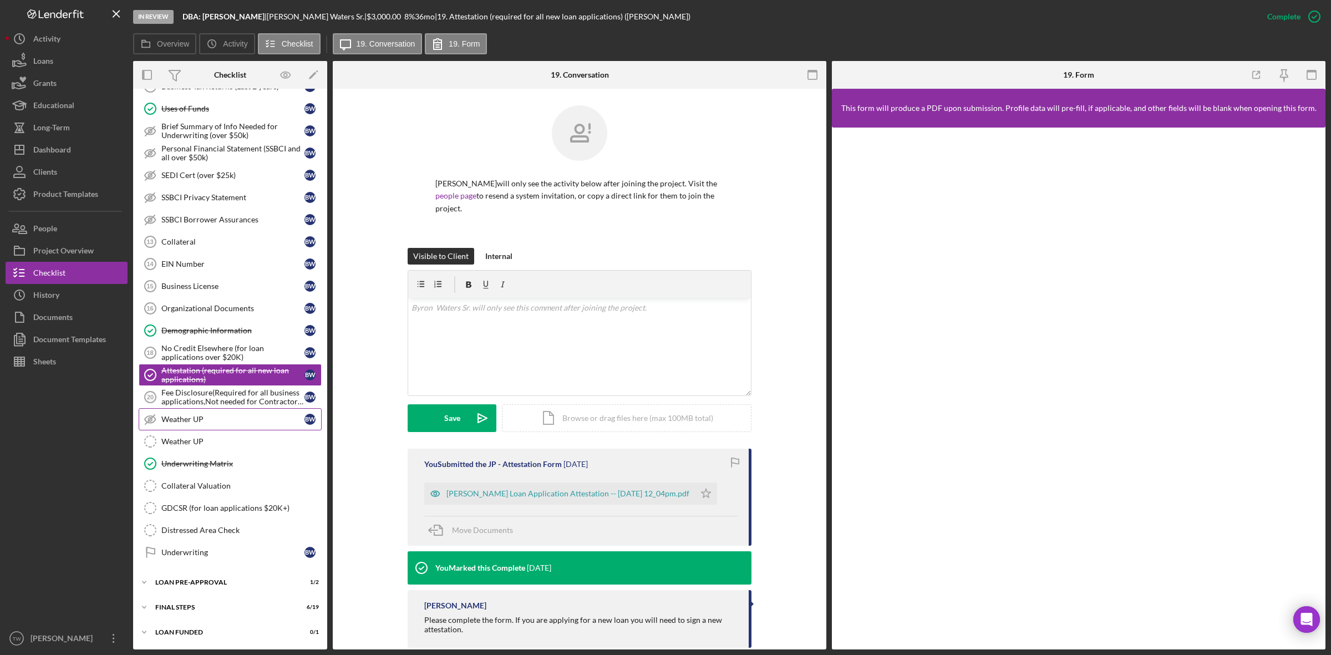
scroll to position [558, 0]
click at [197, 586] on div "LOAN PRE-APPROVAL" at bounding box center [234, 582] width 158 height 7
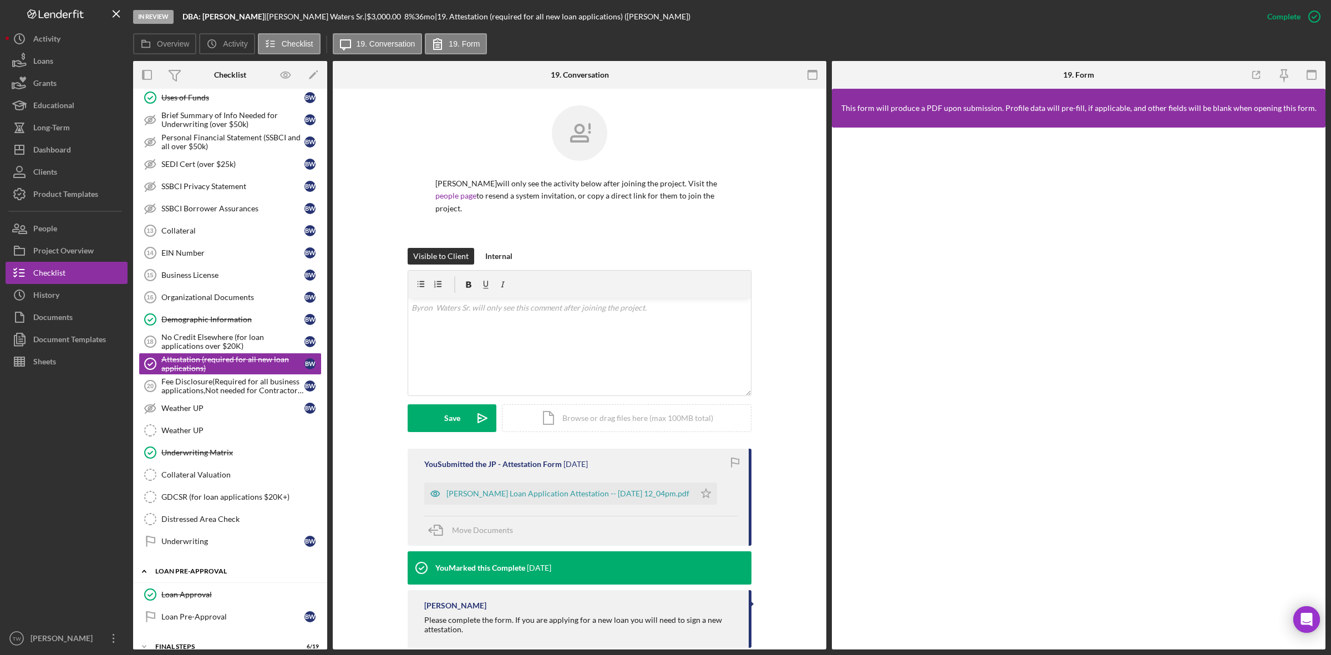
click at [200, 583] on div "Icon/Expander LOAN PRE-APPROVAL 1 / 2" at bounding box center [230, 571] width 194 height 23
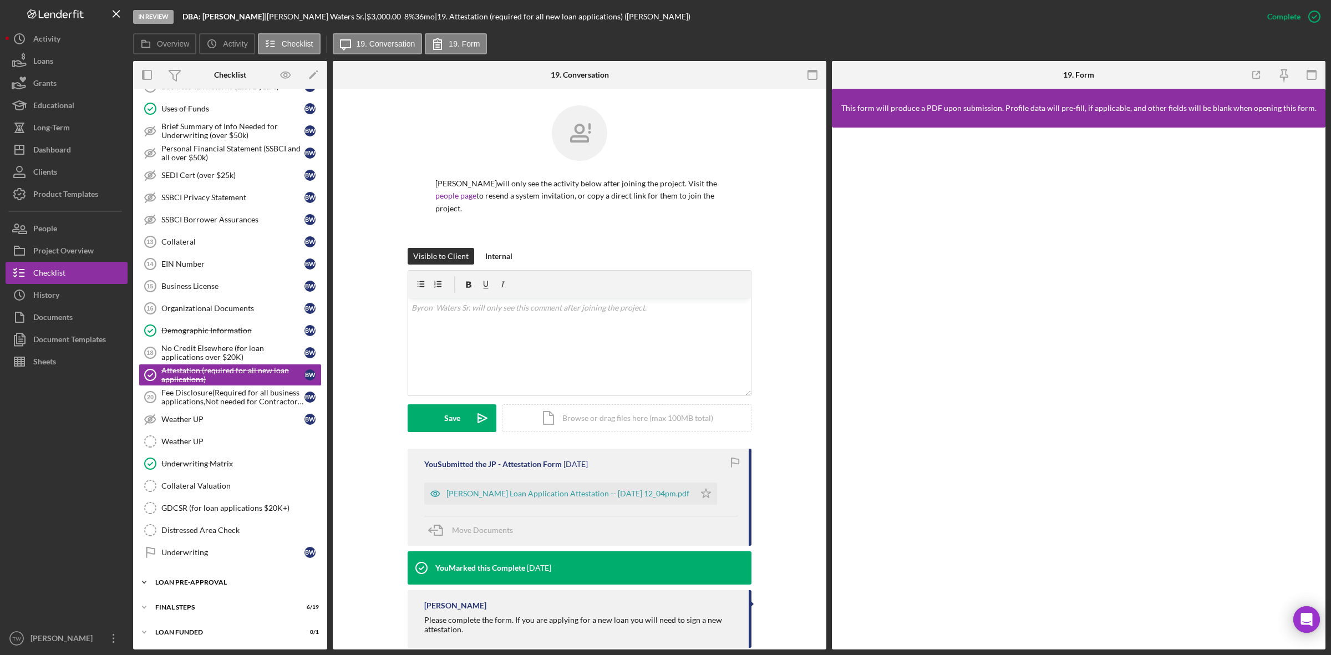
click at [200, 594] on div "Icon/Expander LOAN PRE-APPROVAL 1 / 2" at bounding box center [230, 583] width 194 height 22
click at [200, 574] on div "Icon/Expander LOAN PRE-APPROVAL 1 / 2" at bounding box center [230, 582] width 194 height 22
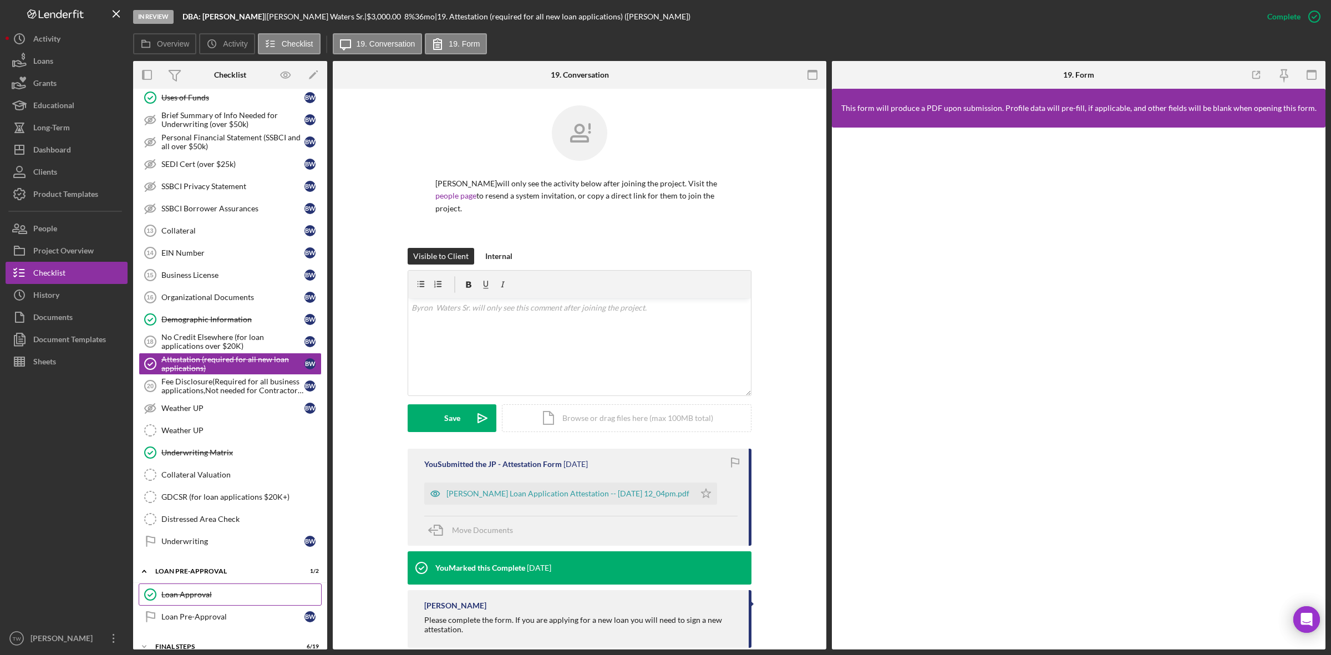
click at [190, 599] on div "Loan Approval" at bounding box center [241, 594] width 160 height 9
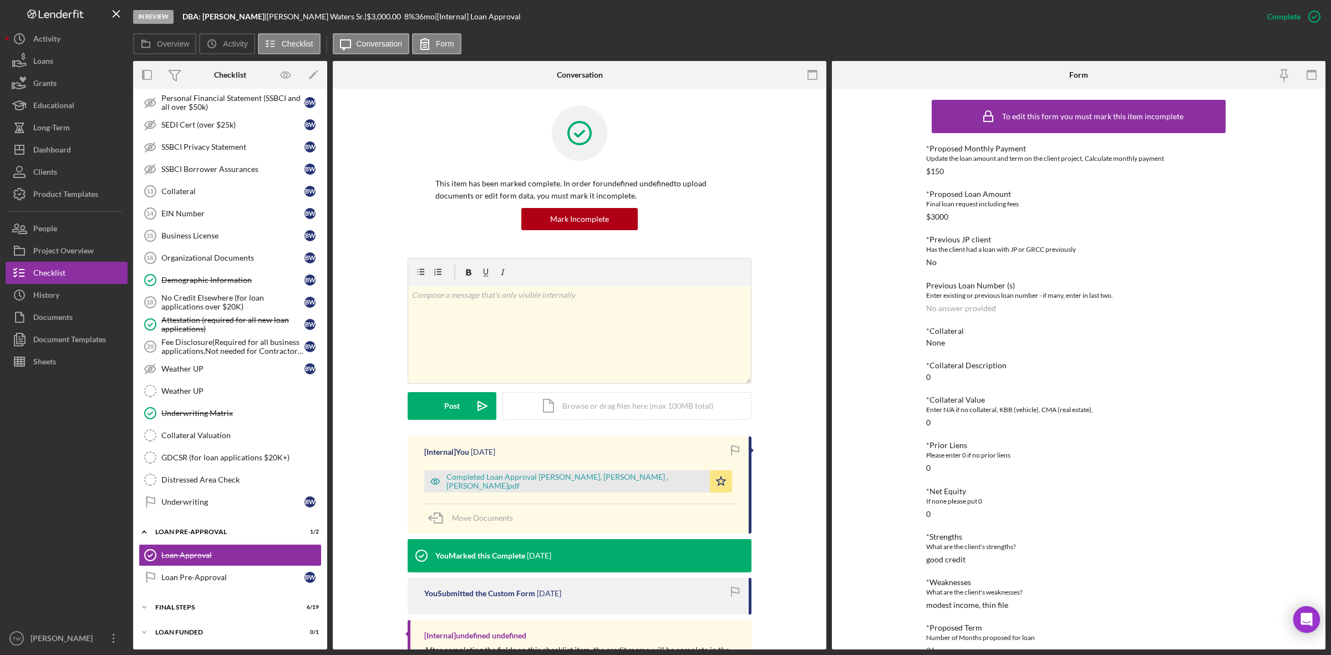
scroll to position [150, 0]
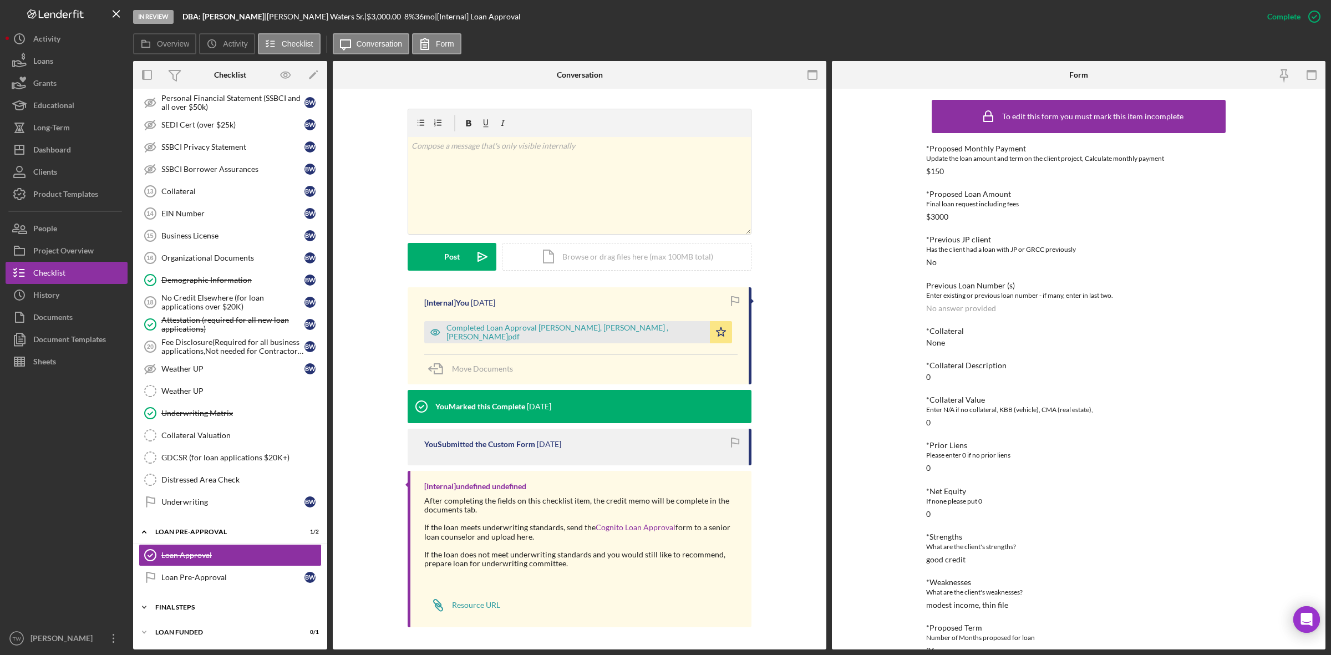
click at [204, 614] on div "Icon/Expander FINAL STEPS 6 / 19" at bounding box center [230, 607] width 194 height 22
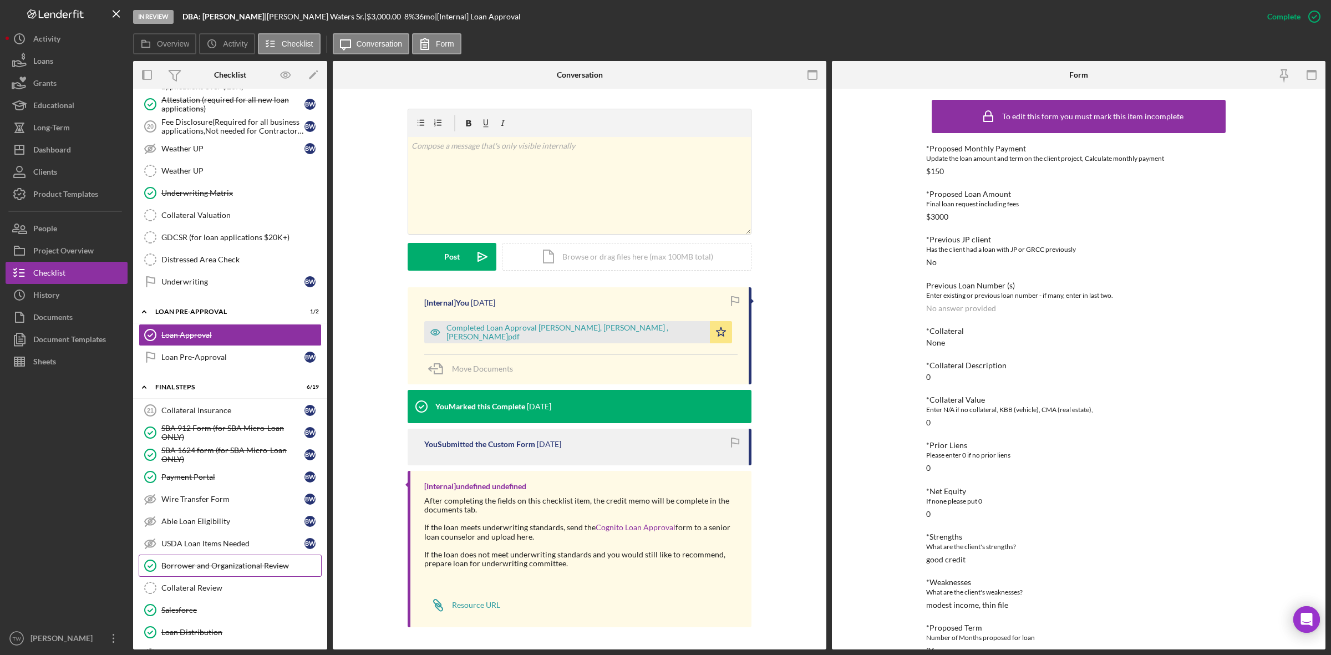
scroll to position [957, 0]
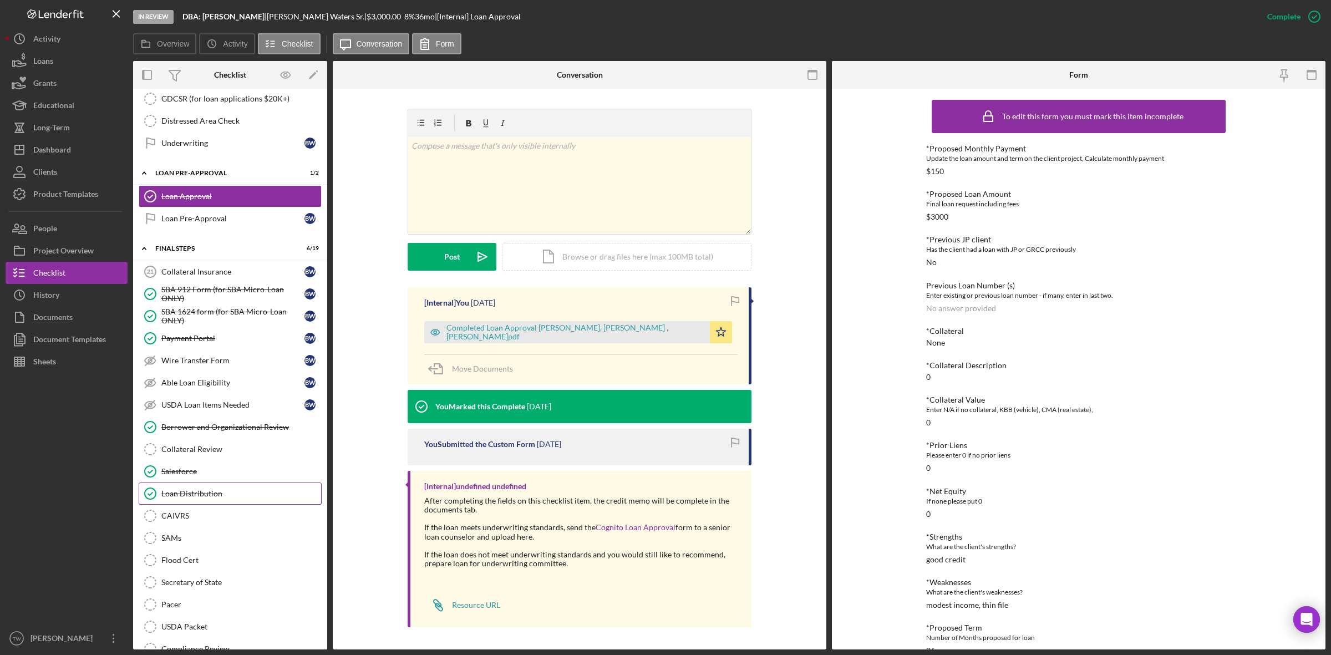
click at [200, 498] on div "Loan Distribution" at bounding box center [241, 493] width 160 height 9
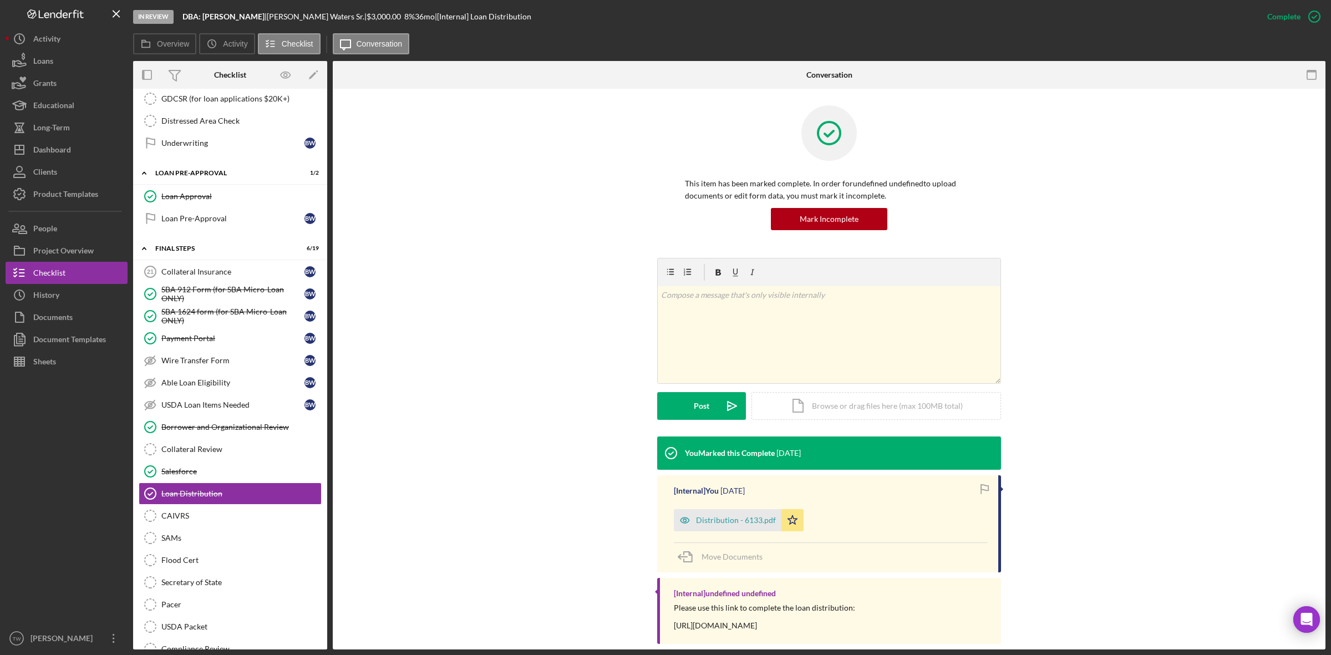
scroll to position [17, 0]
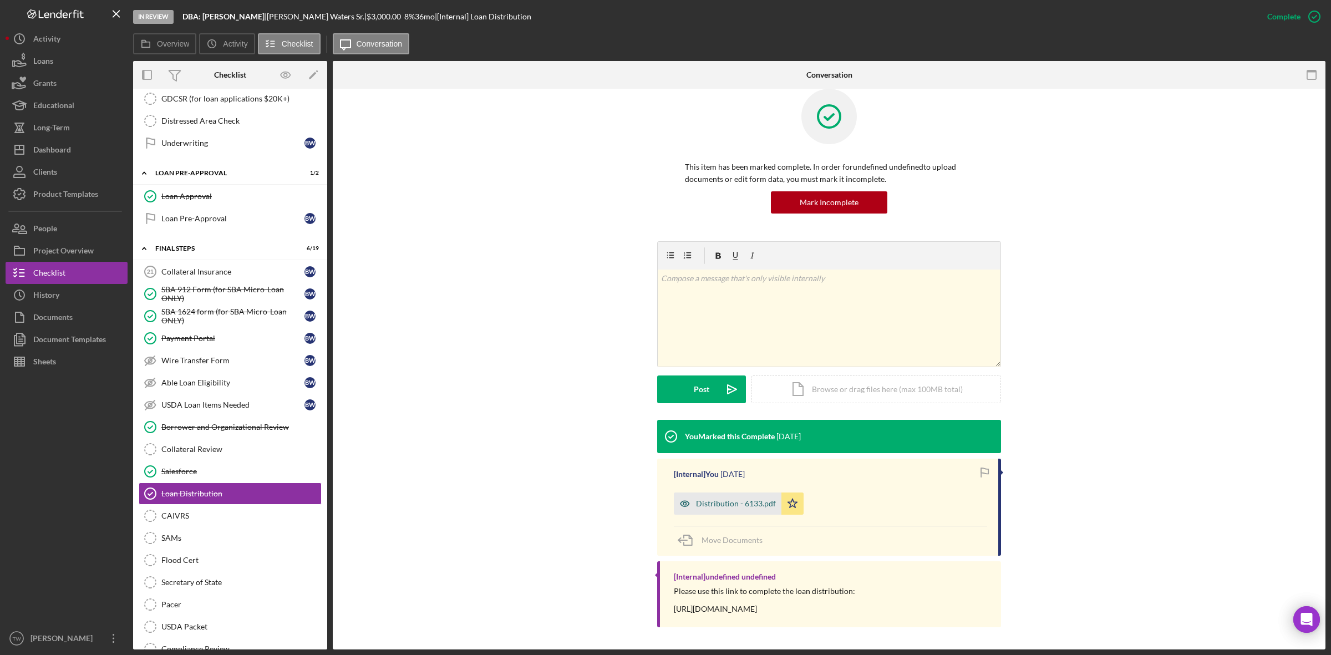
click at [715, 500] on div "Distribution - 6133.pdf" at bounding box center [736, 503] width 80 height 9
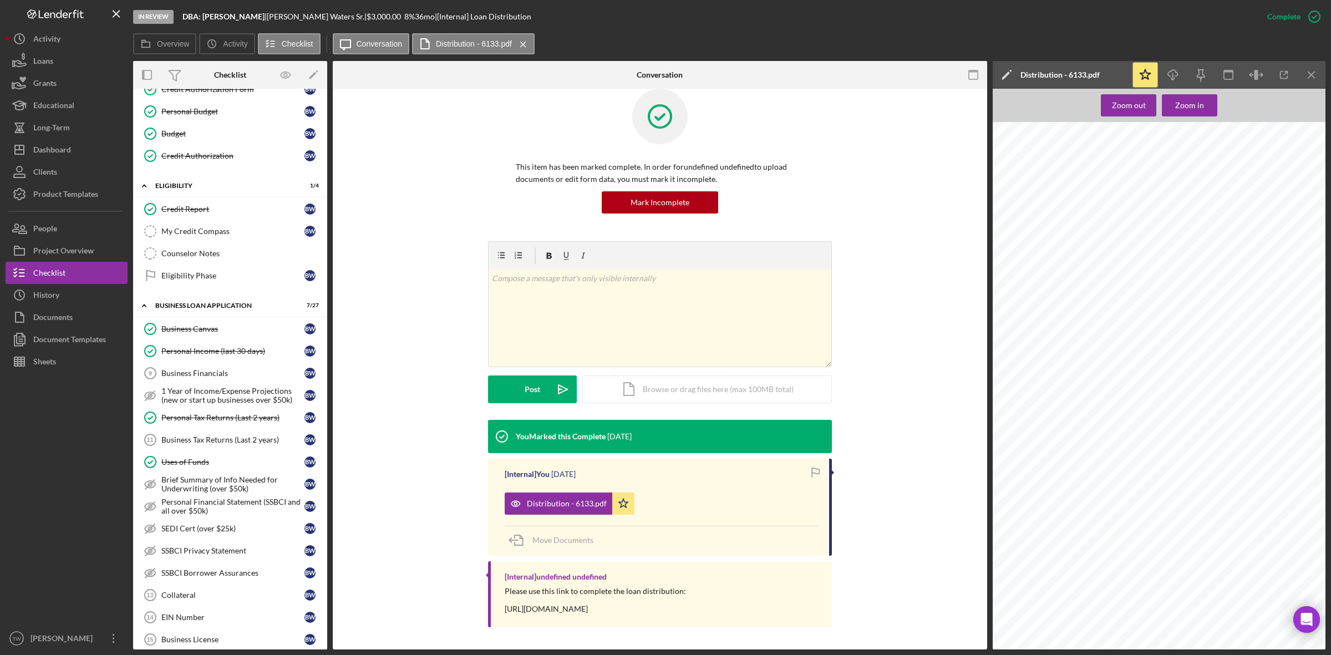
scroll to position [0, 0]
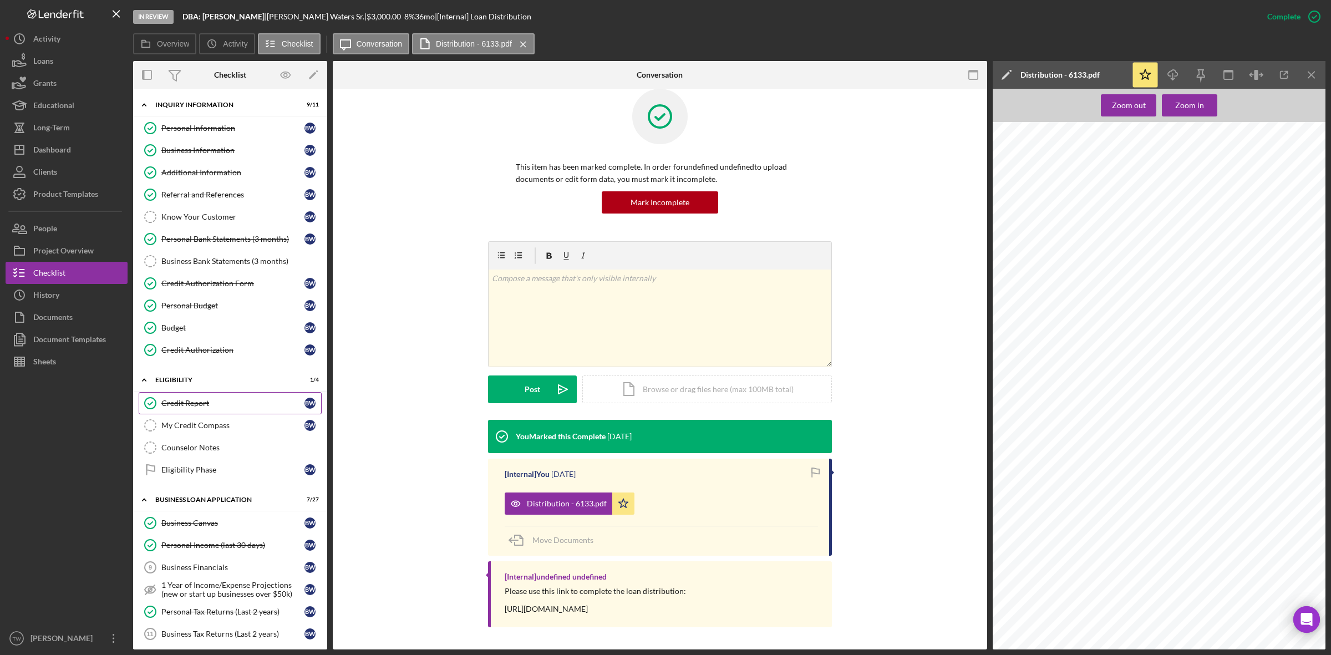
click at [154, 405] on icon "Credit Report" at bounding box center [150, 403] width 28 height 28
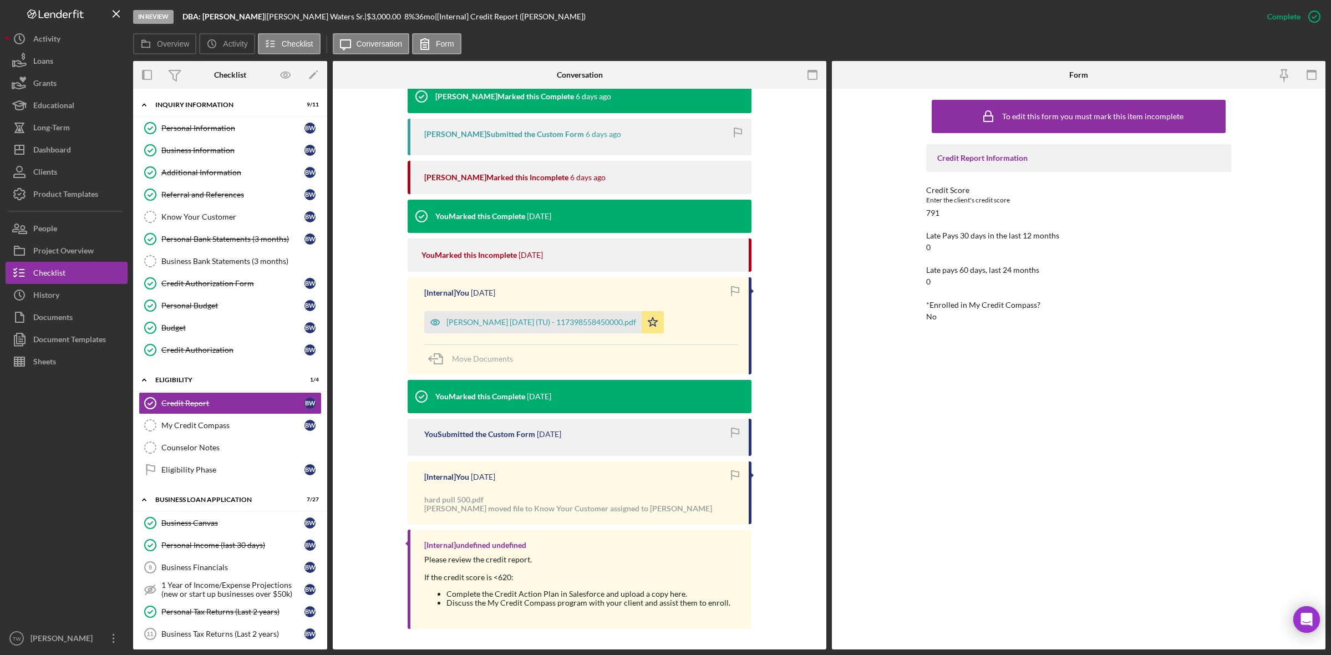
scroll to position [139, 0]
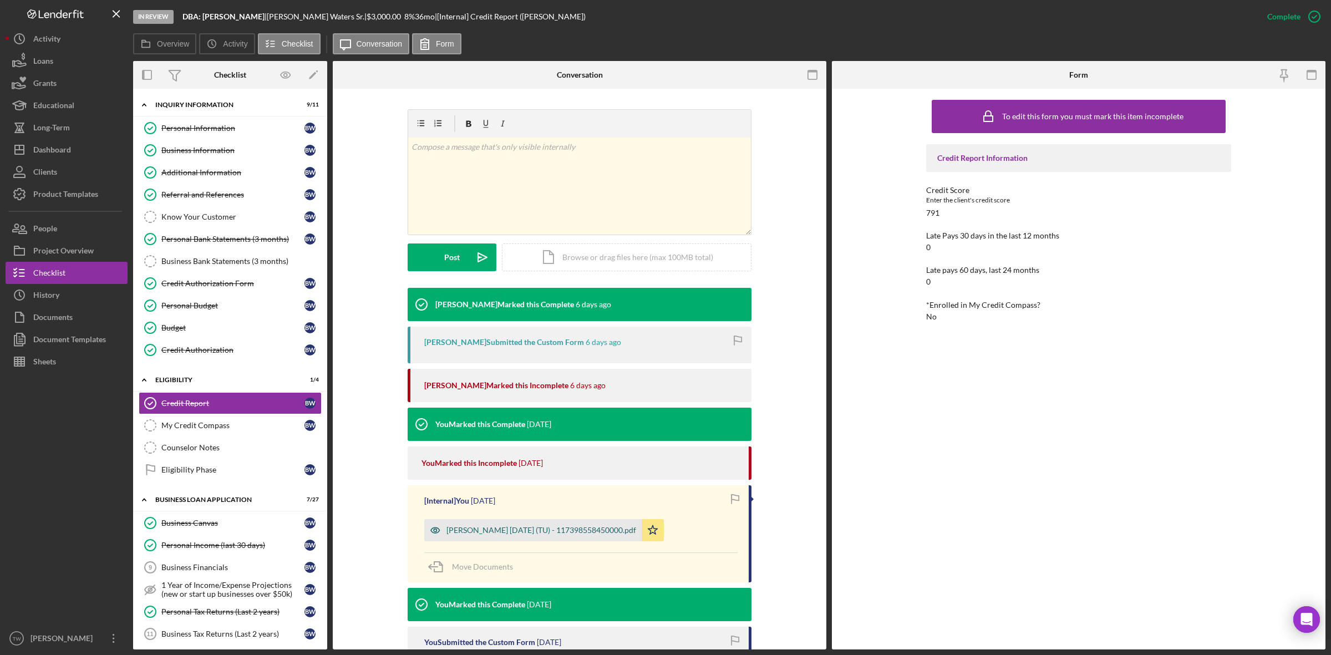
click at [509, 528] on div "[PERSON_NAME] [DATE] (TU) - 117398558450000.pdf" at bounding box center [541, 530] width 190 height 9
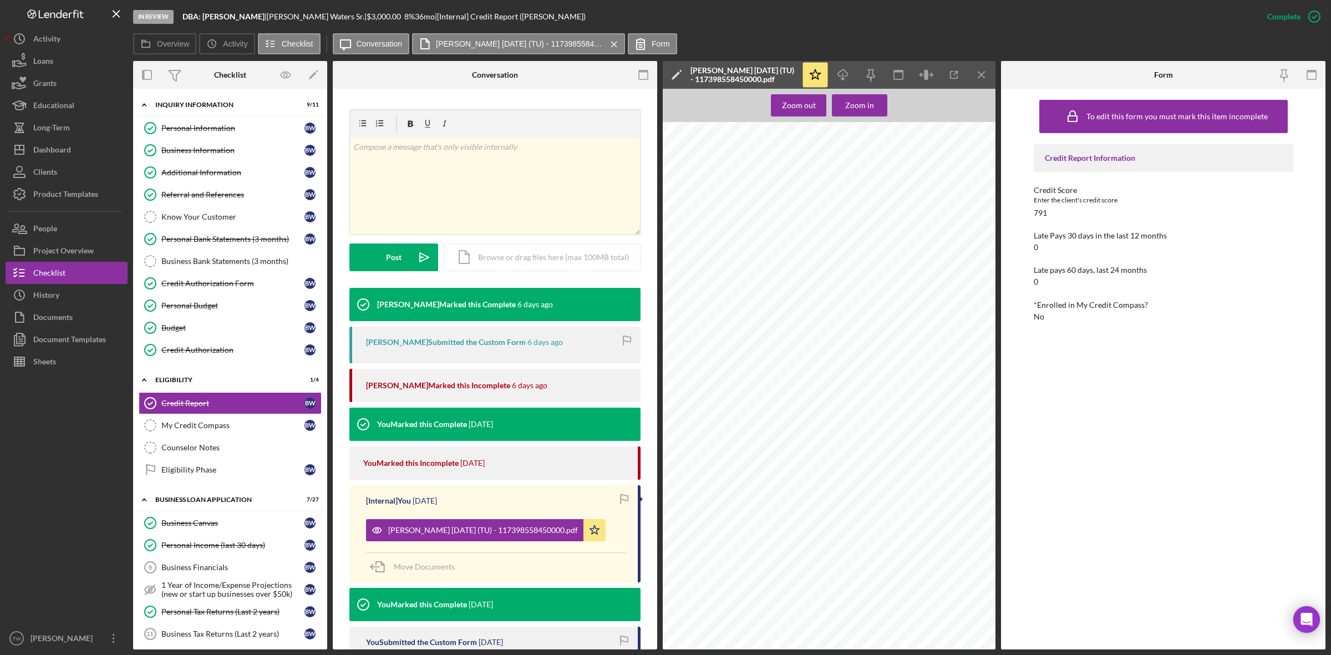
scroll to position [416, 0]
click at [866, 105] on div "Zoom in" at bounding box center [859, 105] width 29 height 22
click at [225, 243] on div "Personal Bank Statements (3 months)" at bounding box center [232, 239] width 143 height 9
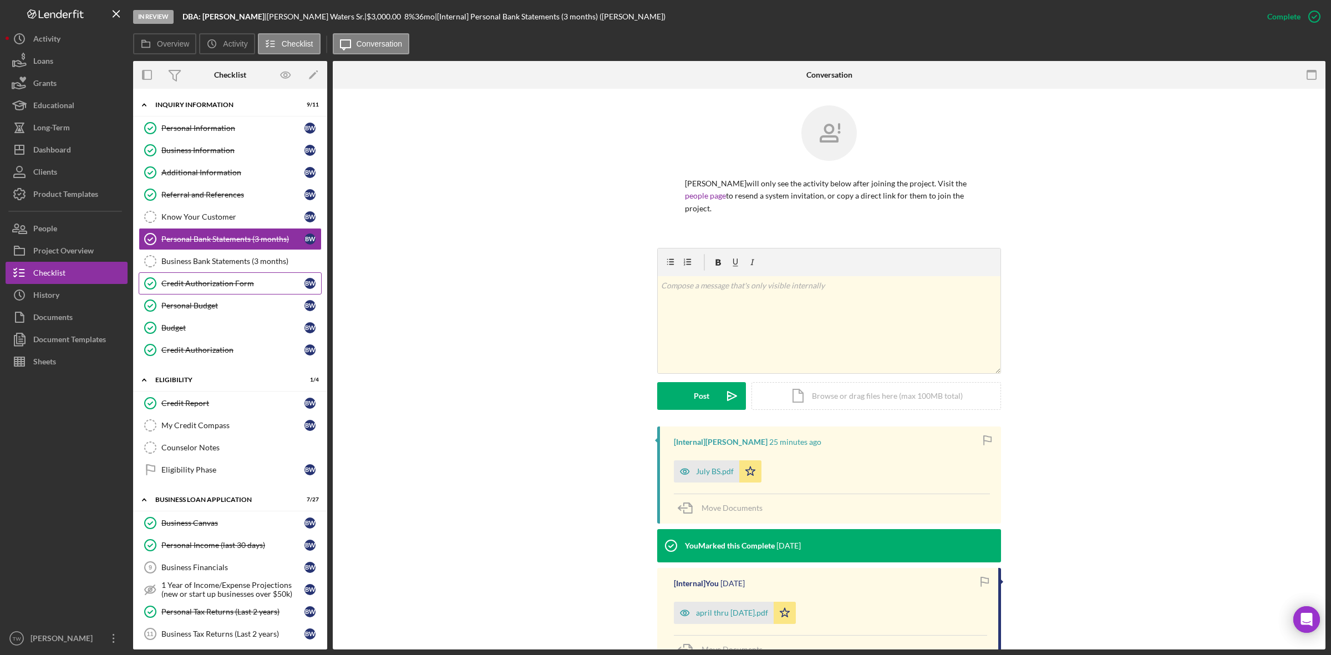
click at [229, 275] on link "Credit Authorization Form Credit Authorization Form B W" at bounding box center [230, 283] width 183 height 22
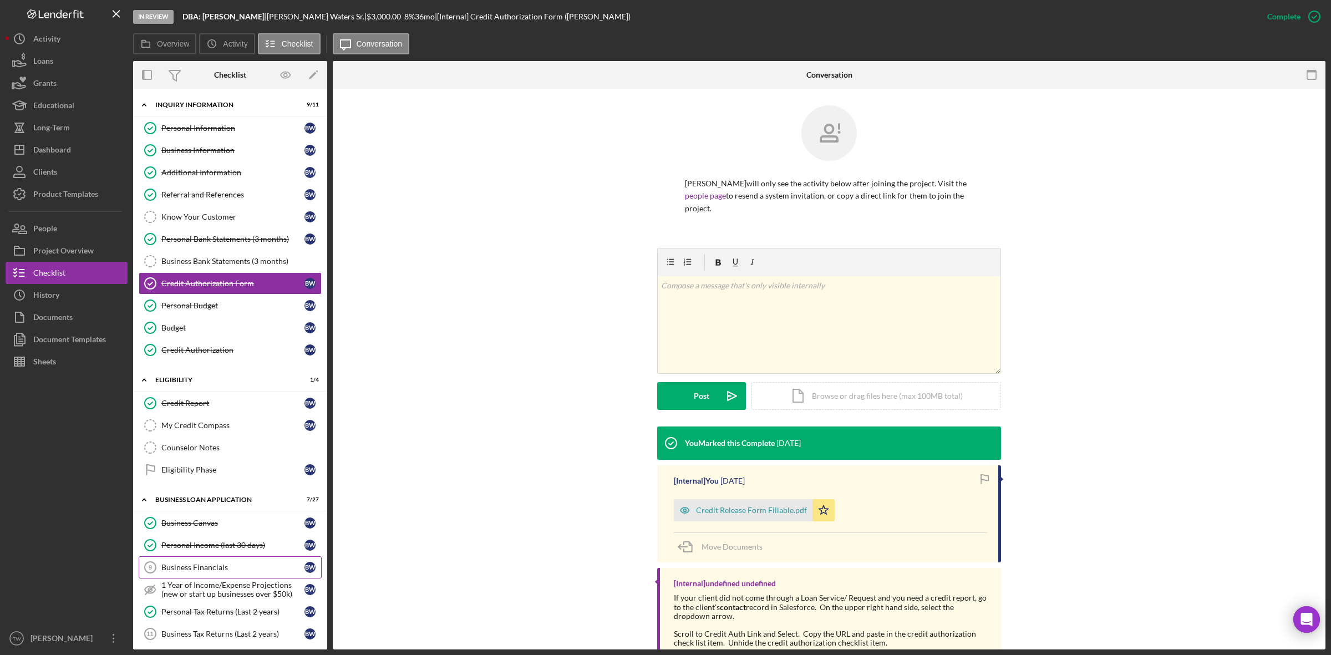
click at [210, 406] on div "Credit Report" at bounding box center [232, 403] width 143 height 9
